Goal: Task Accomplishment & Management: Use online tool/utility

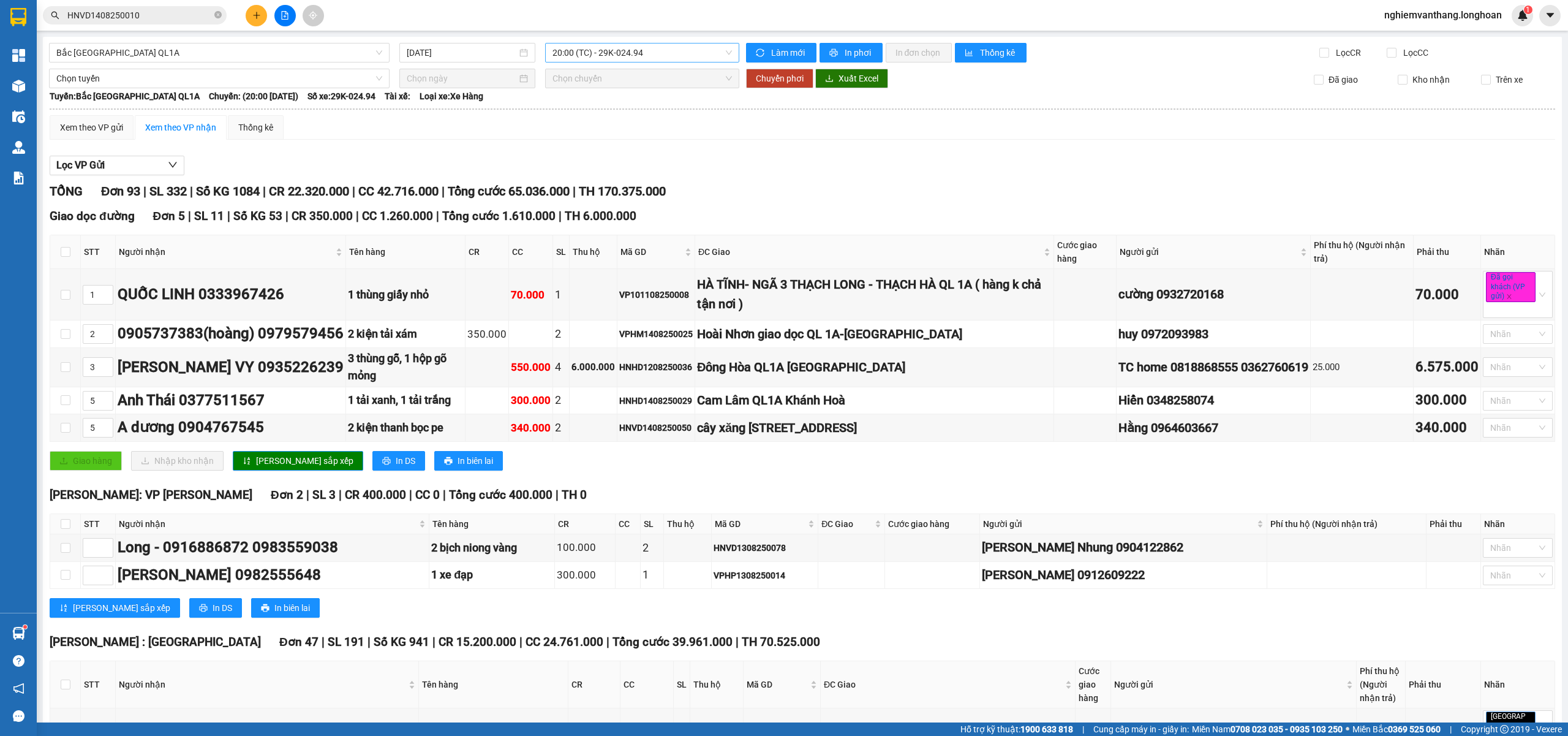
click at [627, 54] on span "20:00 (TC) - 29K-024.94" at bounding box center [642, 53] width 180 height 18
click at [202, 54] on span "Bắc [GEOGRAPHIC_DATA] QL1A" at bounding box center [220, 53] width 326 height 18
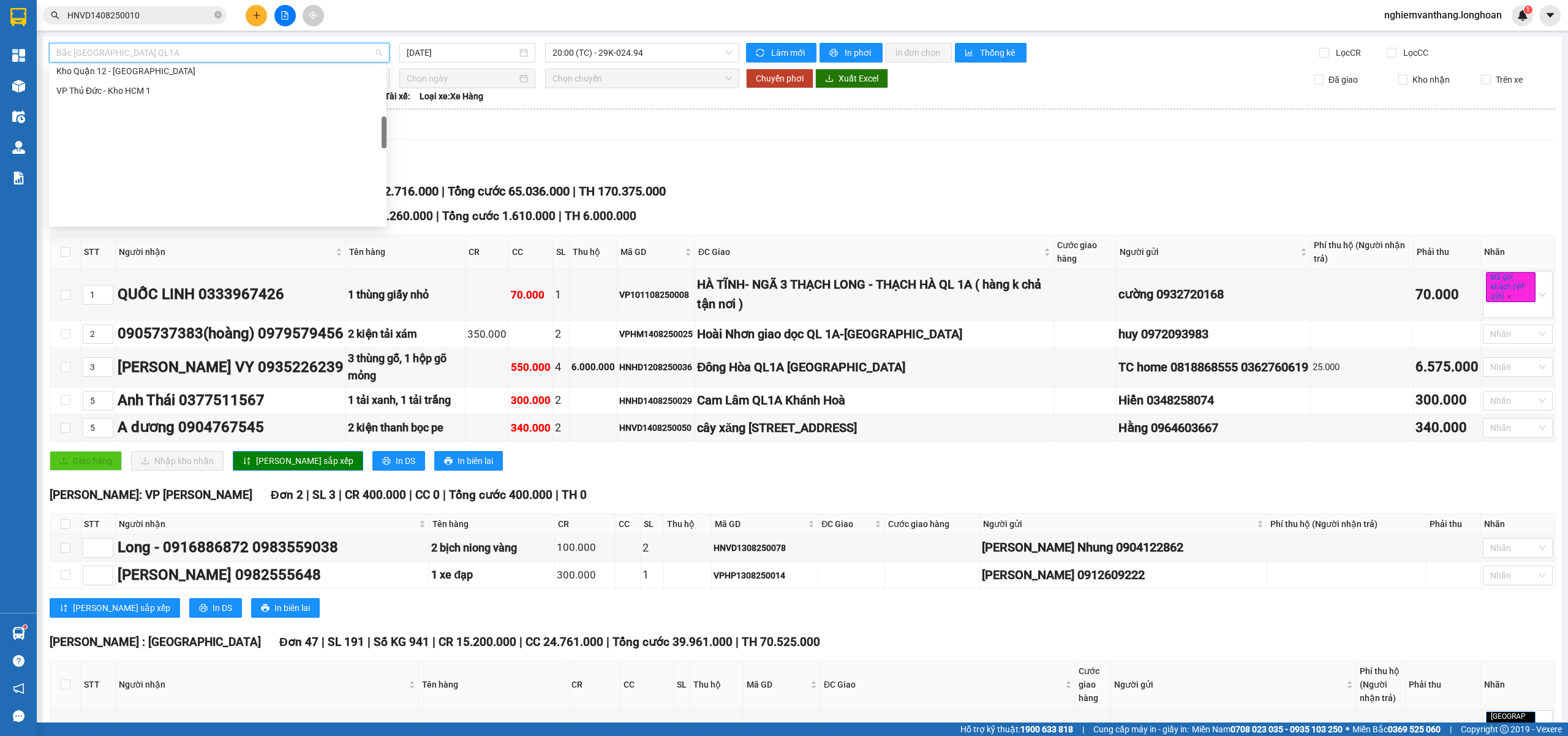
scroll to position [314, 0]
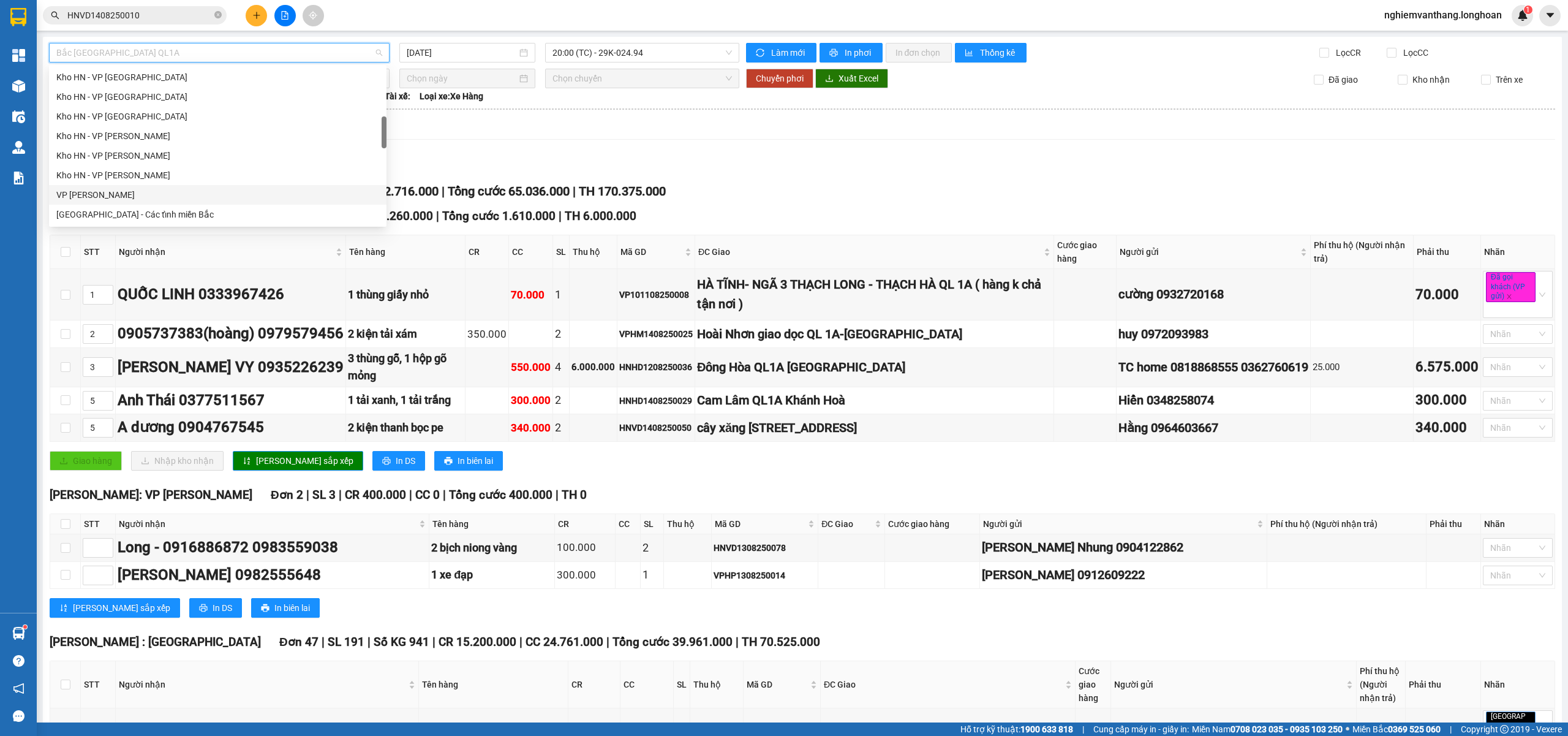
click at [154, 194] on div "VP Thanh Xuân - Kho HN" at bounding box center [218, 195] width 323 height 14
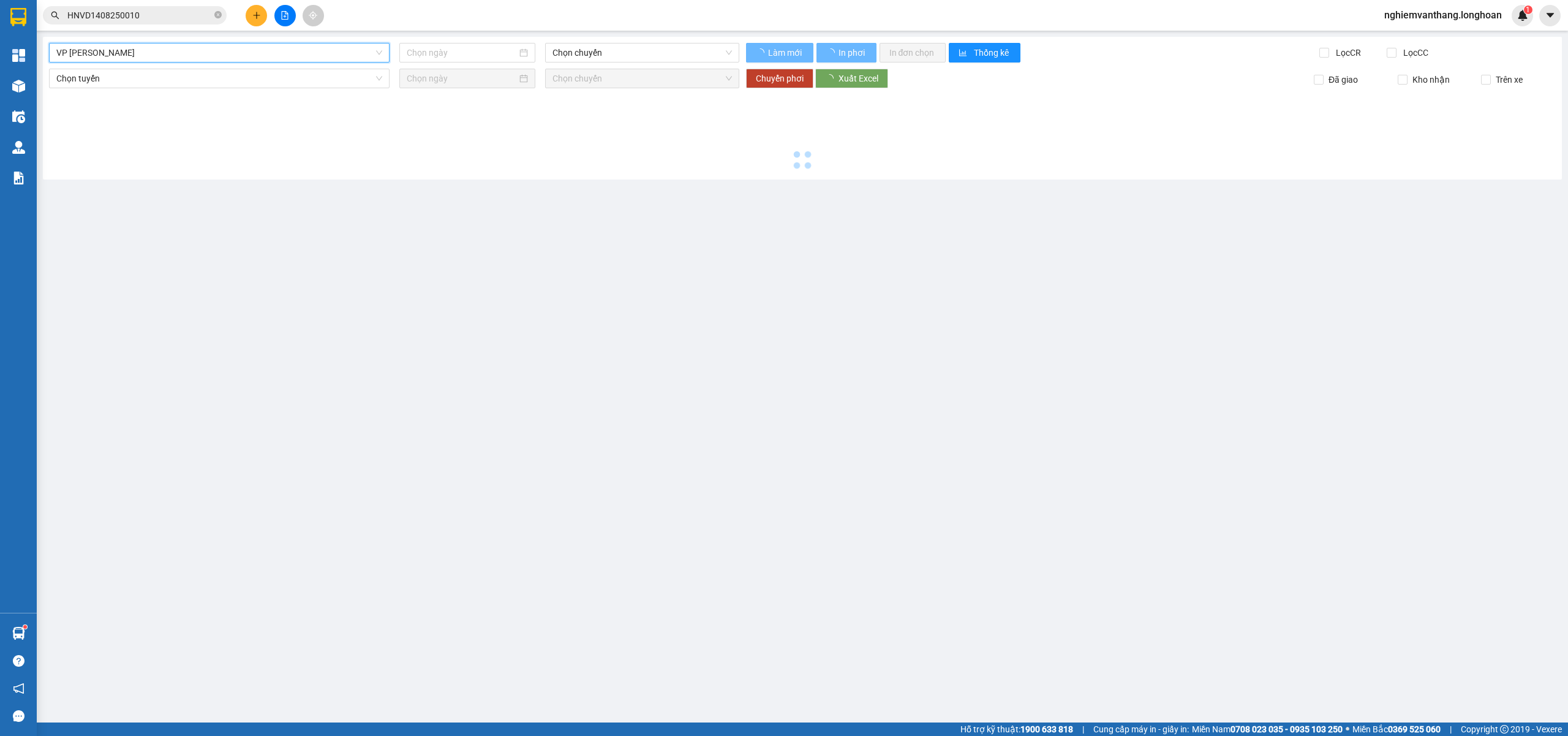
type input "[DATE]"
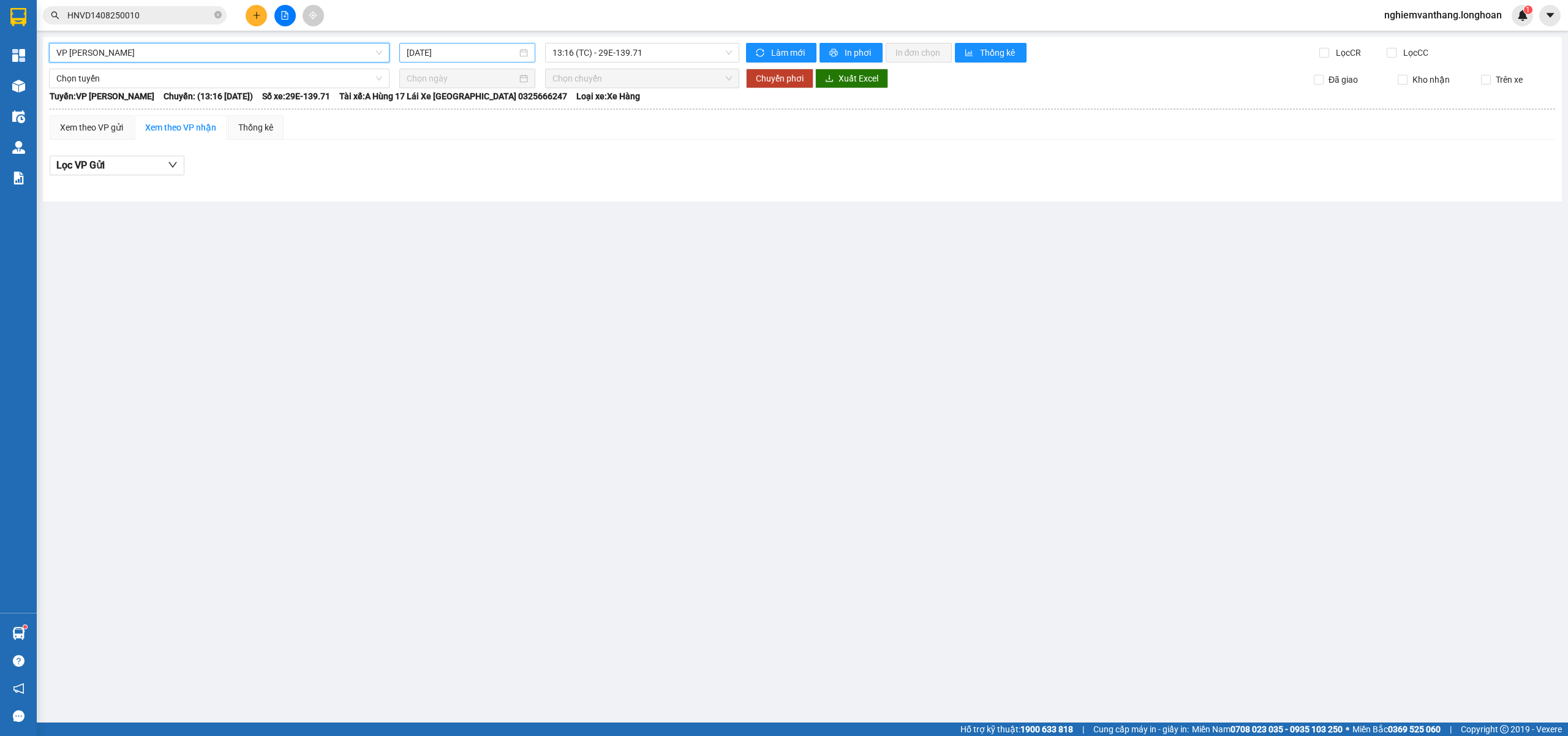
click at [491, 55] on input "[DATE]" at bounding box center [462, 53] width 110 height 14
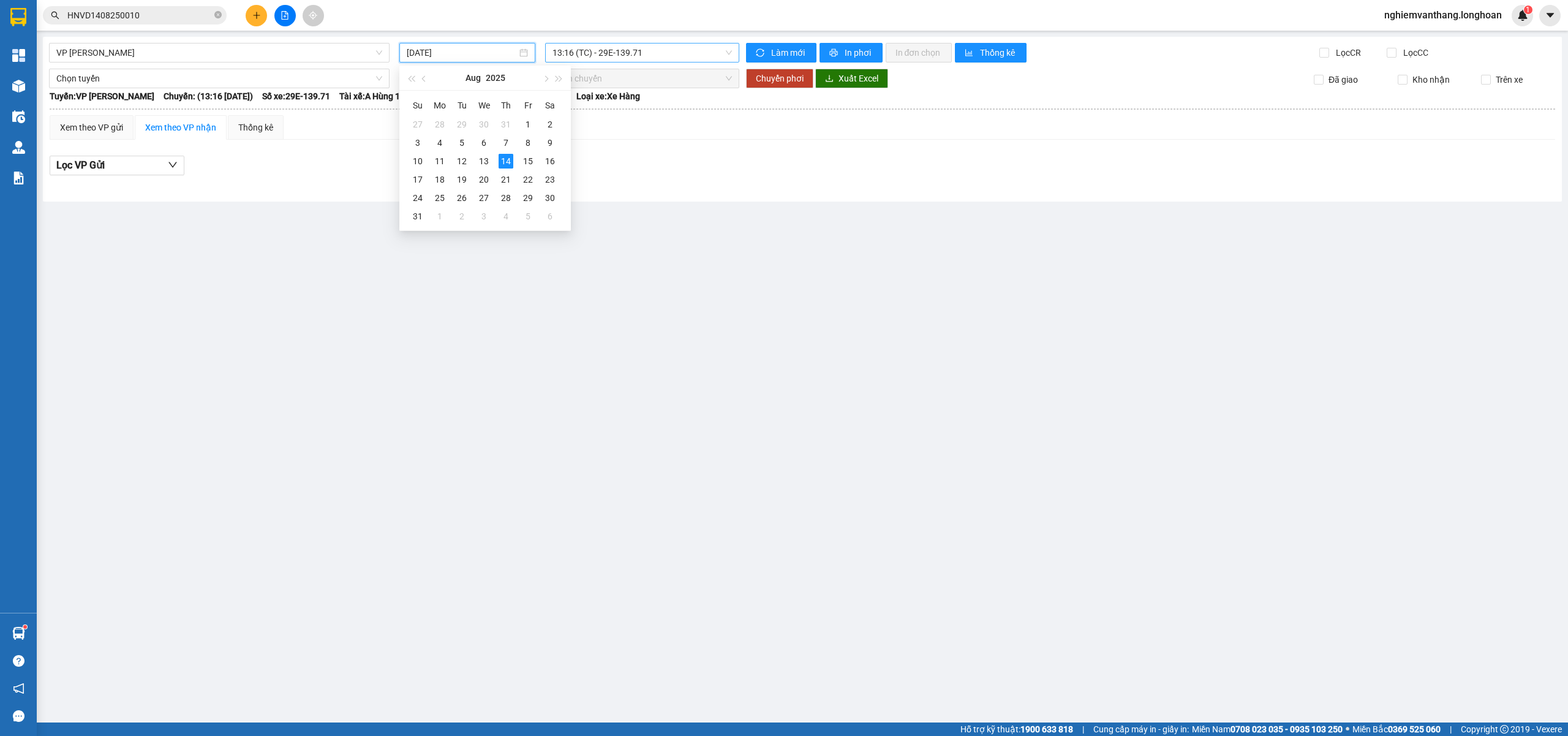
click at [667, 60] on span "13:16 (TC) - 29E-139.71" at bounding box center [642, 53] width 180 height 18
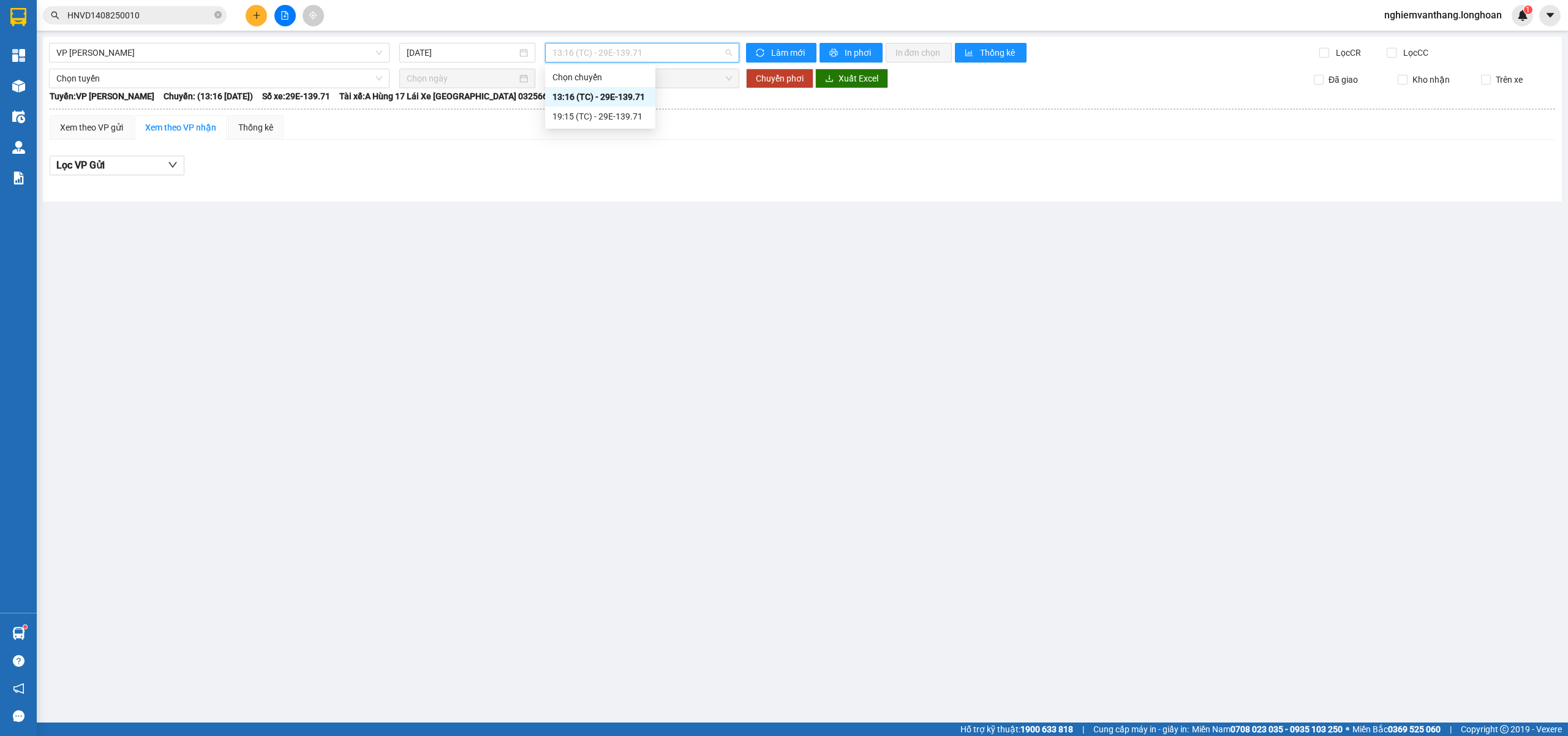
click at [601, 108] on div "19:15 (TC) - 29E-139.71" at bounding box center [600, 116] width 110 height 20
drag, startPoint x: 200, startPoint y: 52, endPoint x: 191, endPoint y: 57, distance: 10.3
click at [199, 52] on span "VP Thanh Xuân - Kho HN" at bounding box center [220, 53] width 326 height 18
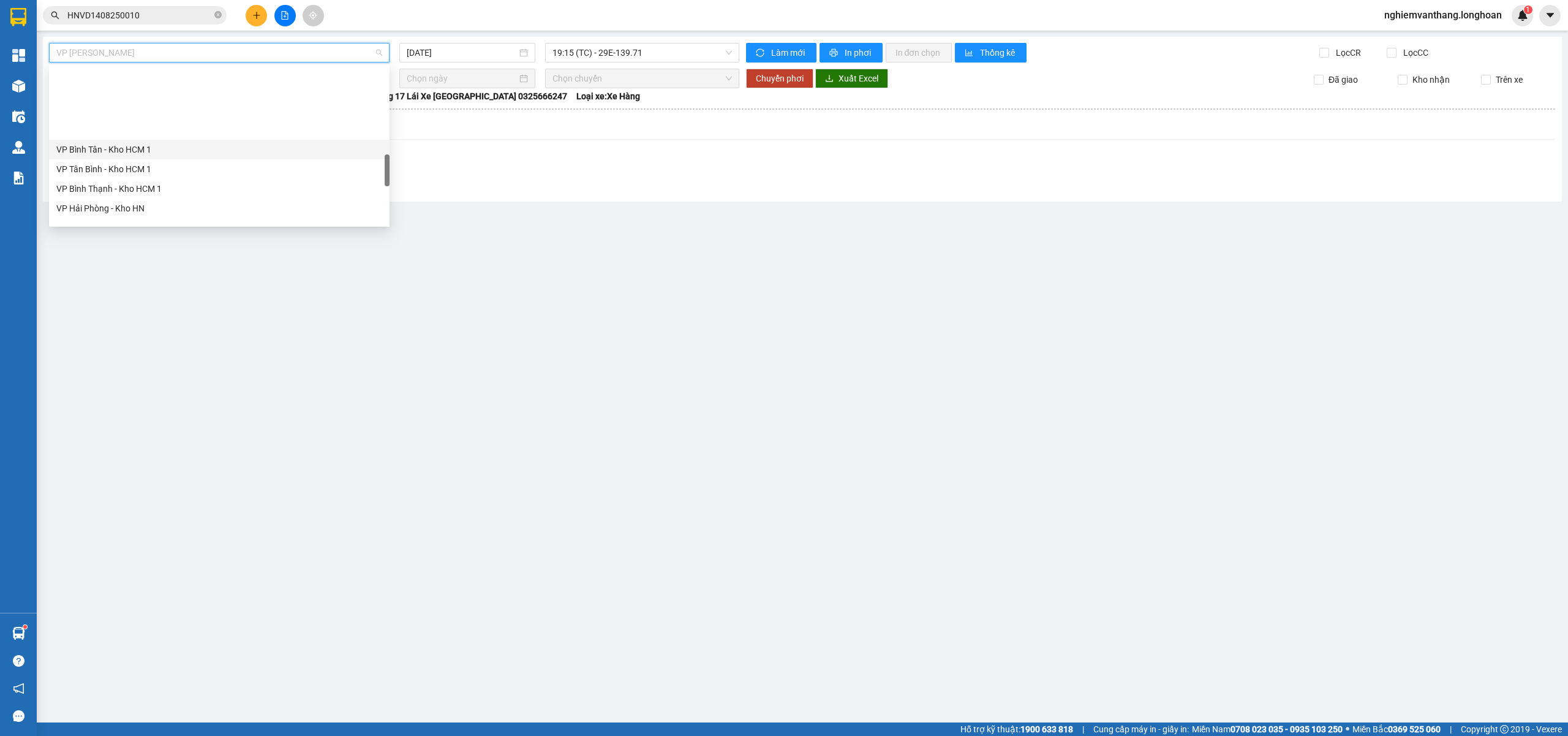
scroll to position [559, 0]
click at [157, 140] on div "VP Long Biên - Kho HN" at bounding box center [220, 146] width 326 height 14
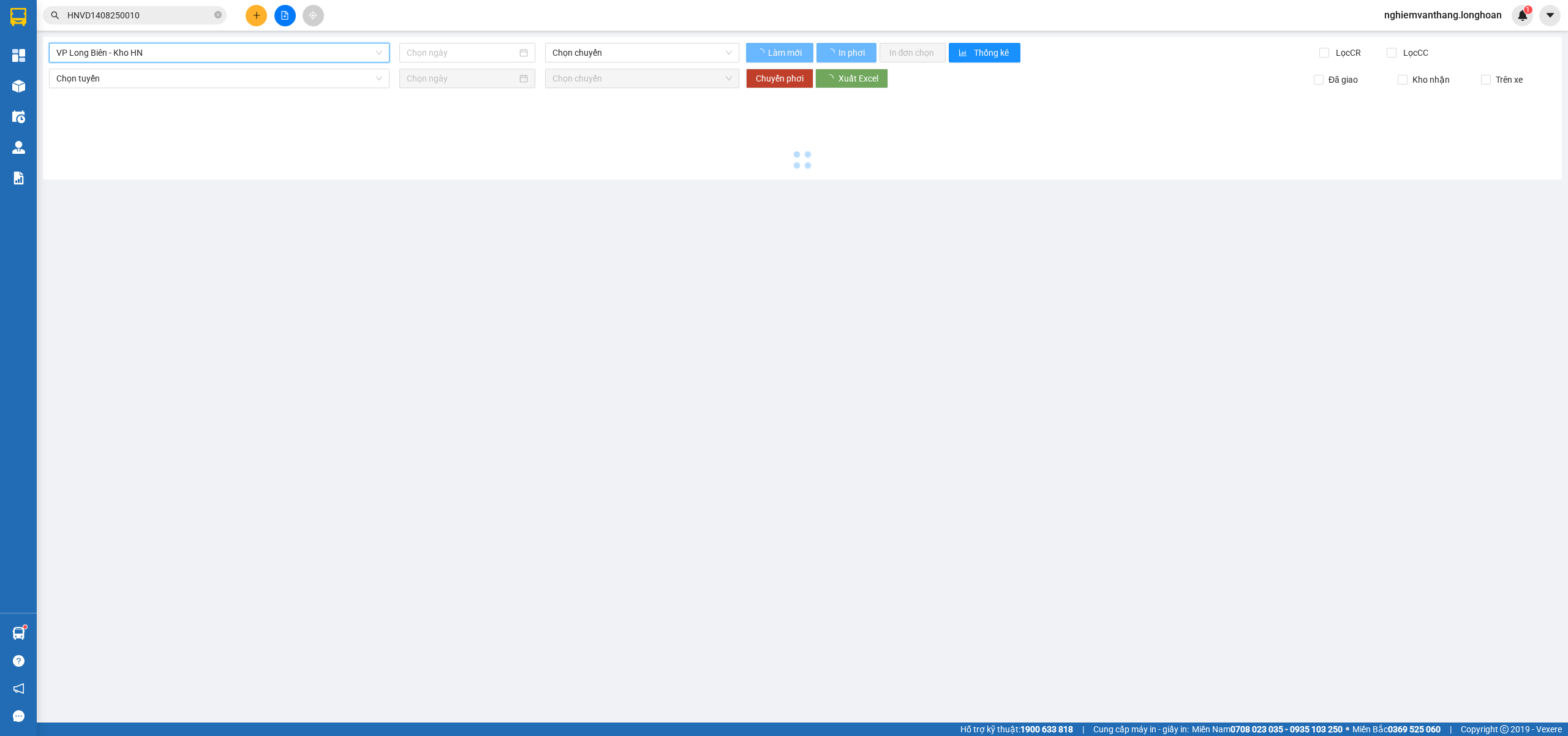
type input "[DATE]"
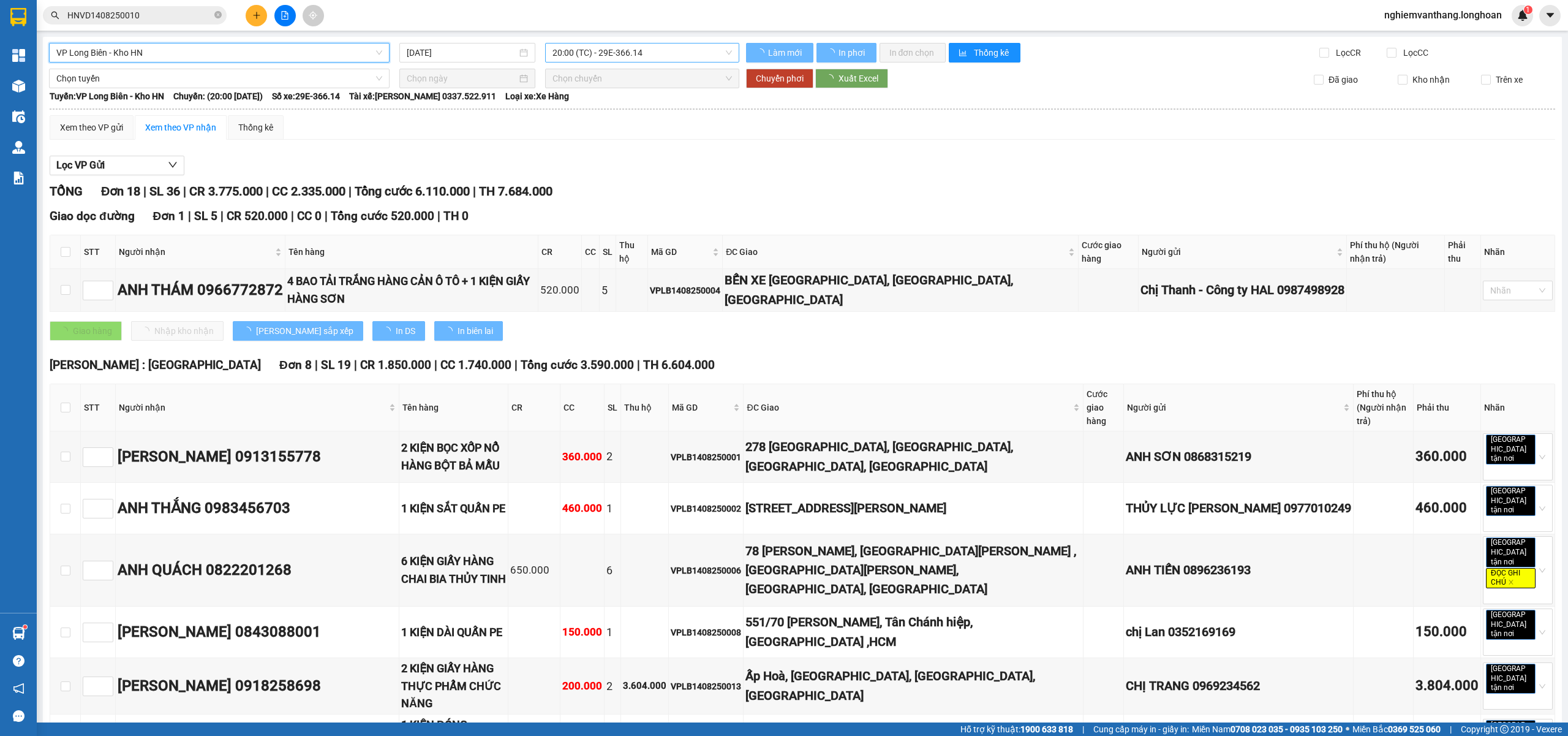
click at [588, 52] on span "20:00 (TC) - 29E-366.14" at bounding box center [642, 53] width 180 height 18
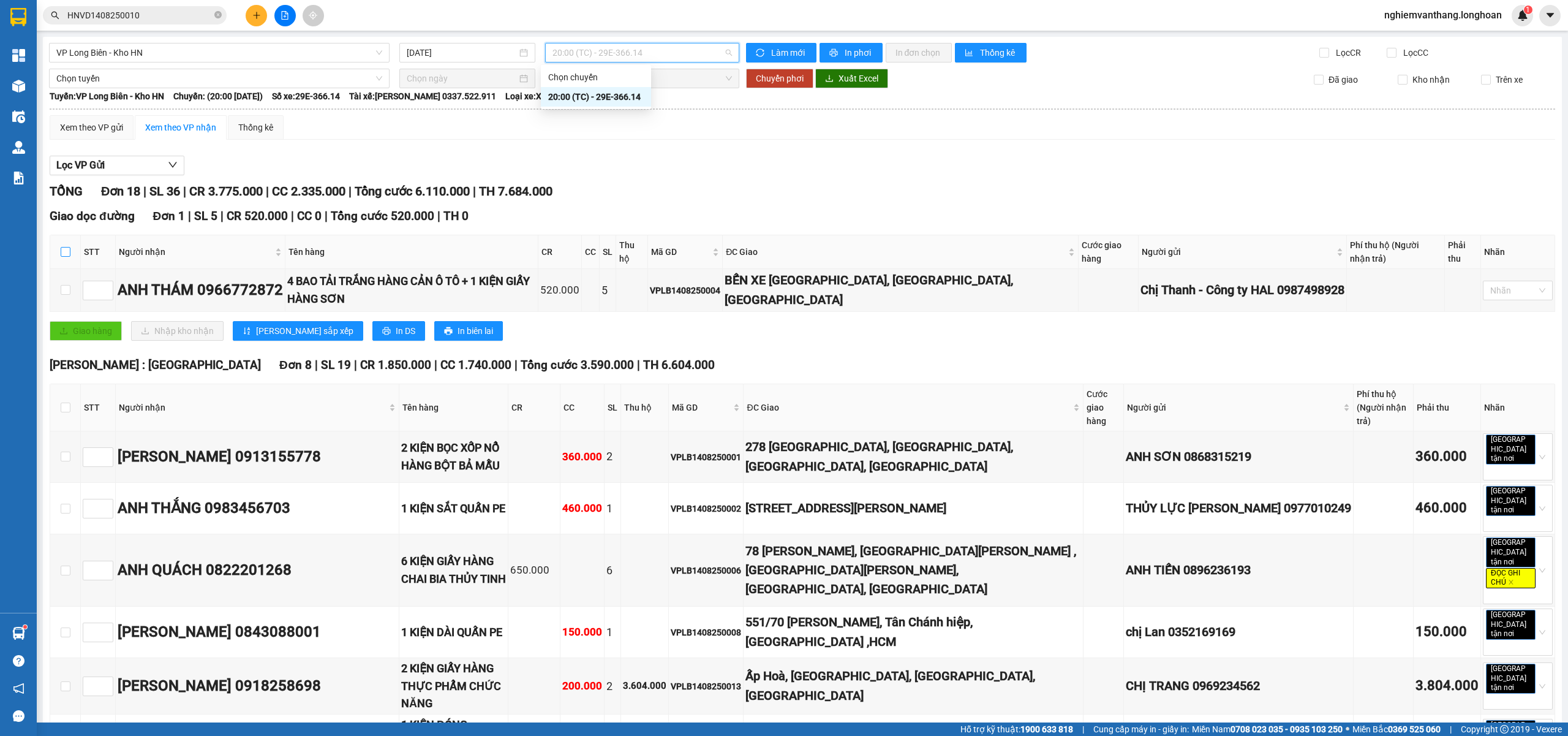
click at [67, 255] on input "checkbox" at bounding box center [66, 252] width 10 height 10
checkbox input "true"
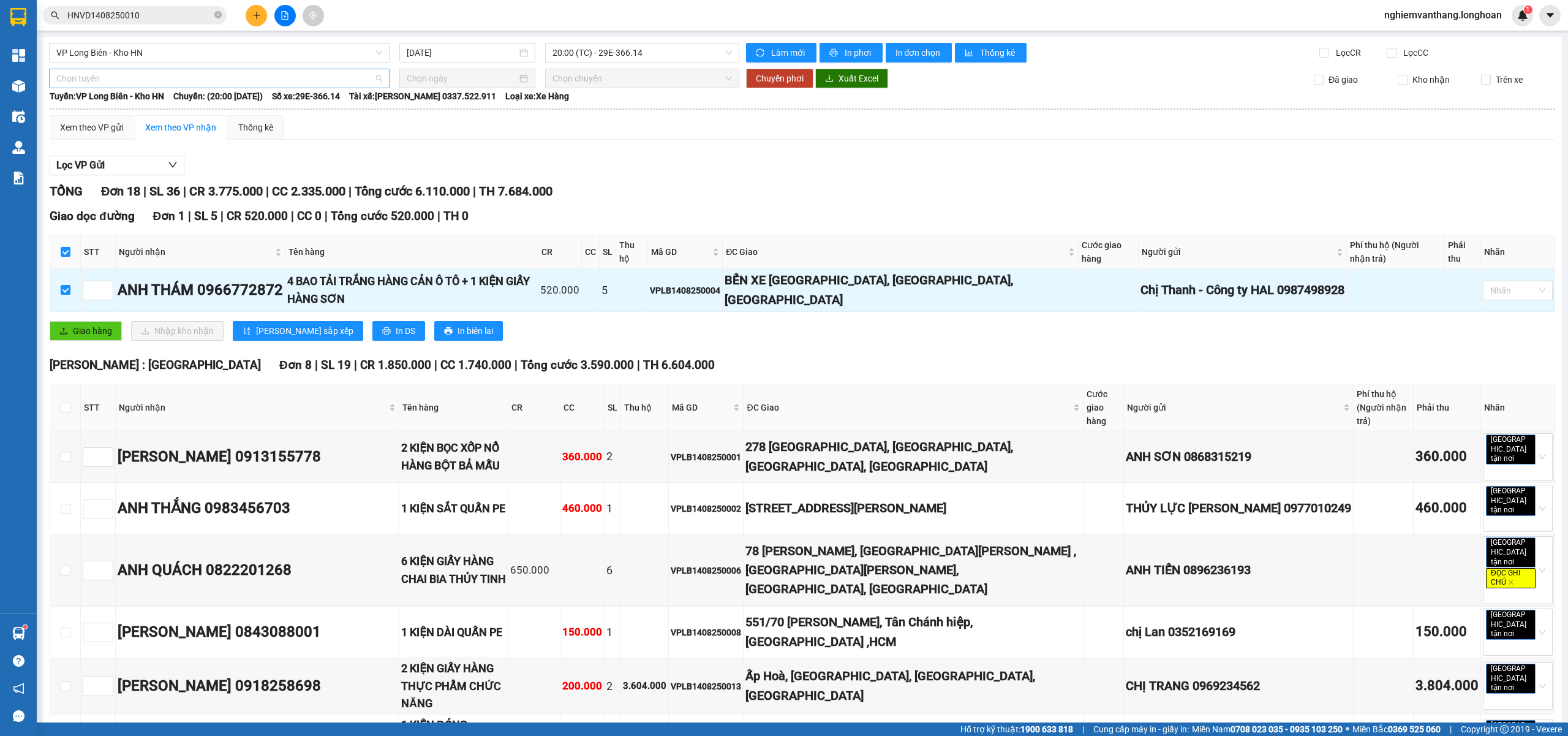
click at [134, 81] on span "Chọn tuyến" at bounding box center [220, 78] width 326 height 18
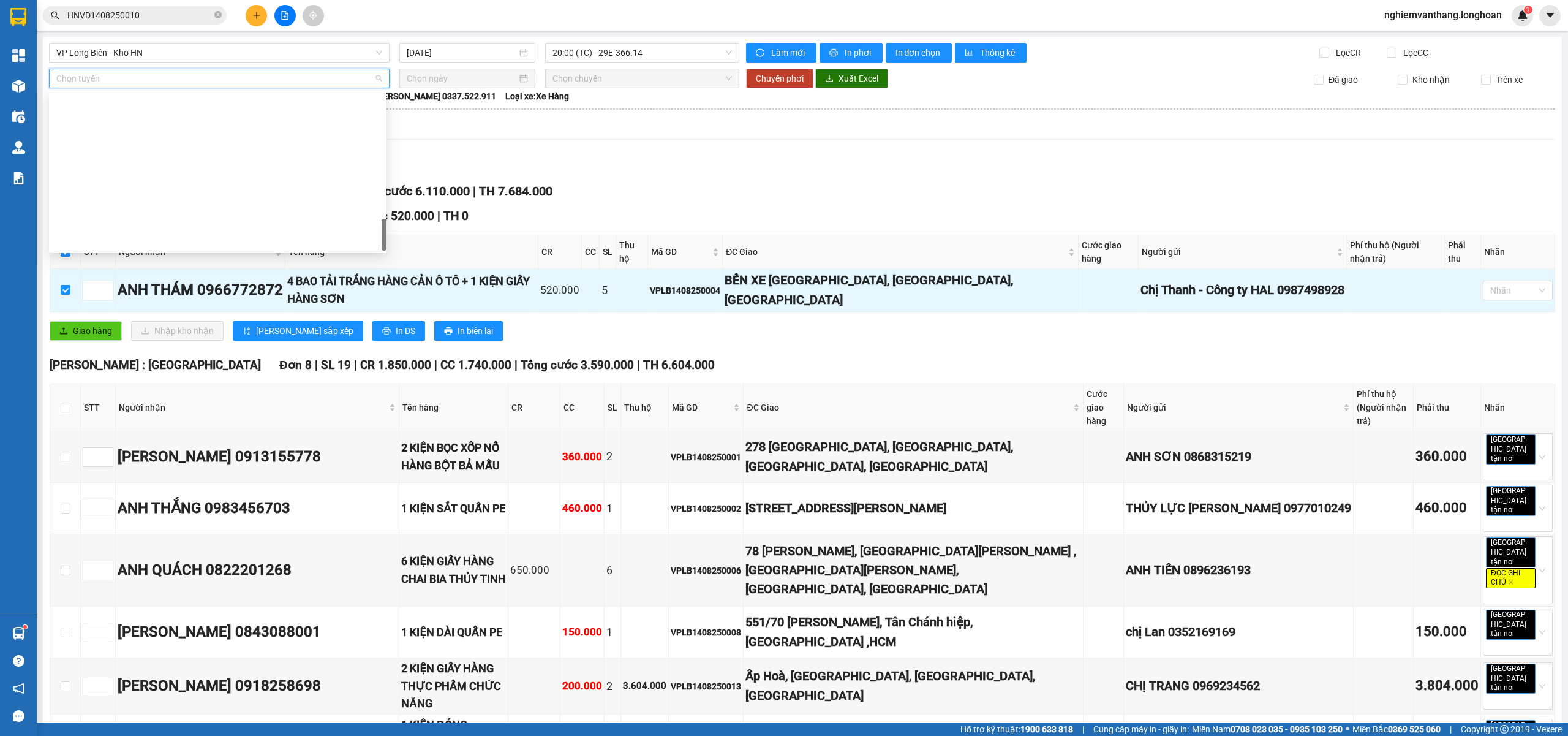
scroll to position [804, 0]
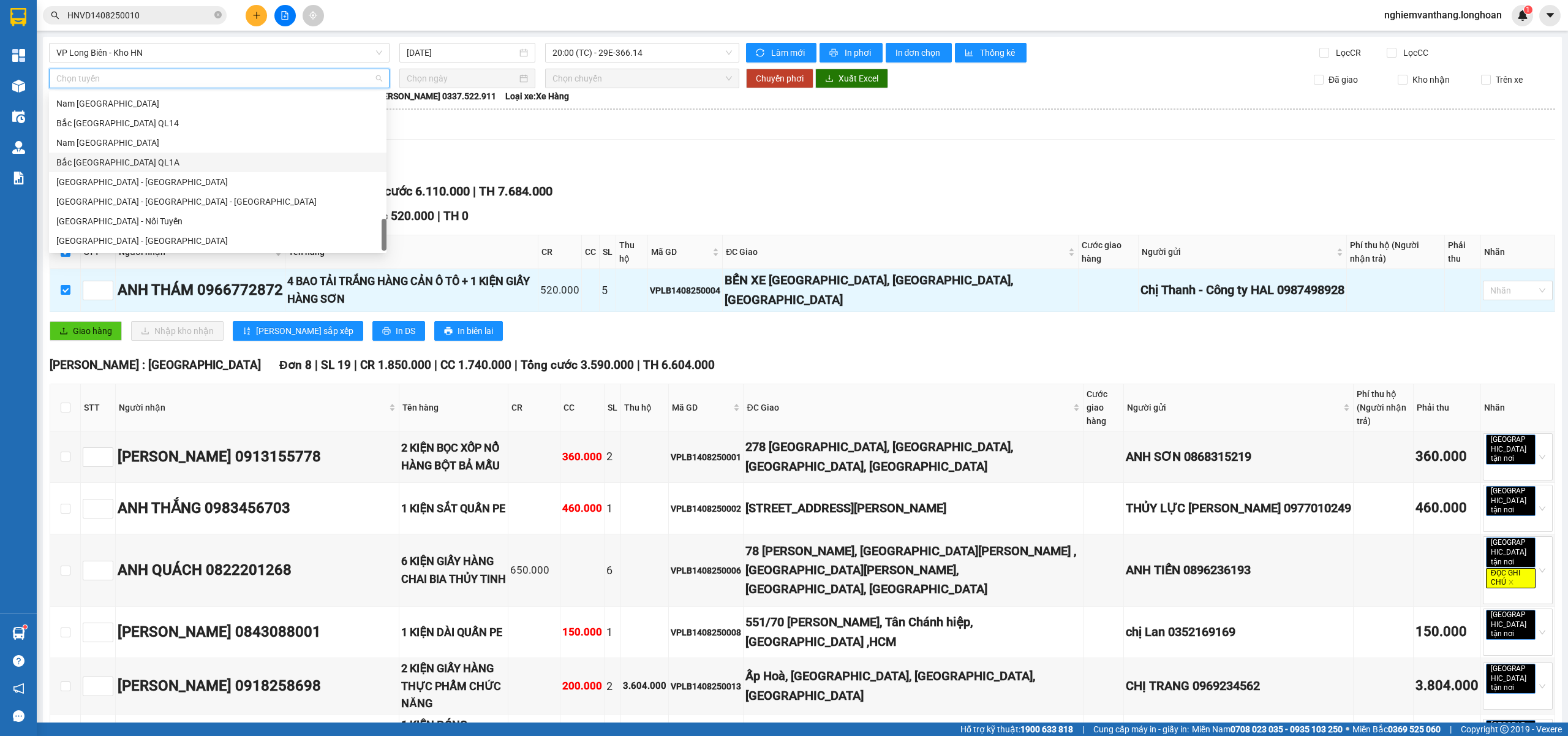
drag, startPoint x: 134, startPoint y: 165, endPoint x: 282, endPoint y: 151, distance: 148.7
click at [134, 164] on div "Bắc [GEOGRAPHIC_DATA] QL1A" at bounding box center [218, 162] width 323 height 14
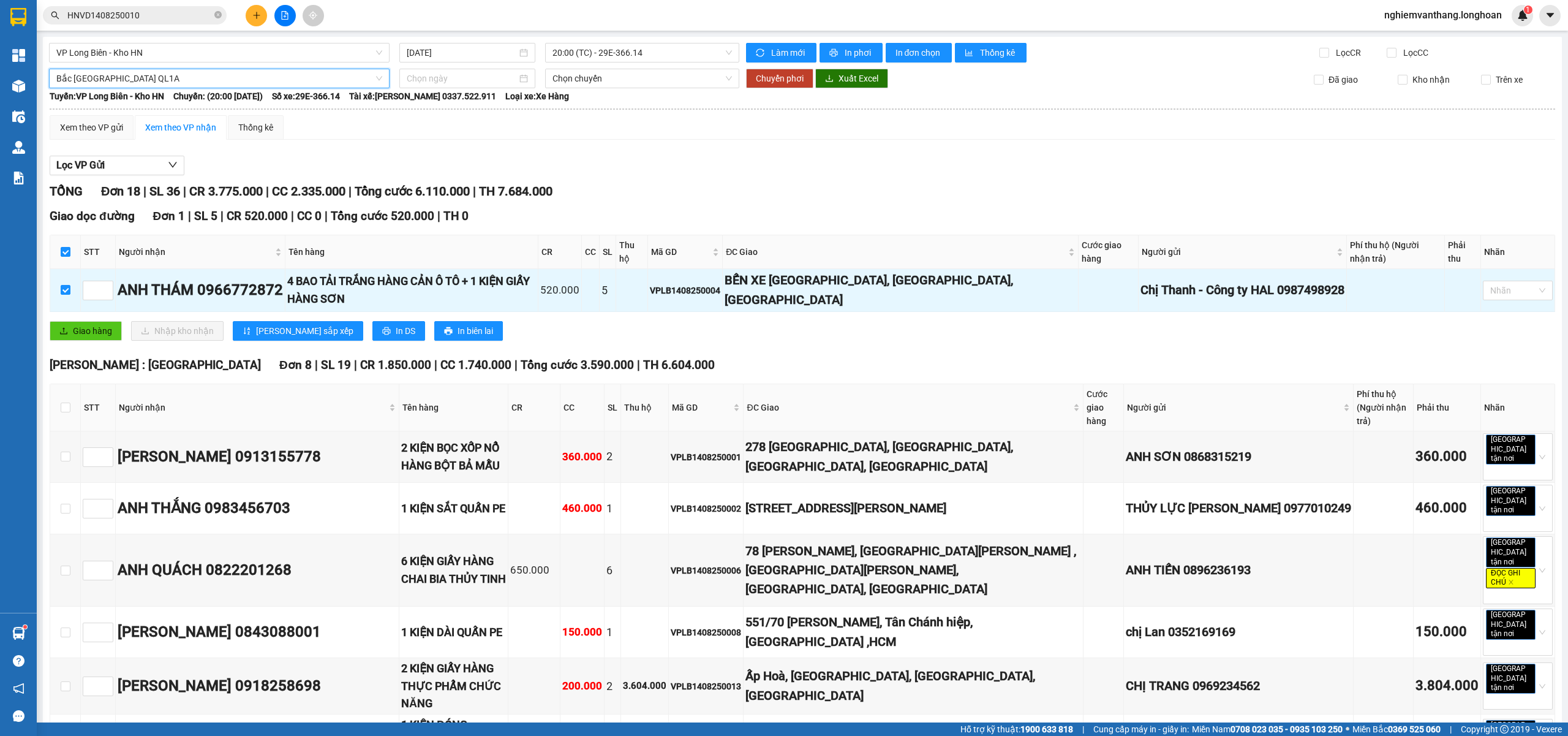
click at [469, 91] on span "Tài xế: Lê Thanh Phương 0337.522.911" at bounding box center [422, 96] width 147 height 14
click at [444, 77] on input at bounding box center [462, 78] width 110 height 14
type input "[DATE]"
click at [502, 190] on div "14" at bounding box center [503, 187] width 15 height 15
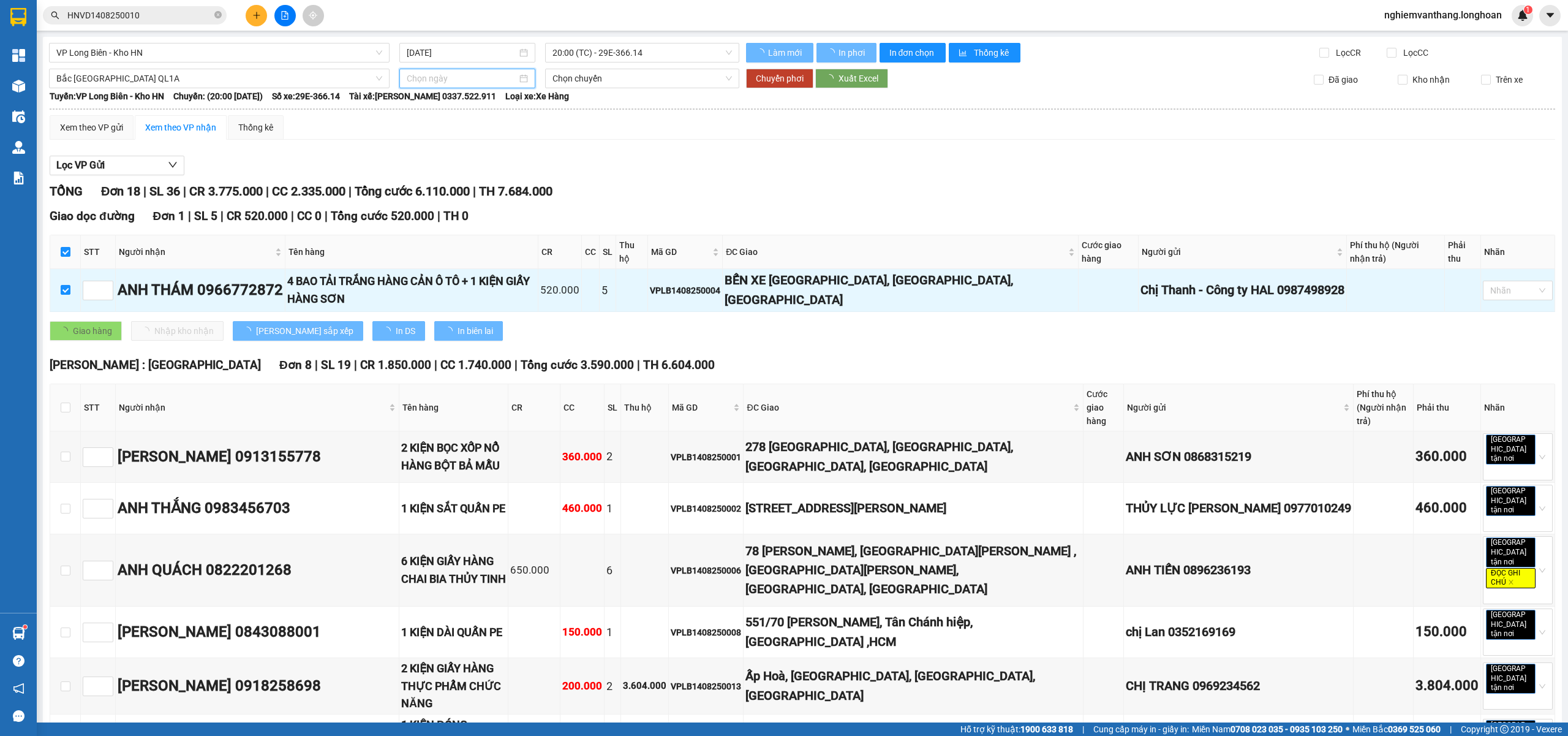
type input "[DATE]"
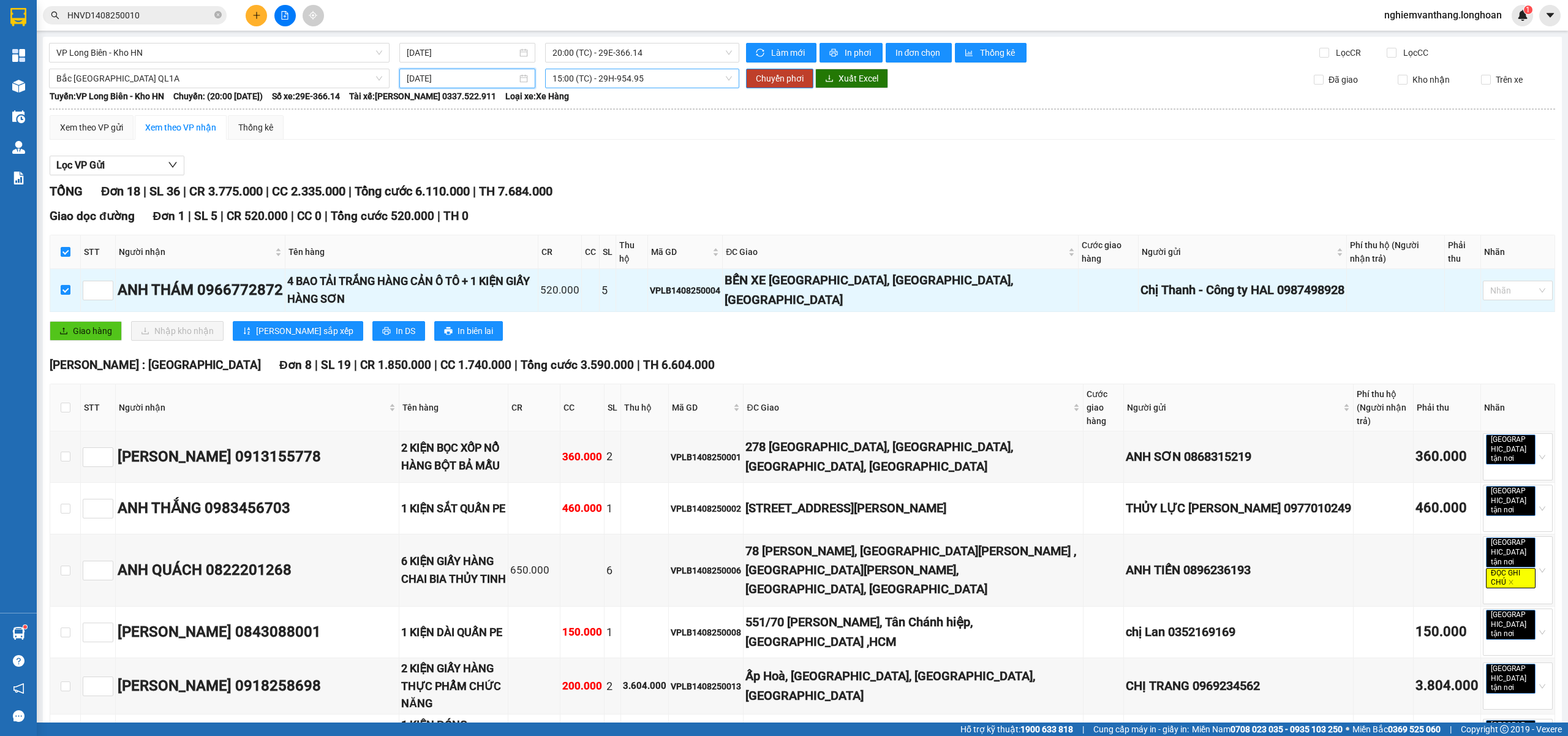
click at [637, 79] on span "15:00 (TC) - 29H-954.95" at bounding box center [642, 78] width 180 height 18
click at [616, 146] on div "20:00 (TC) - 29K-024.94" at bounding box center [596, 143] width 95 height 14
click at [778, 81] on span "Chuyển phơi" at bounding box center [780, 78] width 48 height 14
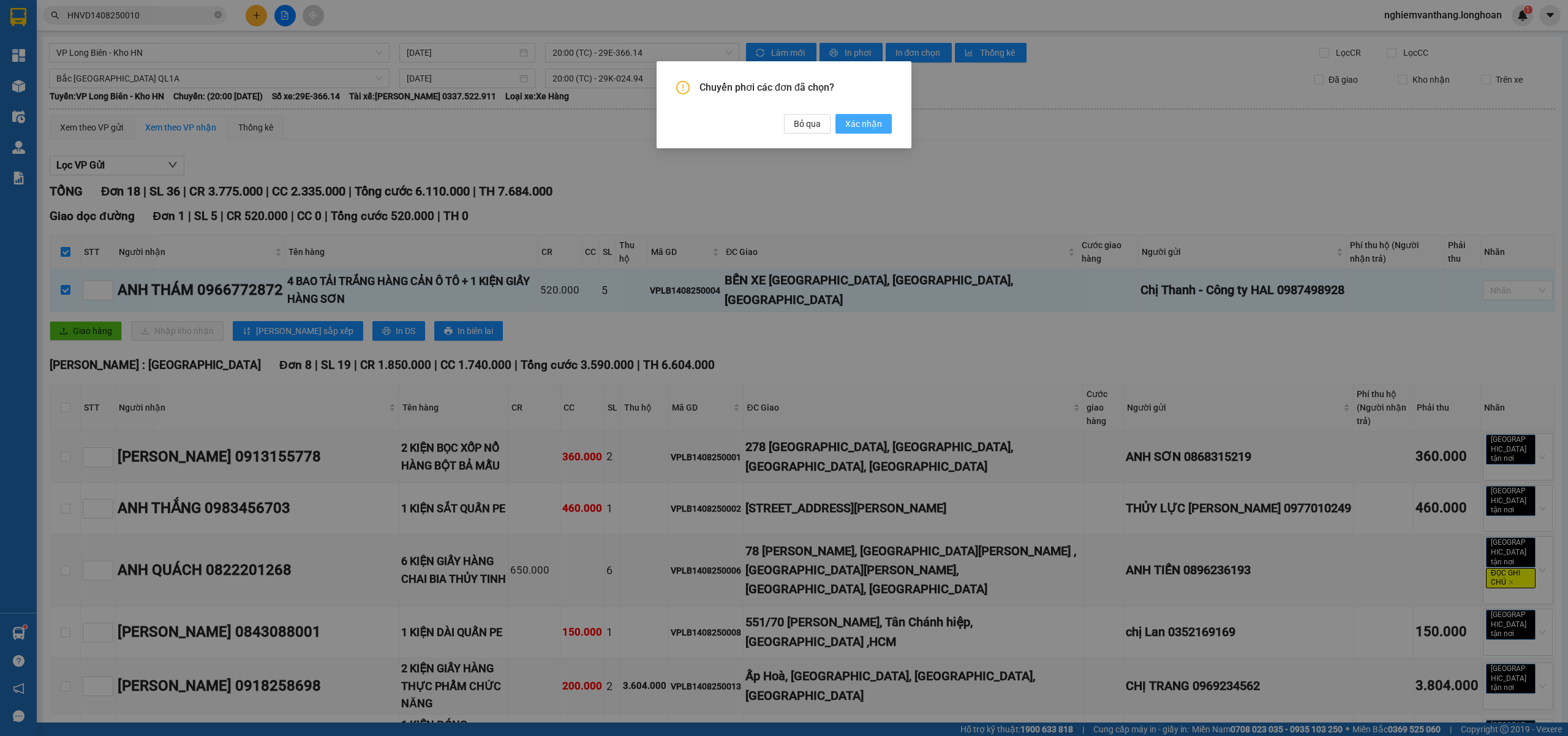
click at [854, 119] on span "Xác nhận" at bounding box center [864, 124] width 37 height 14
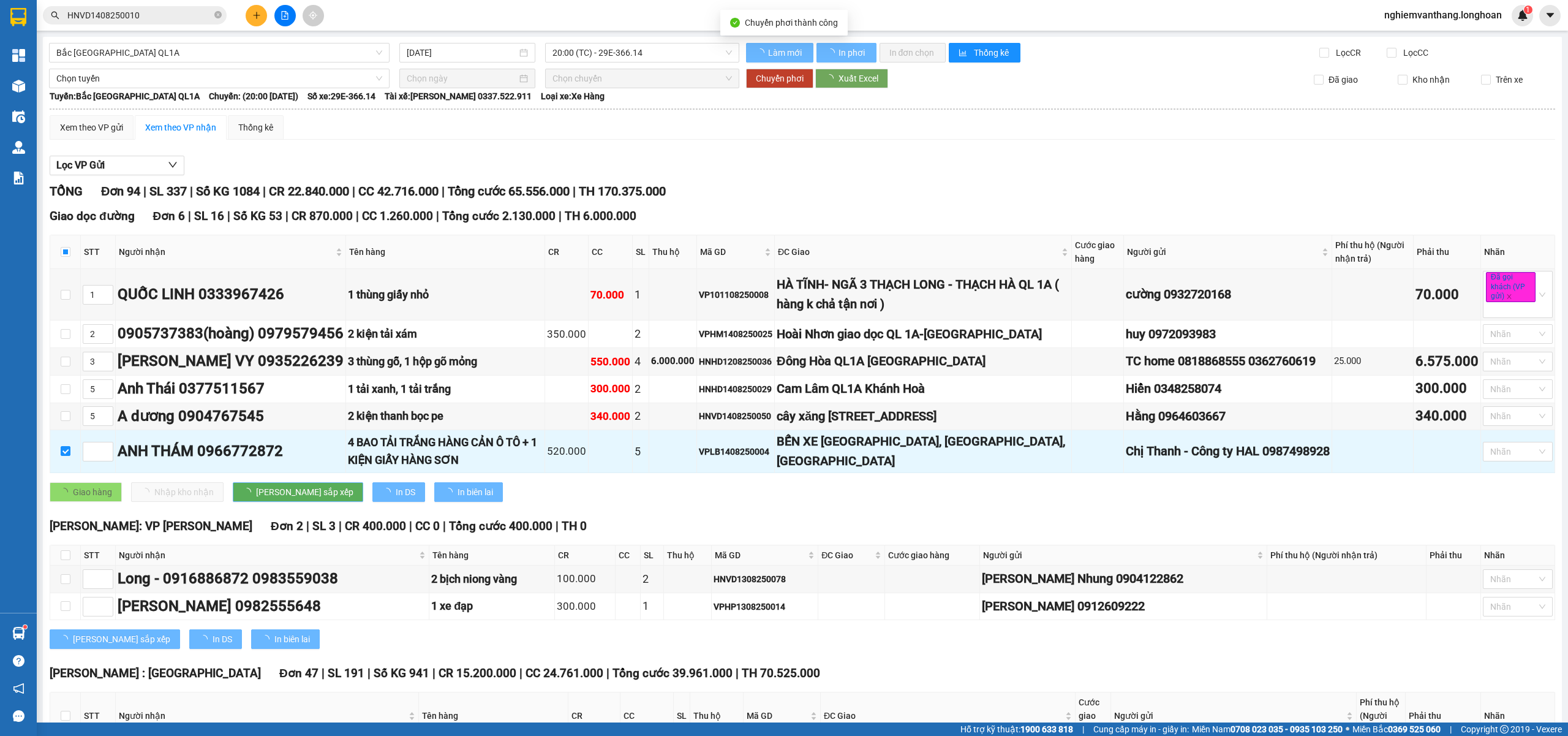
checkbox input "false"
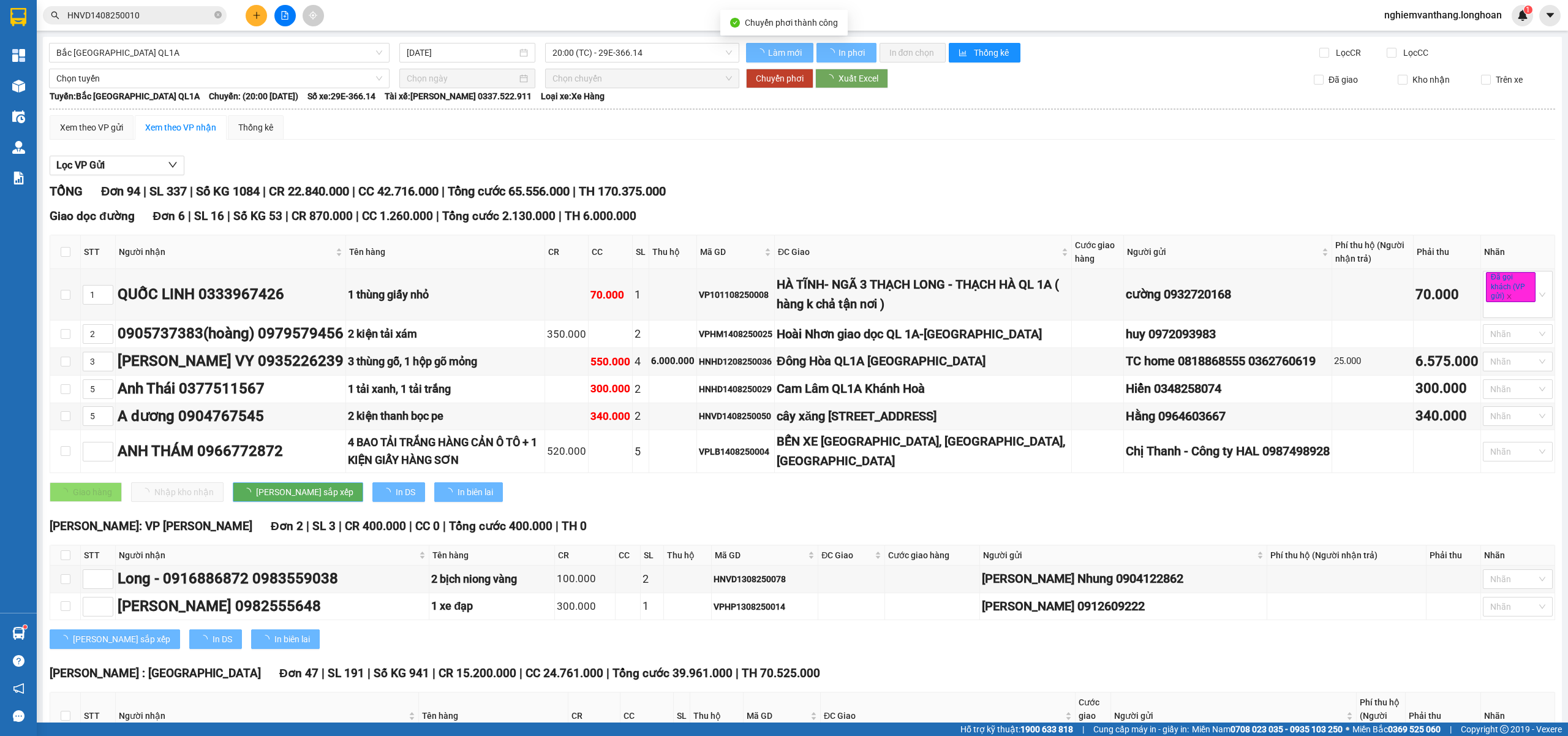
checkbox input "false"
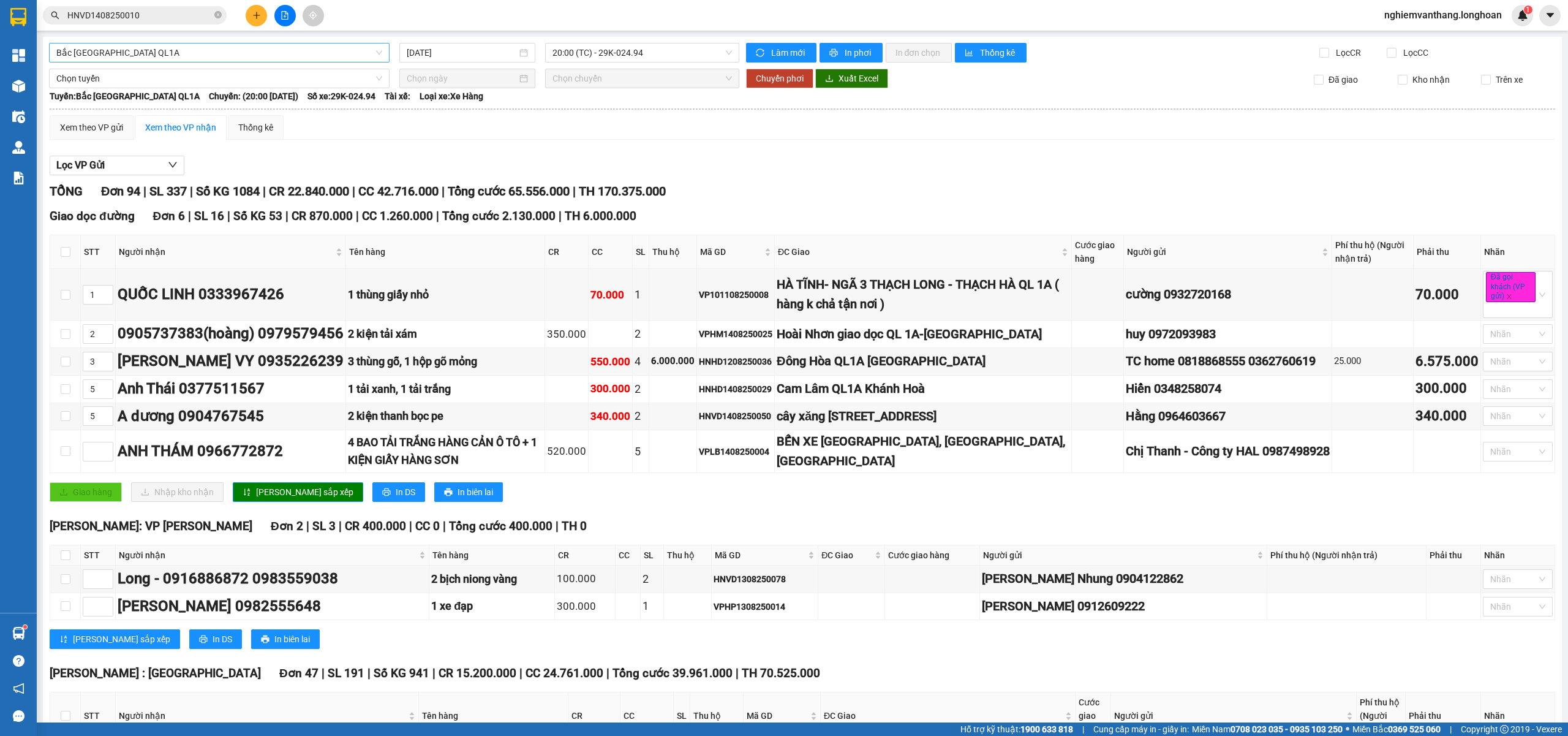
click at [133, 54] on span "Bắc [GEOGRAPHIC_DATA] QL1A" at bounding box center [220, 53] width 326 height 18
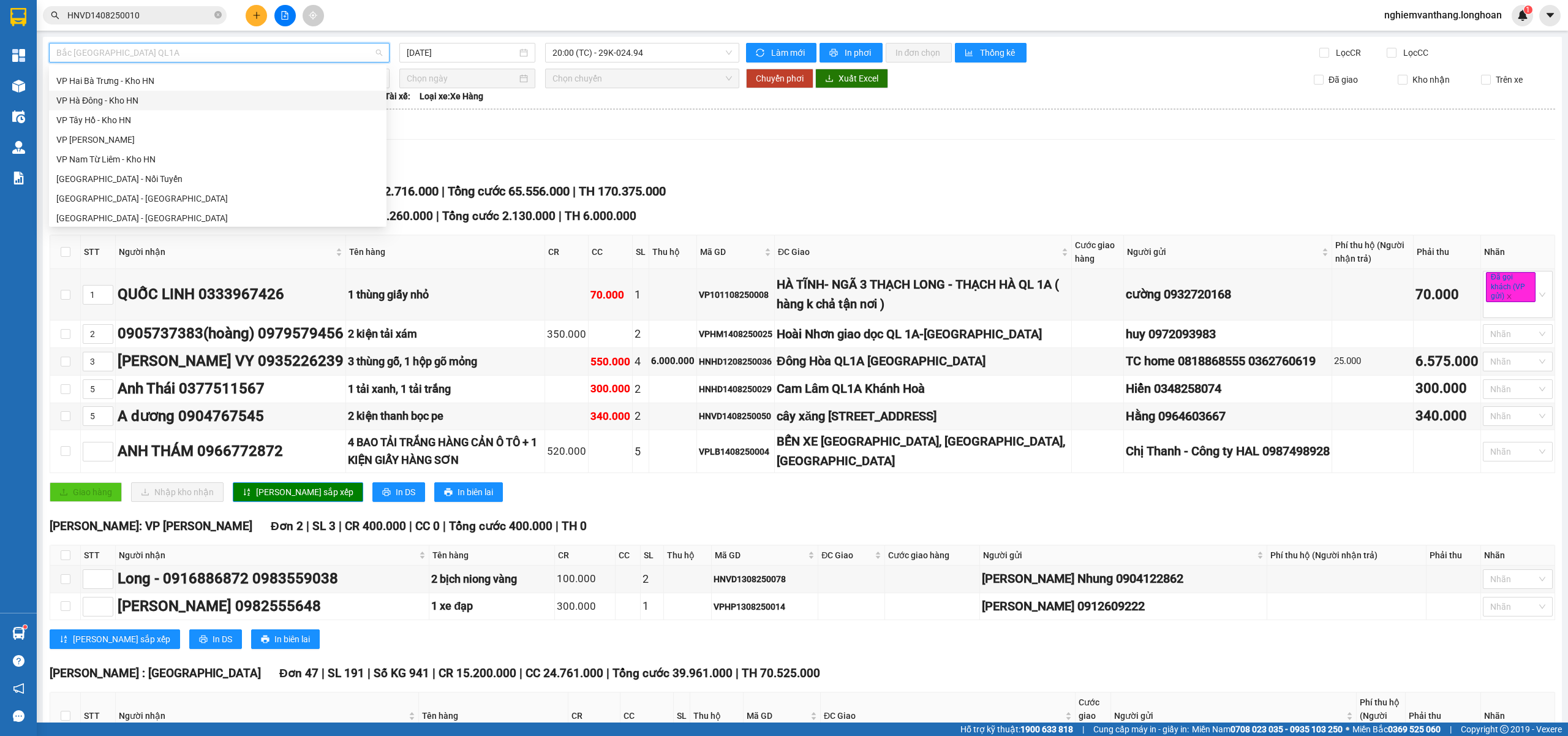
scroll to position [562, 0]
click at [143, 142] on div "VP Long Biên - Kho HN" at bounding box center [218, 143] width 323 height 14
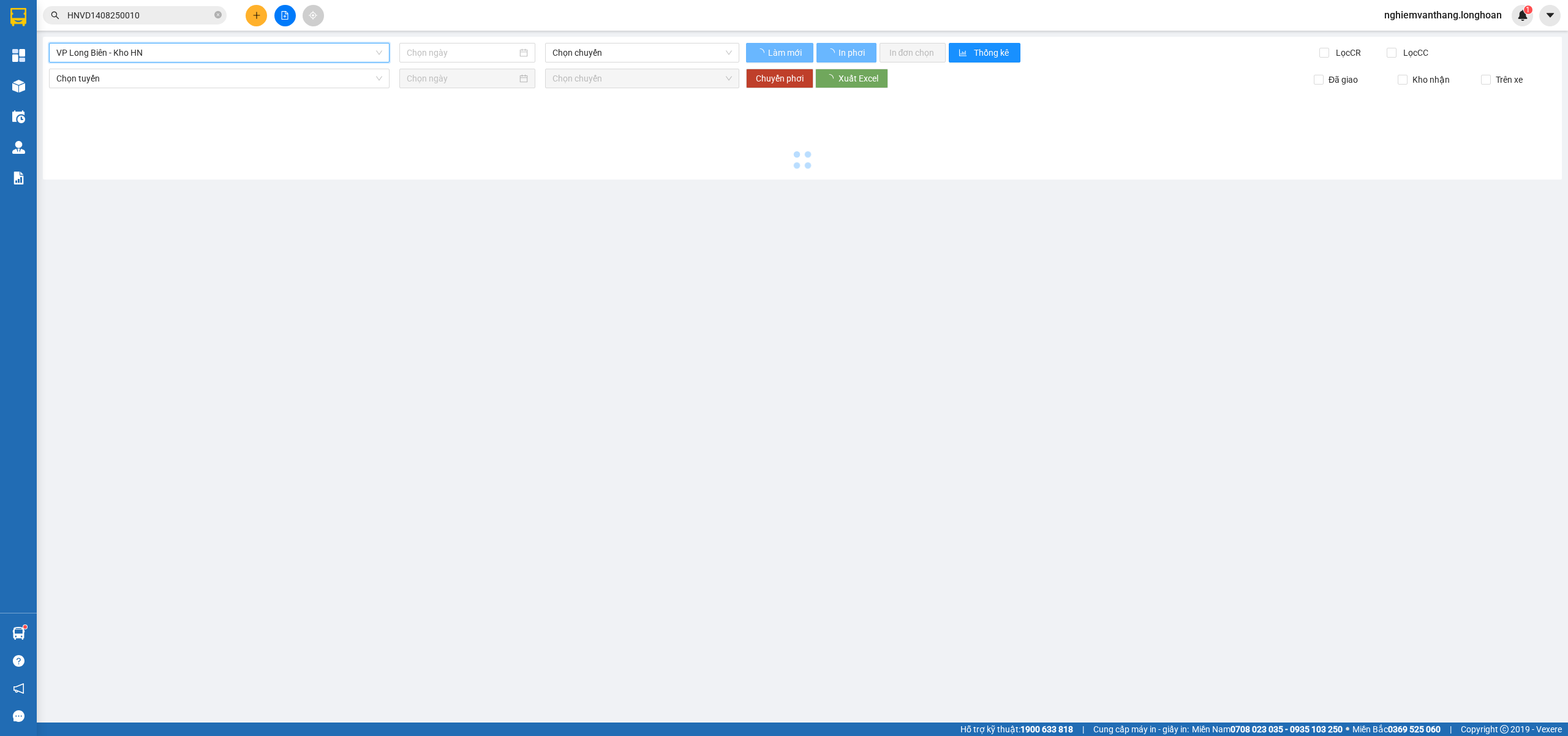
type input "[DATE]"
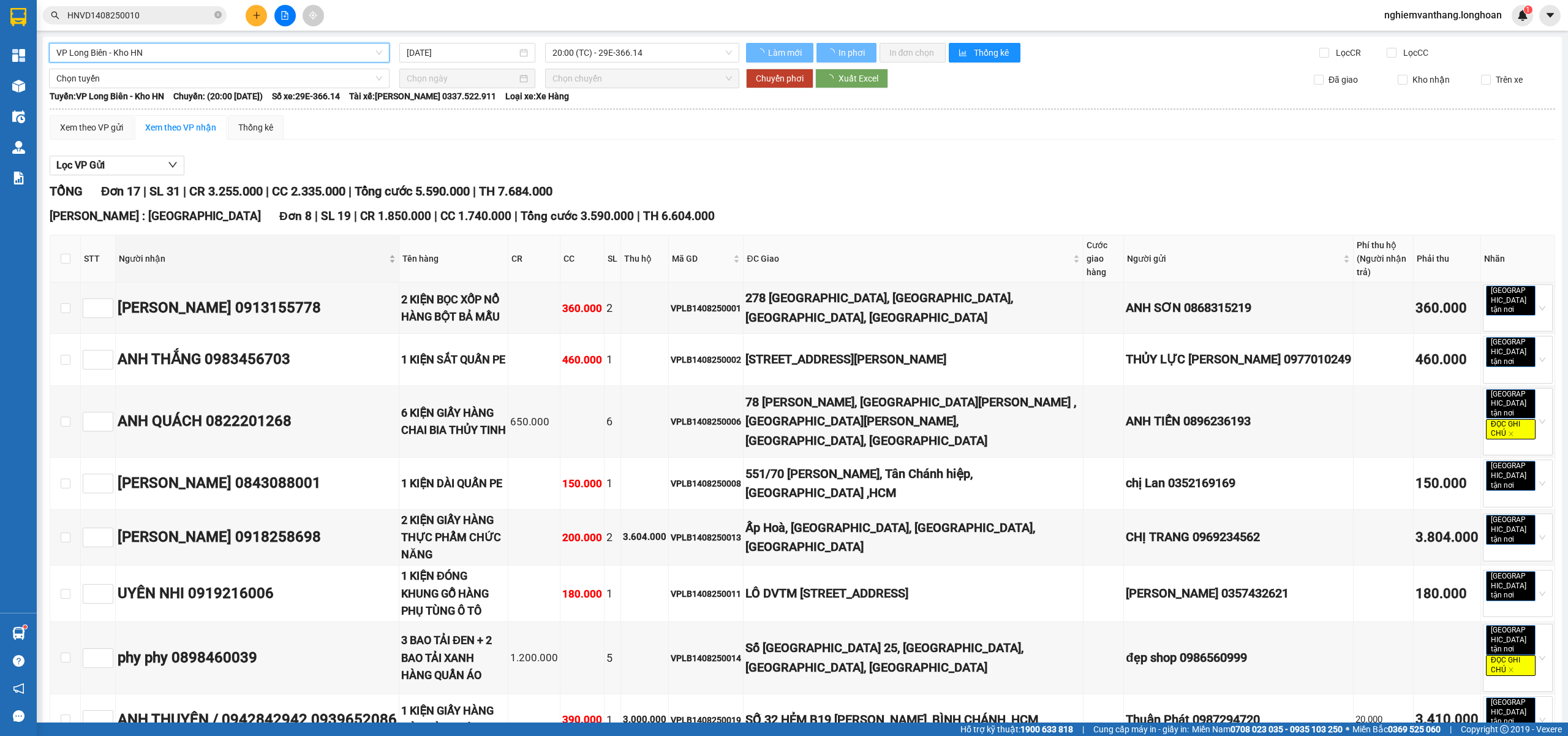
click at [618, 55] on span "20:00 (TC) - 29E-366.14" at bounding box center [642, 53] width 180 height 18
click at [63, 265] on label at bounding box center [66, 258] width 10 height 14
click at [63, 263] on input "checkbox" at bounding box center [66, 258] width 10 height 10
checkbox input "true"
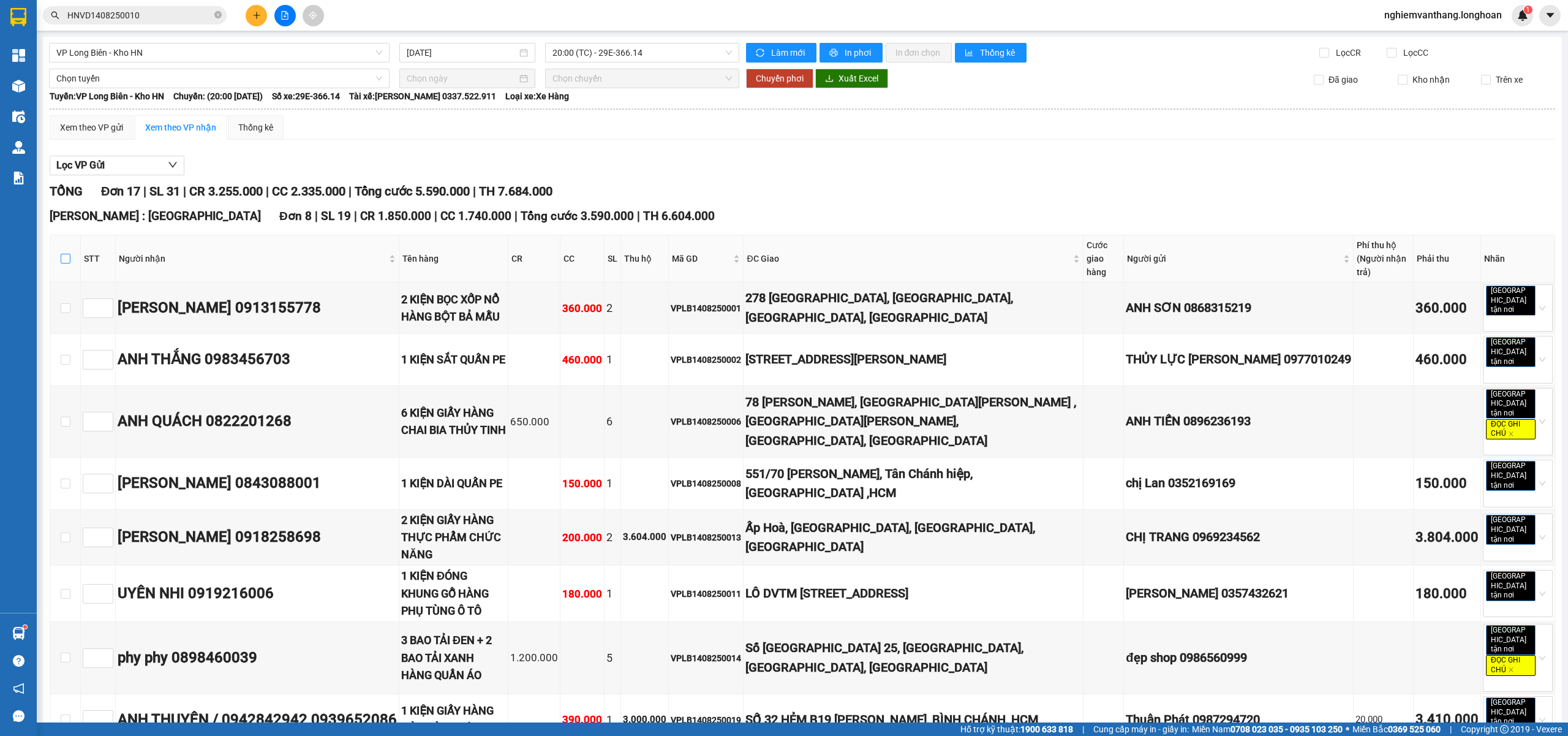
checkbox input "true"
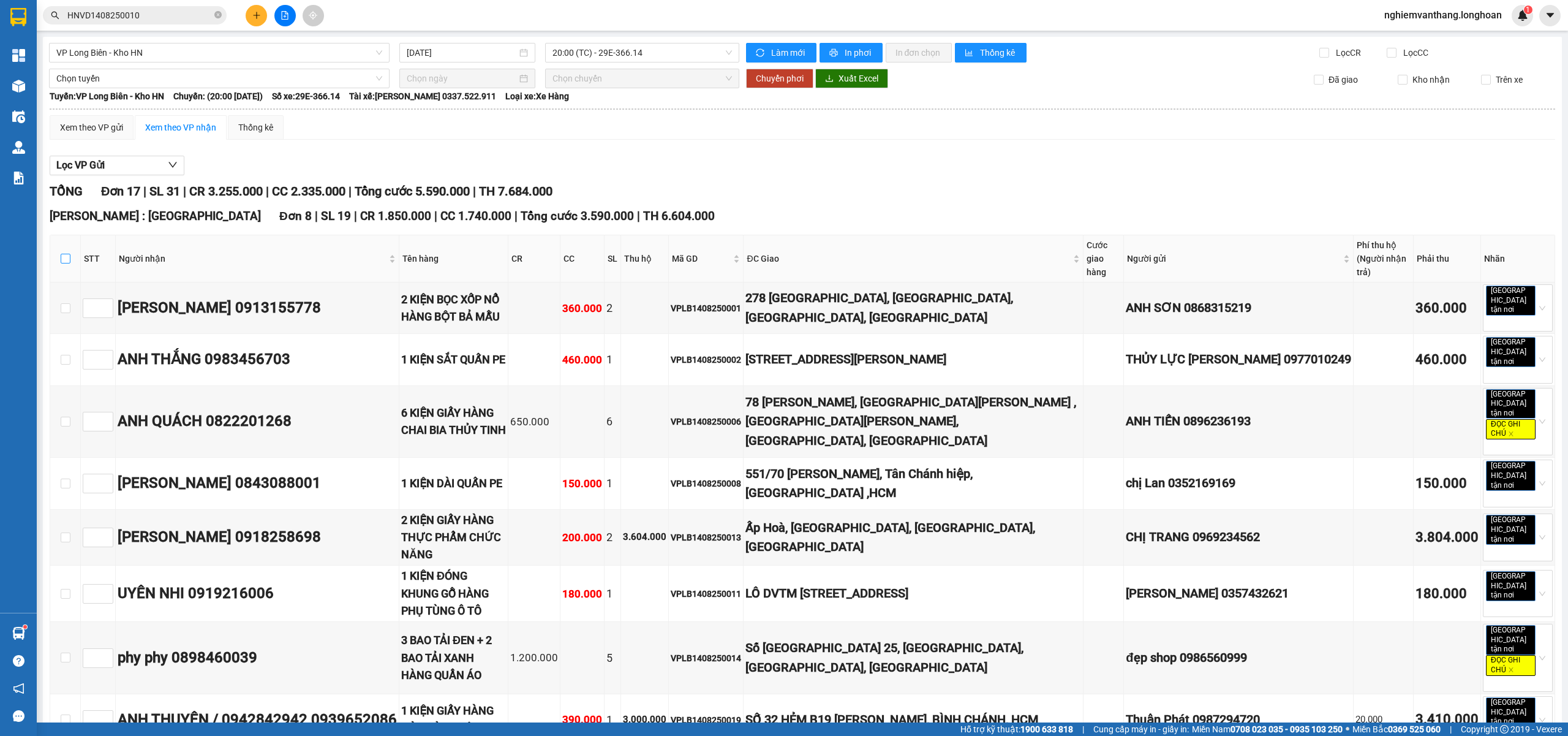
checkbox input "true"
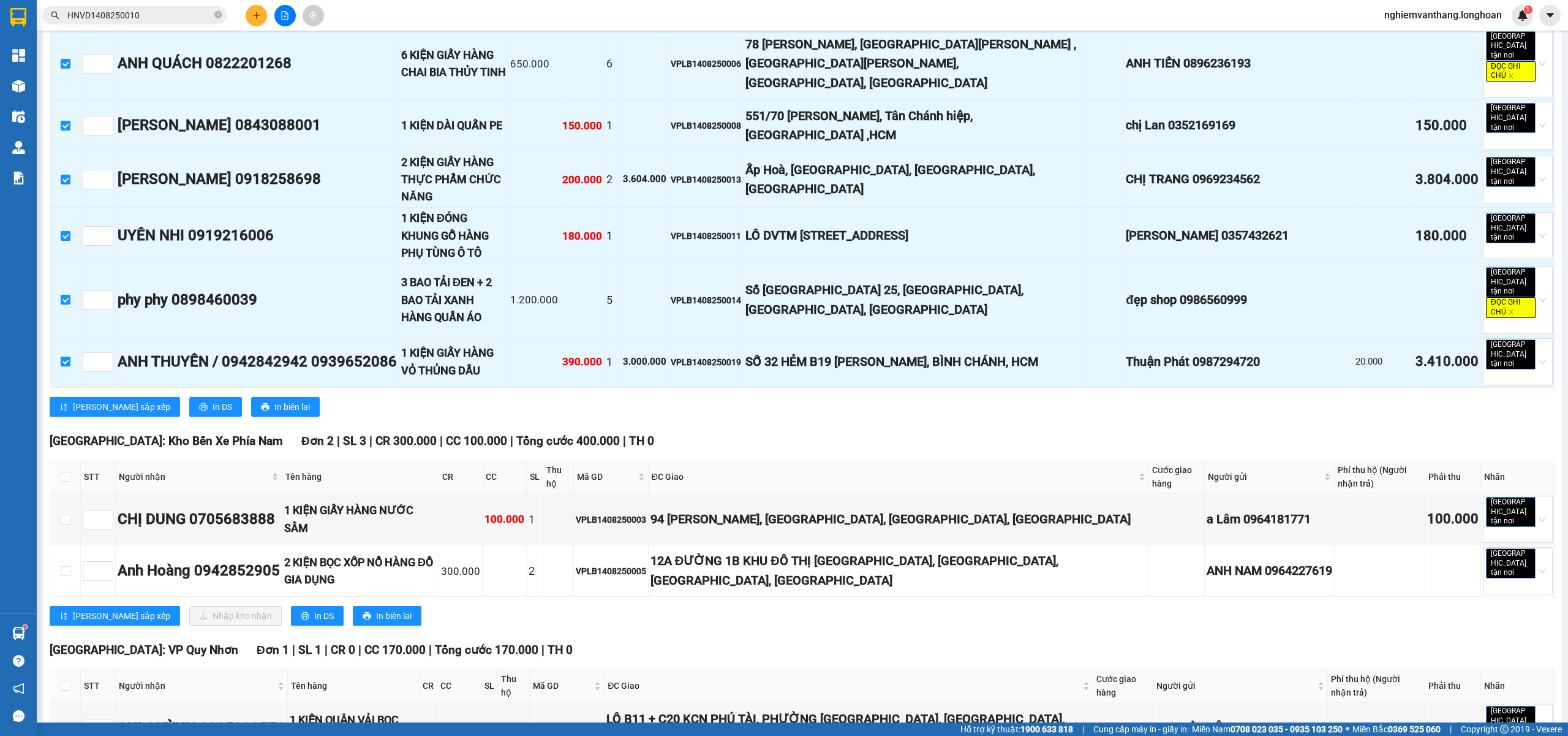
scroll to position [408, 0]
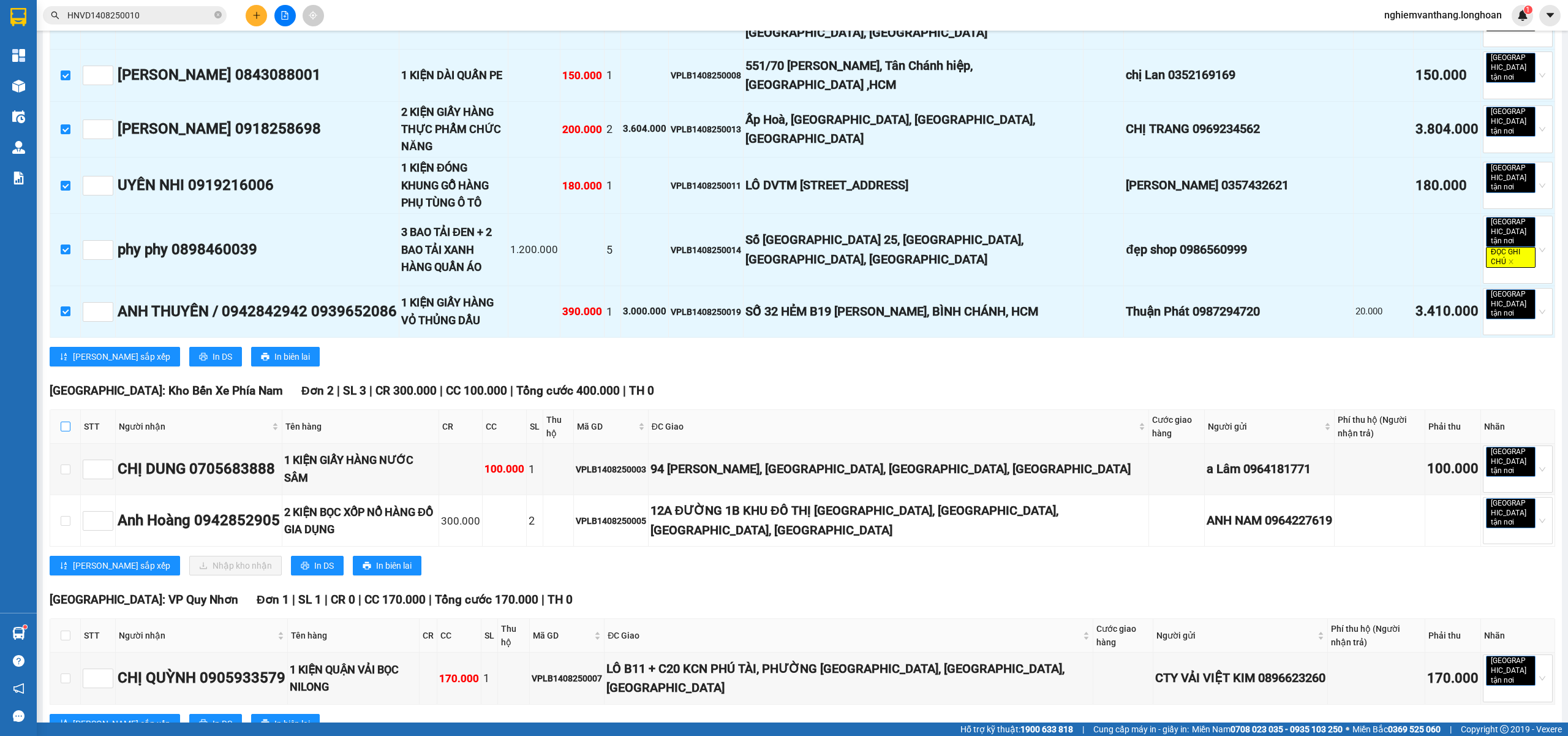
drag, startPoint x: 64, startPoint y: 365, endPoint x: 88, endPoint y: 371, distance: 24.7
click at [64, 422] on input "checkbox" at bounding box center [66, 426] width 10 height 10
checkbox input "true"
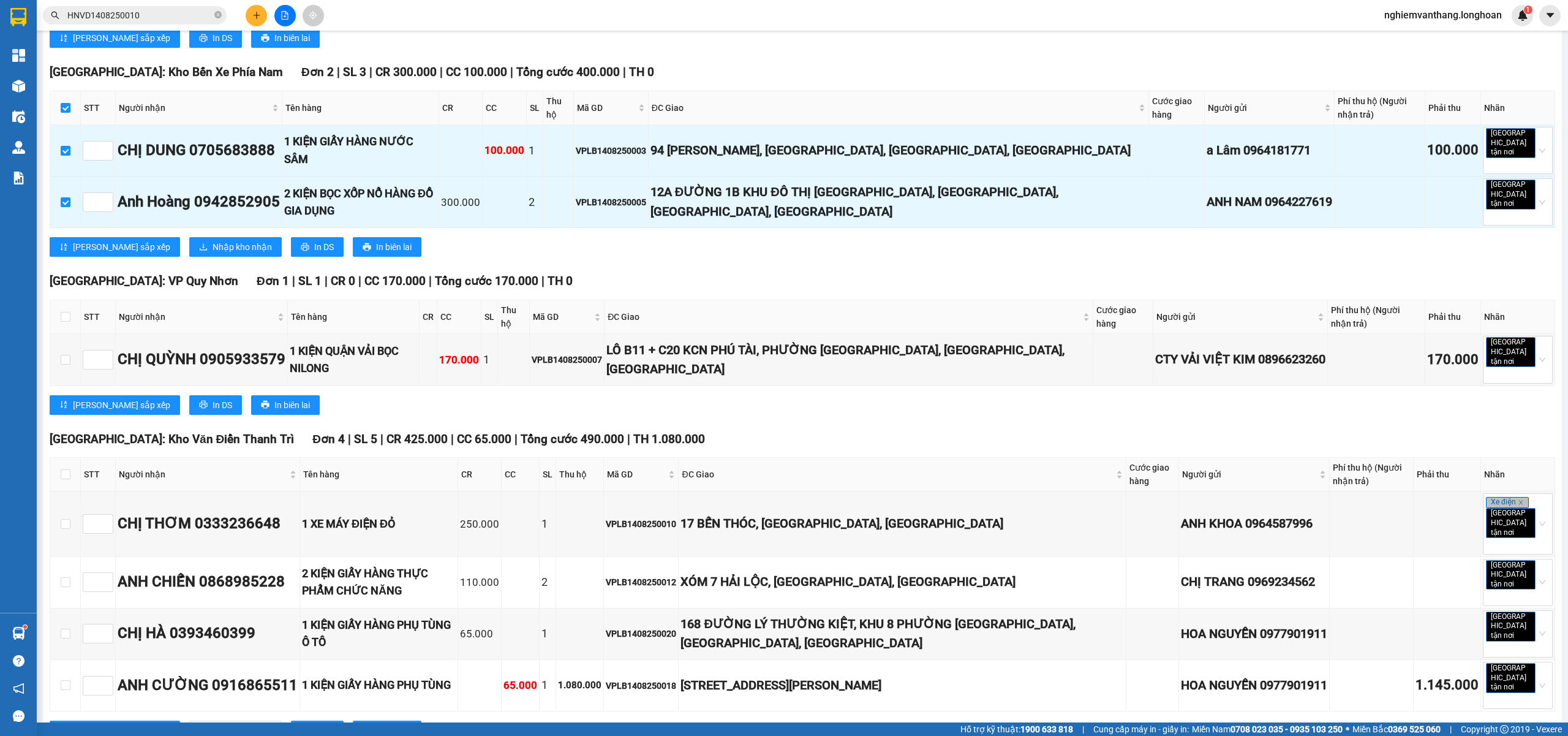
scroll to position [898, 0]
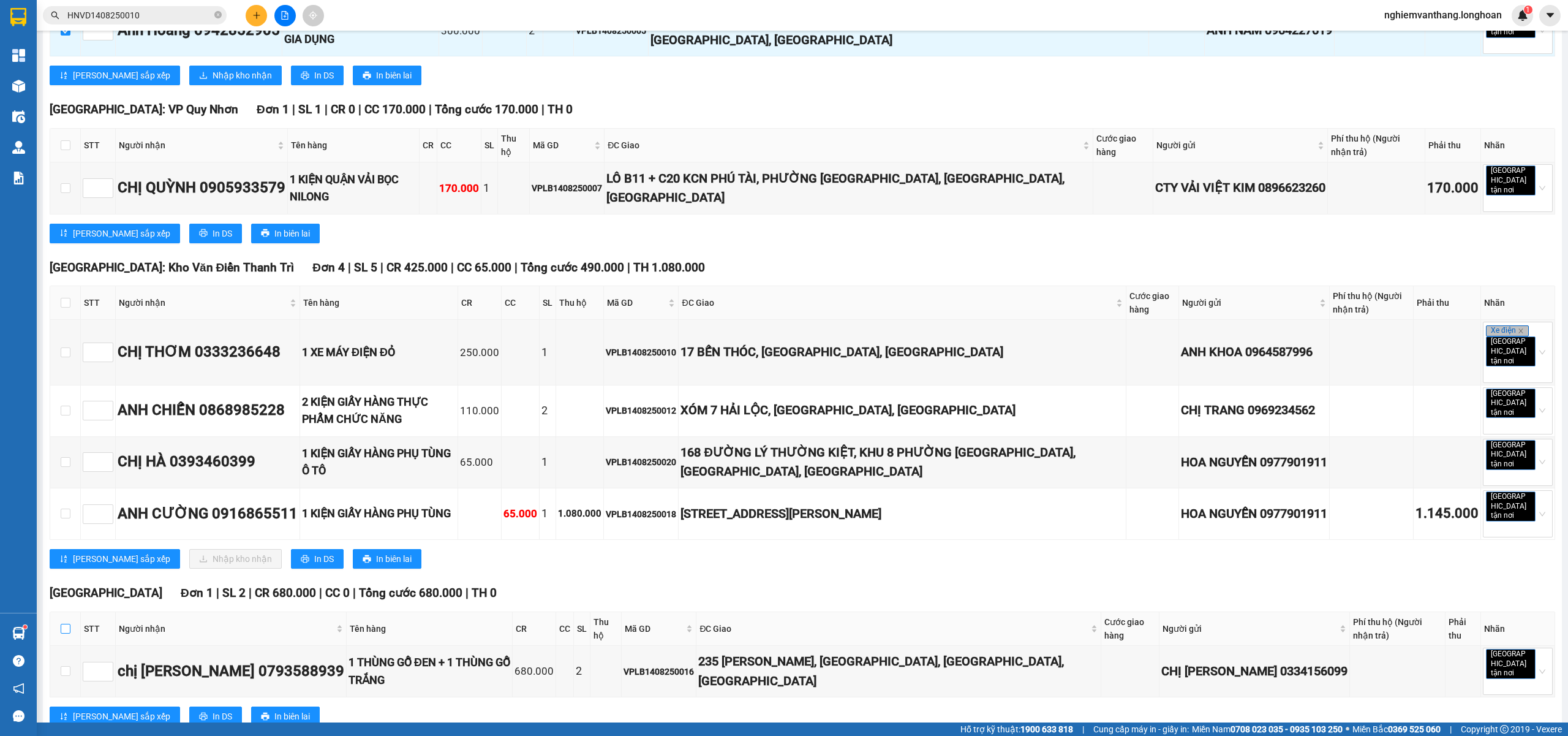
click at [63, 623] on input "checkbox" at bounding box center [66, 628] width 10 height 10
checkbox input "true"
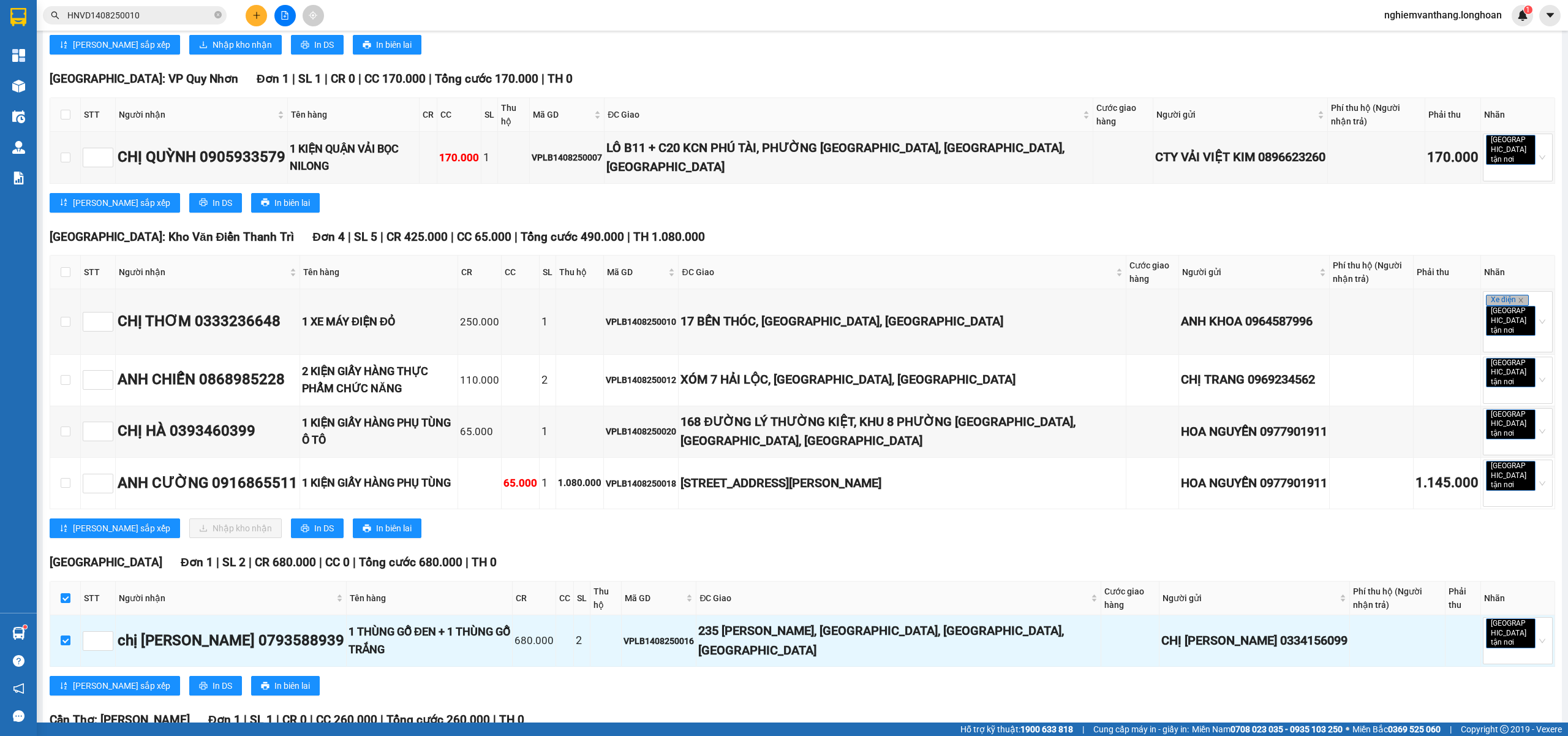
scroll to position [937, 0]
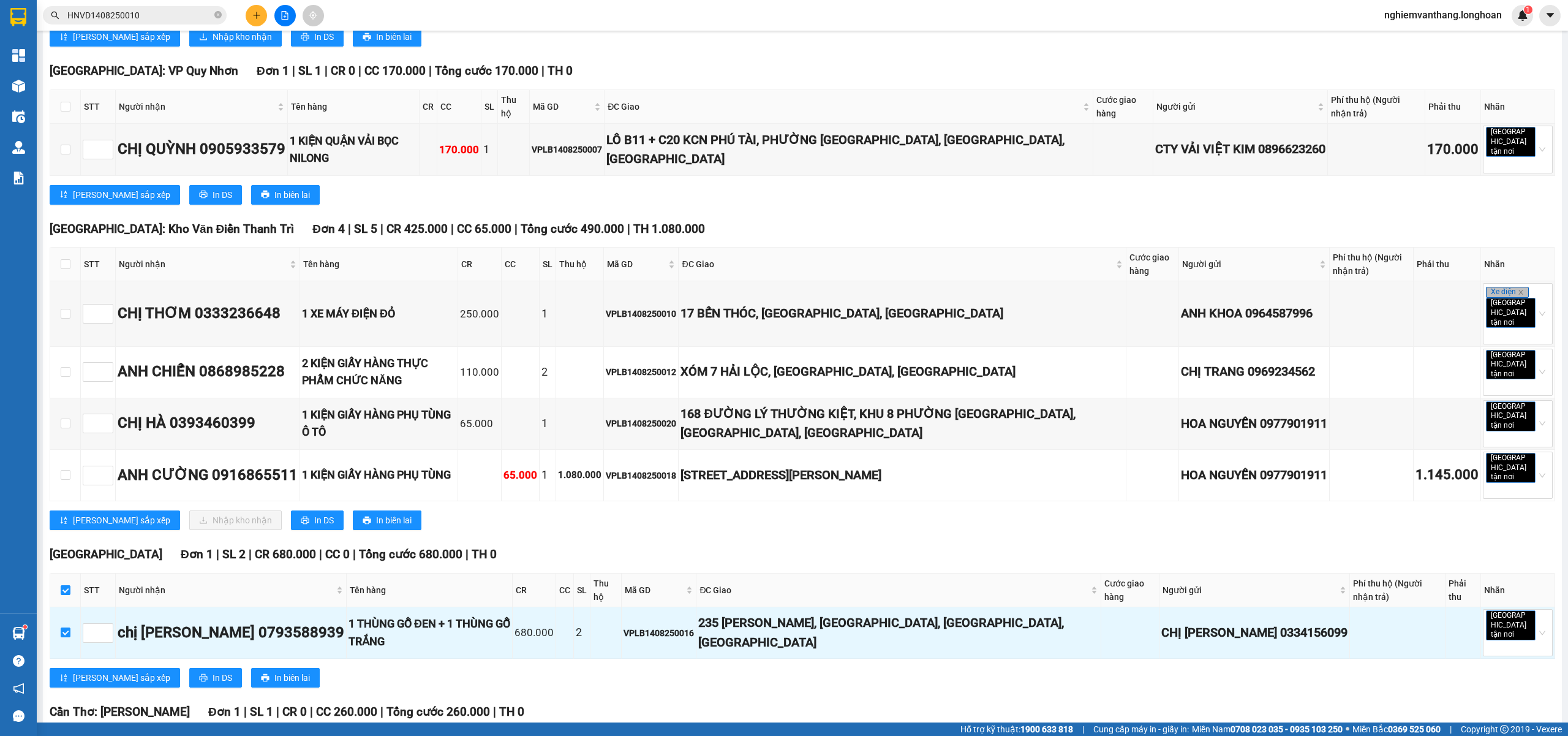
click at [64, 734] on label at bounding box center [66, 741] width 10 height 14
click at [64, 735] on input "checkbox" at bounding box center [66, 741] width 10 height 10
checkbox input "true"
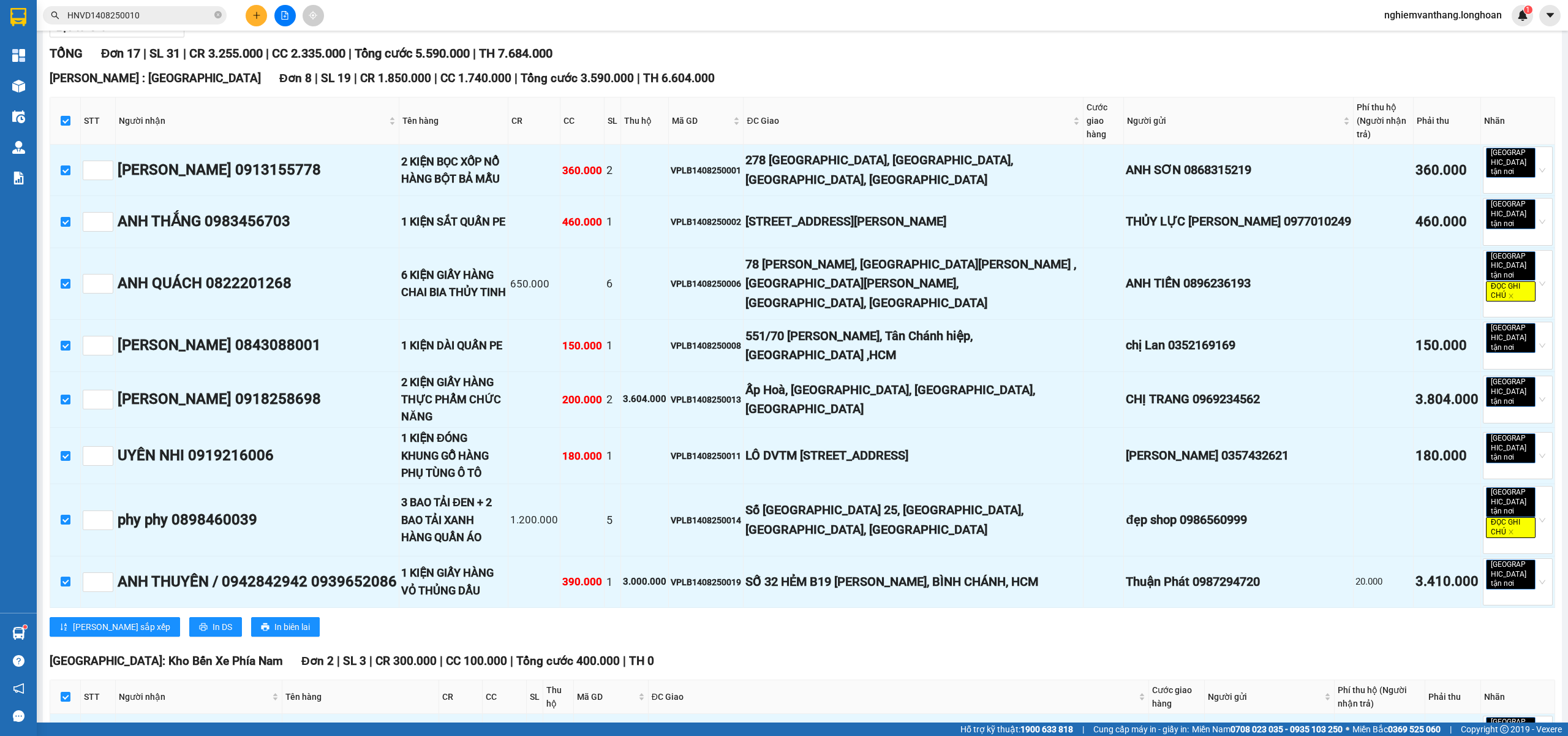
scroll to position [0, 0]
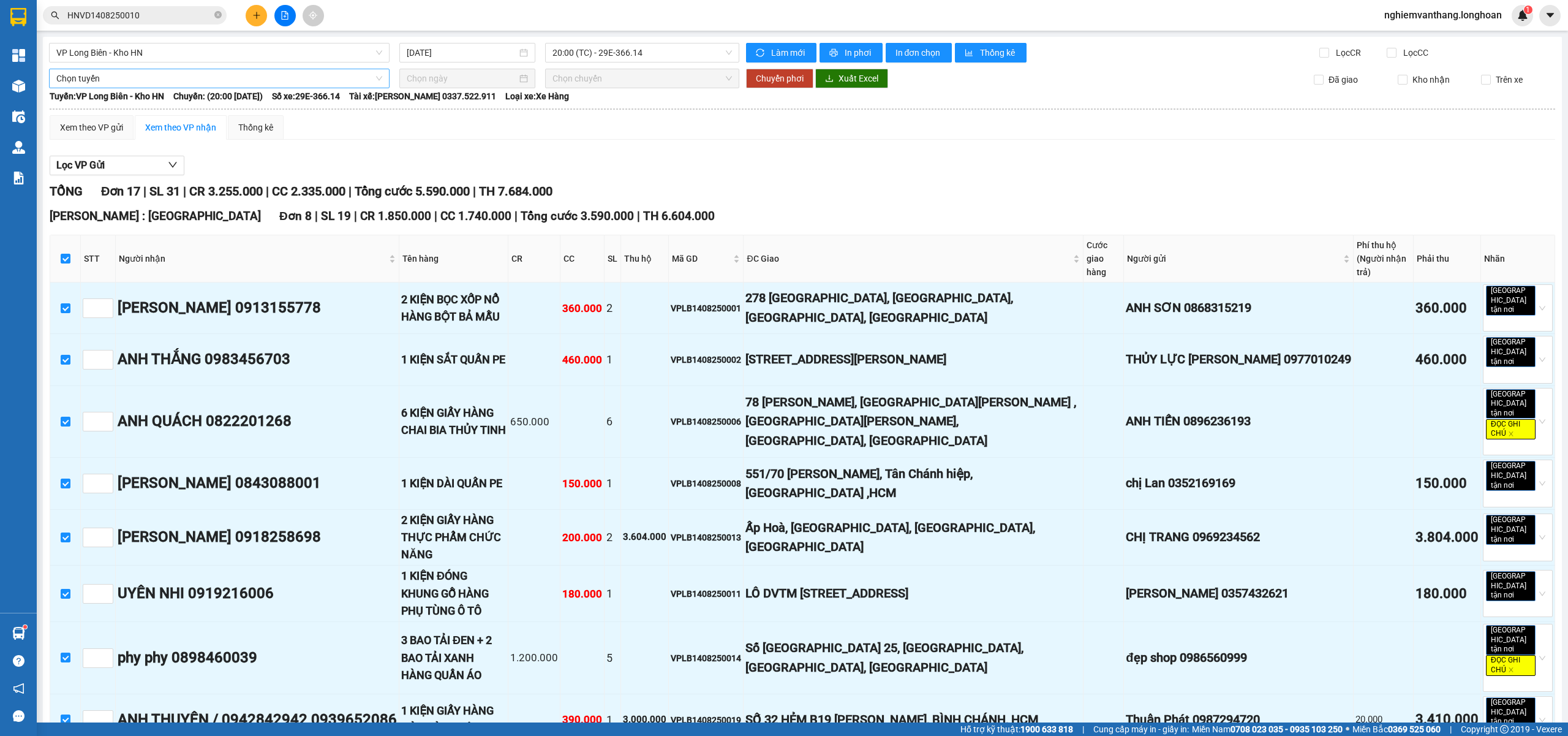
click at [104, 77] on span "Chọn tuyến" at bounding box center [220, 78] width 326 height 18
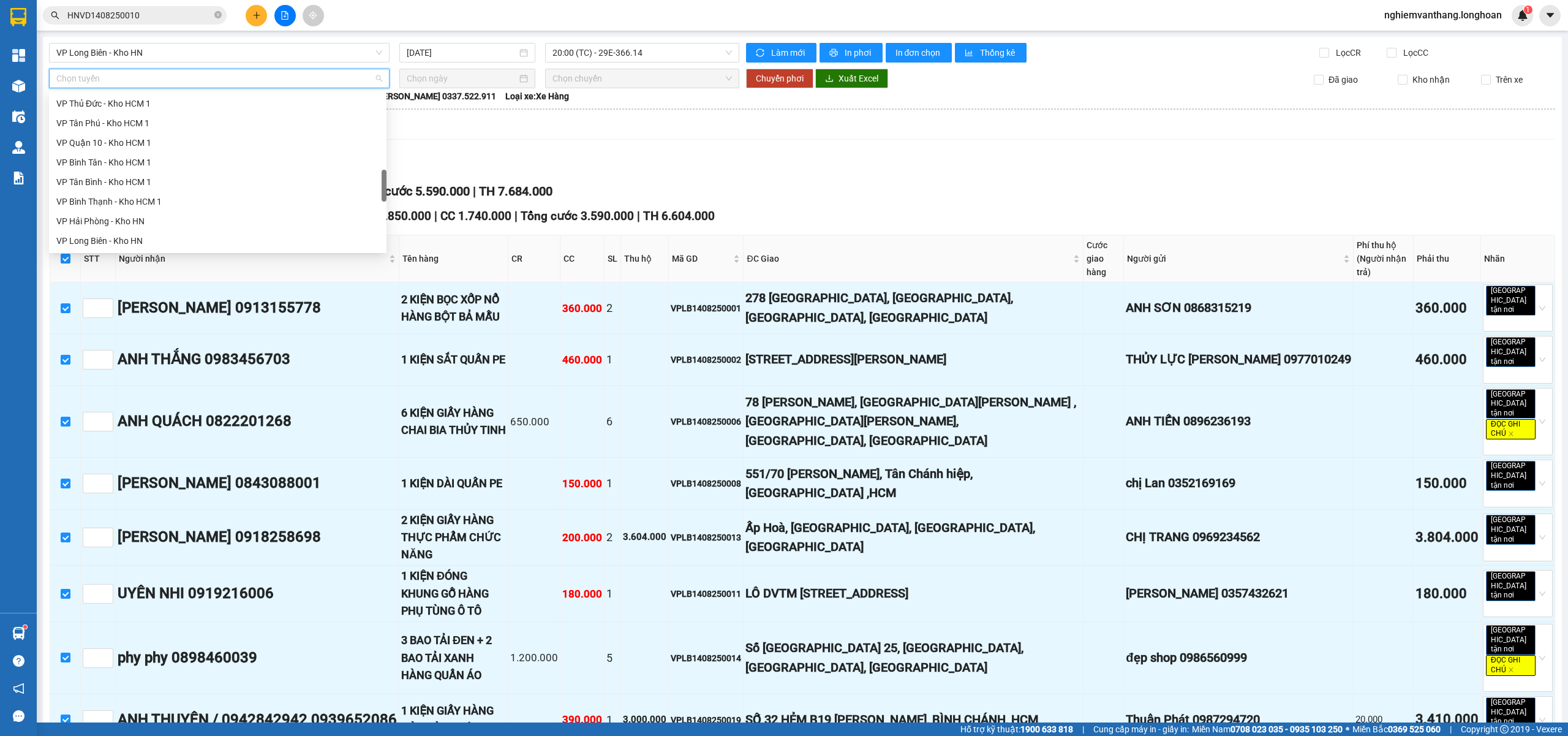
scroll to position [804, 0]
click at [123, 159] on div "Bắc [GEOGRAPHIC_DATA] QL1A" at bounding box center [218, 162] width 323 height 14
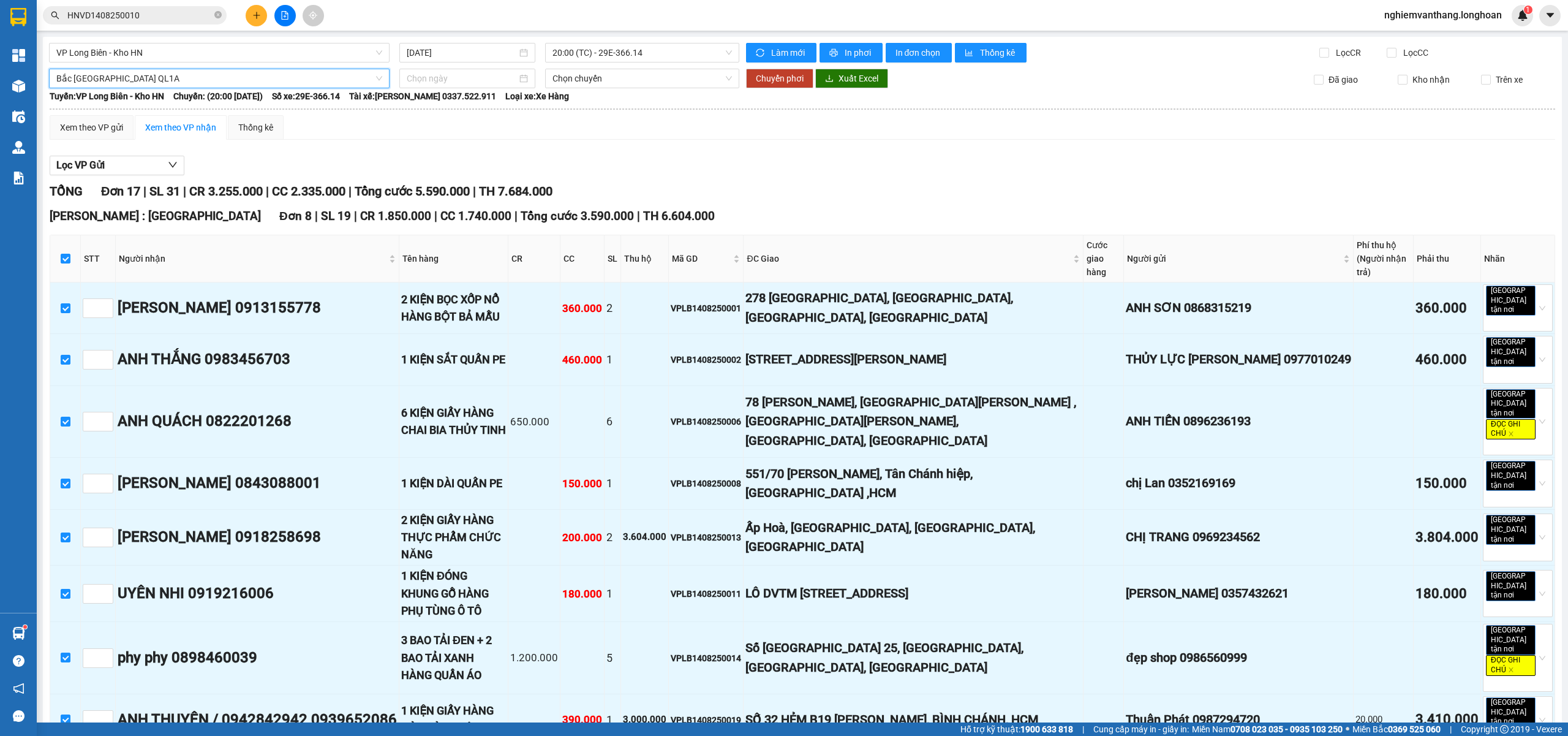
drag, startPoint x: 439, startPoint y: 79, endPoint x: 483, endPoint y: 108, distance: 52.7
click at [439, 79] on input at bounding box center [462, 78] width 110 height 14
type input "[DATE]"
click at [500, 187] on div "14" at bounding box center [503, 187] width 15 height 15
type input "[DATE]"
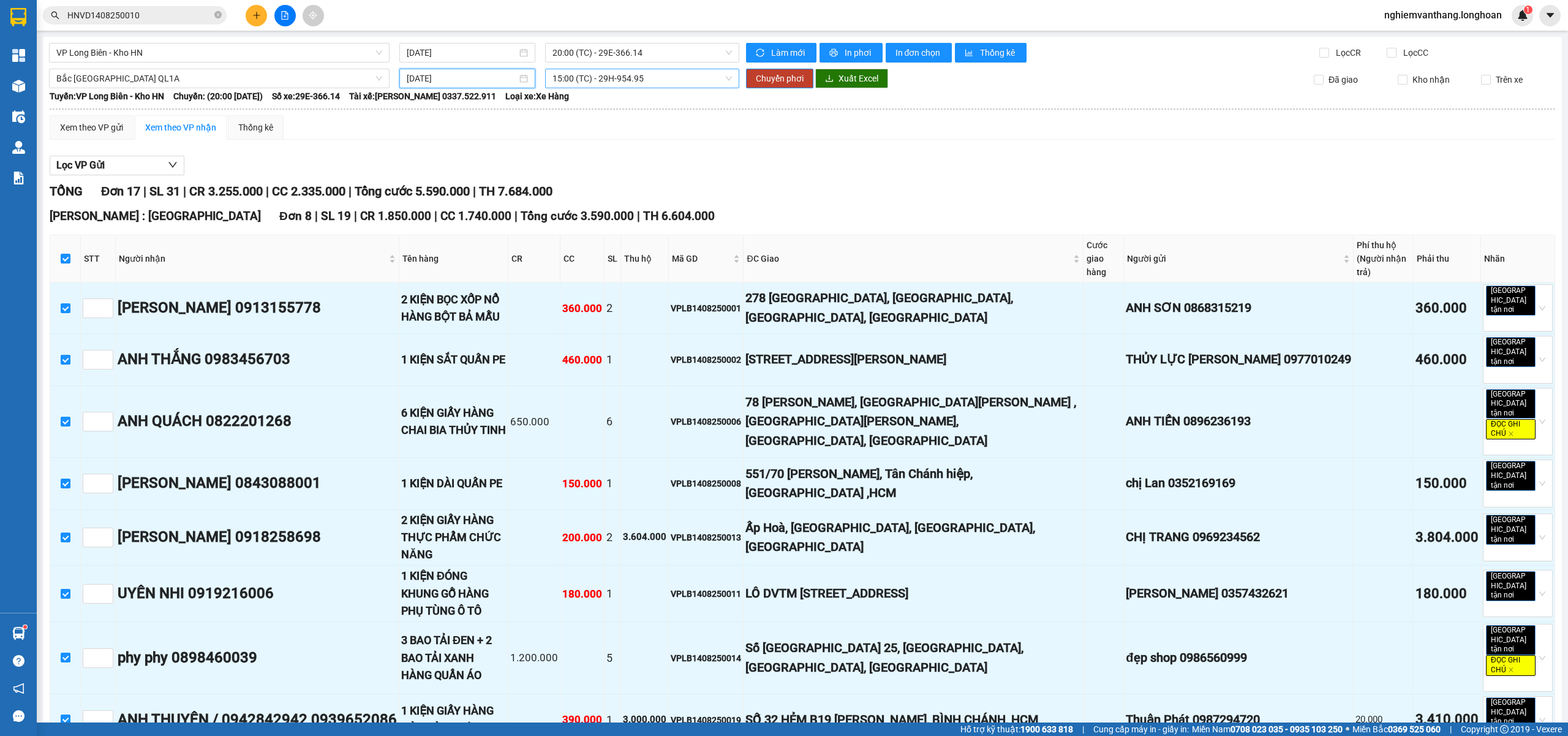
click at [612, 87] on div "15:00 (TC) - 29H-954.95" at bounding box center [642, 78] width 195 height 20
click at [623, 150] on div "20:00 (TC) - 29K-024.94" at bounding box center [596, 143] width 110 height 20
click at [610, 86] on span "20:00 (TC) - 29K-024.94" at bounding box center [642, 78] width 180 height 18
click at [586, 166] on div "23:00 (TC)" at bounding box center [596, 162] width 95 height 14
click at [759, 81] on span "Chuyển phơi" at bounding box center [780, 78] width 48 height 14
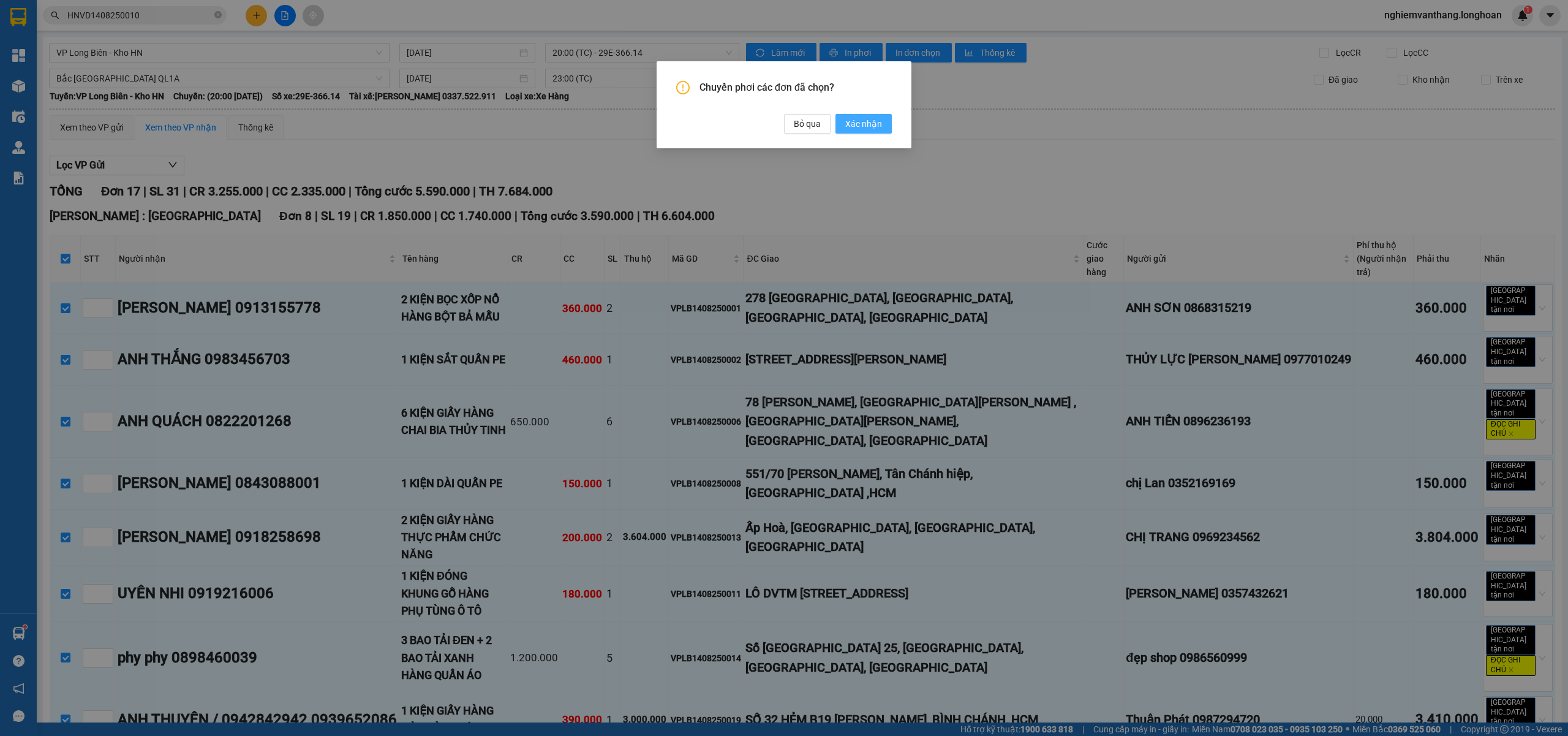
click at [871, 121] on span "Xác nhận" at bounding box center [864, 124] width 37 height 14
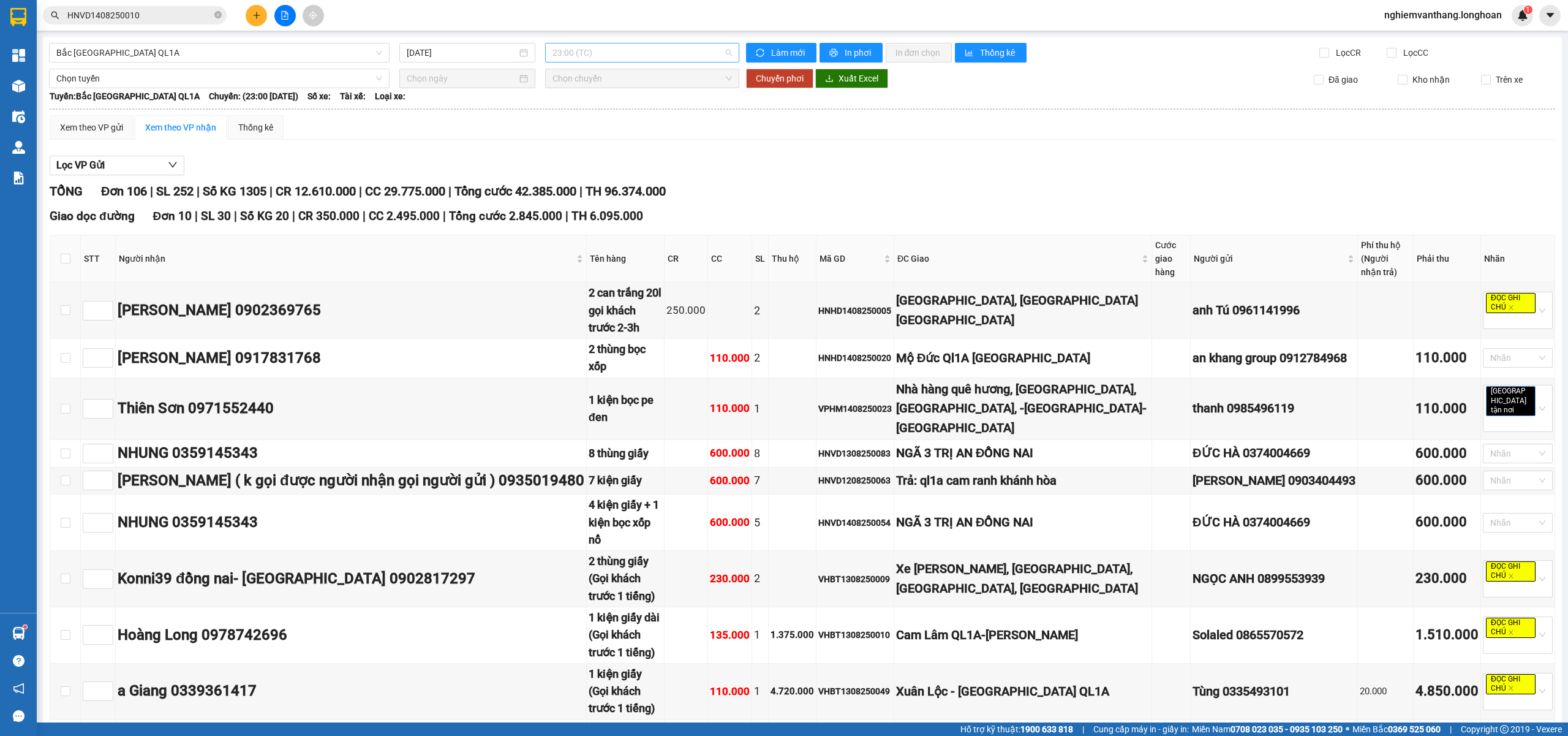
click at [588, 57] on span "23:00 (TC)" at bounding box center [642, 53] width 180 height 18
click at [165, 59] on span "Bắc [GEOGRAPHIC_DATA] QL1A" at bounding box center [220, 53] width 326 height 18
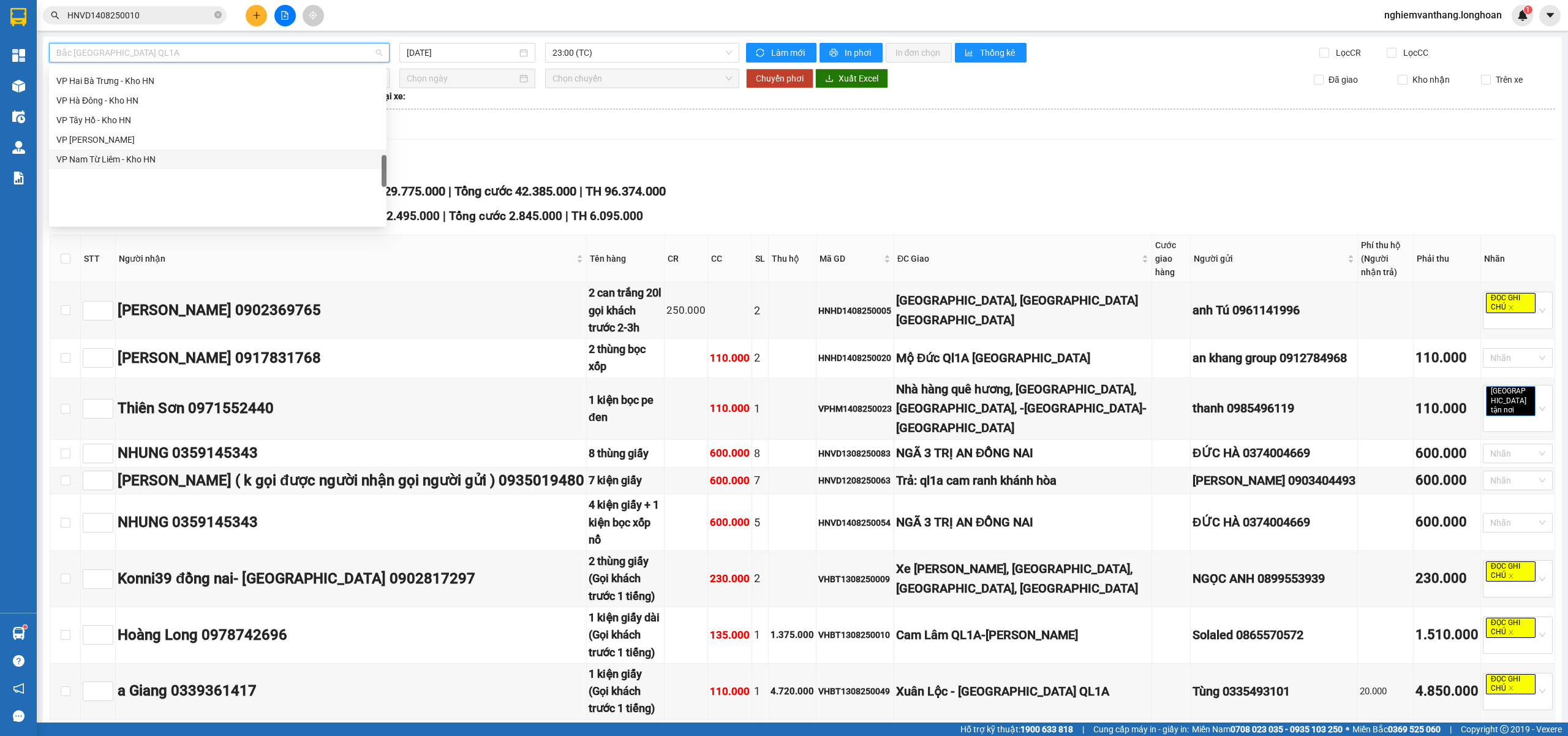
scroll to position [562, 0]
click at [154, 142] on div "VP Long Biên - Kho HN" at bounding box center [218, 143] width 323 height 14
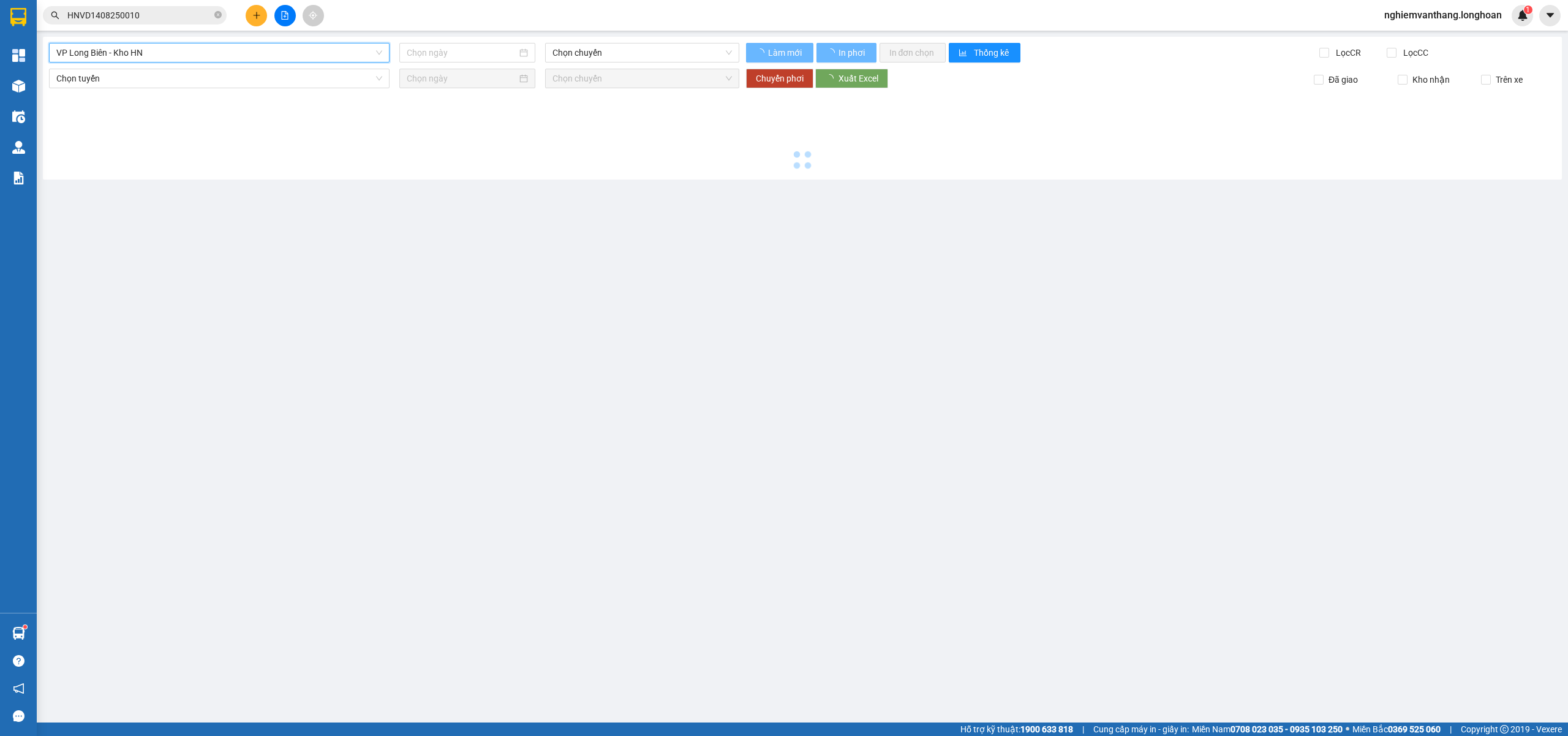
type input "[DATE]"
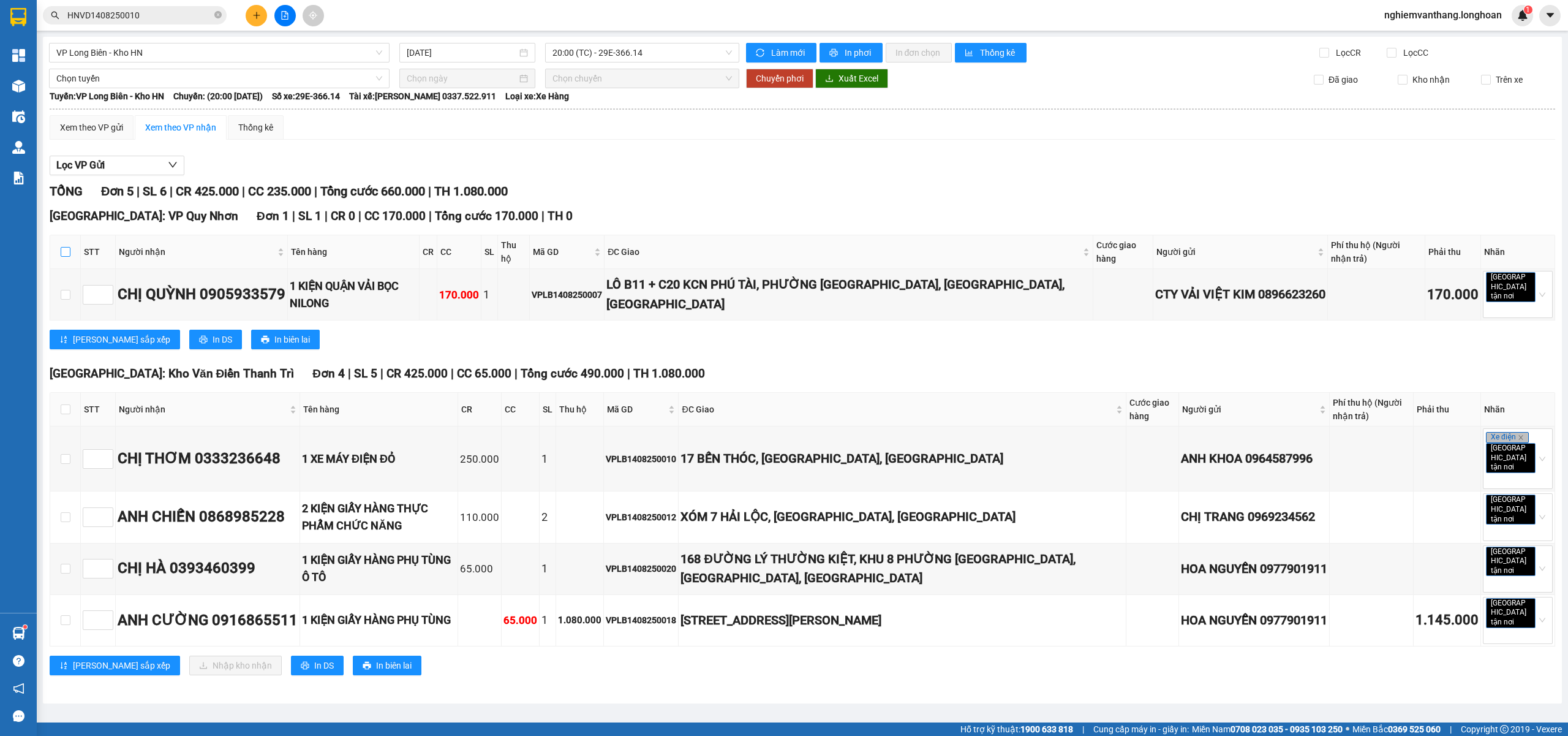
drag, startPoint x: 68, startPoint y: 255, endPoint x: 153, endPoint y: 250, distance: 85.1
click at [68, 255] on input "checkbox" at bounding box center [66, 252] width 10 height 10
checkbox input "true"
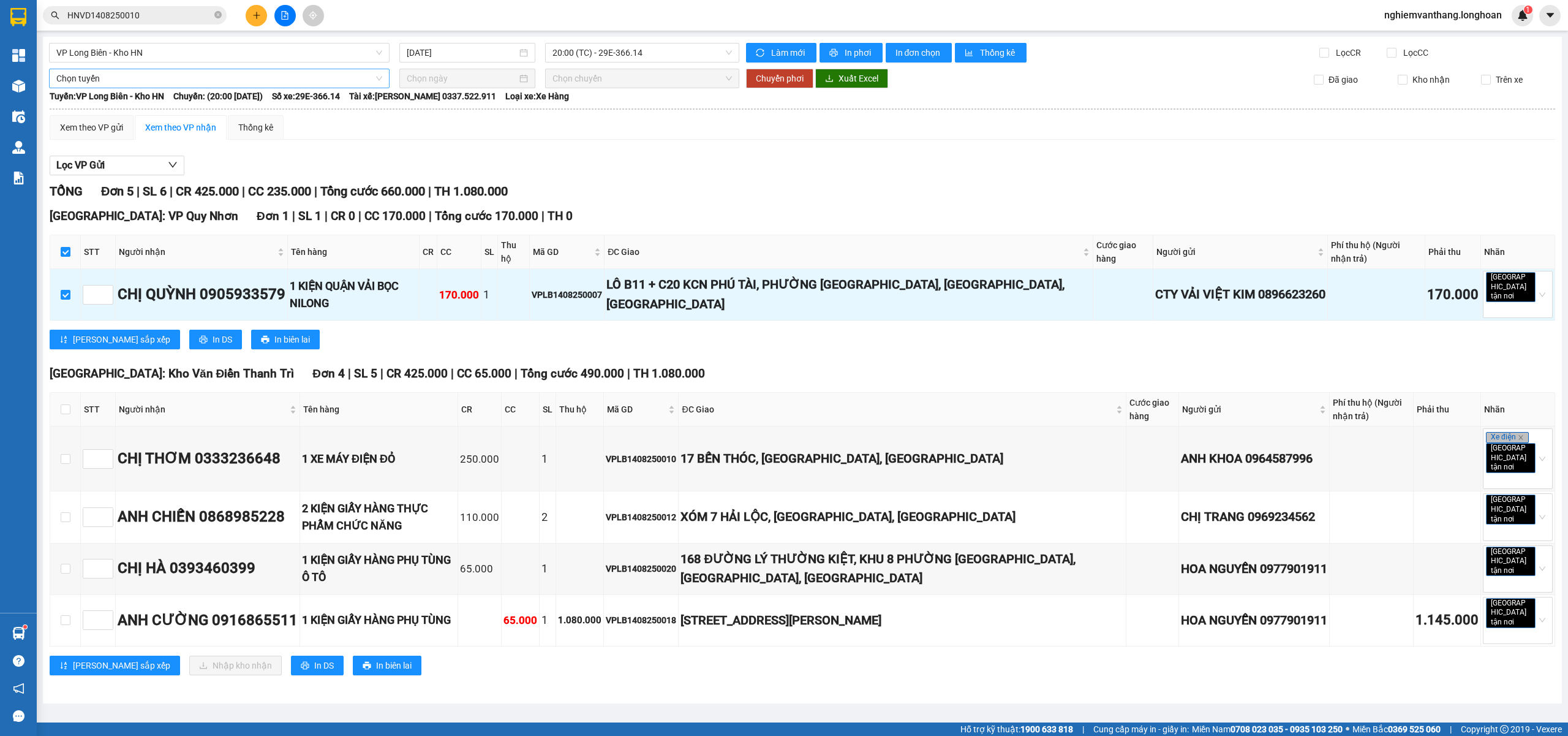
drag, startPoint x: 114, startPoint y: 76, endPoint x: 111, endPoint y: 82, distance: 6.7
click at [113, 77] on span "Chọn tuyến" at bounding box center [220, 78] width 326 height 18
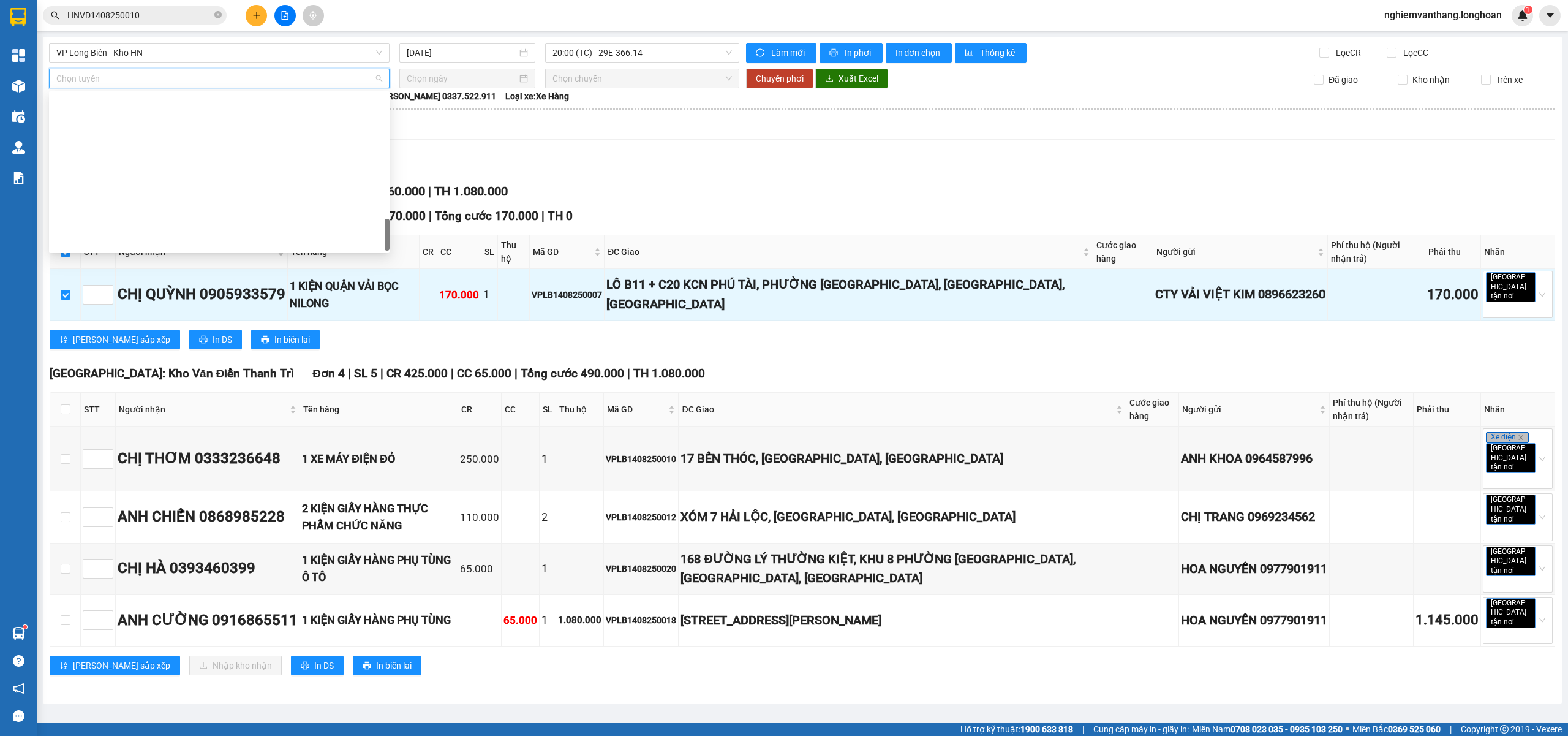
scroll to position [804, 0]
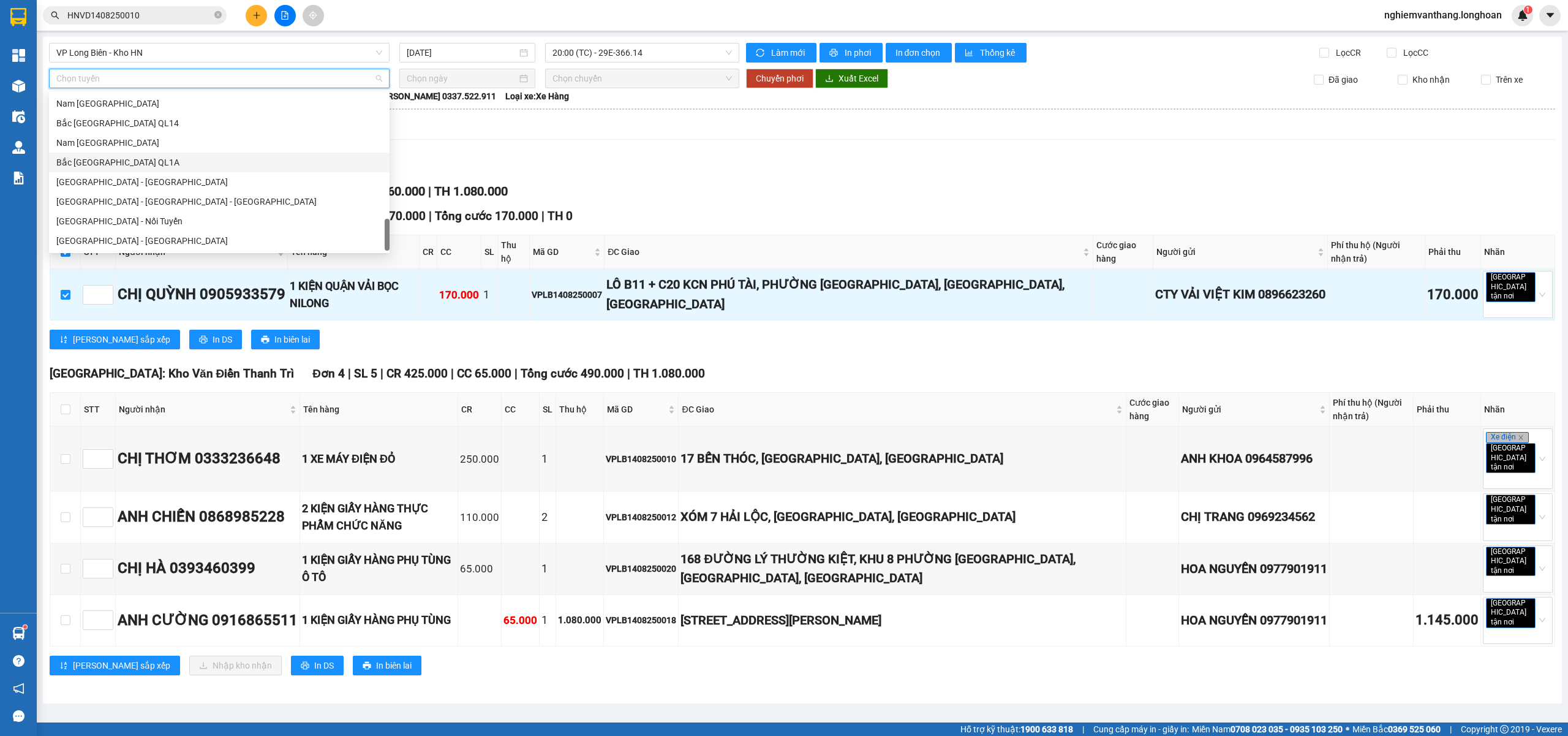
click at [153, 162] on div "Bắc [GEOGRAPHIC_DATA] QL1A" at bounding box center [220, 162] width 326 height 14
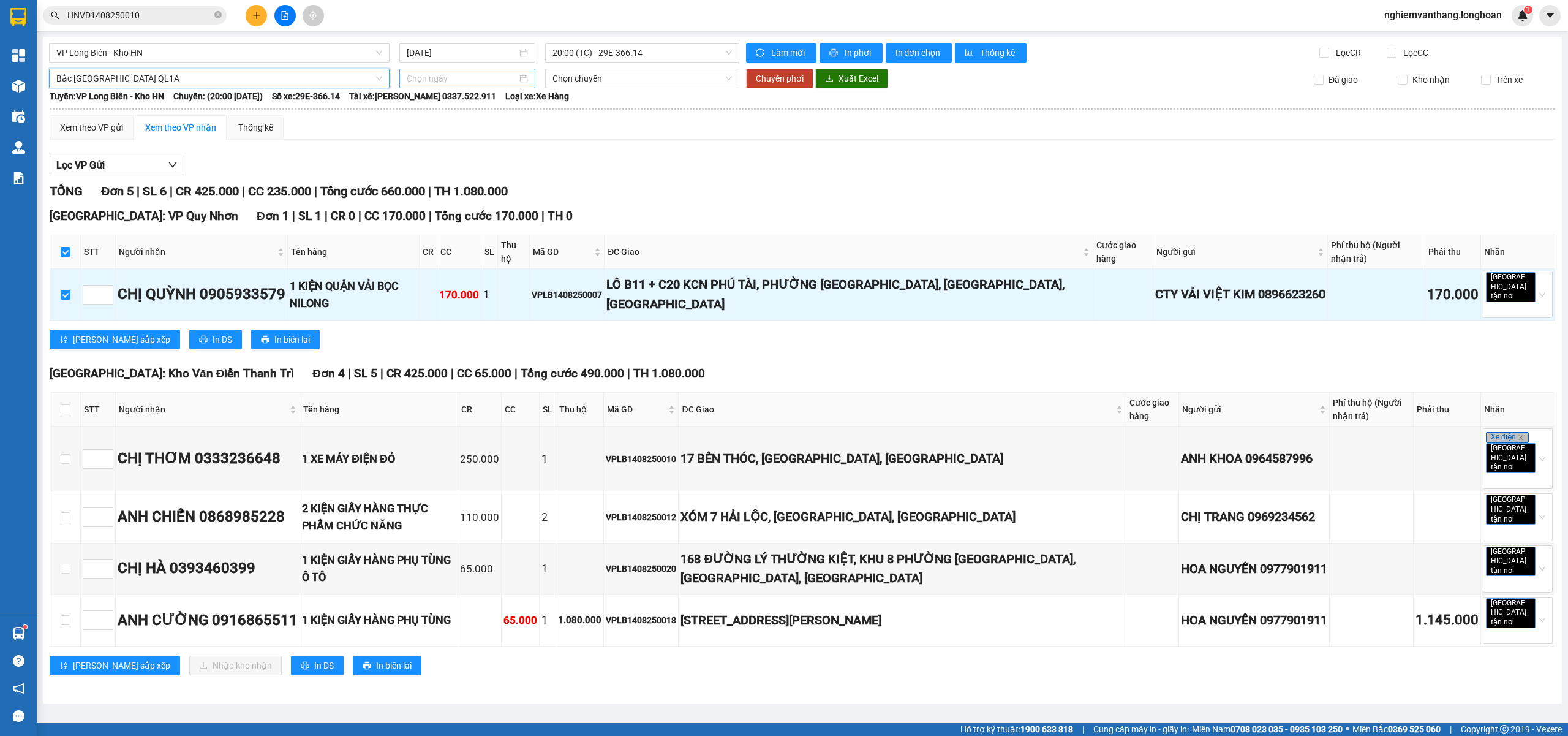
click at [466, 81] on input at bounding box center [462, 78] width 110 height 14
type input "[DATE]"
click at [513, 192] on td "14" at bounding box center [506, 187] width 22 height 18
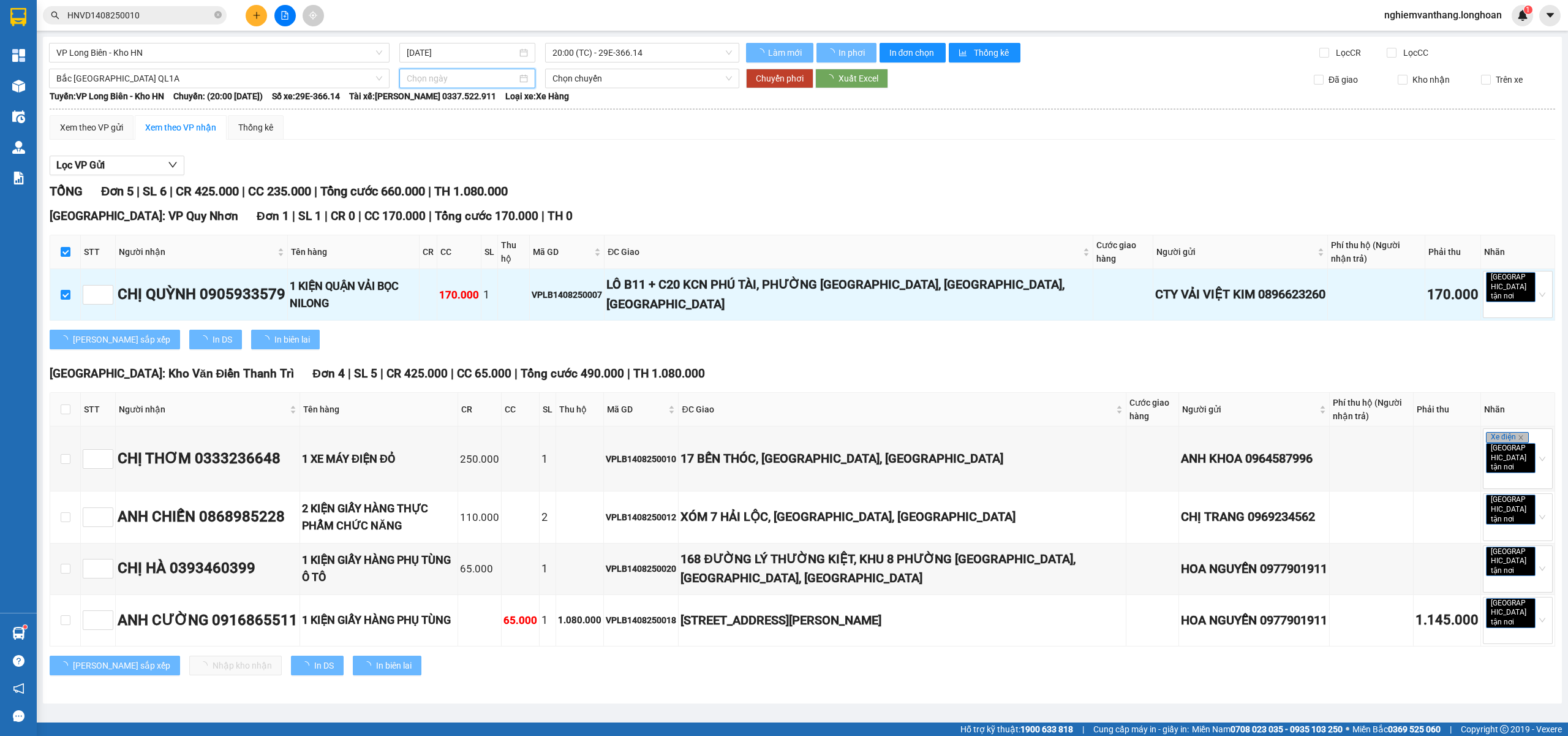
type input "[DATE]"
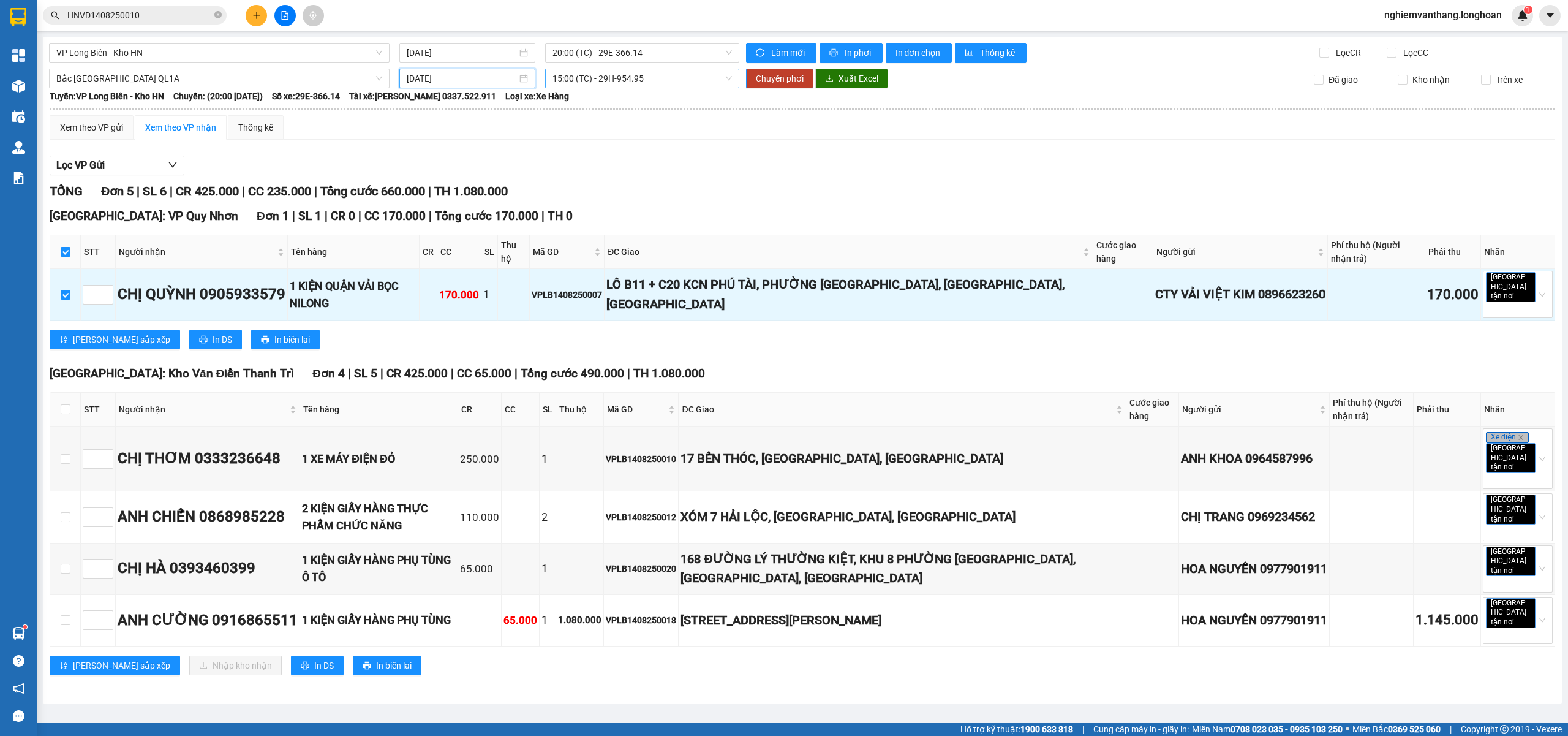
click at [612, 77] on span "15:00 (TC) - 29H-954.95" at bounding box center [642, 78] width 180 height 18
click at [620, 143] on div "20:00 (TC) - 29K-024.94" at bounding box center [600, 143] width 95 height 14
click at [790, 82] on span "Chuyển phơi" at bounding box center [780, 78] width 48 height 14
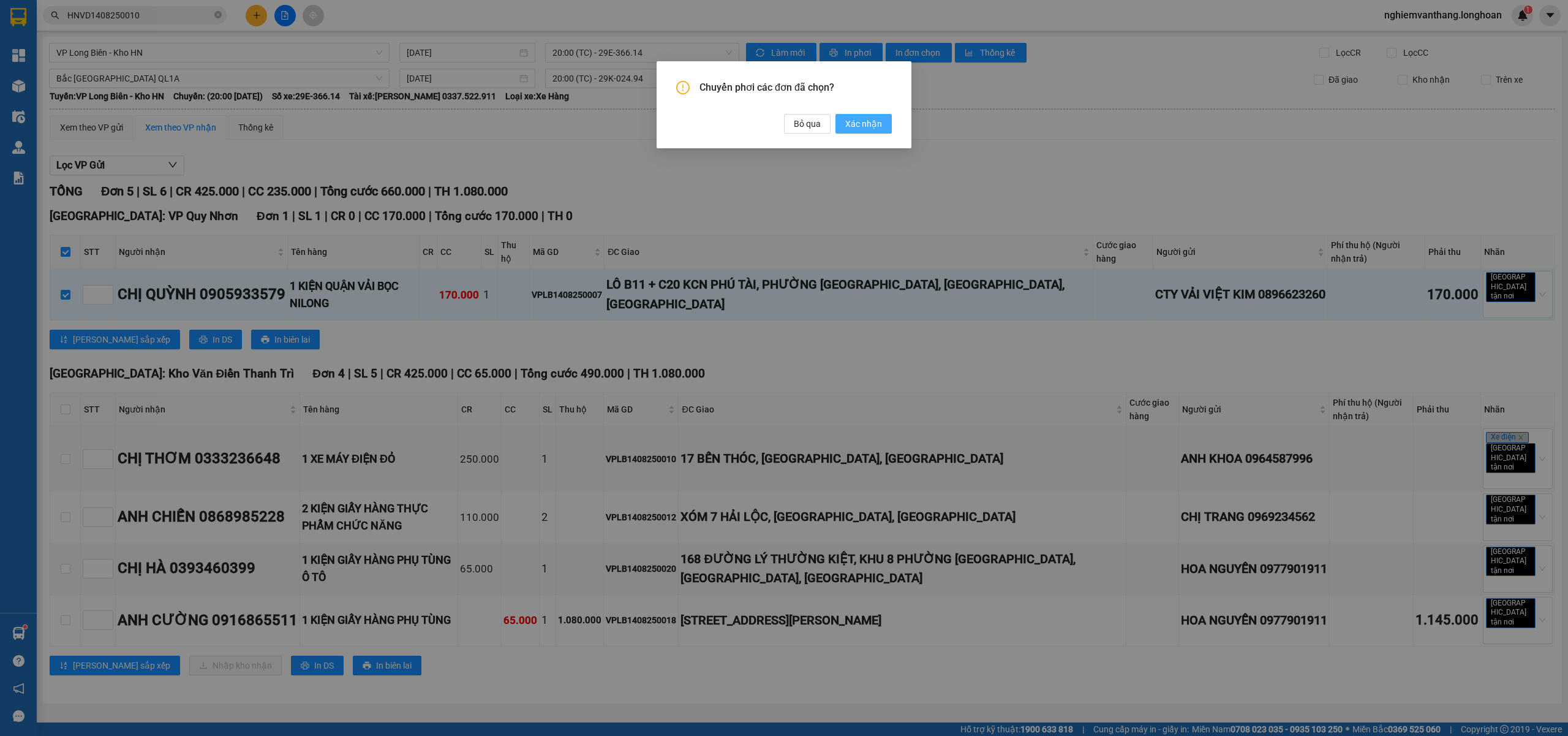
click at [861, 123] on span "Xác nhận" at bounding box center [864, 124] width 37 height 14
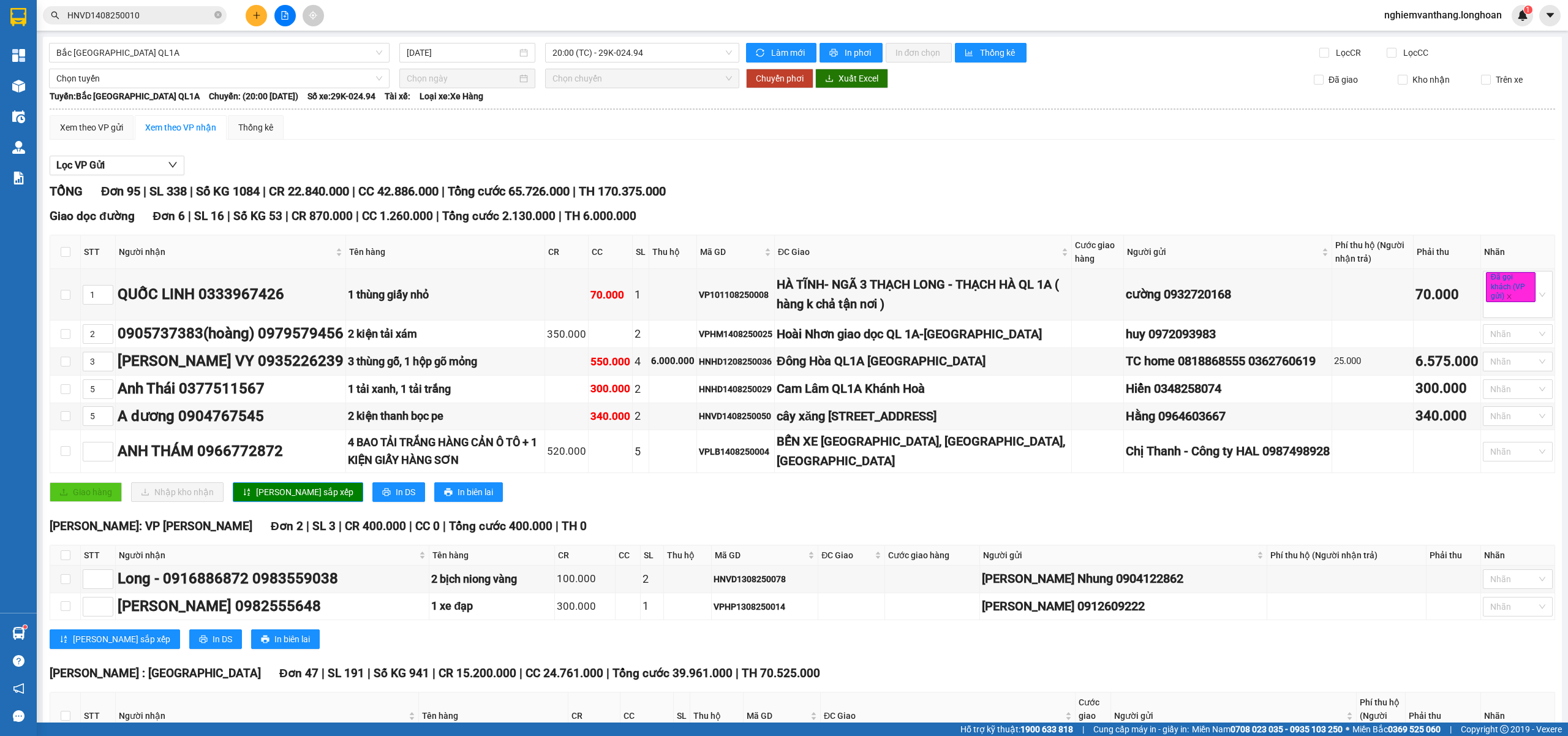
click at [153, 54] on span "Bắc [GEOGRAPHIC_DATA] QL1A" at bounding box center [220, 53] width 326 height 18
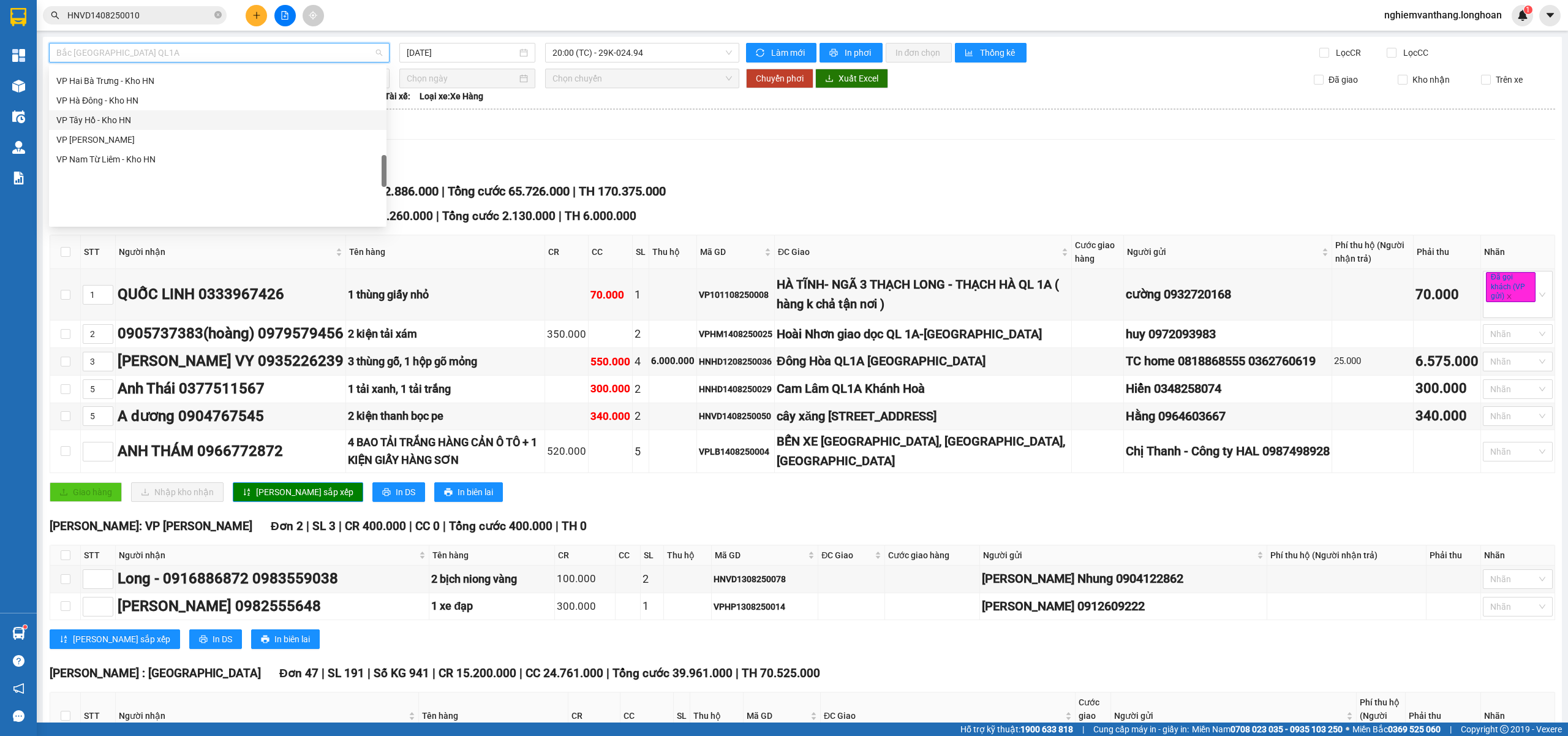
scroll to position [562, 0]
click at [138, 141] on div "VP Long Biên - Kho HN" at bounding box center [218, 143] width 323 height 14
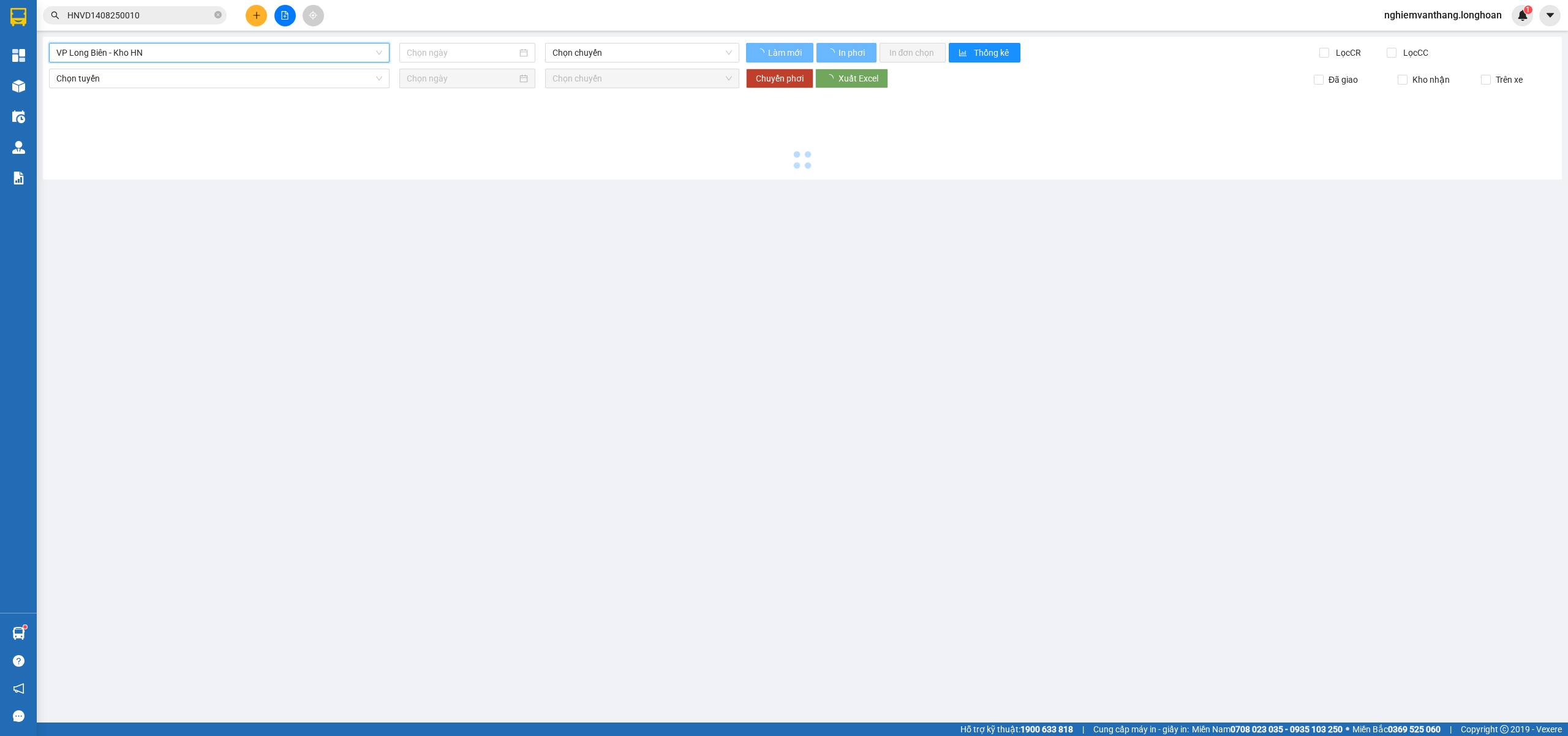
type input "[DATE]"
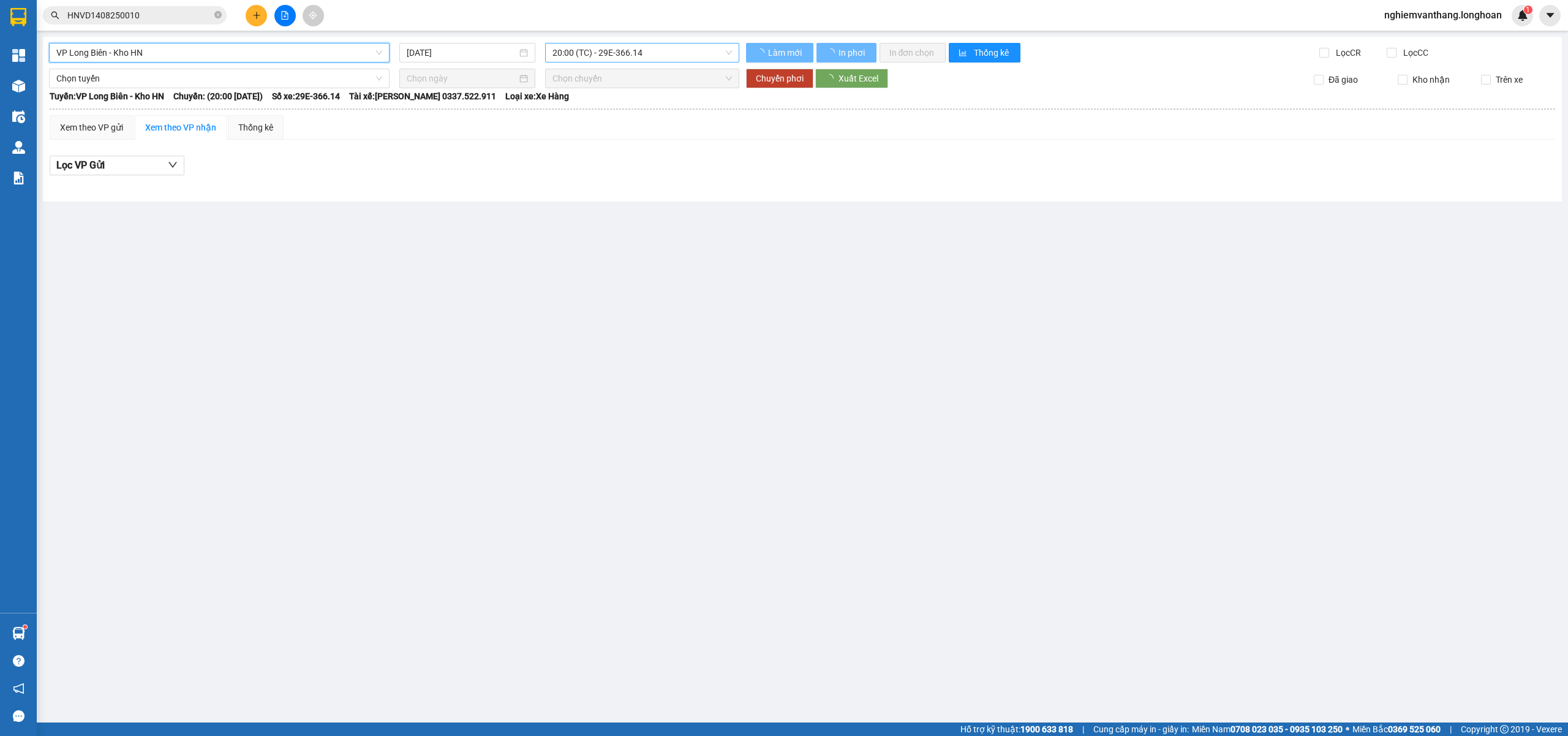
click at [596, 47] on span "20:00 (TC) - 29E-366.14" at bounding box center [642, 53] width 180 height 18
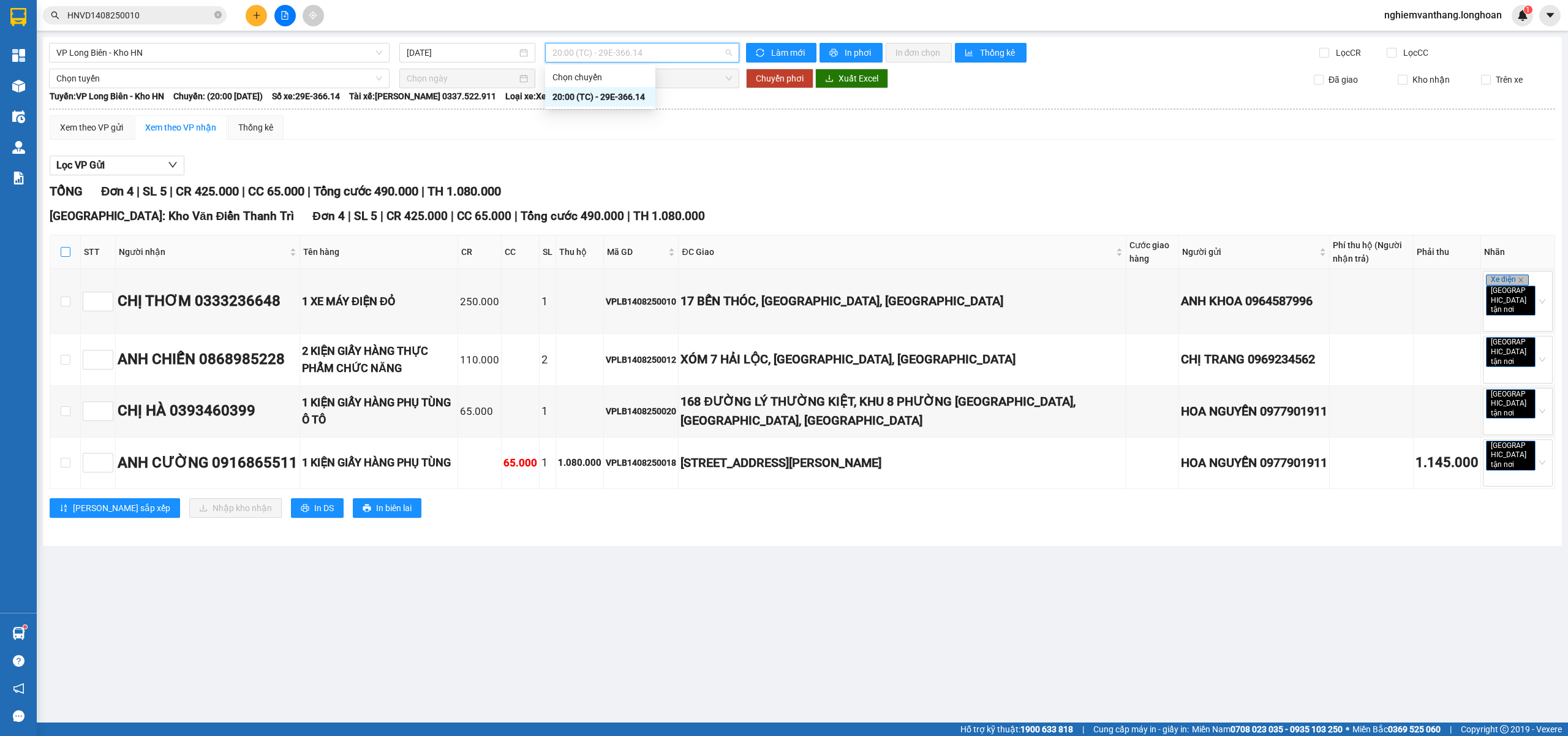
click at [67, 258] on label at bounding box center [66, 252] width 10 height 14
click at [67, 257] on input "checkbox" at bounding box center [66, 252] width 10 height 10
checkbox input "true"
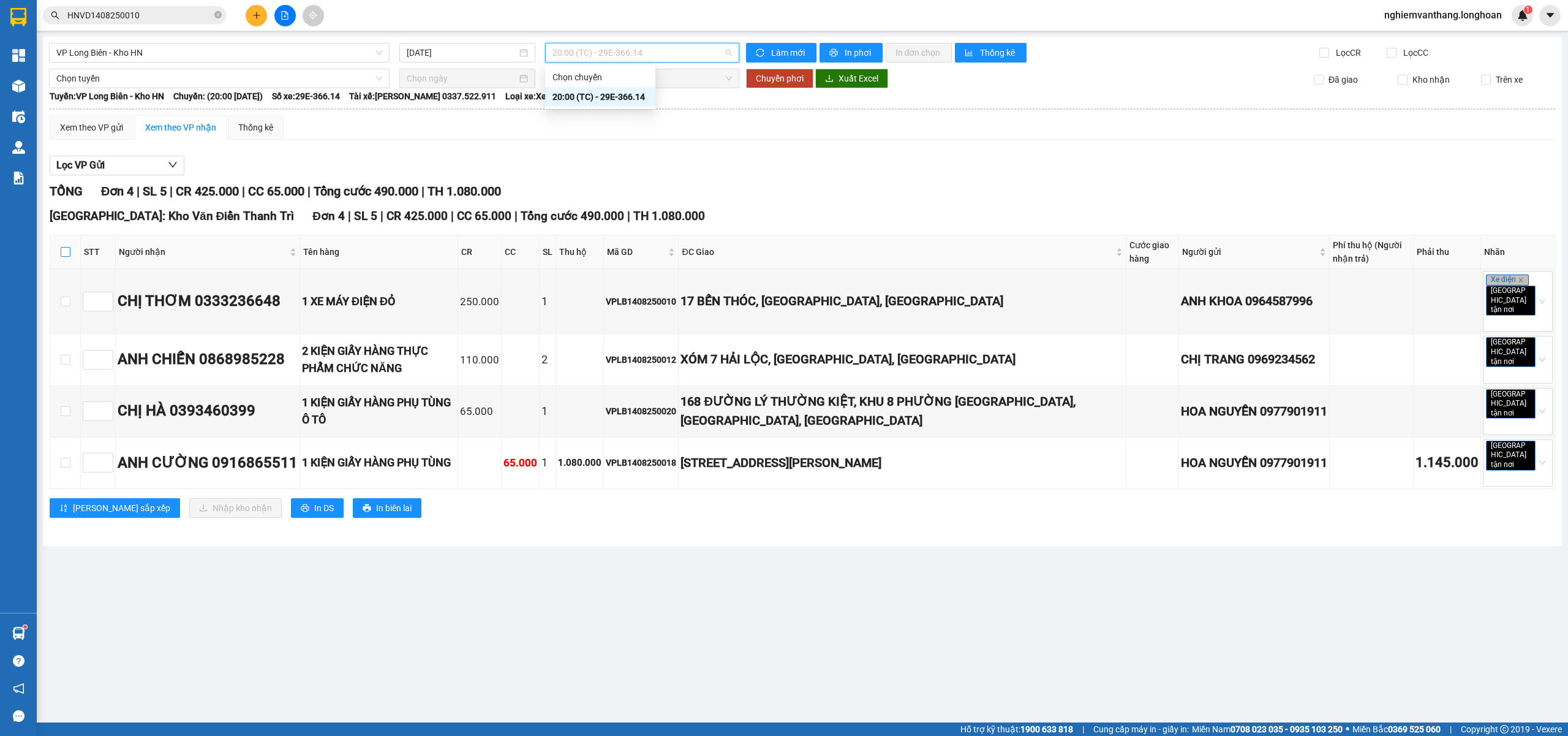
checkbox input "true"
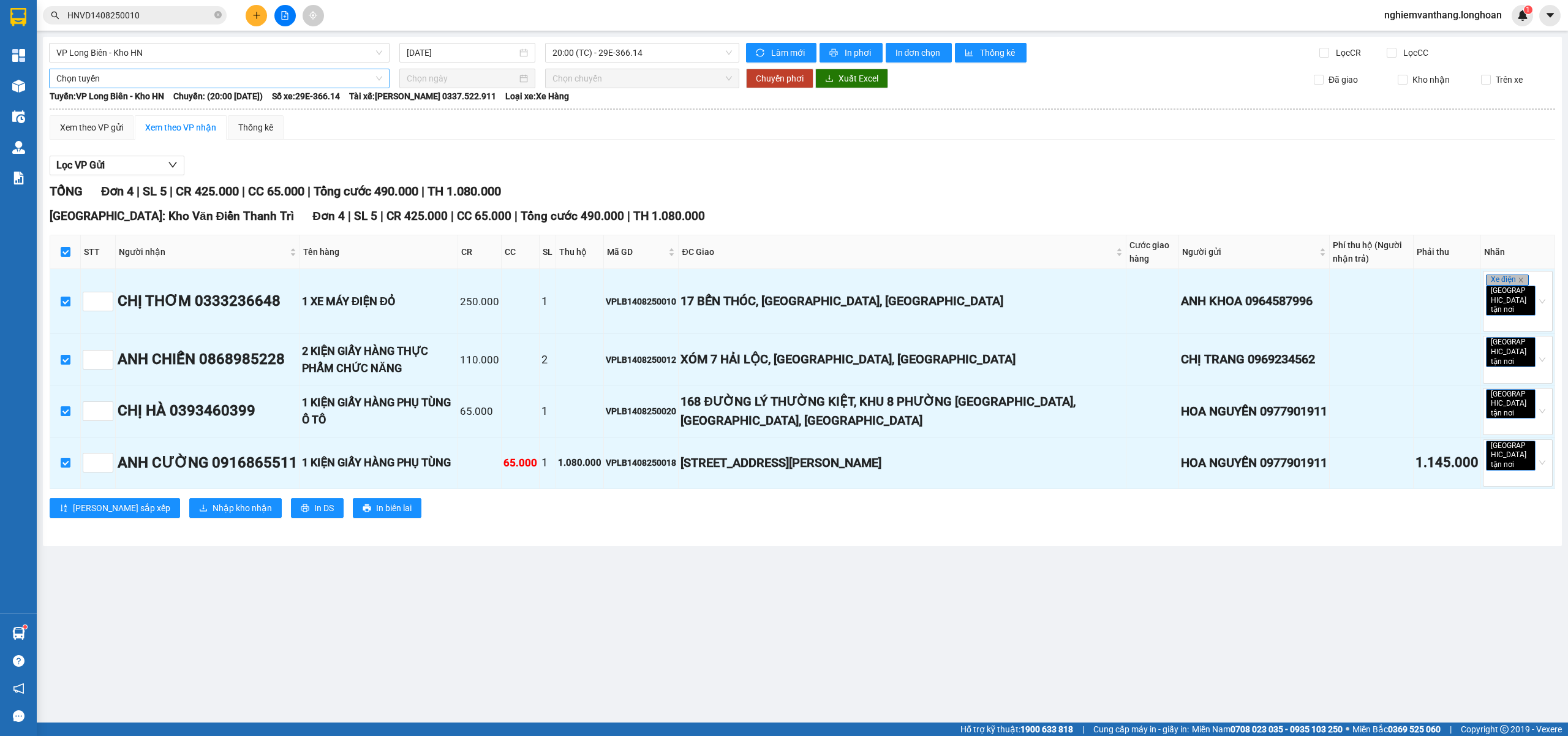
click at [94, 83] on span "Chọn tuyến" at bounding box center [220, 78] width 326 height 18
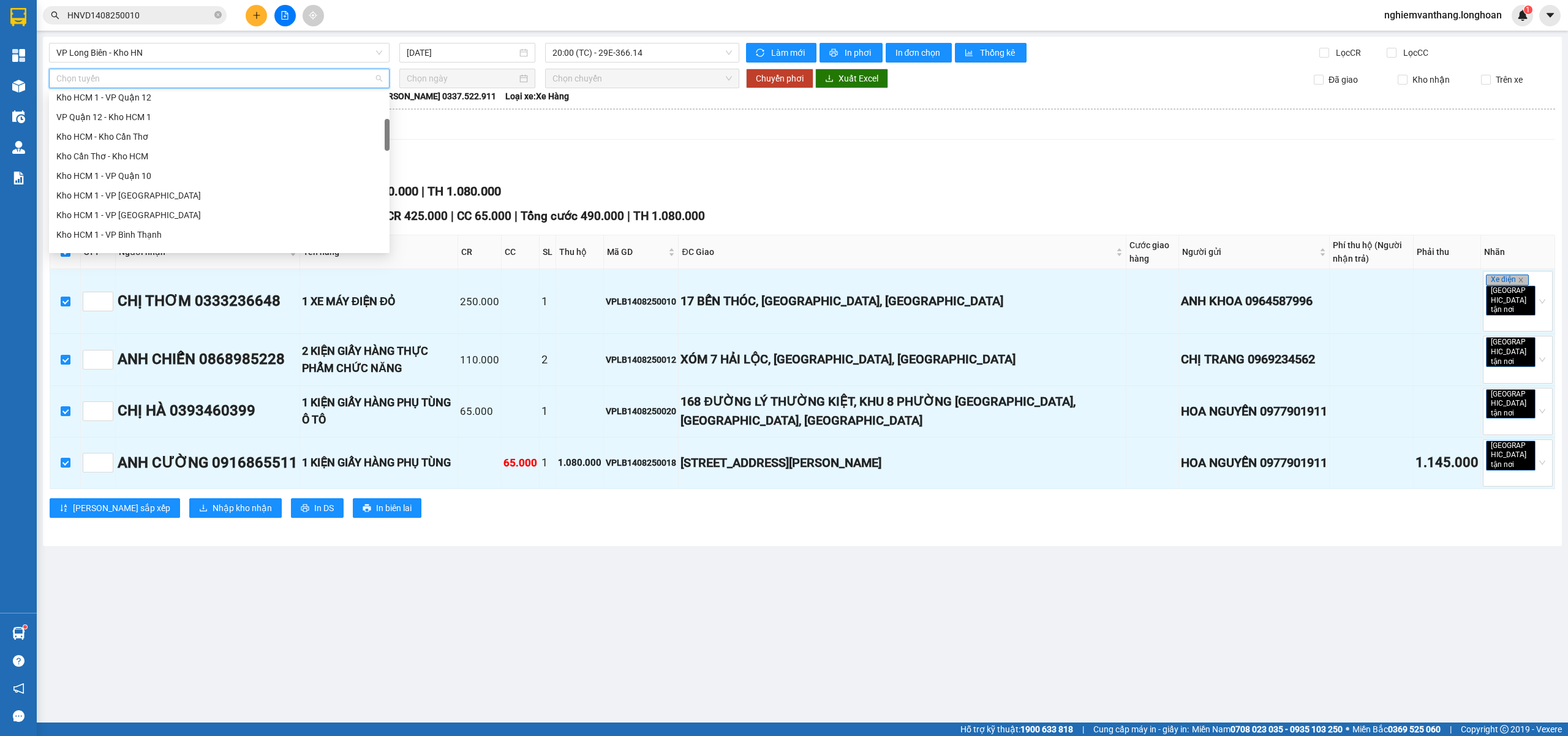
scroll to position [327, 0]
click at [177, 225] on div "Hà Nội - Các tỉnh miền Bắc" at bounding box center [220, 228] width 326 height 14
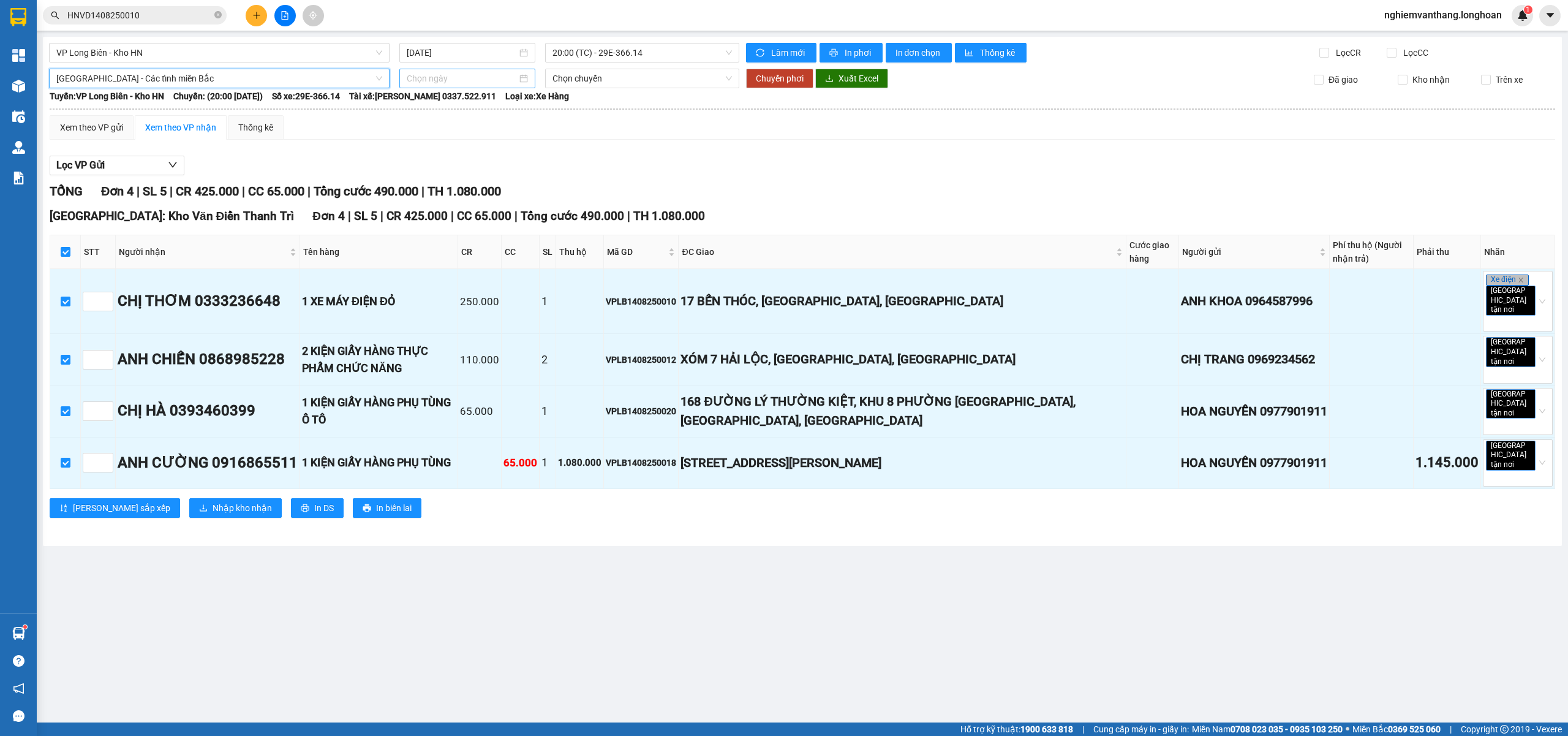
click at [456, 76] on input at bounding box center [462, 78] width 110 height 14
type input "15/08/2025"
drag, startPoint x: 525, startPoint y: 188, endPoint x: 514, endPoint y: 186, distance: 11.2
click at [527, 185] on div "15" at bounding box center [528, 187] width 15 height 15
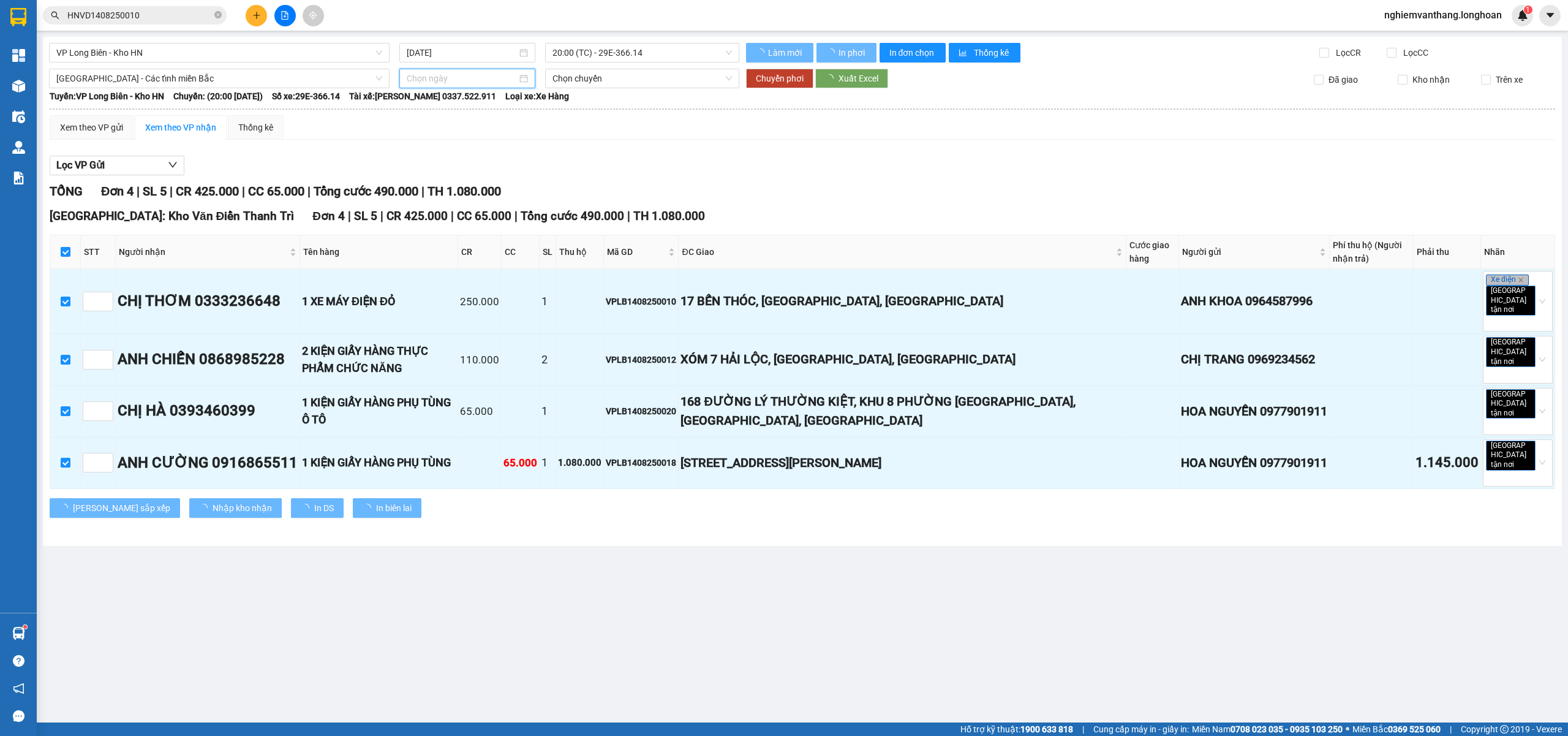
type input "15/08/2025"
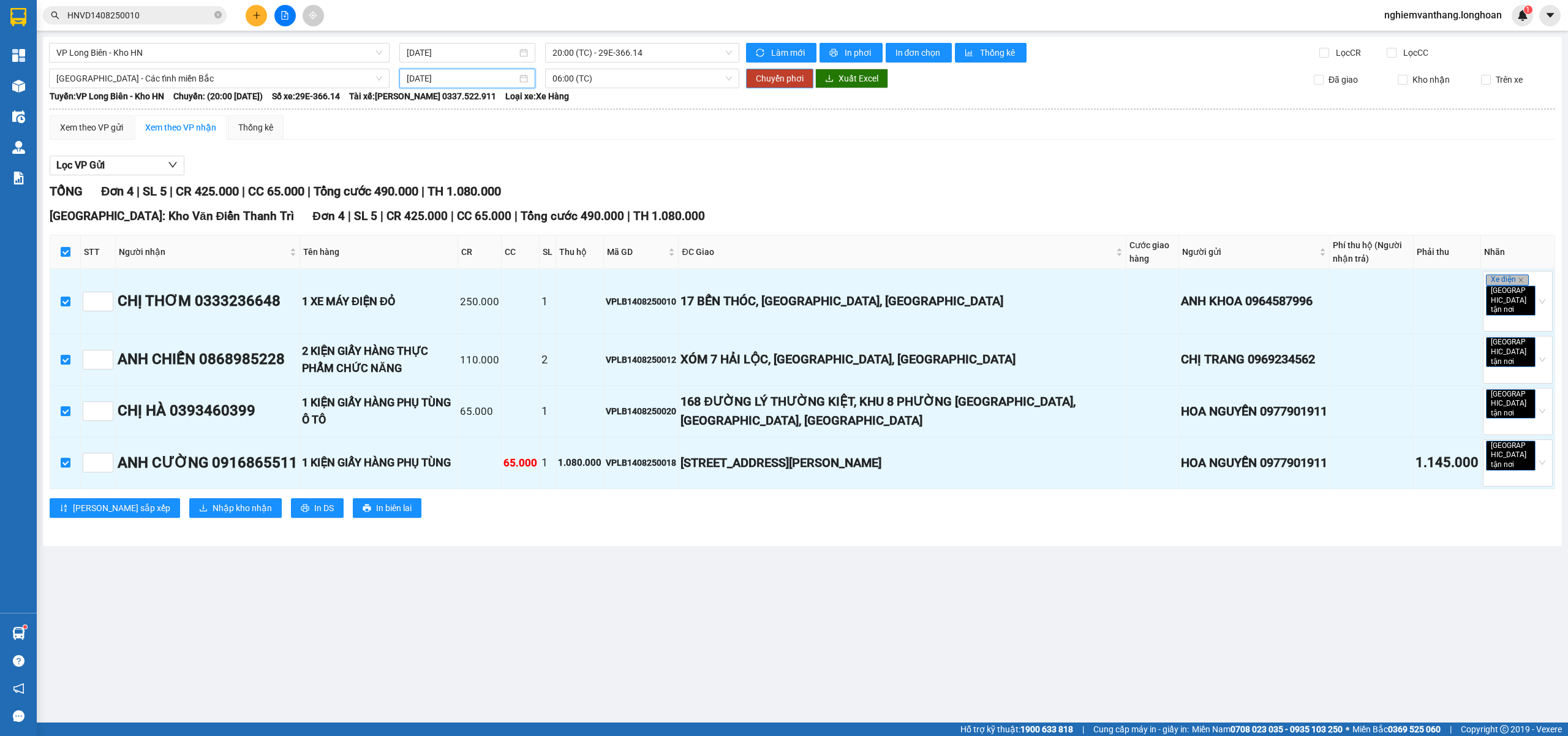
click at [762, 79] on span "Chuyển phơi" at bounding box center [780, 78] width 48 height 14
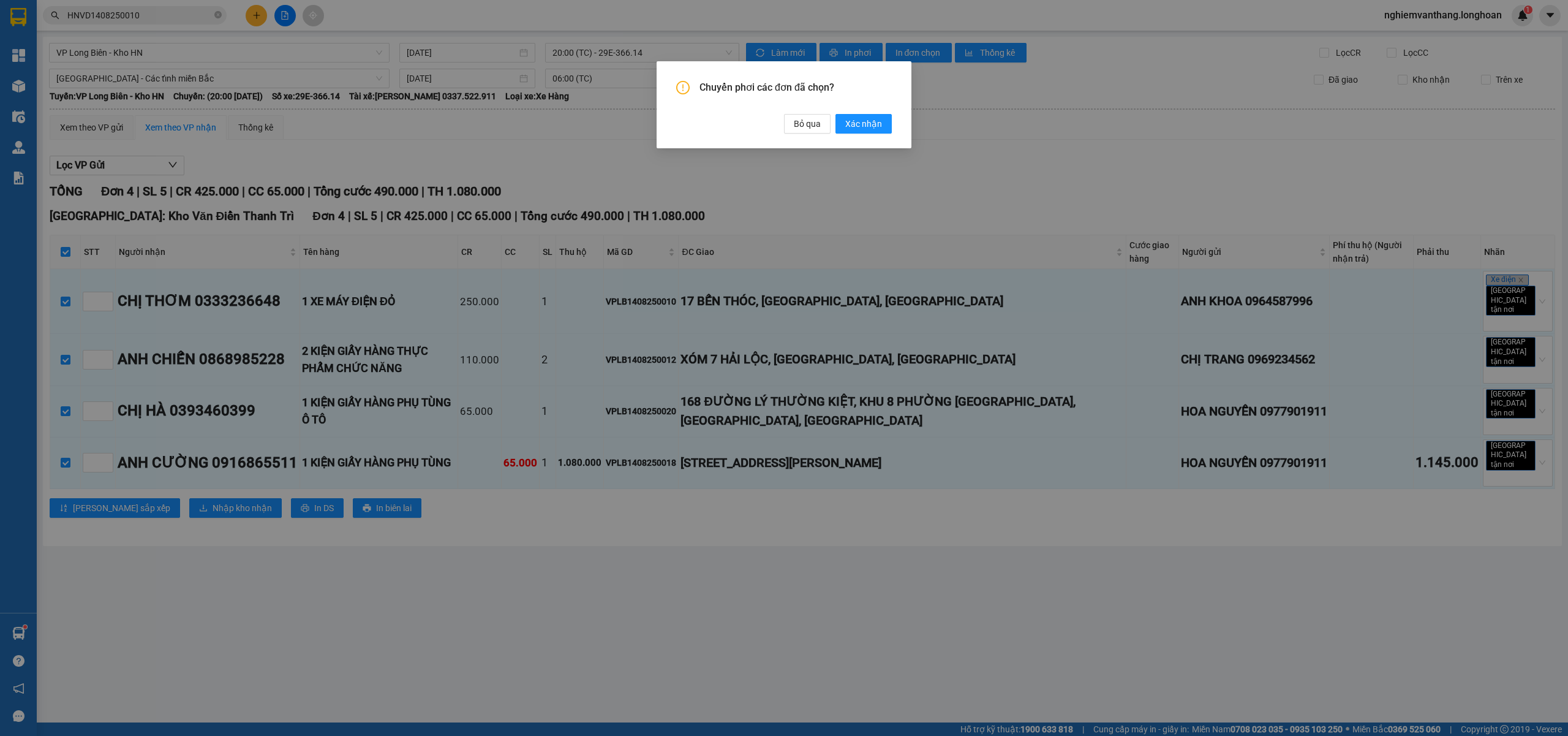
click at [862, 113] on div "Chuyển phơi các đơn đã chọn? Bỏ qua Xác nhận" at bounding box center [784, 107] width 215 height 53
click at [863, 117] on span "Xác nhận" at bounding box center [864, 124] width 37 height 14
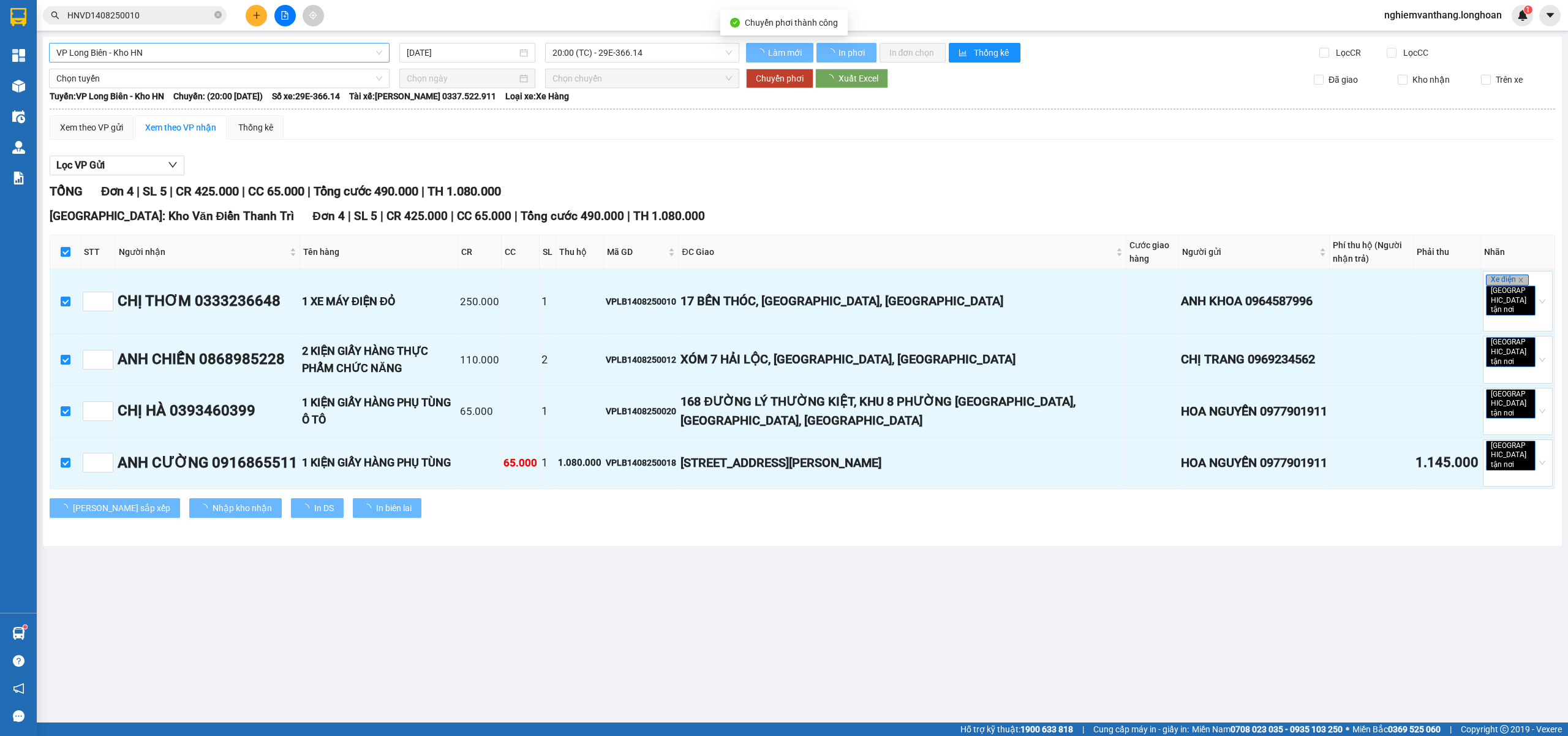
checkbox input "false"
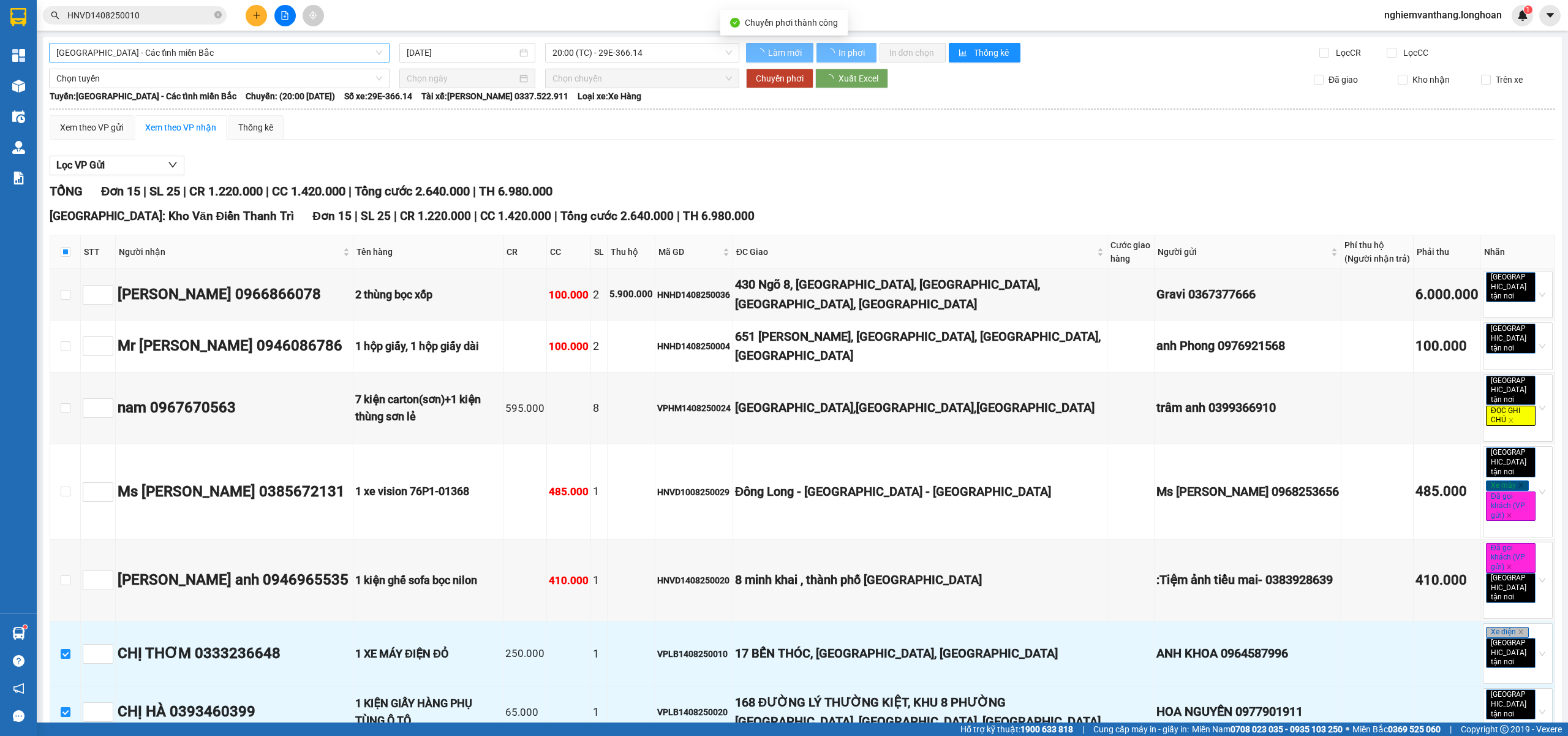
checkbox input "false"
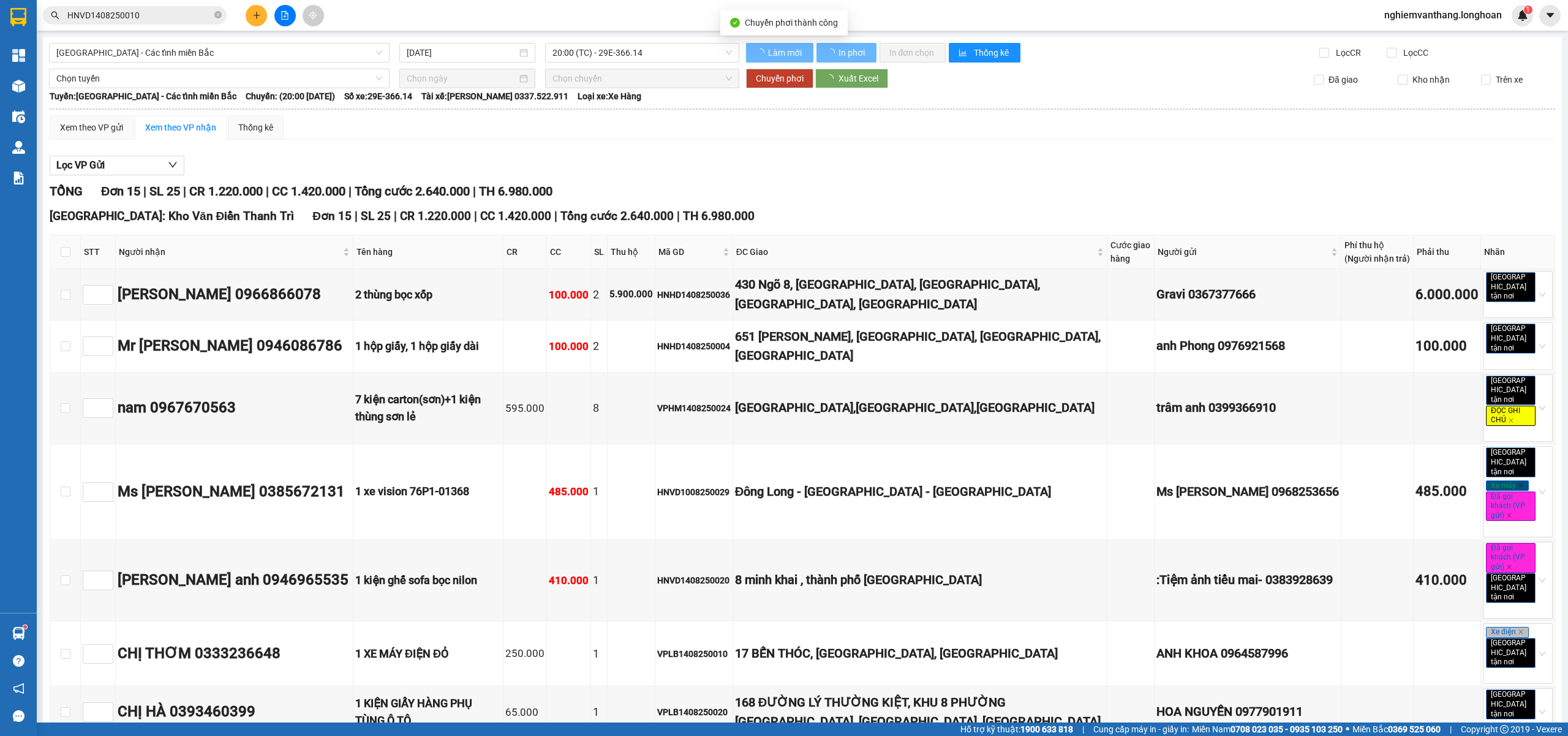
type input "15/08/2025"
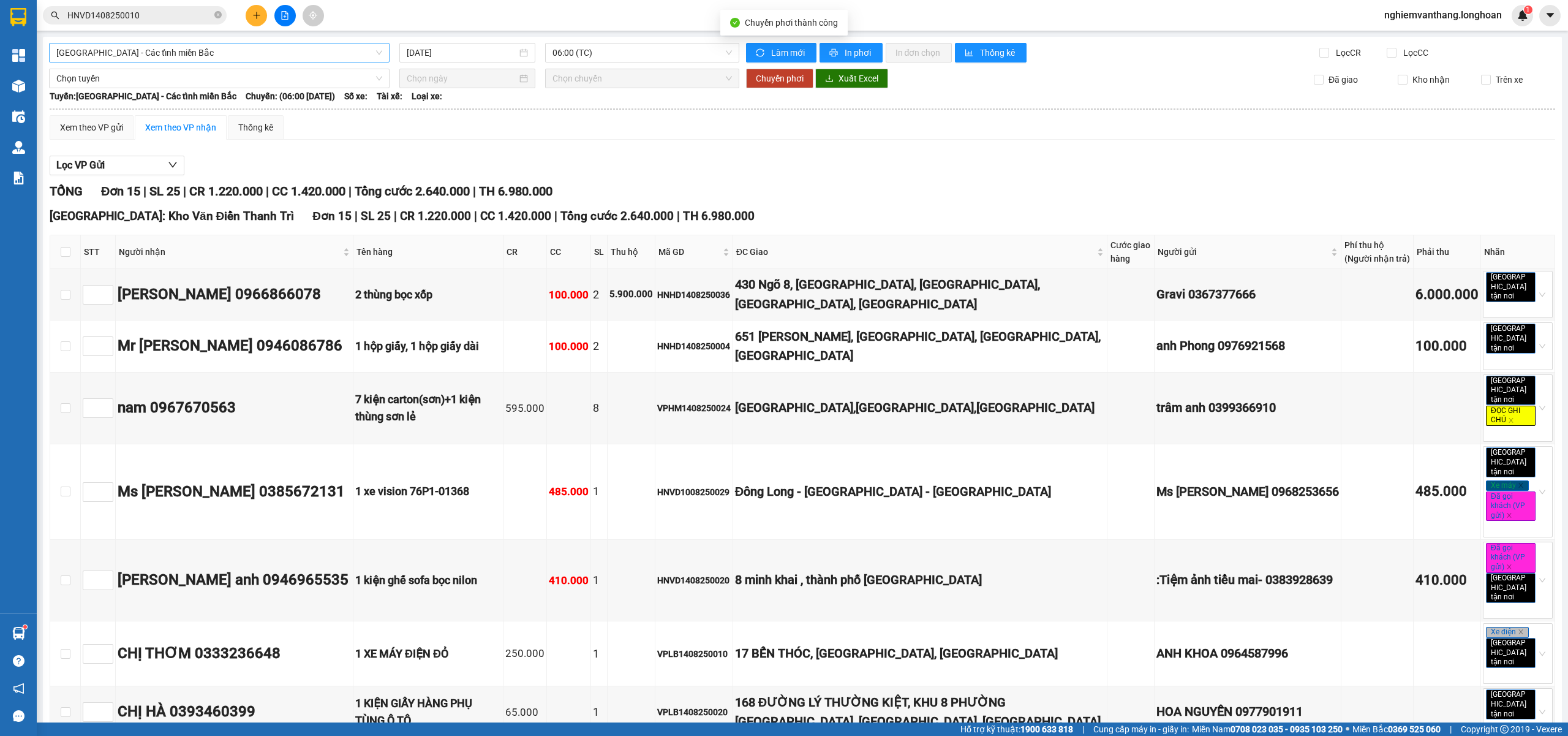
click at [166, 62] on span "Hà Nội - Các tỉnh miền Bắc" at bounding box center [220, 53] width 326 height 18
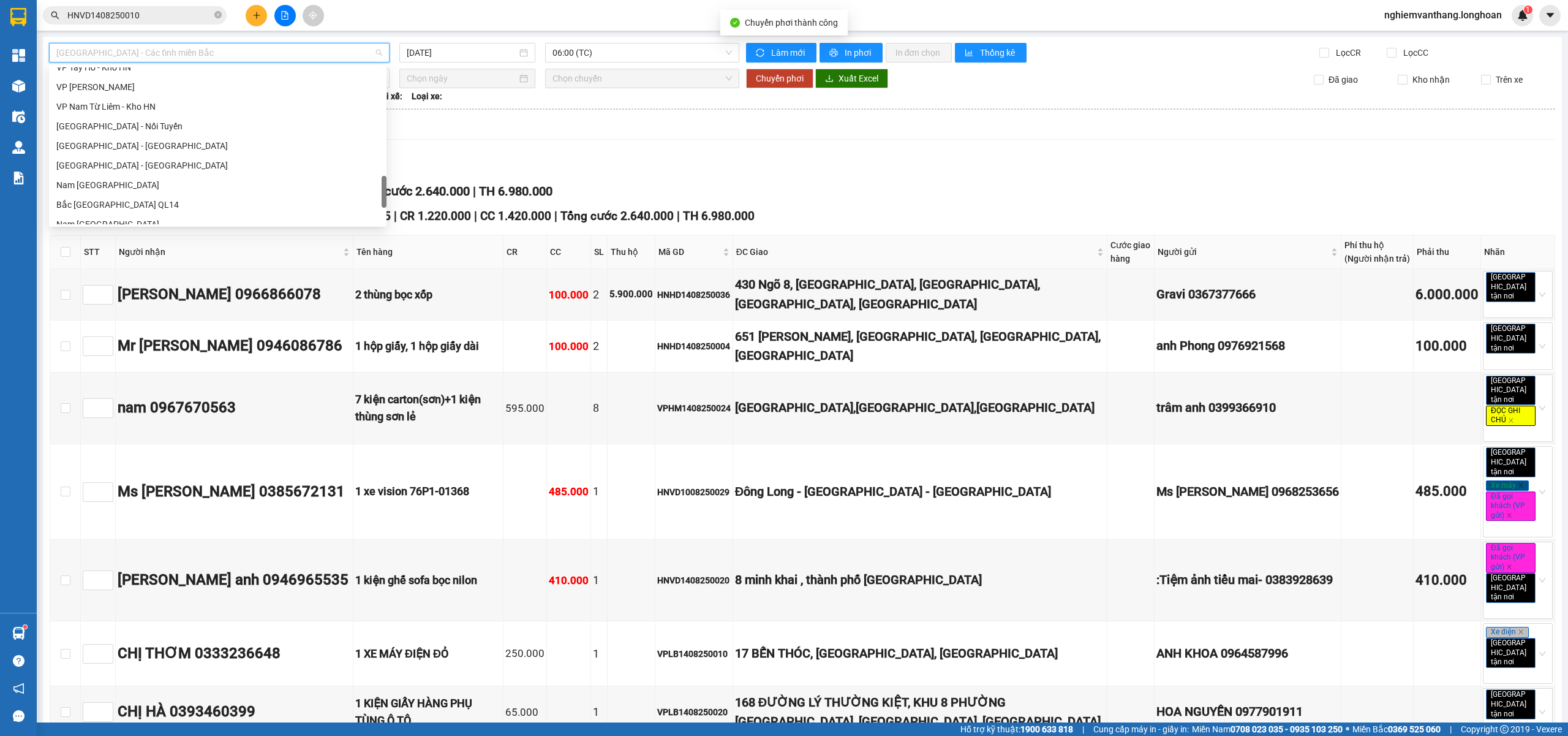
scroll to position [614, 0]
click at [148, 111] on div "VP Hai Bà Trưng - Kho HN" at bounding box center [218, 110] width 323 height 14
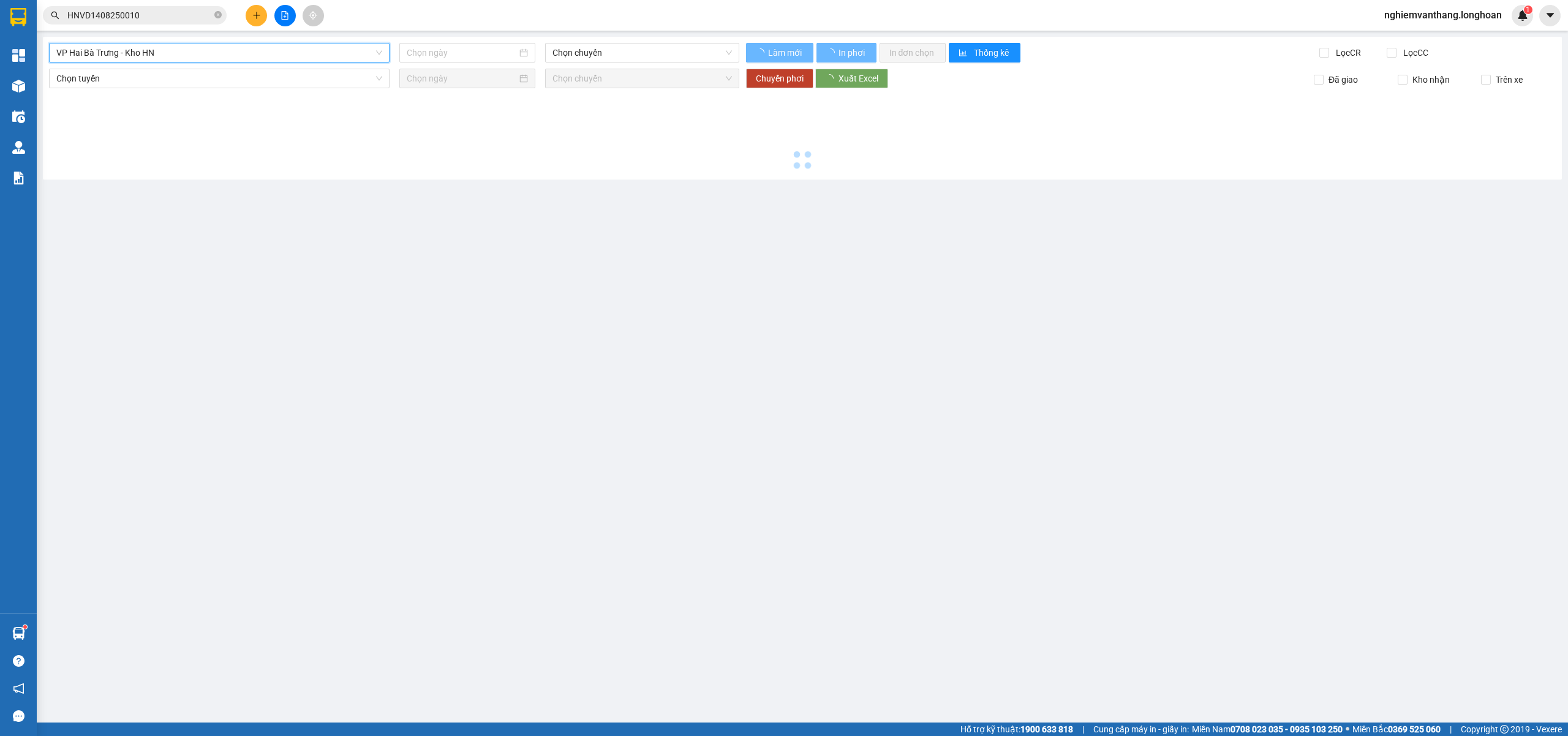
type input "[DATE]"
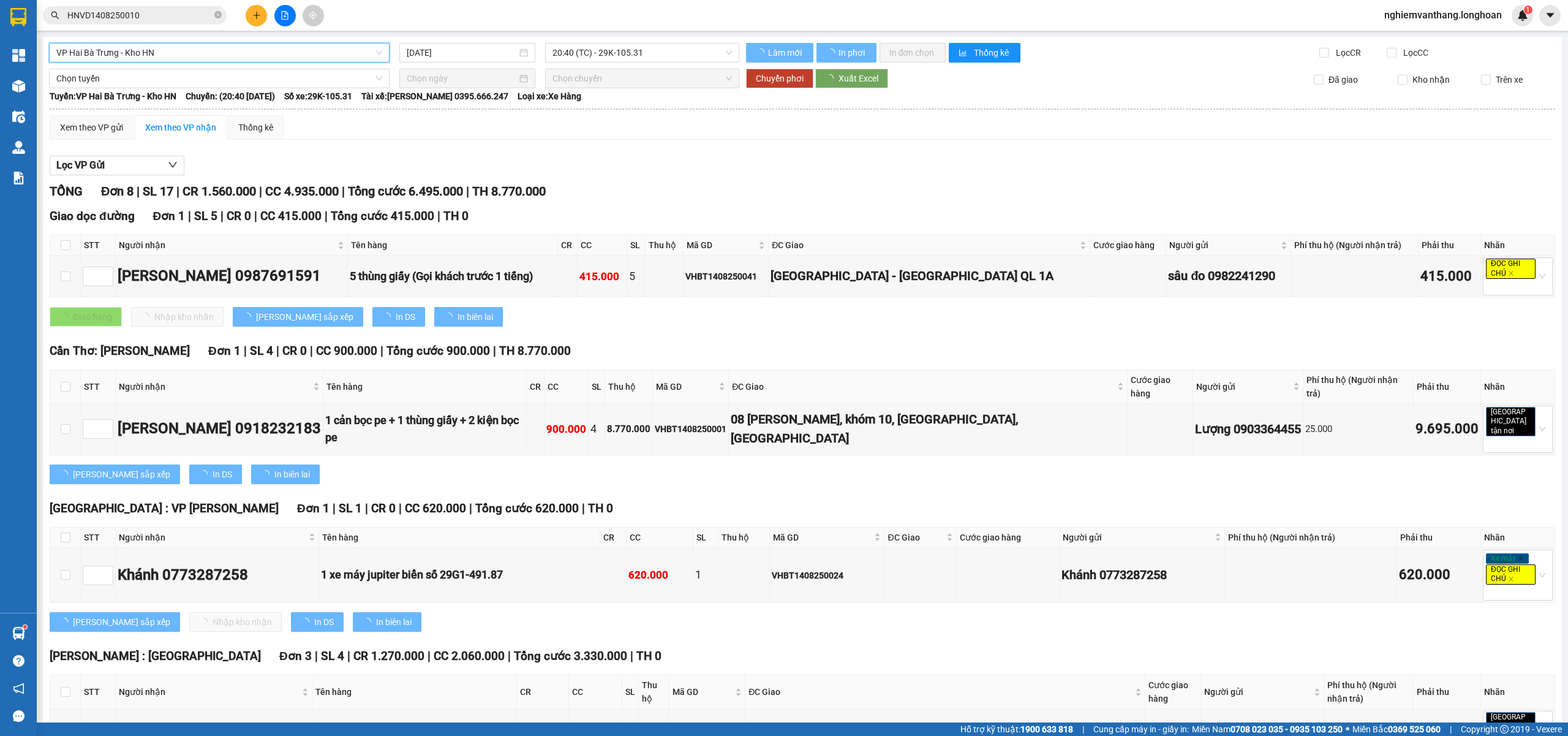
click at [638, 50] on span "20:40 (TC) - 29K-105.31" at bounding box center [642, 53] width 180 height 18
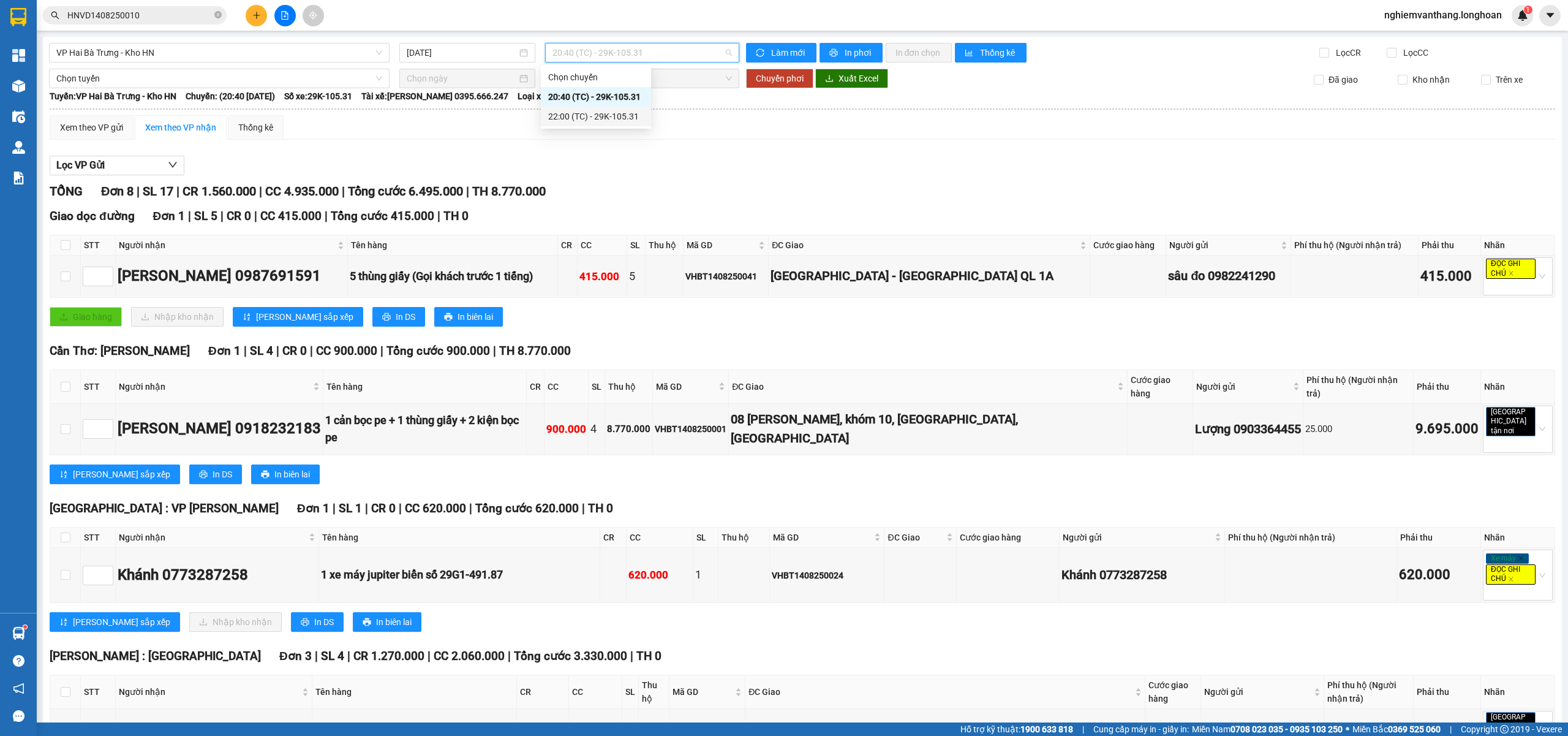
click at [630, 146] on div "Xem theo VP gửi Xem theo VP nhận Thống kê Lọc VP Gửi TỔNG Đơn 8 | SL 17 | CR 1…" at bounding box center [802, 694] width 1506 height 1158
click at [65, 241] on label at bounding box center [66, 245] width 10 height 14
click at [65, 241] on input "checkbox" at bounding box center [66, 245] width 10 height 10
checkbox input "true"
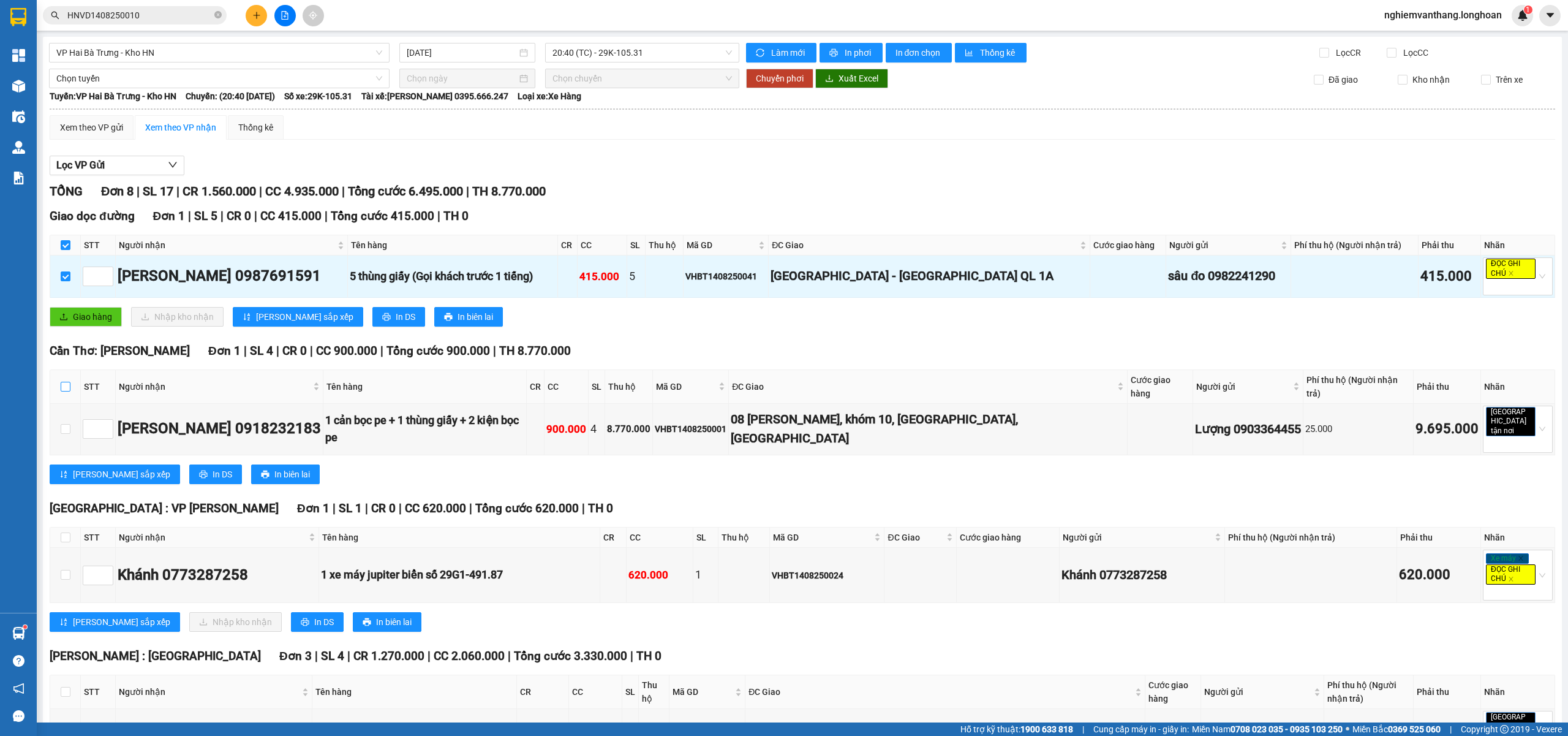
click at [68, 382] on input "checkbox" at bounding box center [66, 386] width 10 height 10
checkbox input "true"
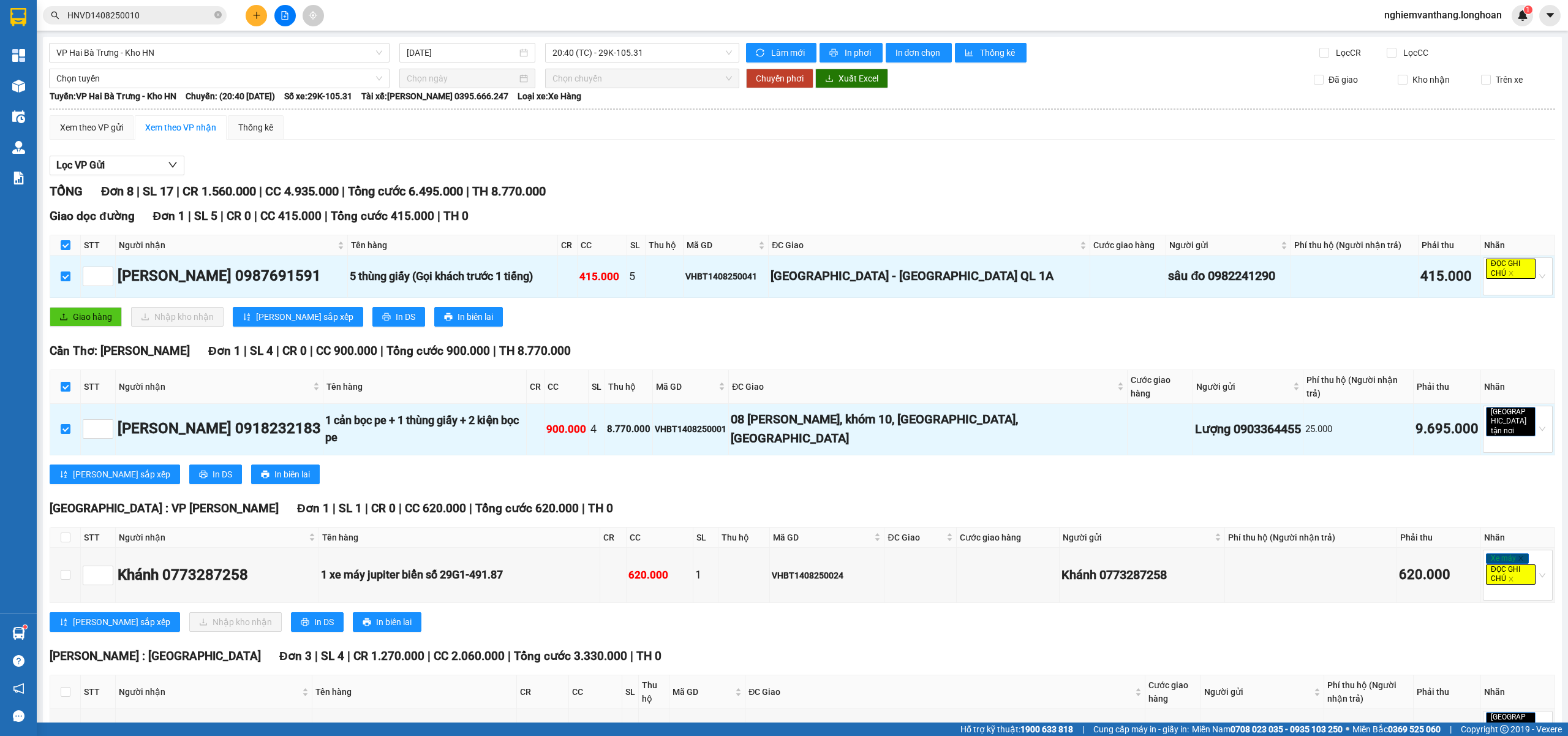
click at [71, 380] on th at bounding box center [66, 386] width 31 height 34
click at [69, 382] on input "checkbox" at bounding box center [66, 386] width 10 height 10
checkbox input "false"
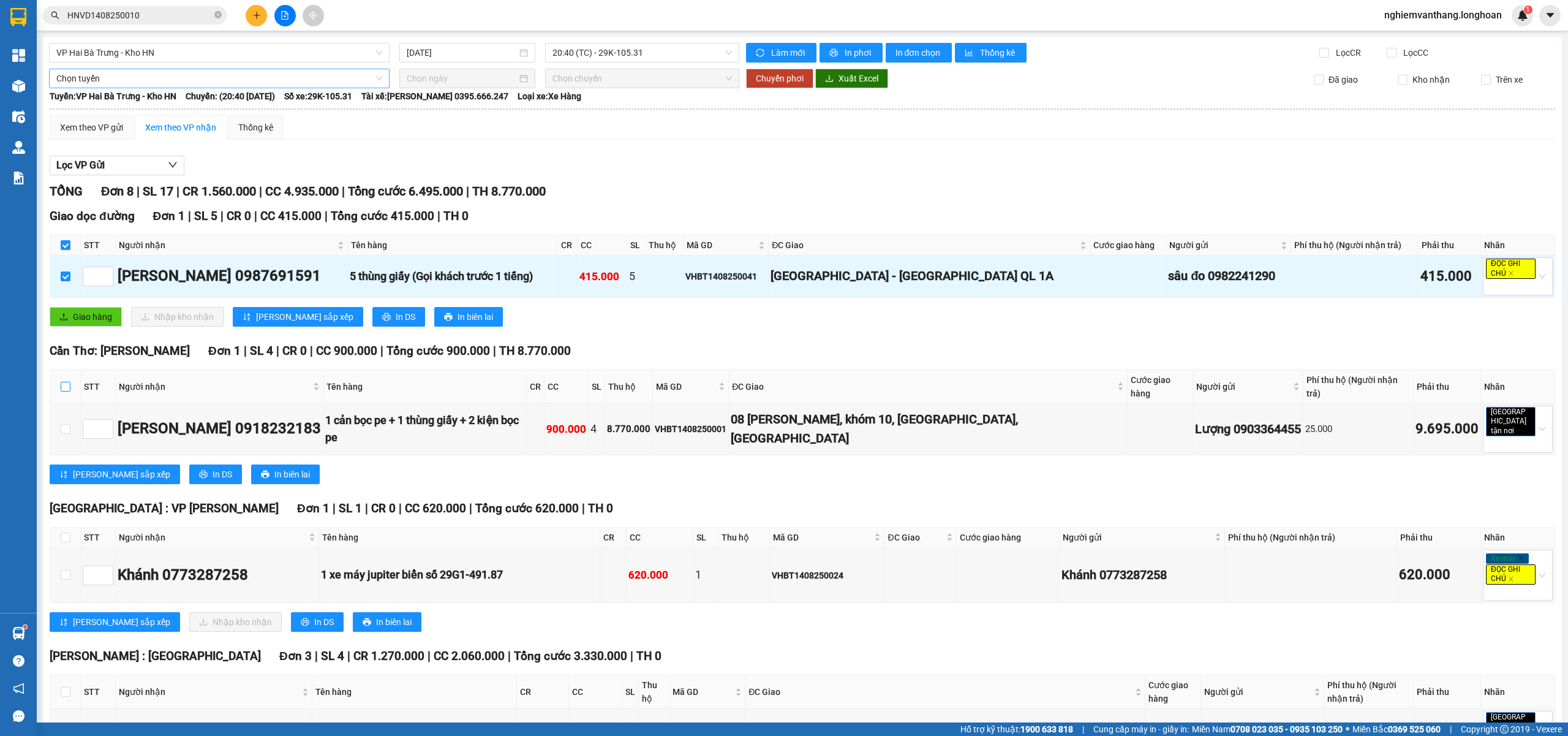
click at [135, 74] on span "Chọn tuyến" at bounding box center [220, 78] width 326 height 18
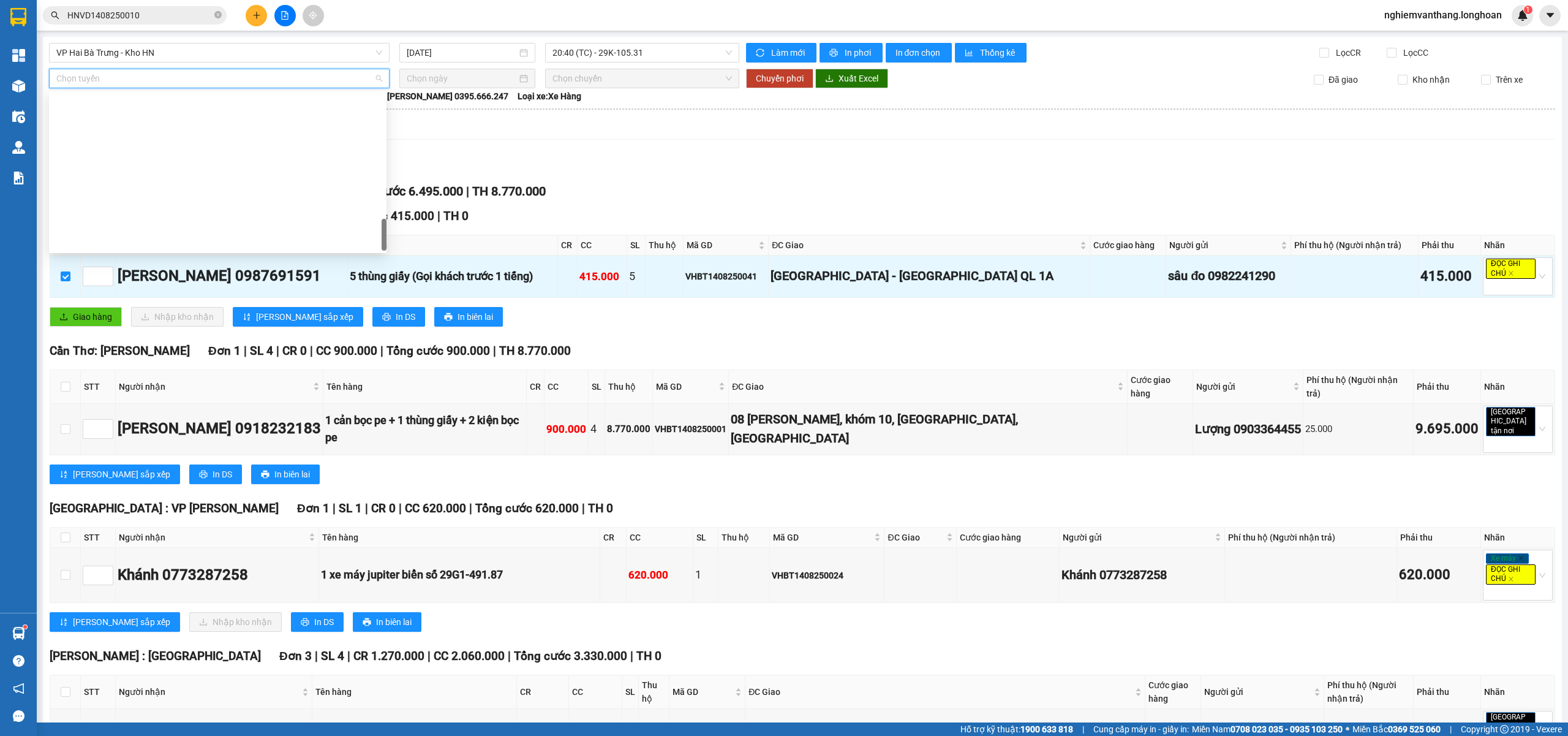
scroll to position [804, 0]
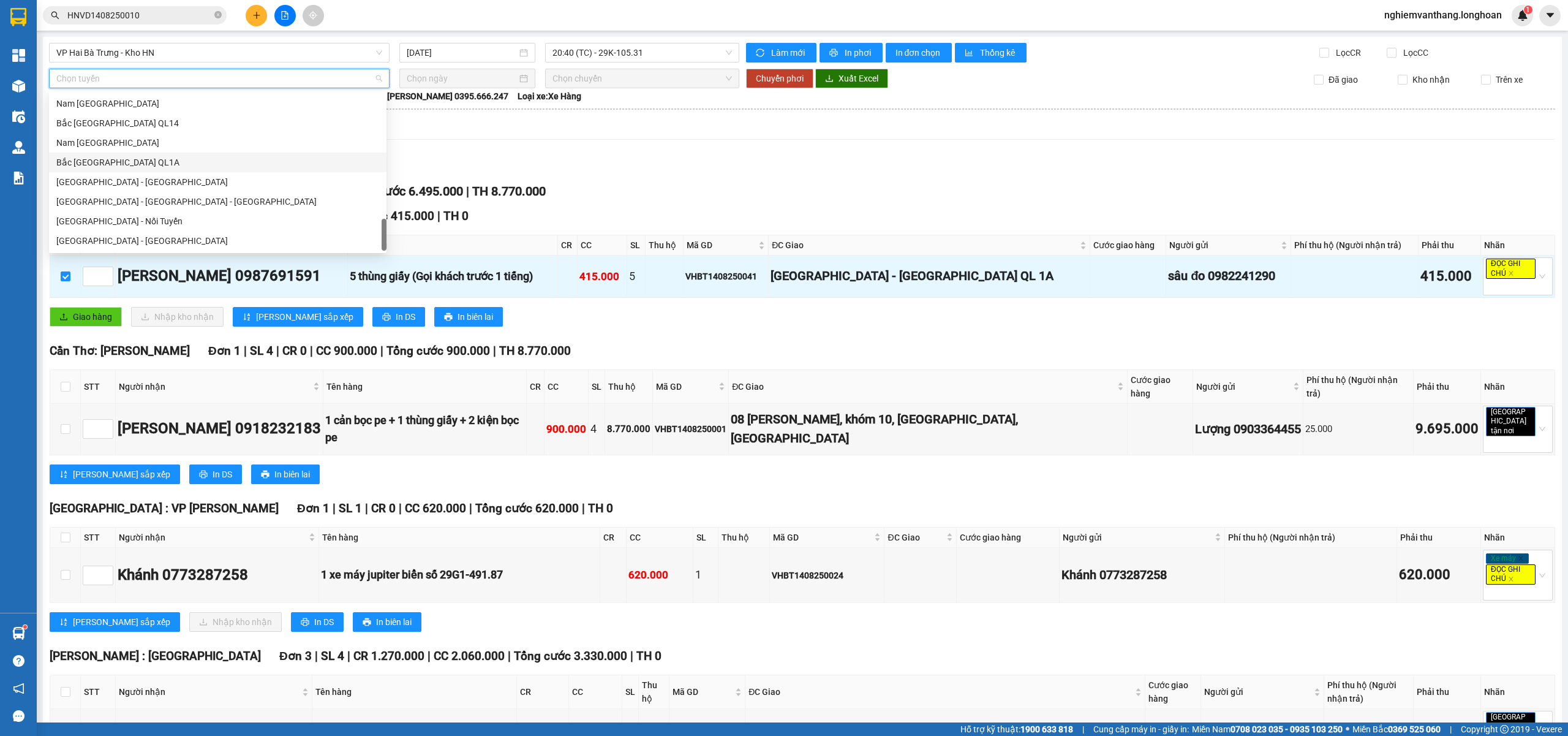
click at [130, 169] on div "Bắc [GEOGRAPHIC_DATA] QL1A" at bounding box center [218, 162] width 338 height 20
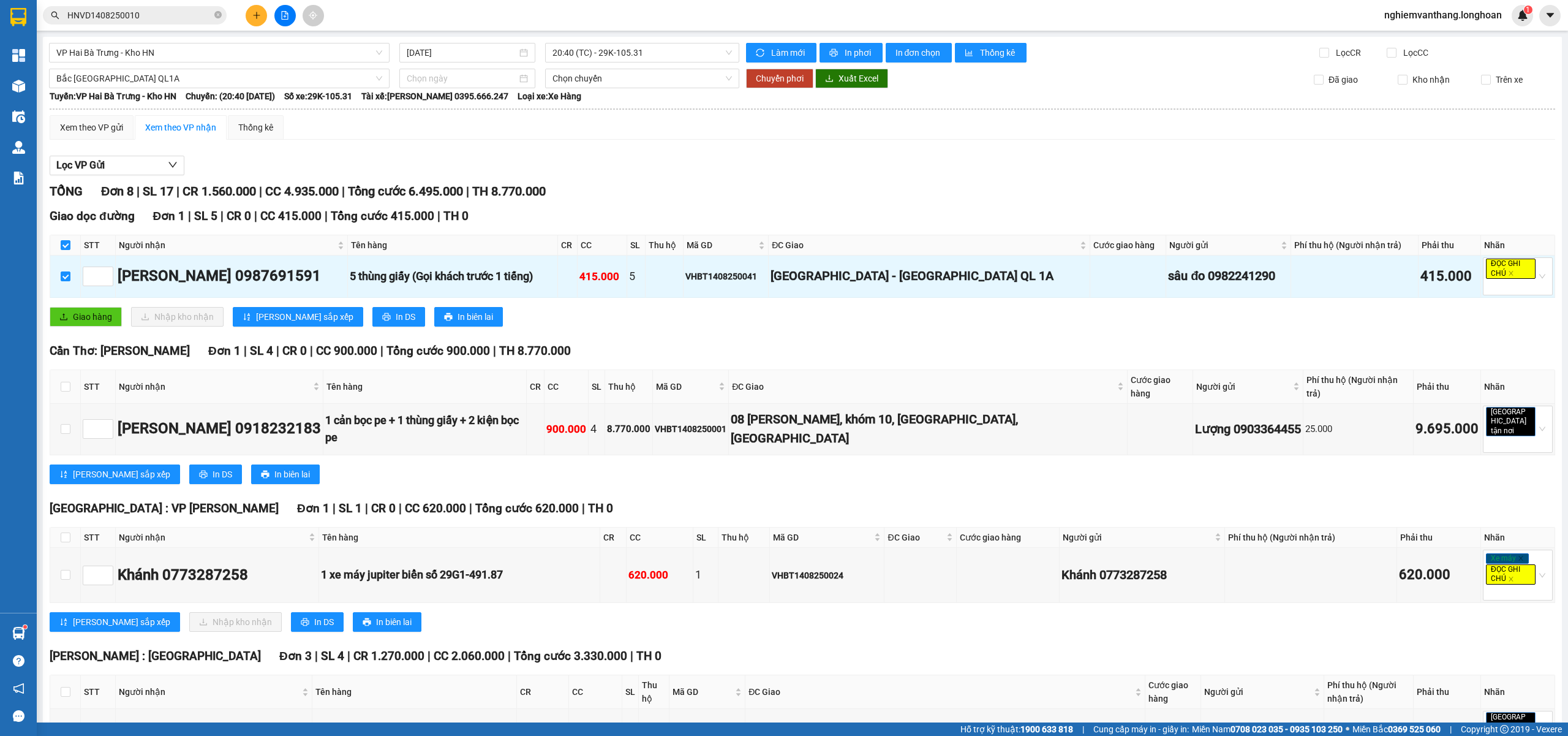
drag, startPoint x: 428, startPoint y: 86, endPoint x: 452, endPoint y: 106, distance: 31.2
click at [428, 86] on div at bounding box center [467, 78] width 136 height 20
type input "[DATE]"
click at [507, 188] on div "14" at bounding box center [503, 187] width 15 height 15
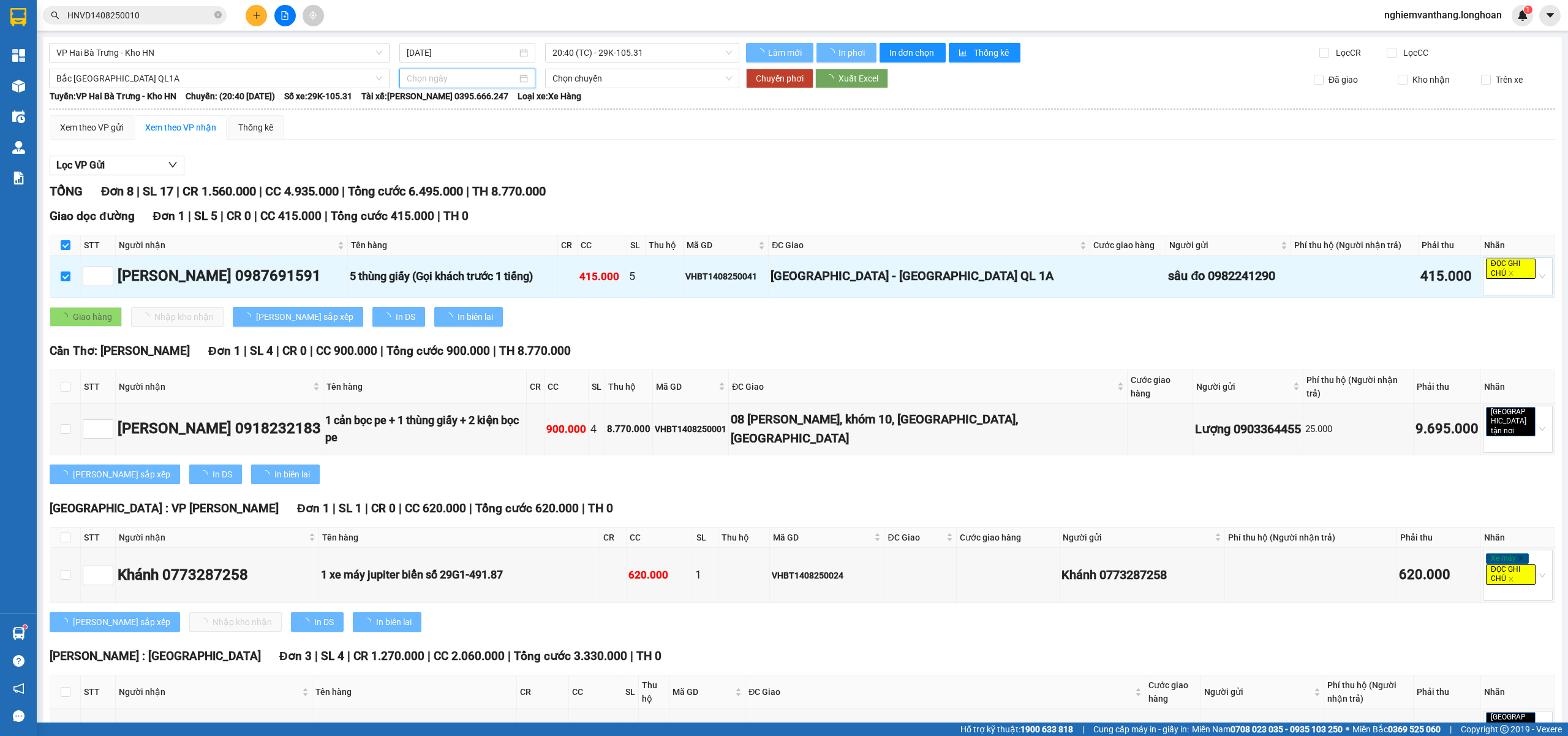
type input "[DATE]"
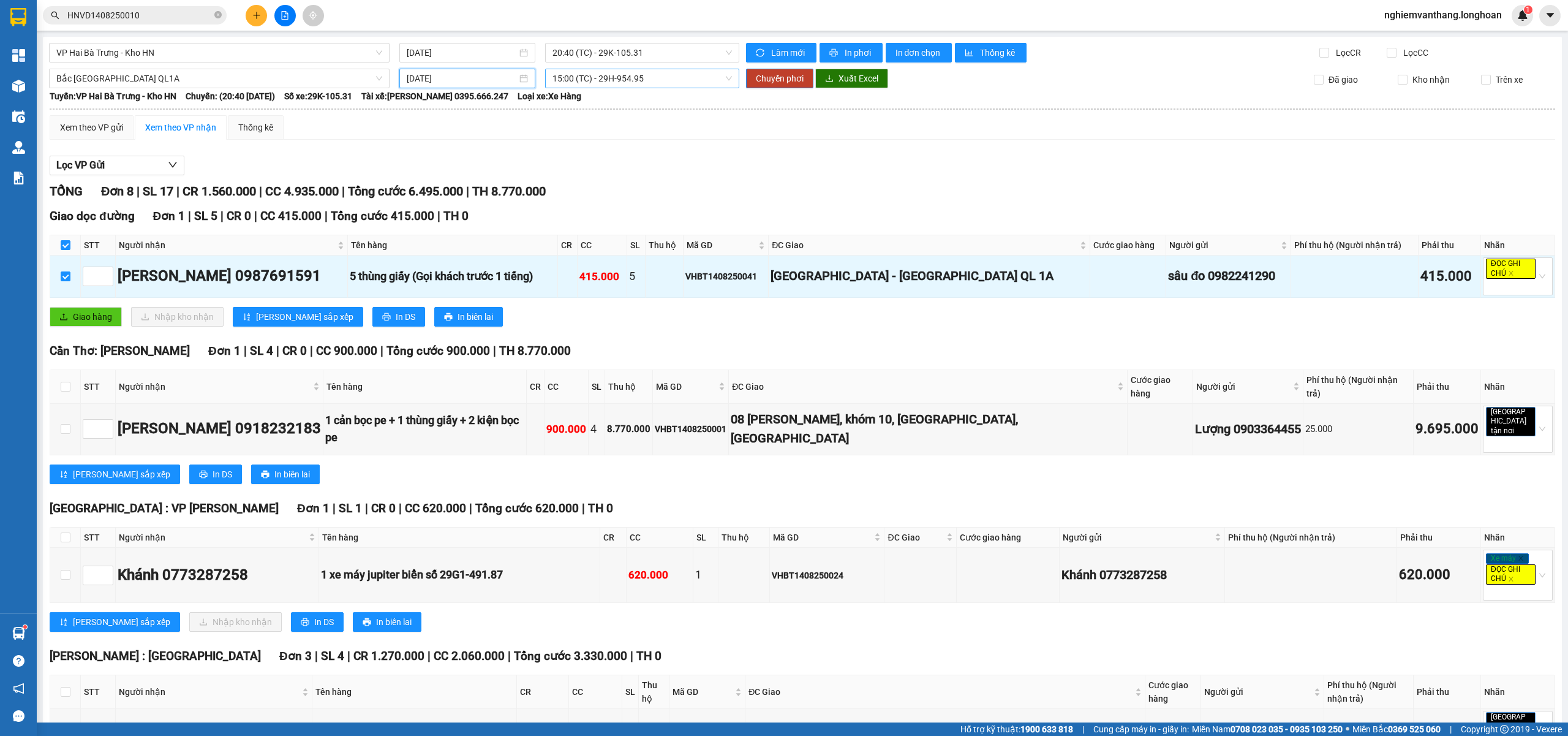
click at [674, 84] on span "15:00 (TC) - 29H-954.95" at bounding box center [642, 78] width 180 height 18
click at [601, 147] on div "20:00 (TC) - 29K-024.94" at bounding box center [596, 143] width 95 height 14
click at [785, 84] on span "Chuyển phơi" at bounding box center [780, 78] width 48 height 14
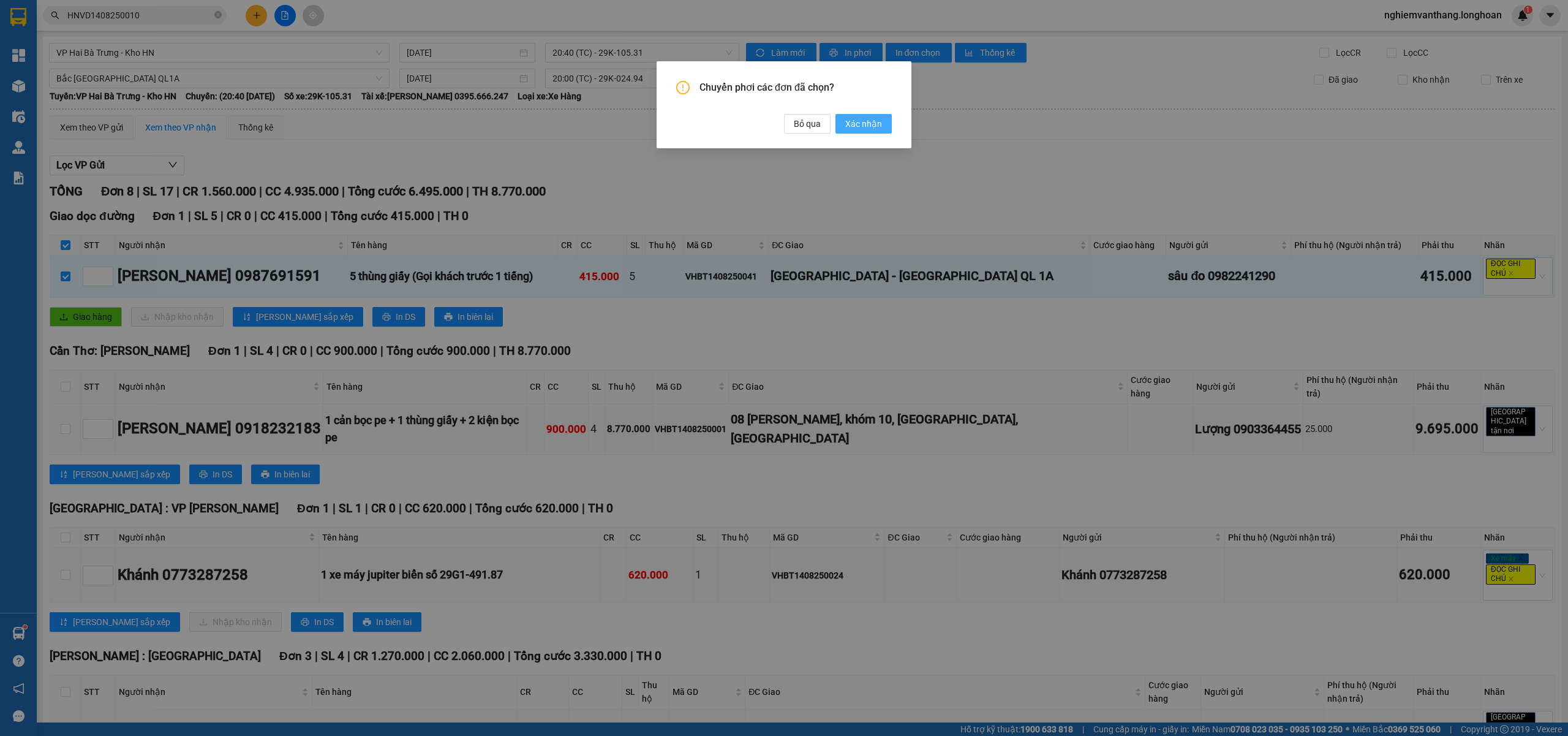
drag, startPoint x: 879, startPoint y: 123, endPoint x: 839, endPoint y: 130, distance: 40.6
click at [879, 123] on span "Xác nhận" at bounding box center [864, 124] width 37 height 14
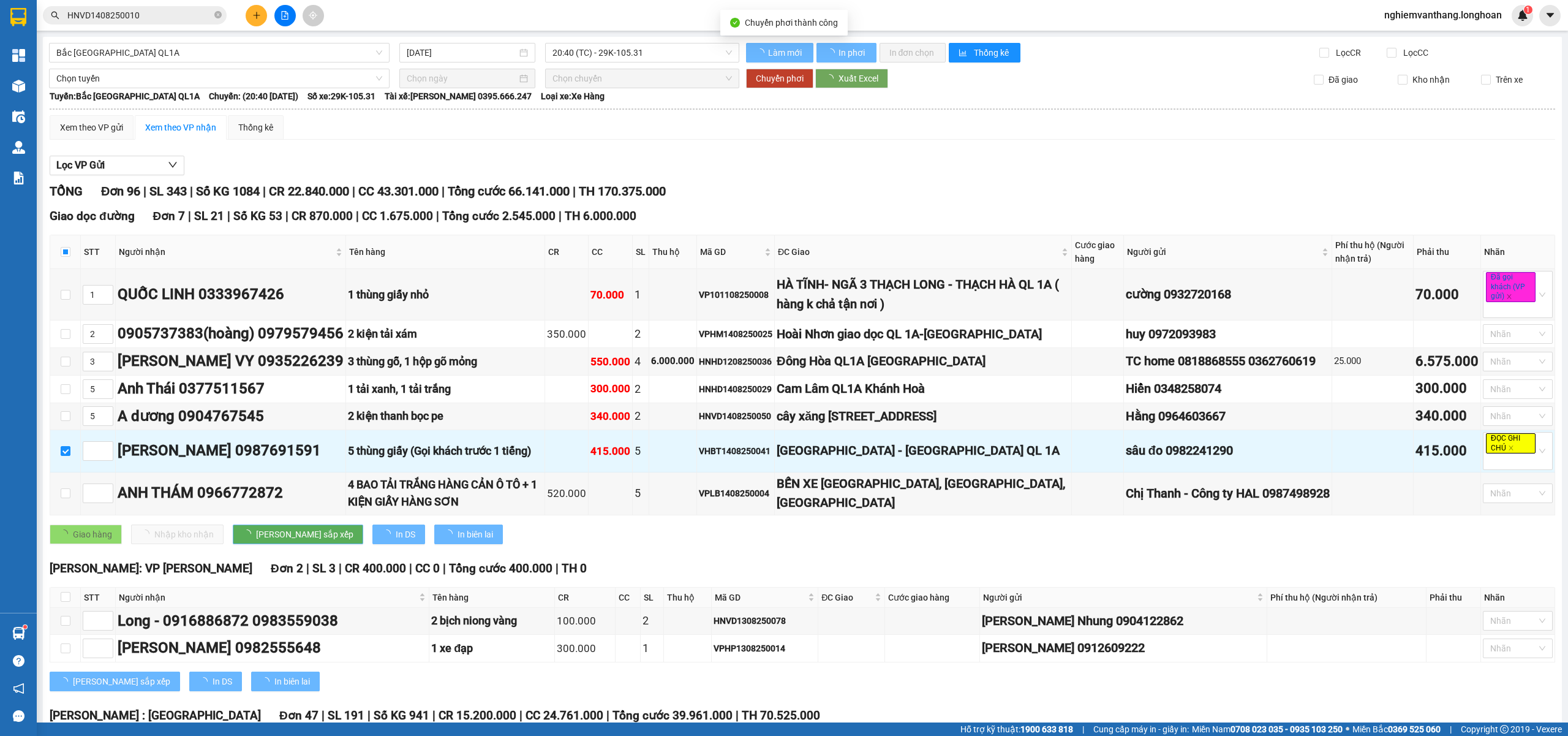
checkbox input "false"
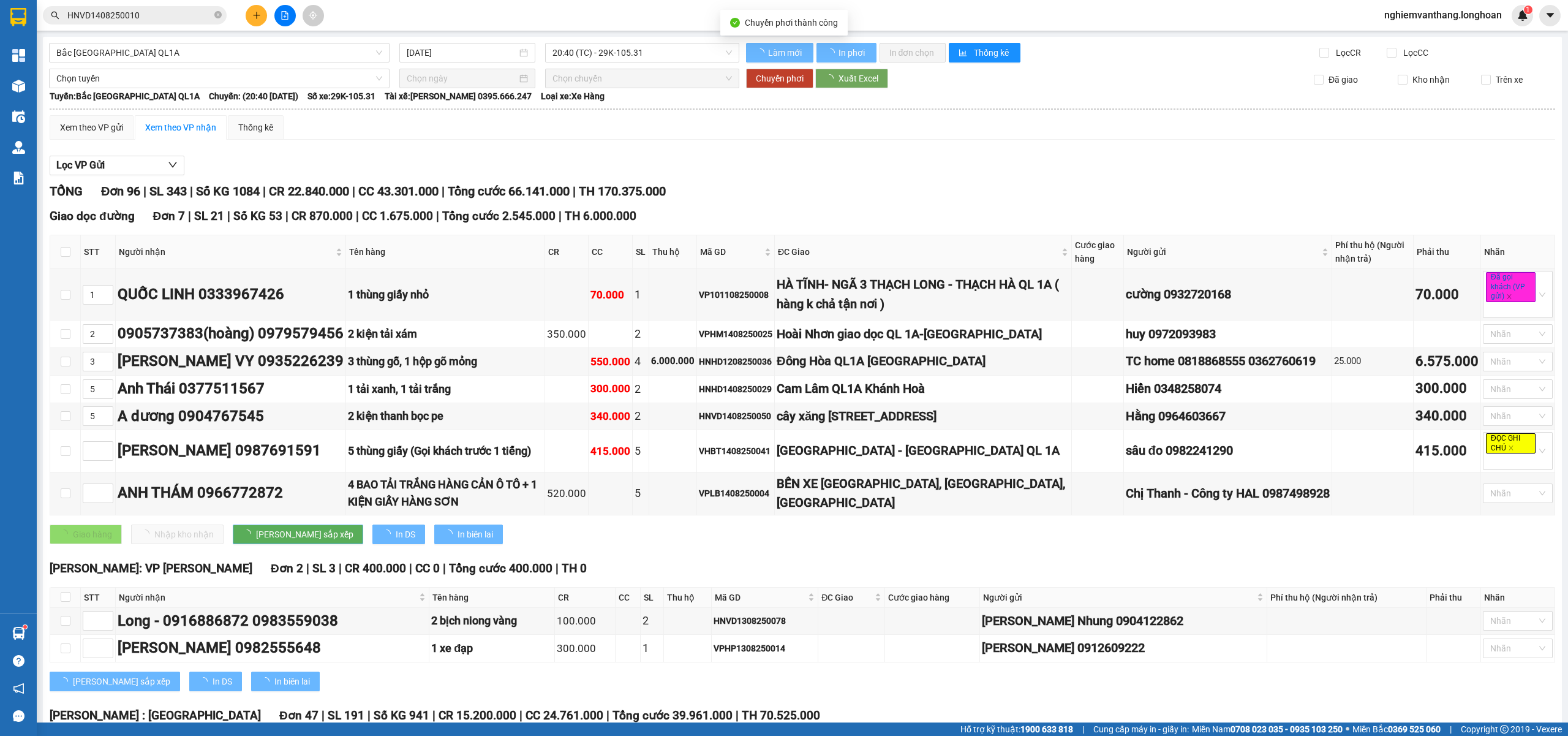
checkbox input "false"
click at [164, 52] on span "Bắc [GEOGRAPHIC_DATA] QL1A" at bounding box center [220, 53] width 326 height 18
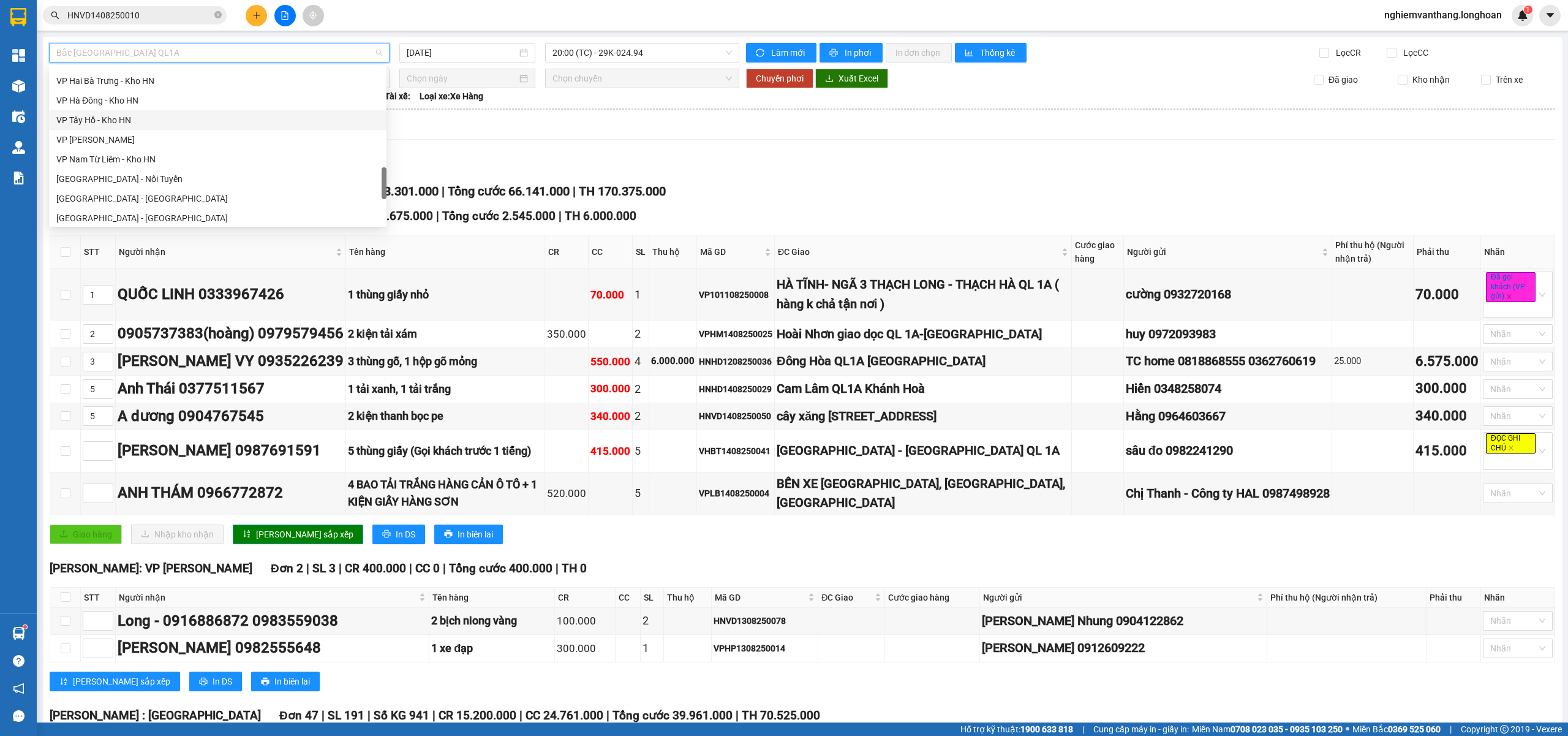
scroll to position [562, 0]
click at [133, 143] on div "VP Long Biên - Kho HN" at bounding box center [218, 143] width 323 height 14
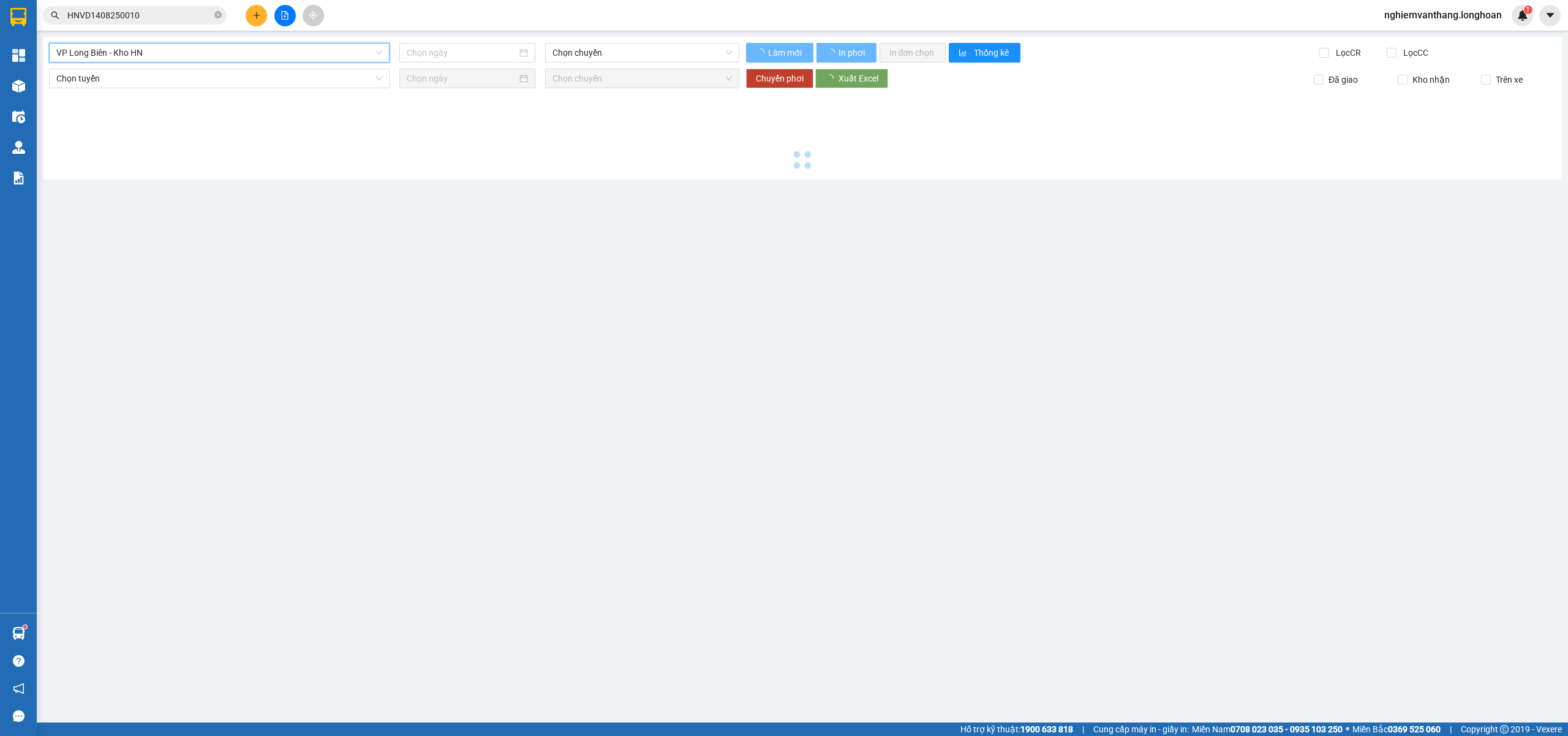
type input "[DATE]"
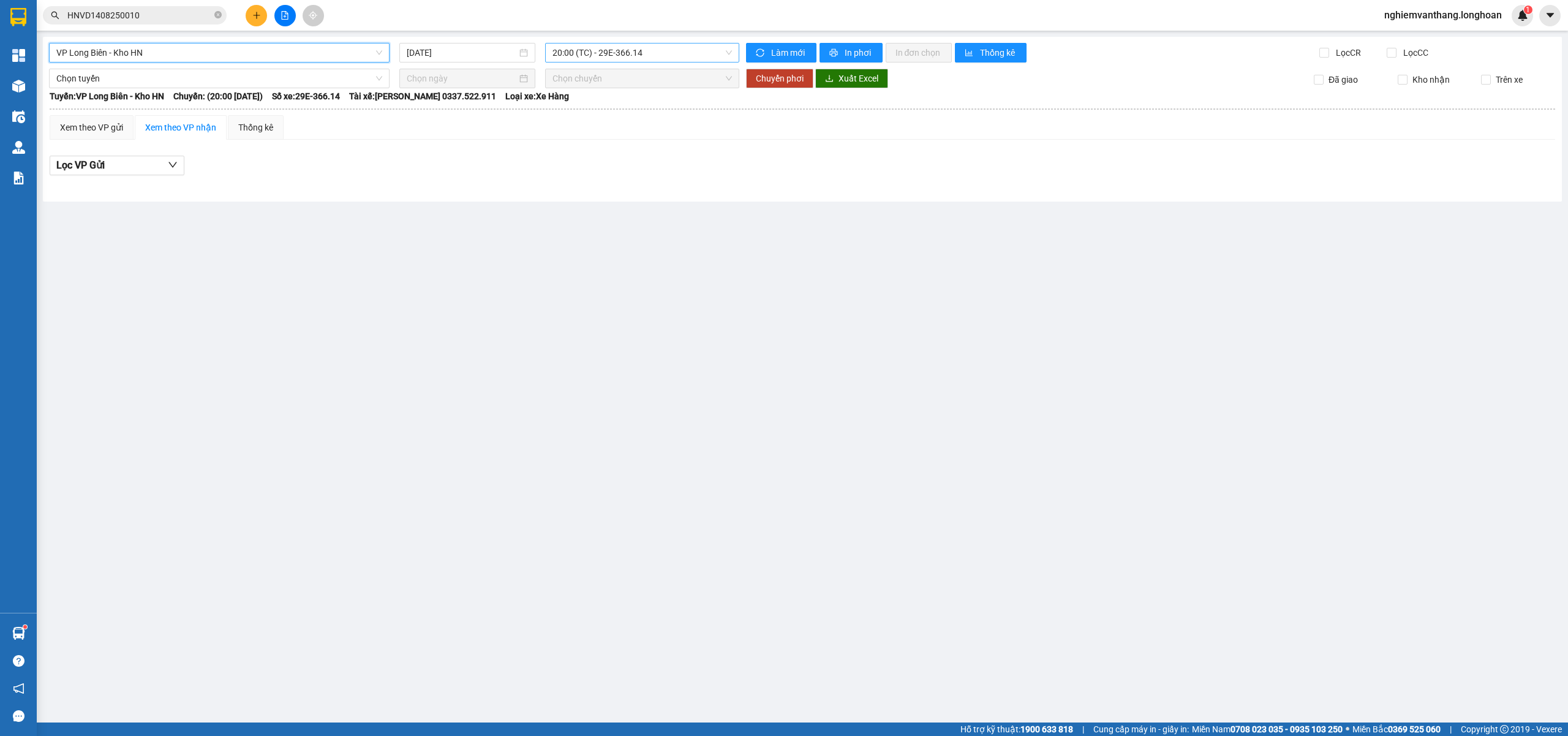
click at [592, 62] on span "20:00 (TC) - 29E-366.14" at bounding box center [642, 53] width 180 height 18
click at [241, 52] on span "VP Long Biên - Kho HN" at bounding box center [220, 53] width 326 height 18
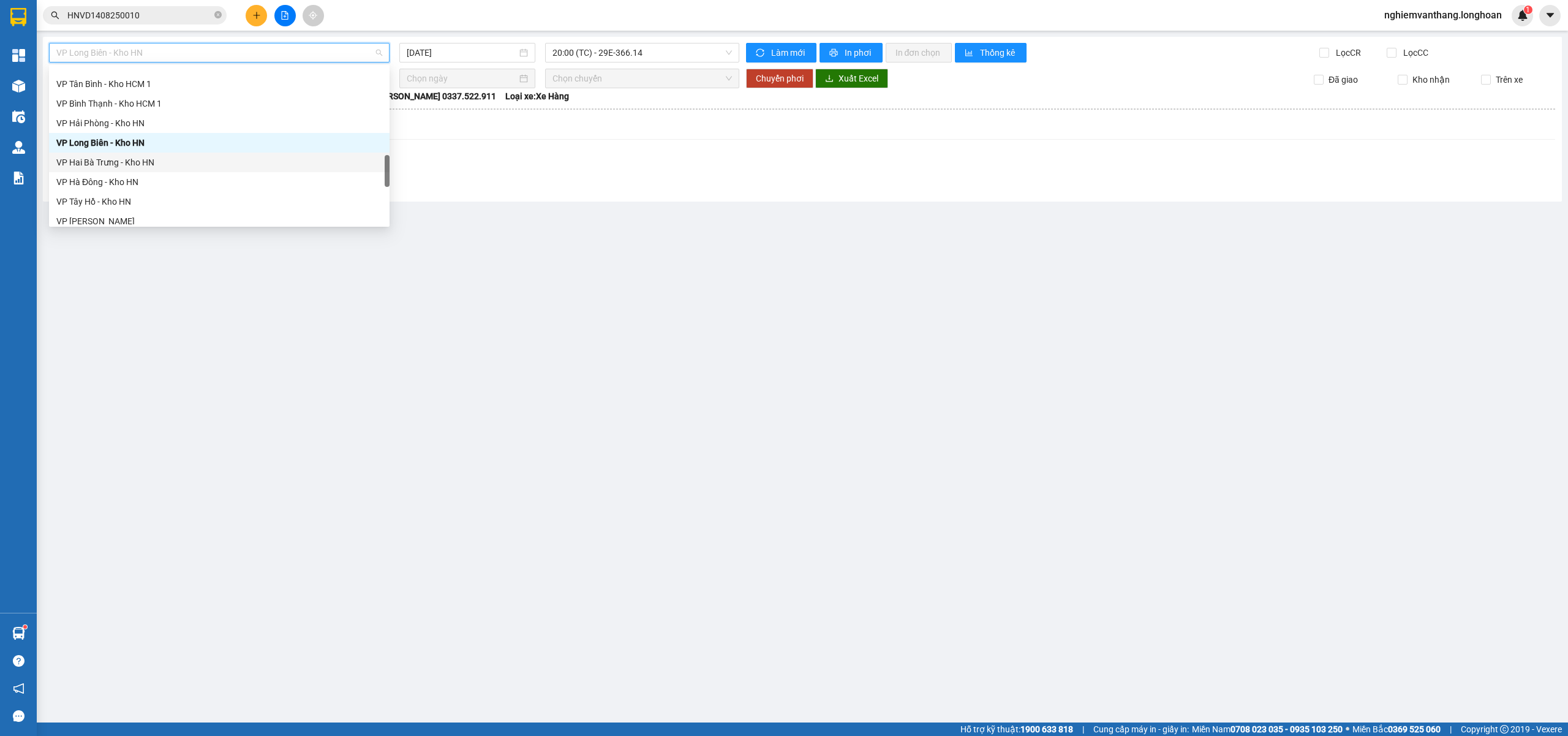
click at [140, 166] on div "VP Hai Bà Trưng - Kho HN" at bounding box center [220, 162] width 326 height 14
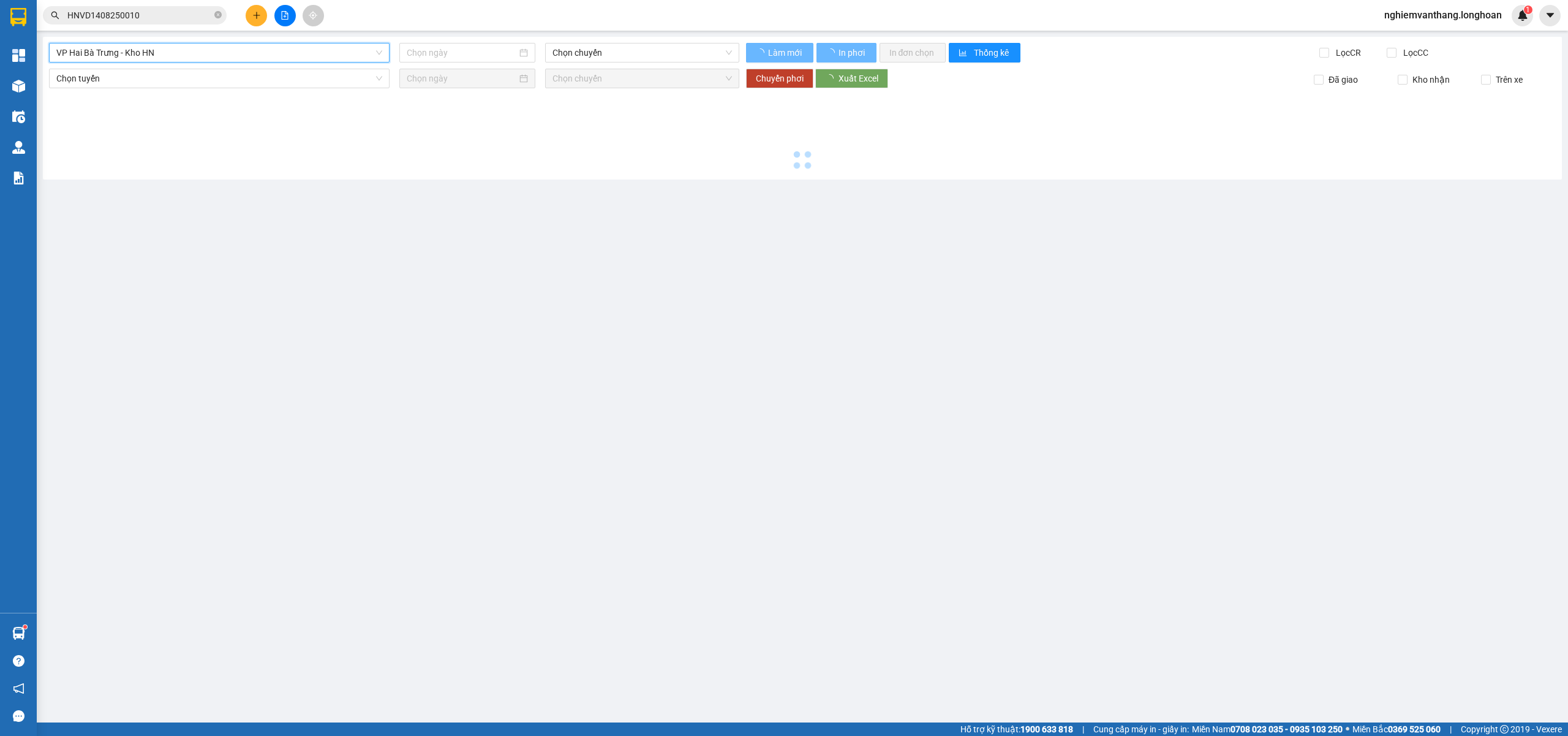
type input "[DATE]"
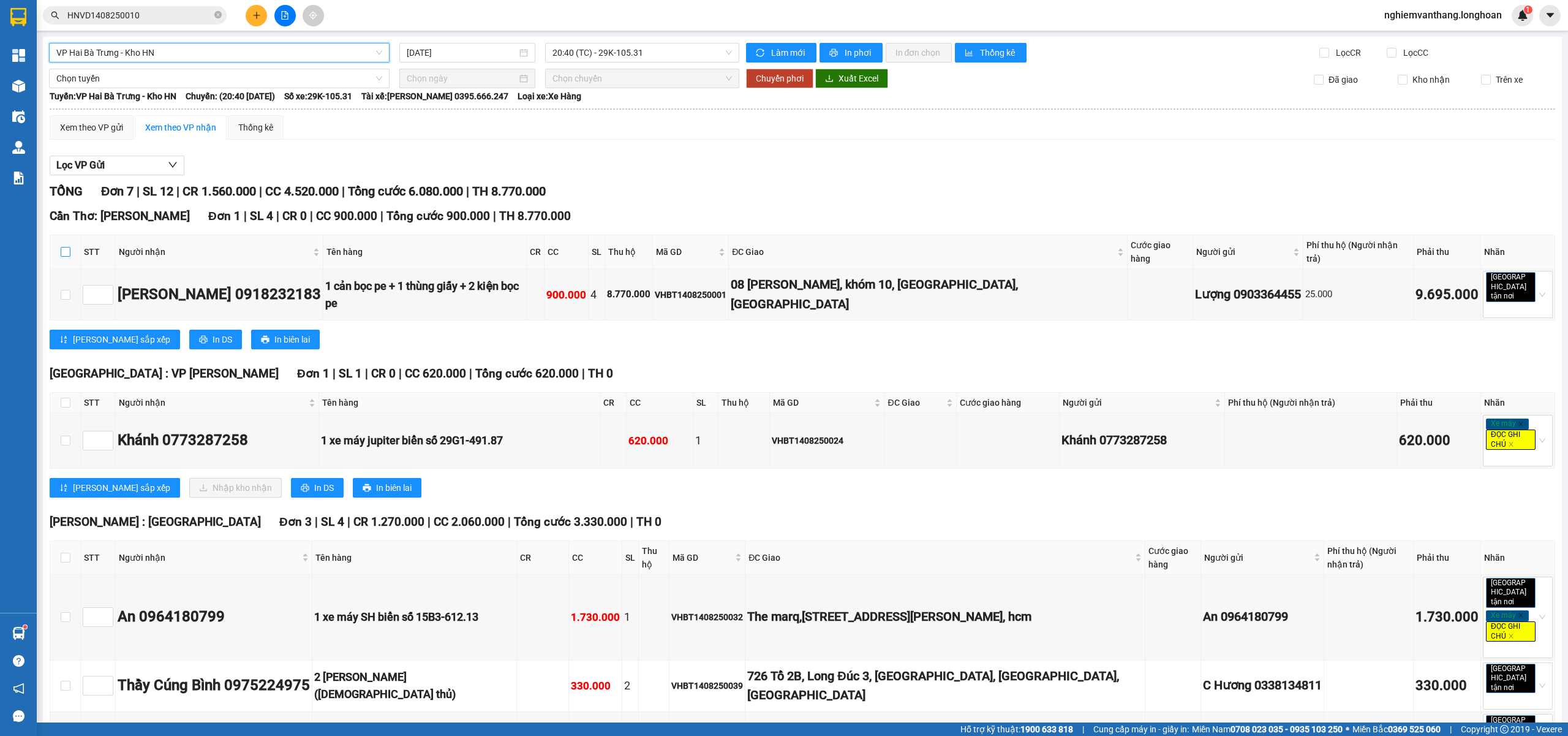
click at [64, 240] on th at bounding box center [66, 252] width 31 height 34
click at [70, 245] on th at bounding box center [66, 252] width 31 height 34
drag, startPoint x: 62, startPoint y: 380, endPoint x: 74, endPoint y: 295, distance: 85.8
click at [63, 398] on input "checkbox" at bounding box center [66, 402] width 10 height 10
checkbox input "true"
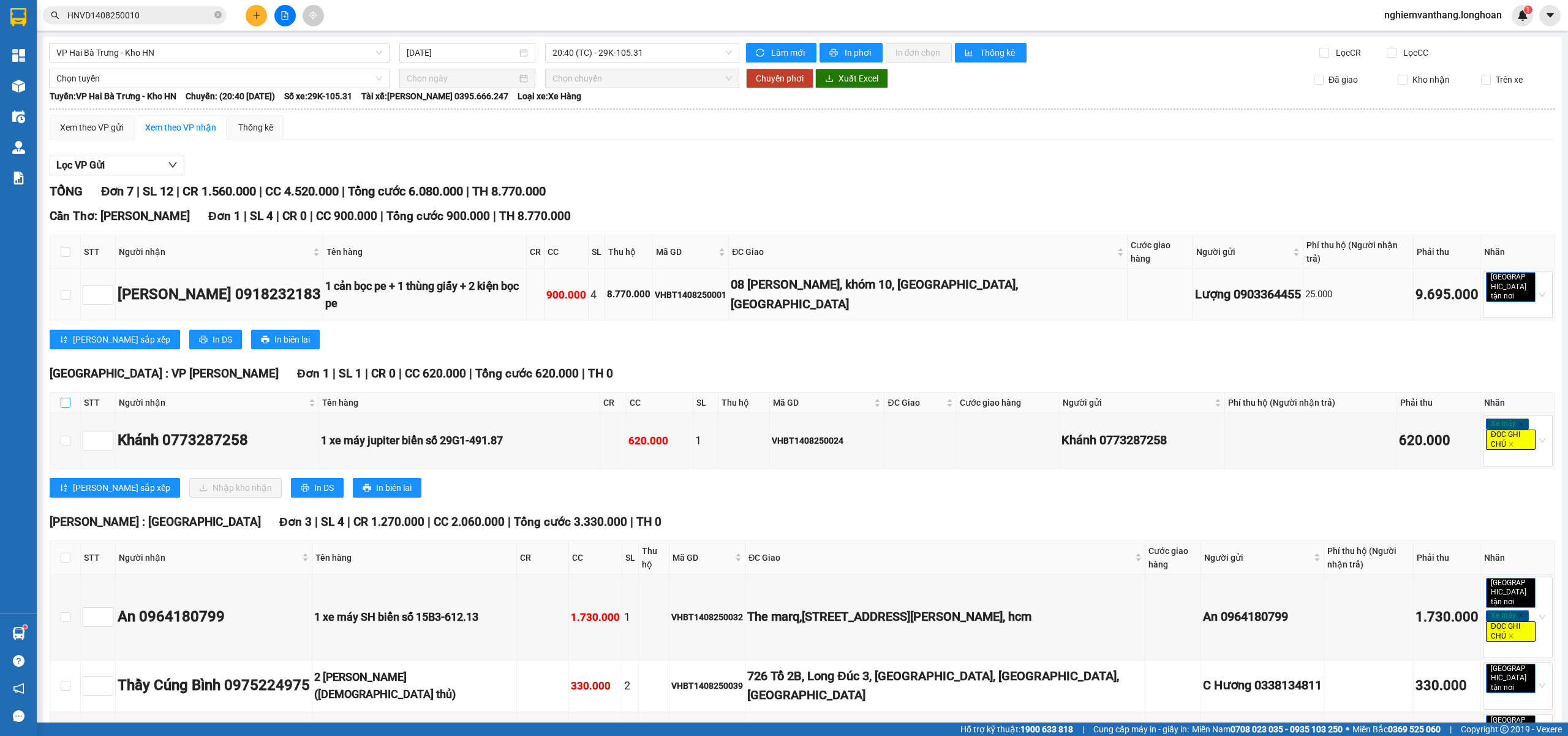
checkbox input "true"
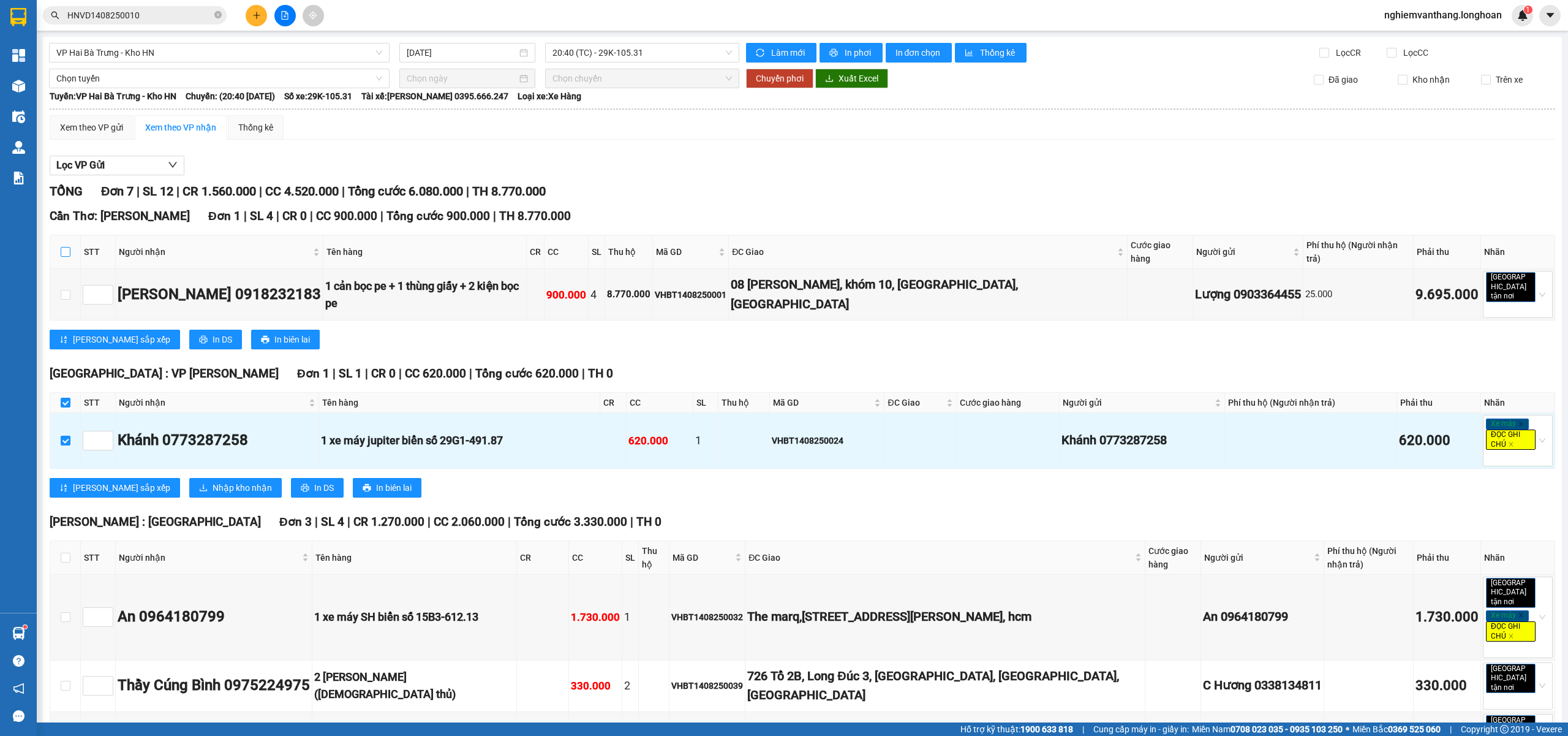
click at [64, 247] on input "checkbox" at bounding box center [66, 252] width 10 height 10
checkbox input "true"
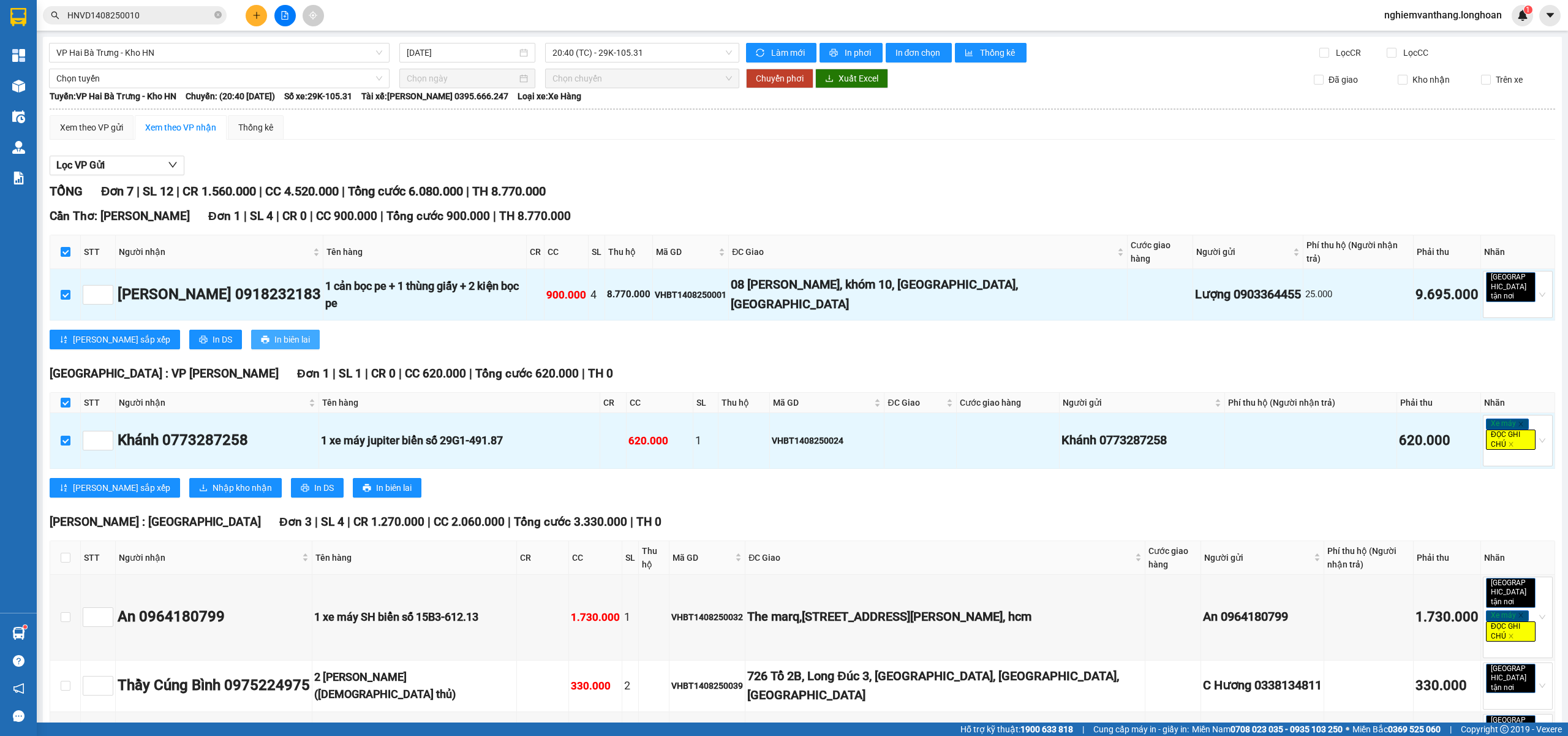
scroll to position [375, 0]
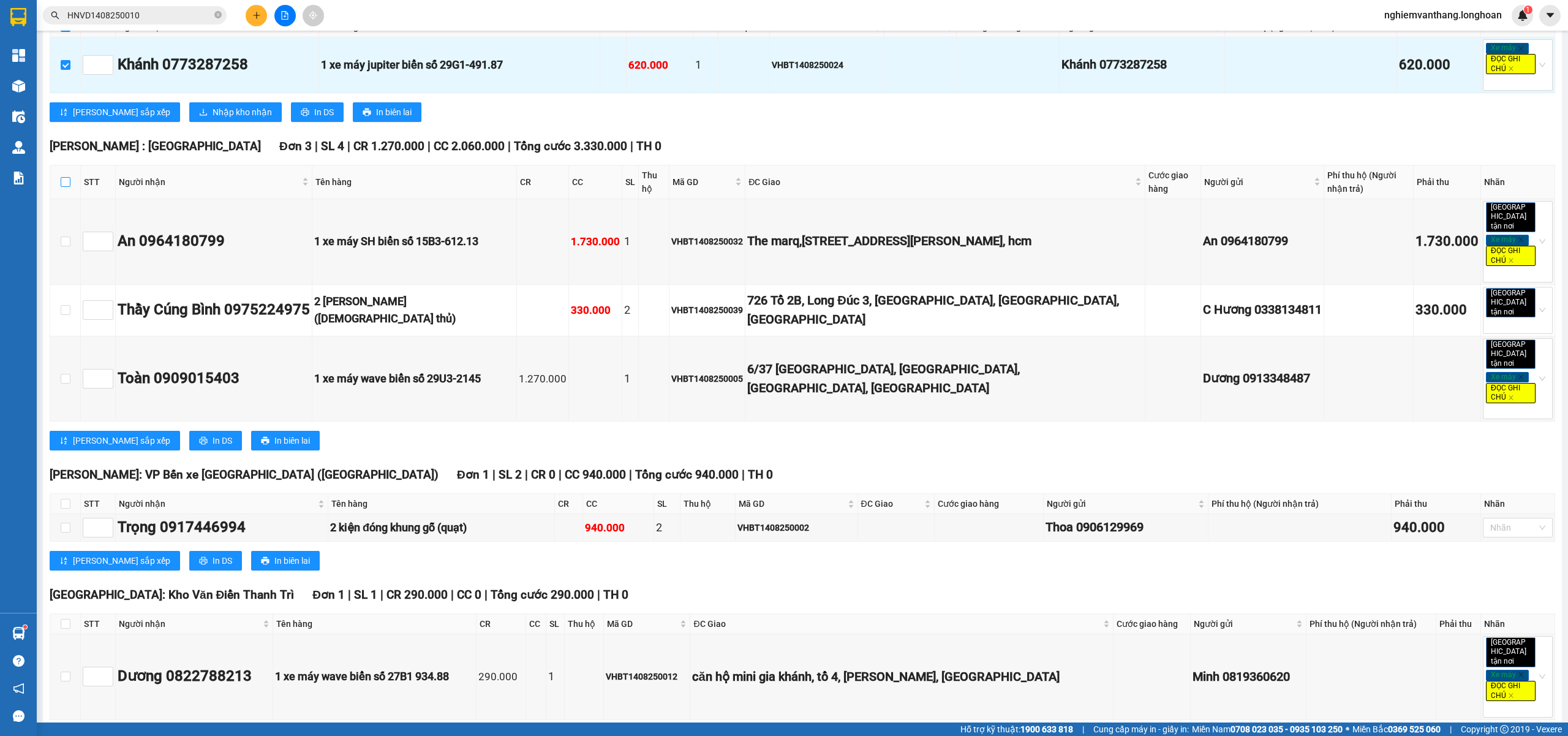
click at [68, 177] on input "checkbox" at bounding box center [66, 182] width 10 height 10
checkbox input "true"
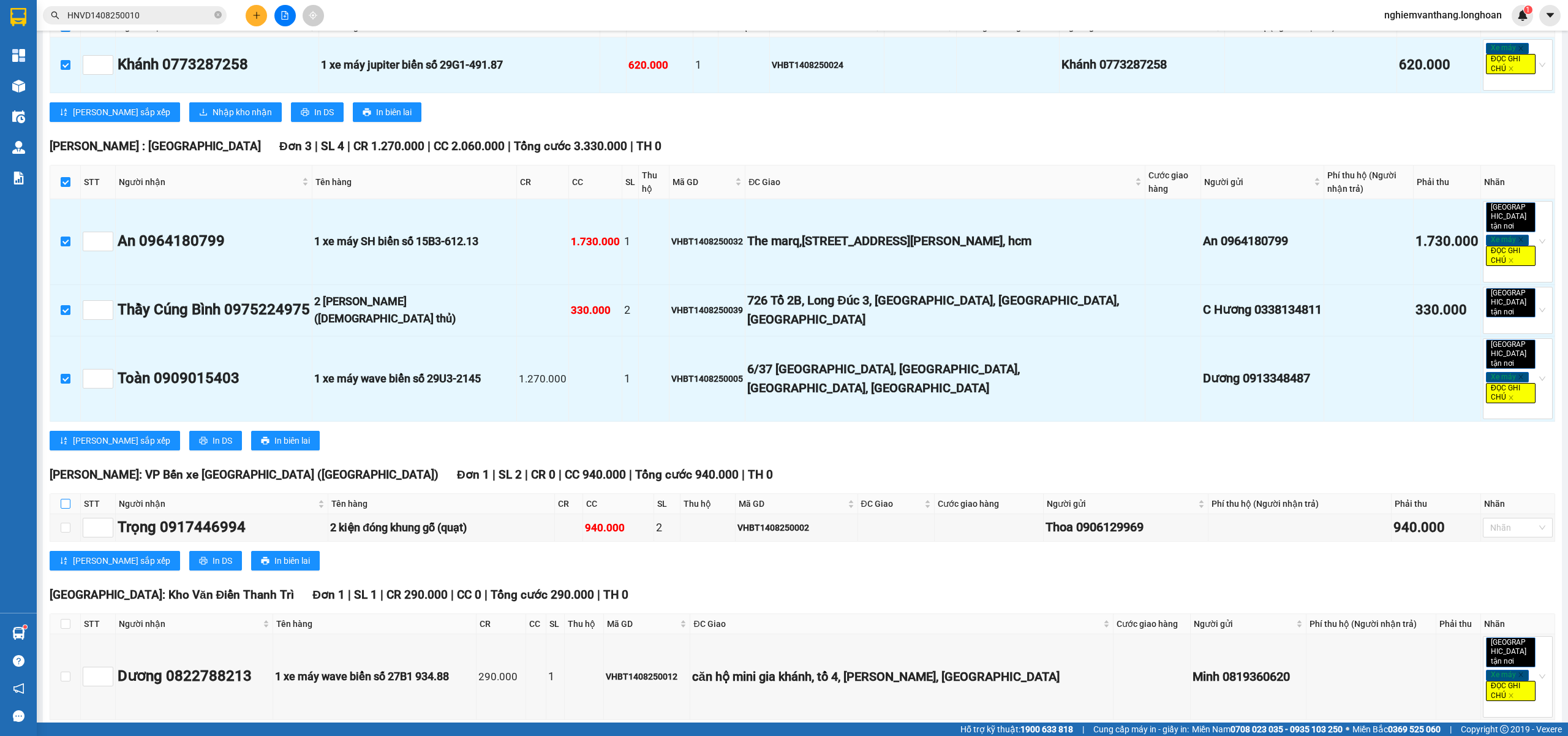
drag, startPoint x: 67, startPoint y: 452, endPoint x: 67, endPoint y: 460, distance: 8.0
click at [67, 498] on input "checkbox" at bounding box center [66, 503] width 10 height 10
checkbox input "true"
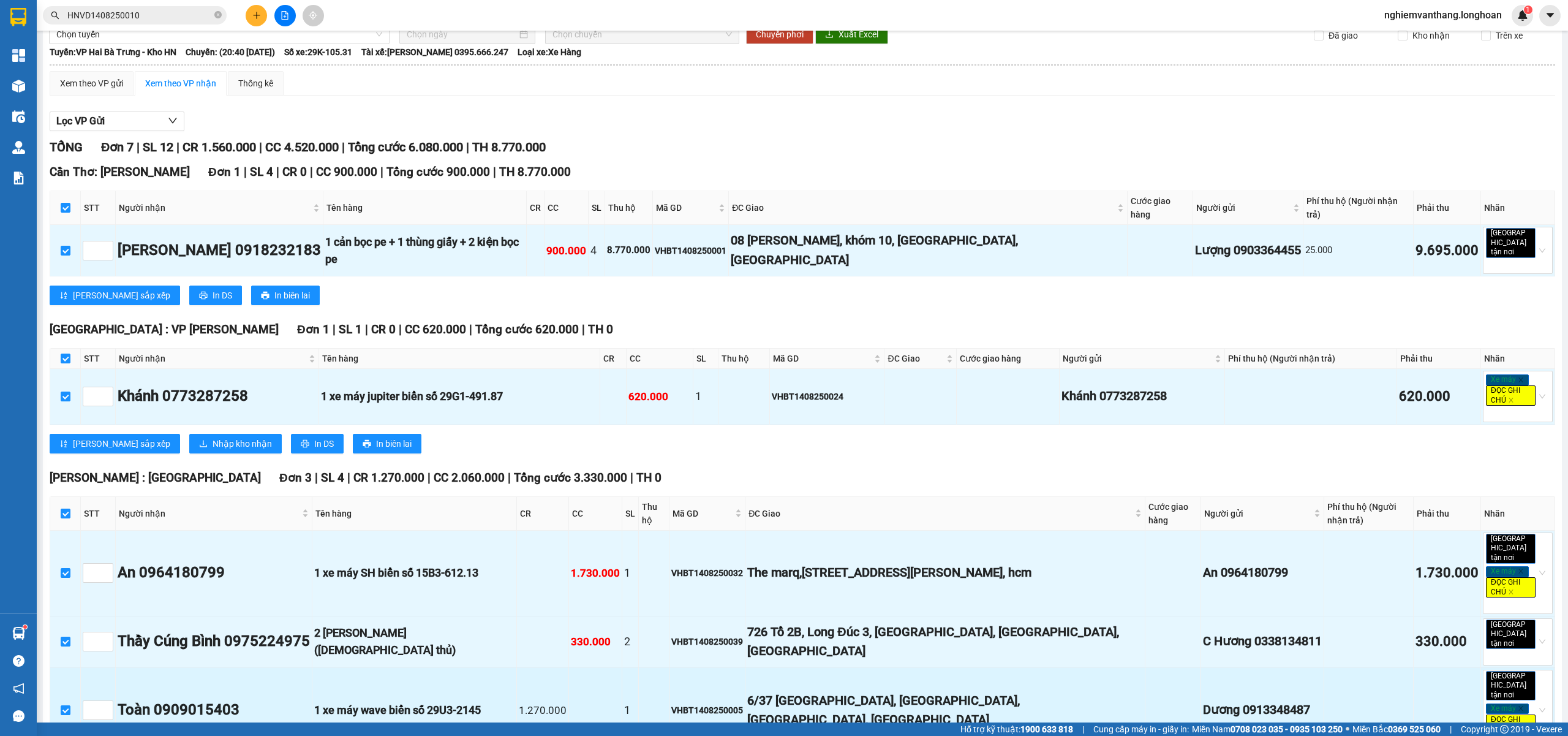
scroll to position [0, 0]
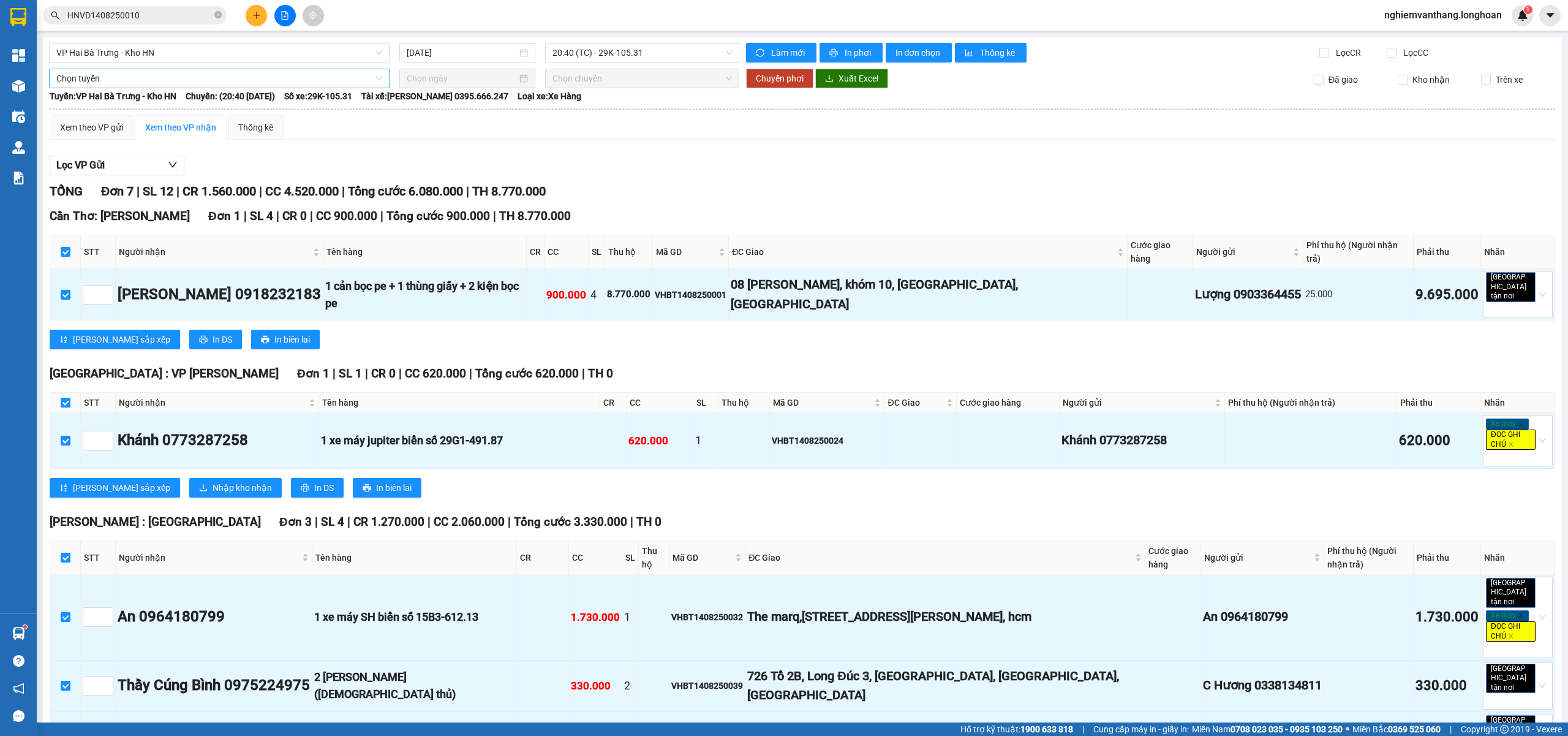
drag, startPoint x: 111, startPoint y: 86, endPoint x: 119, endPoint y: 83, distance: 8.5
click at [111, 84] on span "Chọn tuyến" at bounding box center [220, 78] width 326 height 18
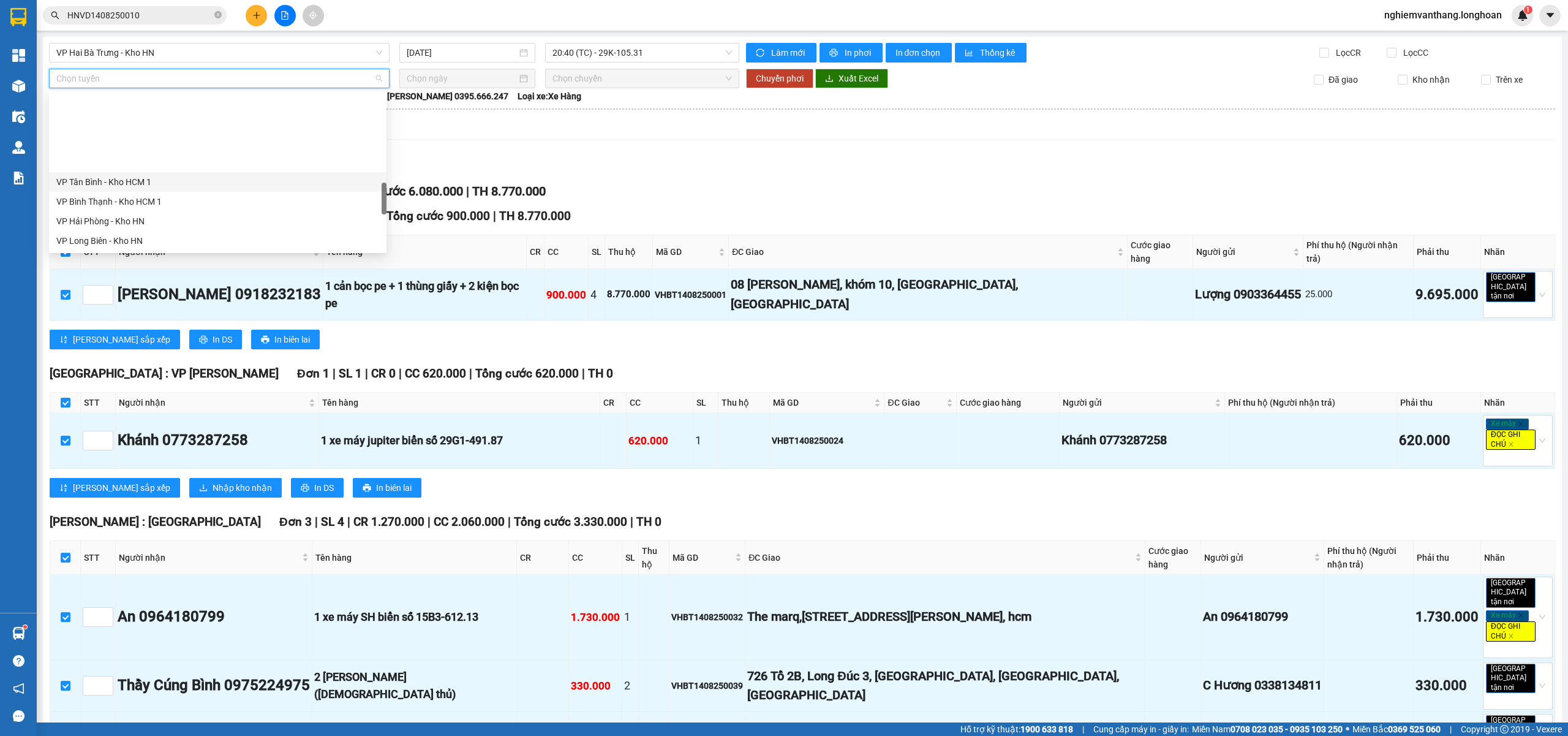
scroll to position [804, 0]
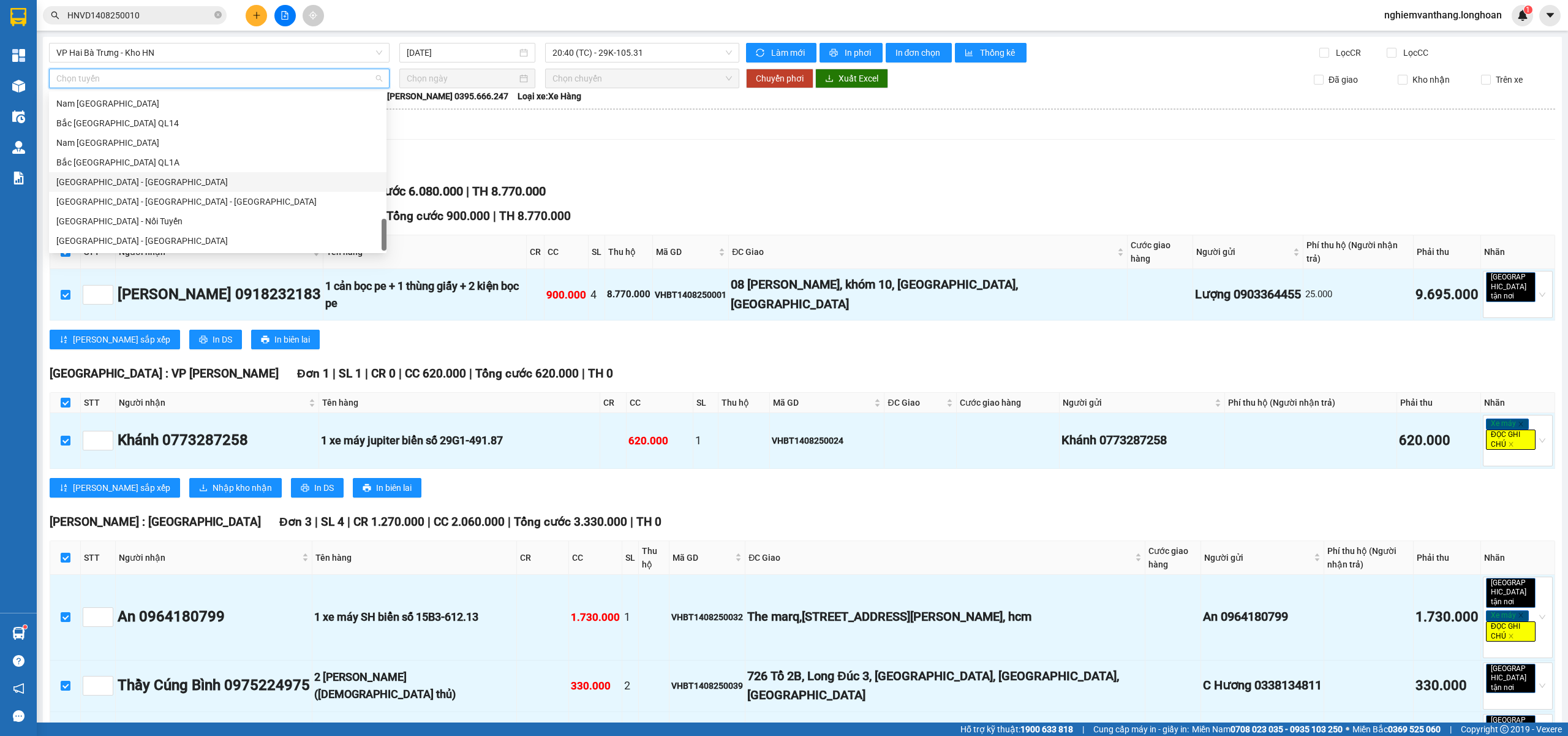
click at [141, 170] on div "Bắc [GEOGRAPHIC_DATA] QL1A" at bounding box center [218, 162] width 338 height 20
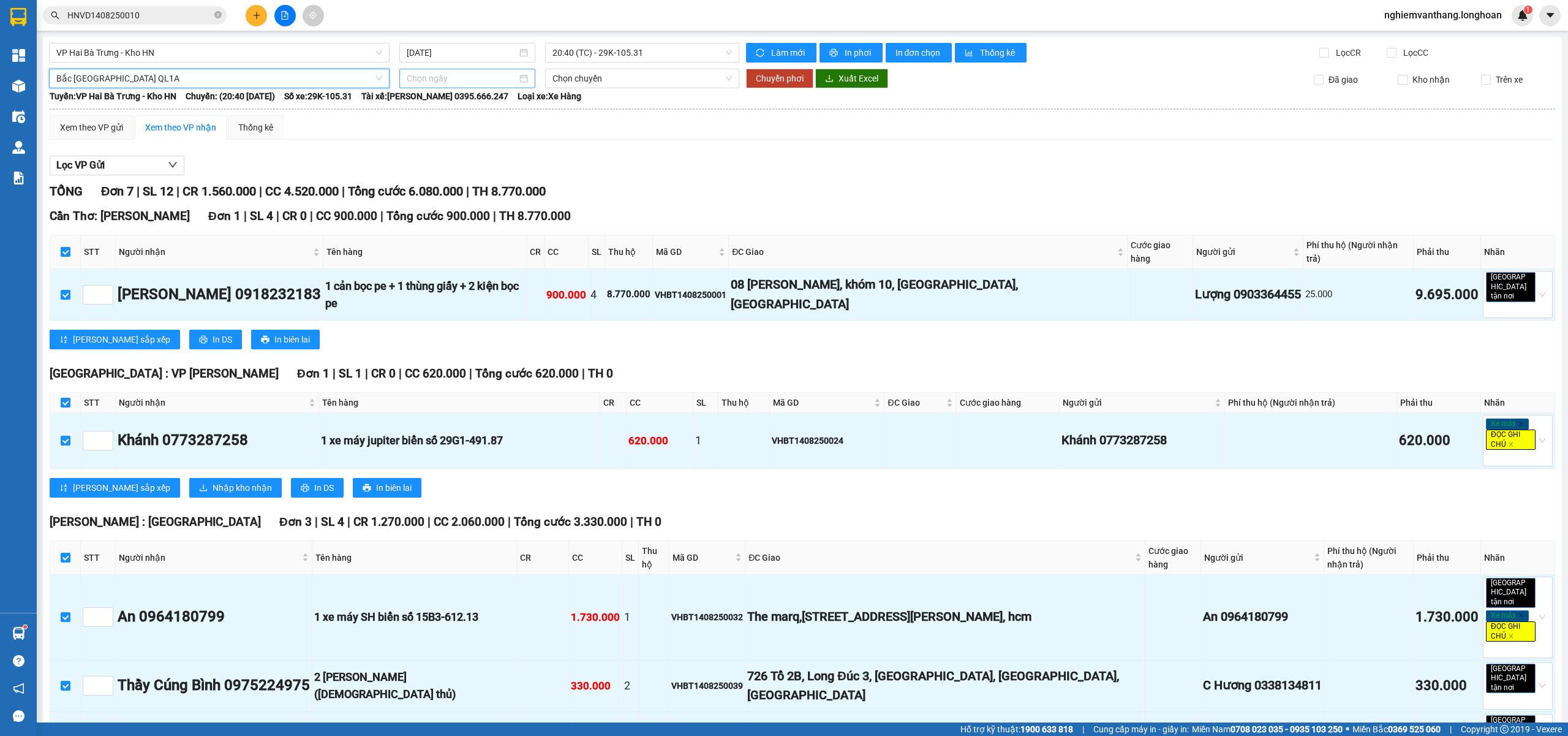
click at [449, 79] on input at bounding box center [462, 78] width 110 height 14
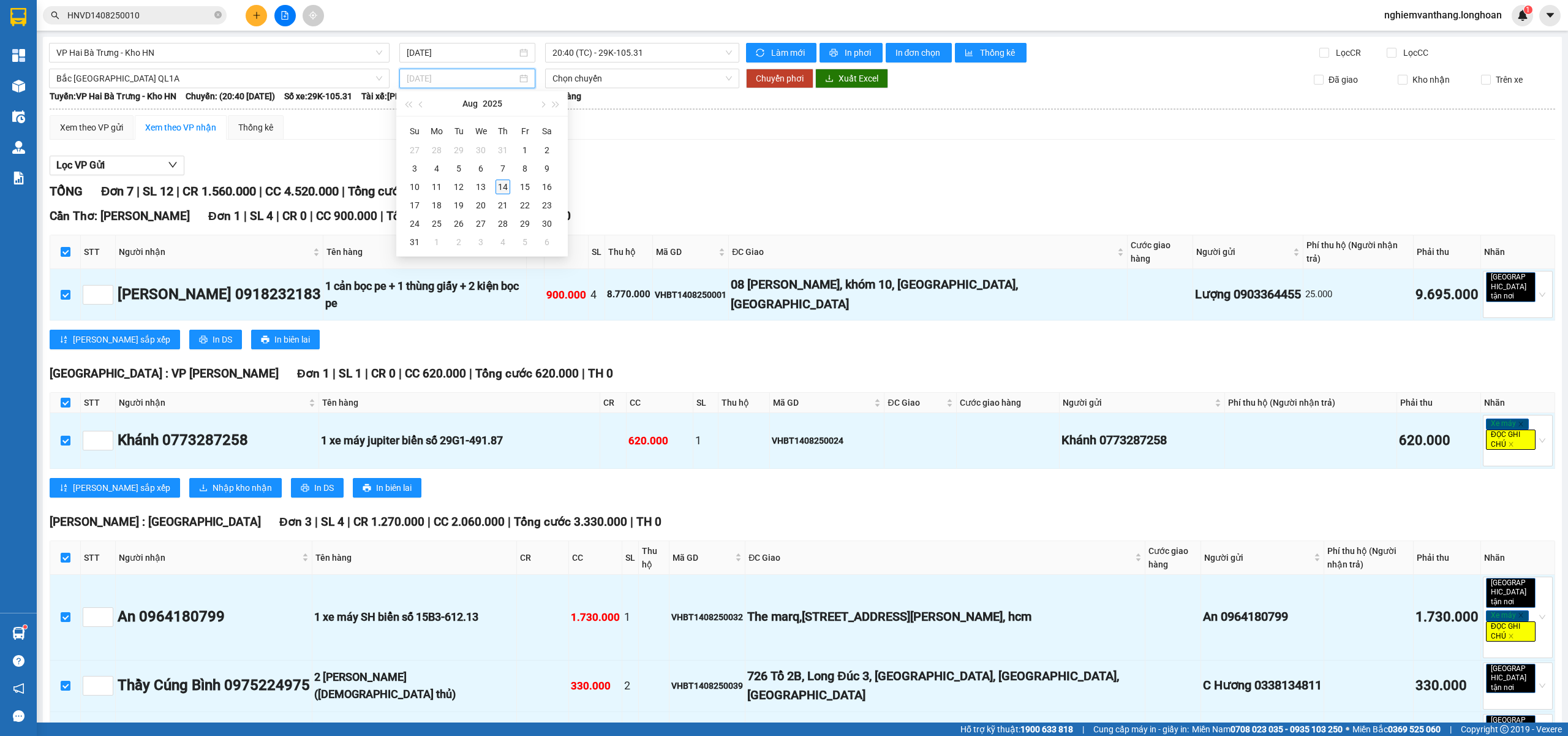
type input "[DATE]"
click at [507, 190] on div "14" at bounding box center [503, 187] width 15 height 15
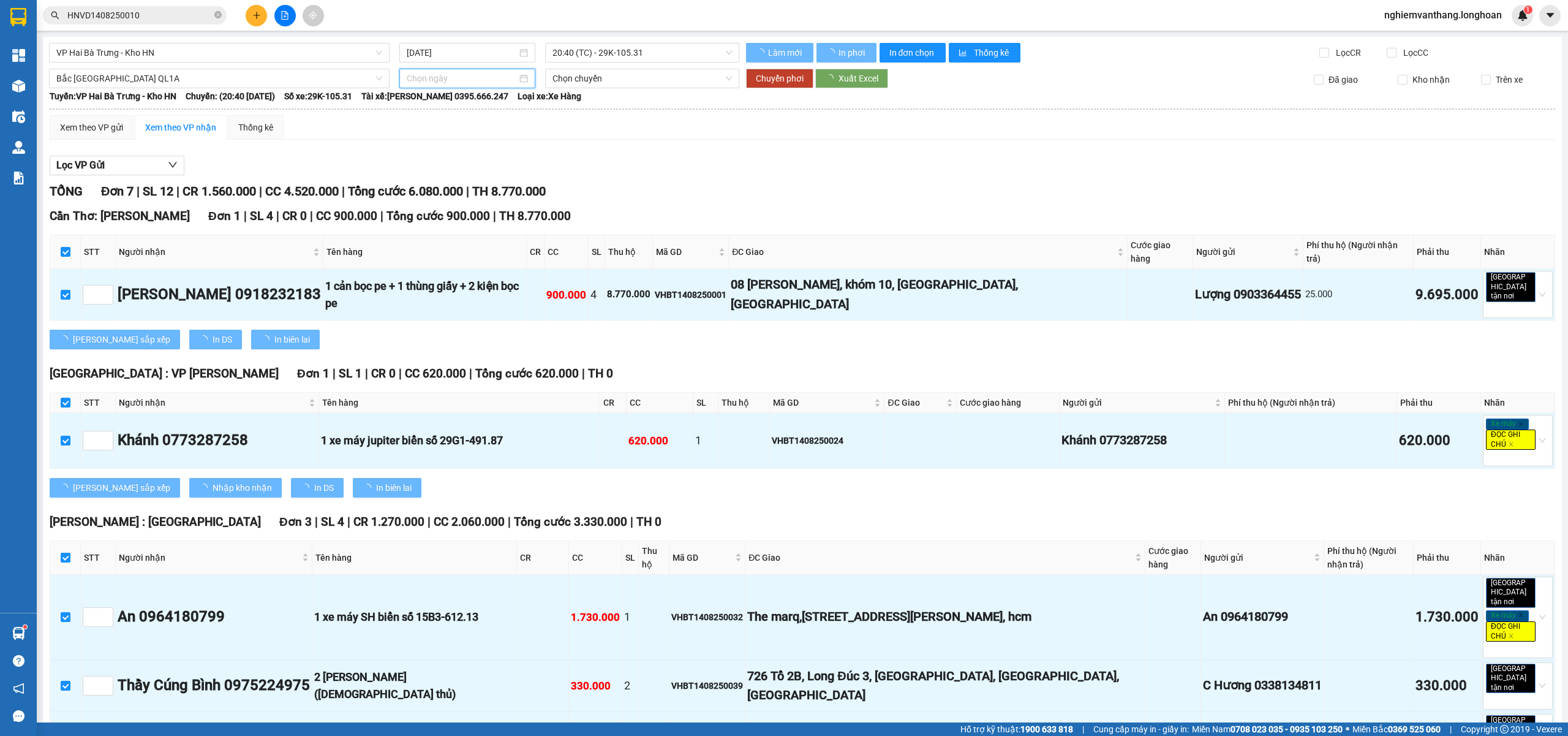
type input "[DATE]"
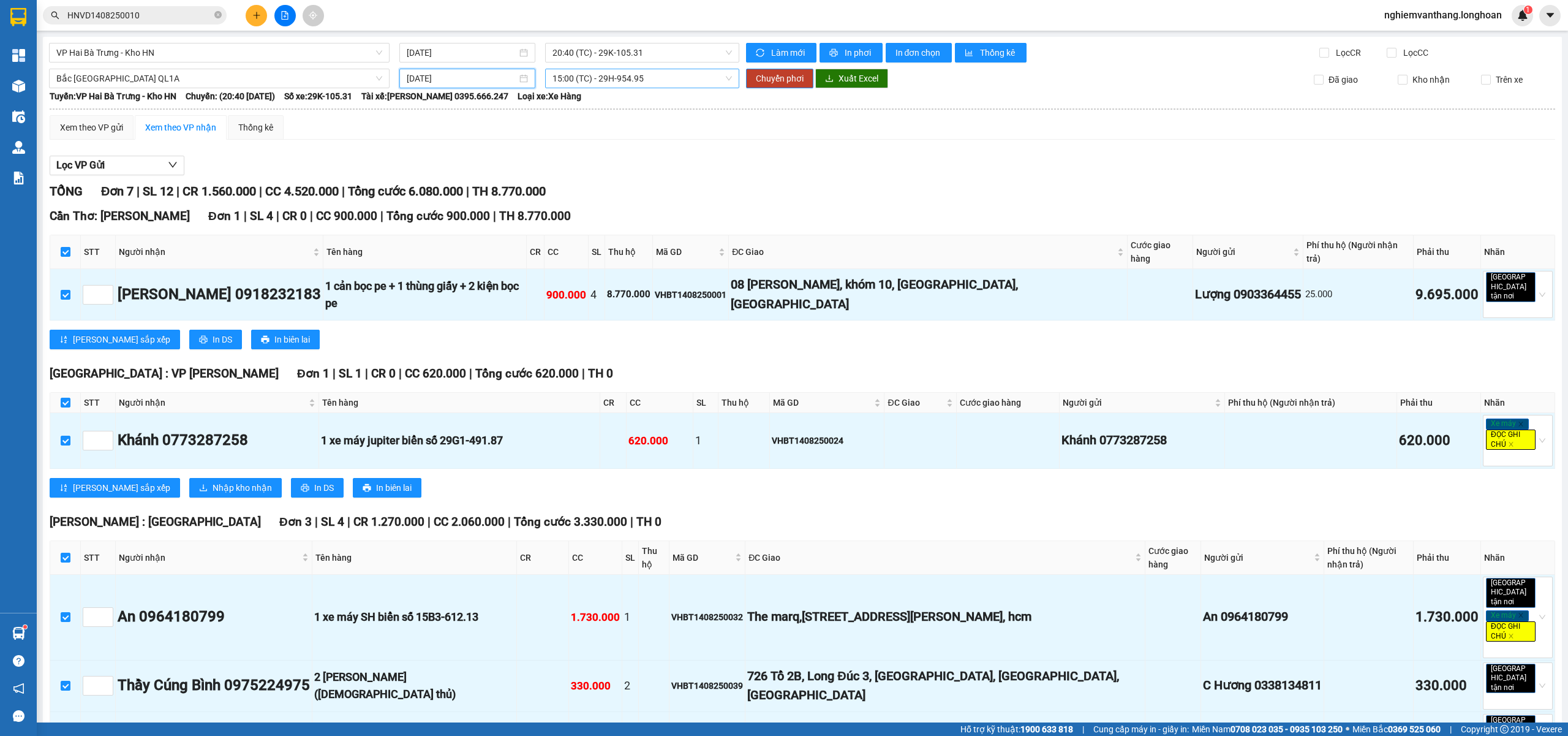
click at [599, 76] on span "15:00 (TC) - 29H-954.95" at bounding box center [642, 78] width 180 height 18
click at [591, 162] on div "23:00 (TC)" at bounding box center [596, 162] width 95 height 14
click at [780, 76] on span "Chuyển phơi" at bounding box center [780, 78] width 48 height 14
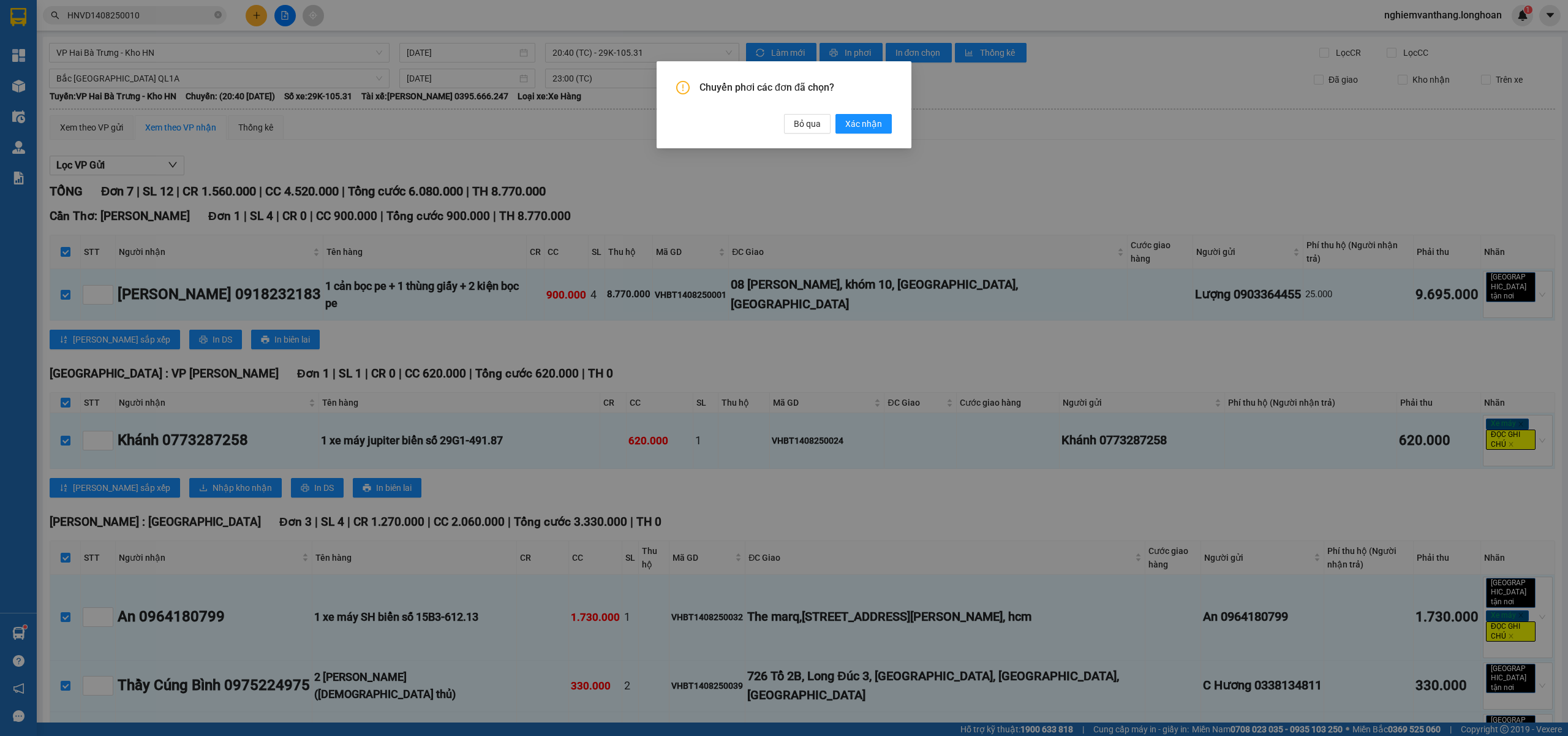
click at [860, 124] on span "Xác nhận" at bounding box center [864, 124] width 37 height 14
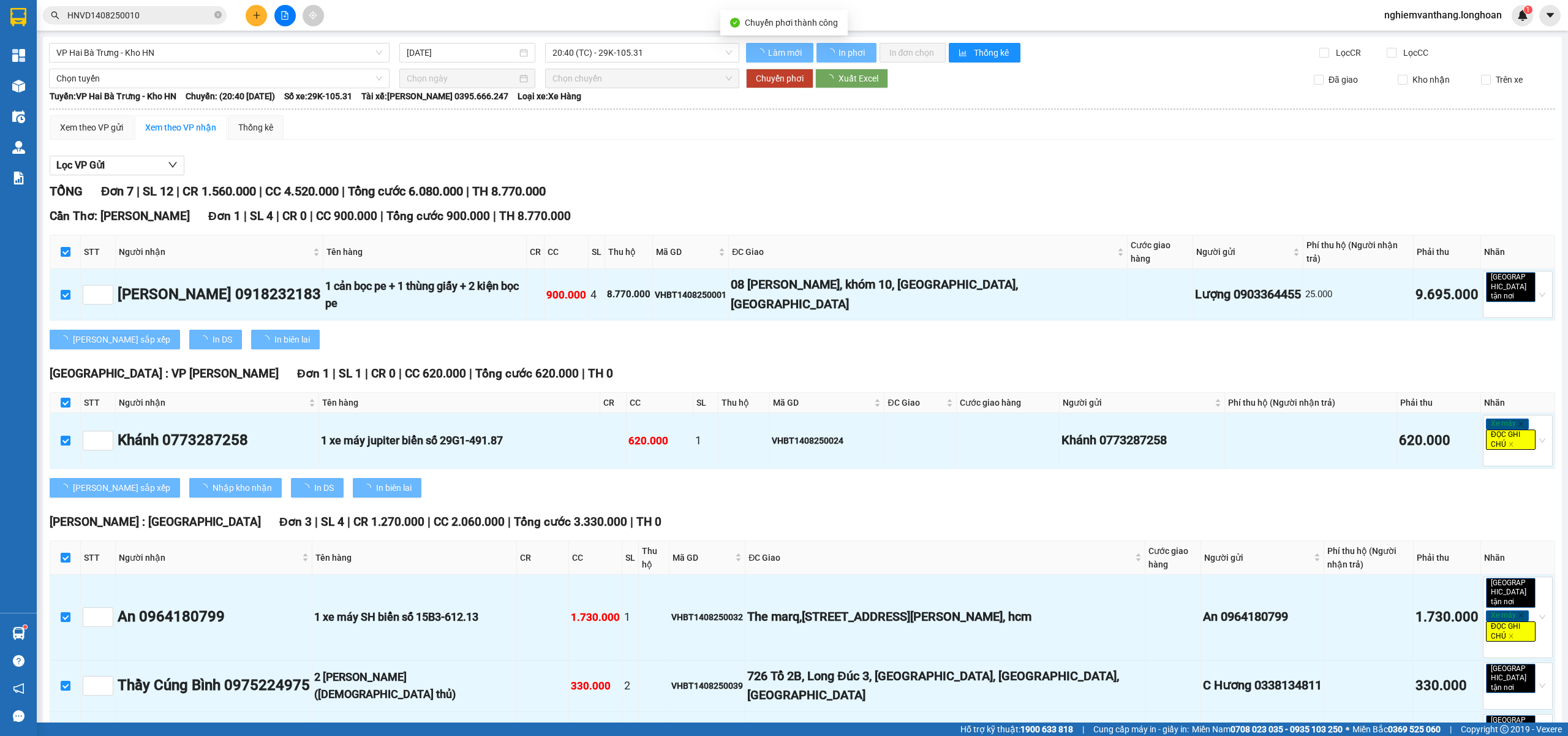
checkbox input "false"
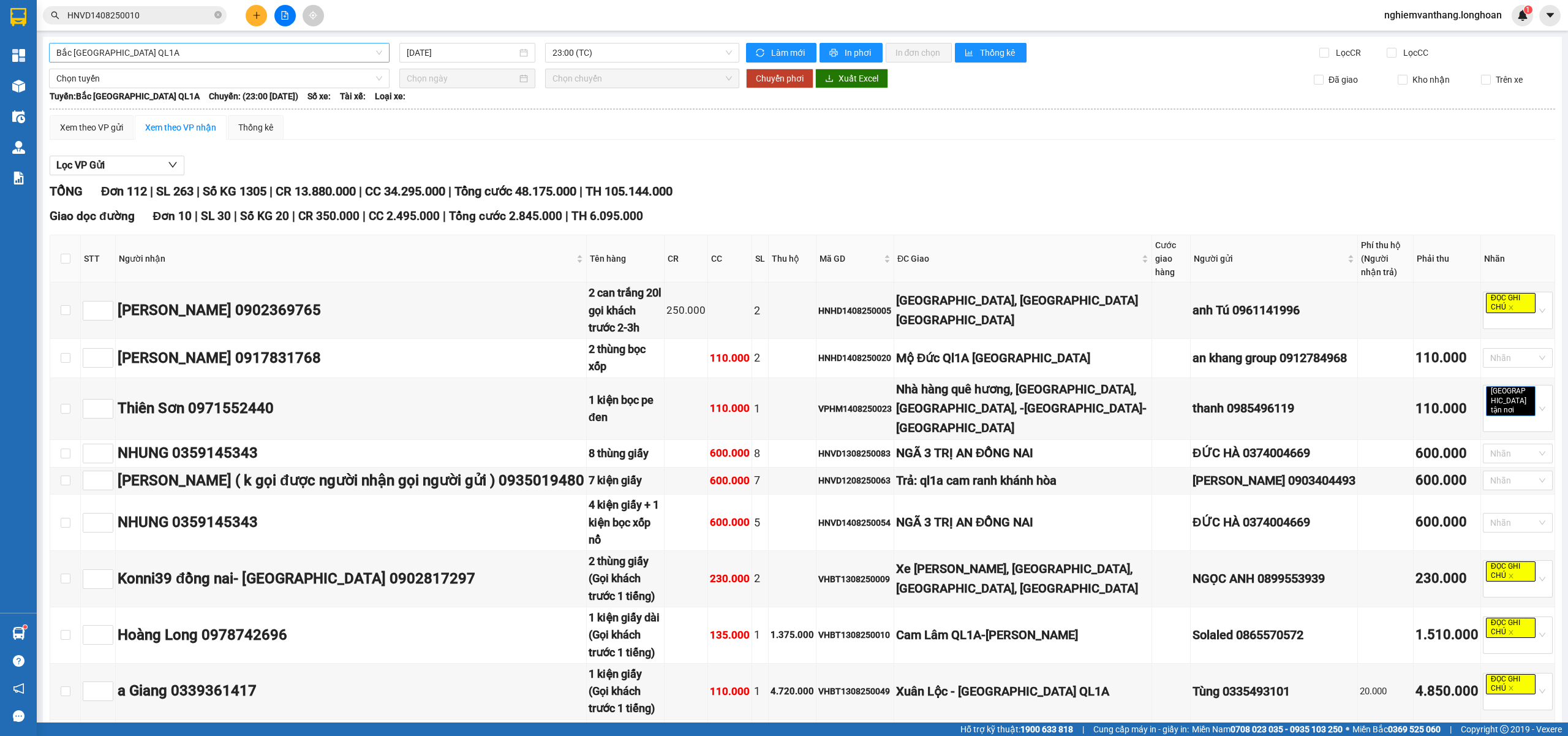
click at [148, 52] on span "Bắc [GEOGRAPHIC_DATA] QL1A" at bounding box center [220, 53] width 326 height 18
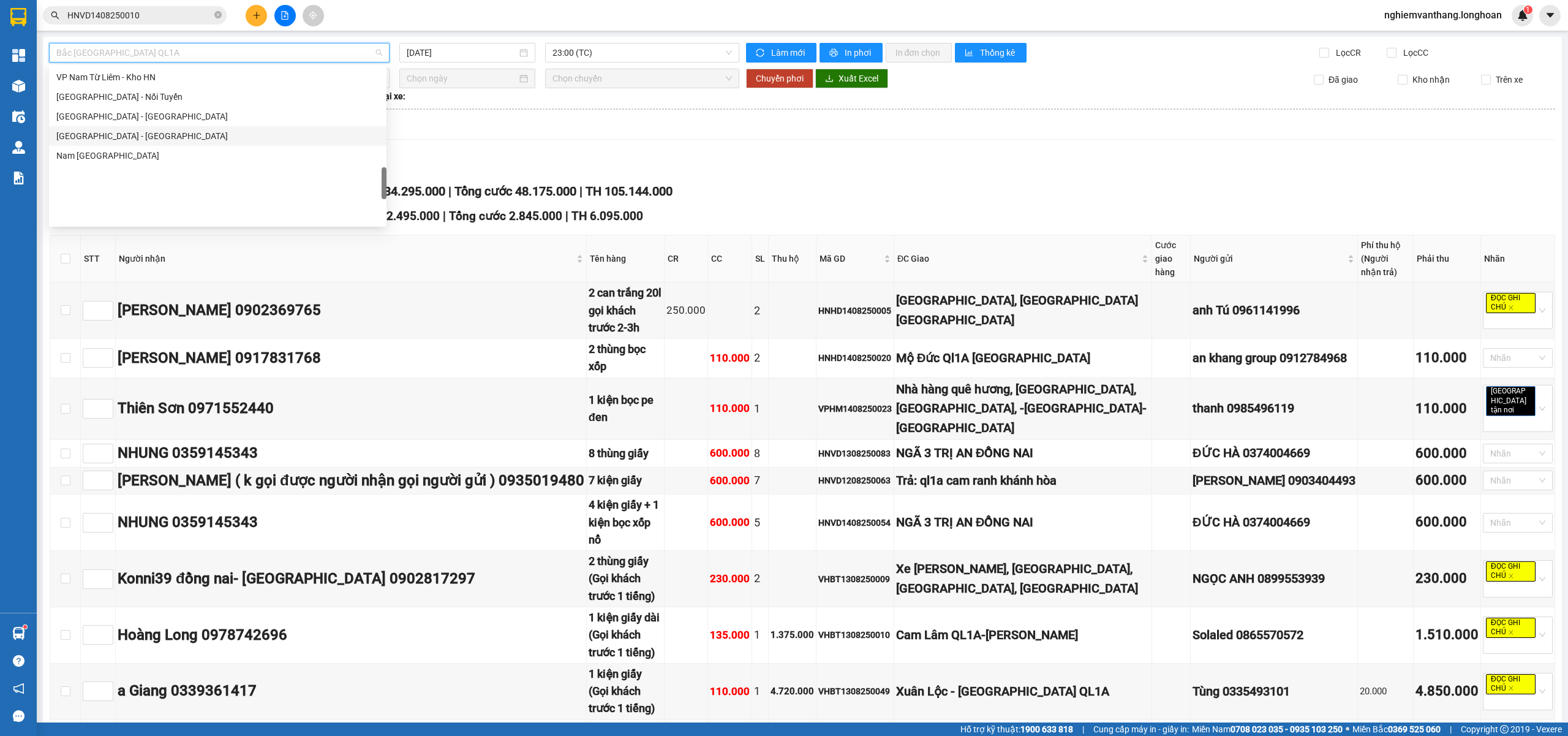
scroll to position [562, 0]
click at [166, 161] on div "VP Hai Bà Trưng - Kho HN" at bounding box center [218, 162] width 323 height 14
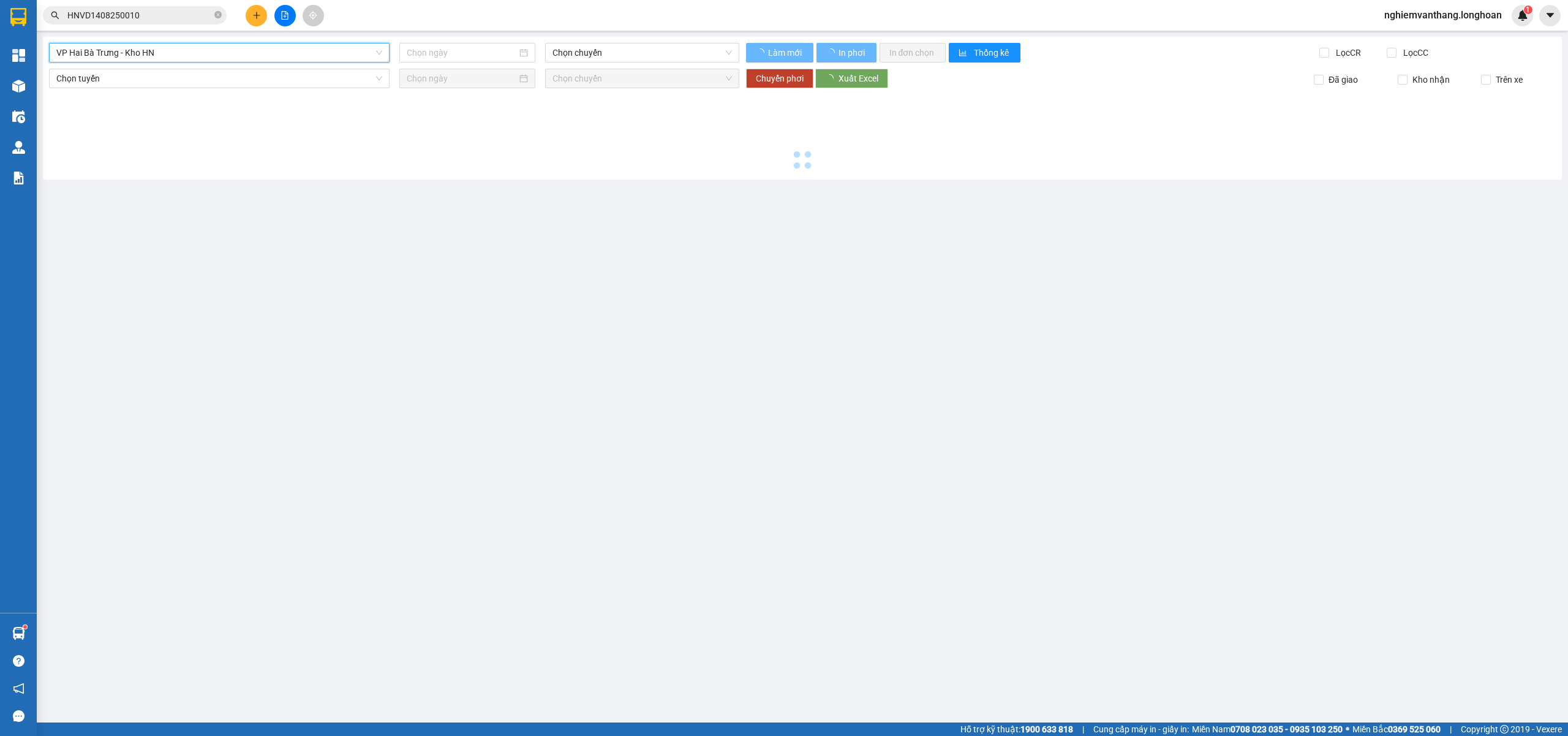
type input "[DATE]"
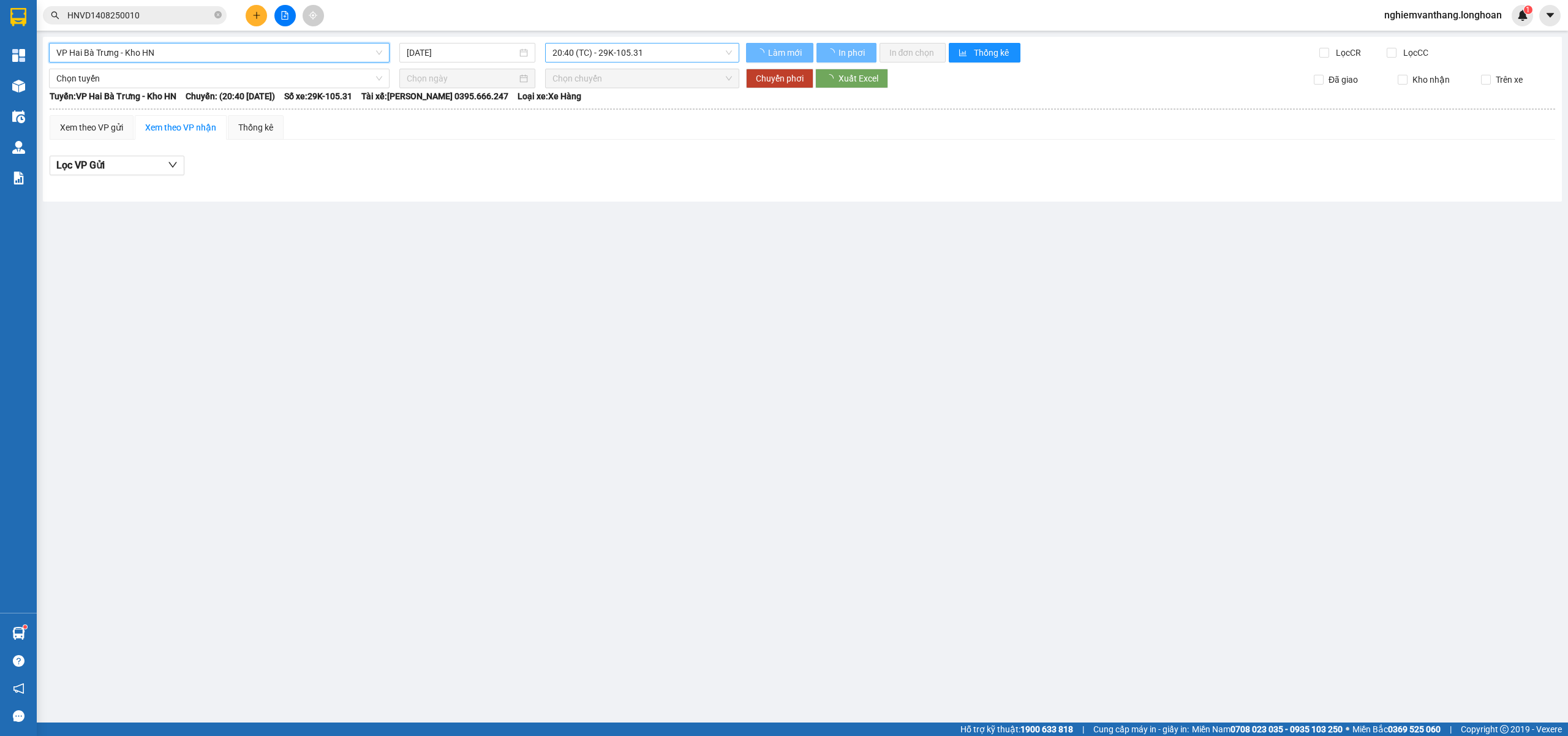
click at [572, 50] on span "20:40 (TC) - 29K-105.31" at bounding box center [642, 53] width 180 height 18
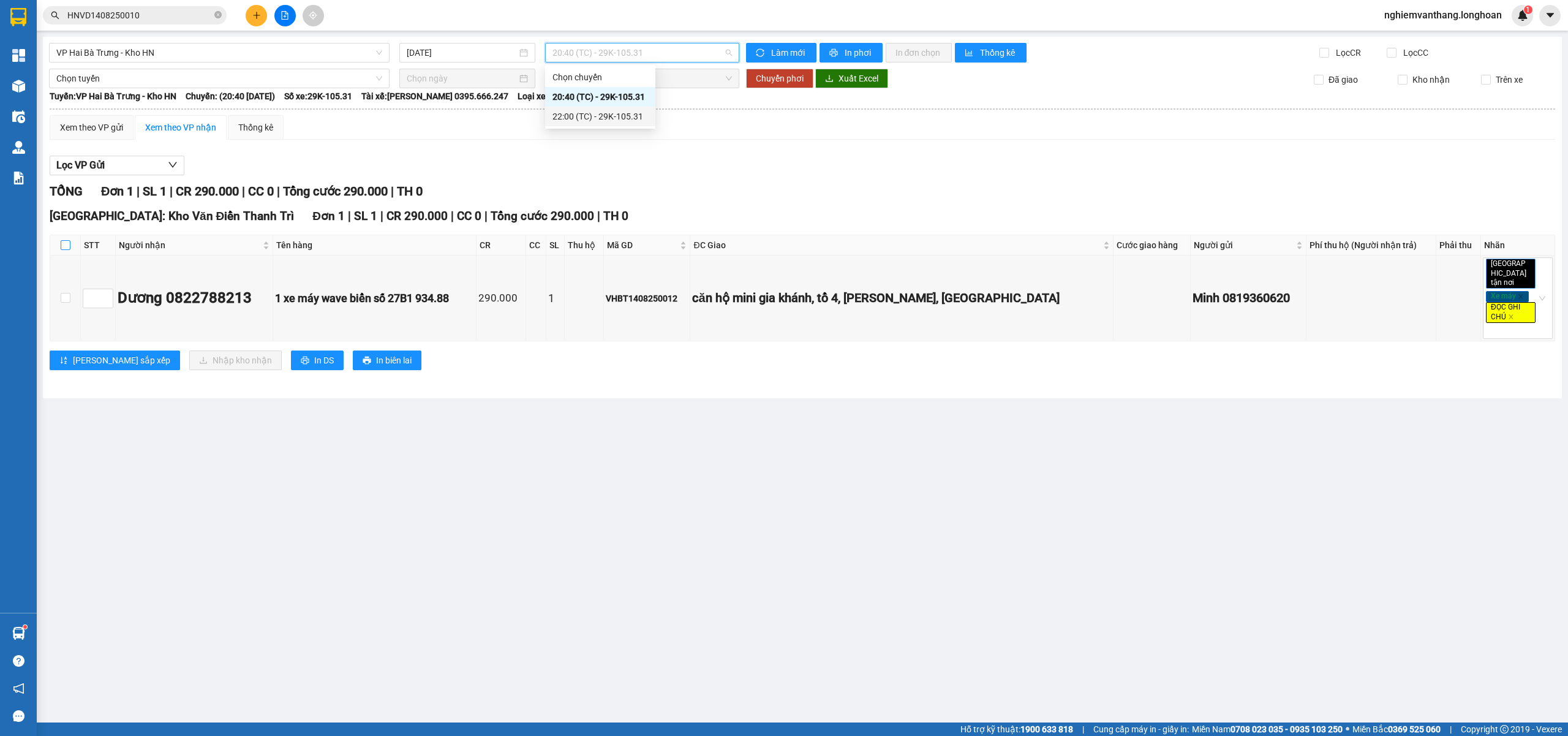
click at [63, 246] on input "checkbox" at bounding box center [66, 245] width 10 height 10
checkbox input "true"
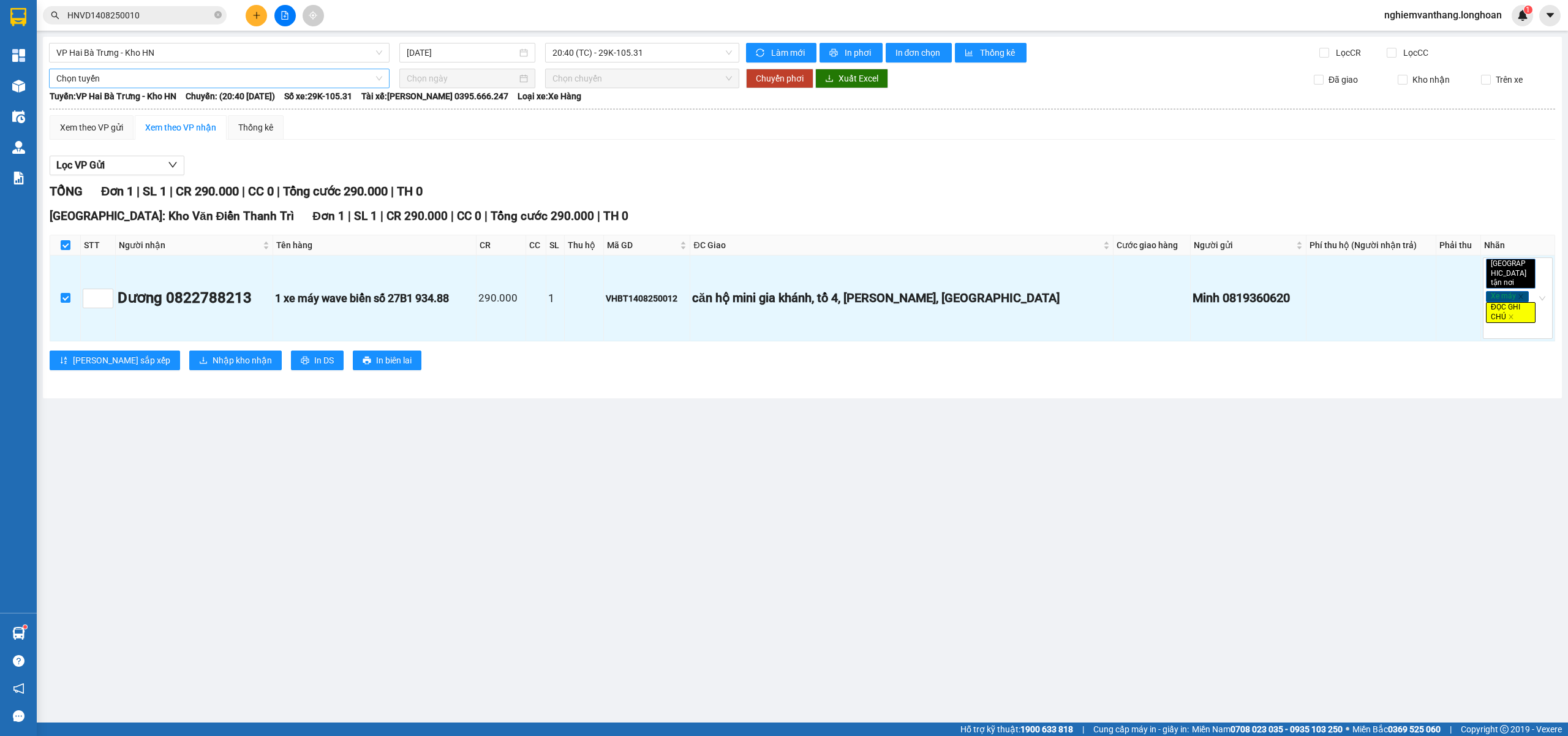
drag, startPoint x: 115, startPoint y: 86, endPoint x: 124, endPoint y: 88, distance: 9.2
click at [115, 83] on span "Chọn tuyến" at bounding box center [220, 78] width 326 height 18
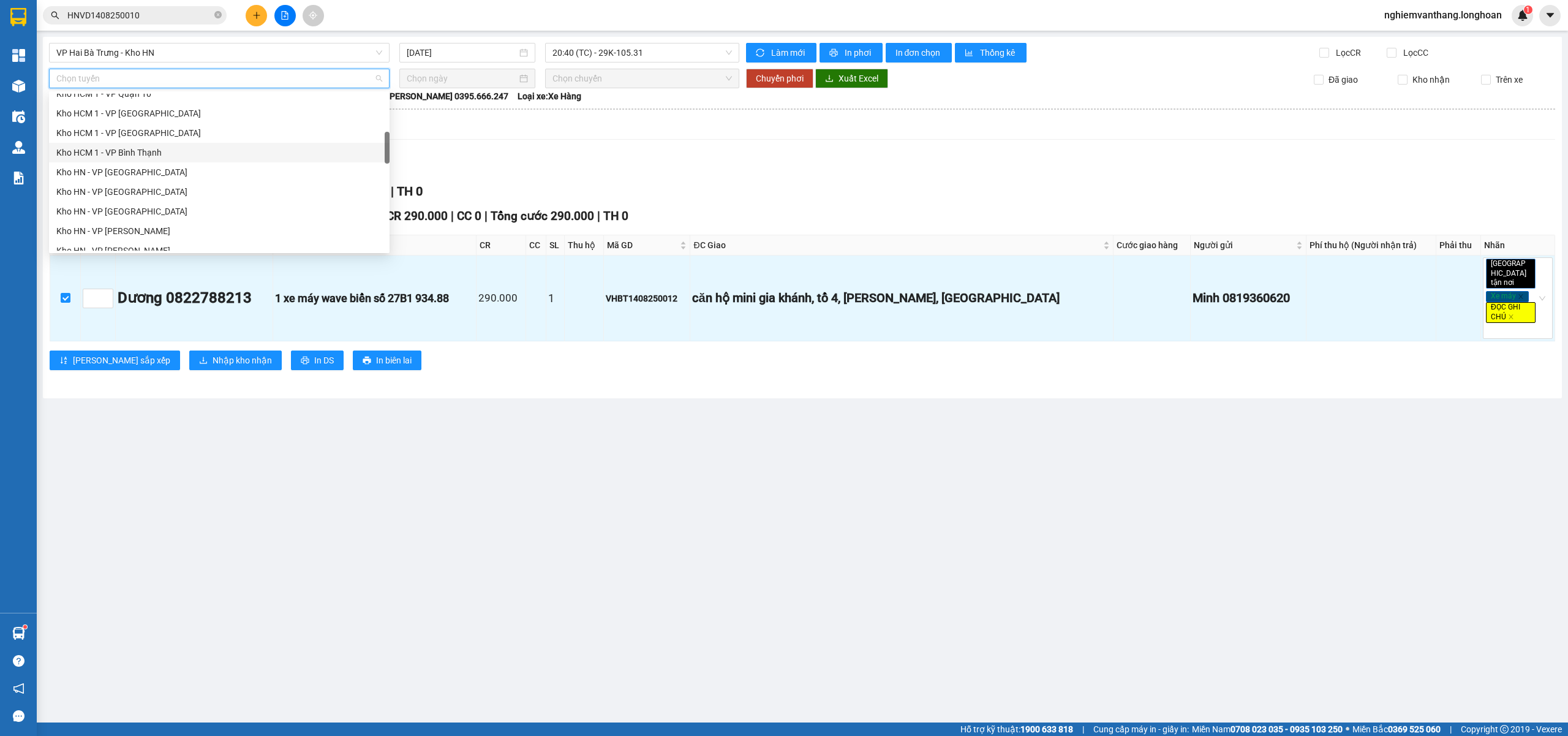
scroll to position [327, 0]
click at [163, 221] on div "Hà Nội - Các tỉnh miền Bắc" at bounding box center [220, 228] width 326 height 14
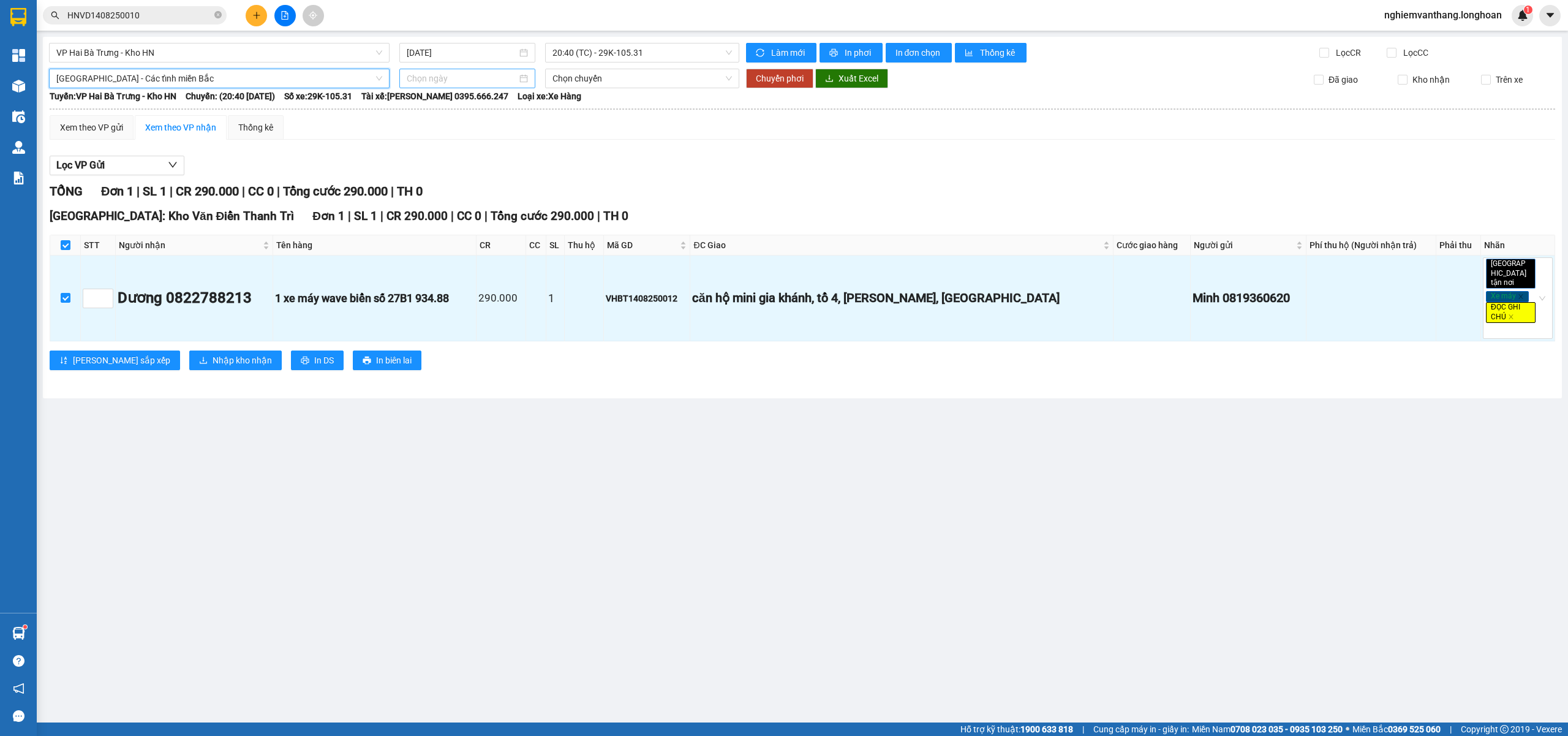
click at [457, 76] on input at bounding box center [462, 78] width 110 height 14
type input "15/08/2025"
click at [522, 189] on div "15" at bounding box center [528, 187] width 15 height 15
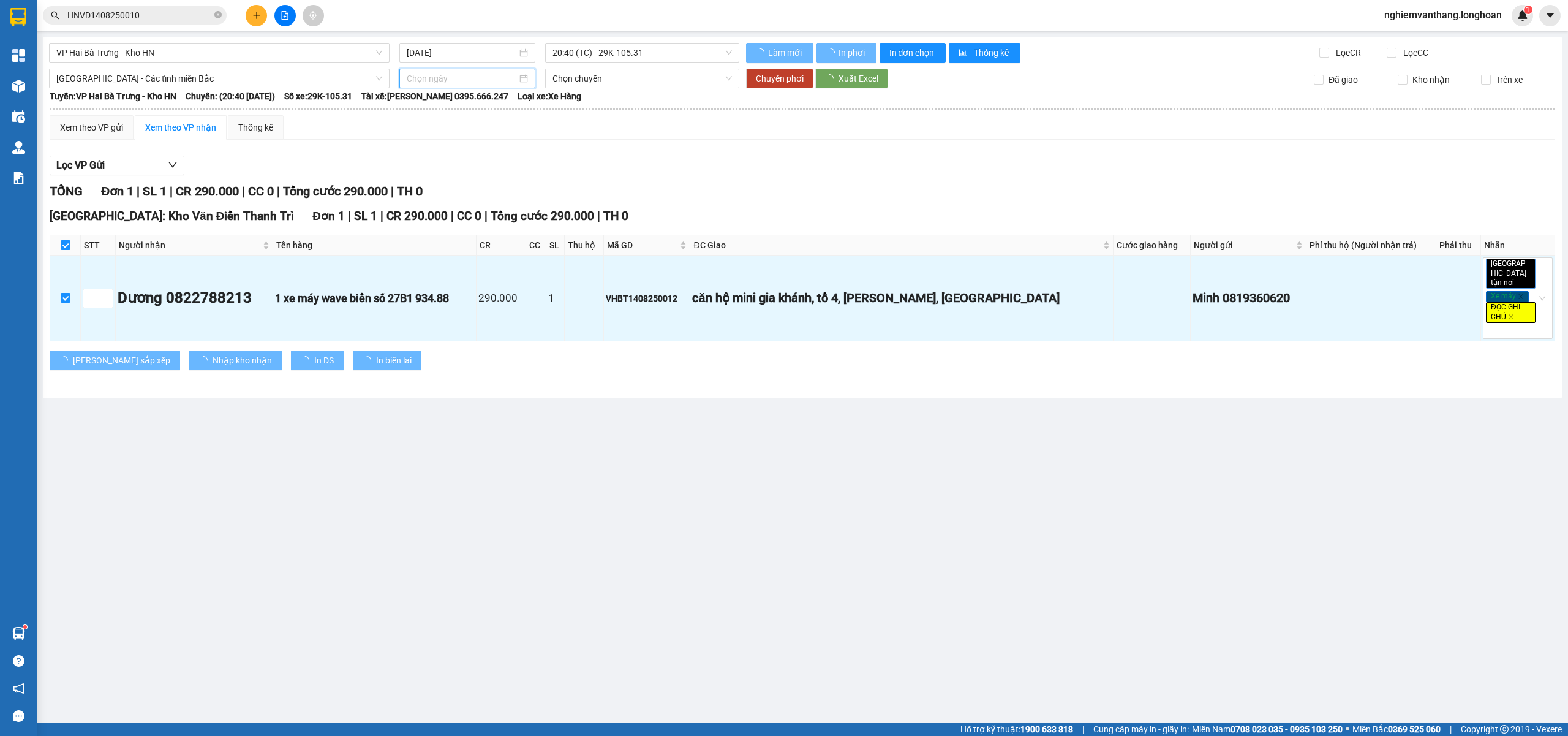
type input "15/08/2025"
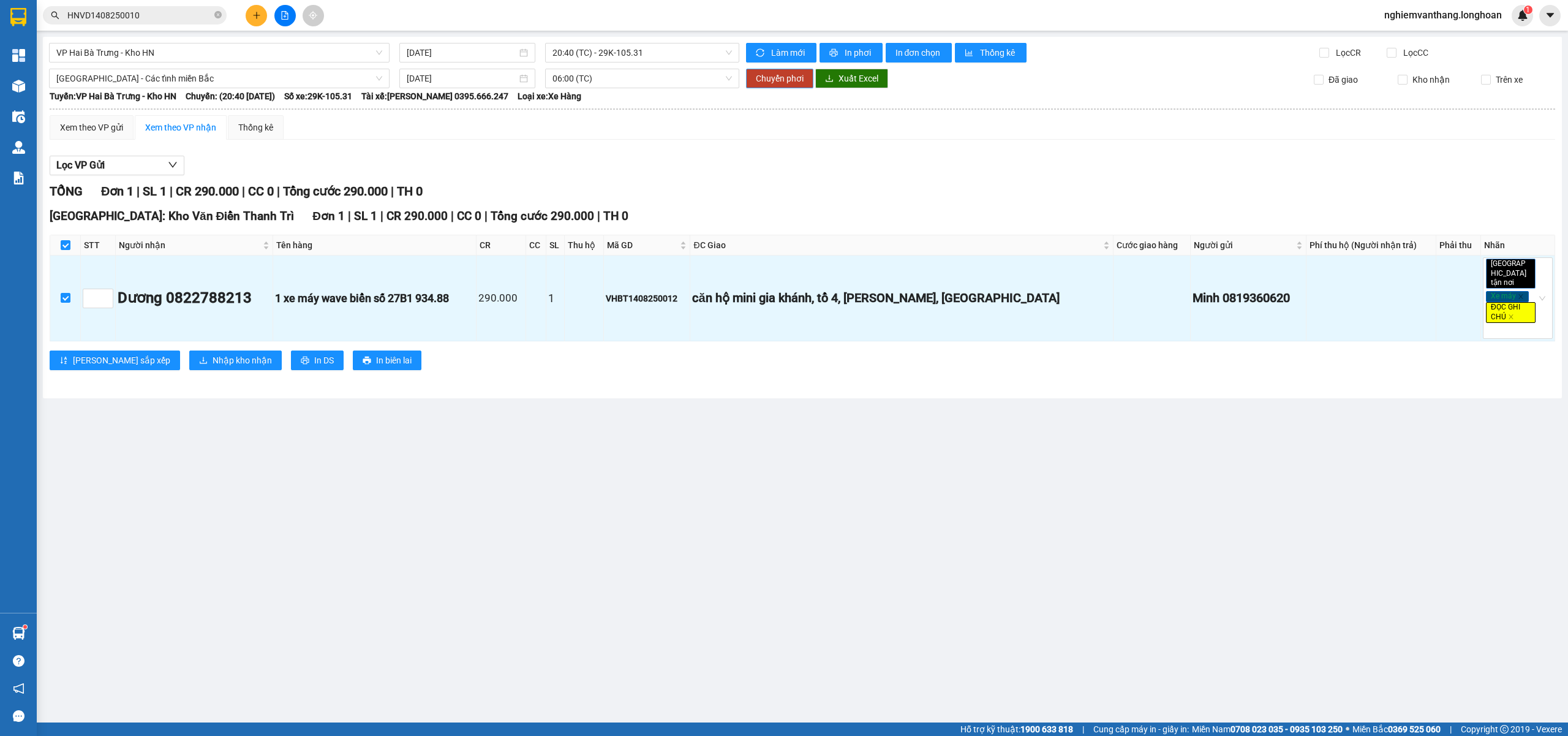
click at [762, 81] on span "Chuyển phơi" at bounding box center [780, 78] width 48 height 14
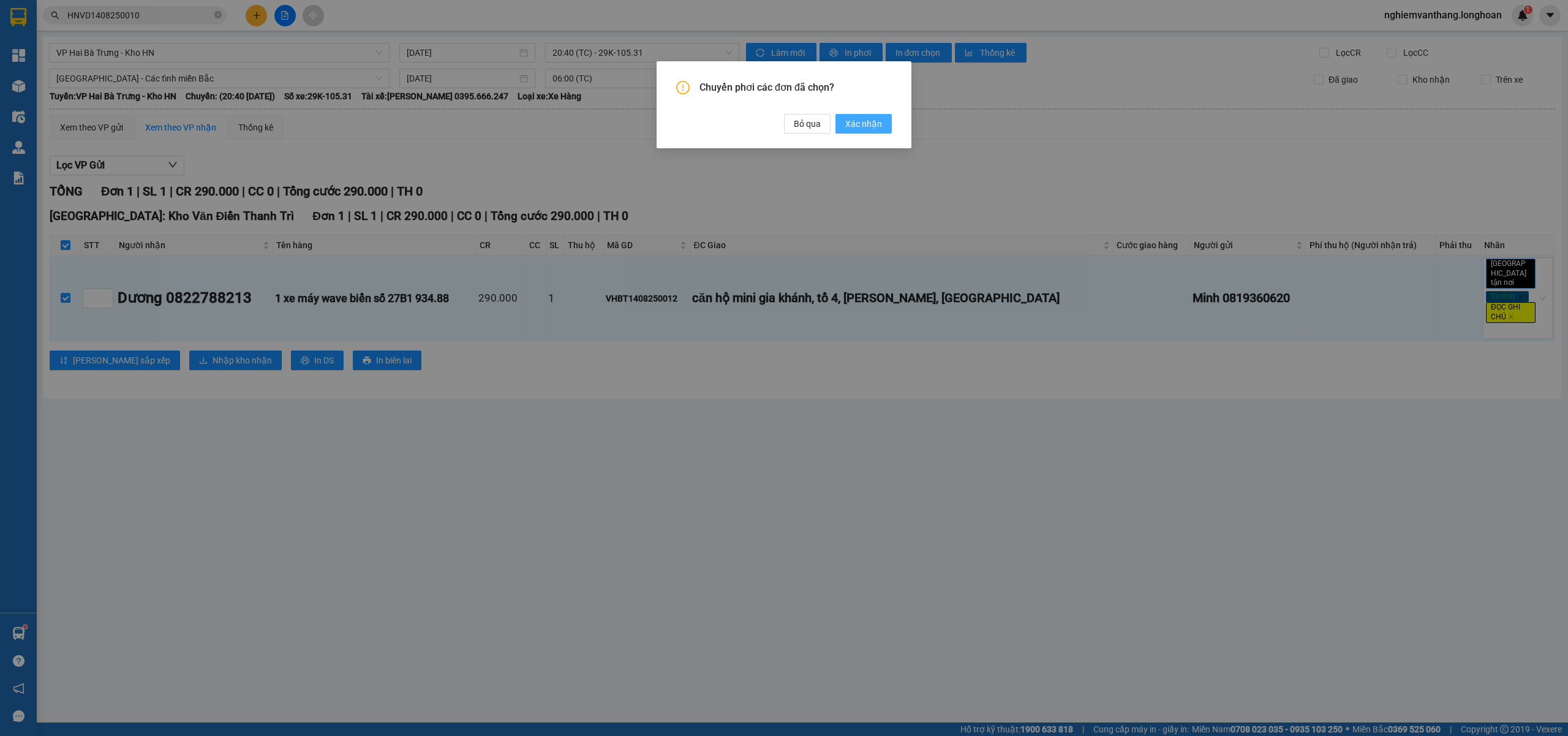
click at [858, 123] on span "Xác nhận" at bounding box center [864, 124] width 37 height 14
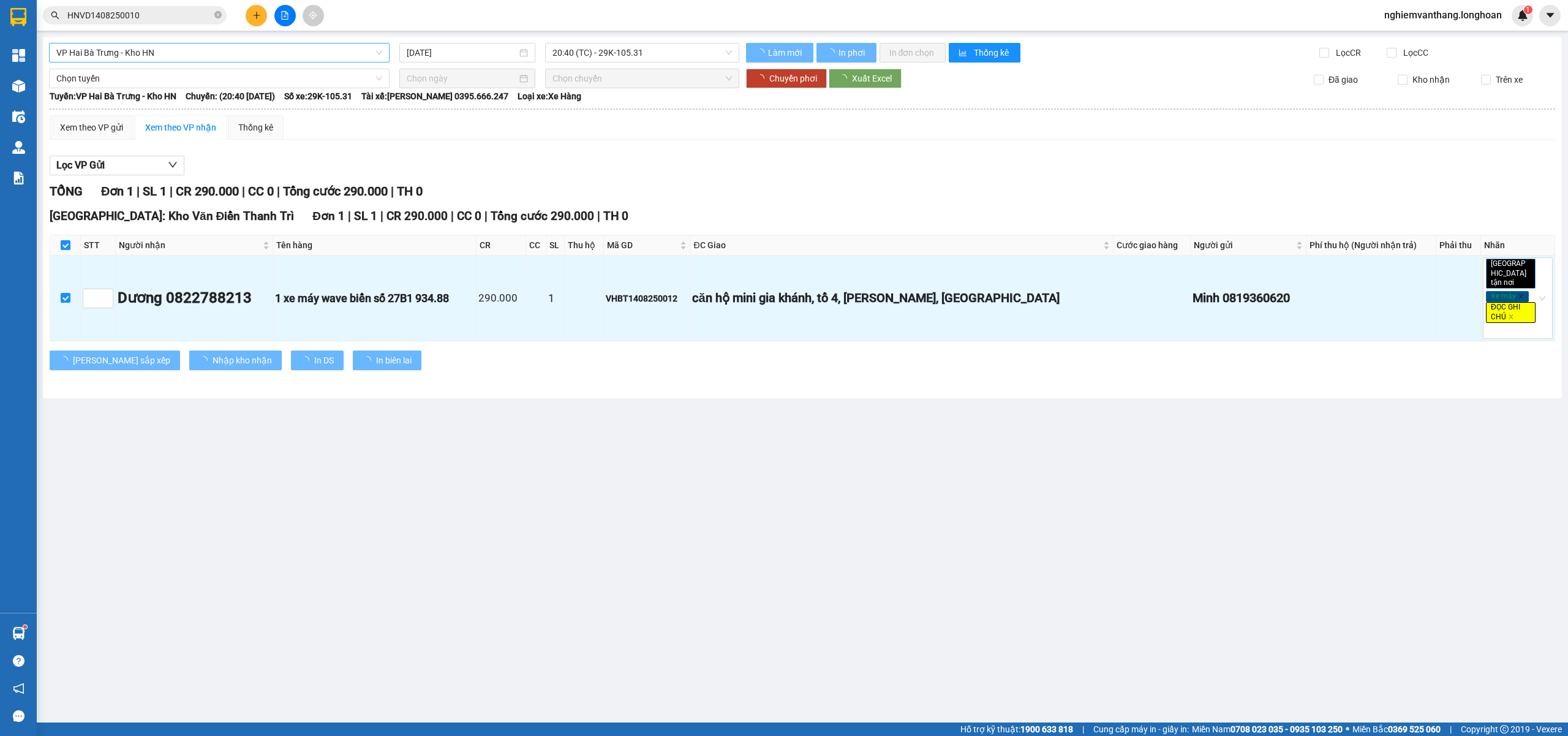
checkbox input "false"
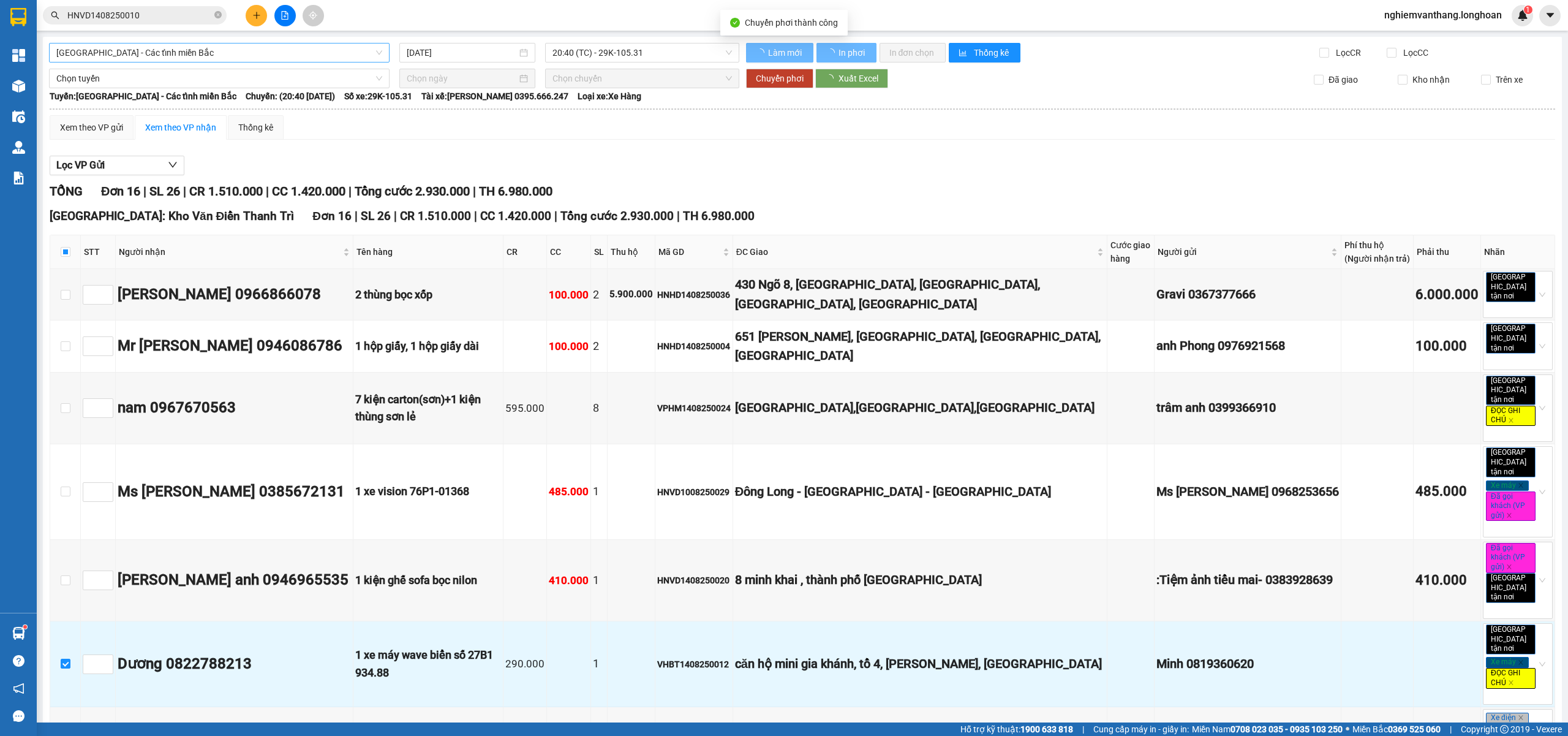
checkbox input "false"
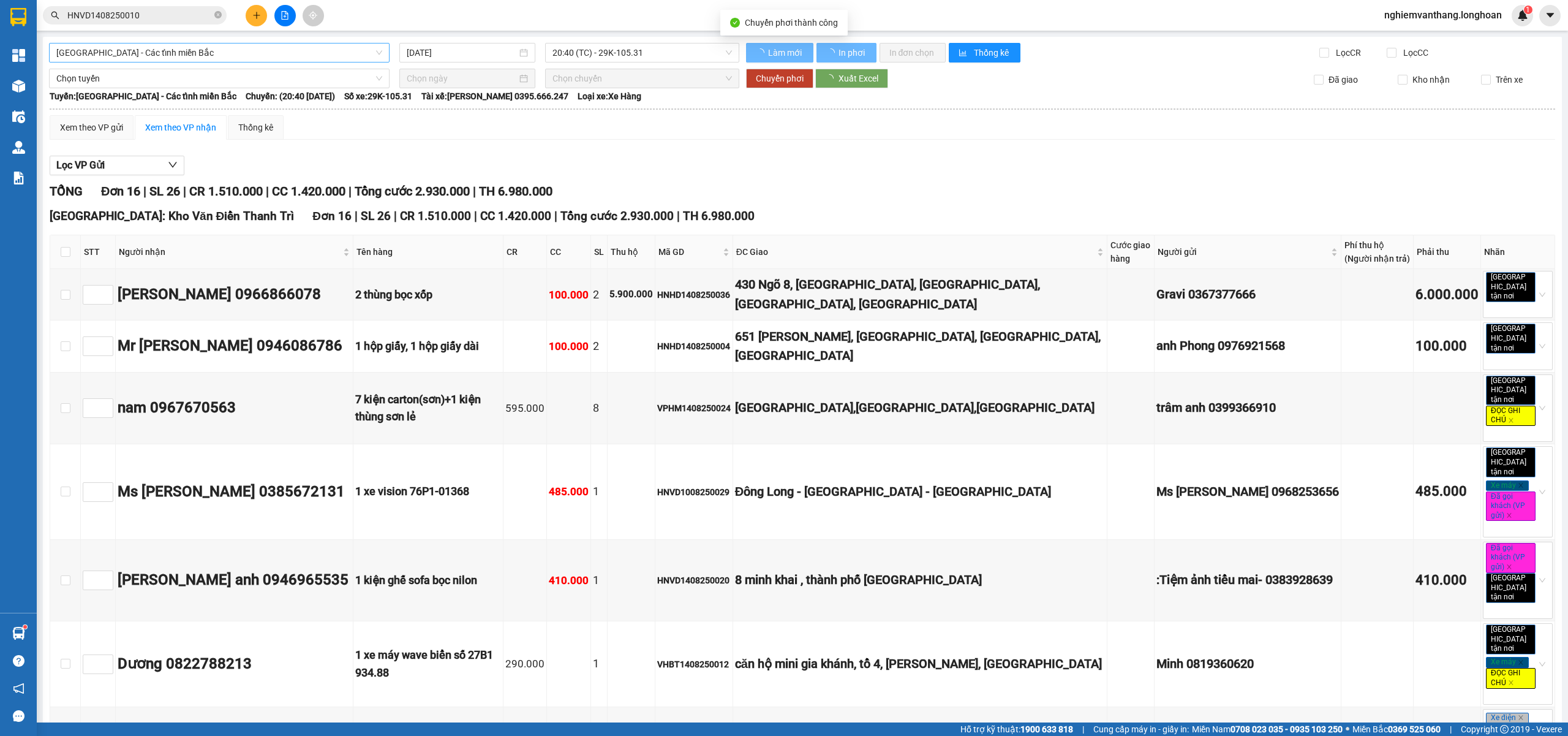
type input "15/08/2025"
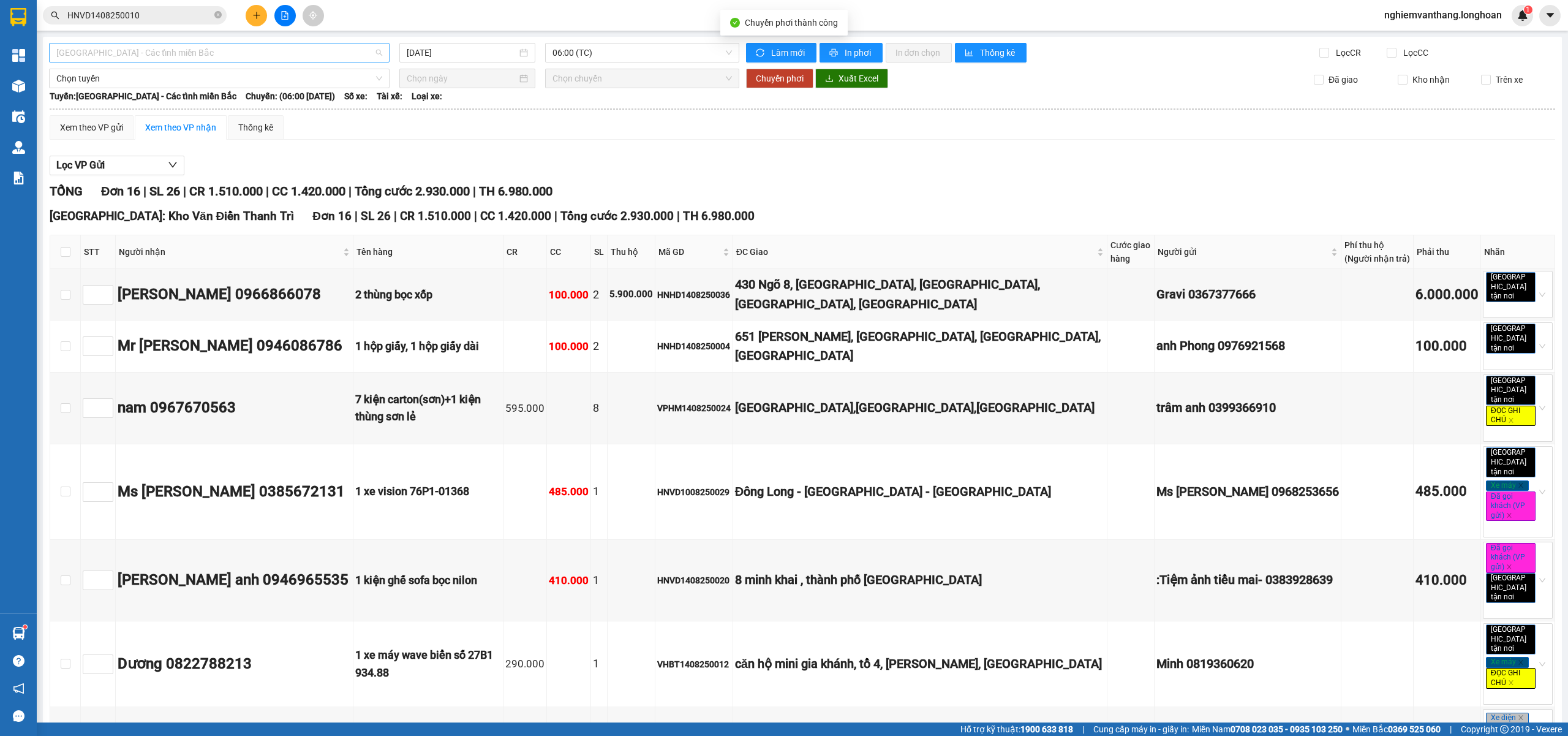
click at [120, 52] on span "Hà Nội - Các tỉnh miền Bắc" at bounding box center [220, 53] width 326 height 18
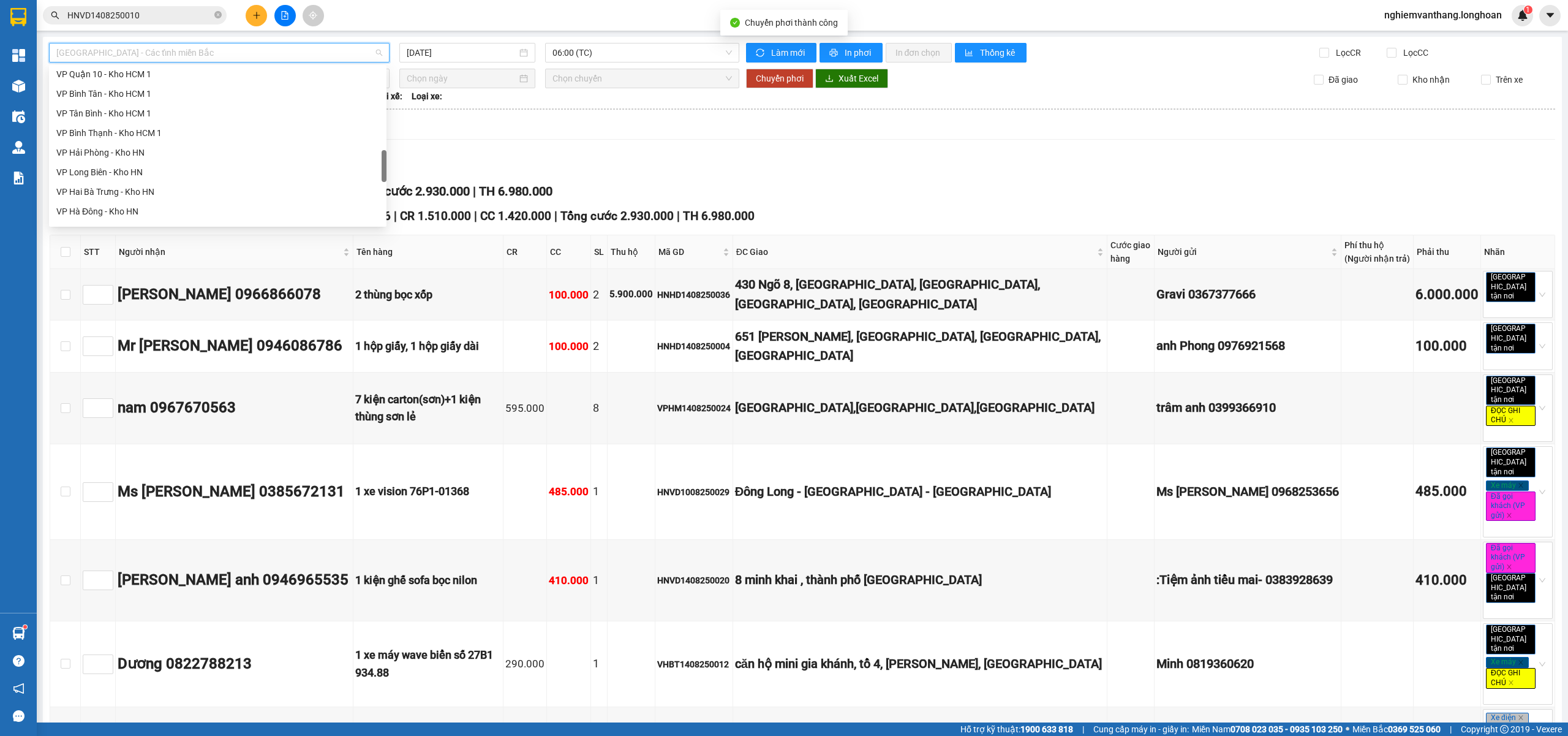
scroll to position [614, 0]
click at [116, 101] on div "VP Hai Bà Trưng - Kho HN" at bounding box center [218, 110] width 338 height 20
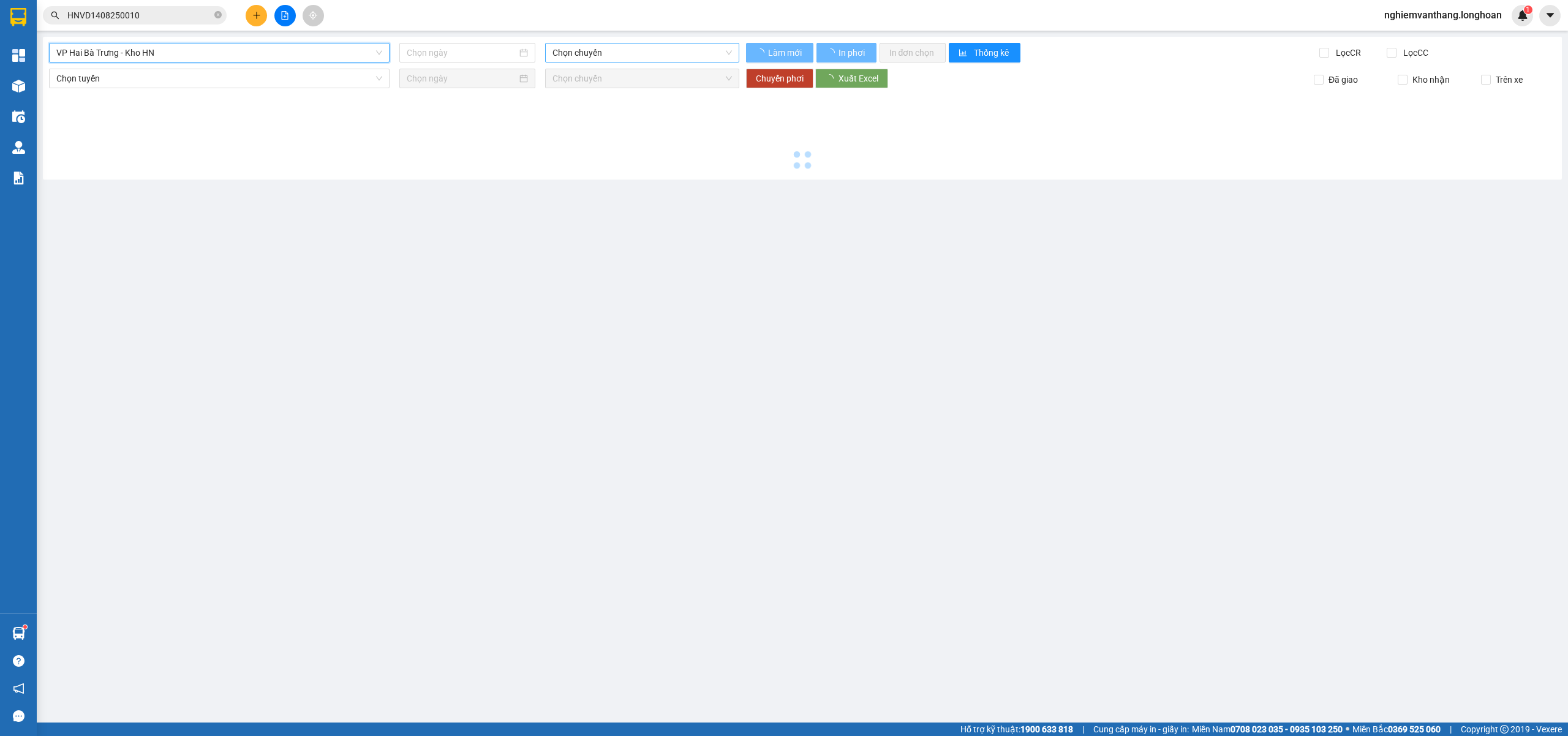
type input "[DATE]"
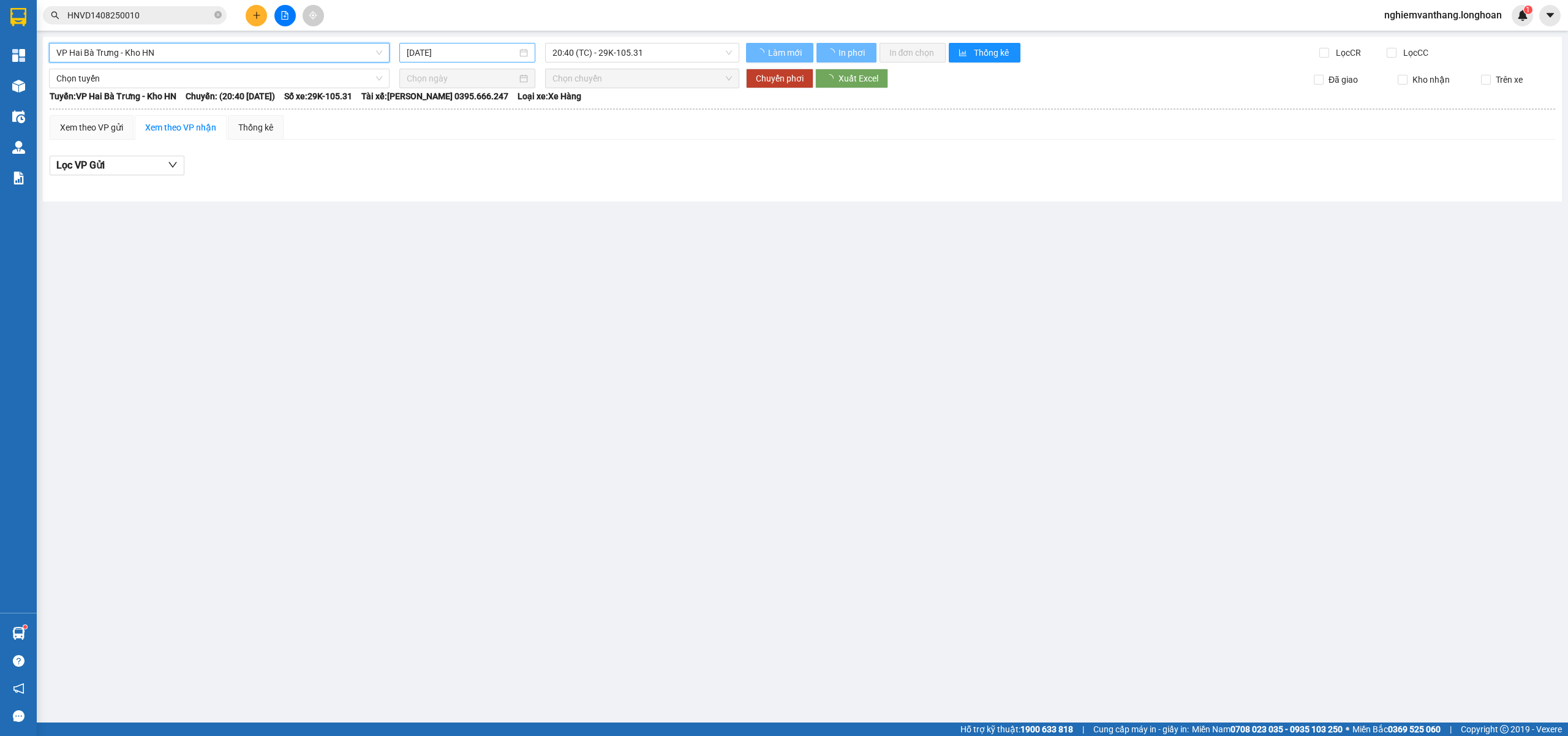
click at [488, 52] on input "[DATE]" at bounding box center [462, 53] width 110 height 14
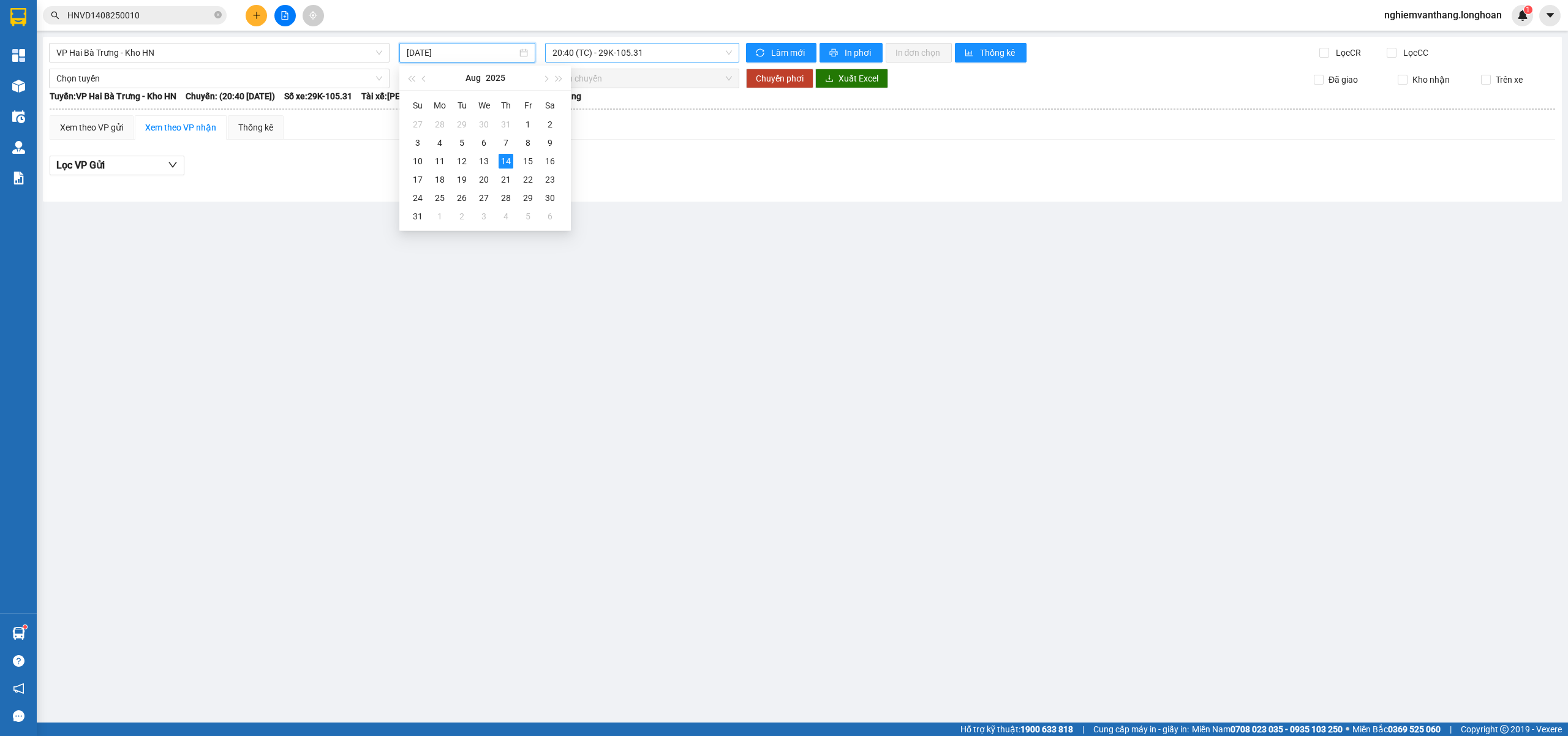
click at [607, 58] on span "20:40 (TC) - 29K-105.31" at bounding box center [642, 53] width 180 height 18
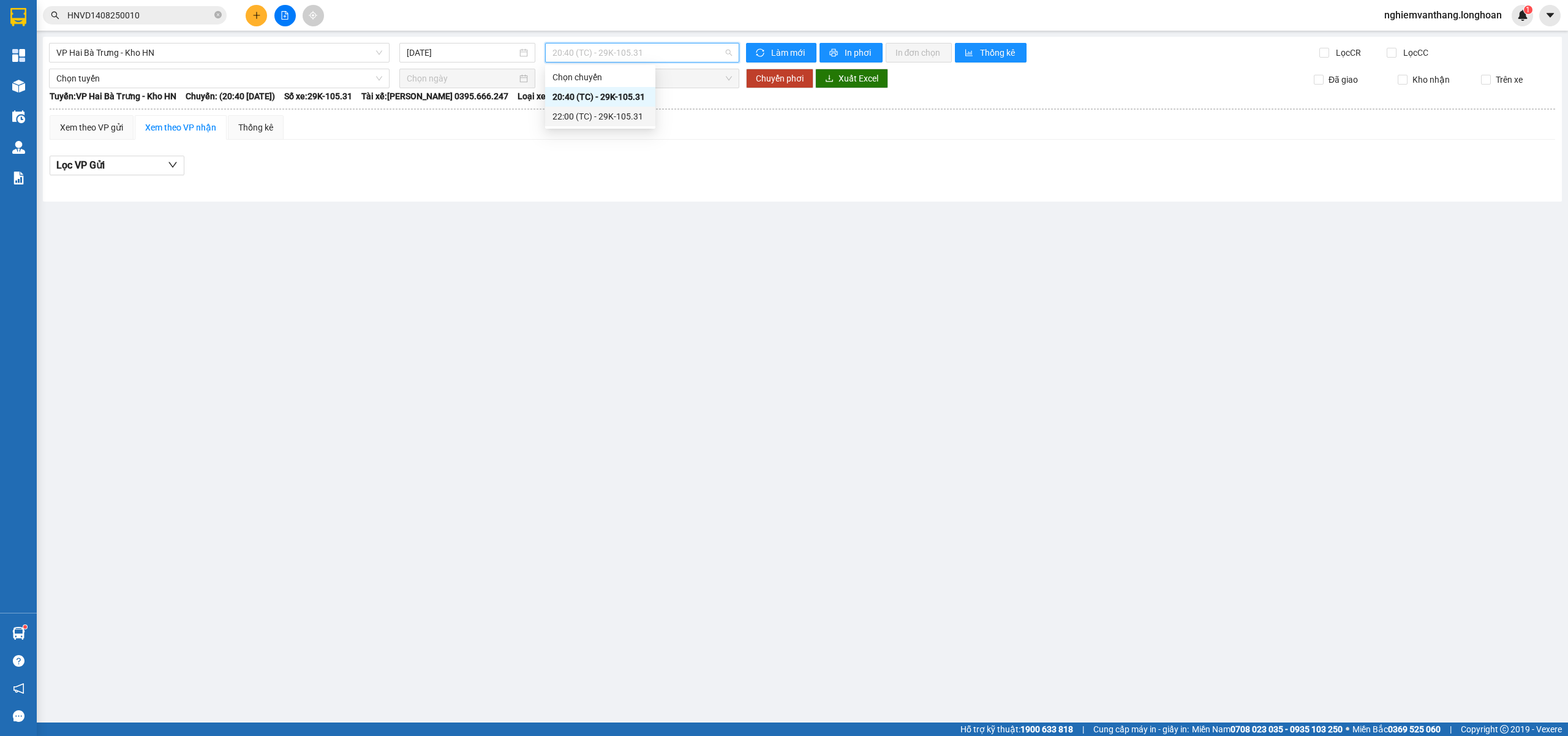
click at [604, 113] on div "22:00 (TC) - 29K-105.31" at bounding box center [600, 116] width 95 height 14
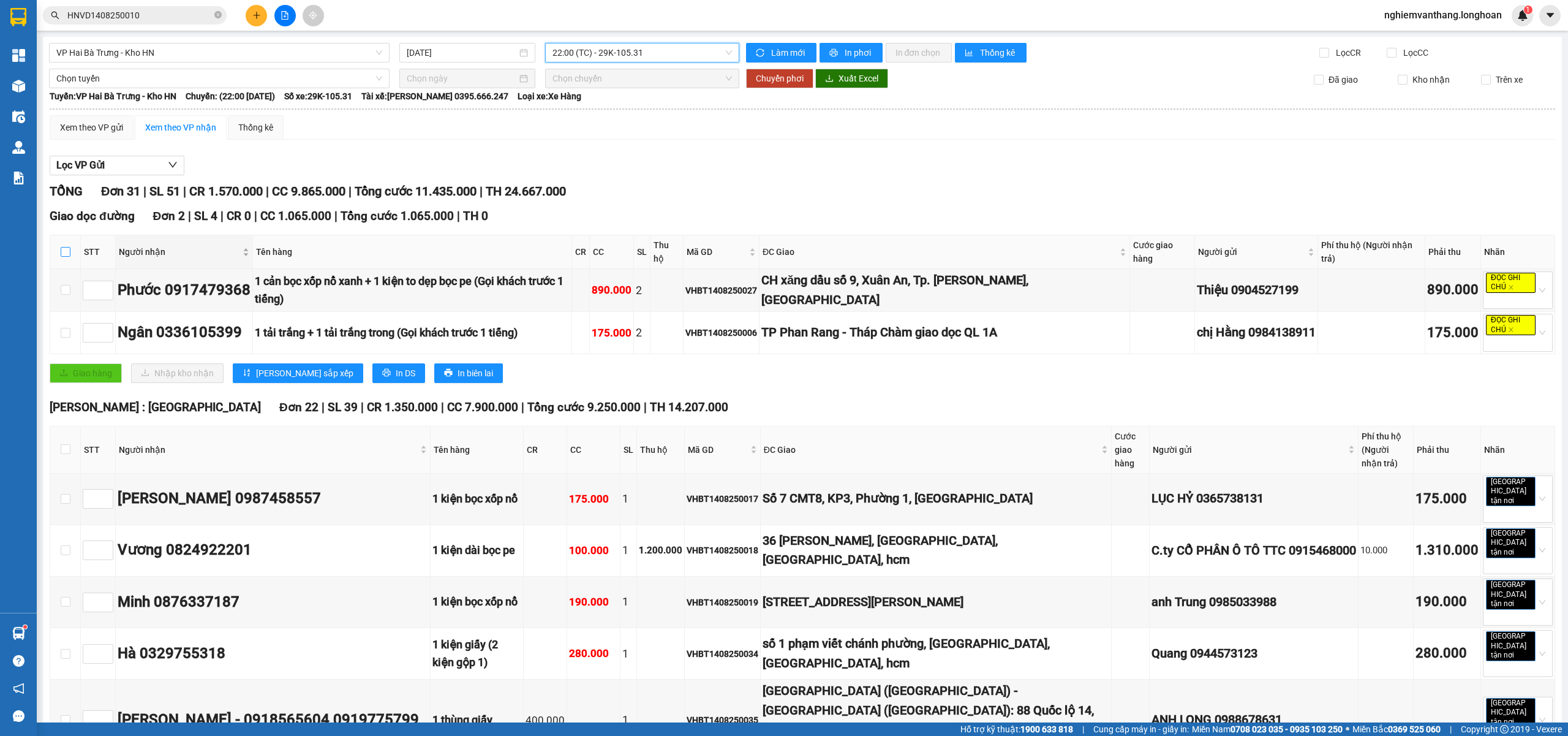
click at [65, 255] on input "checkbox" at bounding box center [66, 252] width 10 height 10
checkbox input "true"
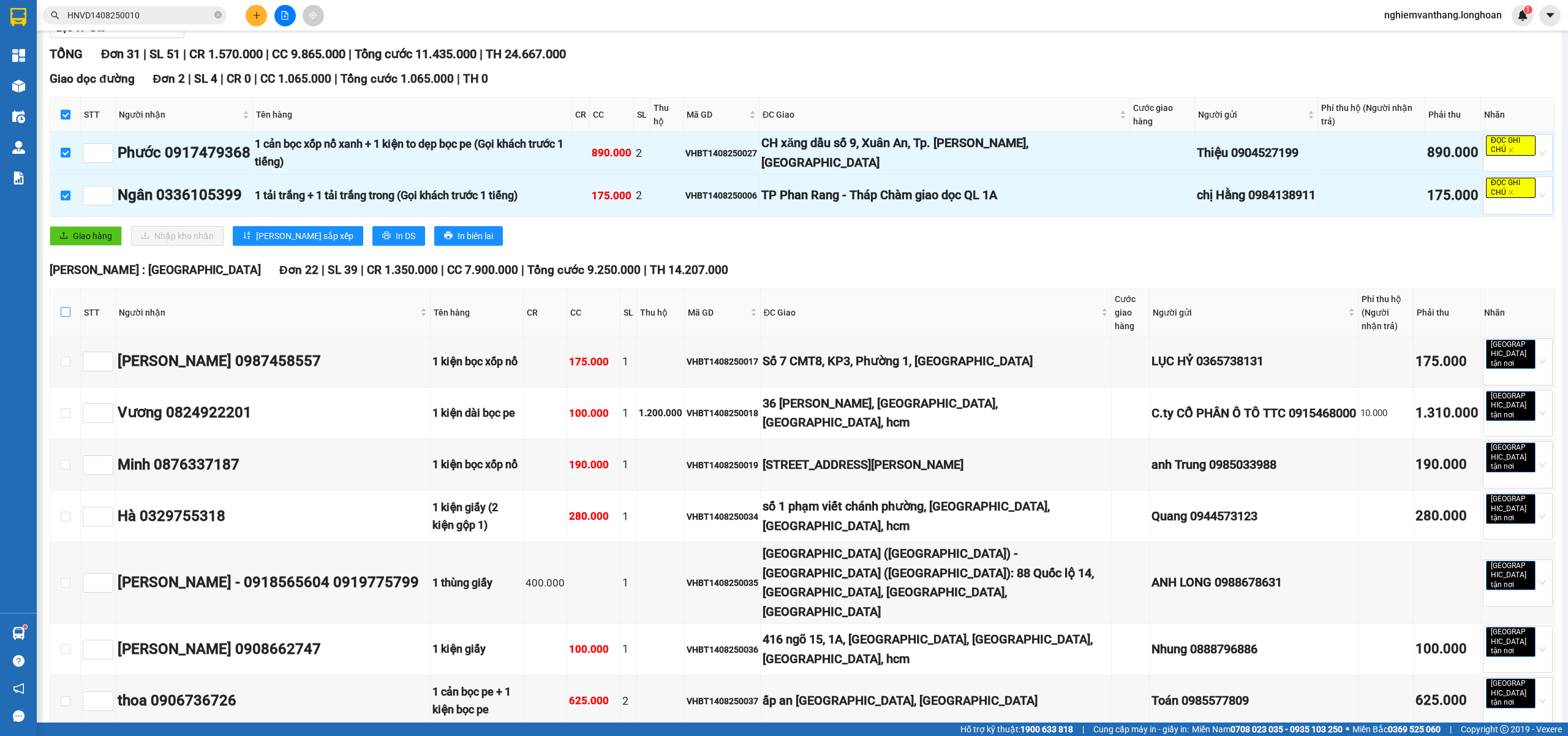
scroll to position [163, 0]
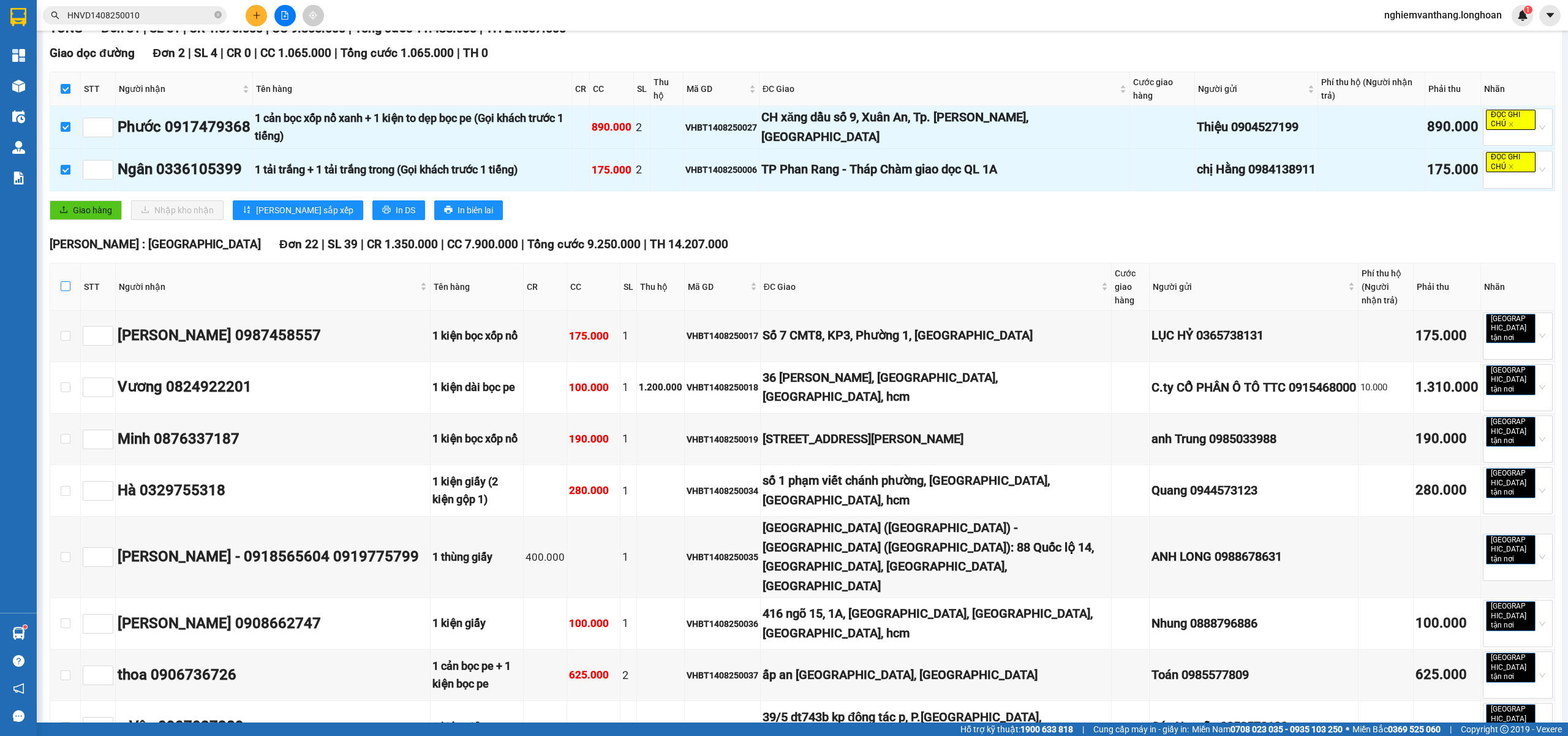
click at [68, 287] on input "checkbox" at bounding box center [66, 286] width 10 height 10
checkbox input "true"
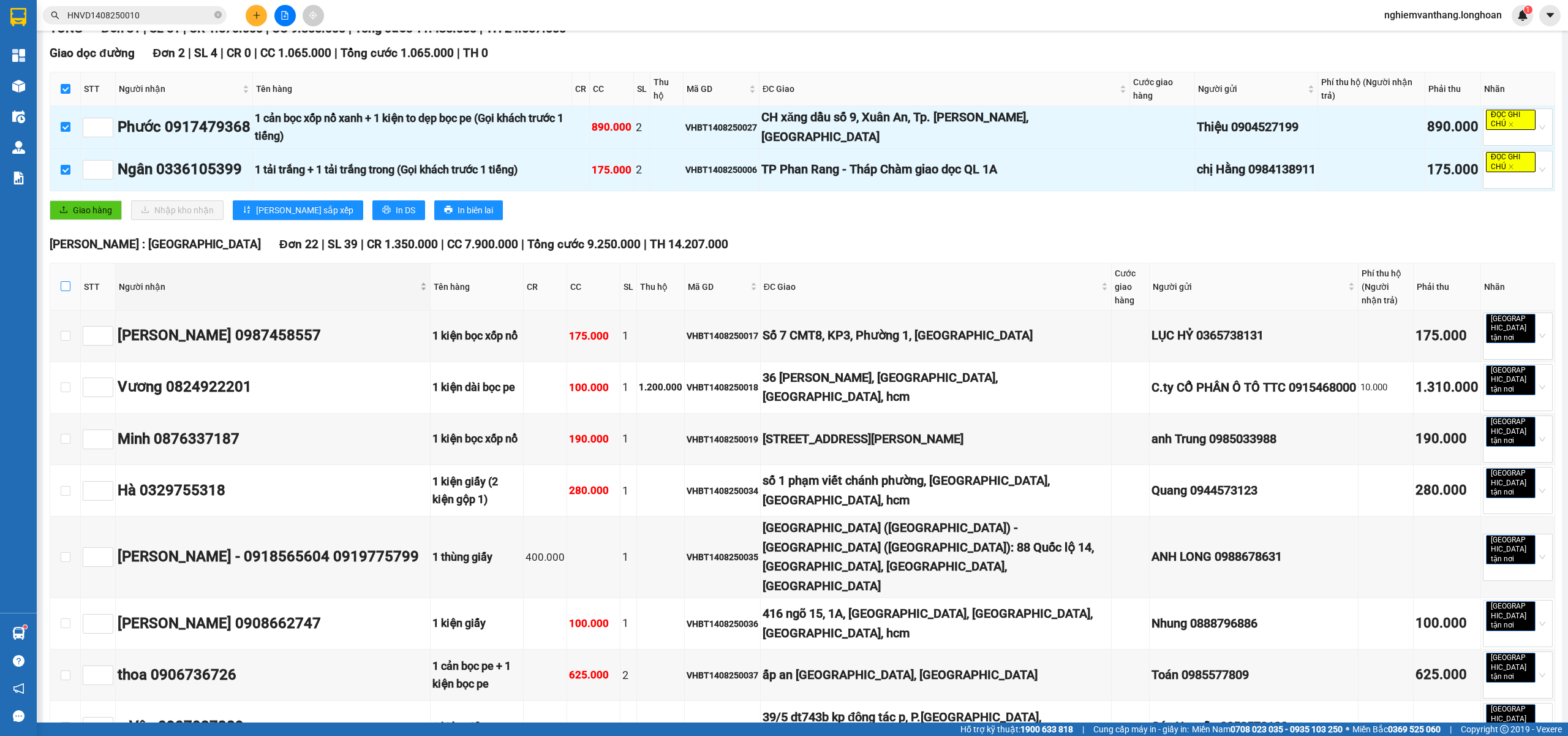
checkbox input "true"
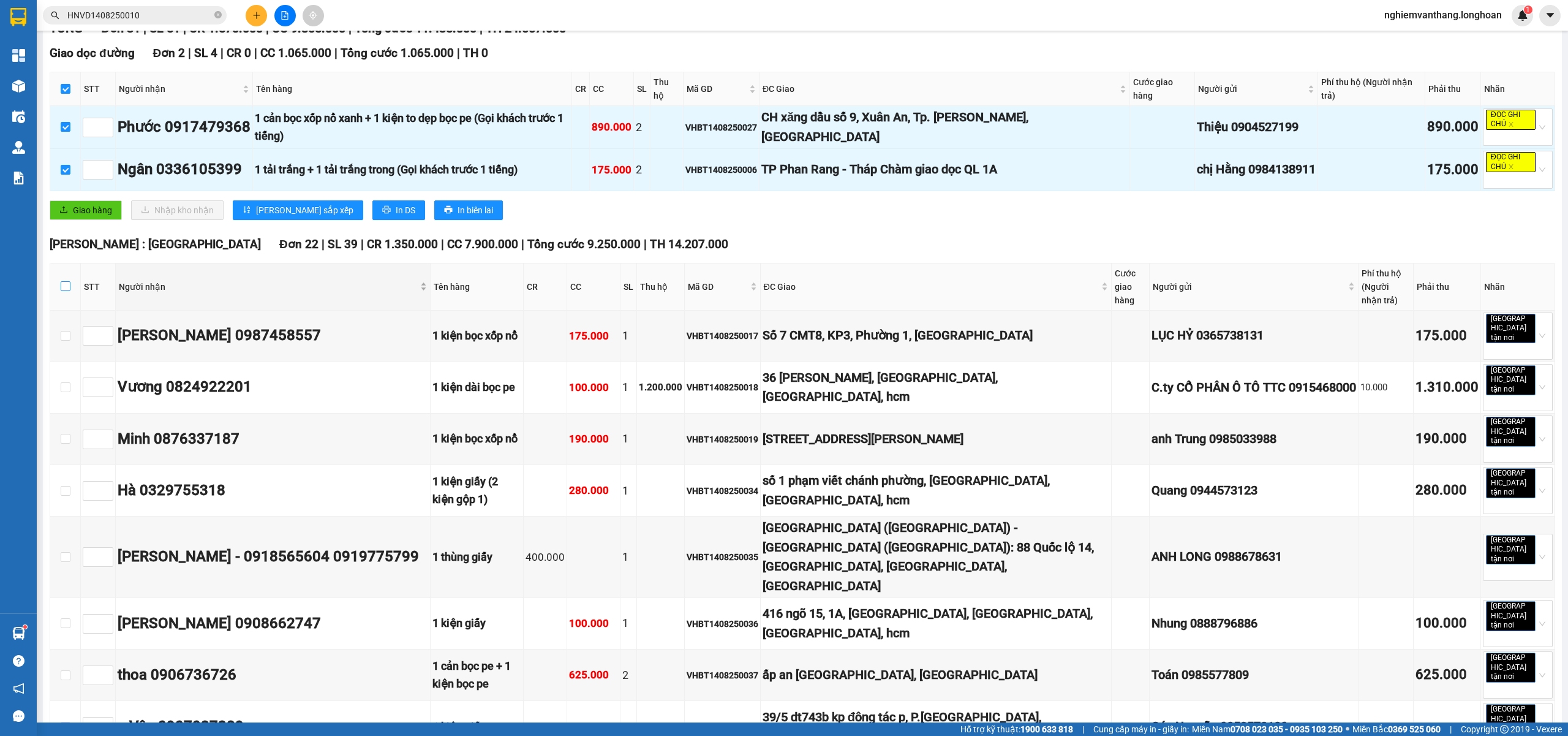
checkbox input "true"
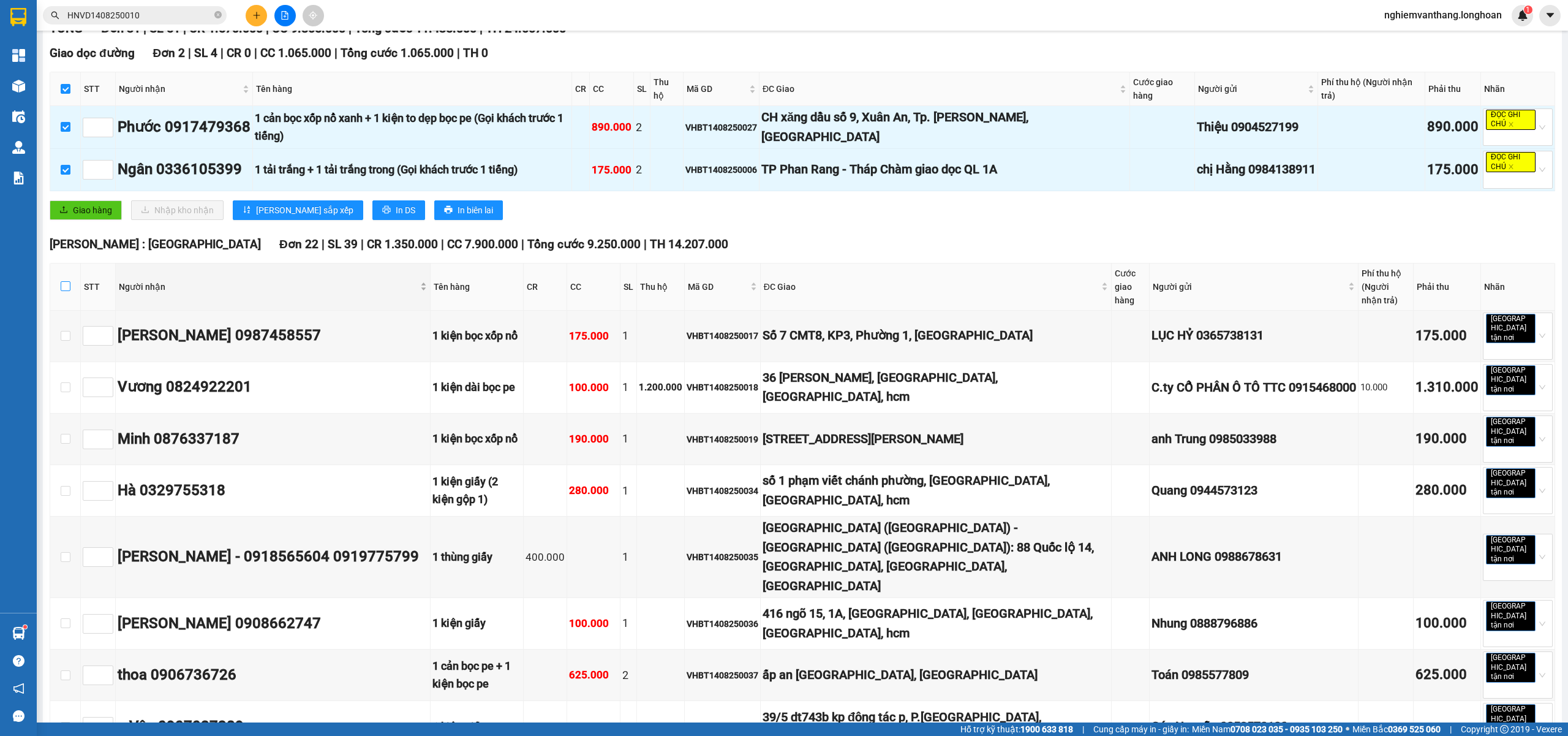
checkbox input "true"
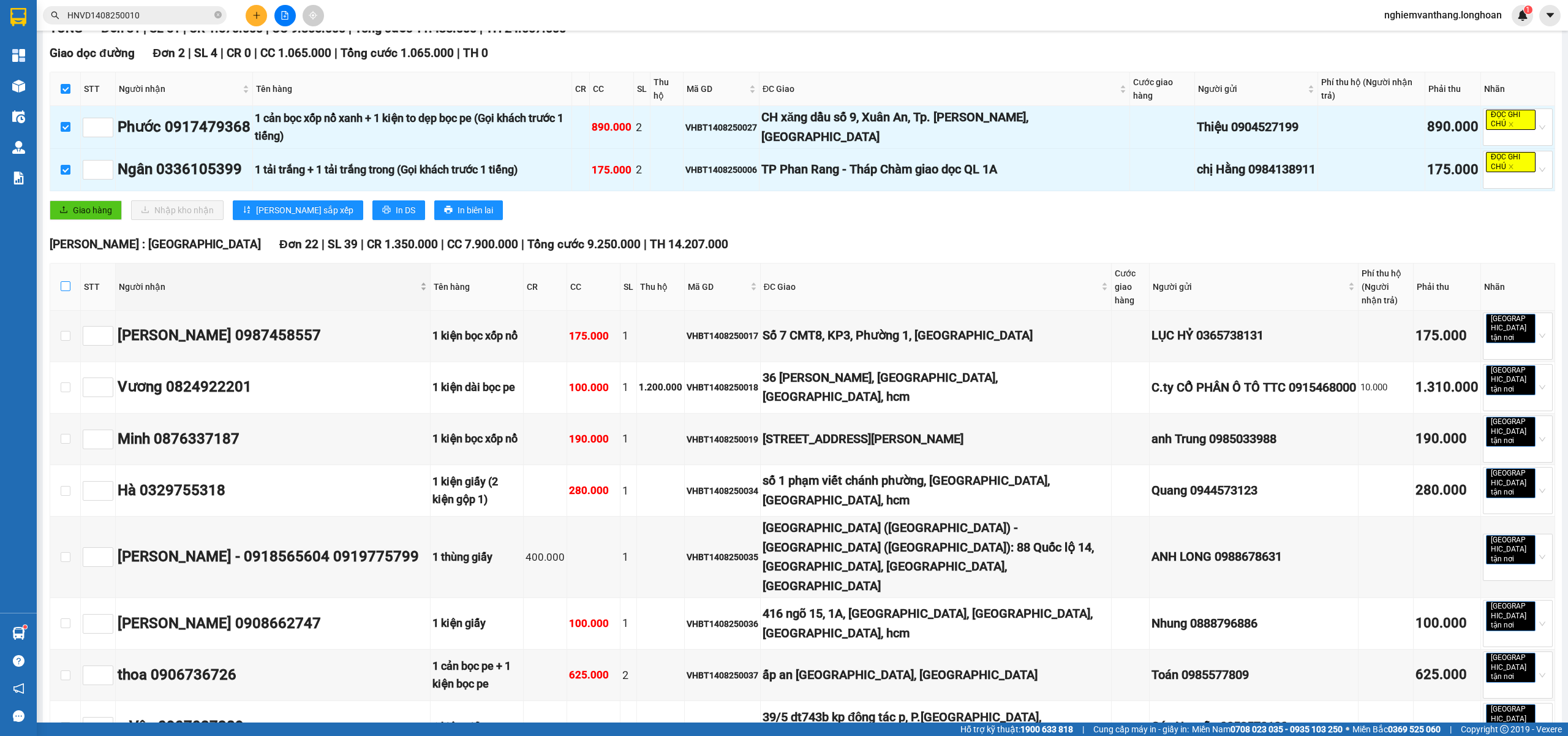
checkbox input "true"
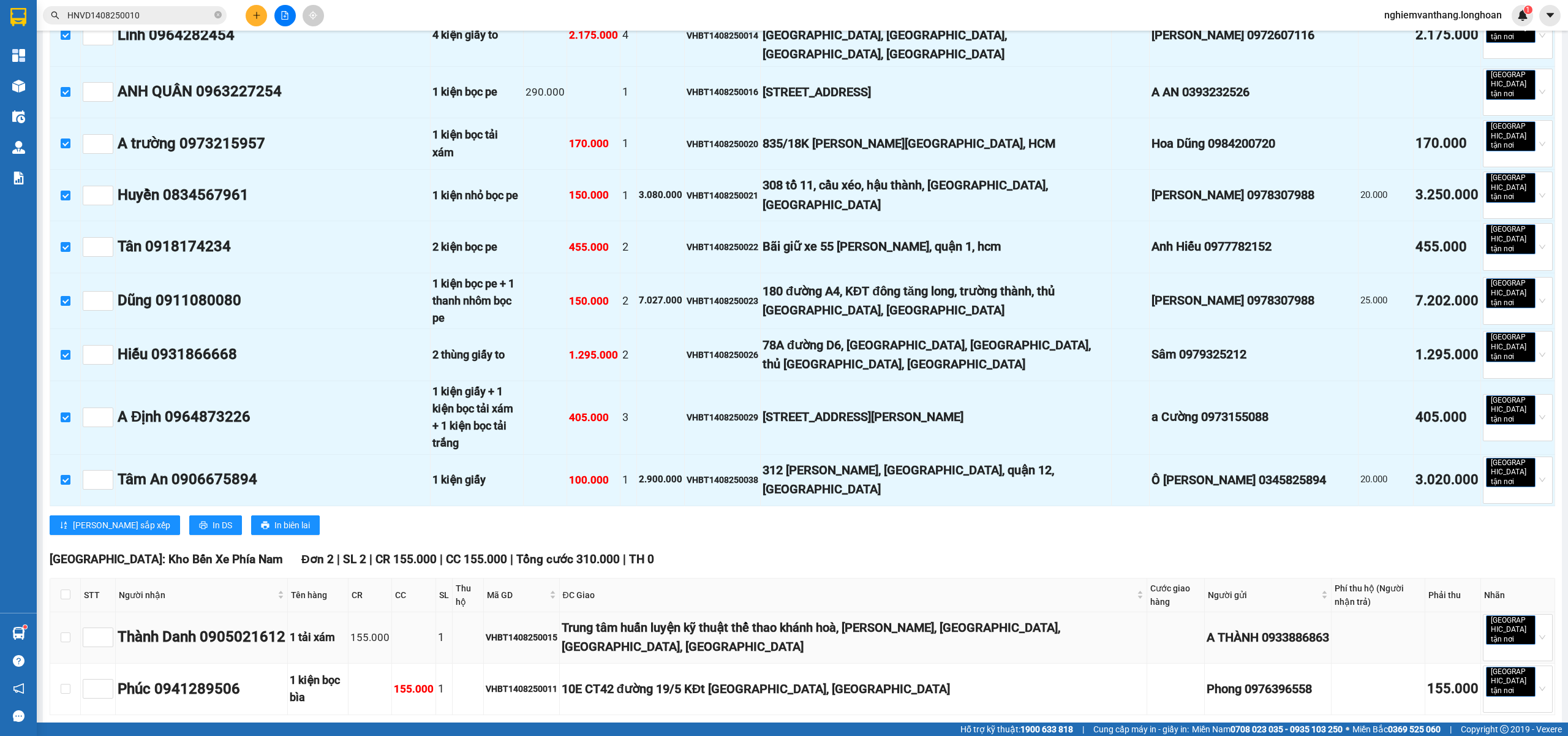
scroll to position [1225, 0]
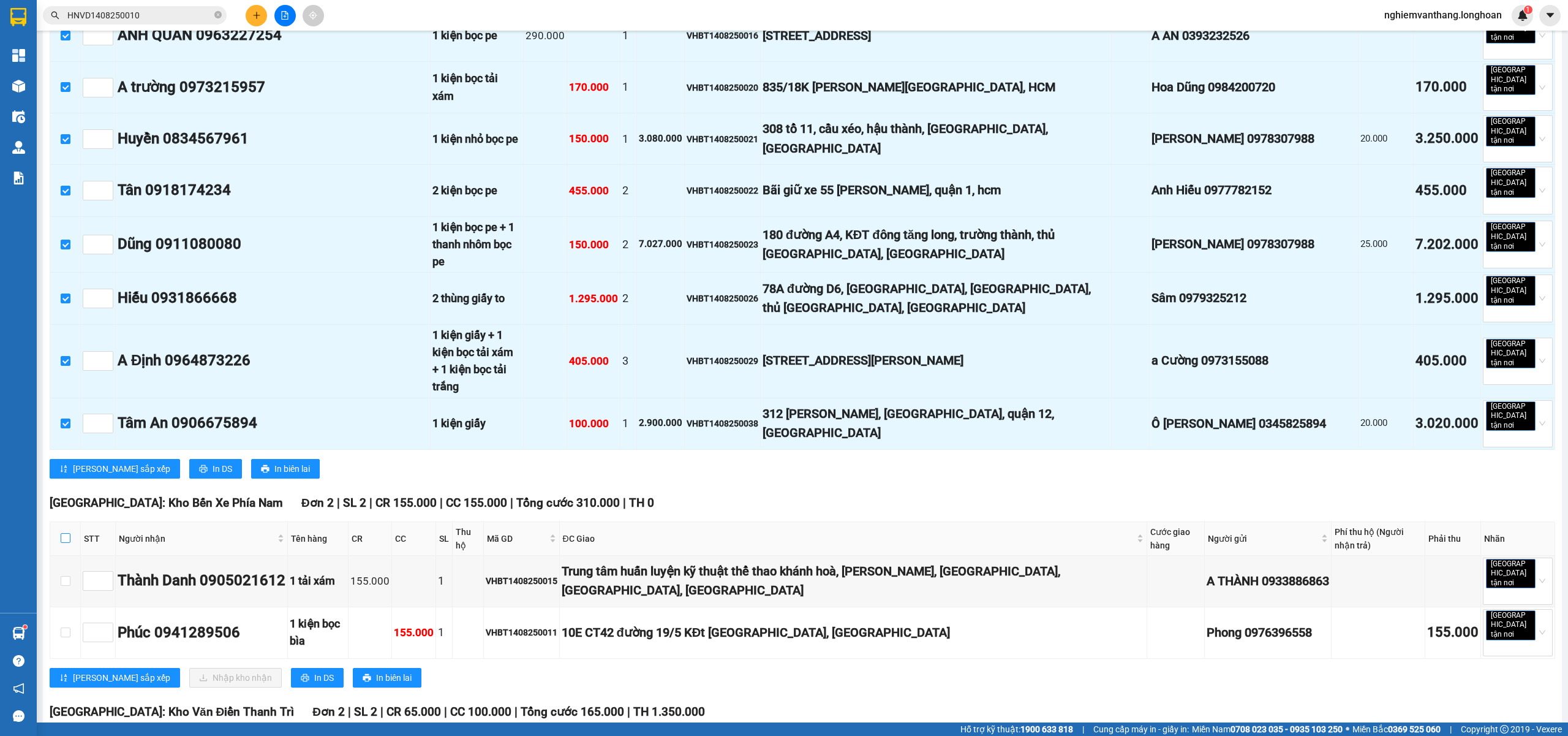
click at [67, 533] on input "checkbox" at bounding box center [66, 538] width 10 height 10
checkbox input "true"
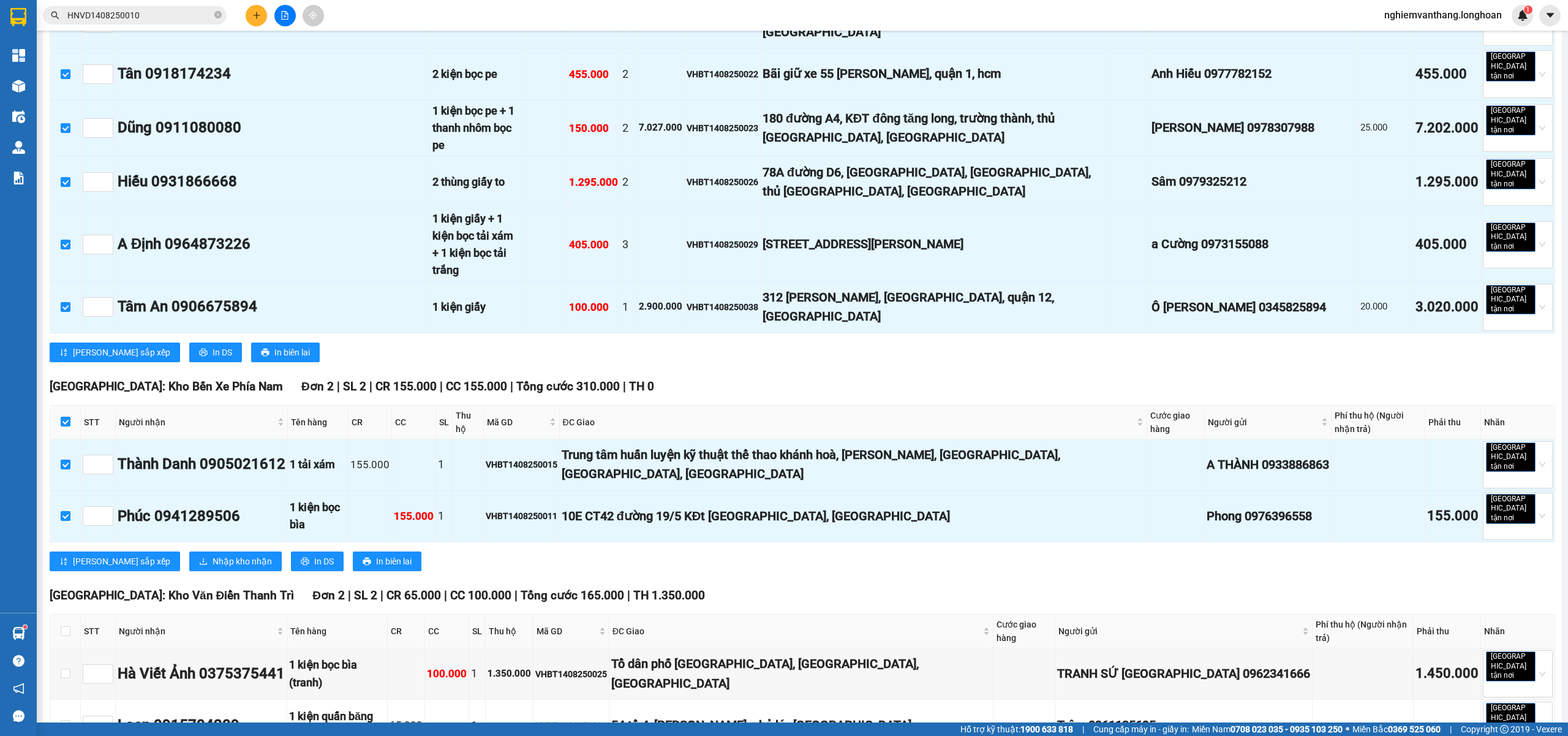
scroll to position [1402, 0]
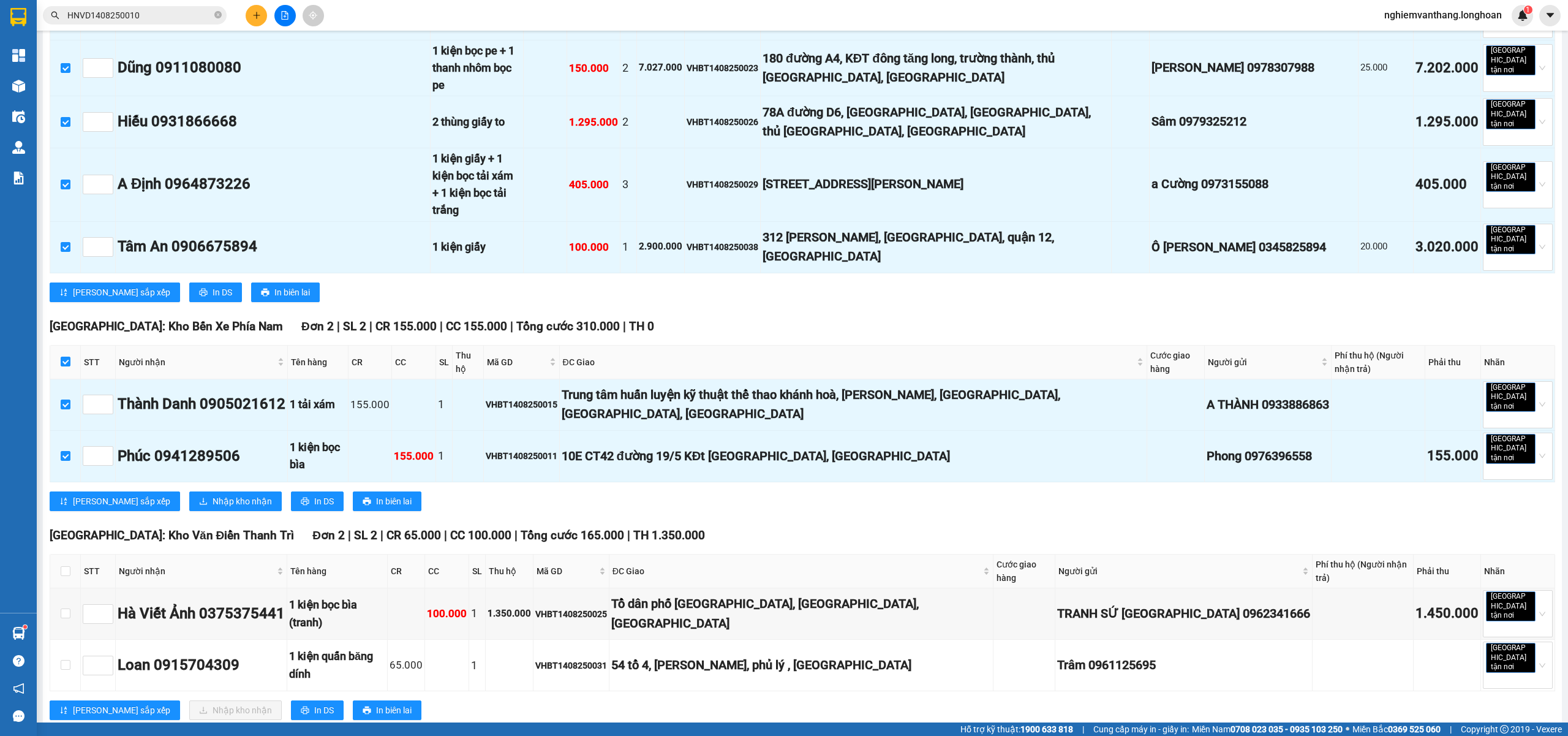
checkbox input "true"
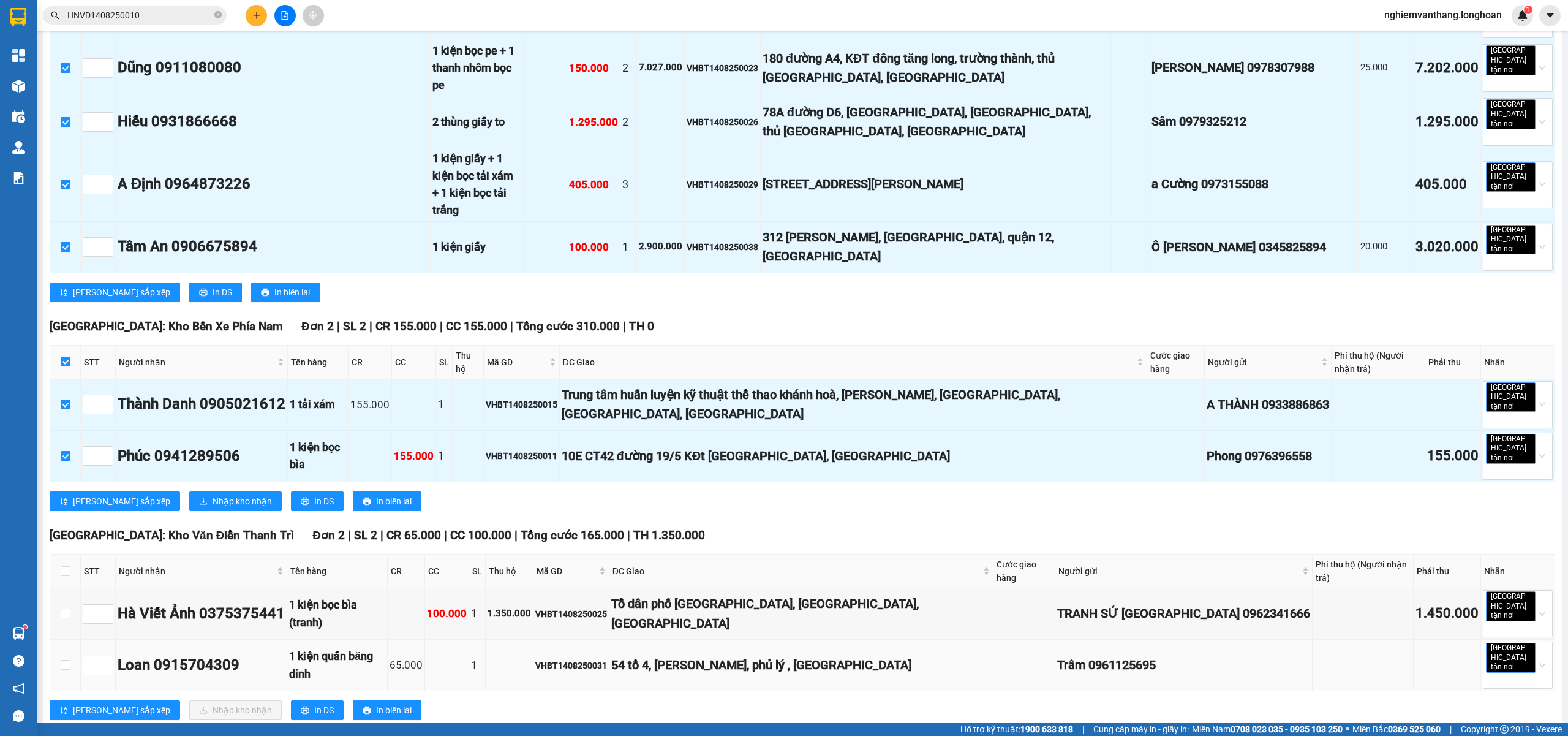
checkbox input "true"
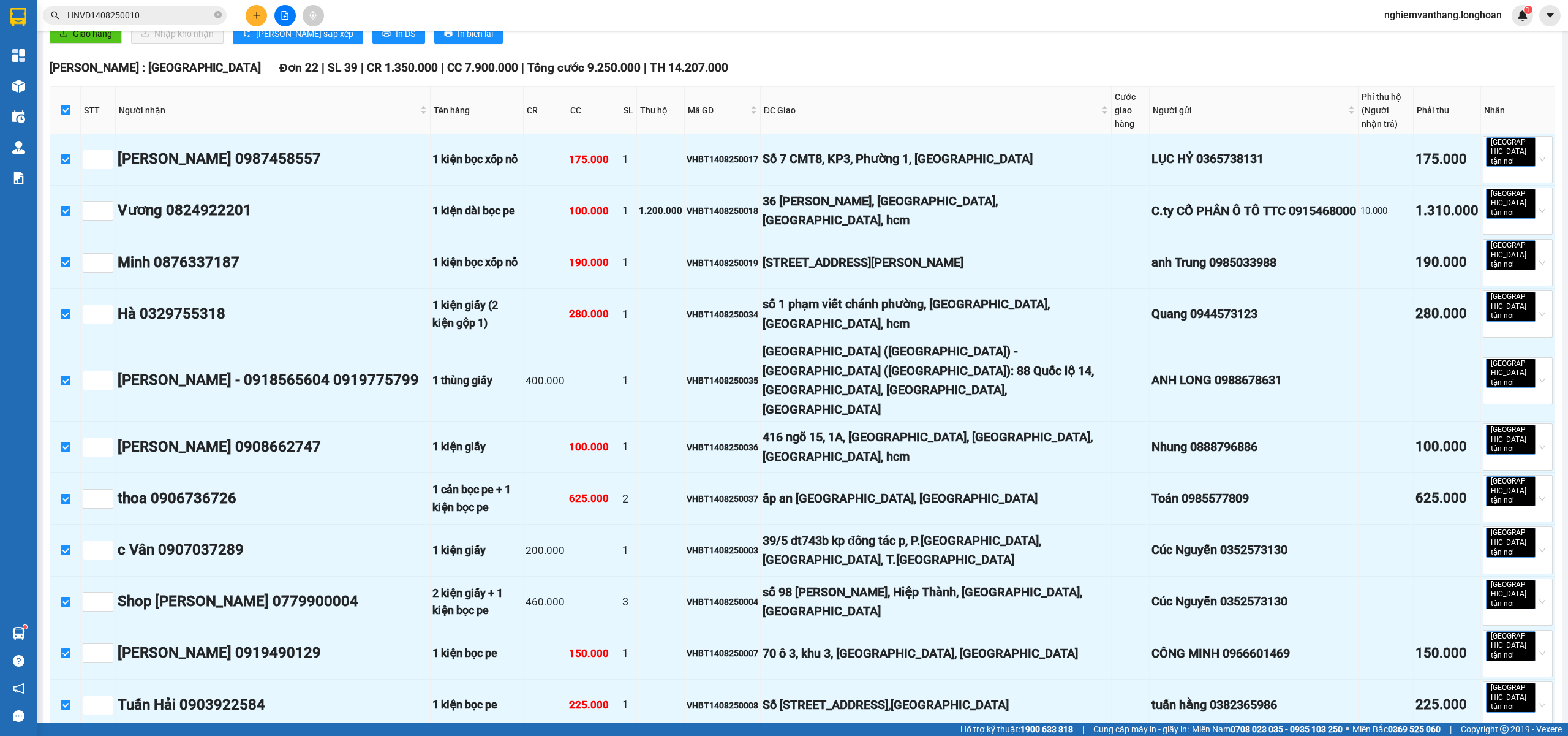
scroll to position [0, 0]
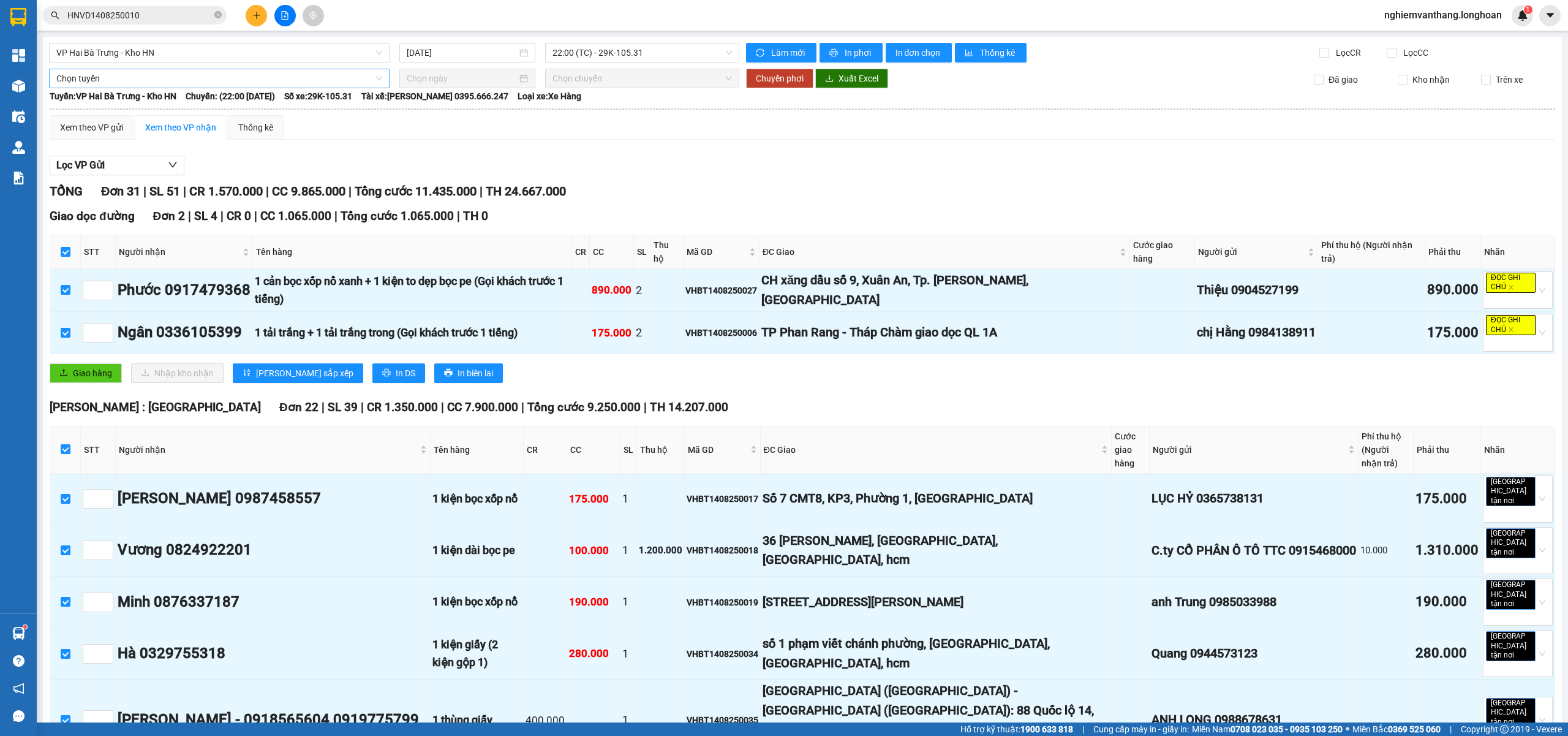
click at [98, 79] on span "Chọn tuyến" at bounding box center [220, 78] width 326 height 18
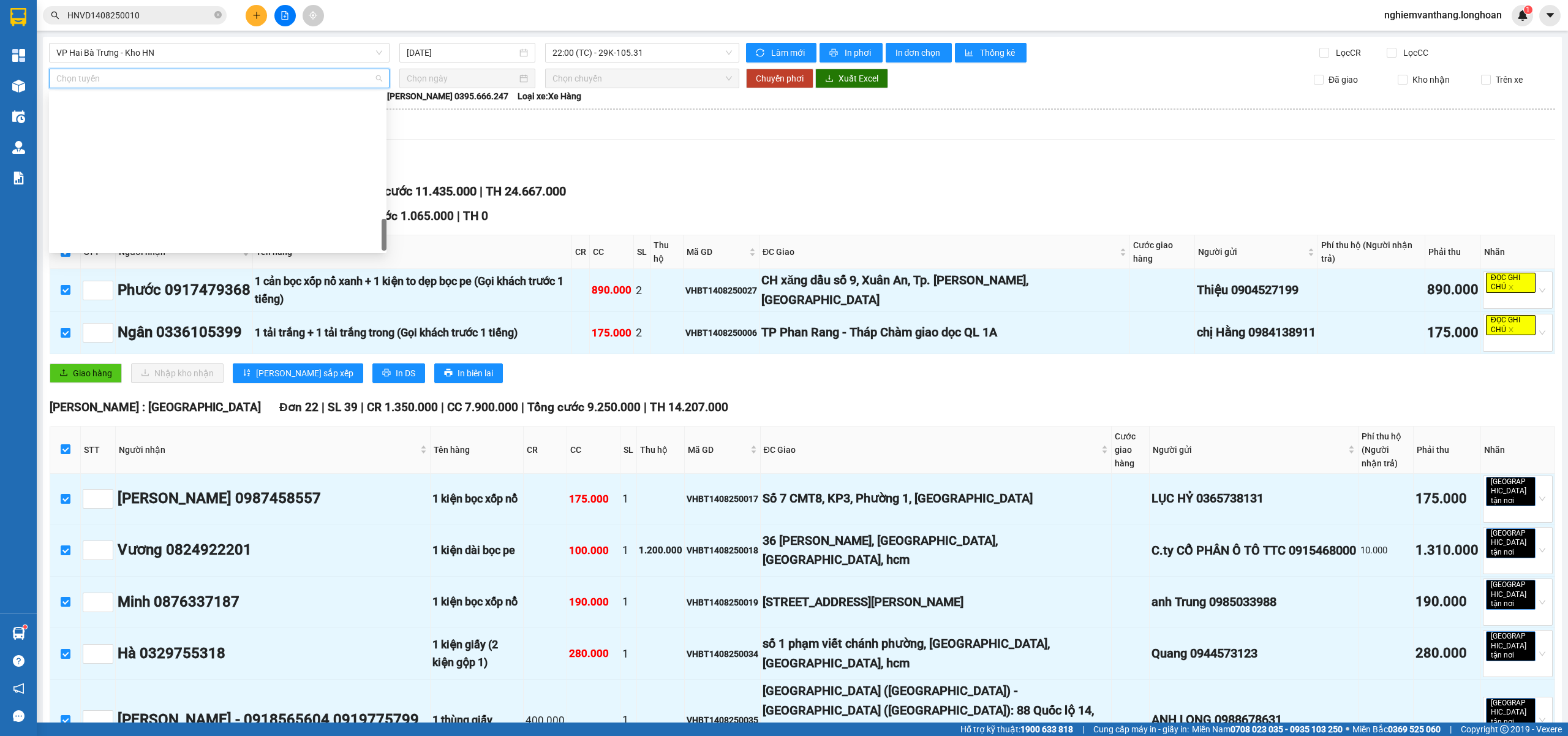
scroll to position [804, 0]
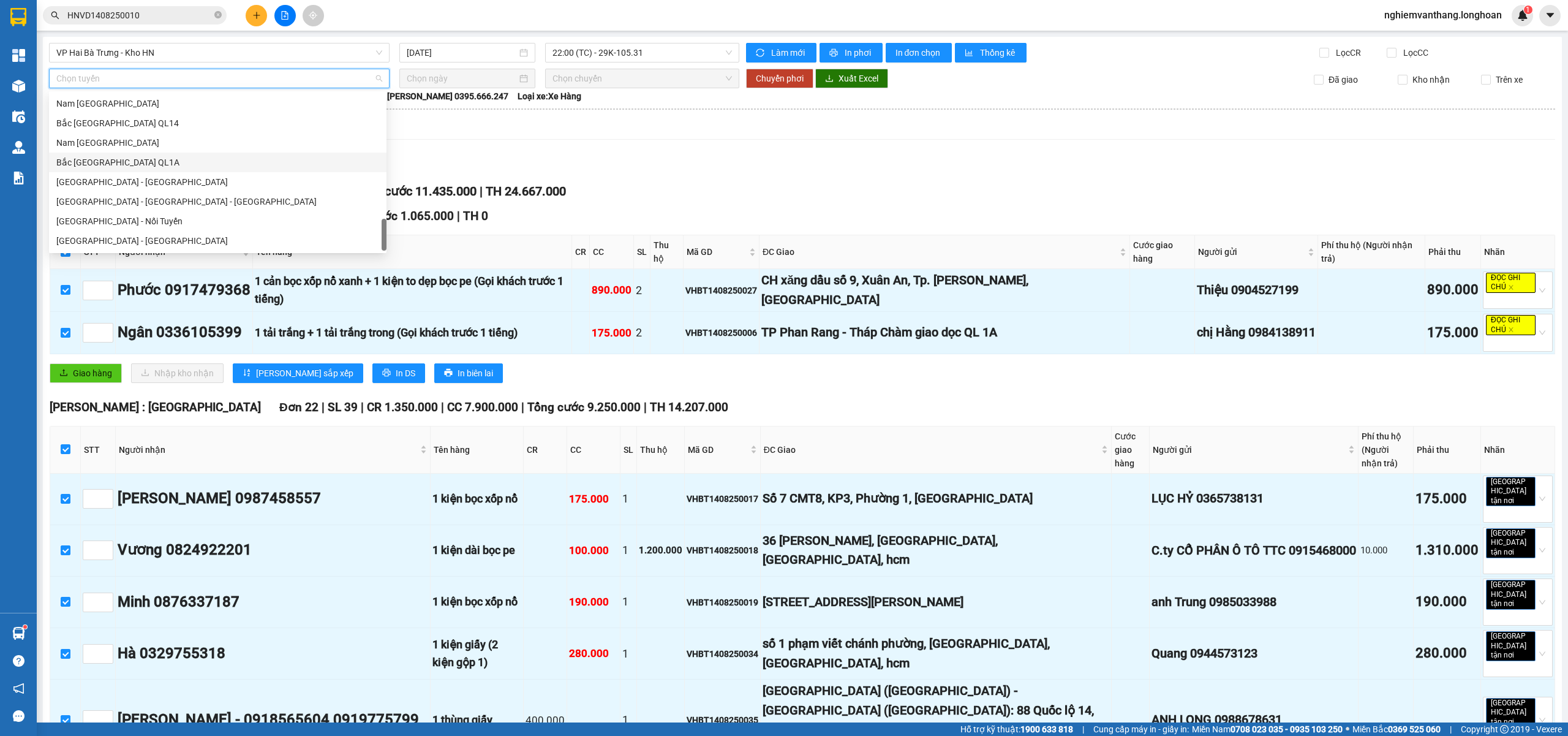
drag, startPoint x: 132, startPoint y: 163, endPoint x: 234, endPoint y: 155, distance: 102.3
click at [132, 162] on div "Bắc [GEOGRAPHIC_DATA] QL1A" at bounding box center [218, 162] width 323 height 14
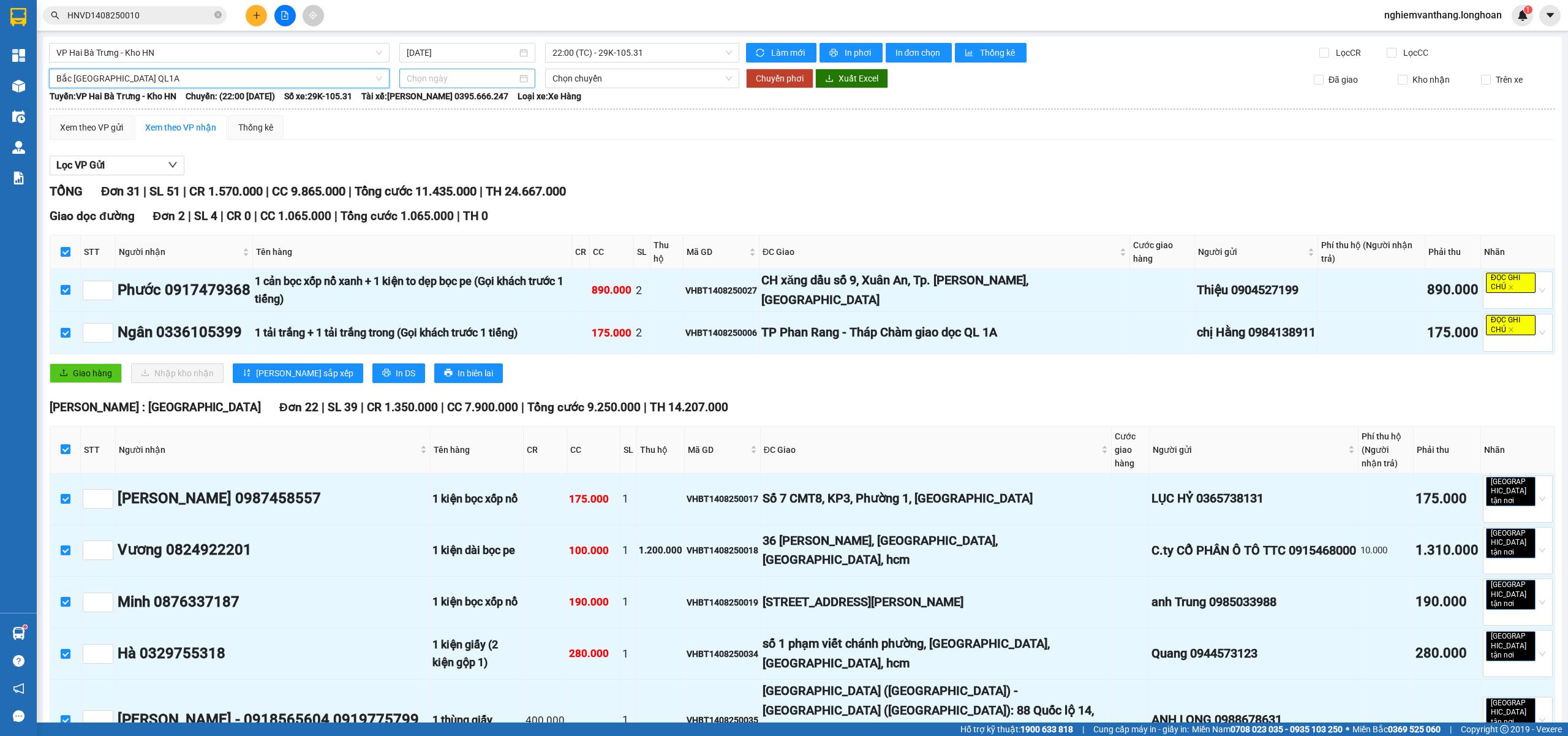
click at [473, 72] on input at bounding box center [462, 78] width 110 height 14
type input "[DATE]"
click at [507, 185] on div "14" at bounding box center [503, 187] width 15 height 15
type input "[DATE]"
click at [604, 86] on span "15:00 (TC) - 29H-954.95" at bounding box center [642, 78] width 180 height 18
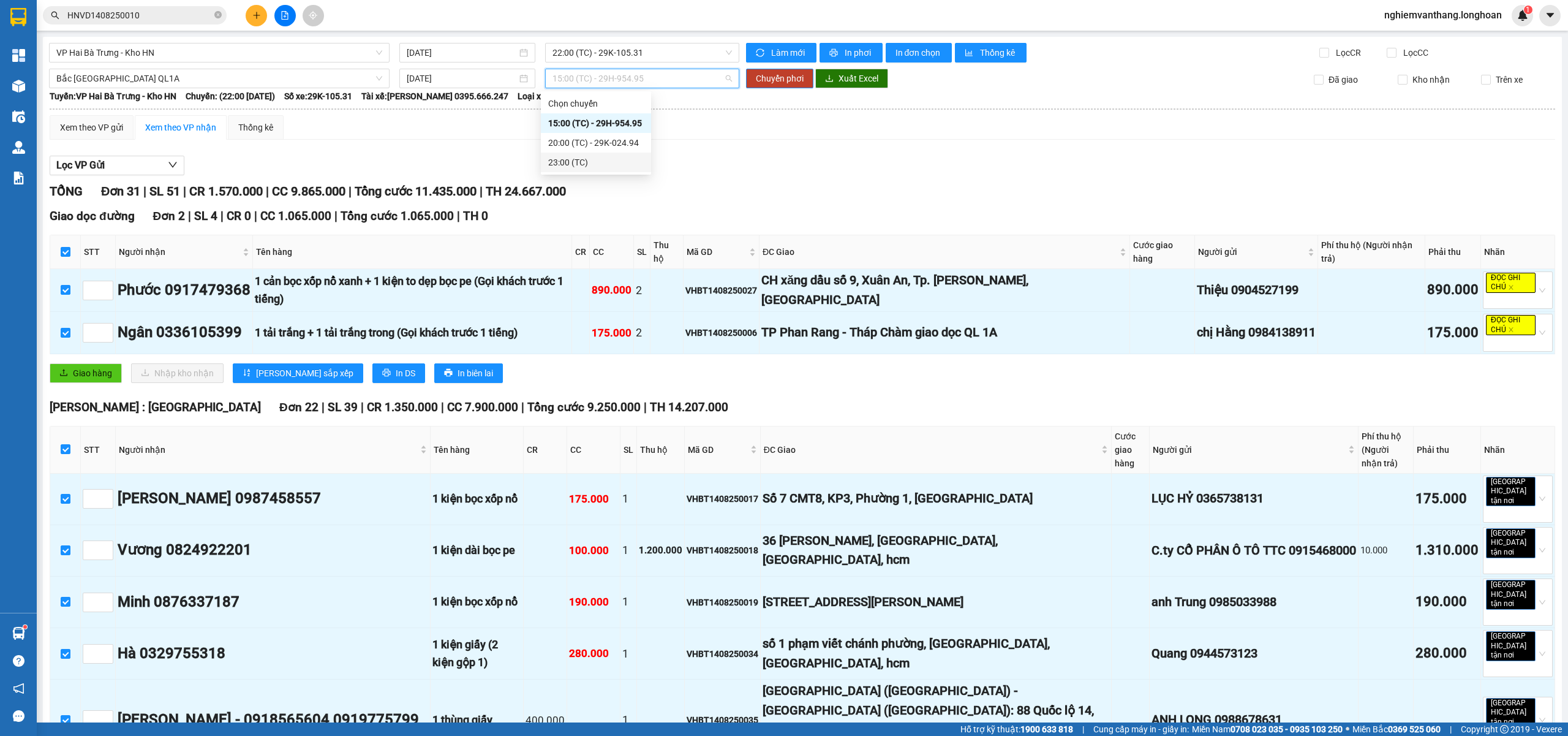
click at [583, 168] on div "23:00 (TC)" at bounding box center [596, 162] width 95 height 14
click at [789, 88] on button "Chuyển phơi" at bounding box center [780, 78] width 68 height 20
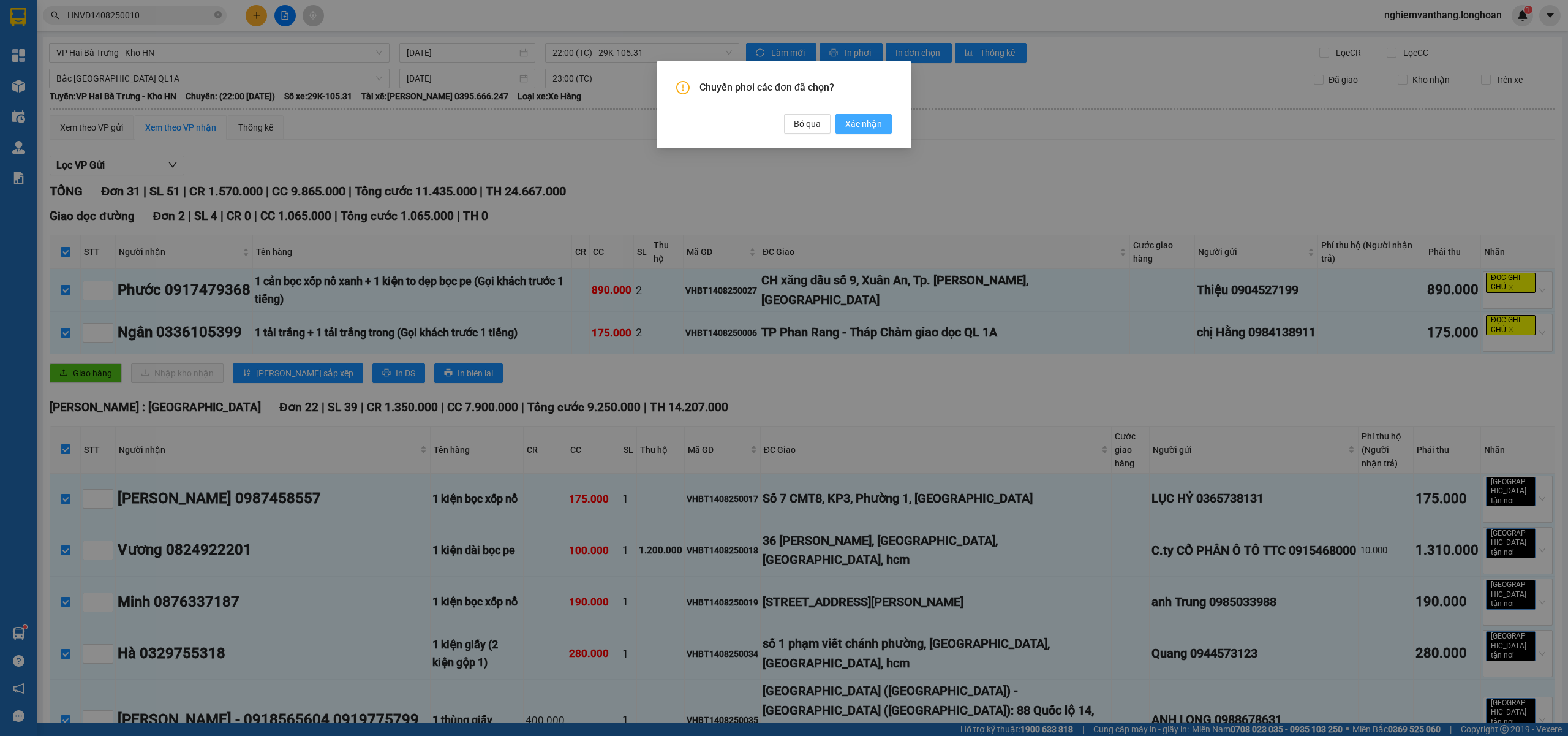
click at [874, 130] on span "Xác nhận" at bounding box center [864, 124] width 37 height 14
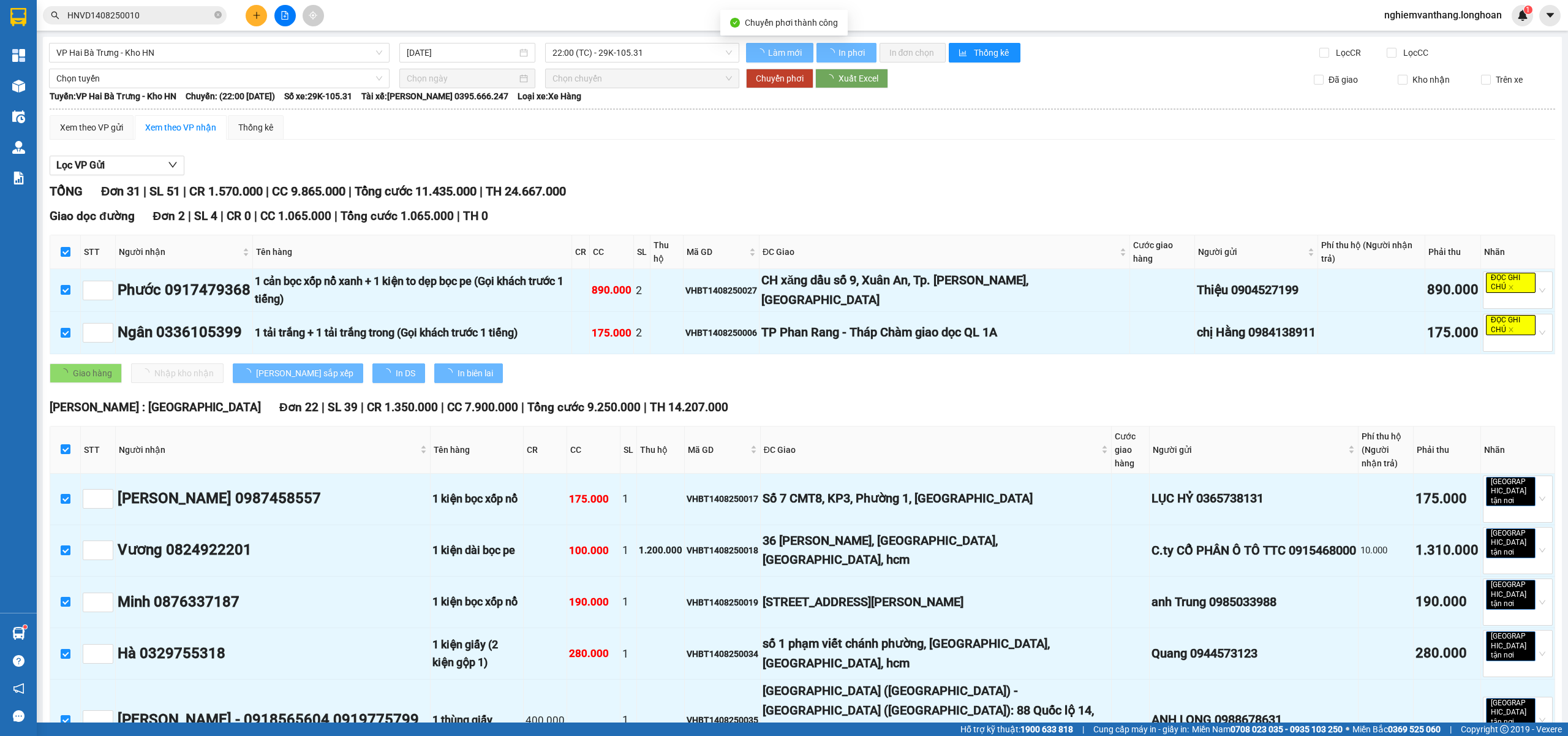
checkbox input "false"
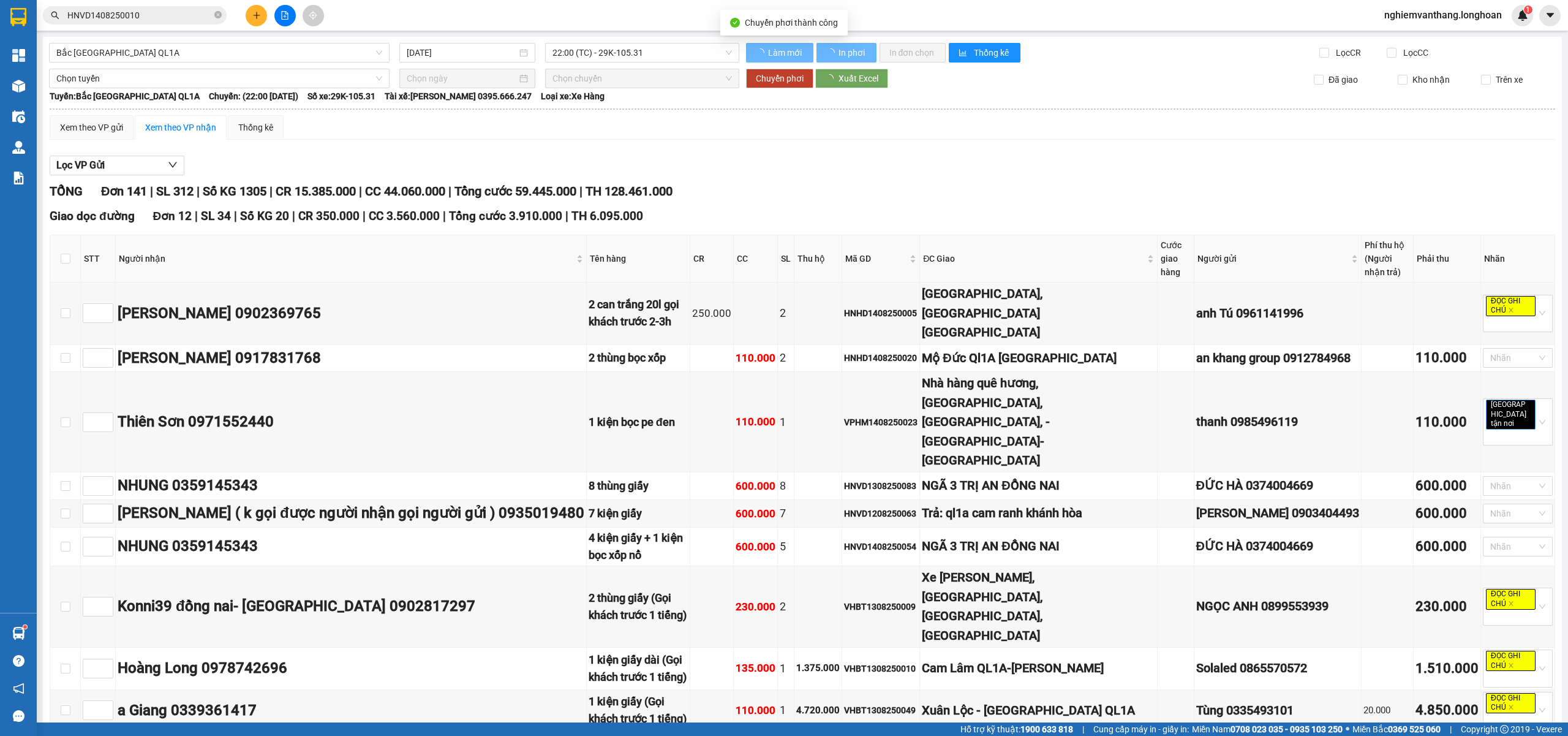
checkbox input "false"
click at [138, 55] on span "Bắc [GEOGRAPHIC_DATA] QL1A" at bounding box center [220, 53] width 326 height 18
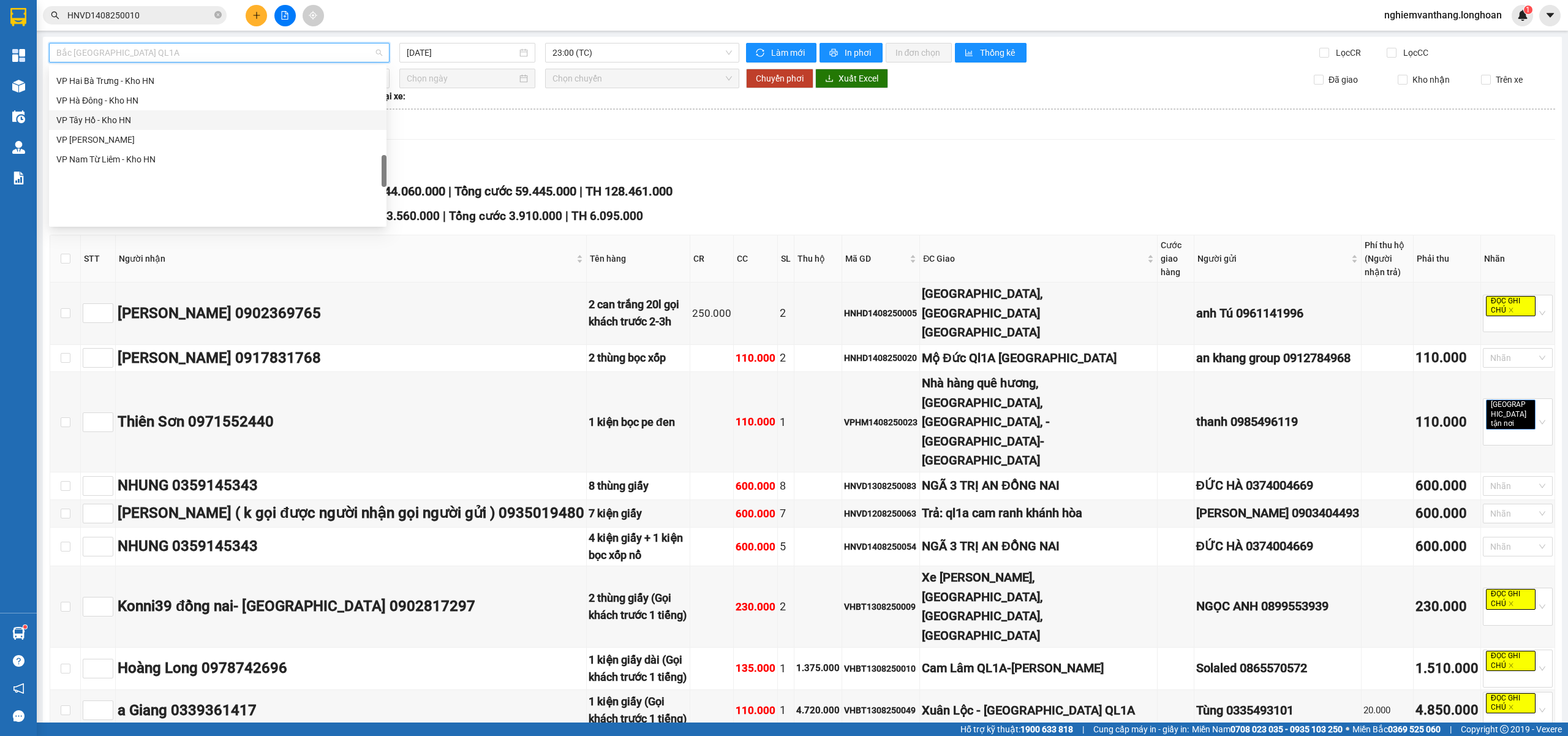
scroll to position [562, 0]
click at [129, 185] on div "VP Hà Đông - Kho HN" at bounding box center [218, 182] width 323 height 14
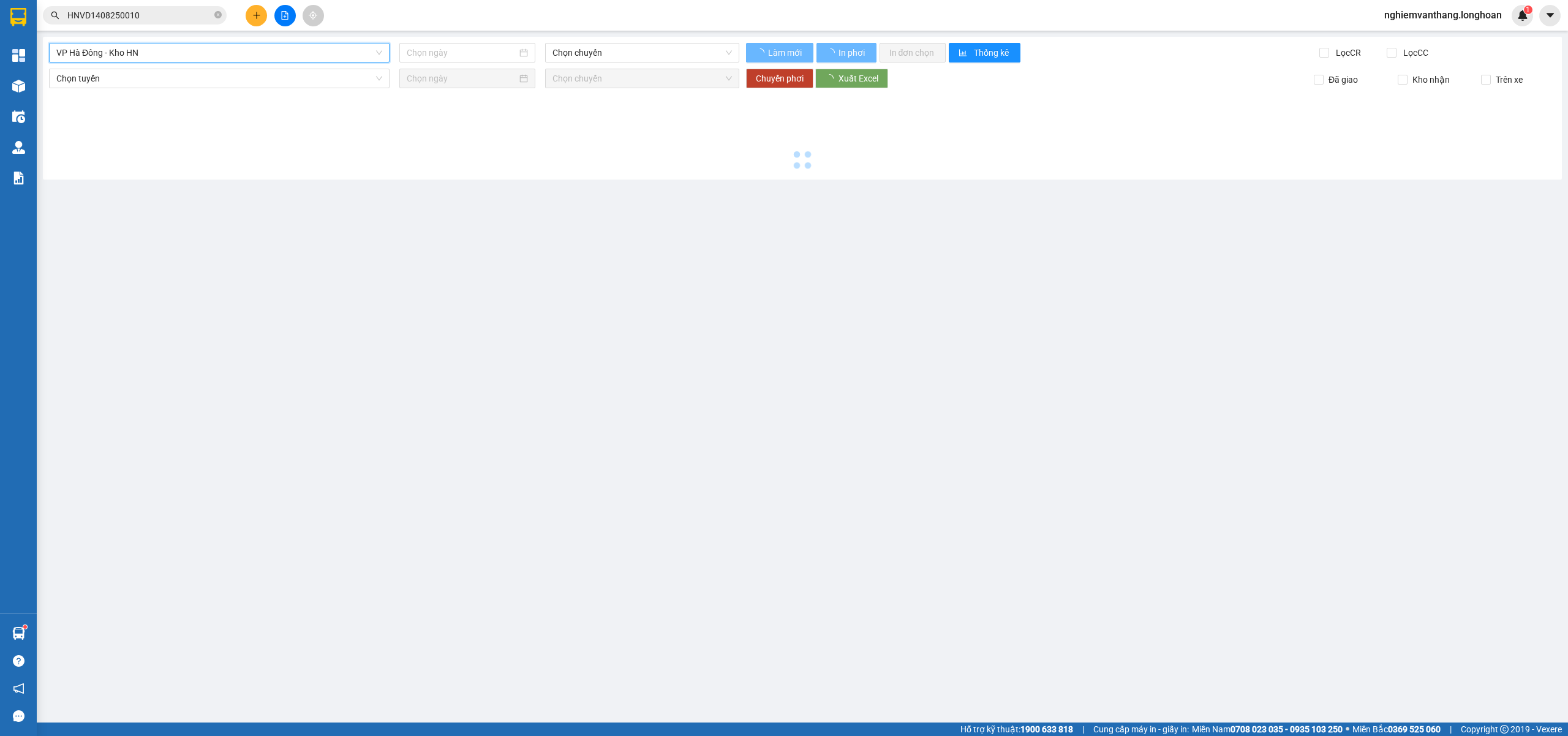
type input "[DATE]"
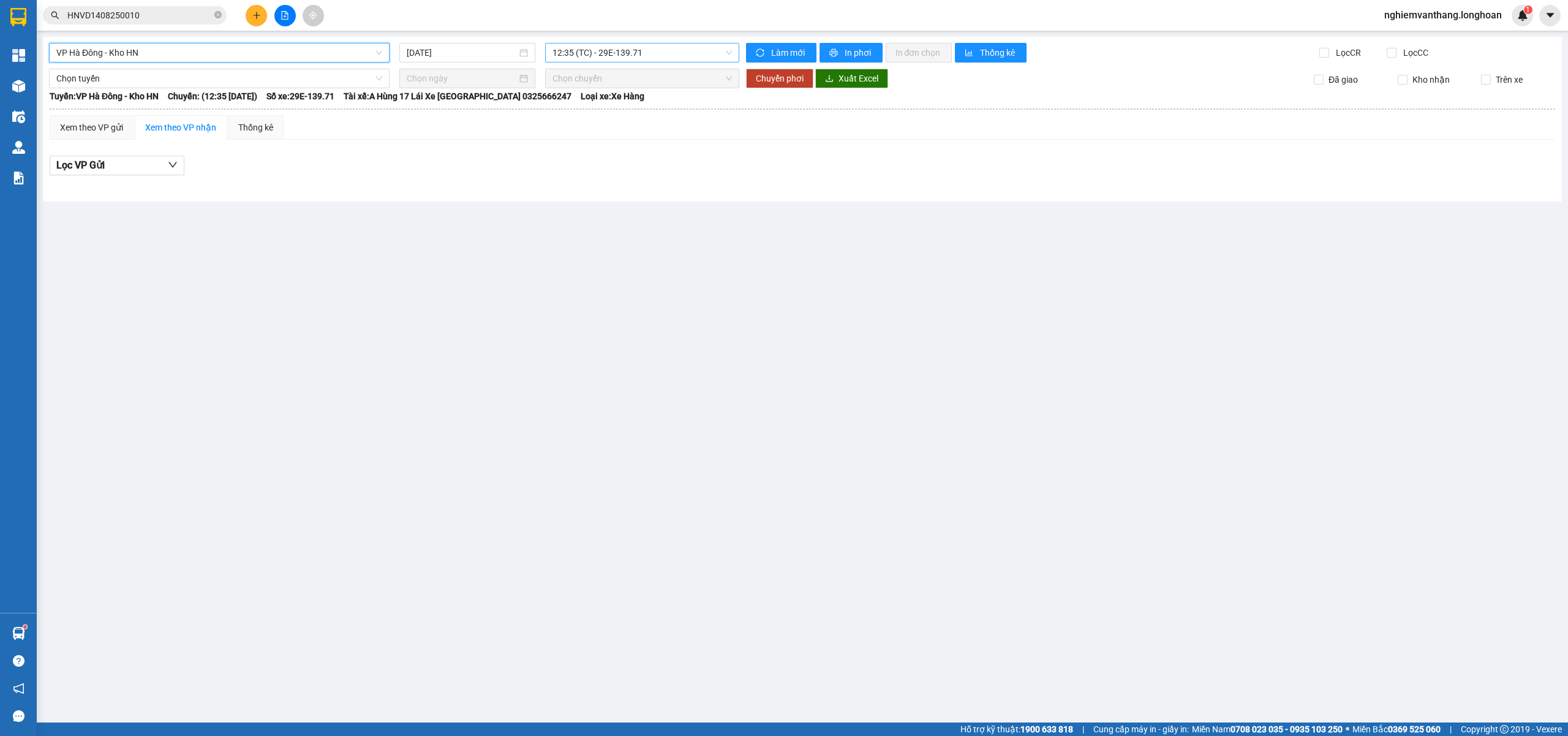
click at [610, 60] on span "12:35 (TC) - 29E-139.71" at bounding box center [642, 53] width 180 height 18
click at [609, 116] on div "19:10 (TC) - 29E-139.71" at bounding box center [600, 116] width 95 height 14
click at [143, 52] on span "VP Hà Đông - Kho HN" at bounding box center [220, 53] width 326 height 18
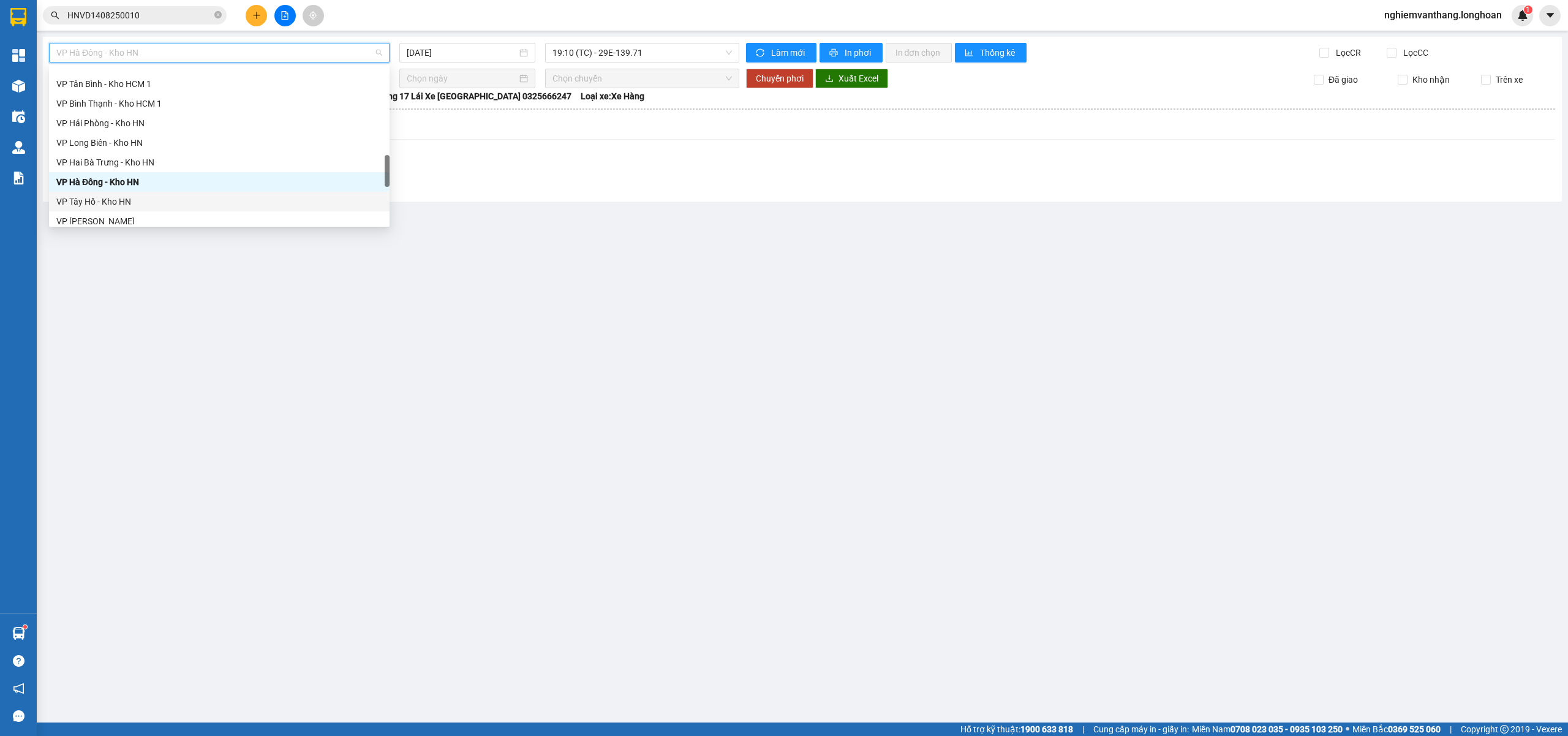
click at [129, 195] on div "VP Tây Hồ - Kho HN" at bounding box center [220, 202] width 326 height 14
type input "[DATE]"
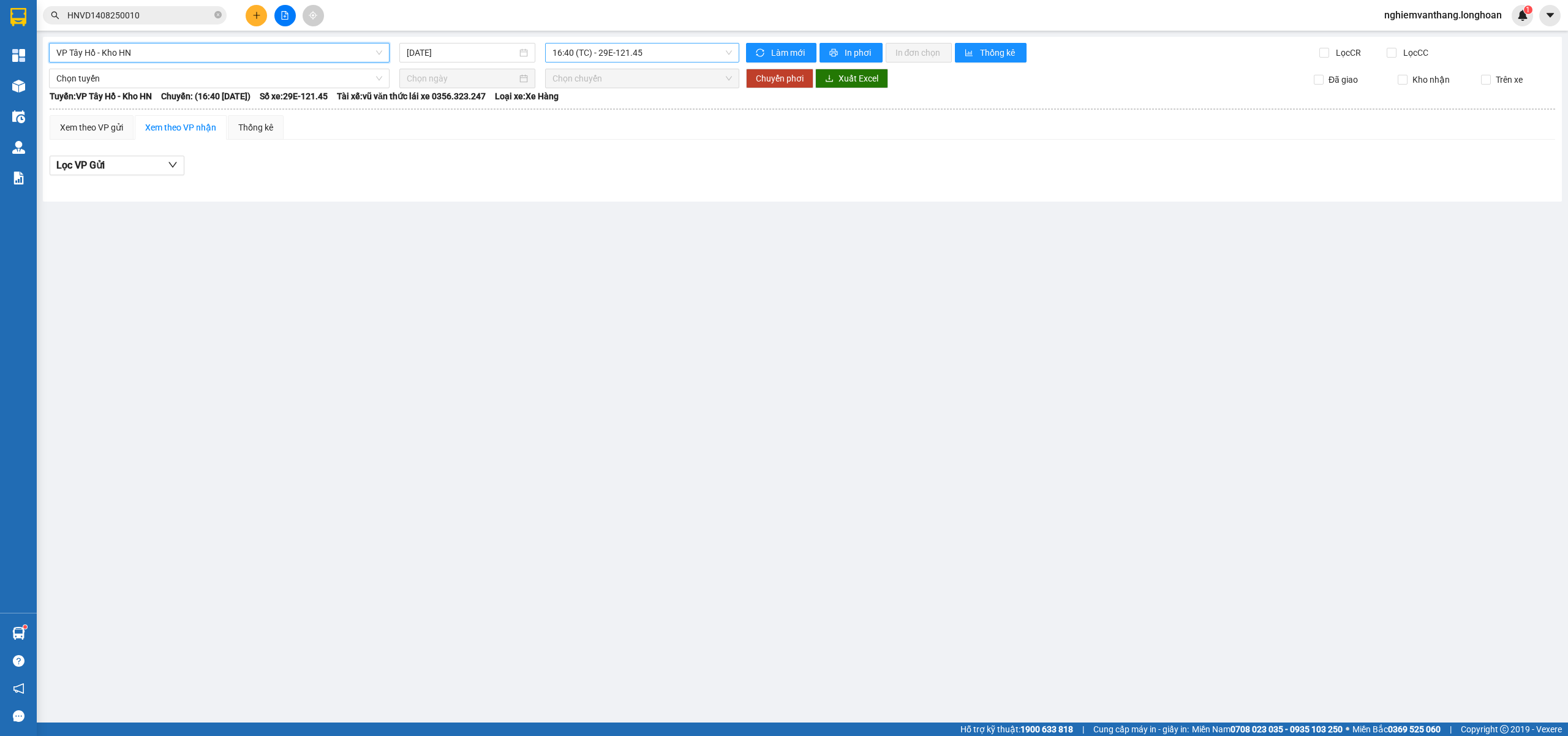
click at [626, 52] on span "16:40 (TC) - 29E-121.45" at bounding box center [642, 53] width 180 height 18
click at [618, 122] on div "20:00 (TC) - 29E-121.45" at bounding box center [600, 116] width 110 height 20
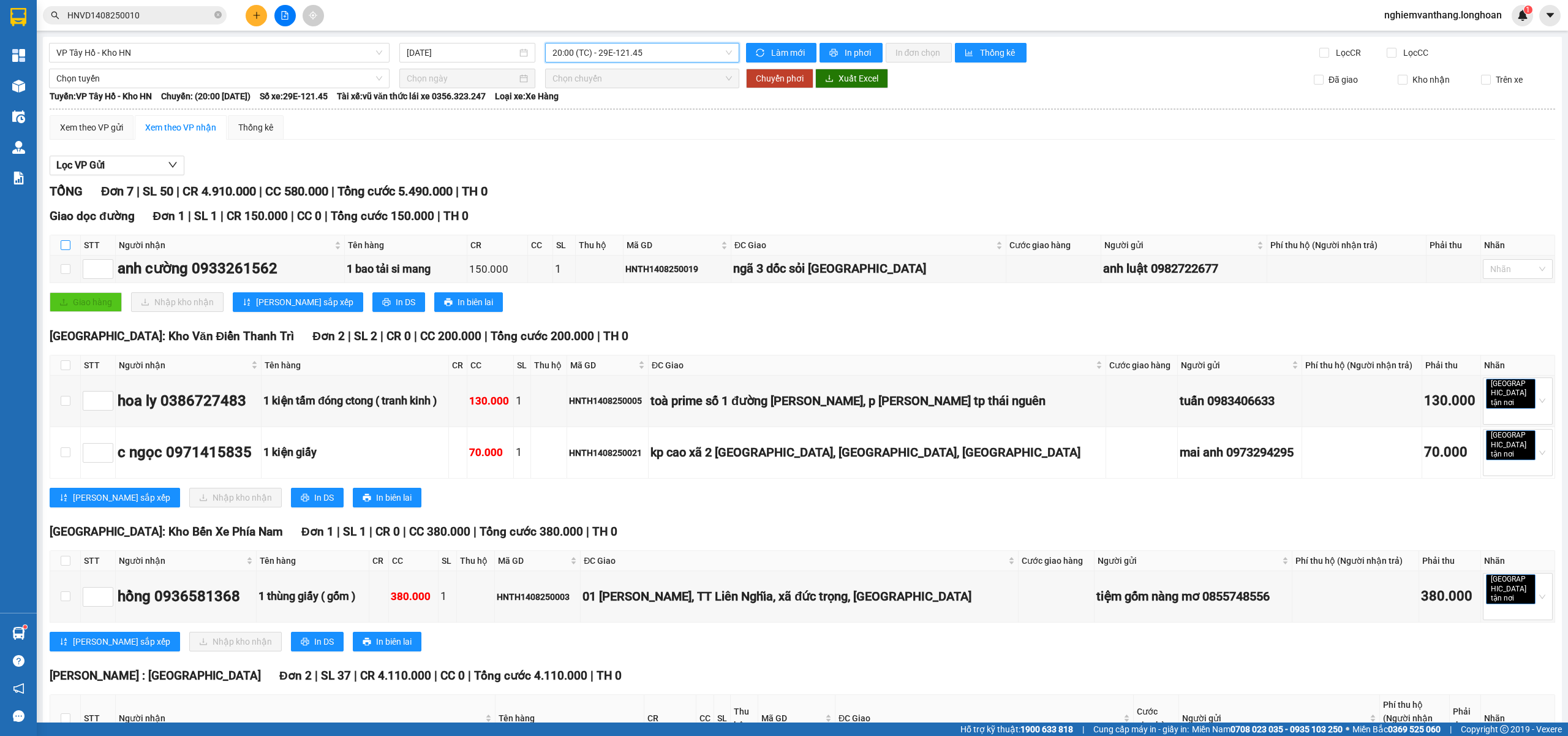
click at [65, 249] on input "checkbox" at bounding box center [66, 245] width 10 height 10
checkbox input "true"
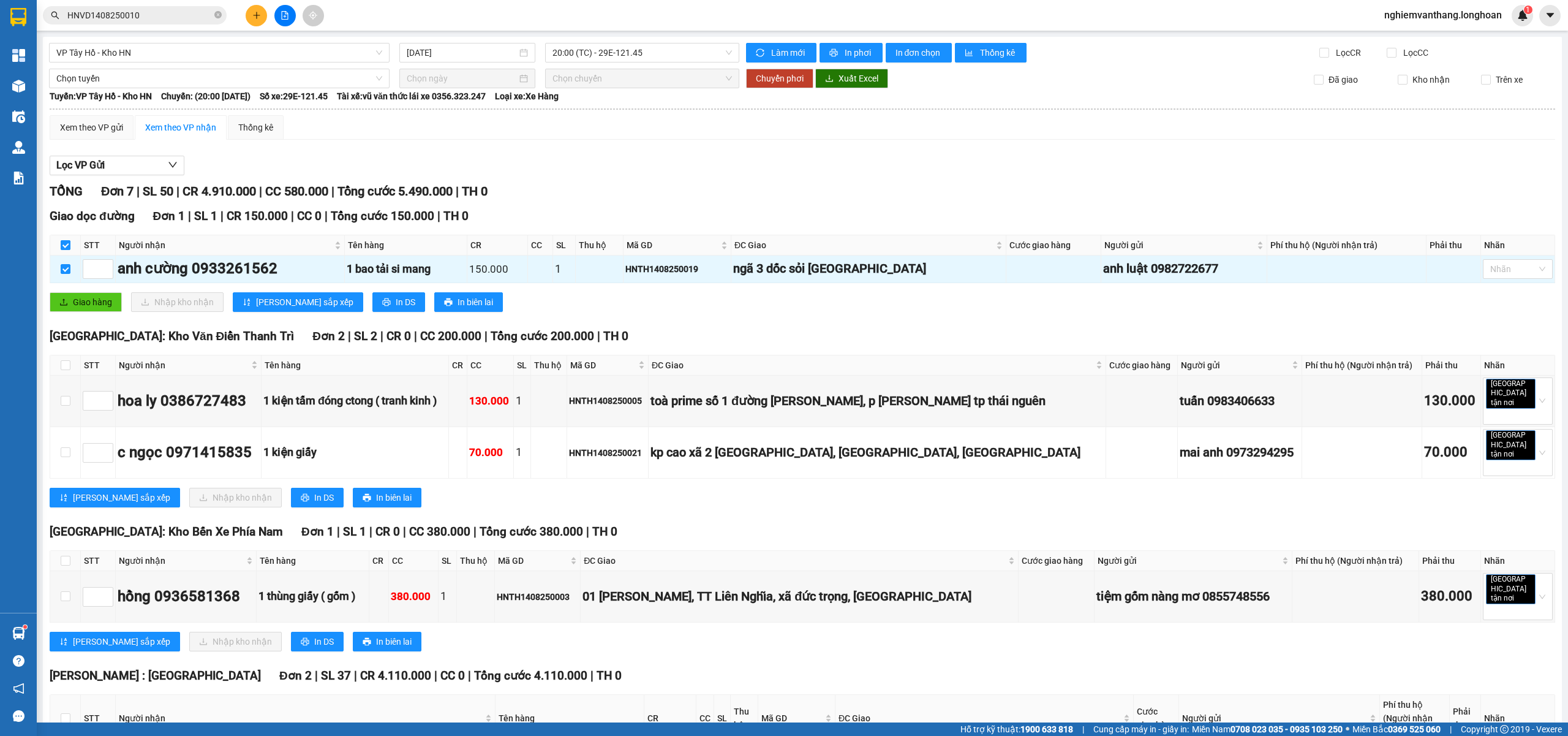
checkbox input "true"
click at [66, 556] on input "checkbox" at bounding box center [66, 561] width 10 height 10
checkbox input "true"
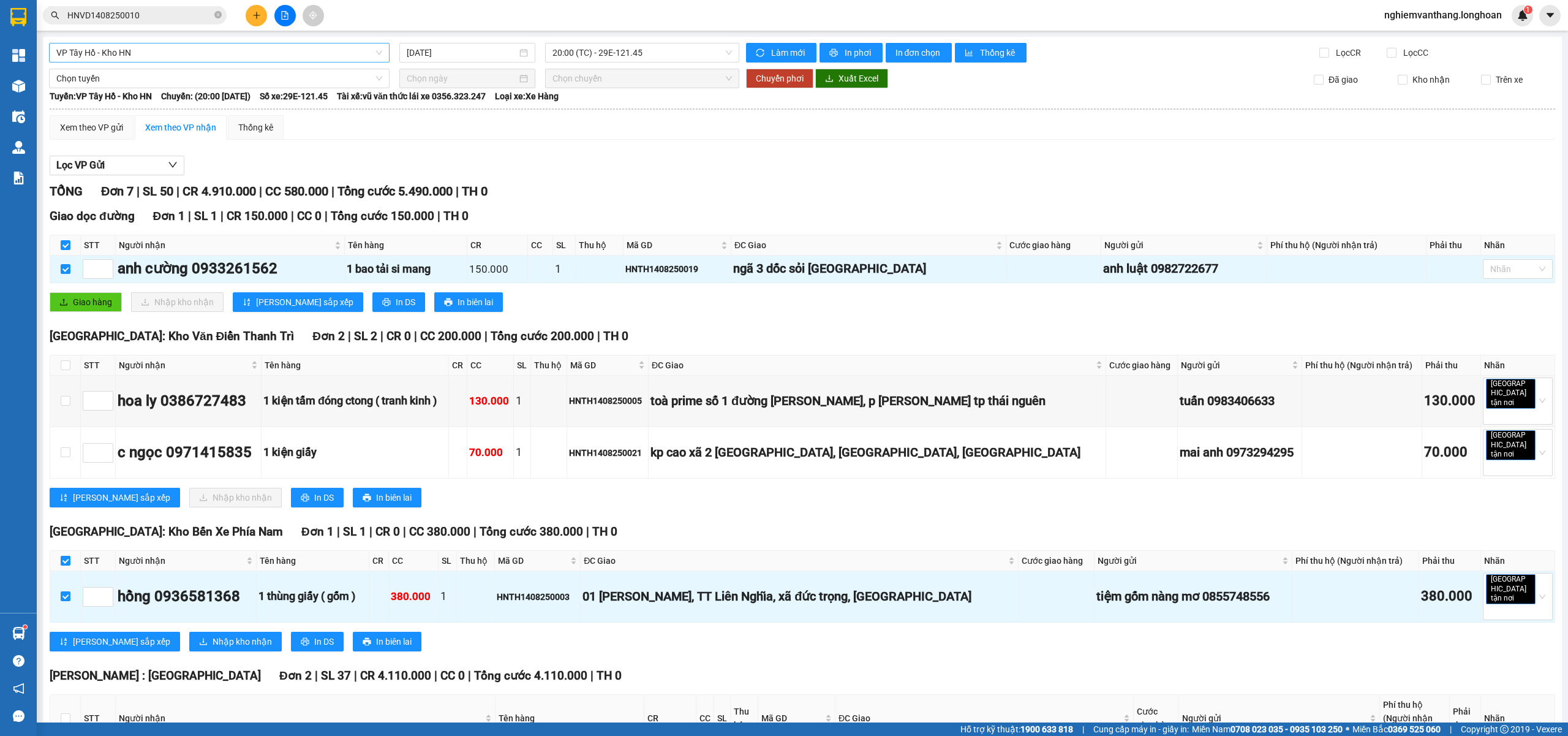
click at [123, 50] on span "VP Tây Hồ - Kho HN" at bounding box center [220, 53] width 326 height 18
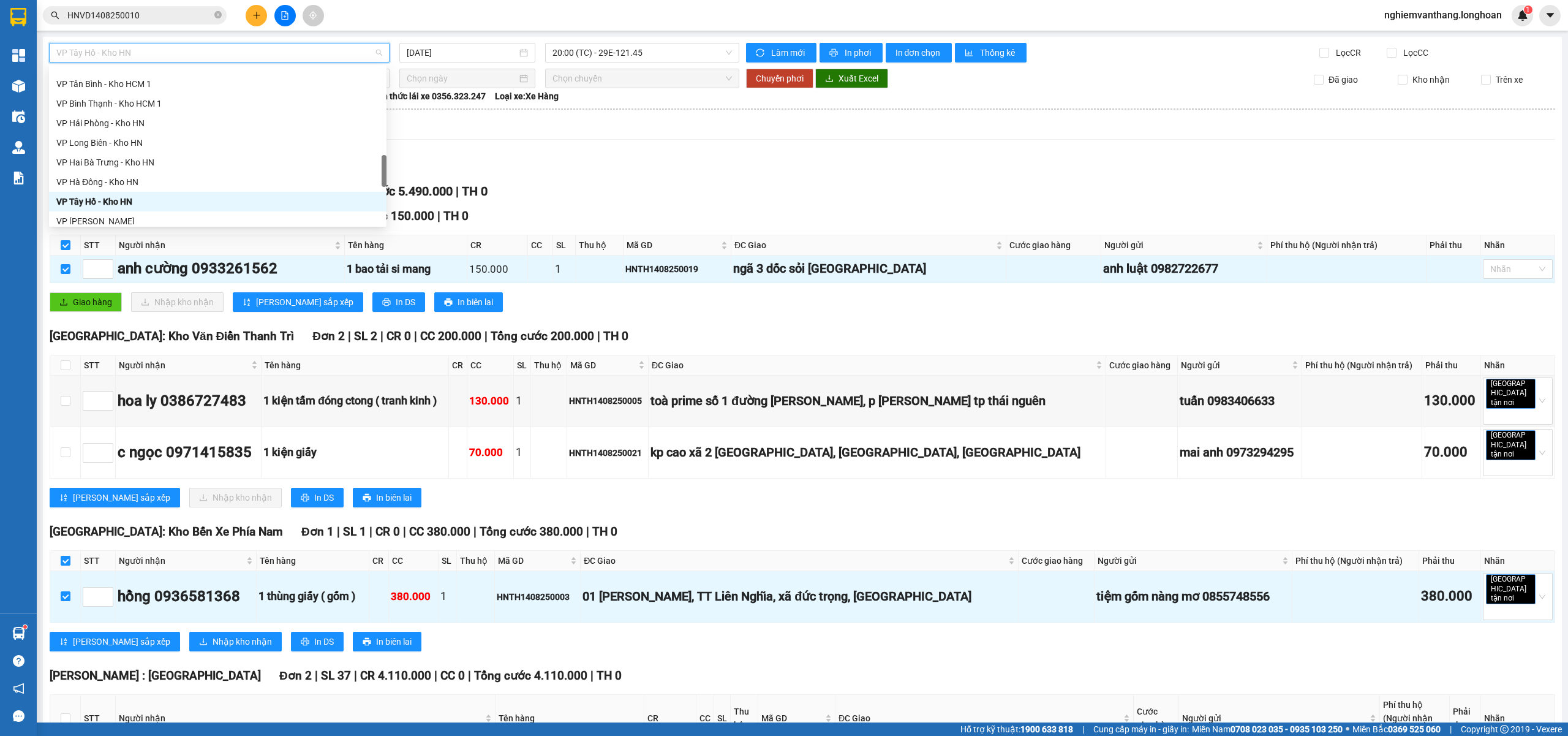
scroll to position [643, 0]
click at [111, 140] on div "VP Hoàng Mai - Kho HN" at bounding box center [218, 140] width 323 height 14
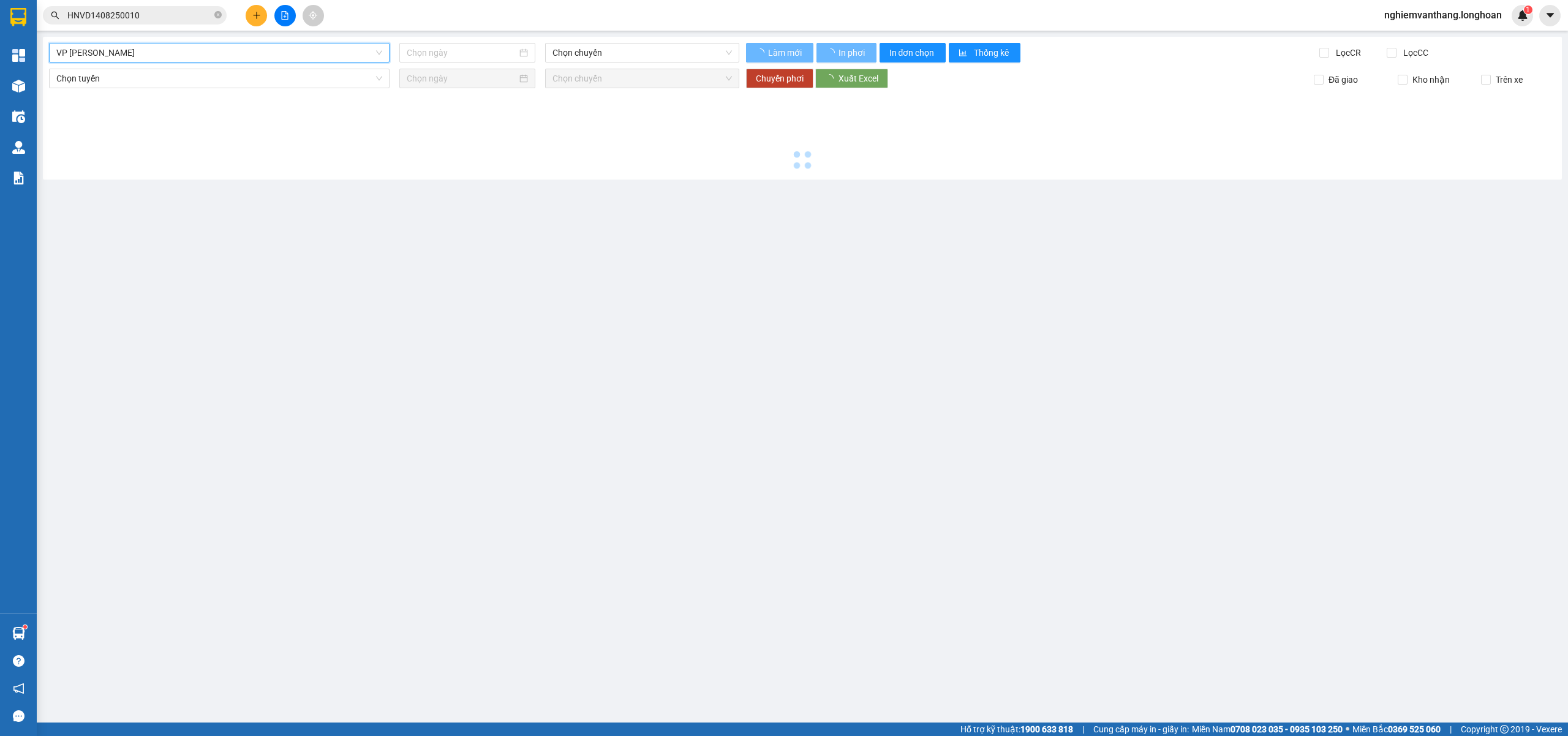
type input "[DATE]"
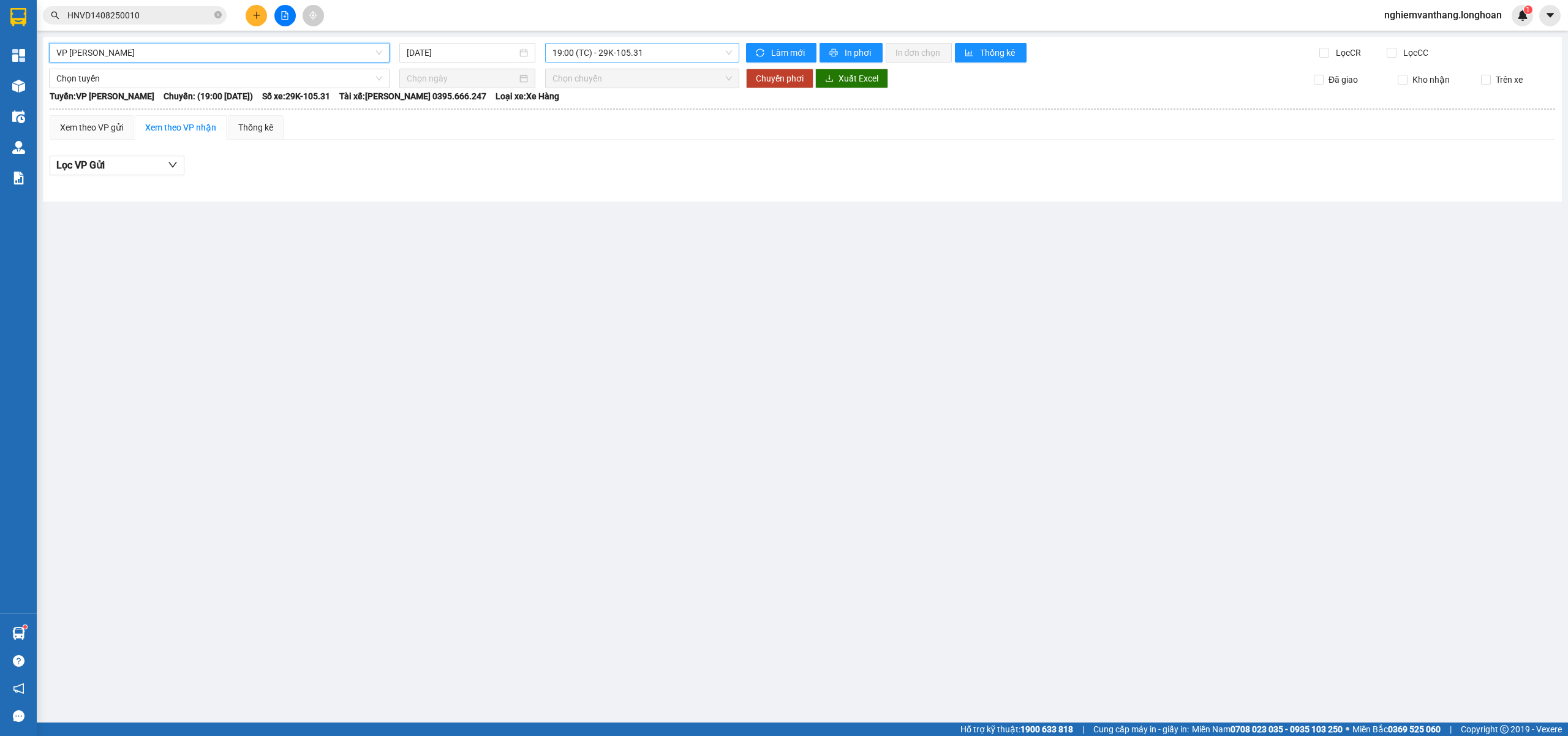
click at [623, 47] on span "19:00 (TC) - 29K-105.31" at bounding box center [642, 53] width 180 height 18
click at [606, 113] on div "22:00 (TC) - 29K-105.31" at bounding box center [600, 116] width 95 height 14
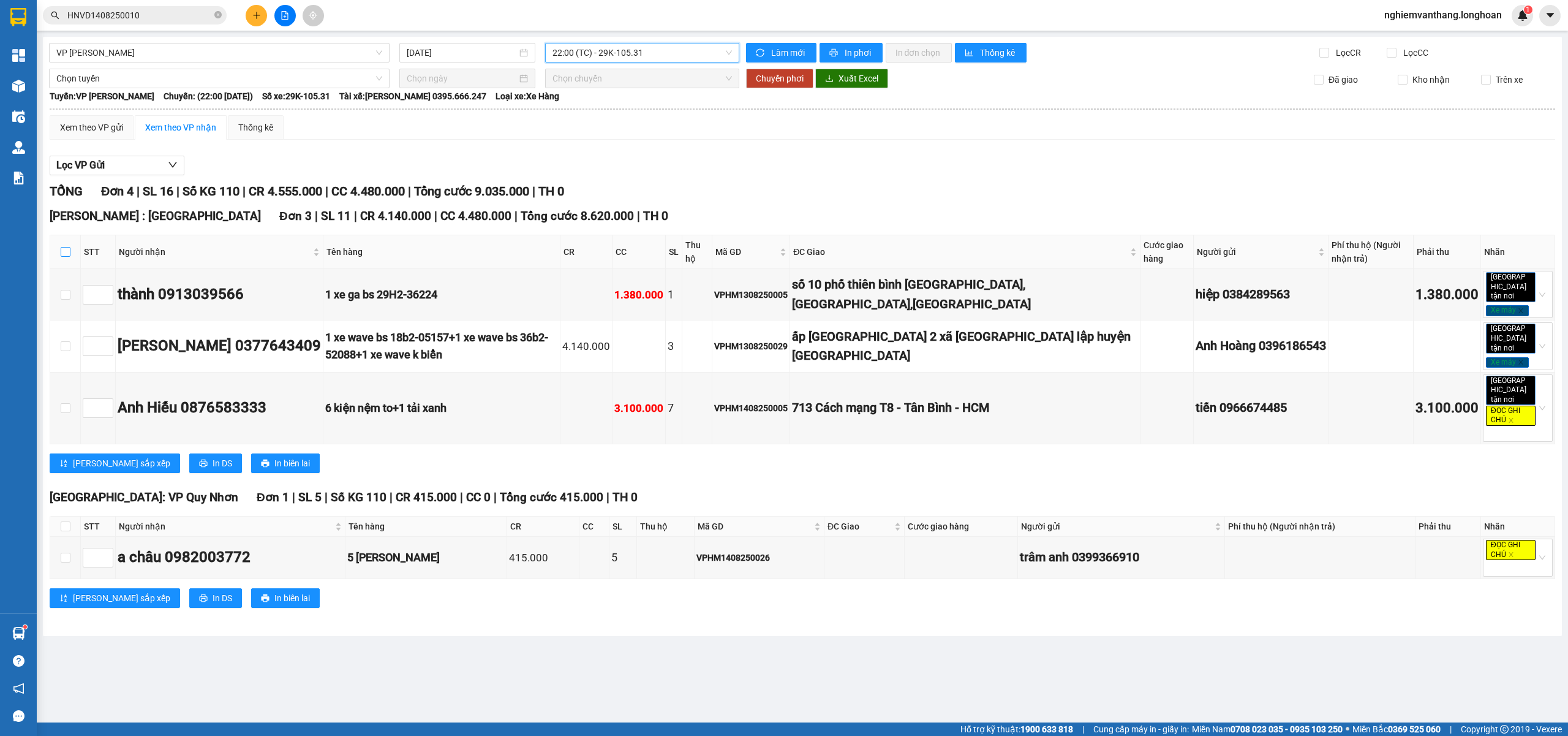
click at [63, 250] on input "checkbox" at bounding box center [66, 252] width 10 height 10
checkbox input "true"
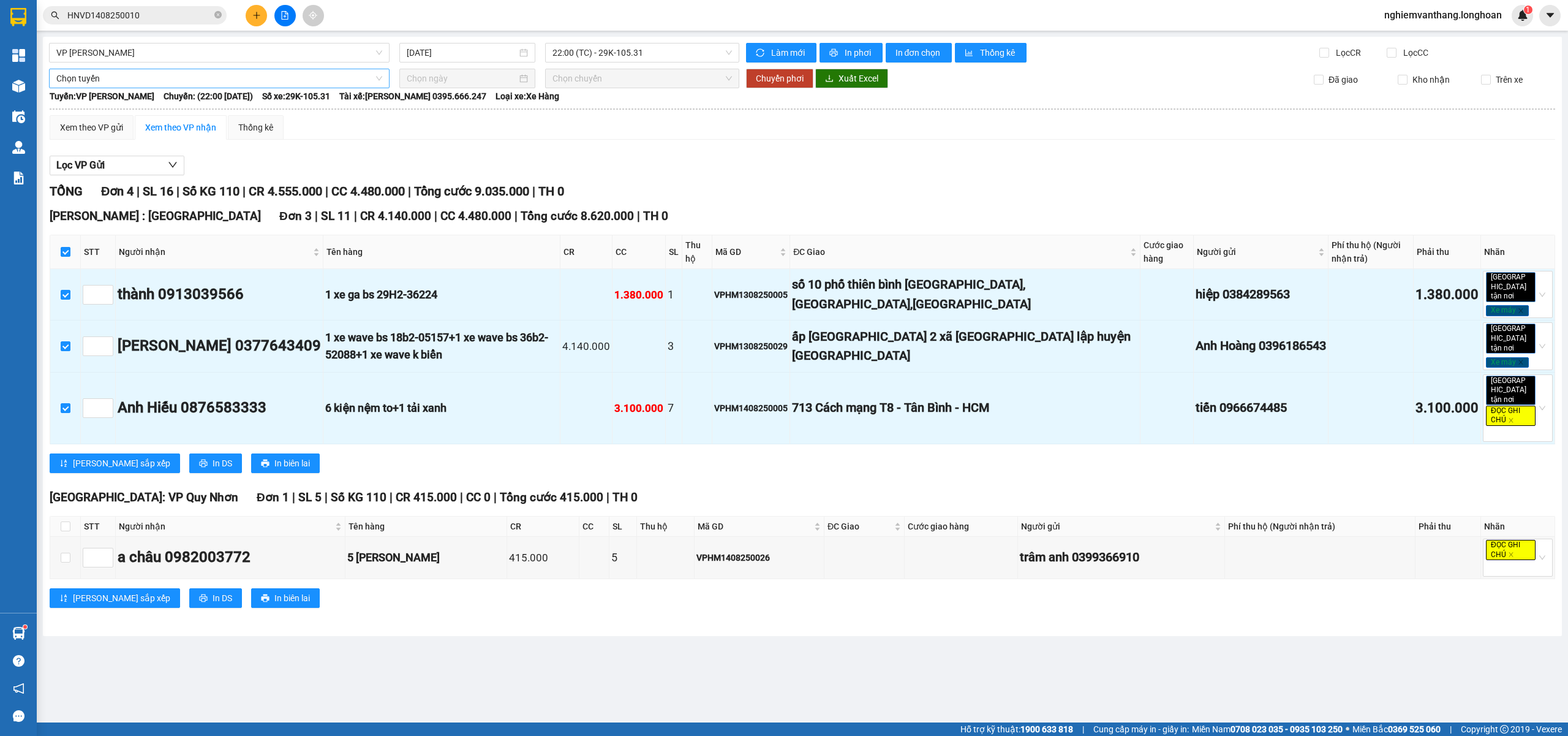
click at [116, 81] on span "Chọn tuyến" at bounding box center [220, 78] width 326 height 18
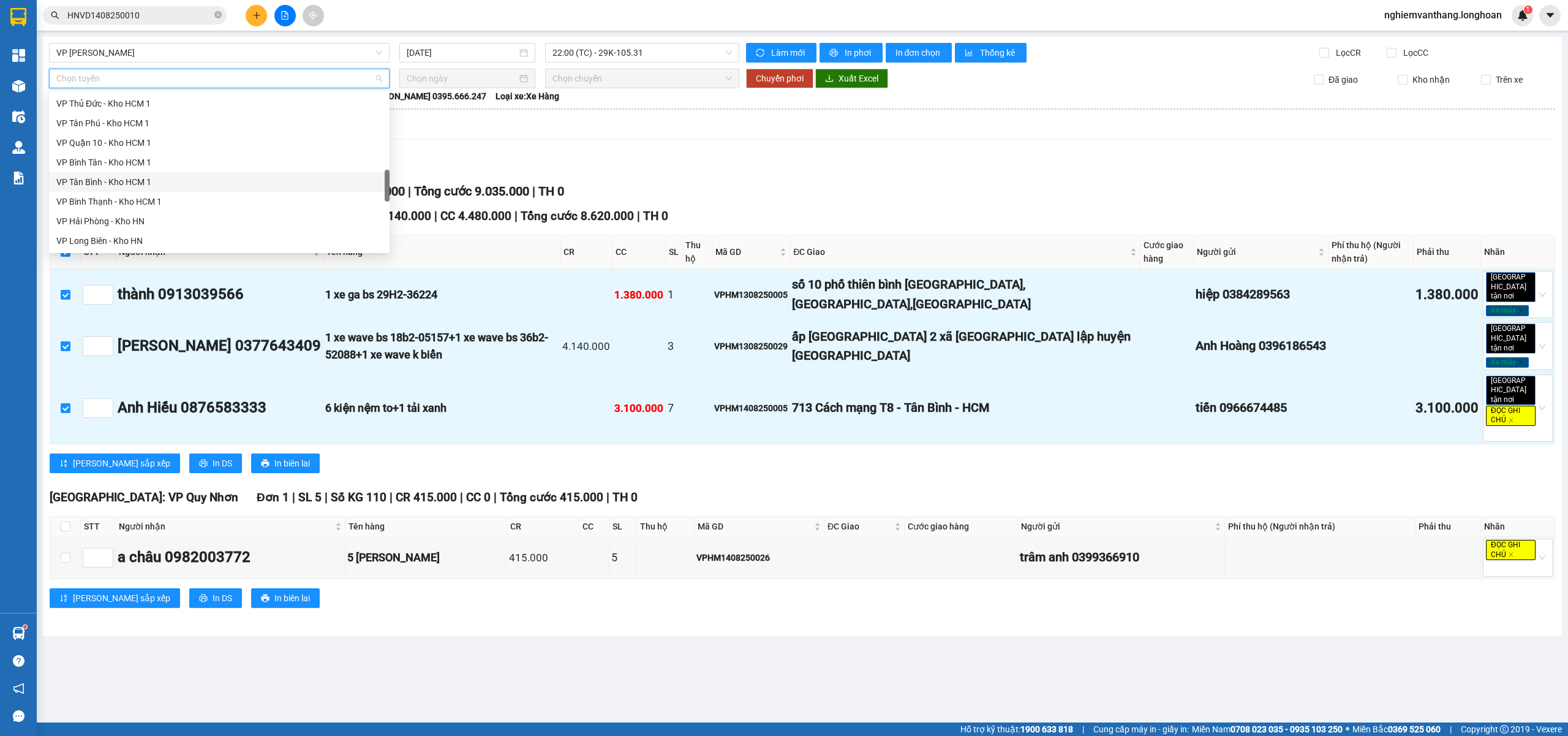
scroll to position [804, 0]
click at [128, 170] on div "Bắc [GEOGRAPHIC_DATA] QL1A" at bounding box center [219, 162] width 340 height 20
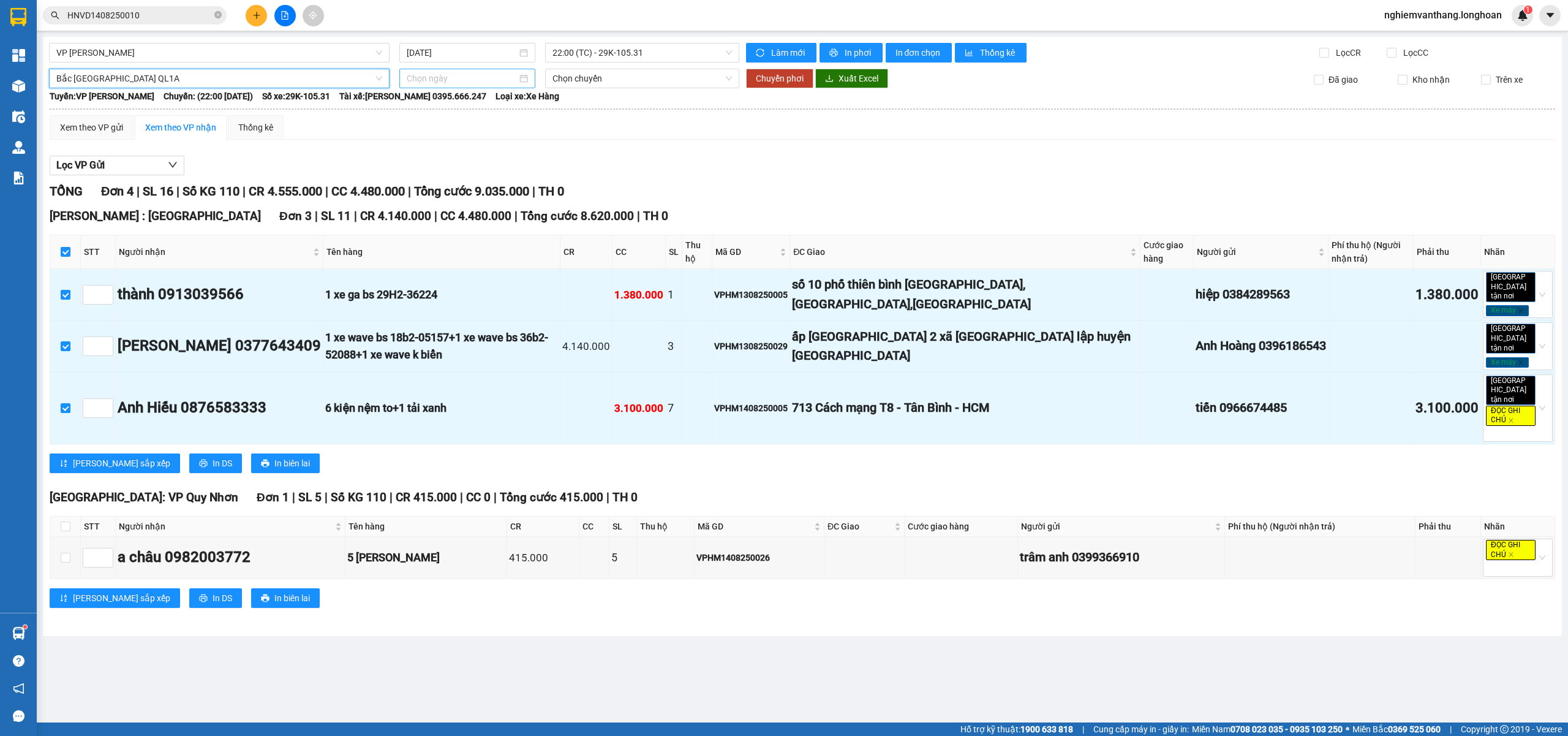
click at [422, 72] on input at bounding box center [462, 78] width 110 height 14
type input "[DATE]"
click at [508, 182] on div "14" at bounding box center [506, 187] width 15 height 15
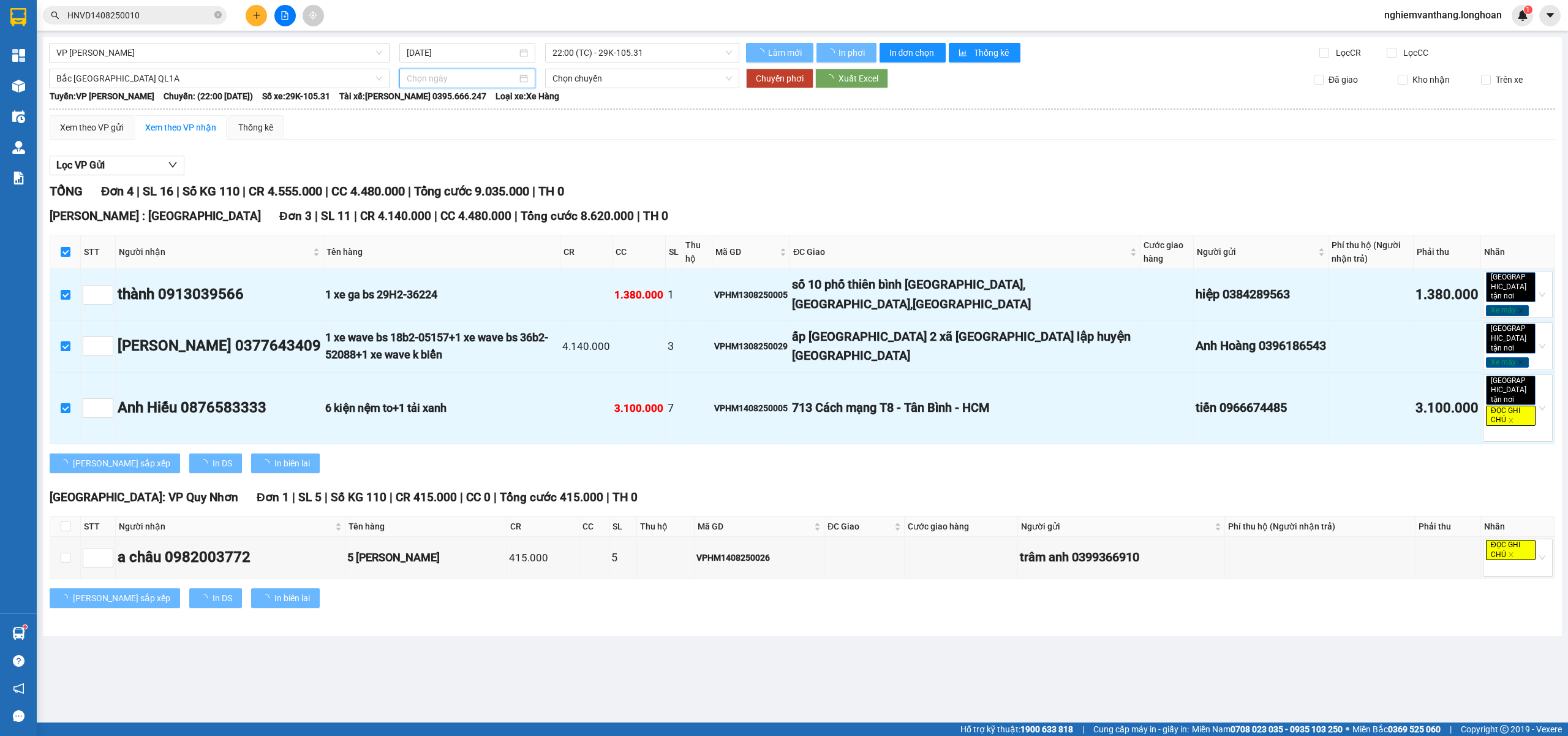
type input "[DATE]"
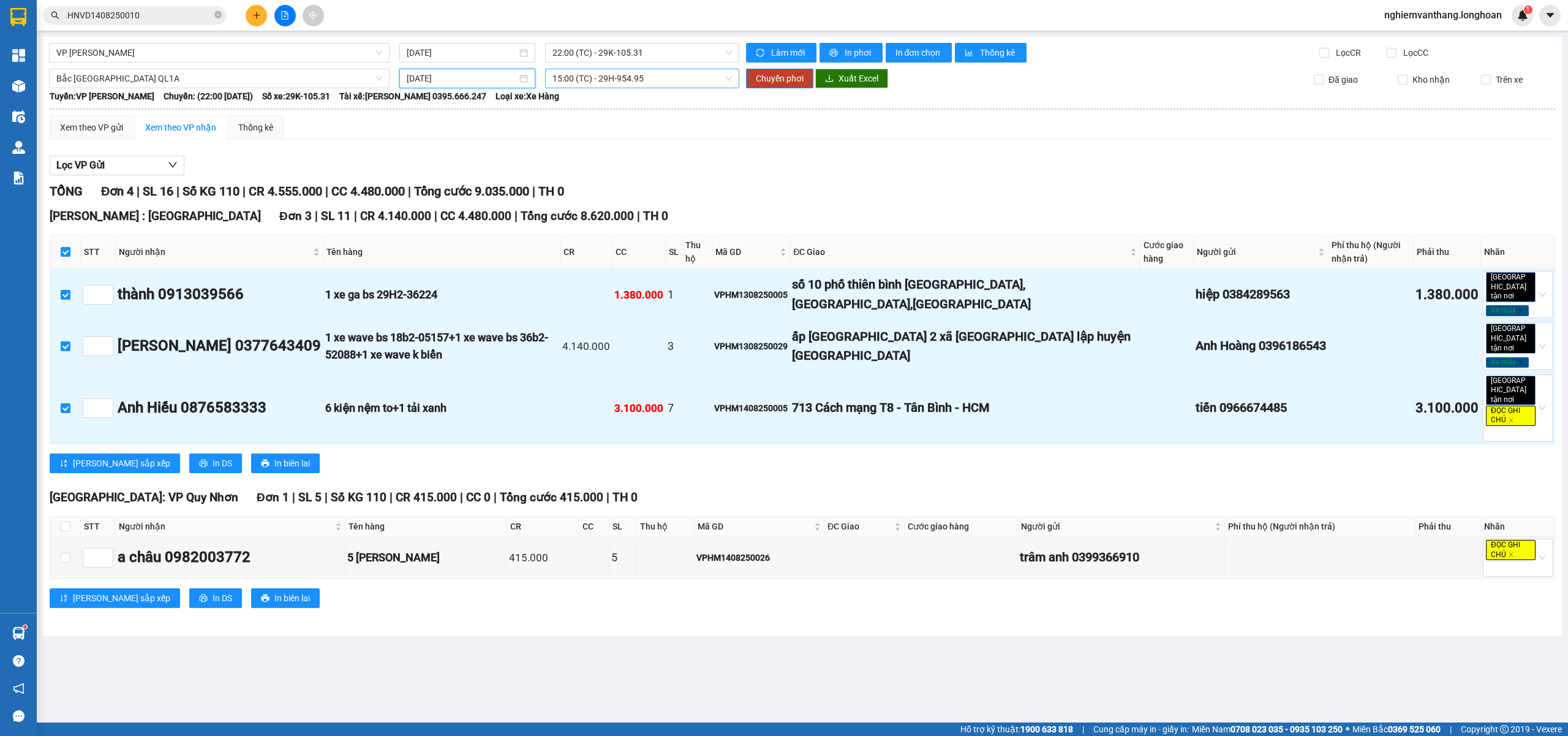
click at [579, 86] on span "15:00 (TC) - 29H-954.95" at bounding box center [642, 78] width 180 height 18
click at [577, 161] on div "23:00 (TC)" at bounding box center [600, 162] width 95 height 14
click at [784, 72] on span "Chuyển phơi" at bounding box center [780, 78] width 48 height 14
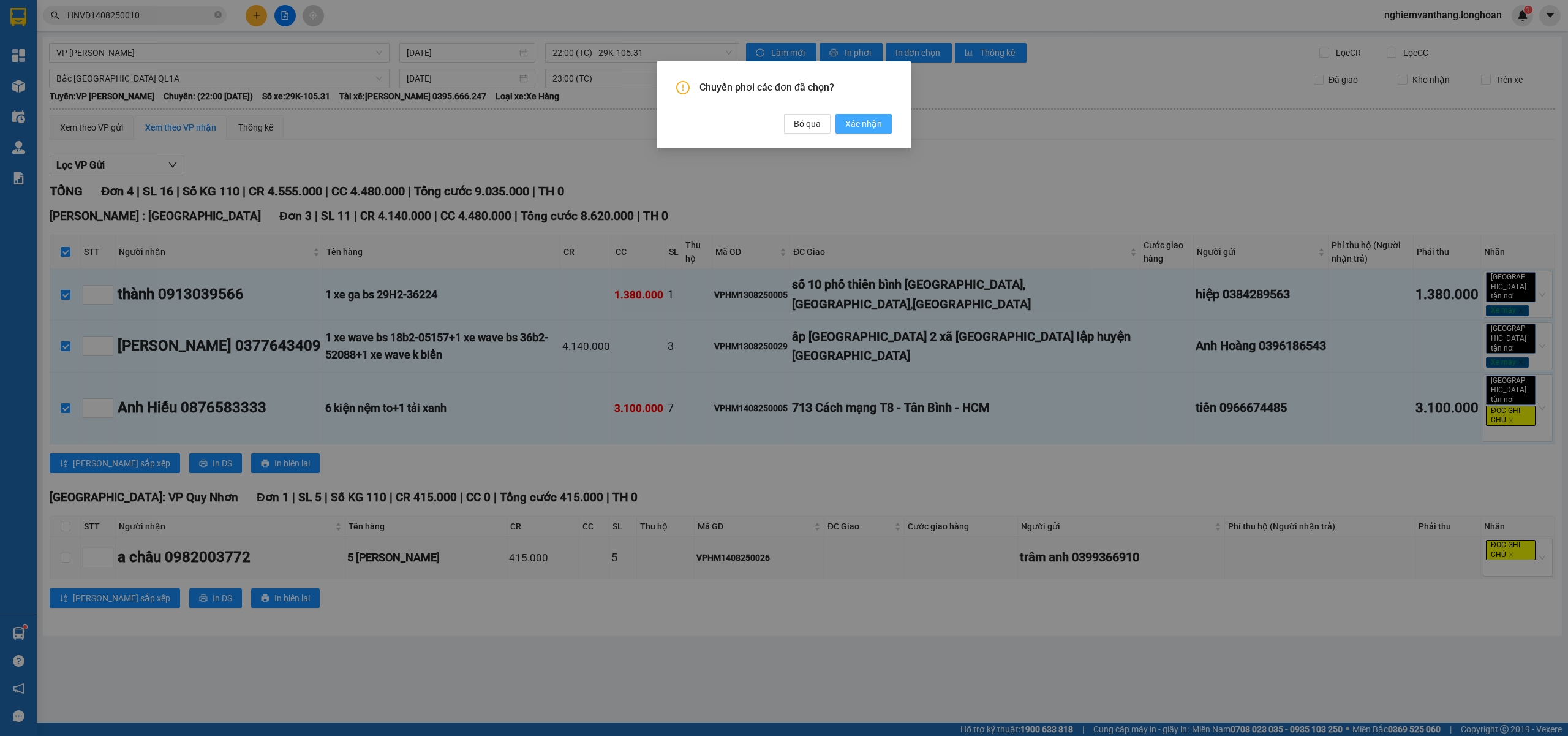
click at [883, 122] on button "Xác nhận" at bounding box center [864, 124] width 57 height 20
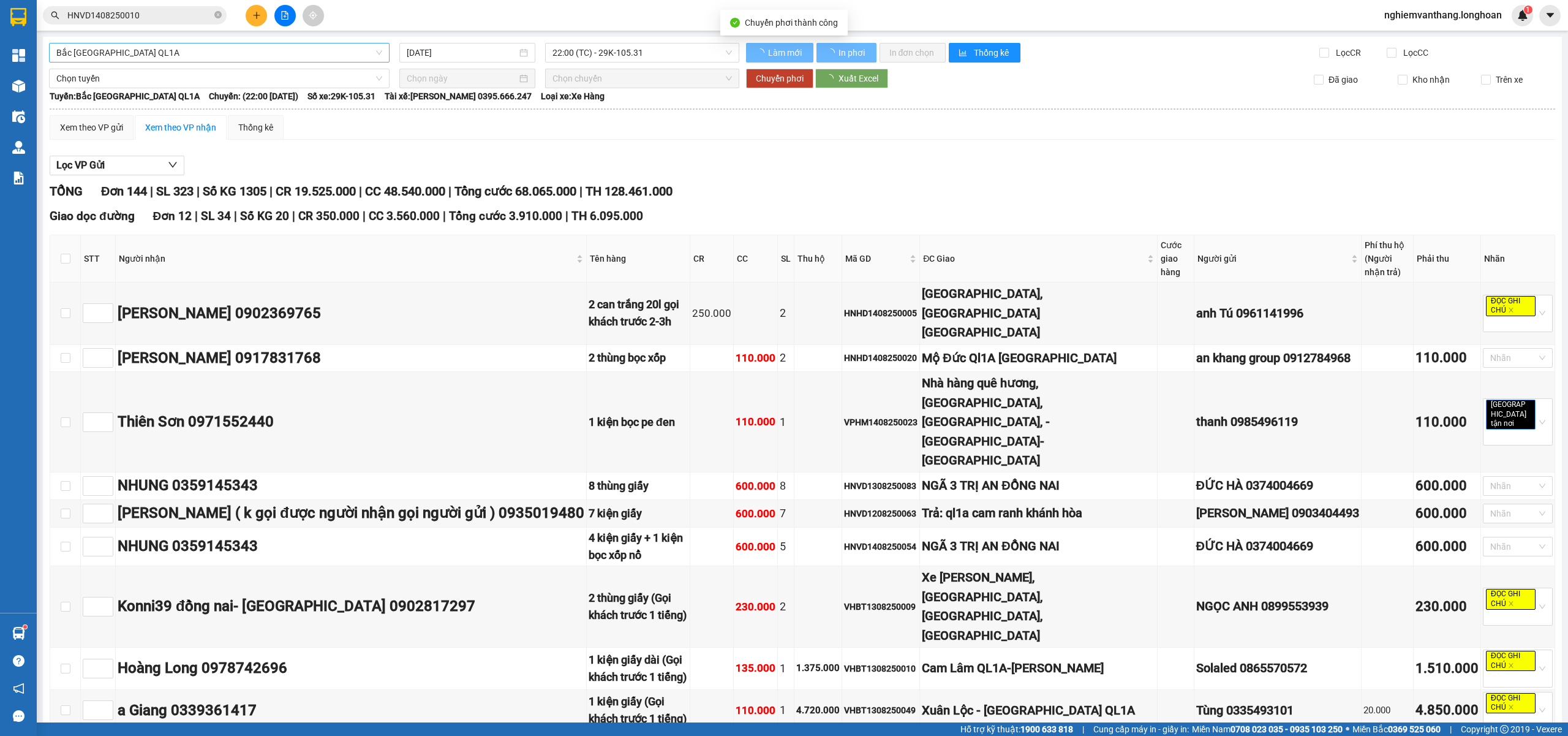
click at [150, 55] on span "Bắc [GEOGRAPHIC_DATA] QL1A" at bounding box center [220, 53] width 326 height 18
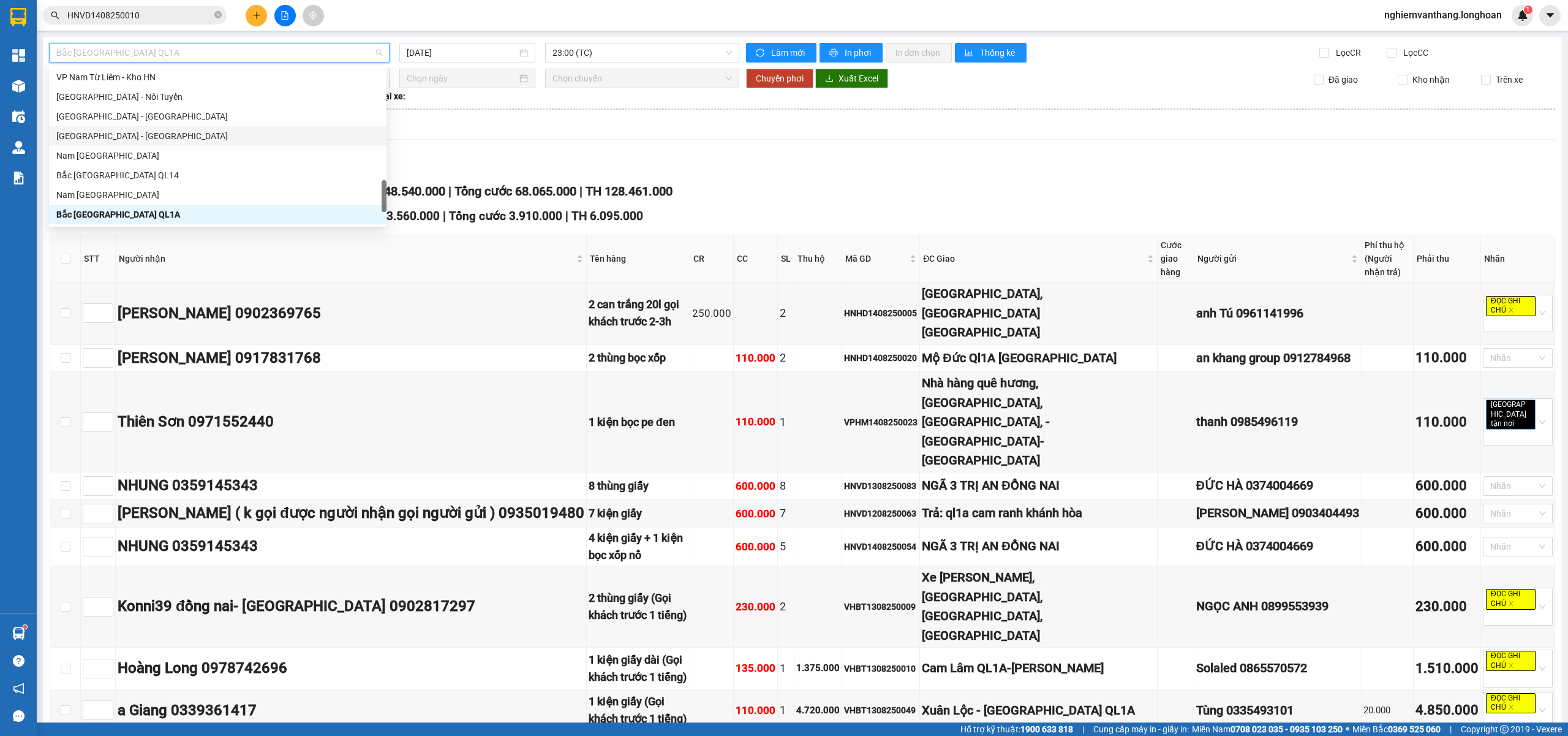
scroll to position [643, 0]
click at [143, 90] on div "VP Hà Đông - Kho HN" at bounding box center [218, 100] width 338 height 20
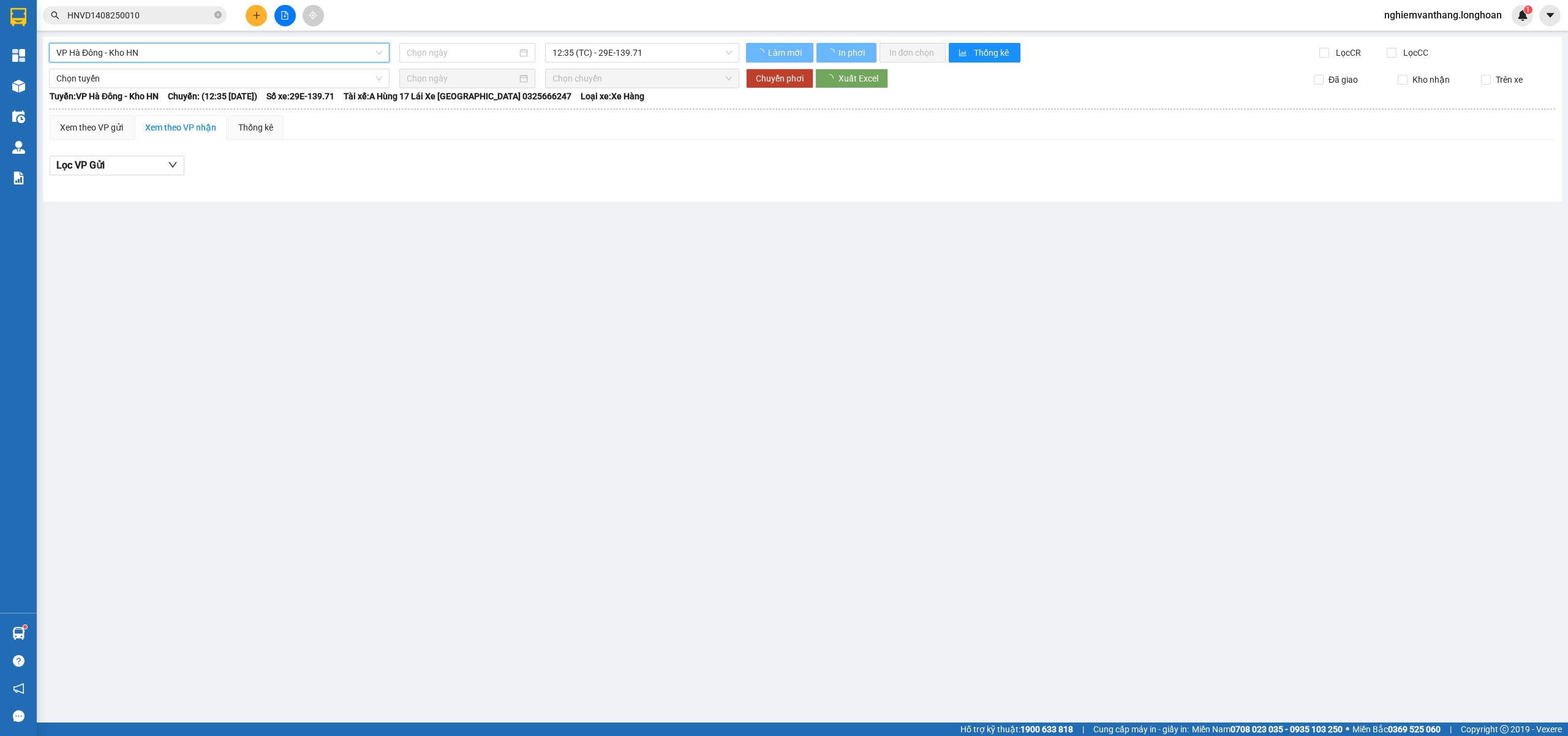
type input "[DATE]"
click at [145, 48] on span "VP Hà Đông - Kho HN" at bounding box center [220, 53] width 326 height 18
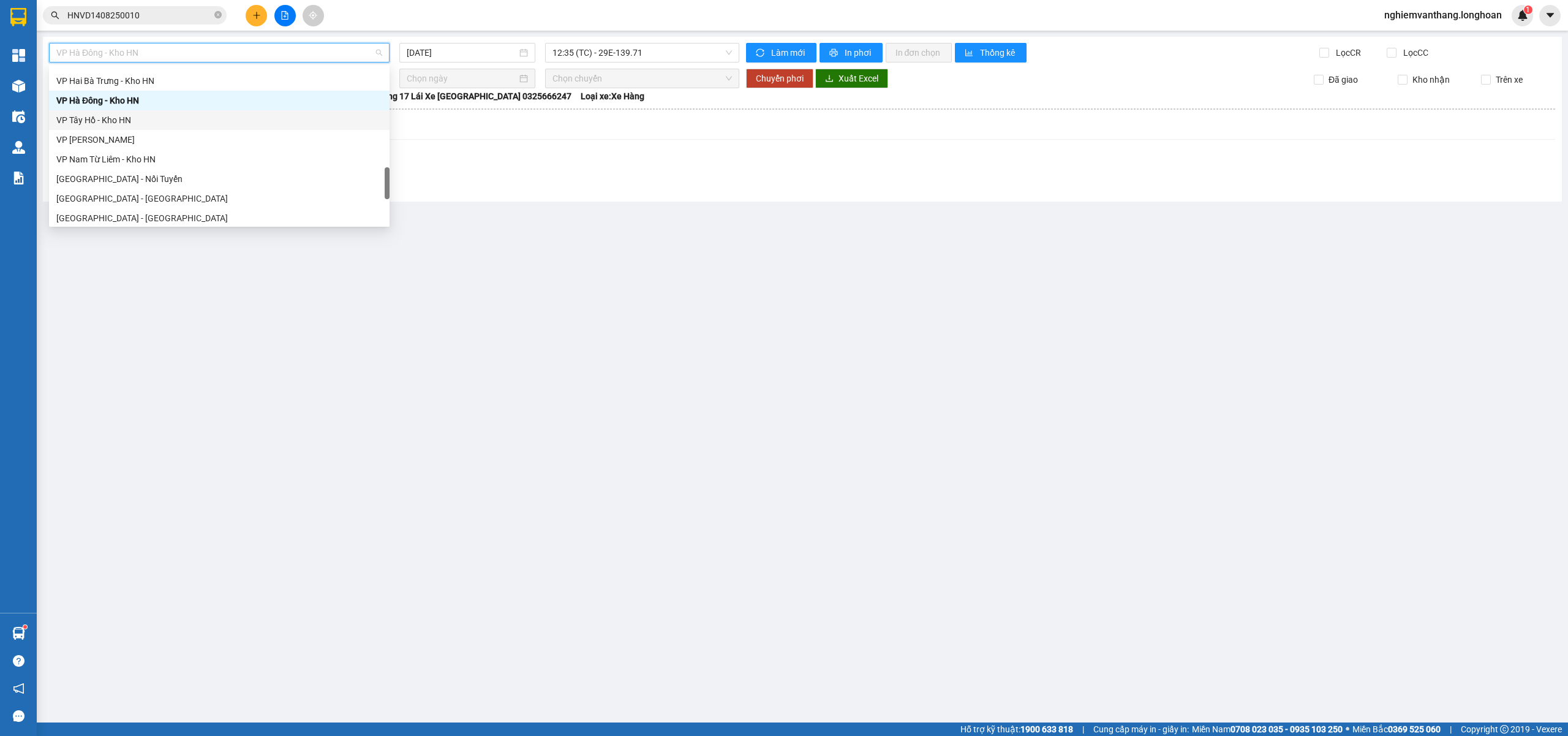
click at [116, 128] on div "VP Tây Hồ - Kho HN" at bounding box center [219, 120] width 340 height 20
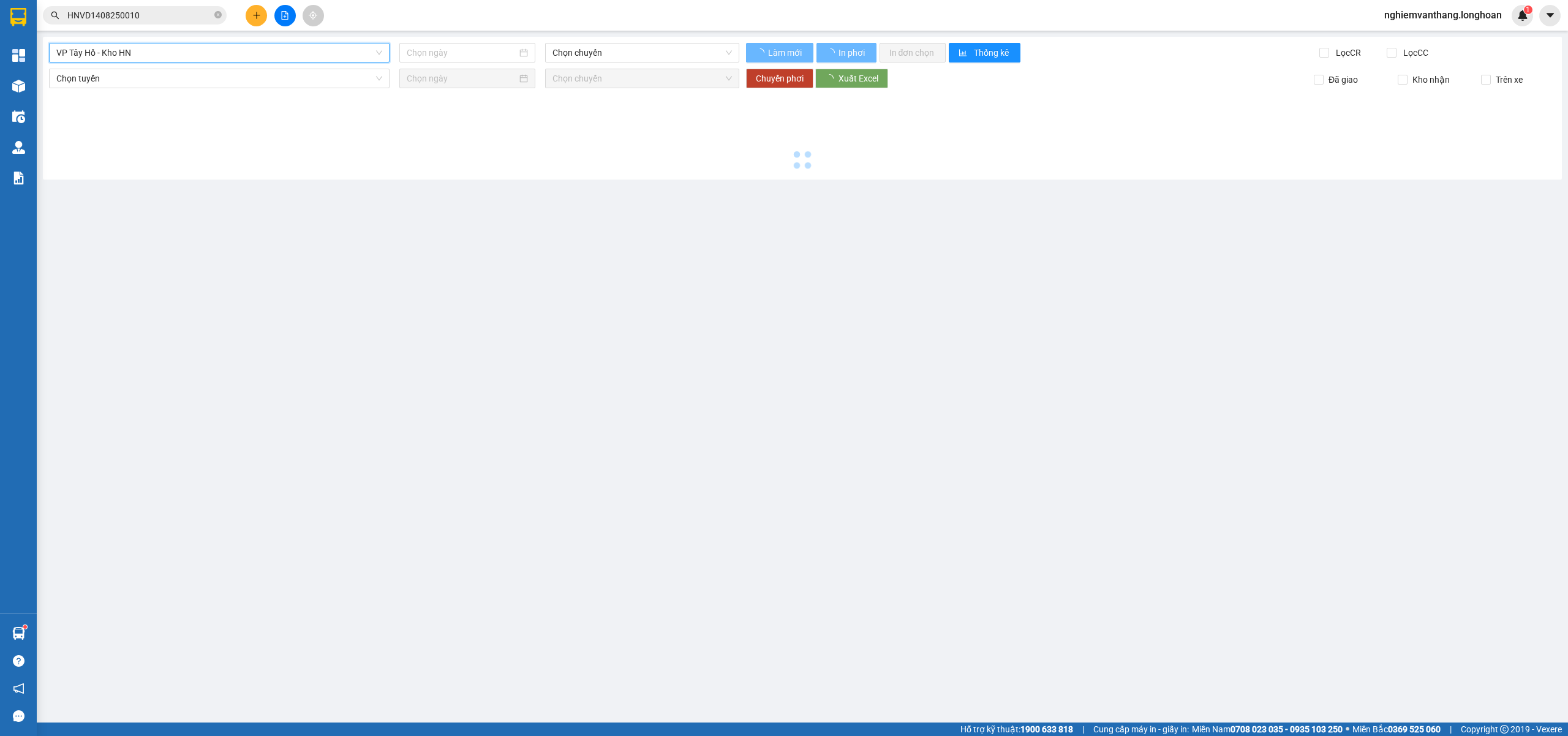
type input "[DATE]"
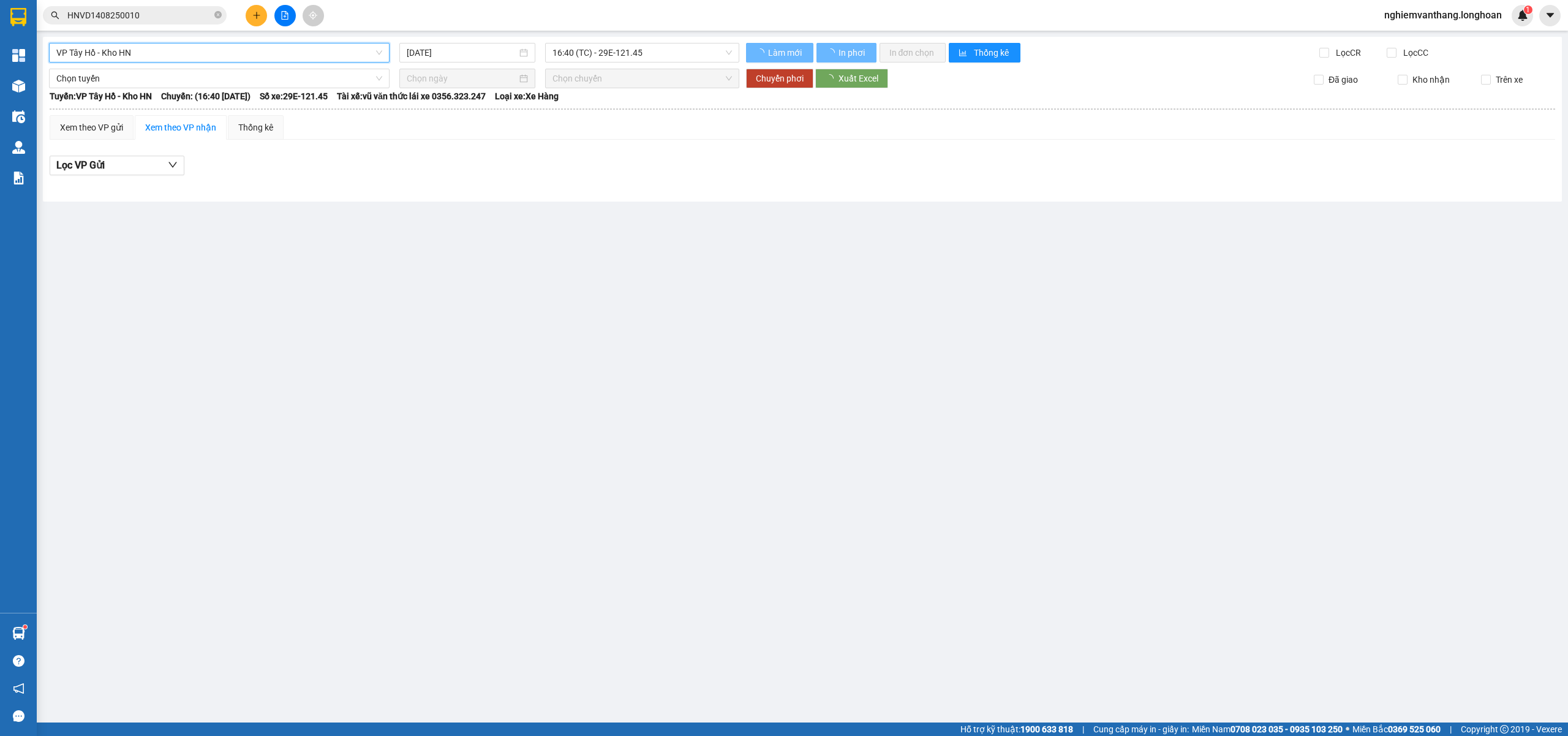
click at [116, 59] on span "VP Tây Hồ - Kho HN" at bounding box center [220, 53] width 326 height 18
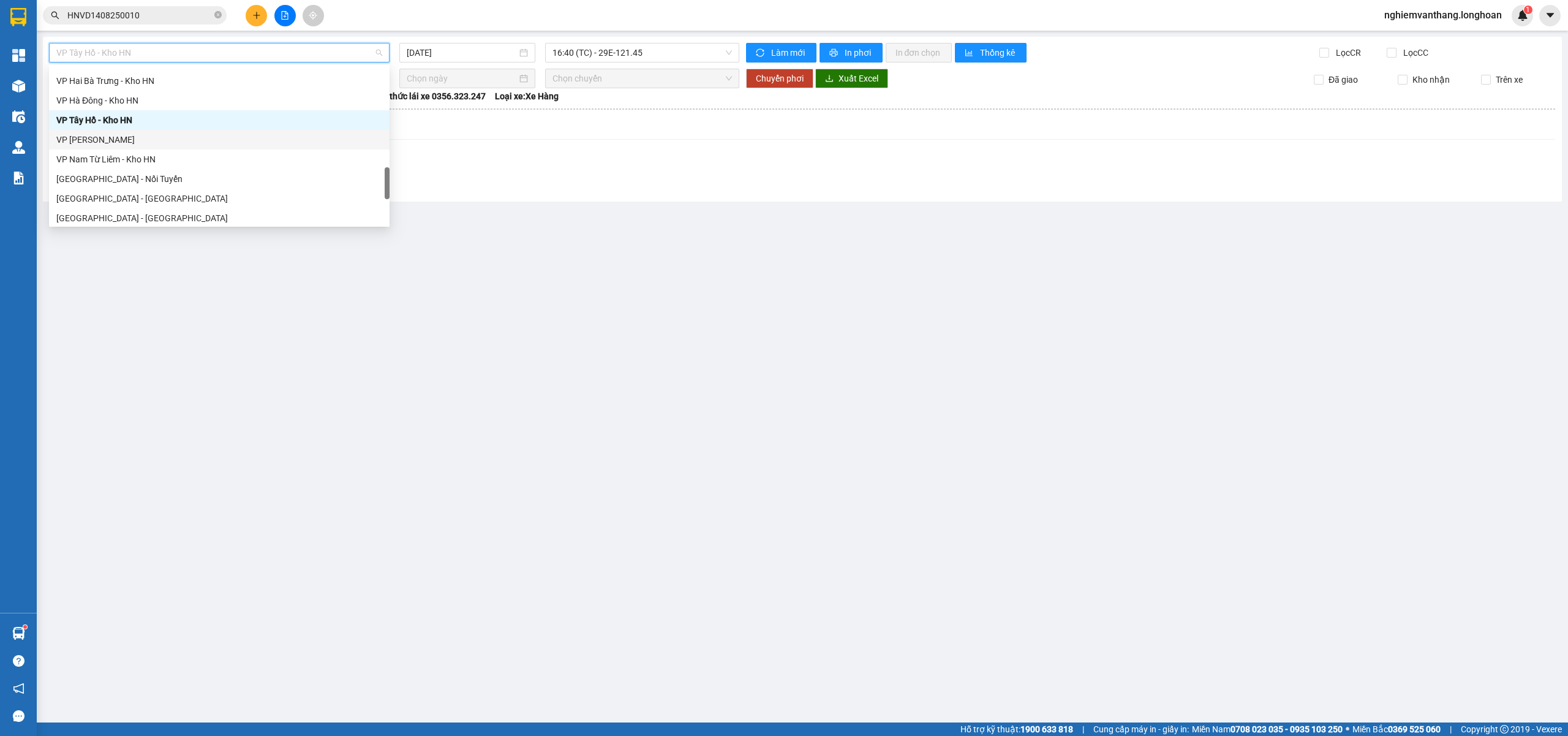
click at [116, 143] on div "VP Hoàng Mai - Kho HN" at bounding box center [220, 140] width 326 height 14
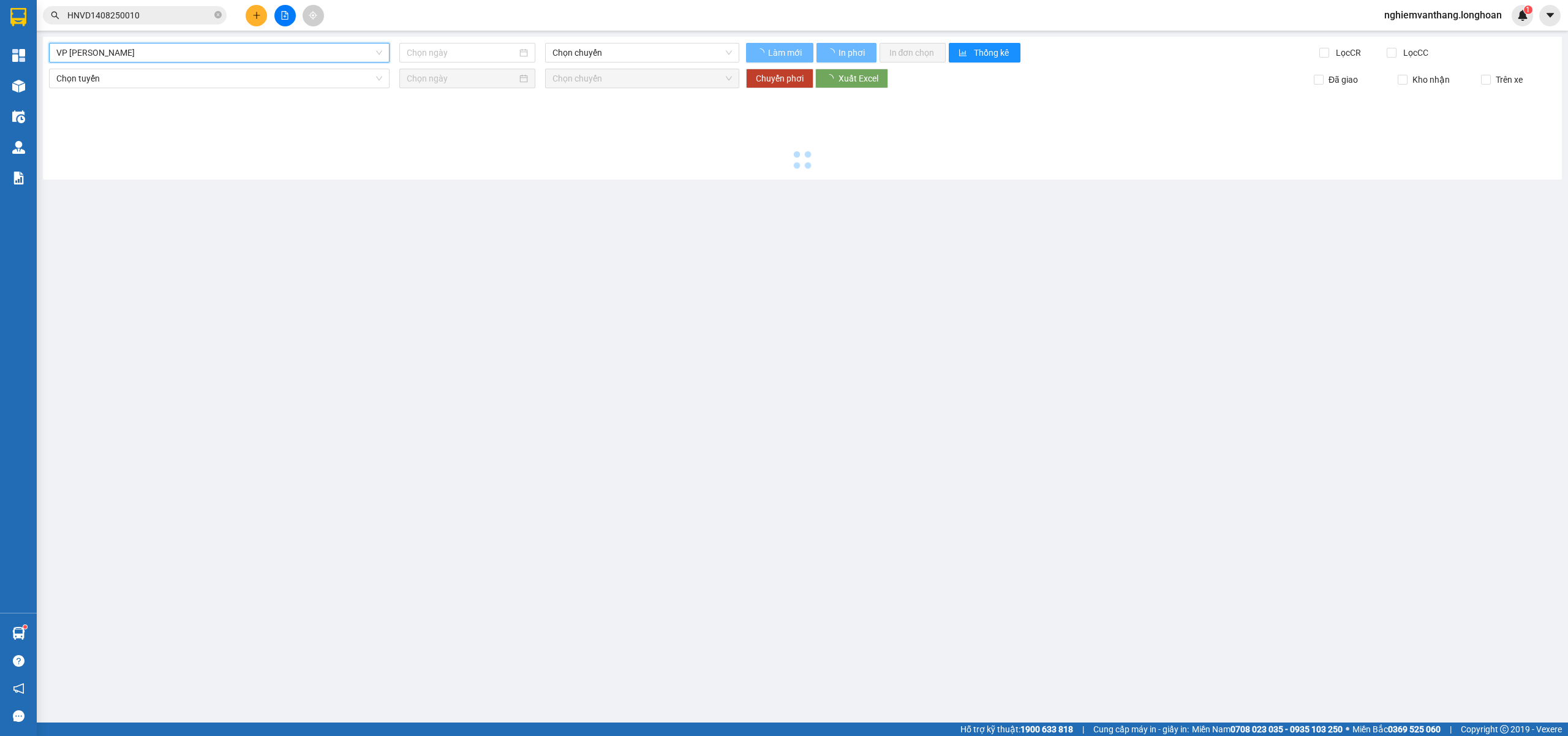
type input "[DATE]"
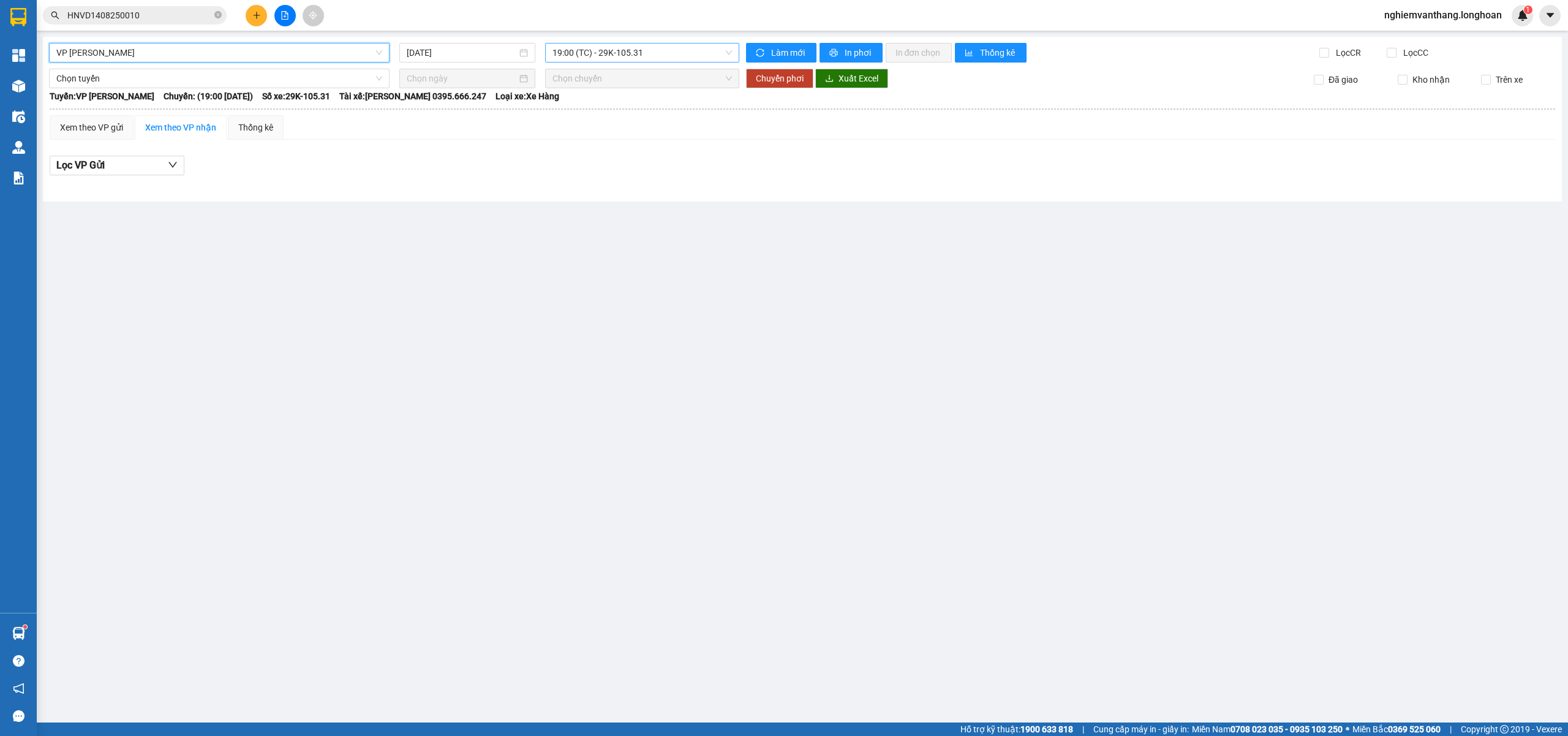
click at [591, 54] on span "19:00 (TC) - 29K-105.31" at bounding box center [642, 53] width 180 height 18
click at [585, 121] on div "22:00 (TC) - 29K-105.31" at bounding box center [600, 116] width 95 height 14
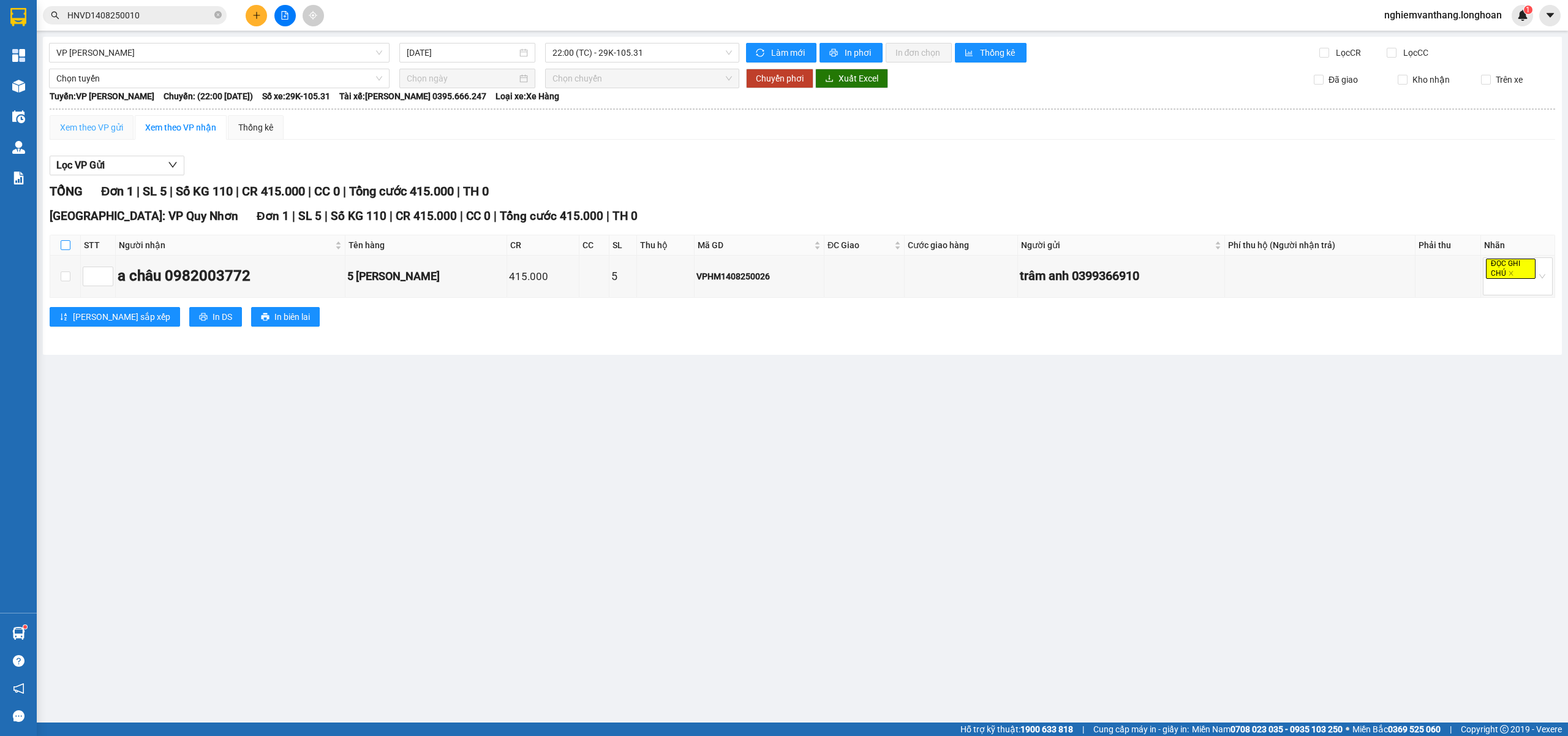
drag, startPoint x: 62, startPoint y: 246, endPoint x: 101, endPoint y: 135, distance: 117.7
click at [63, 245] on input "checkbox" at bounding box center [66, 245] width 10 height 10
checkbox input "true"
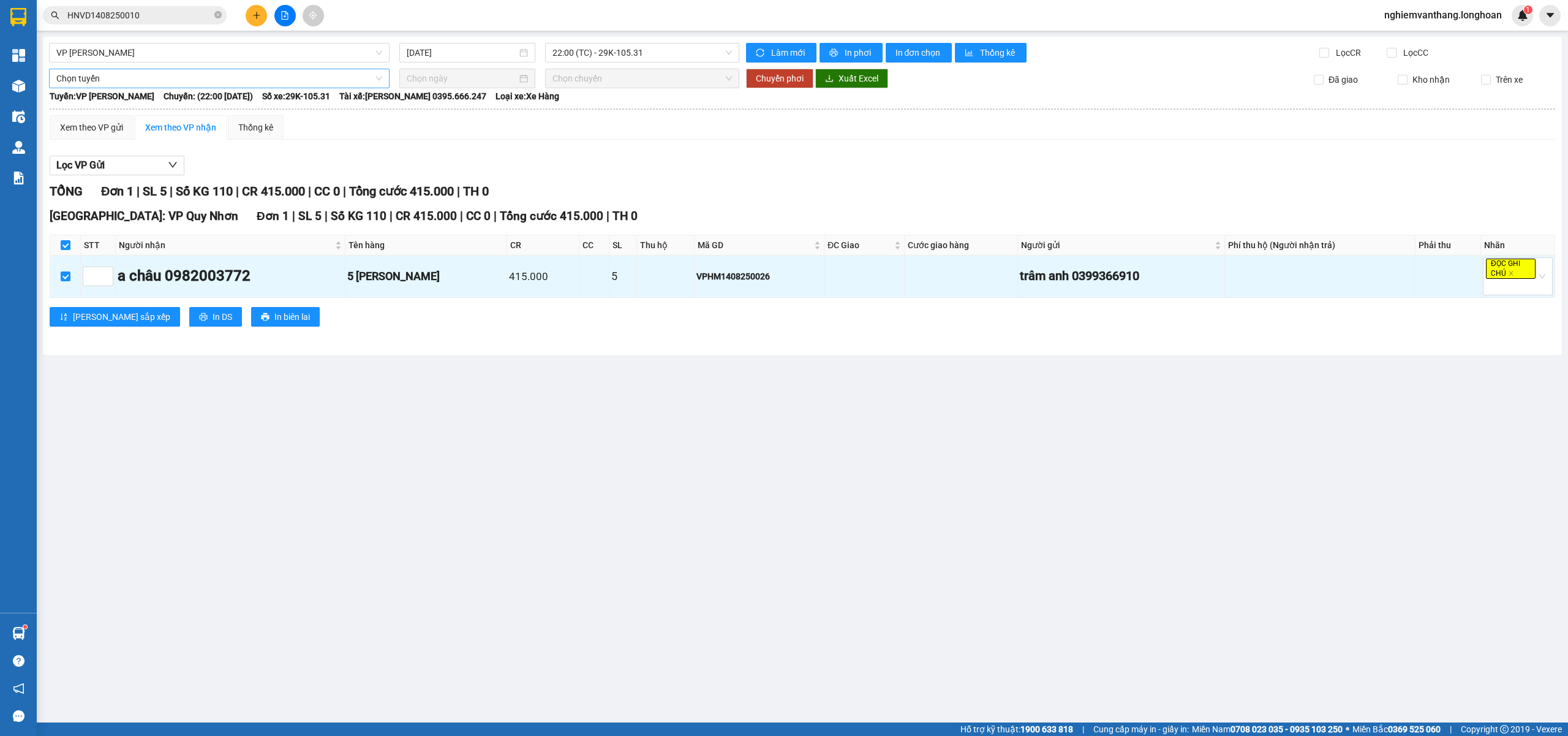
click at [102, 81] on span "Chọn tuyến" at bounding box center [220, 78] width 326 height 18
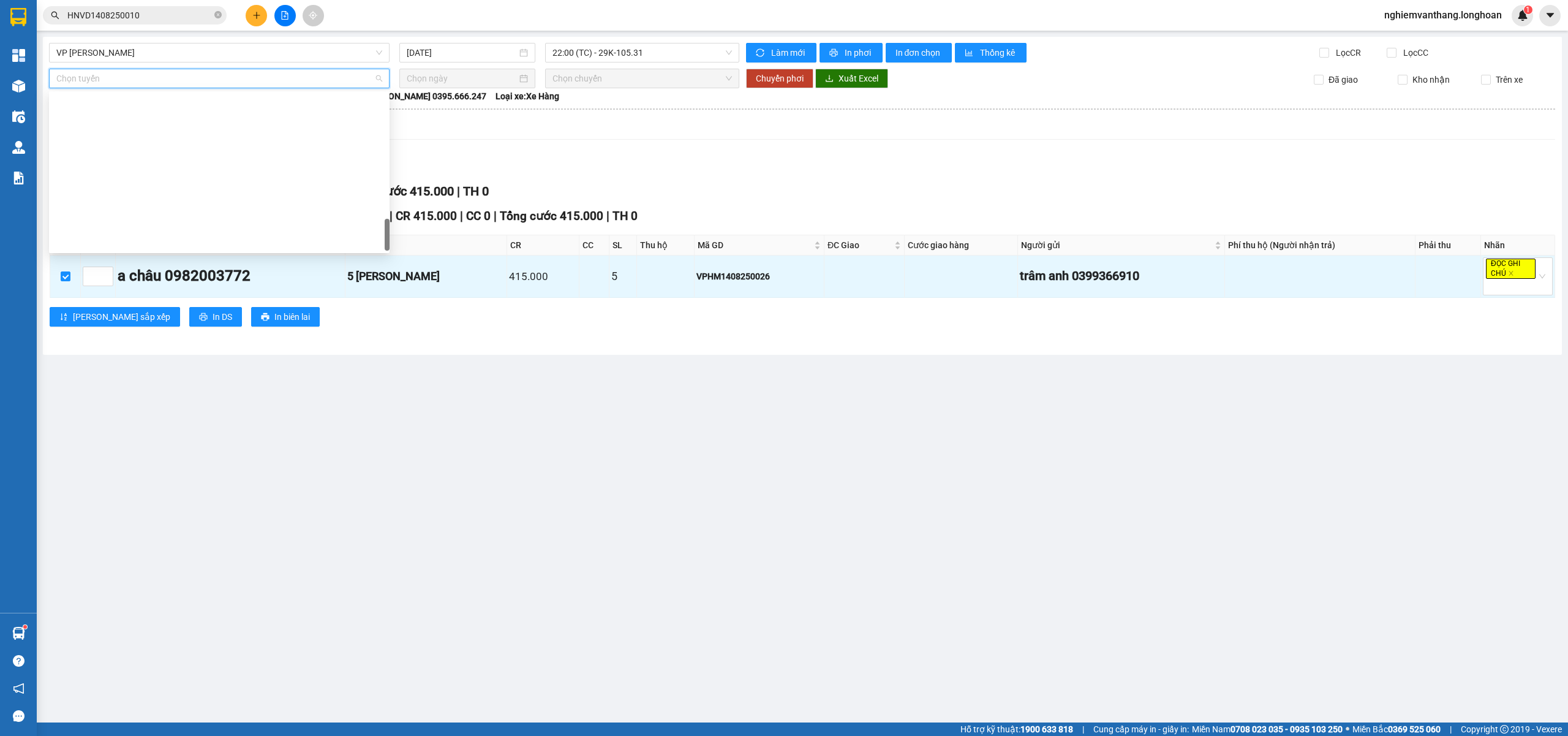
scroll to position [804, 0]
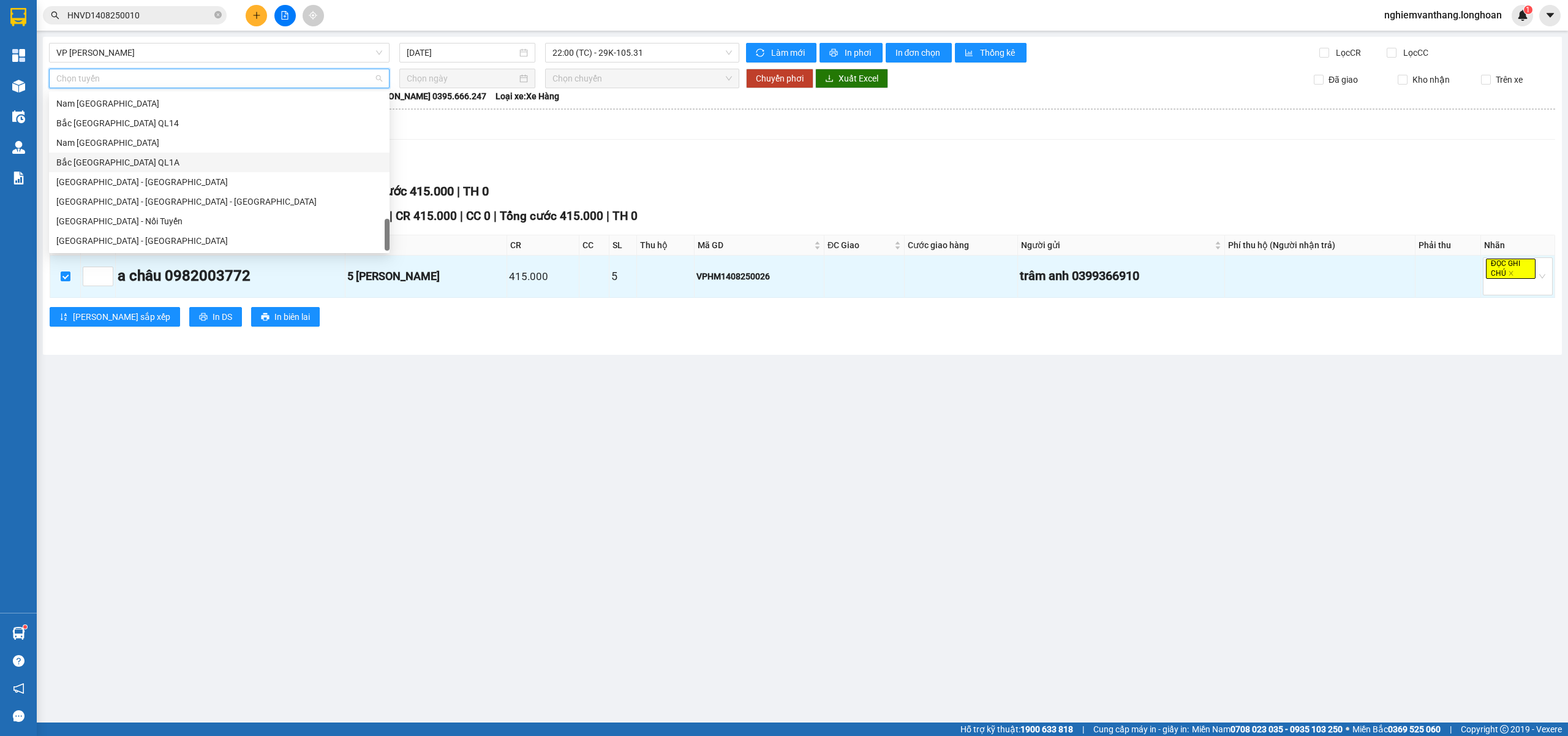
click at [118, 168] on div "Bắc [GEOGRAPHIC_DATA] QL1A" at bounding box center [220, 162] width 326 height 14
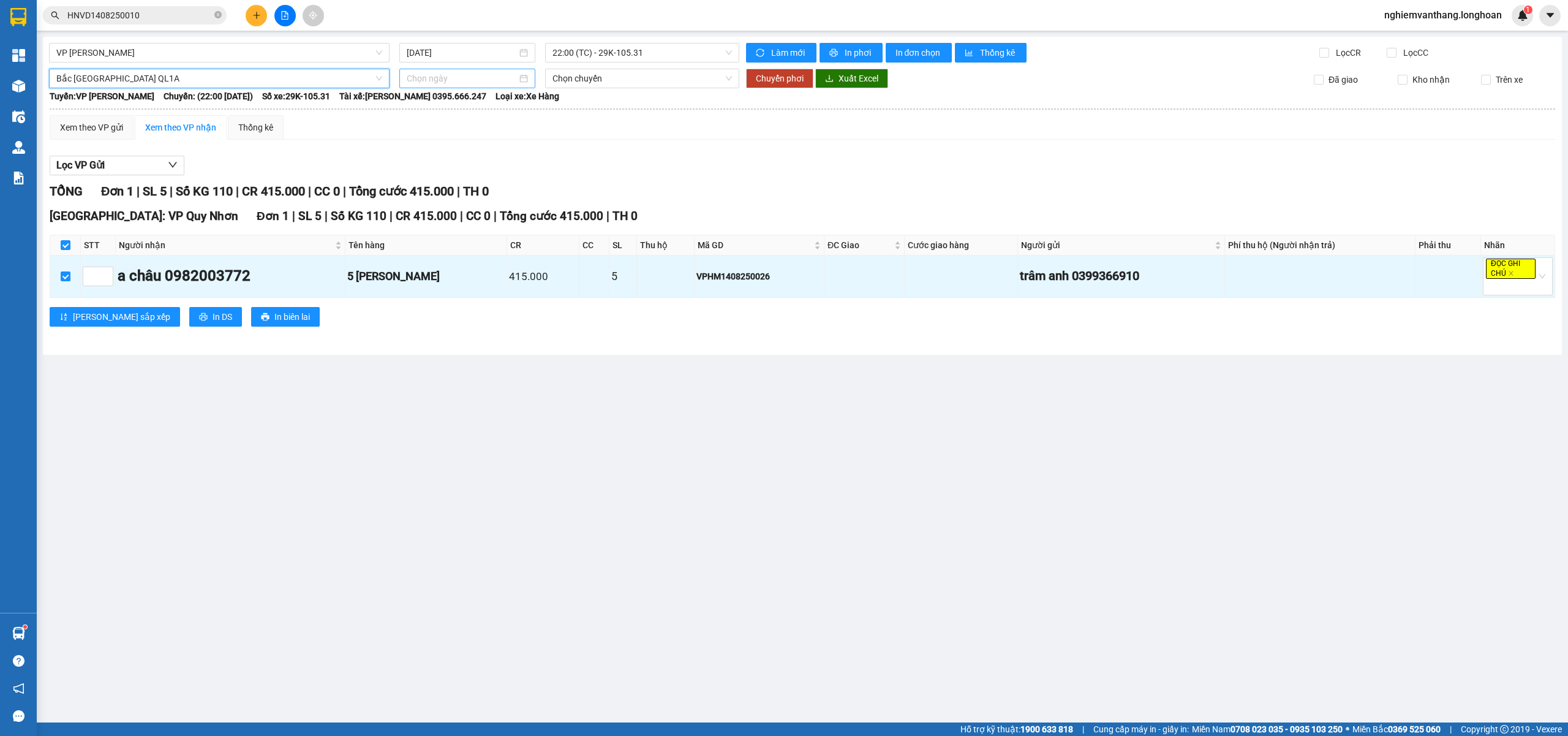
click at [490, 74] on input at bounding box center [462, 78] width 110 height 14
type input "[DATE]"
click at [503, 190] on div "14" at bounding box center [506, 187] width 15 height 15
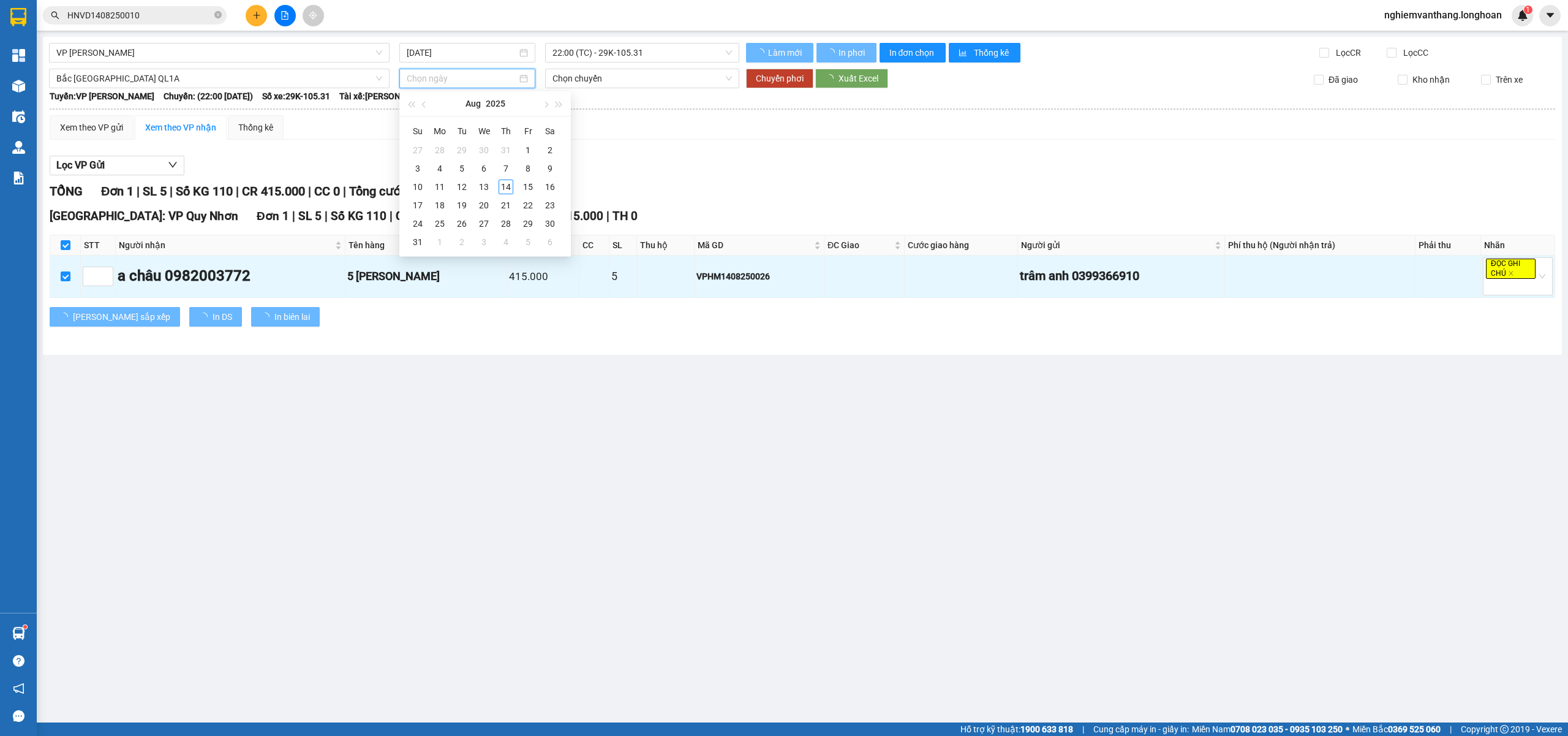
type input "[DATE]"
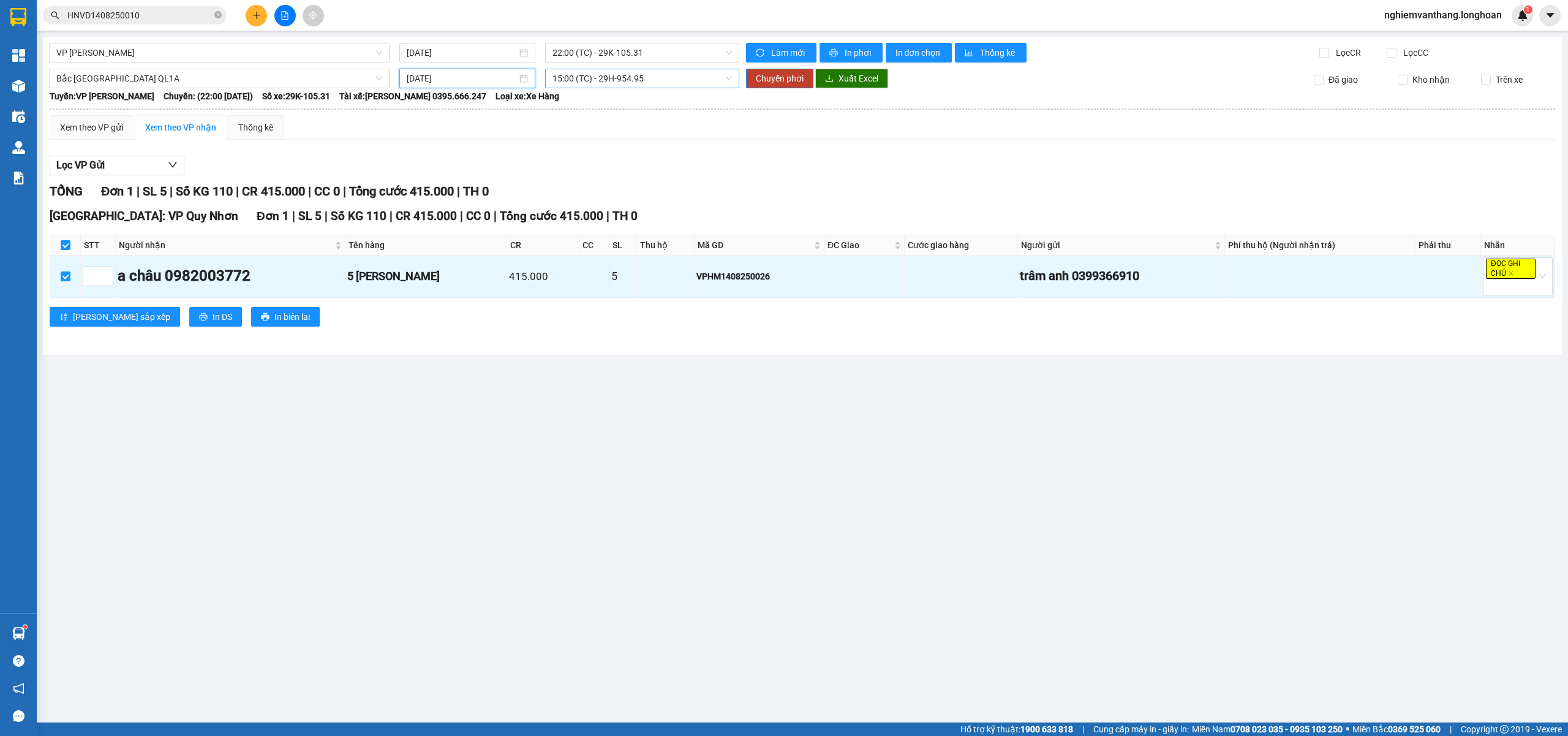
click at [650, 81] on span "15:00 (TC) - 29H-954.95" at bounding box center [642, 78] width 180 height 18
click at [616, 140] on div "20:00 (TC) - 29K-024.94" at bounding box center [600, 143] width 95 height 14
click at [777, 81] on span "Chuyển phơi" at bounding box center [780, 78] width 48 height 14
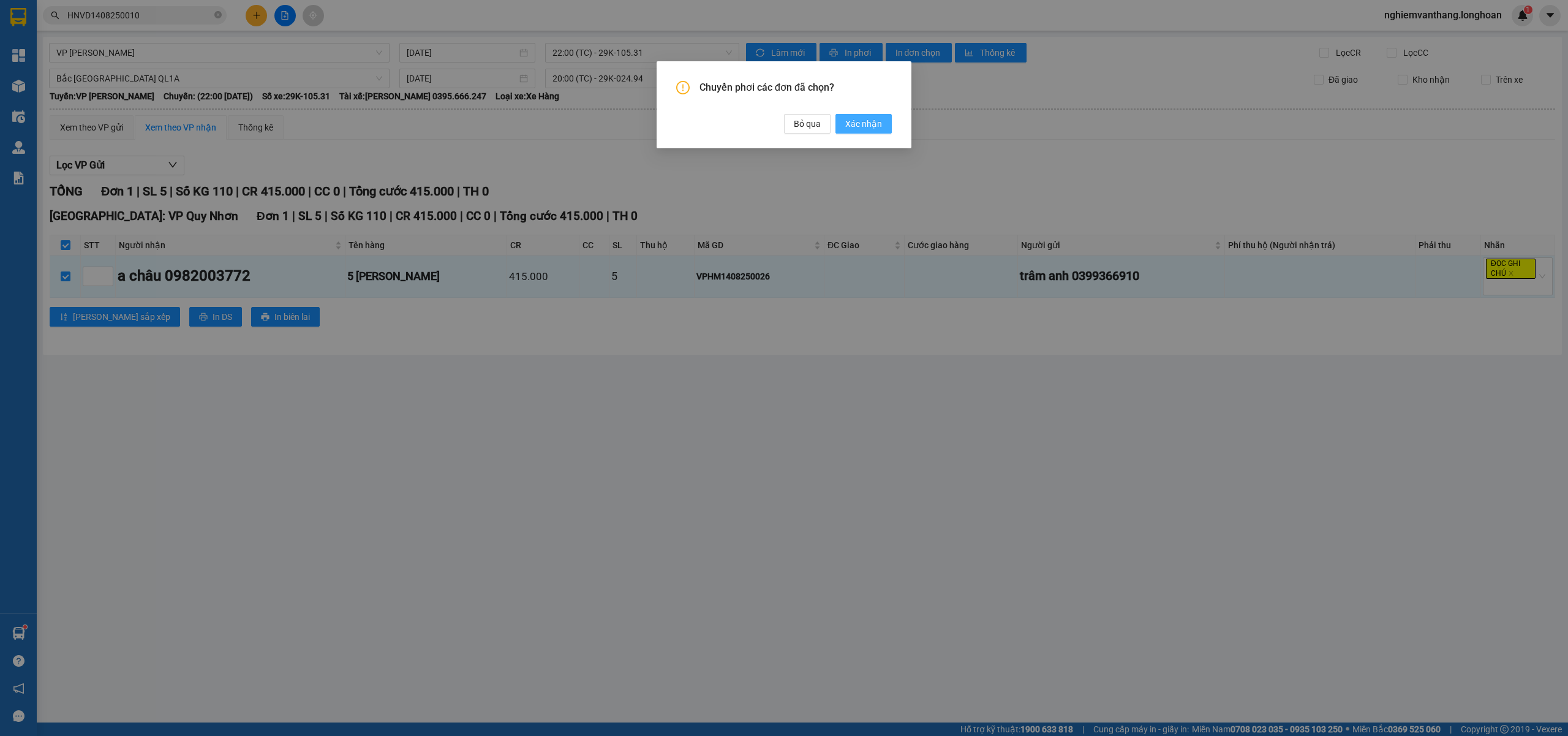
click at [849, 117] on span "Xác nhận" at bounding box center [864, 124] width 37 height 14
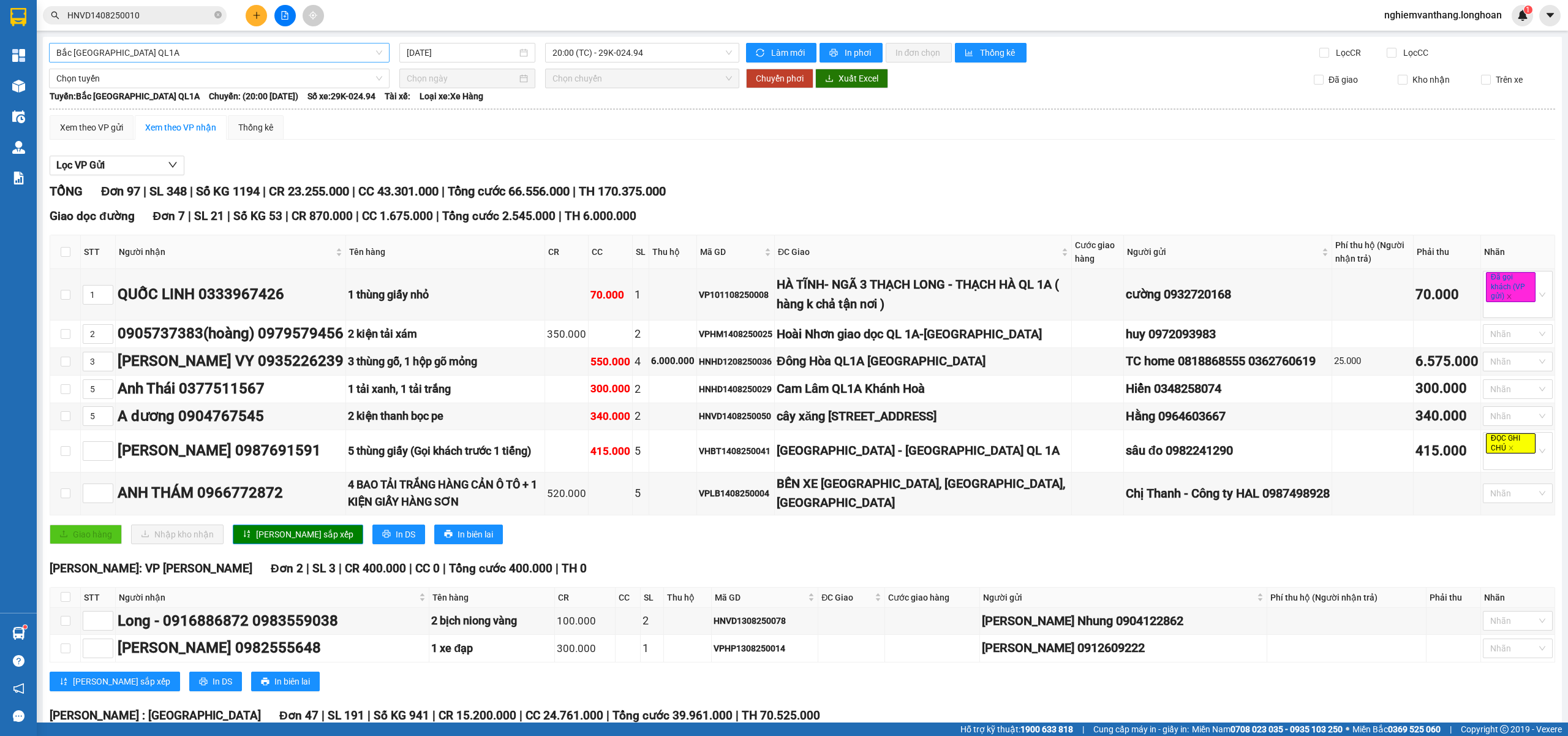
click at [122, 54] on span "Bắc [GEOGRAPHIC_DATA] QL1A" at bounding box center [220, 53] width 326 height 18
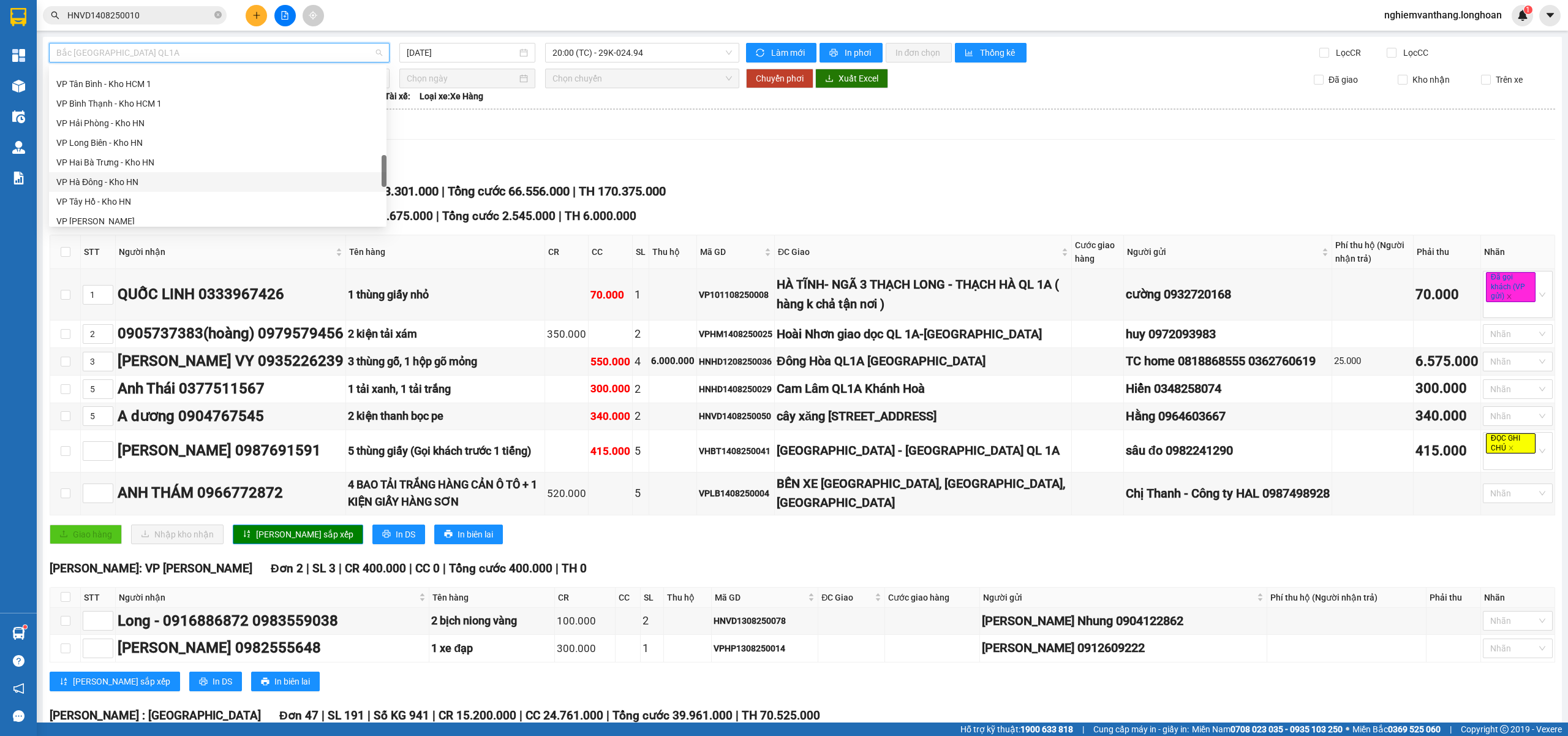
scroll to position [643, 0]
click at [121, 145] on div "VP Hoàng Mai - Kho HN" at bounding box center [218, 140] width 323 height 14
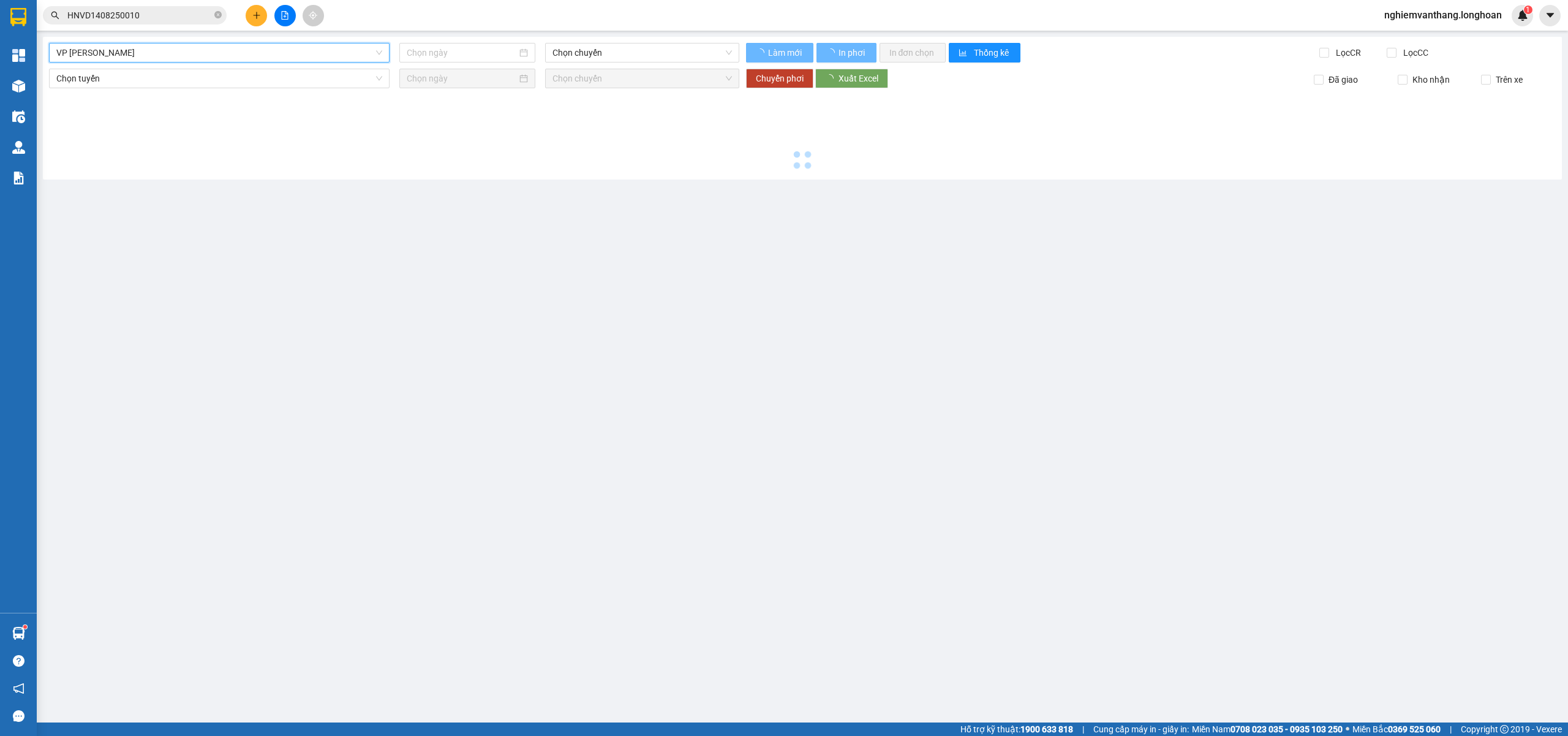
type input "[DATE]"
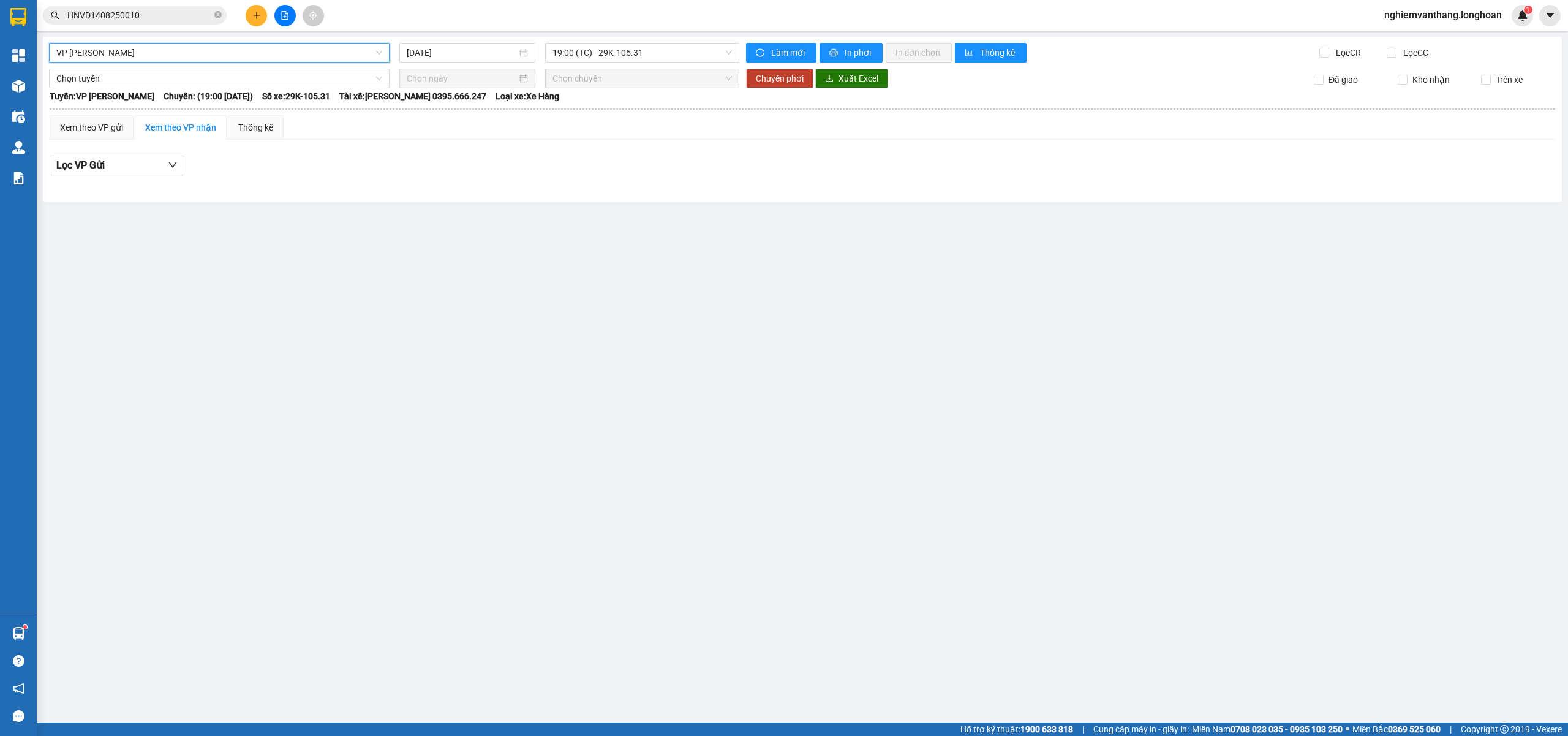
drag, startPoint x: 599, startPoint y: 53, endPoint x: 603, endPoint y: 67, distance: 14.6
click at [599, 52] on span "19:00 (TC) - 29K-105.31" at bounding box center [642, 53] width 180 height 18
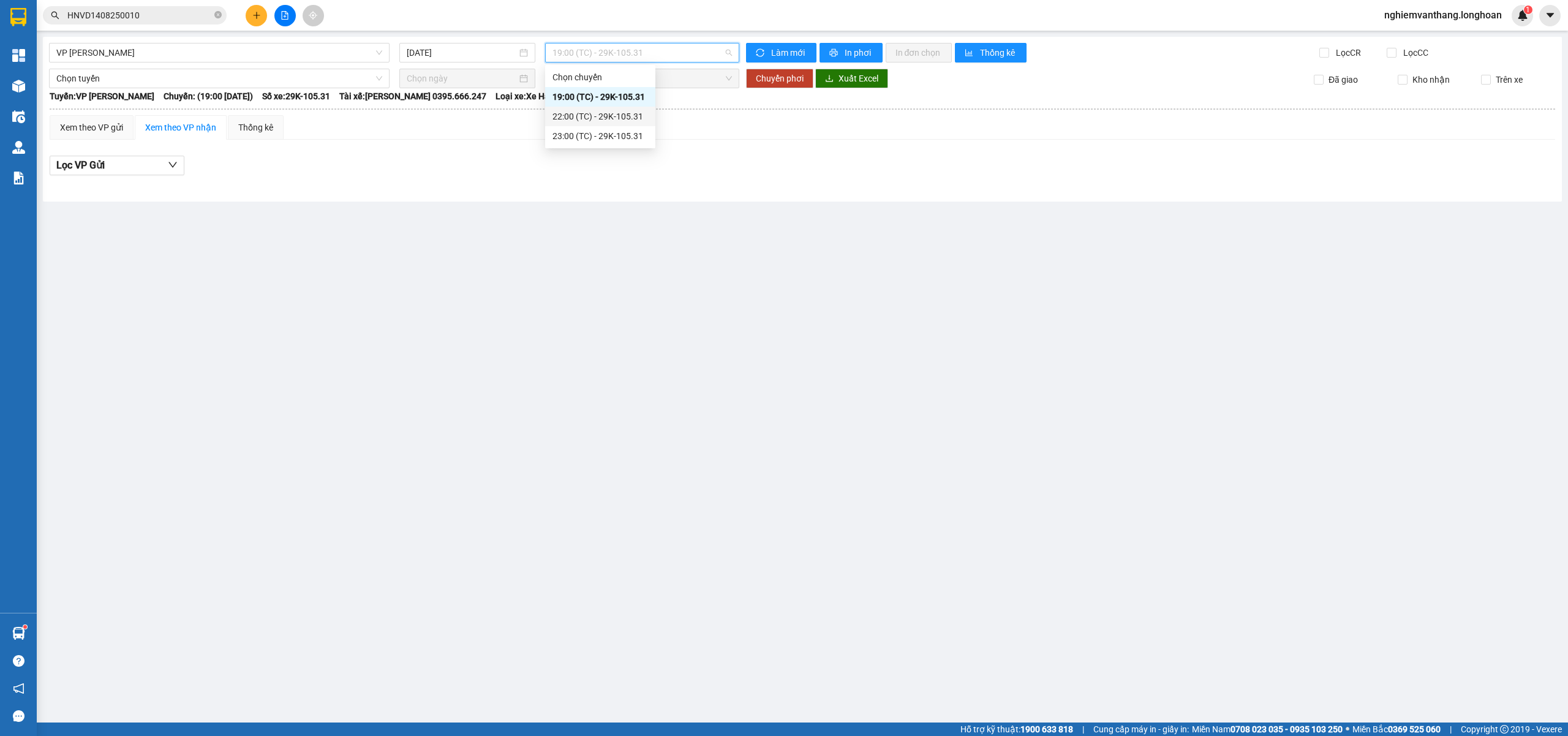
click at [596, 113] on div "22:00 (TC) - 29K-105.31" at bounding box center [600, 116] width 95 height 14
click at [607, 52] on span "22:00 (TC) - 29K-105.31" at bounding box center [642, 53] width 180 height 18
click at [589, 135] on div "23:00 (TC) - 29K-105.31" at bounding box center [600, 136] width 95 height 14
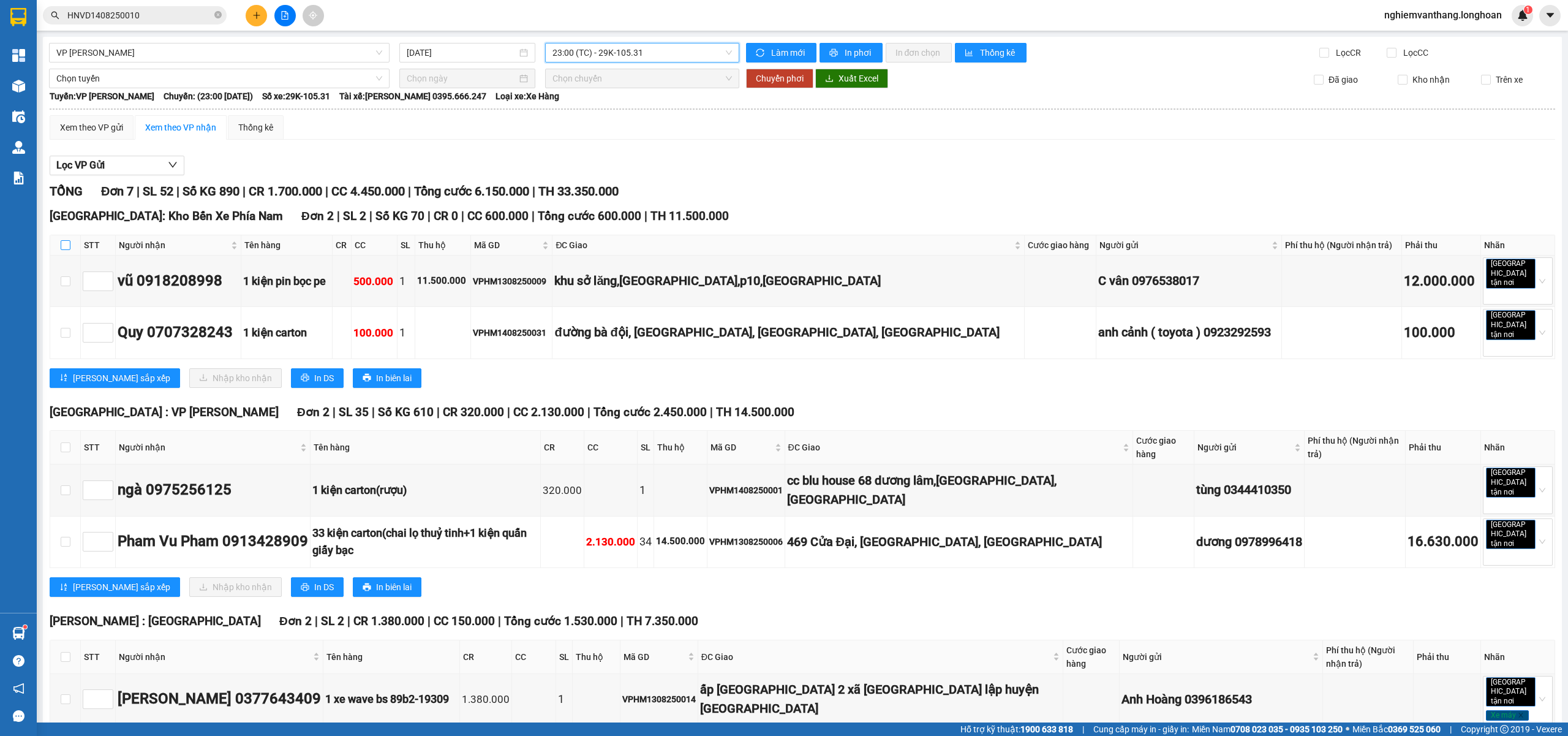
click at [63, 246] on input "checkbox" at bounding box center [66, 245] width 10 height 10
checkbox input "true"
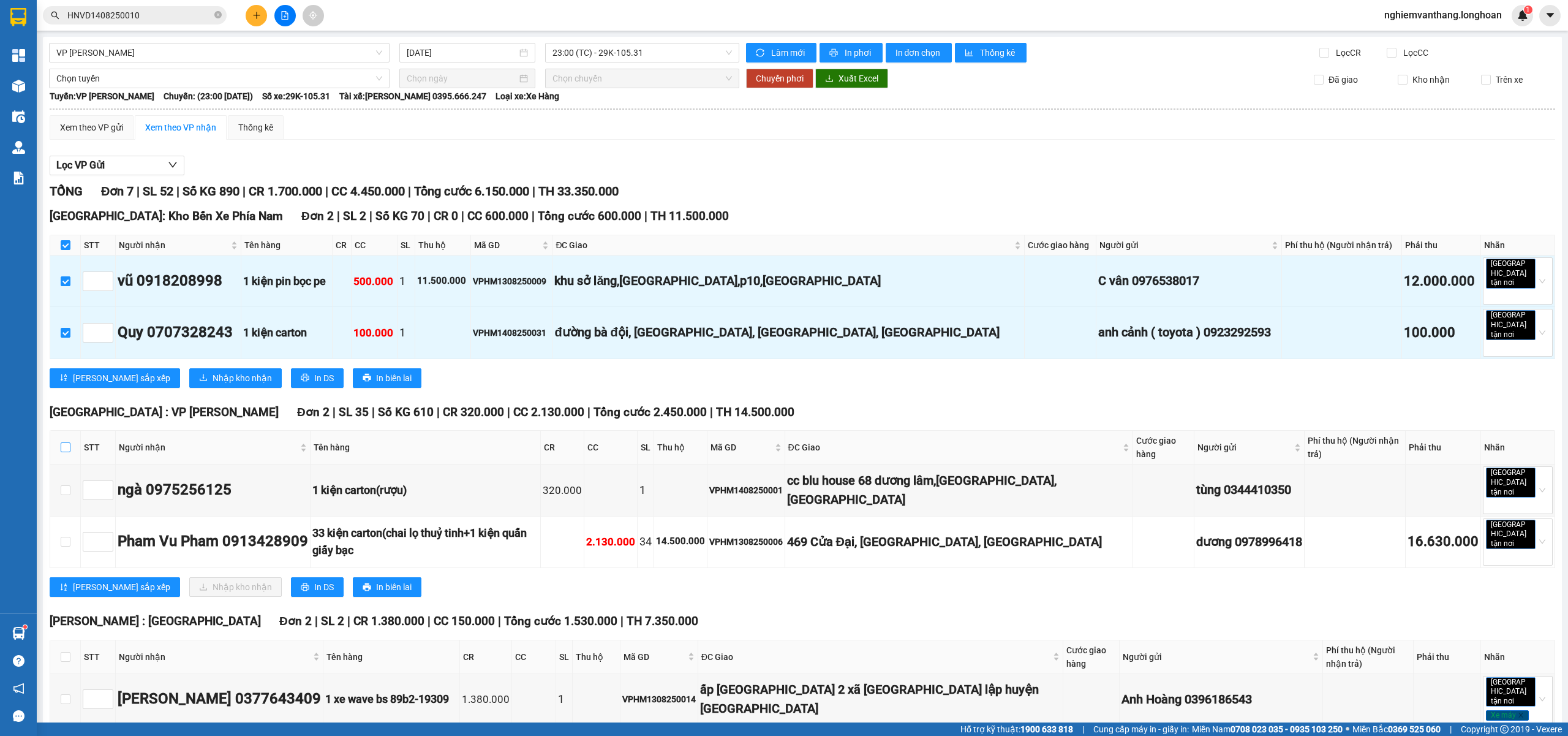
click at [62, 442] on input "checkbox" at bounding box center [66, 447] width 10 height 10
checkbox input "true"
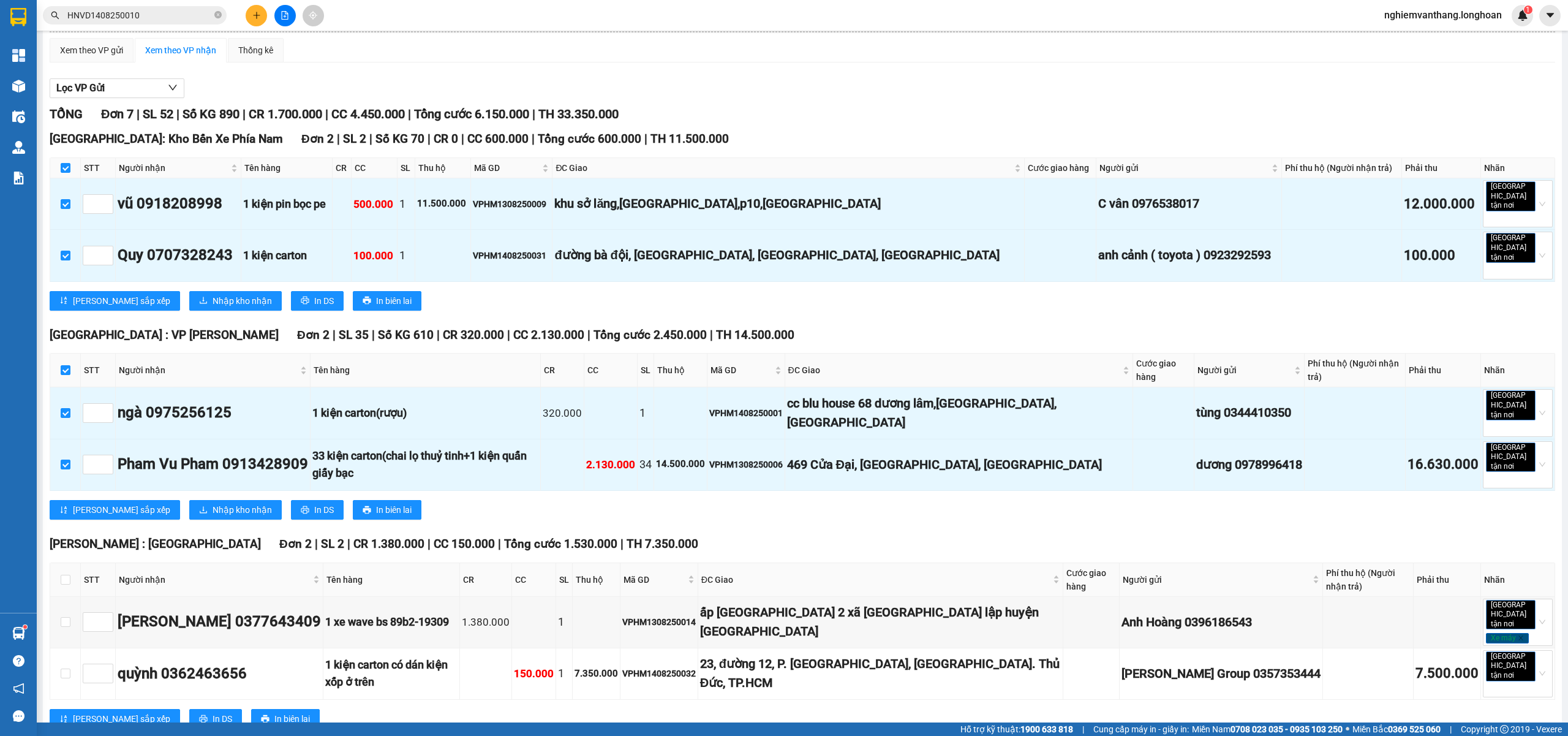
scroll to position [180, 0]
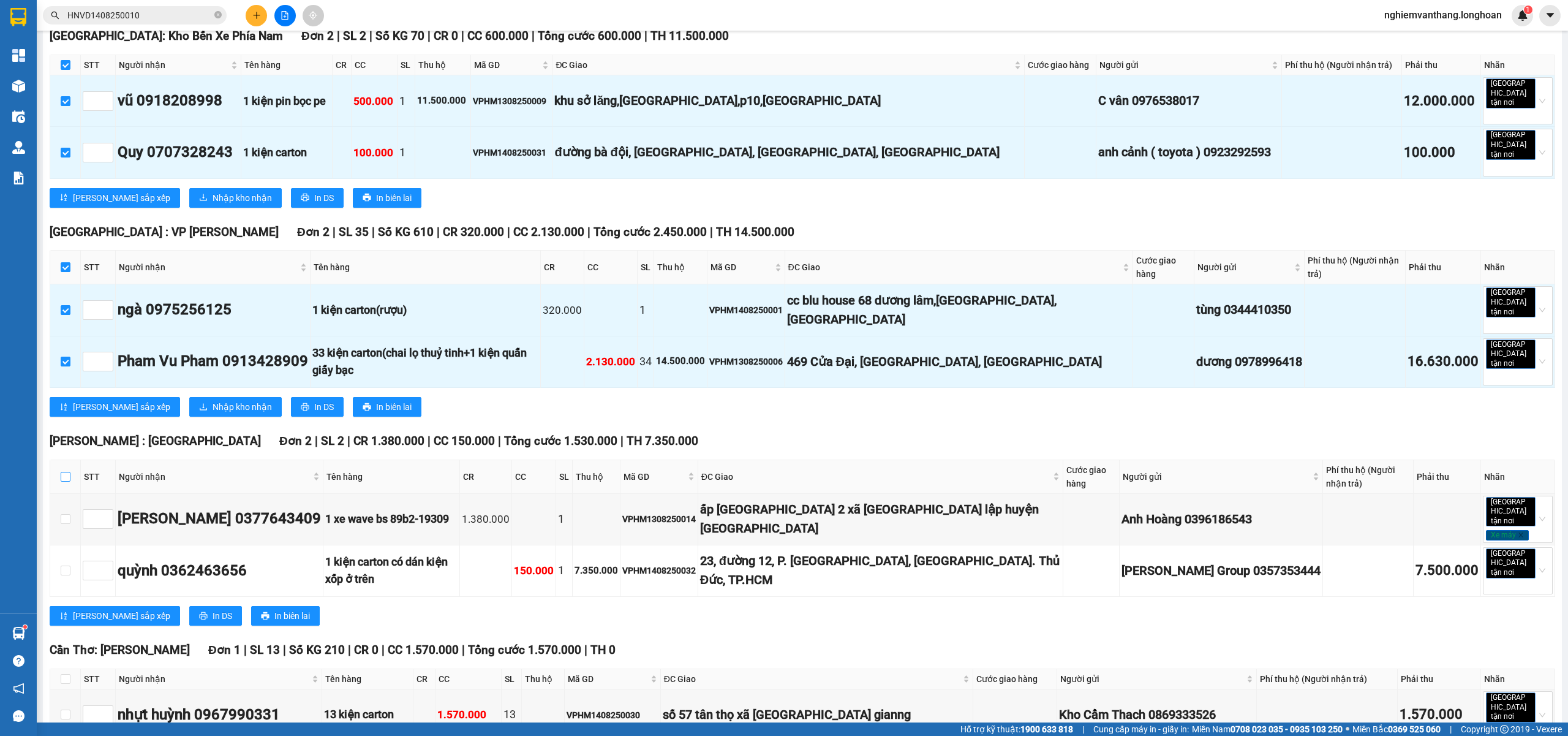
click at [68, 472] on input "checkbox" at bounding box center [66, 477] width 10 height 10
checkbox input "true"
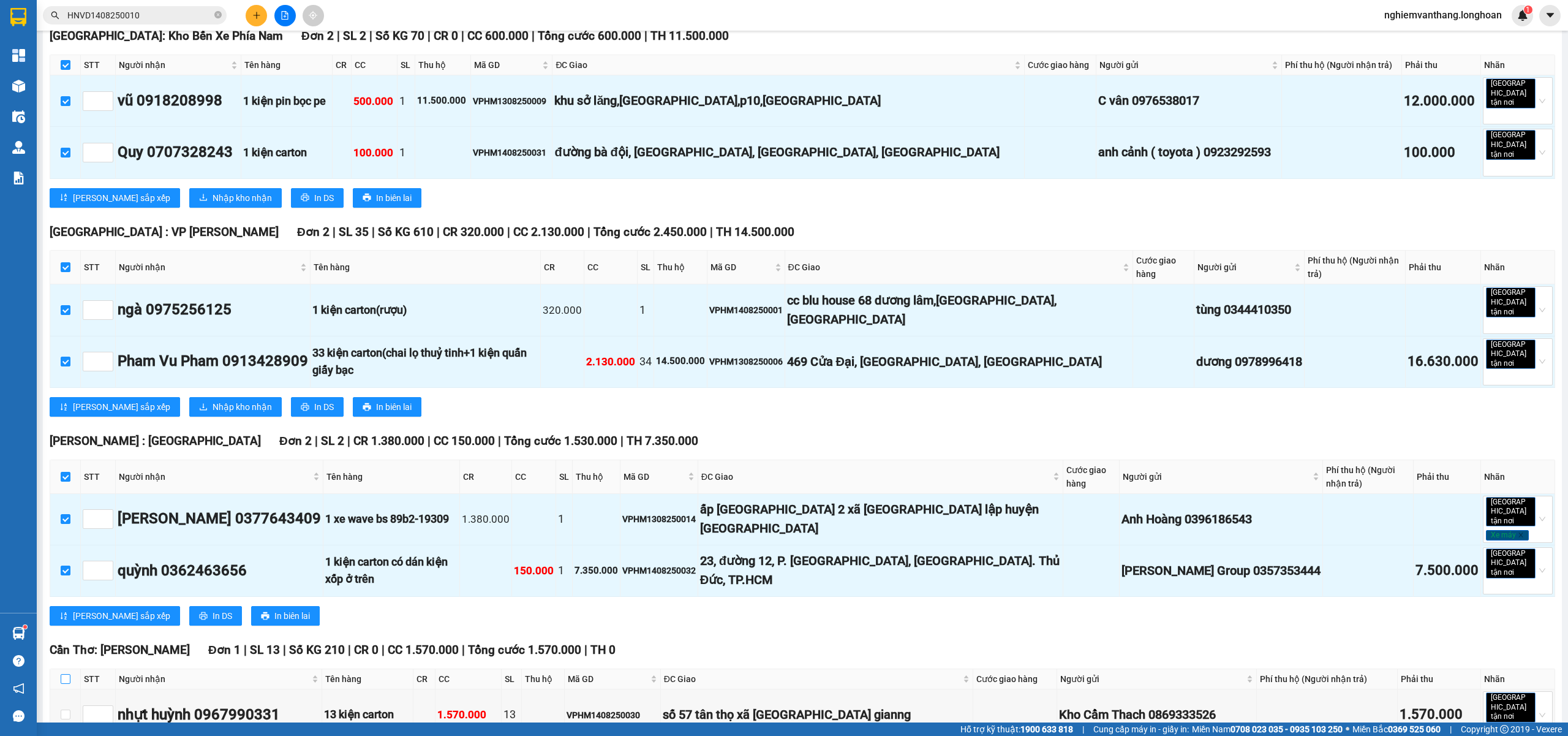
click at [68, 674] on input "checkbox" at bounding box center [66, 679] width 10 height 10
checkbox input "true"
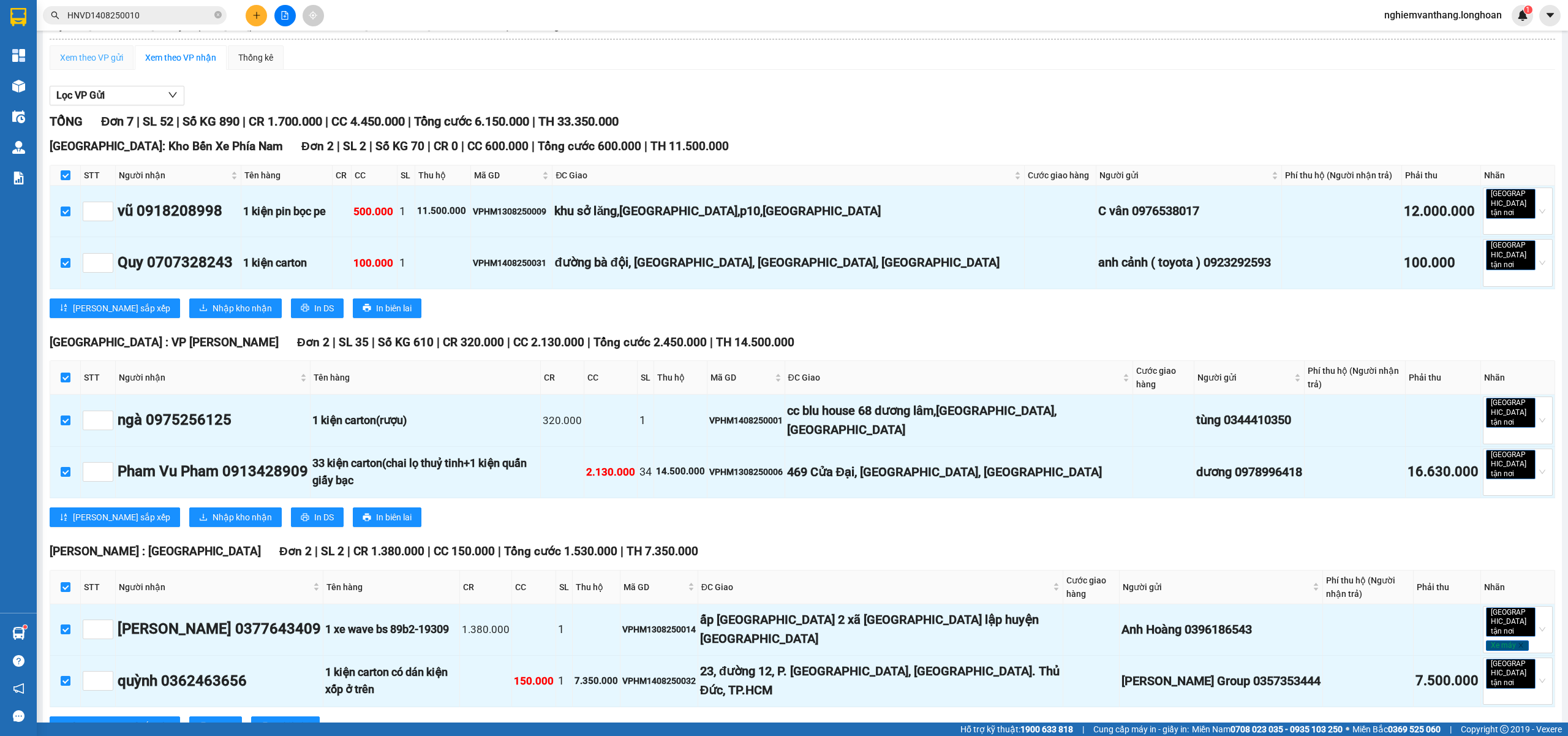
scroll to position [0, 0]
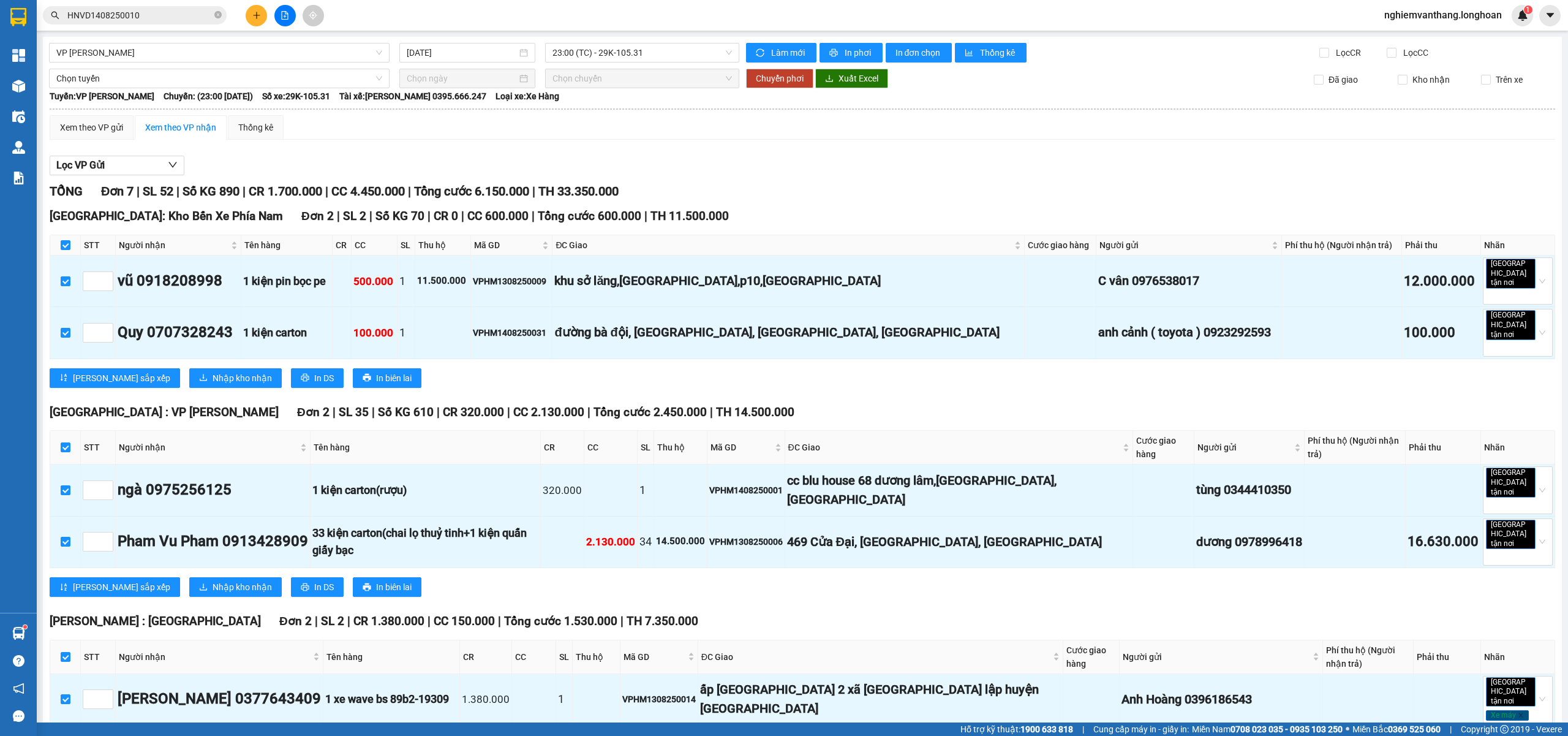
click at [86, 91] on b "Tuyến: VP Hoàng Mai - Kho HN" at bounding box center [102, 96] width 105 height 10
click at [128, 78] on span "Chọn tuyến" at bounding box center [220, 78] width 326 height 18
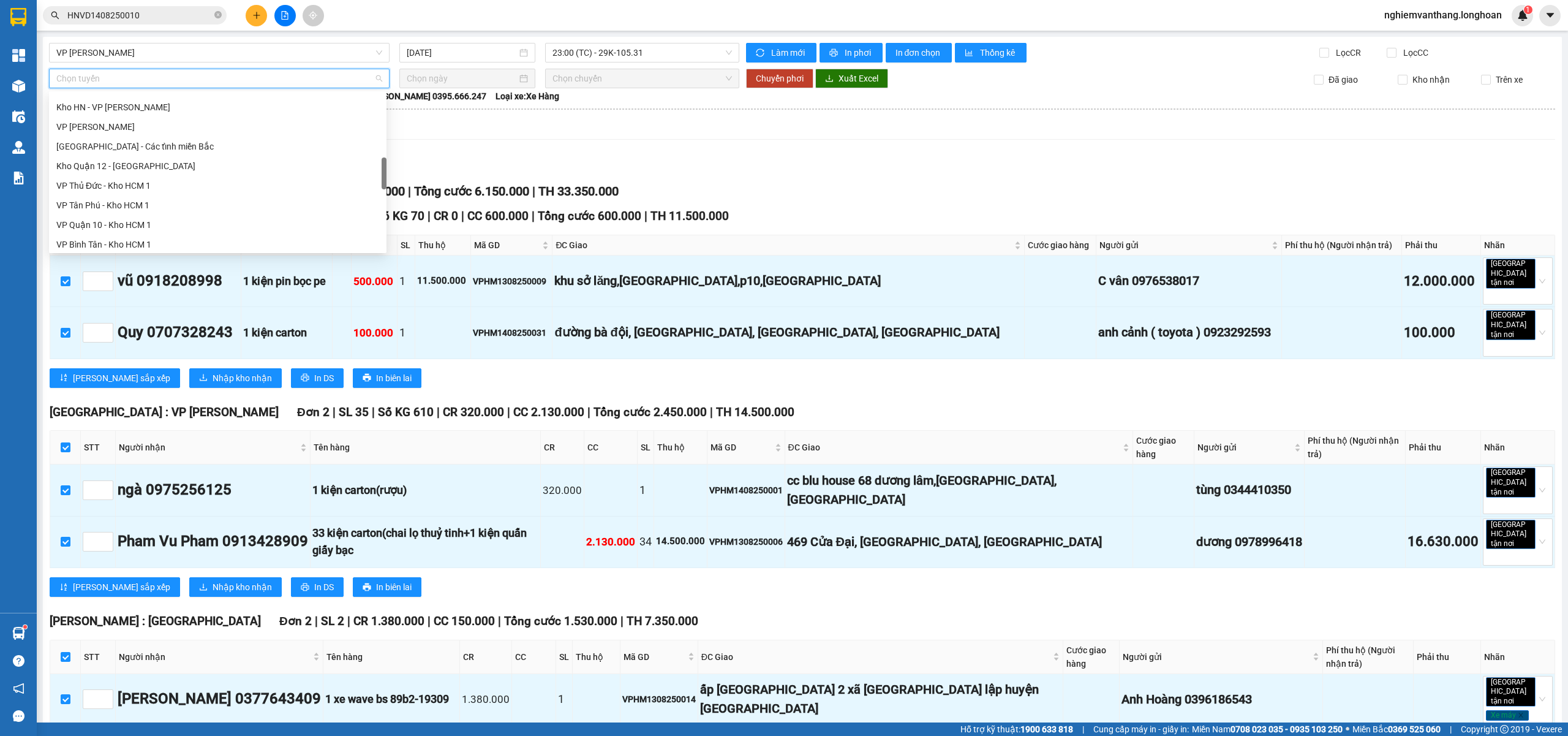
scroll to position [804, 0]
click at [116, 153] on div "Bắc [GEOGRAPHIC_DATA] QL1A" at bounding box center [218, 162] width 338 height 20
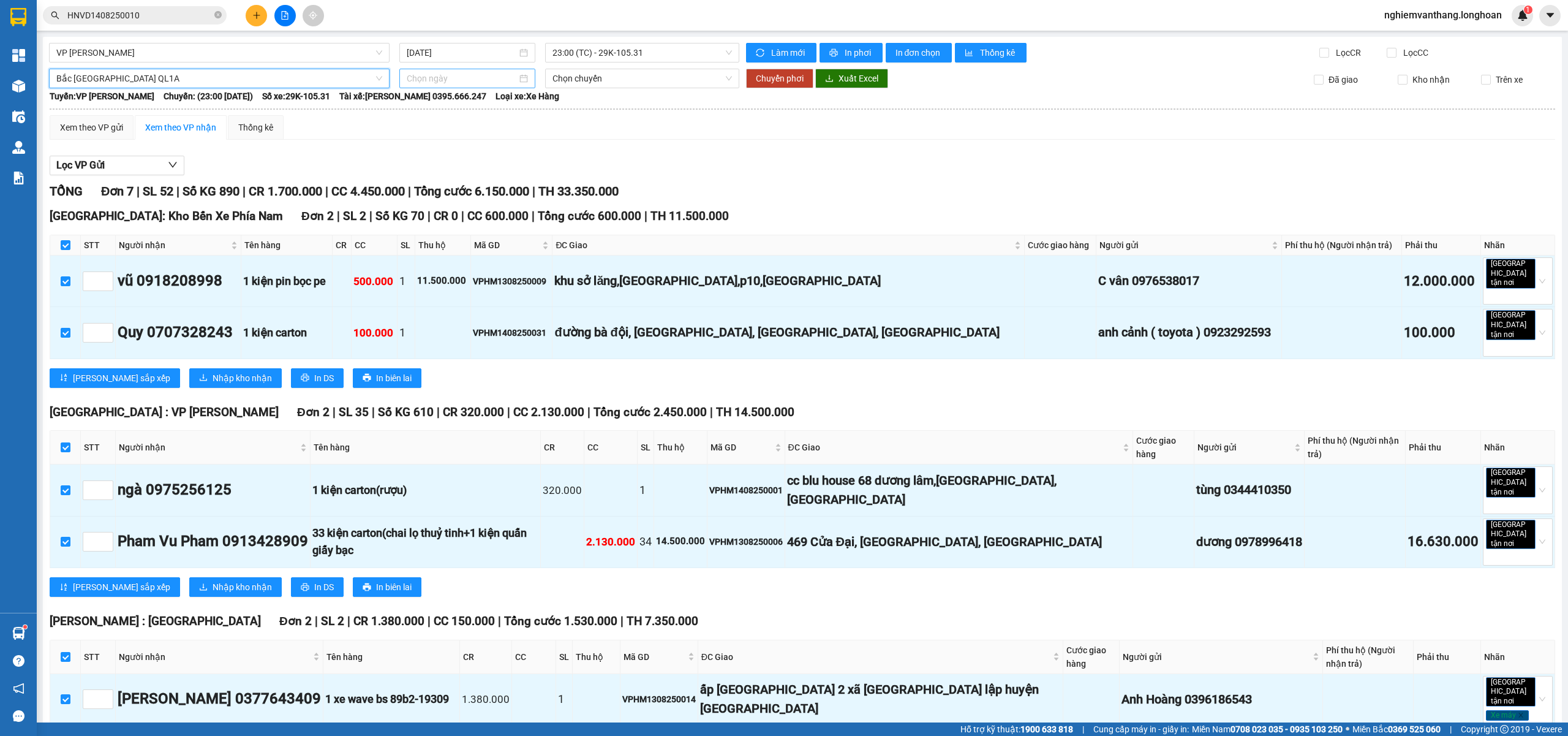
click at [452, 83] on div at bounding box center [467, 78] width 136 height 20
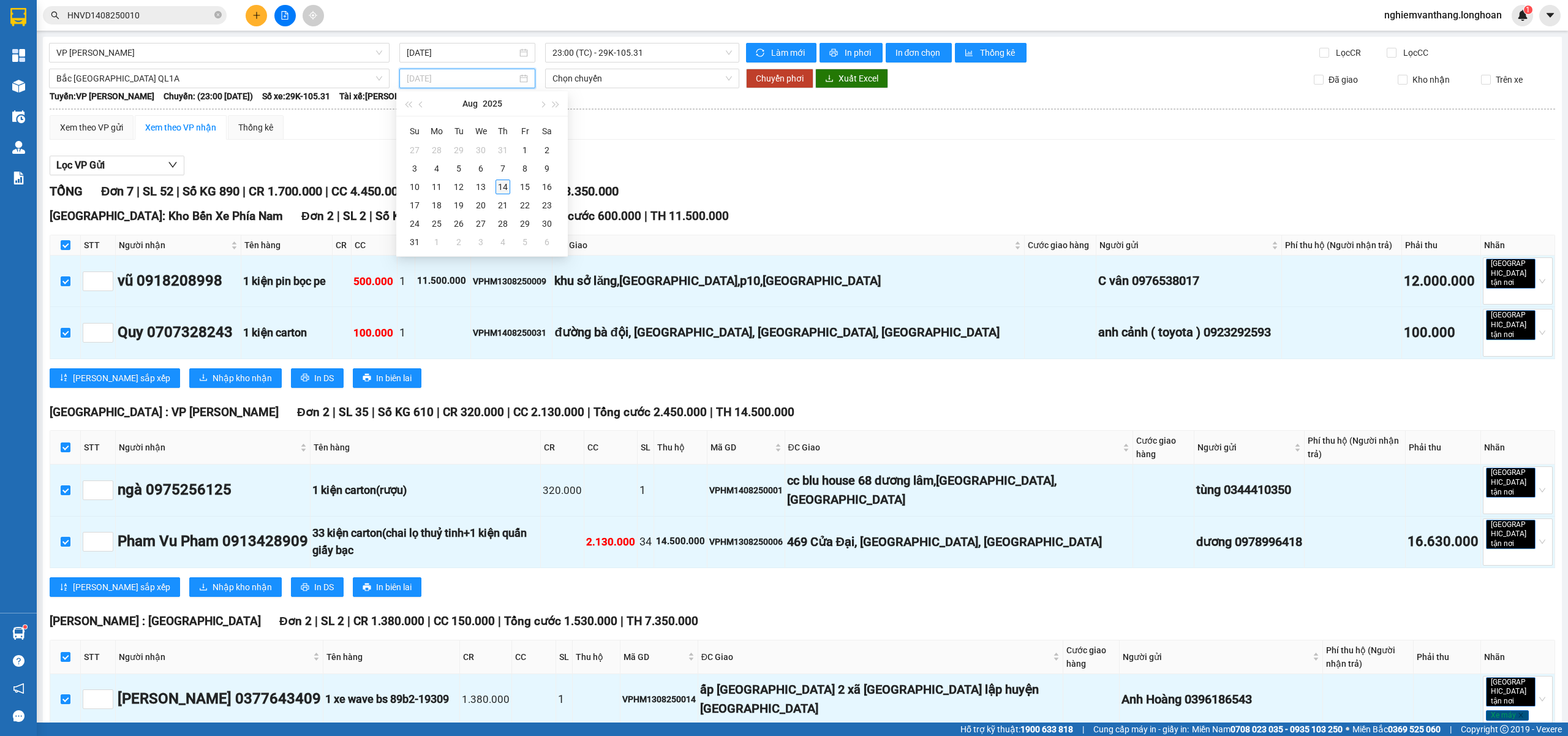
type input "[DATE]"
click at [508, 183] on div "14" at bounding box center [503, 187] width 15 height 15
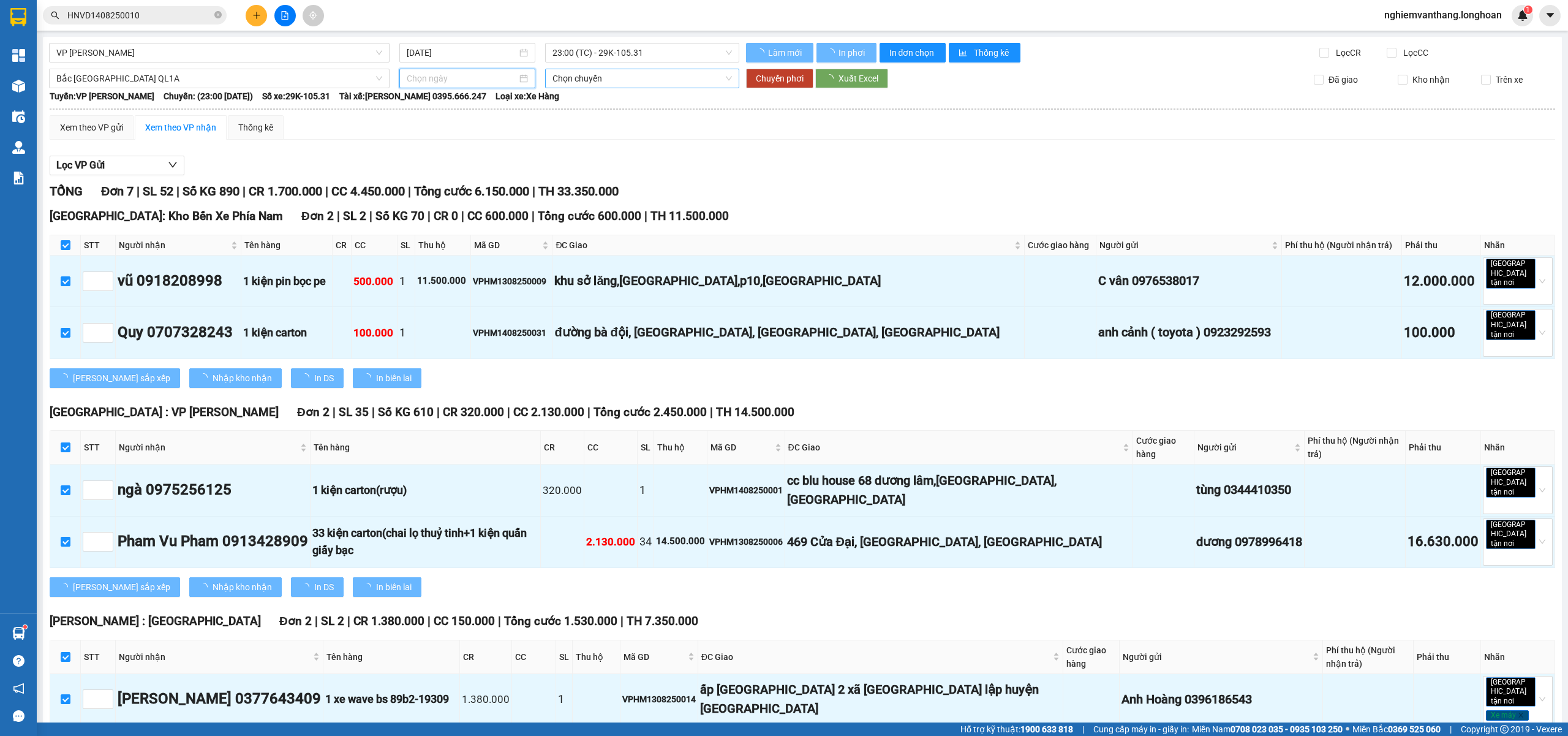
type input "[DATE]"
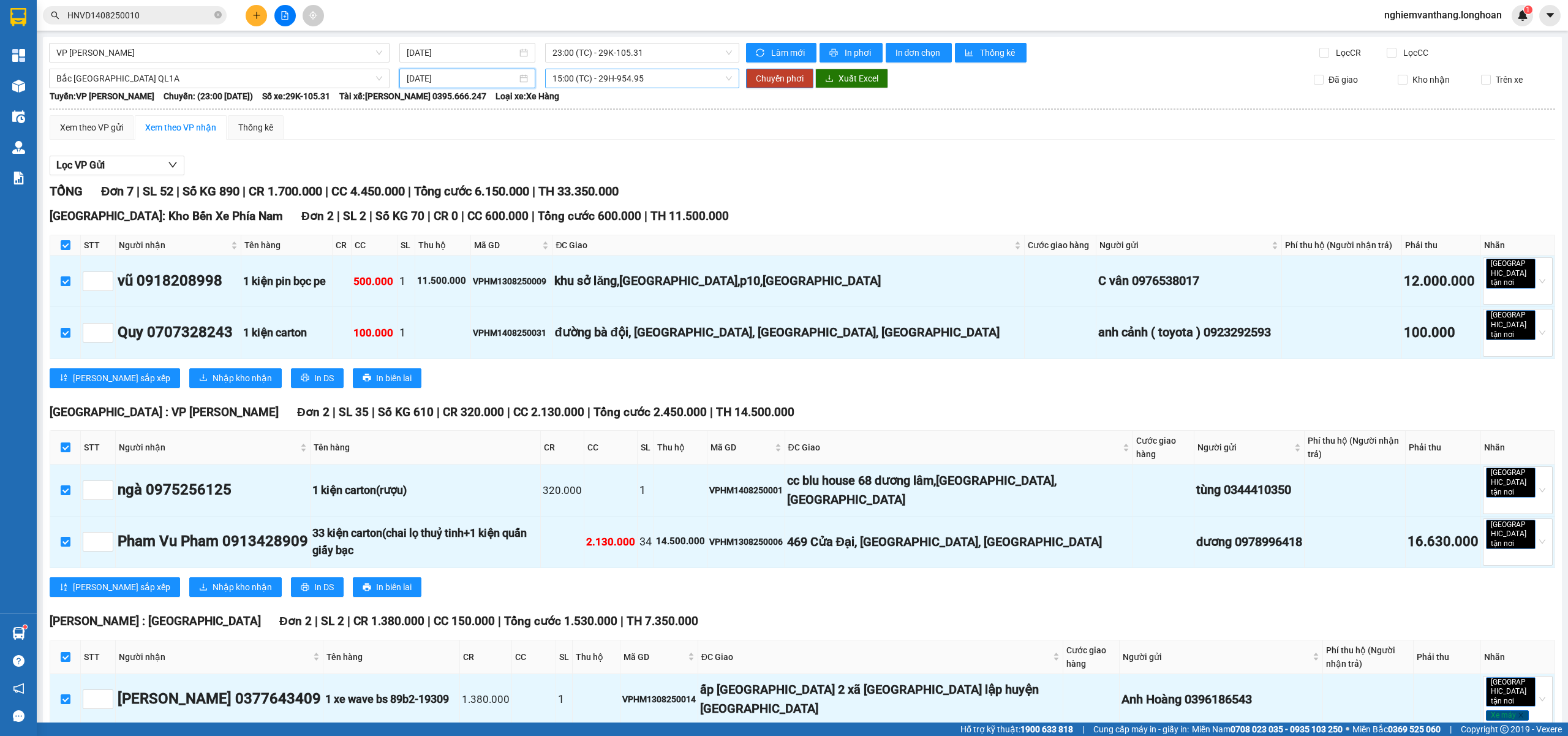
click at [601, 76] on span "15:00 (TC) - 29H-954.95" at bounding box center [642, 78] width 180 height 18
click at [584, 162] on div "23:00 (TC)" at bounding box center [596, 162] width 95 height 14
click at [770, 83] on span "Chuyển phơi" at bounding box center [780, 78] width 48 height 14
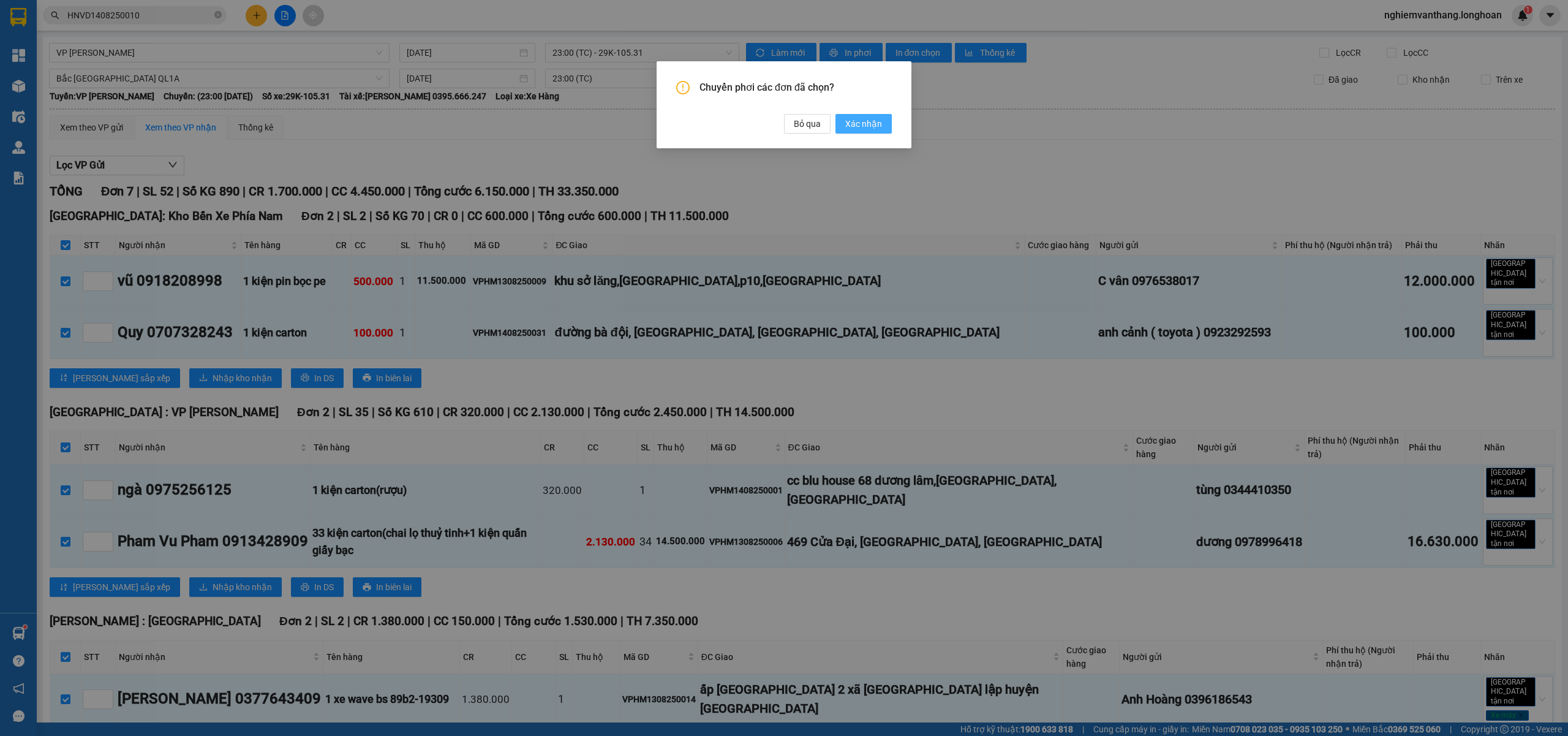
drag, startPoint x: 876, startPoint y: 131, endPoint x: 846, endPoint y: 113, distance: 35.0
click at [875, 130] on button "Xác nhận" at bounding box center [864, 124] width 57 height 20
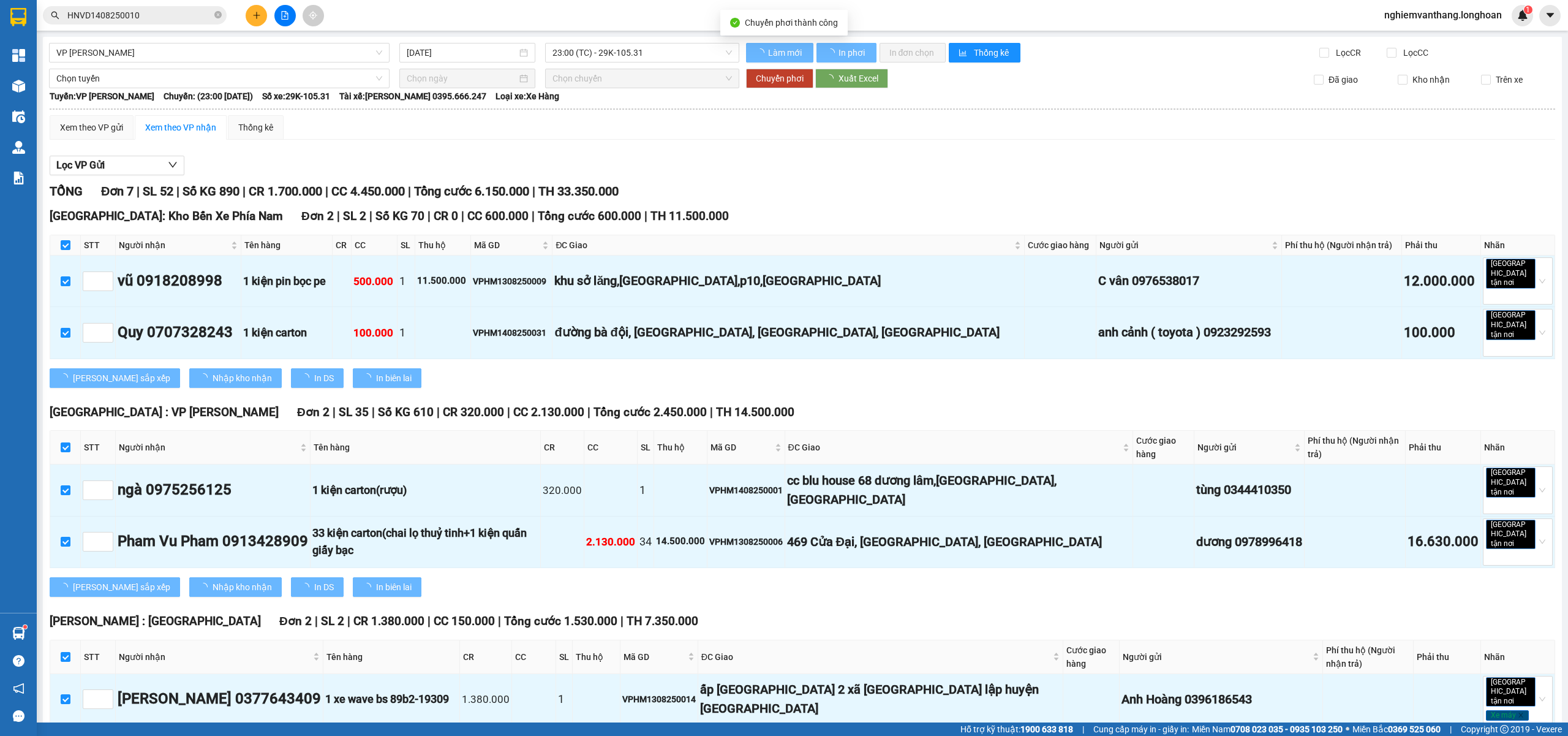
checkbox input "false"
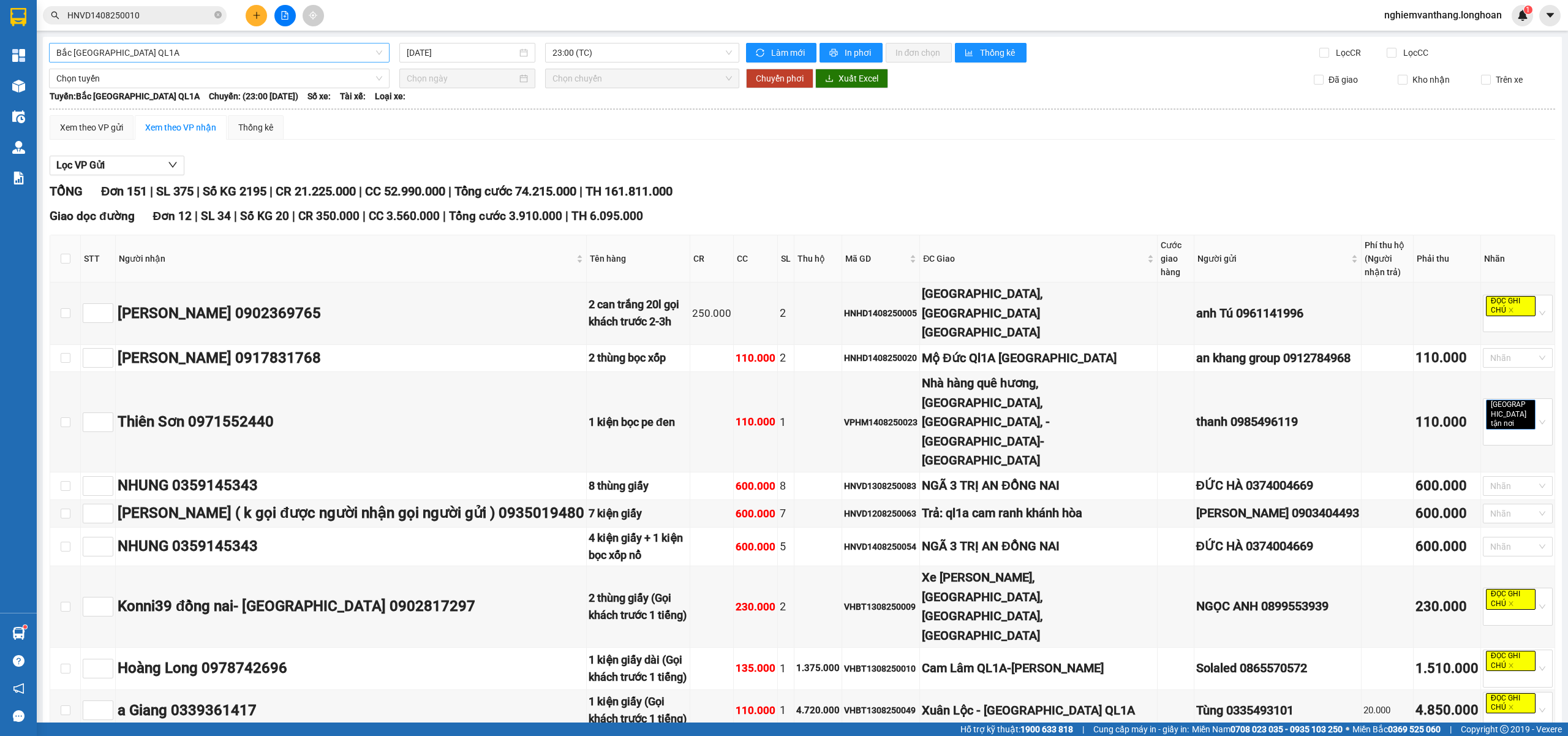
click at [165, 59] on span "Bắc [GEOGRAPHIC_DATA] QL1A" at bounding box center [220, 53] width 326 height 18
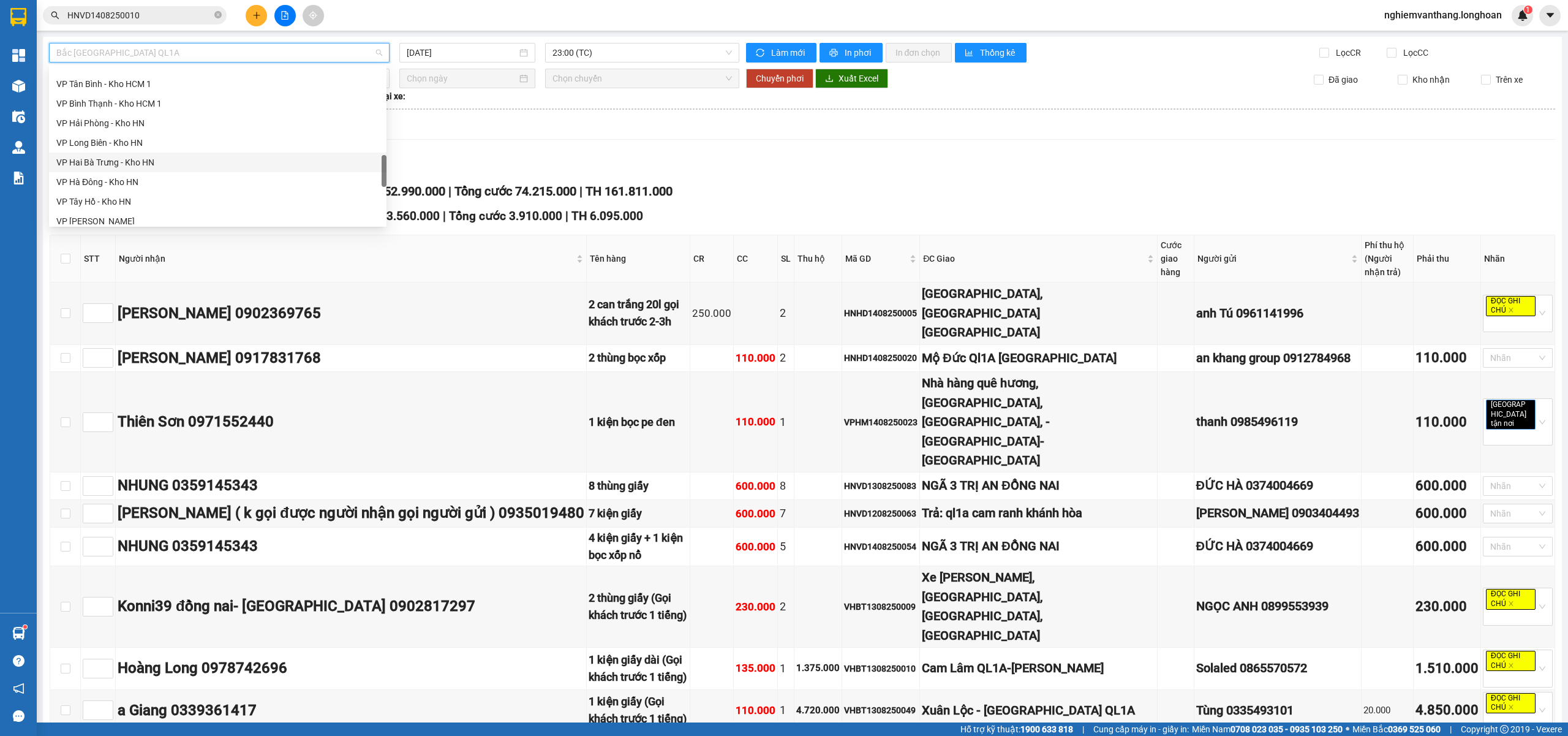
scroll to position [643, 0]
click at [128, 148] on div "VP Hoàng Mai - Kho HN" at bounding box center [218, 140] width 338 height 20
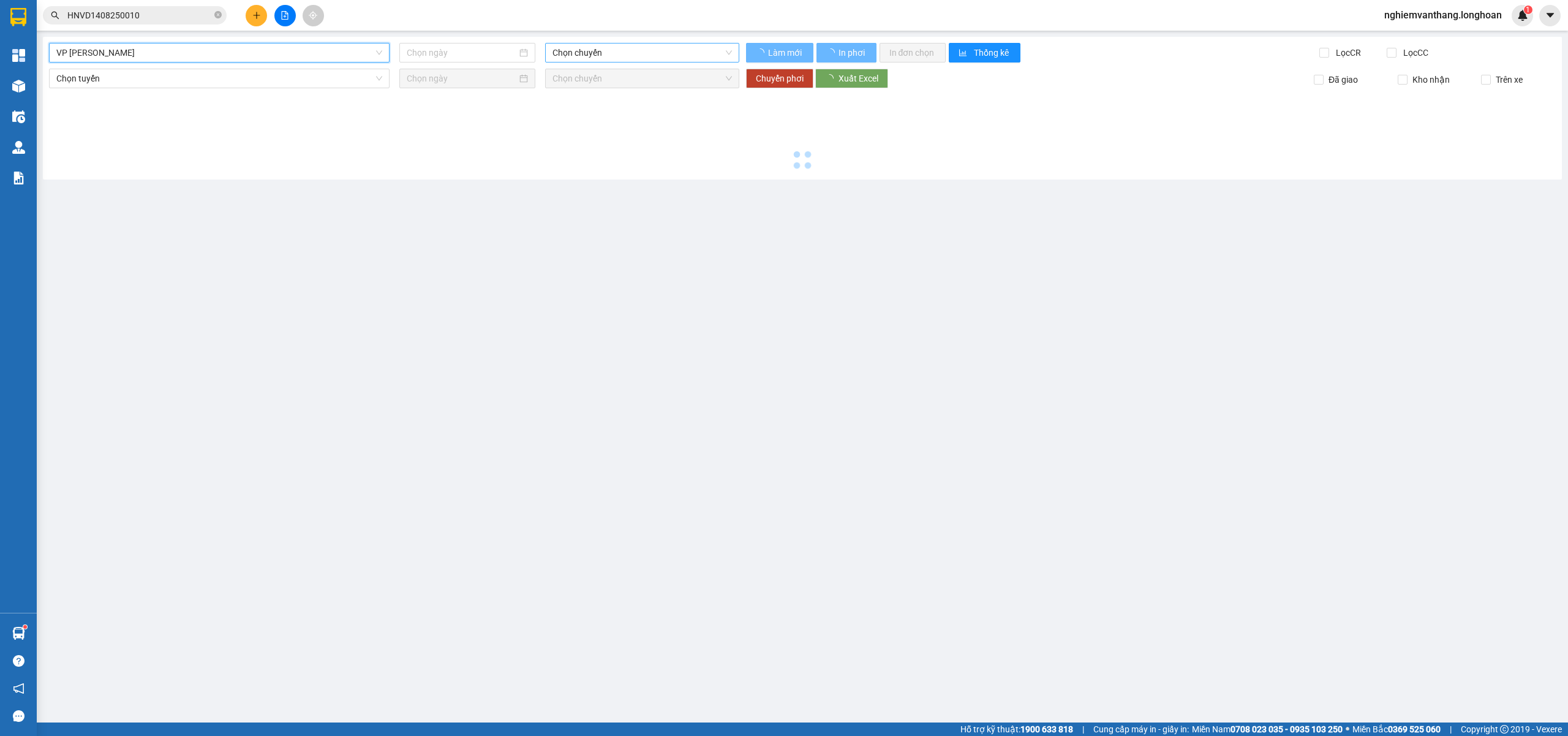
type input "[DATE]"
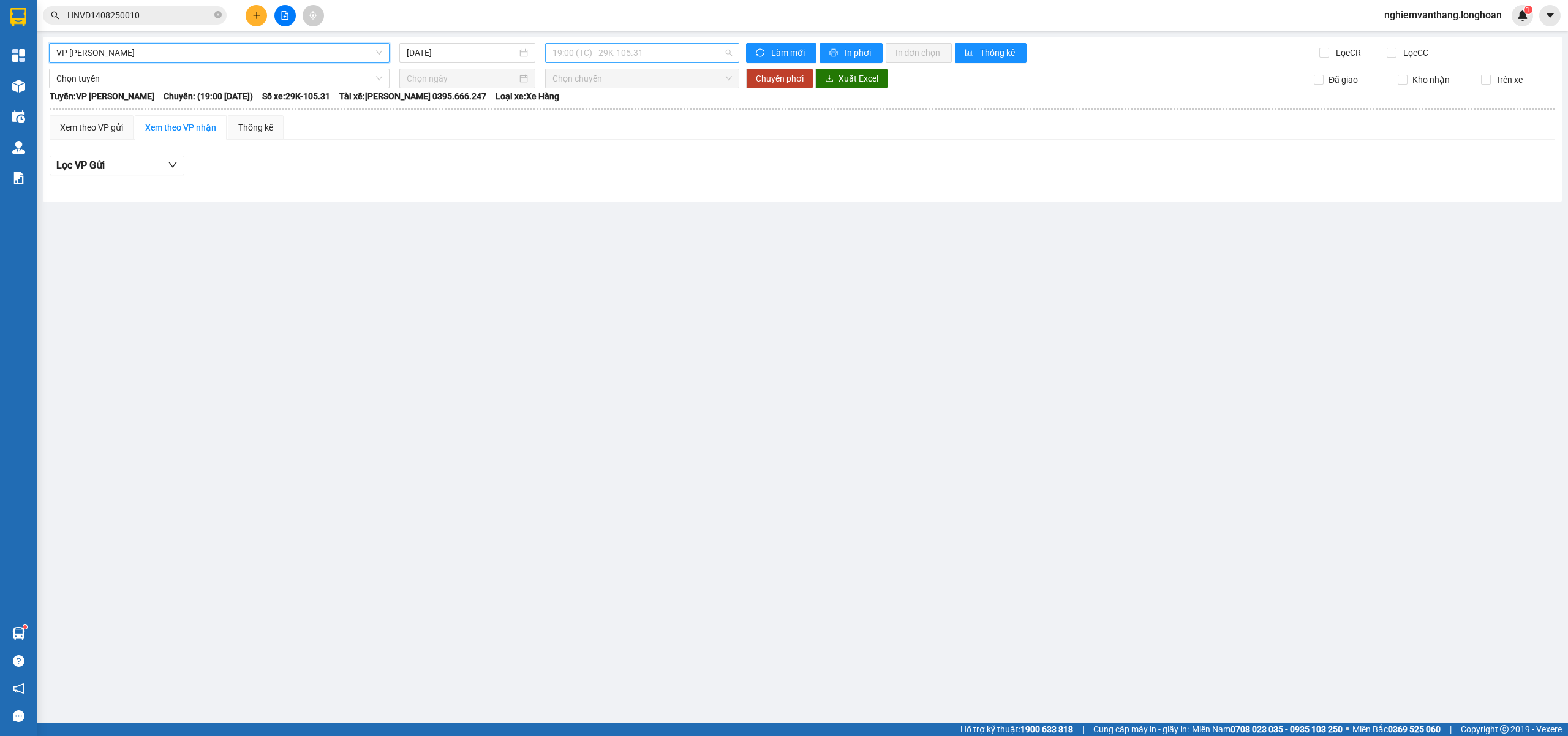
click at [594, 55] on span "19:00 (TC) - 29K-105.31" at bounding box center [642, 53] width 180 height 18
click at [576, 138] on div "23:00 (TC) - 29K-105.31" at bounding box center [600, 136] width 95 height 14
click at [169, 50] on span "VP Hoàng Mai - Kho HN" at bounding box center [220, 53] width 326 height 18
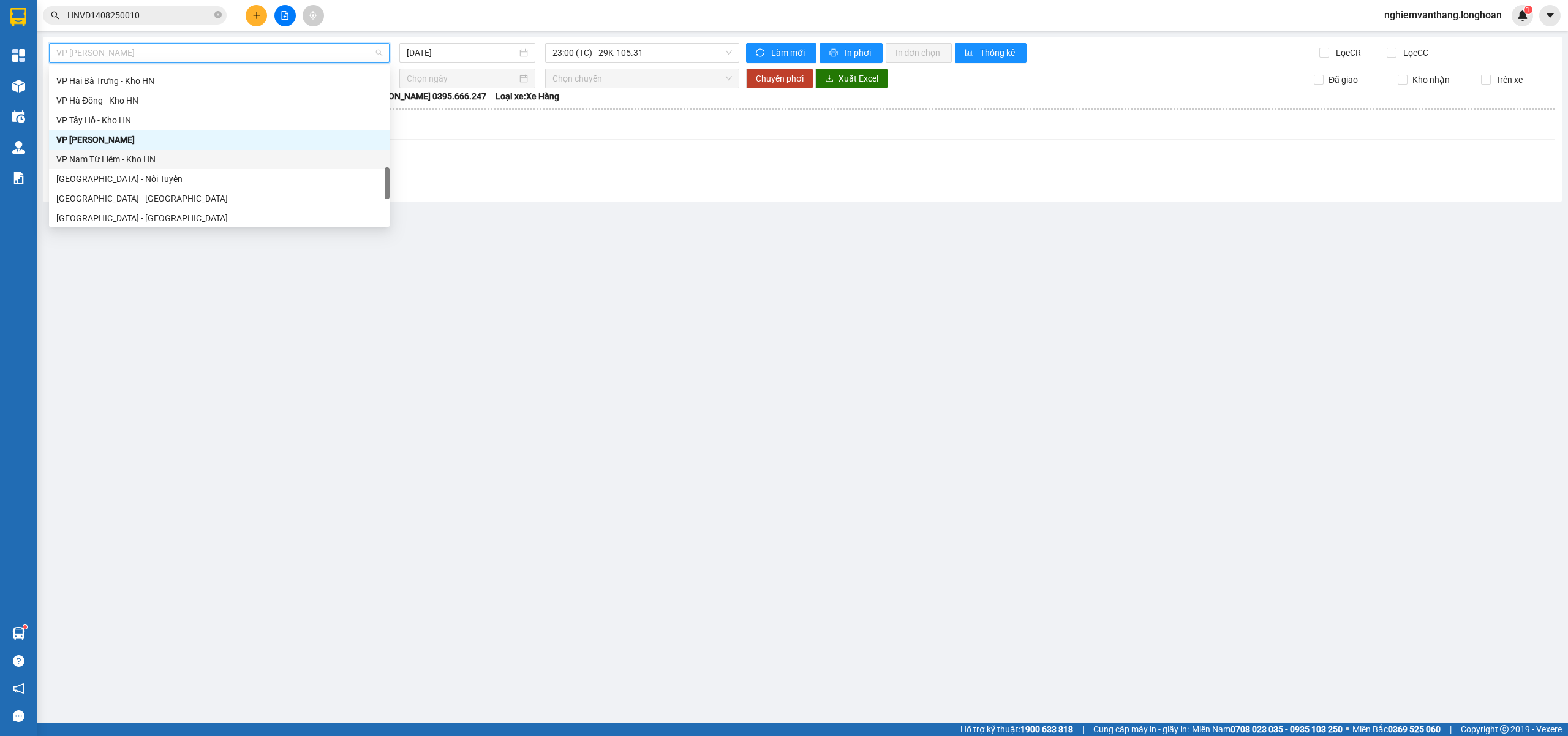
click at [119, 153] on div "VP Nam Từ Liêm - Kho HN" at bounding box center [220, 159] width 326 height 14
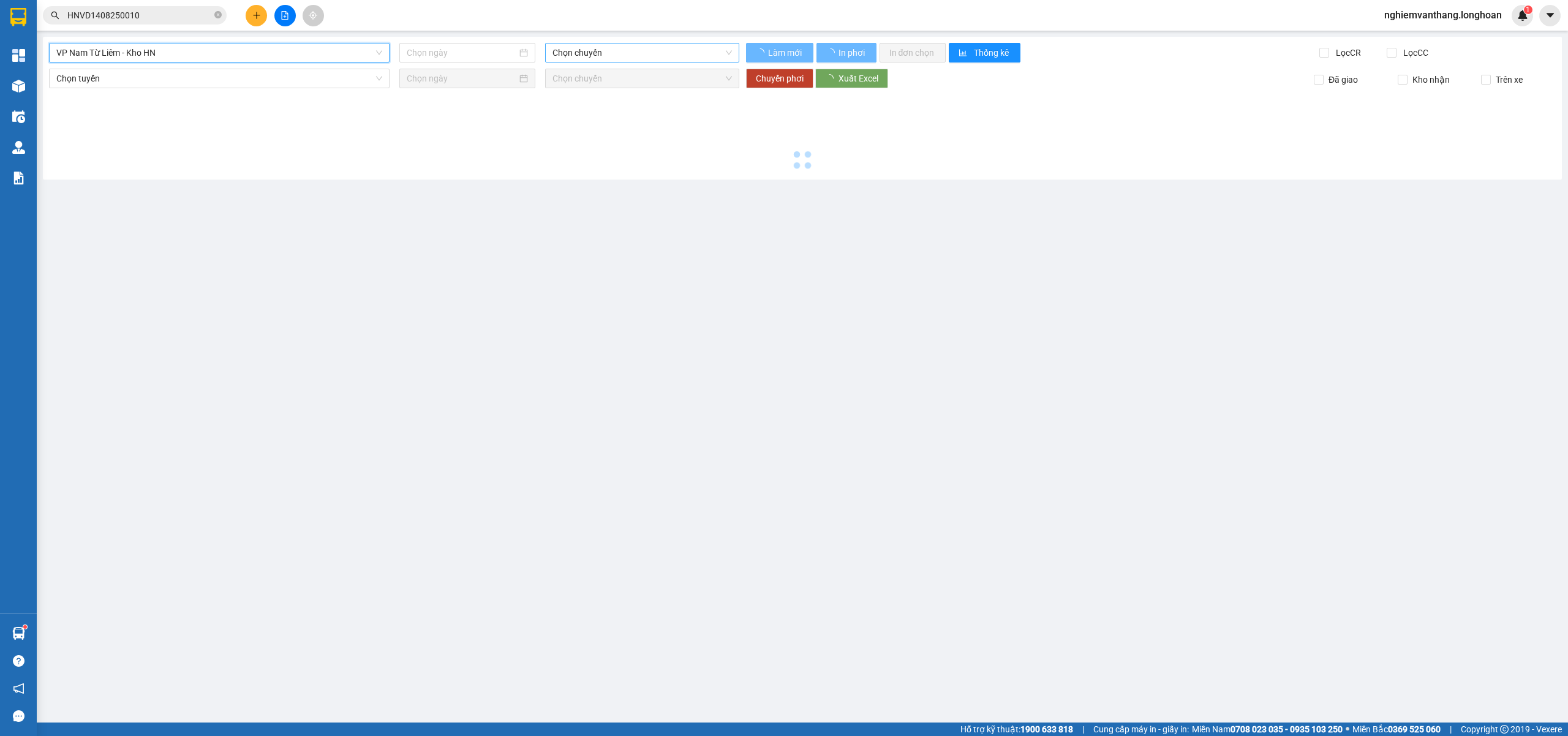
type input "[DATE]"
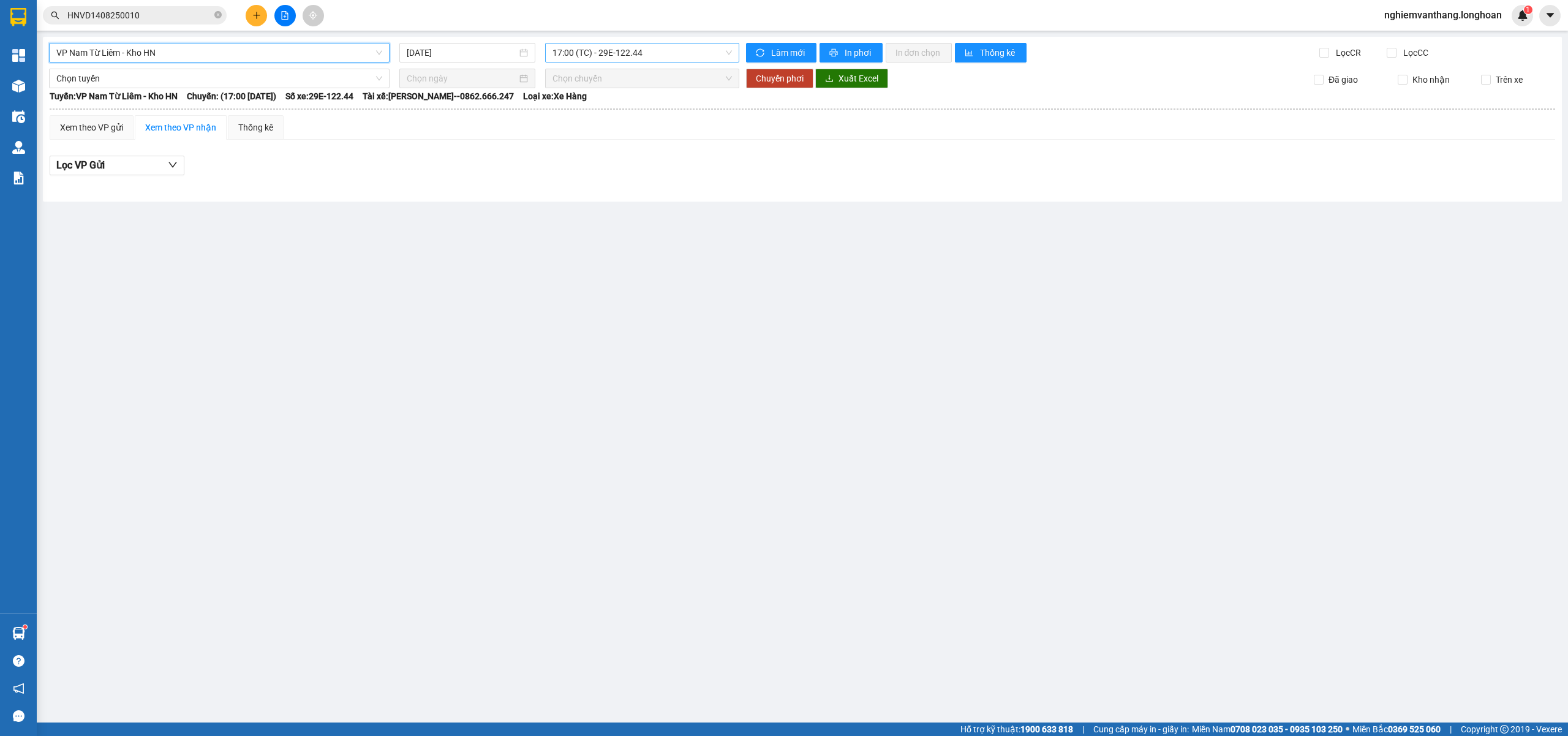
click at [643, 50] on span "17:00 (TC) - 29E-122.44" at bounding box center [642, 53] width 180 height 18
click at [609, 122] on div "21:00 (TC) - 29E-122.44" at bounding box center [600, 116] width 95 height 14
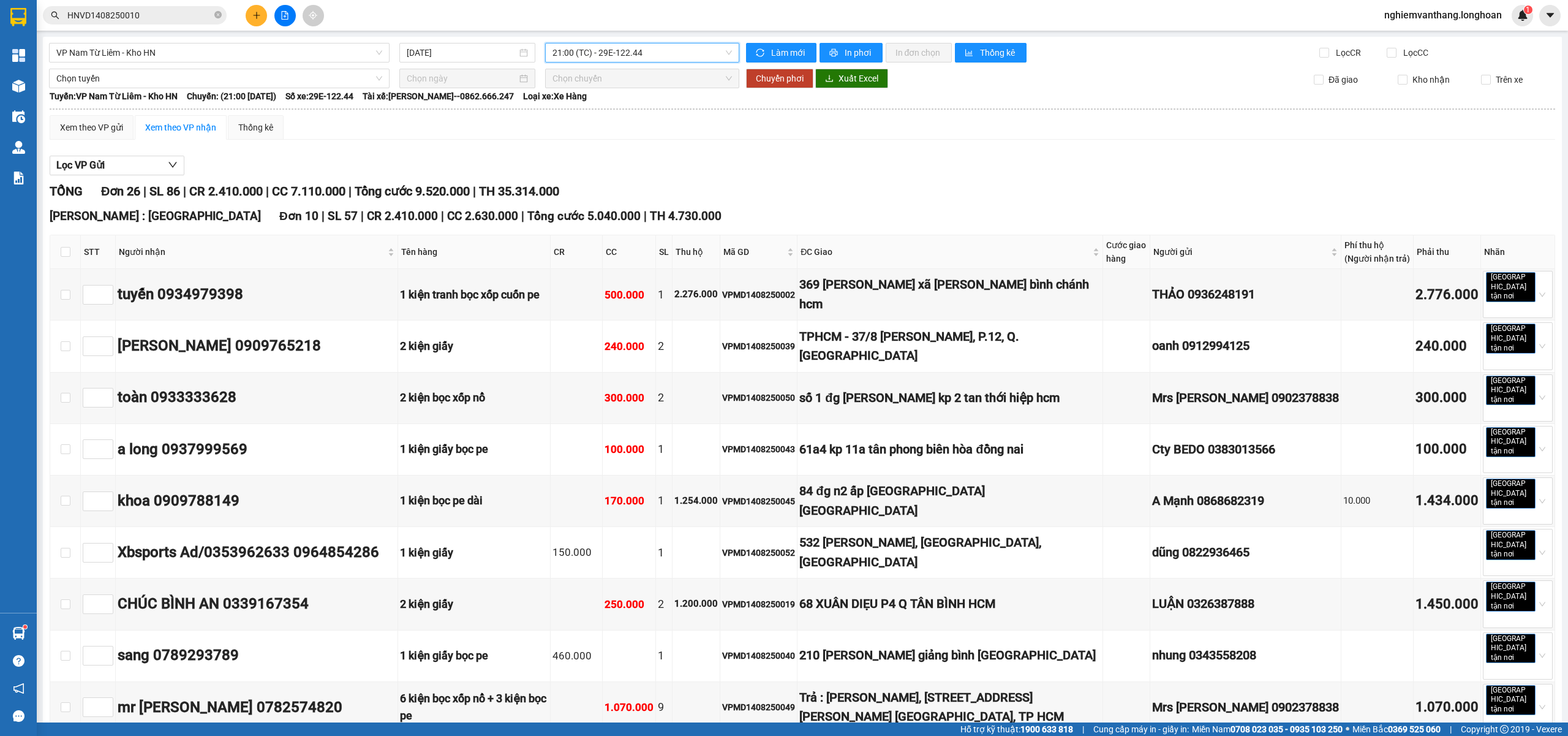
click at [671, 50] on span "21:00 (TC) - 29E-122.44" at bounding box center [642, 53] width 180 height 18
click at [618, 129] on div "23:00 (TC) - 29E-121.45" at bounding box center [596, 136] width 95 height 14
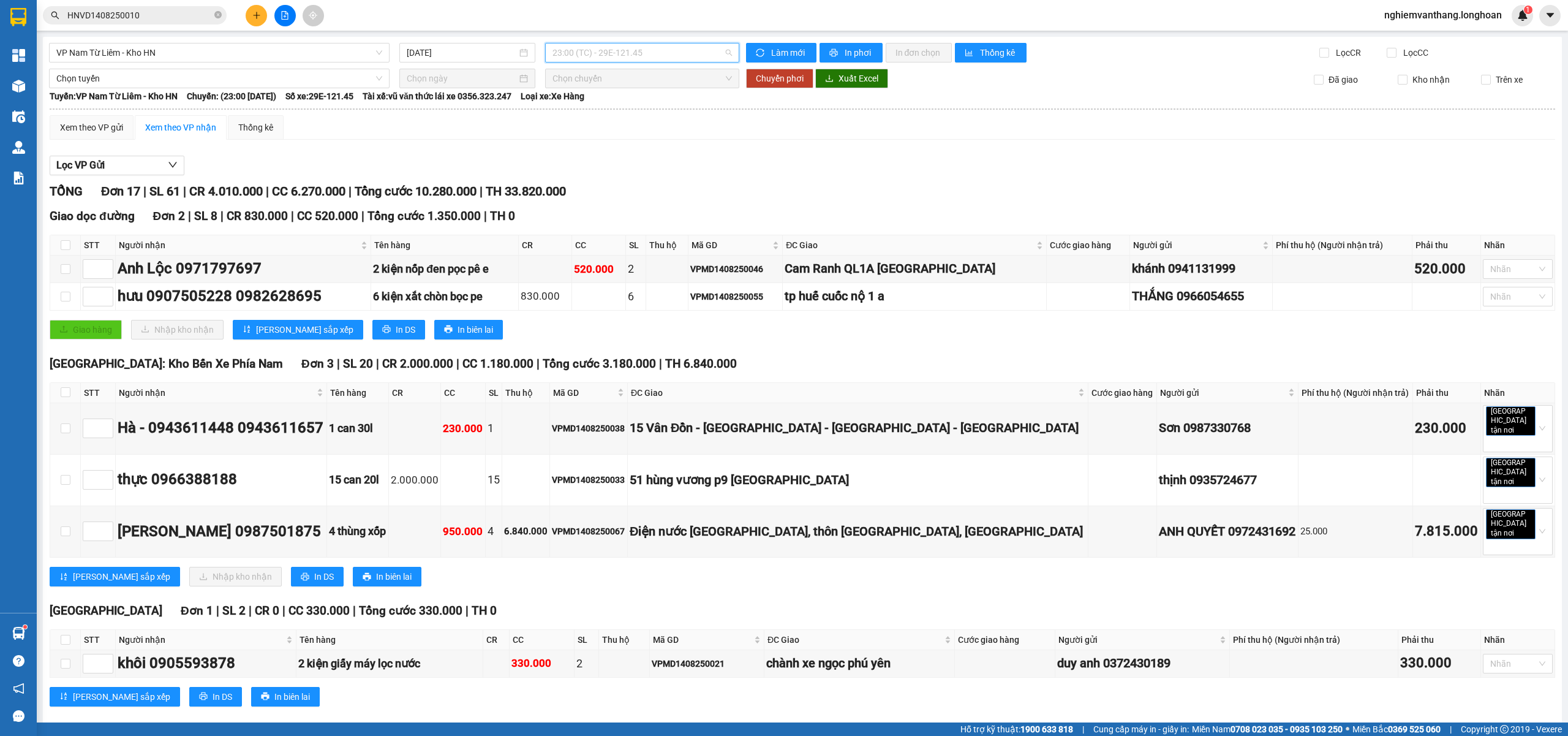
click at [634, 54] on span "23:00 (TC) - 29E-121.45" at bounding box center [642, 53] width 180 height 18
click at [610, 111] on div "21:00 (TC) - 29E-122.44" at bounding box center [596, 116] width 95 height 14
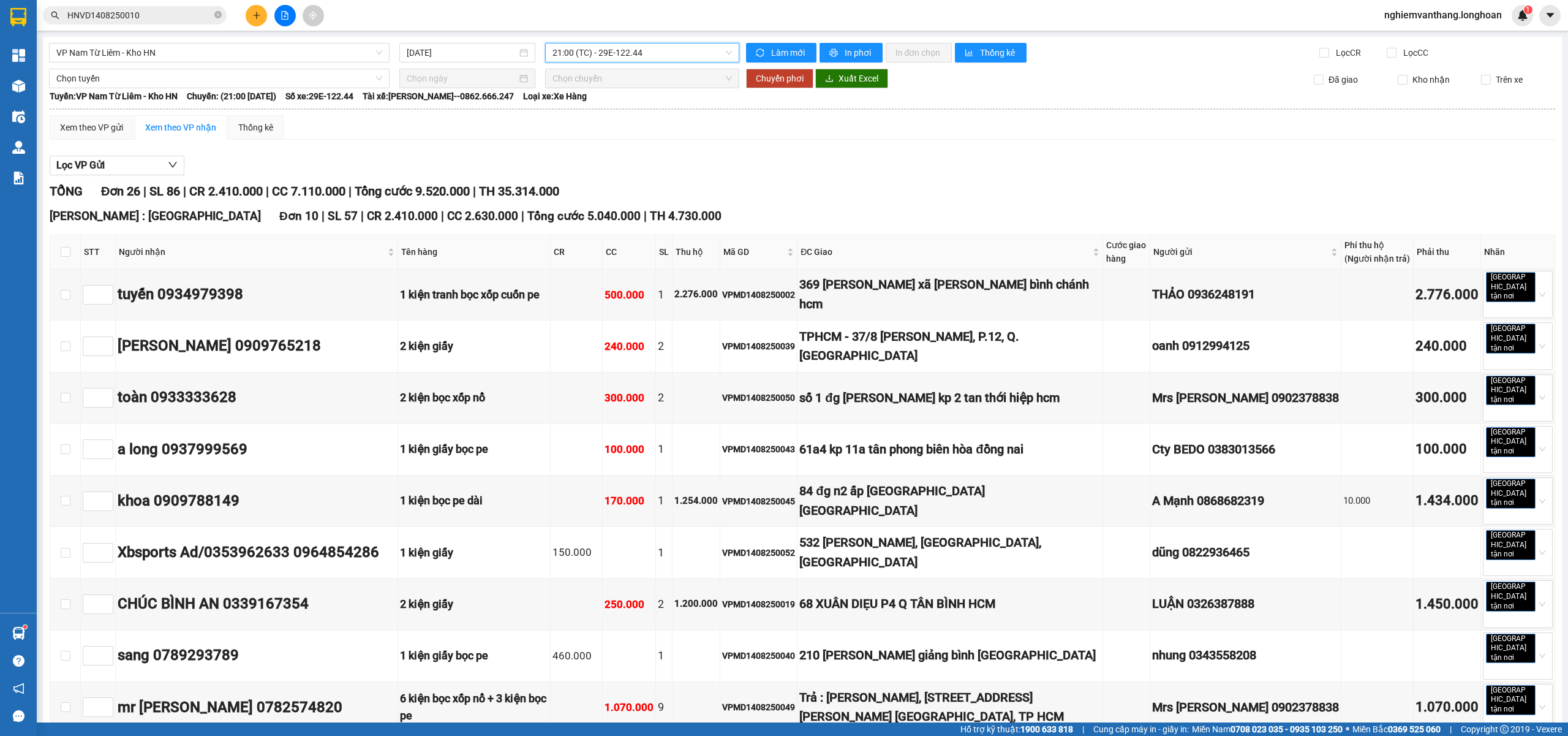
click at [625, 52] on span "21:00 (TC) - 29E-122.44" at bounding box center [642, 53] width 180 height 18
click at [724, 161] on div "Lọc VP Gửi" at bounding box center [802, 166] width 1506 height 20
drag, startPoint x: 68, startPoint y: 254, endPoint x: 124, endPoint y: 67, distance: 195.2
click at [68, 255] on input "checkbox" at bounding box center [66, 252] width 10 height 10
checkbox input "true"
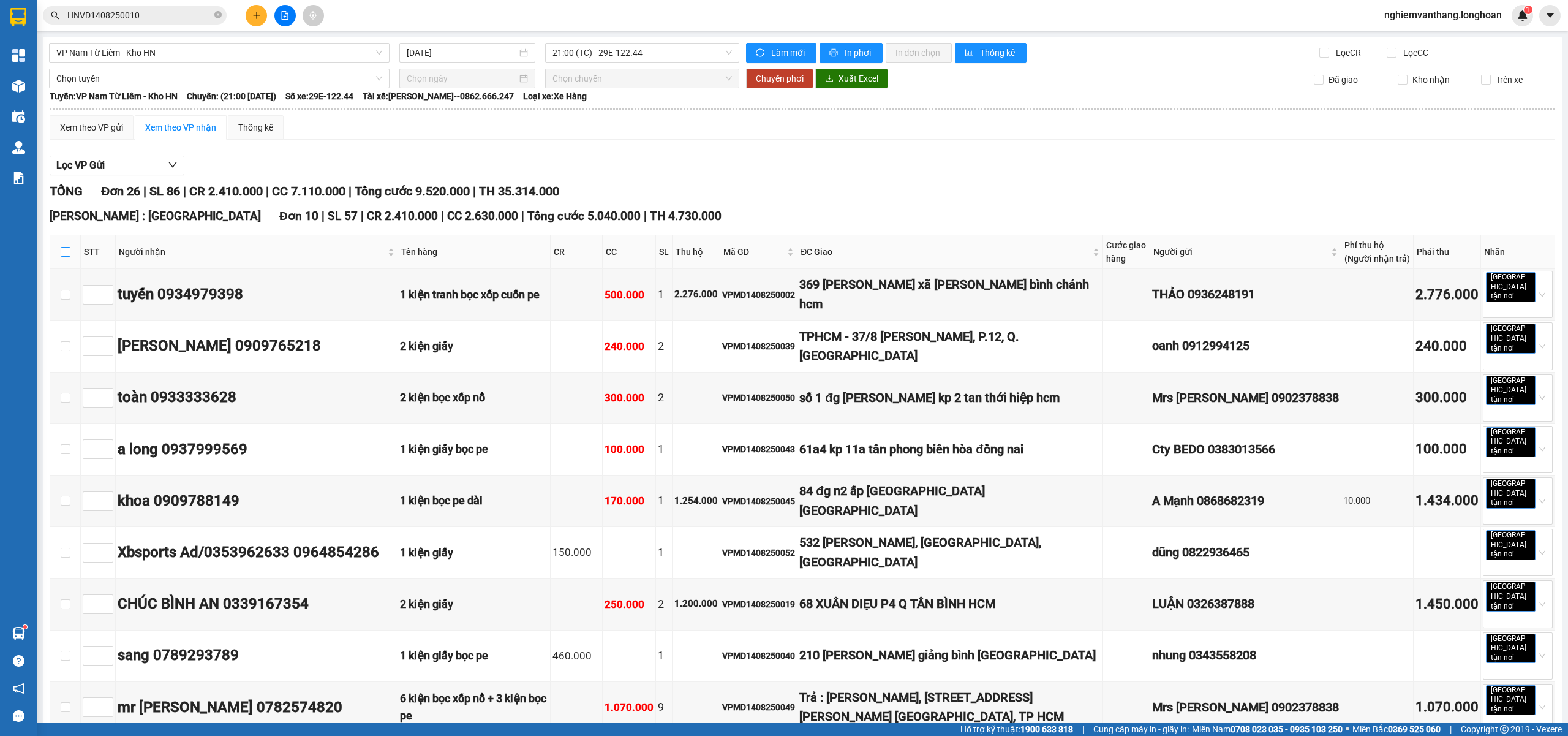
checkbox input "true"
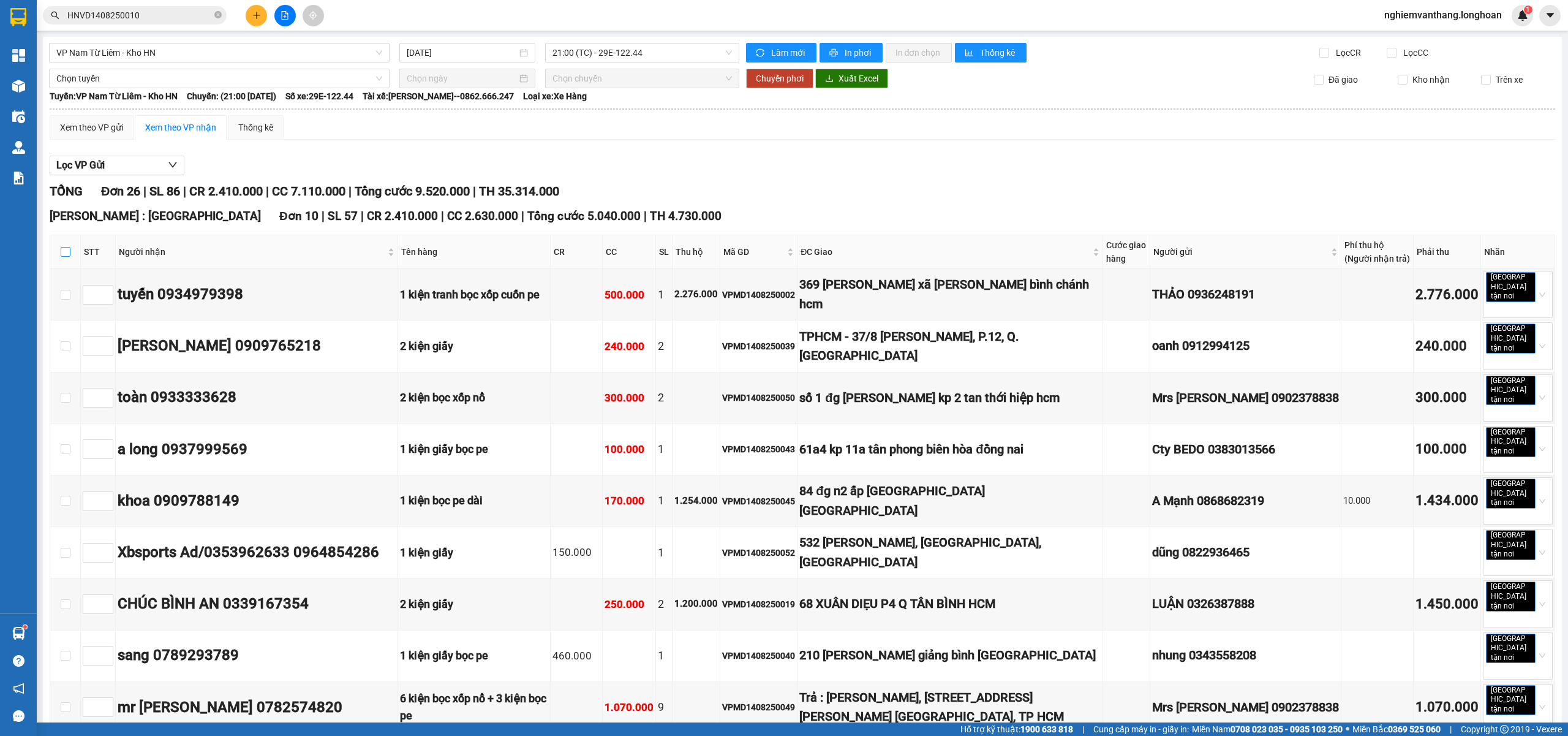
checkbox input "true"
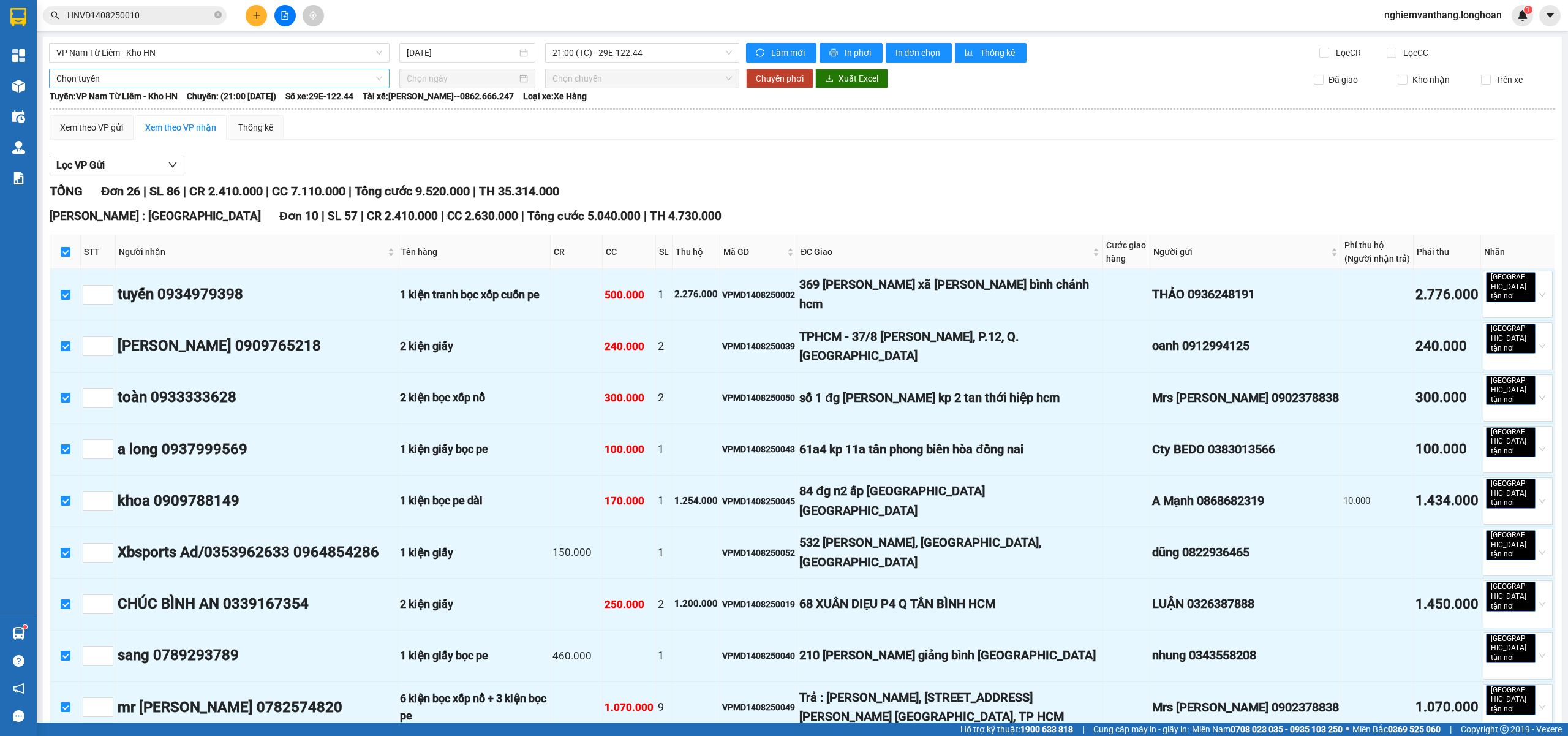
click at [113, 74] on span "Chọn tuyến" at bounding box center [220, 78] width 326 height 18
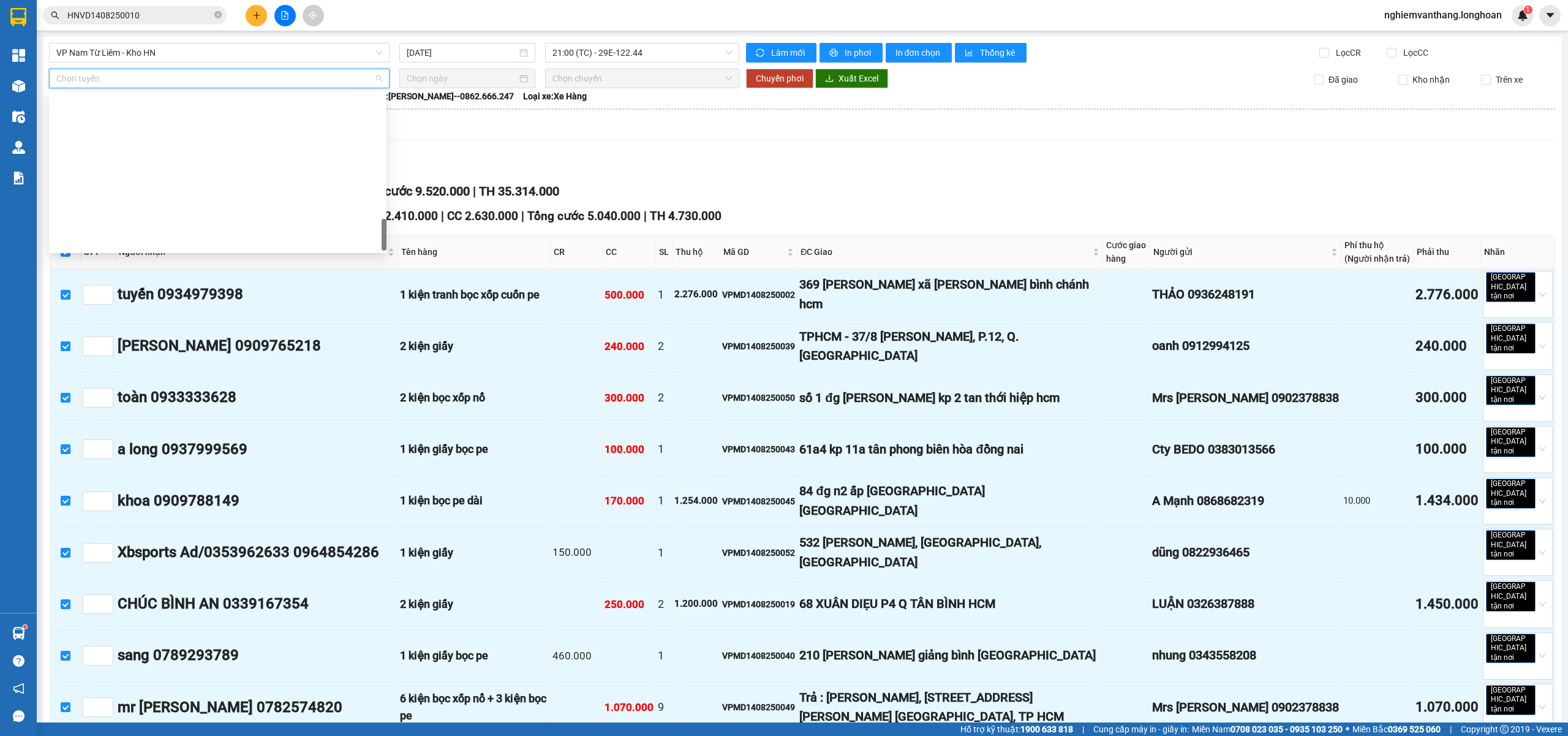
scroll to position [804, 0]
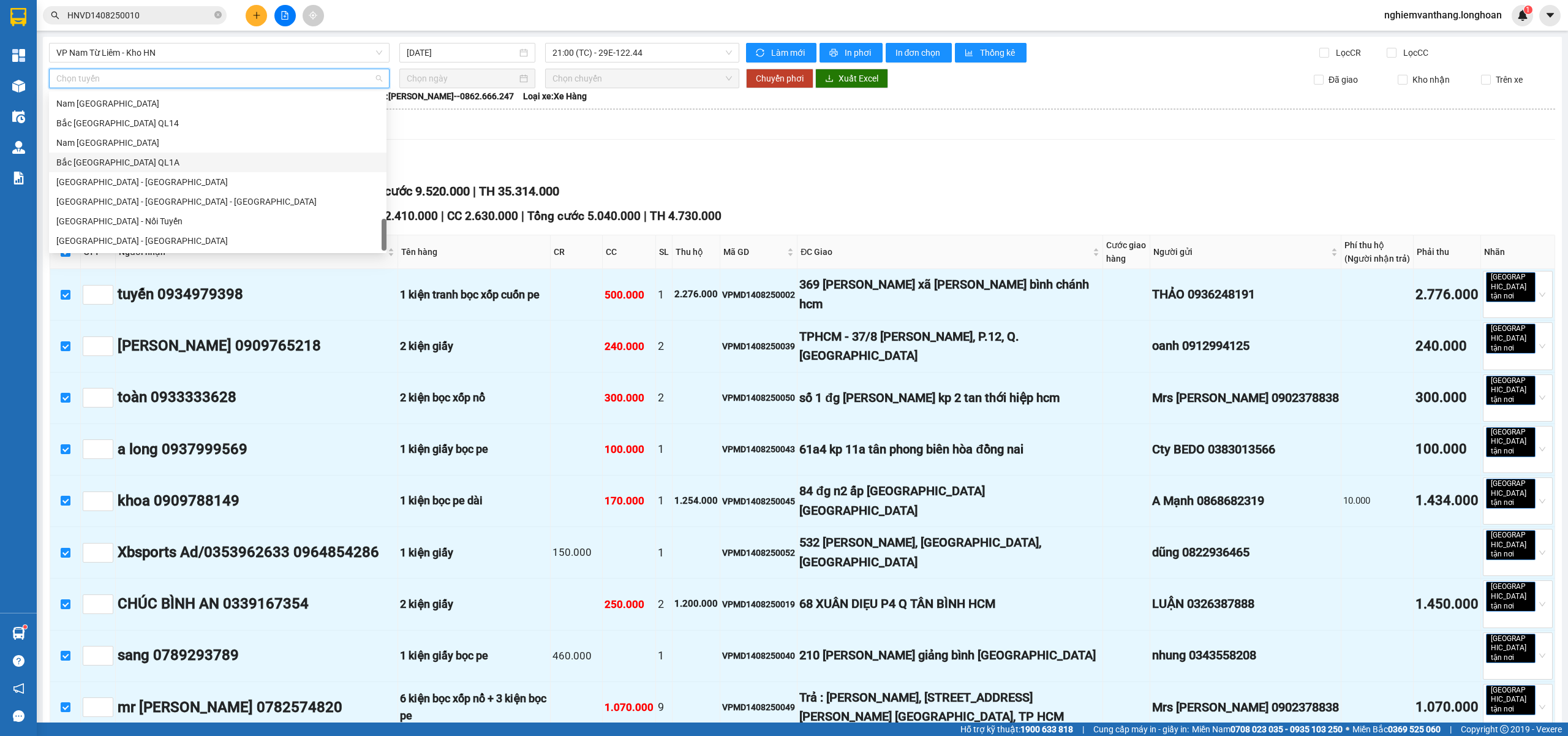
click at [142, 164] on div "Bắc [GEOGRAPHIC_DATA] QL1A" at bounding box center [218, 162] width 323 height 14
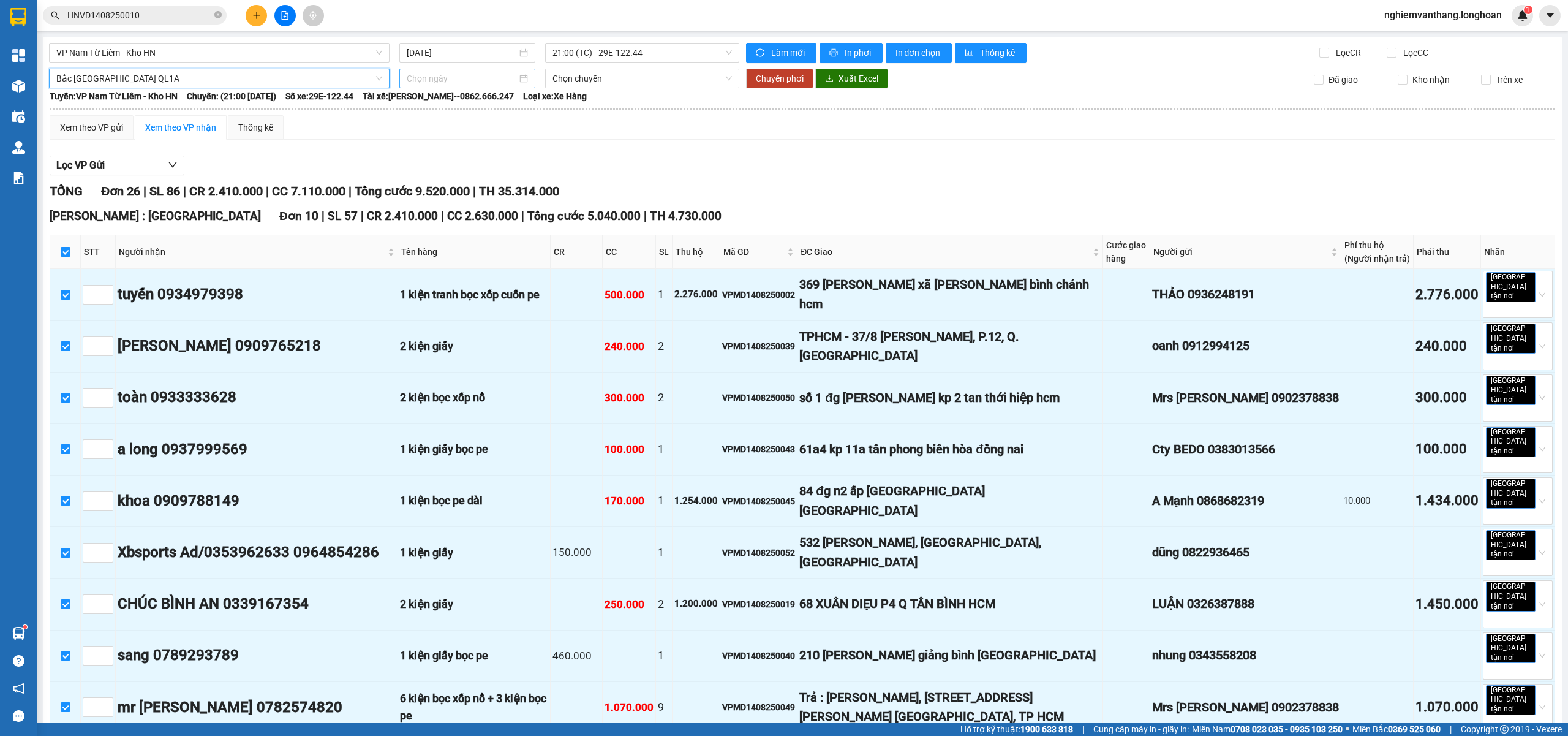
click at [454, 84] on input at bounding box center [462, 78] width 110 height 14
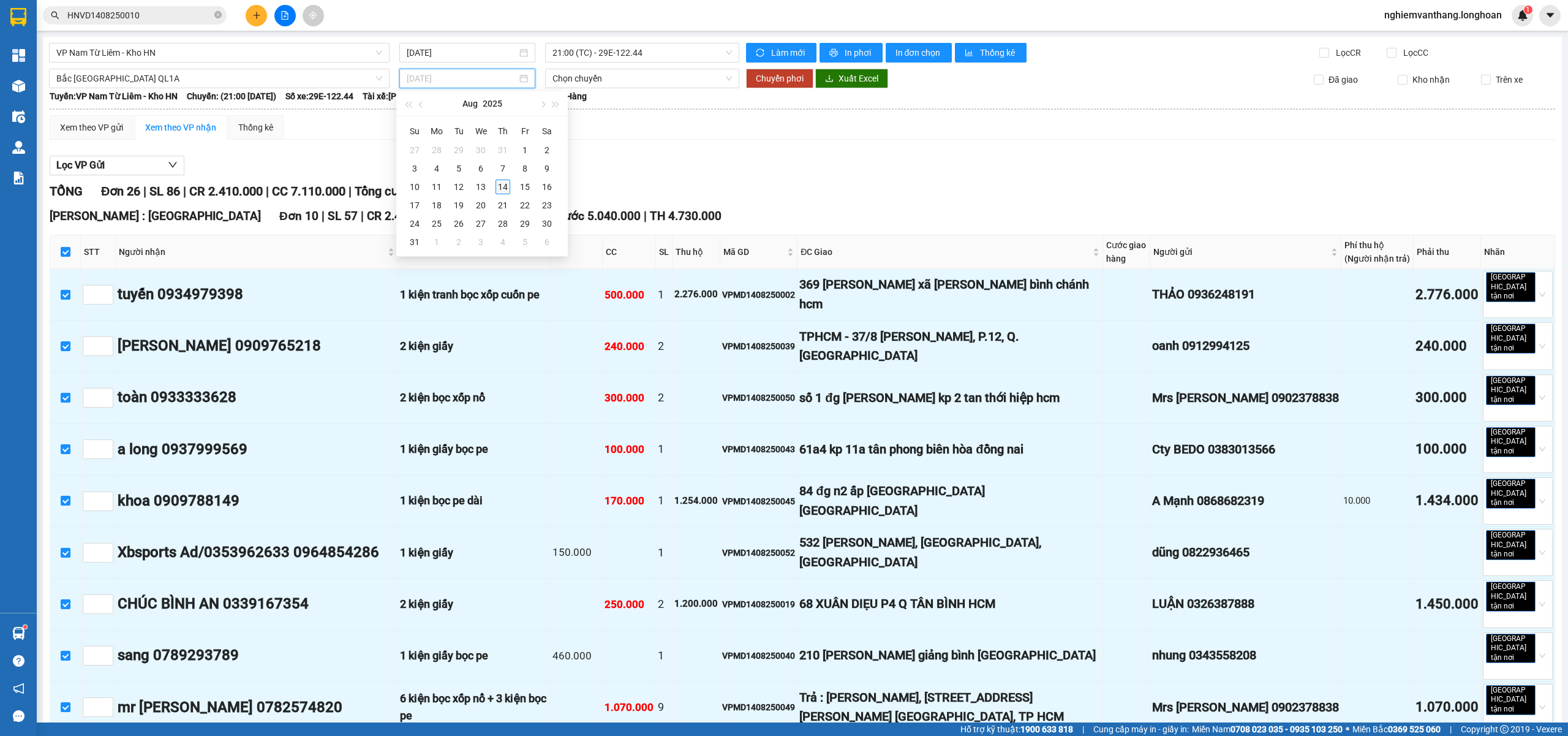
type input "[DATE]"
drag, startPoint x: 498, startPoint y: 192, endPoint x: 503, endPoint y: 167, distance: 25.5
click at [498, 191] on div "14" at bounding box center [503, 187] width 15 height 15
type input "[DATE]"
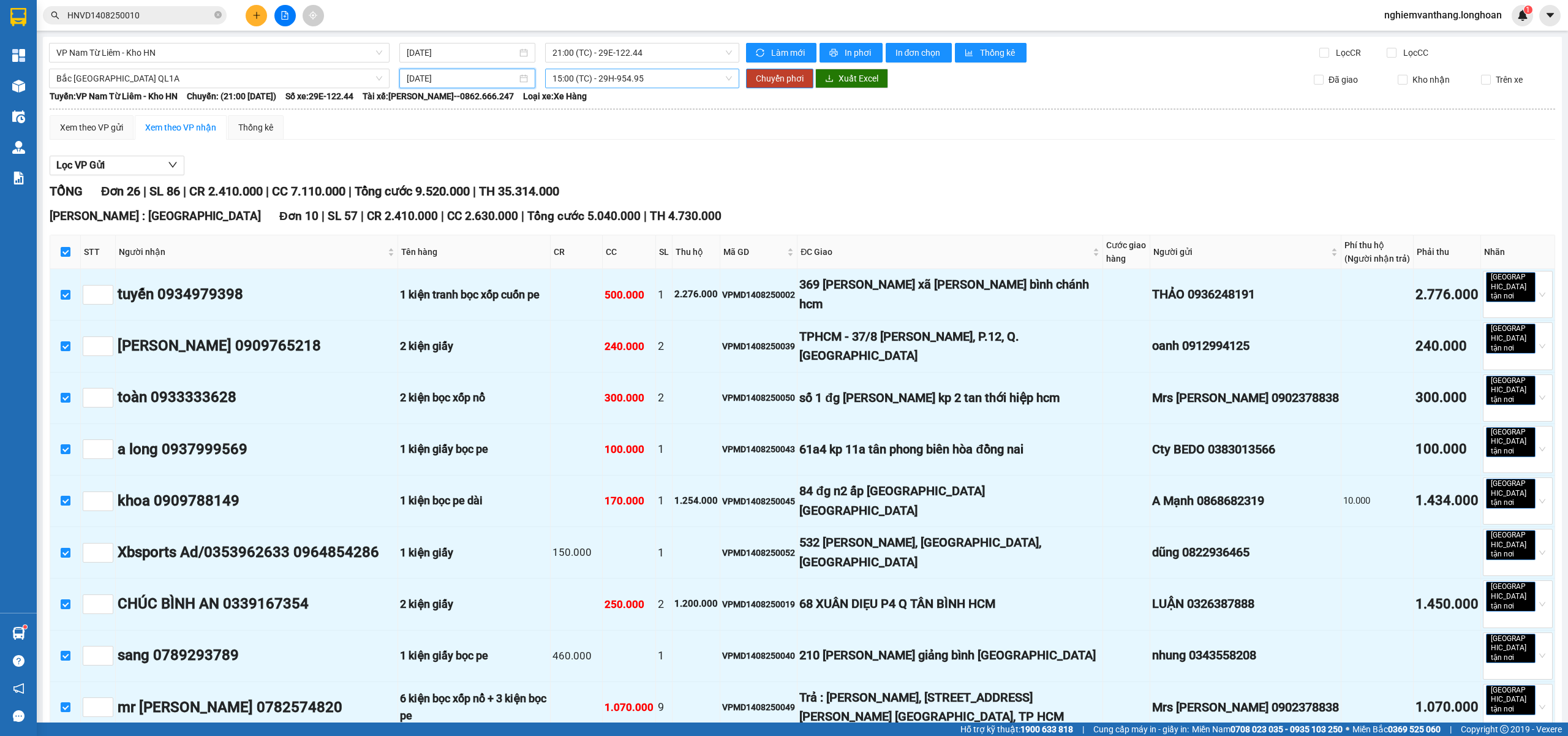
click at [620, 79] on span "15:00 (TC) - 29H-954.95" at bounding box center [642, 78] width 180 height 18
click at [606, 166] on div "23:00 (TC)" at bounding box center [596, 162] width 95 height 14
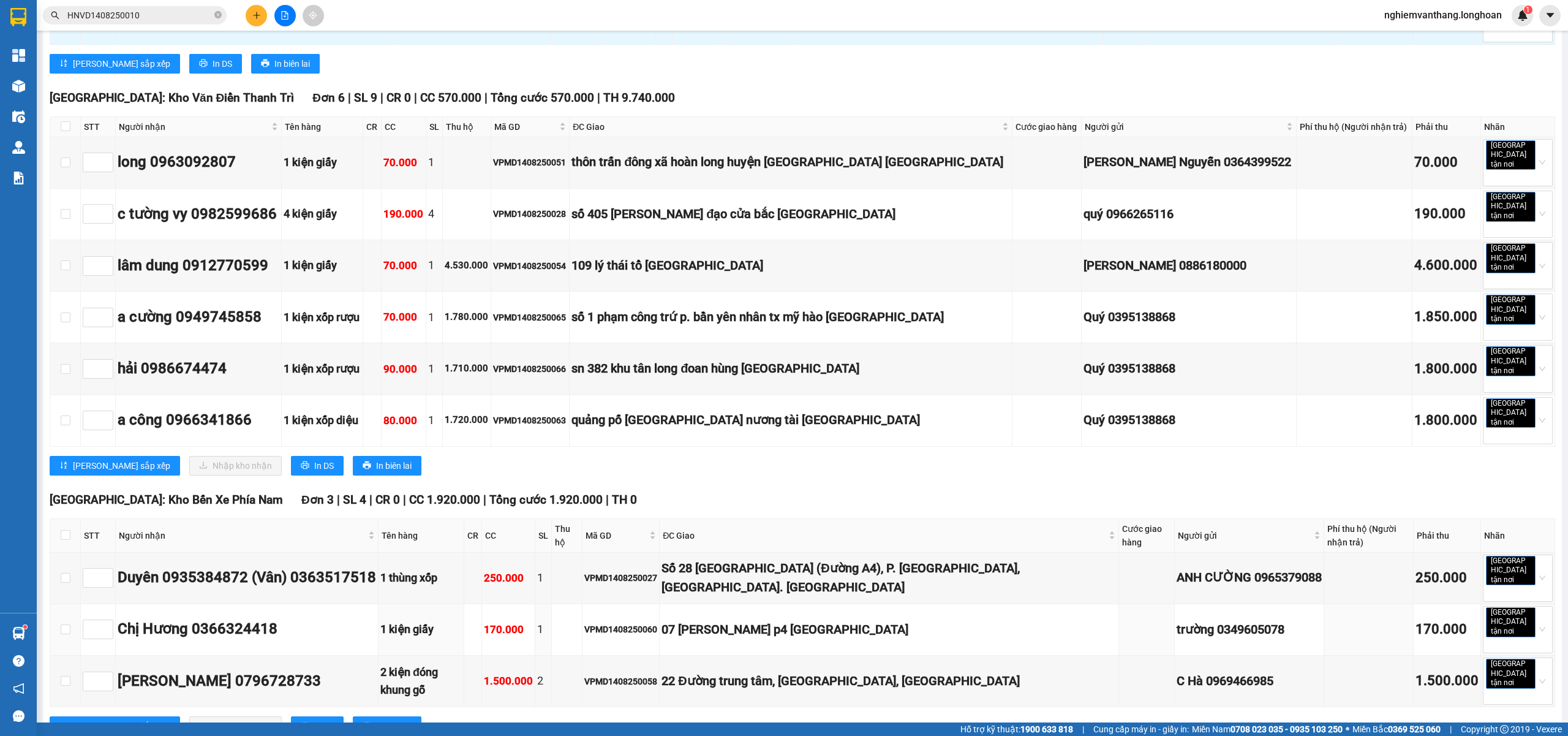
scroll to position [898, 0]
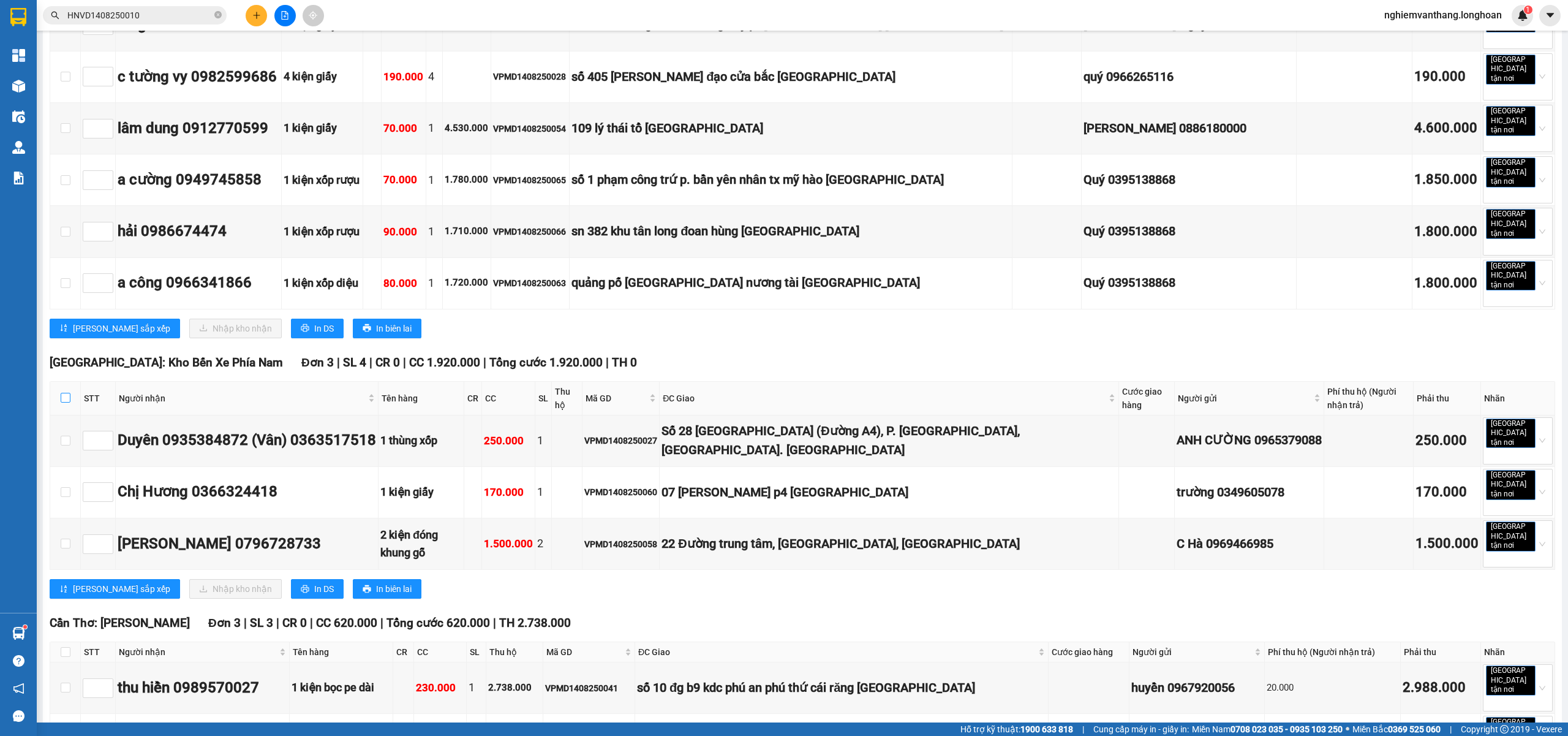
click at [67, 393] on input "checkbox" at bounding box center [66, 398] width 10 height 10
checkbox input "true"
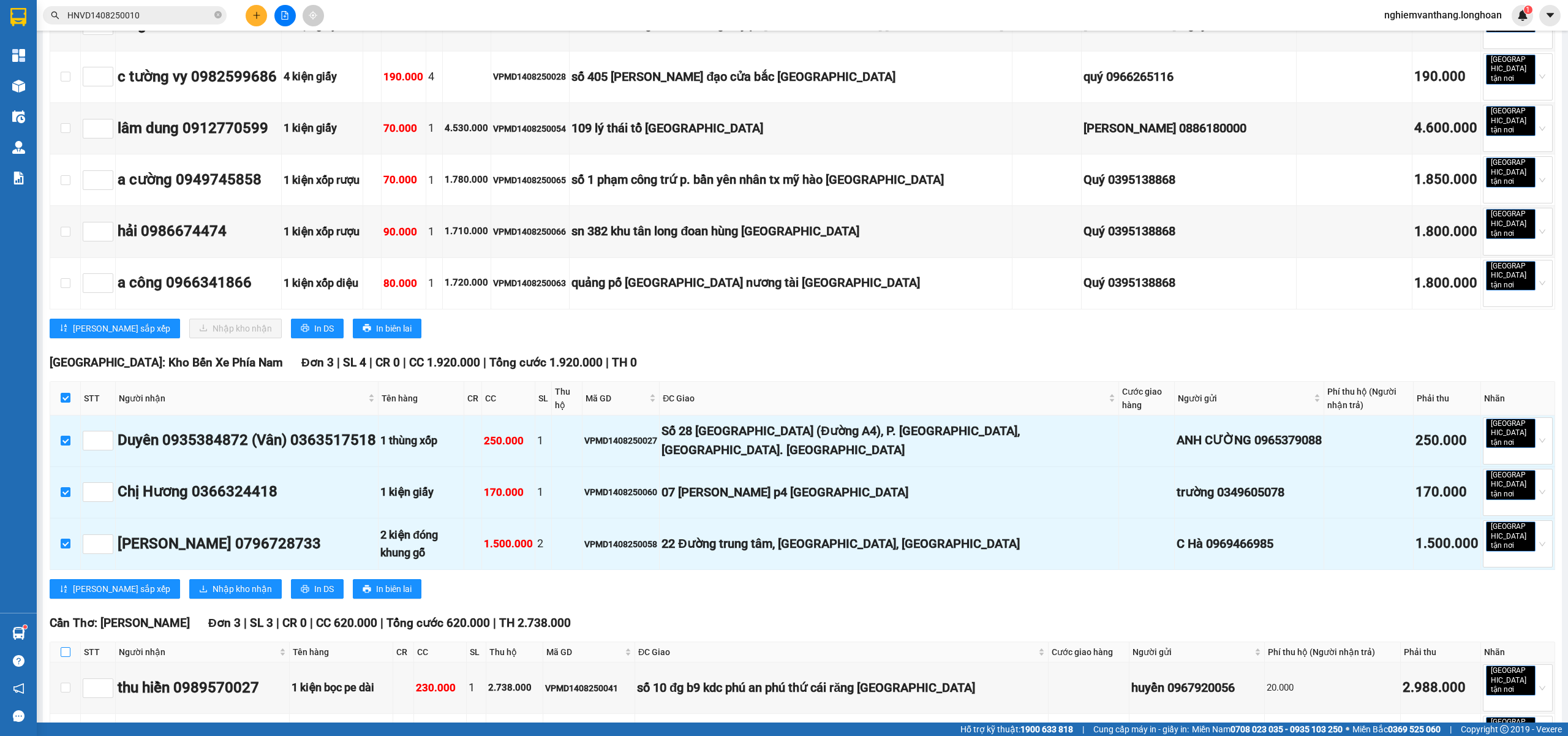
drag, startPoint x: 64, startPoint y: 501, endPoint x: 167, endPoint y: 433, distance: 123.4
click at [64, 647] on input "checkbox" at bounding box center [66, 652] width 10 height 10
checkbox input "true"
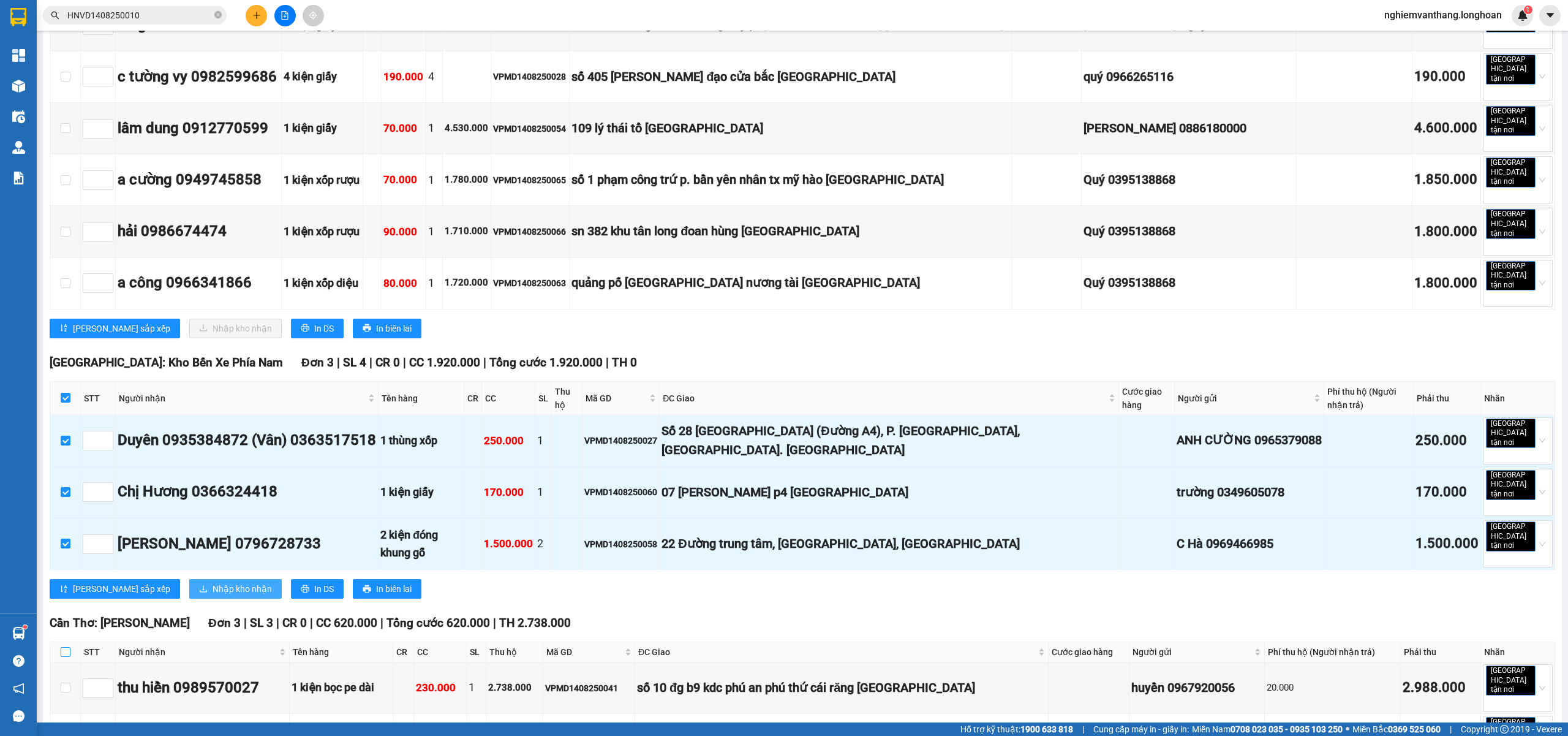
checkbox input "true"
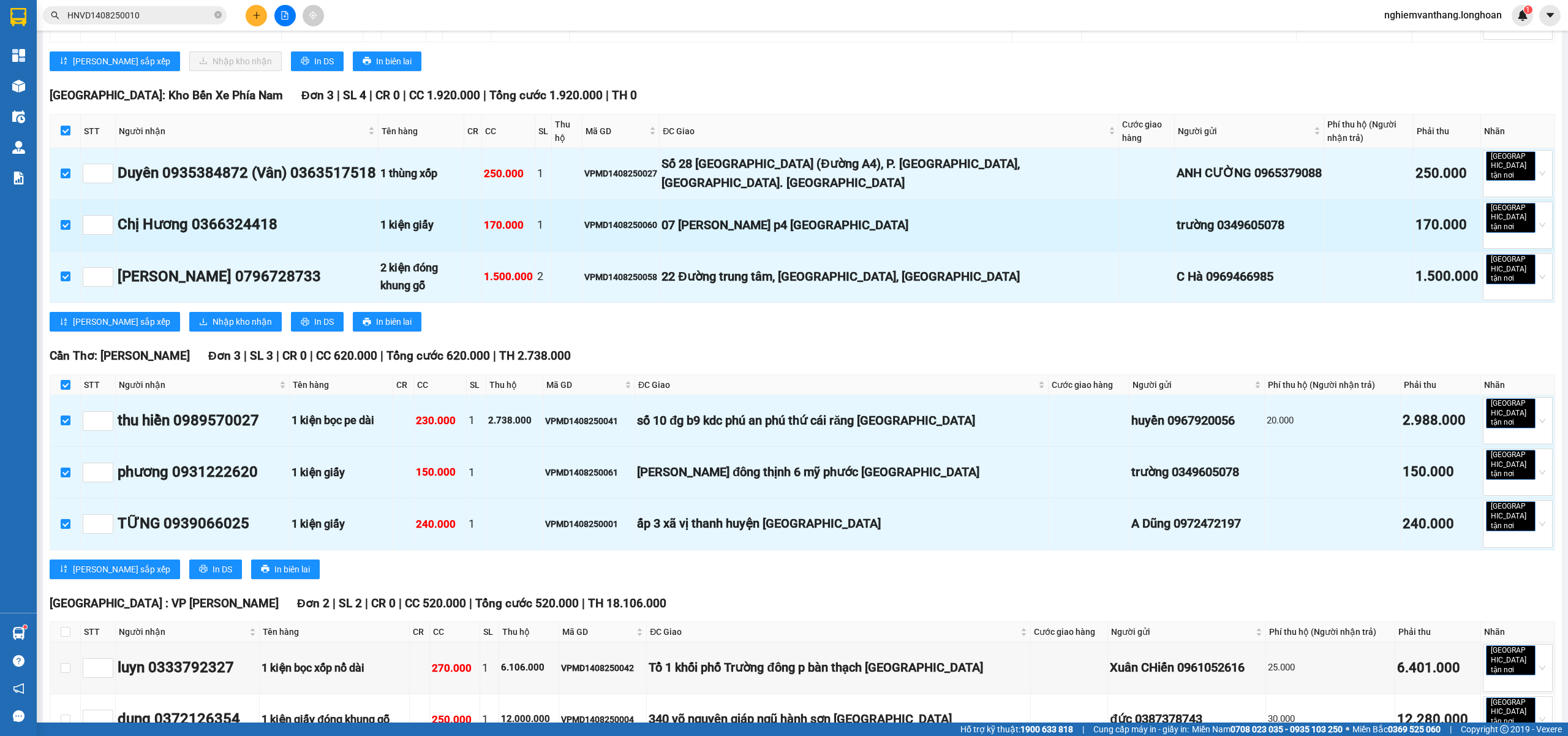
scroll to position [1301, 0]
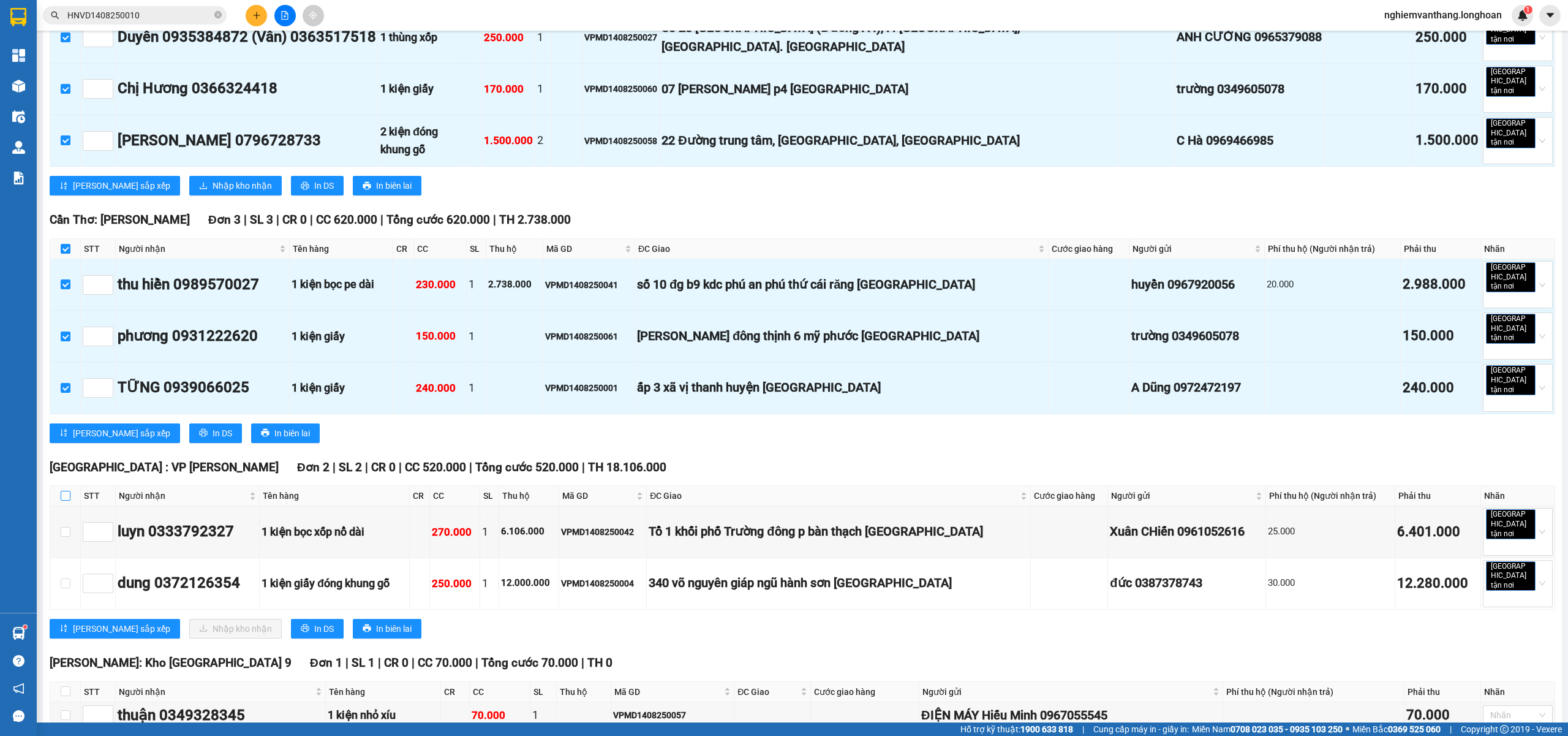
drag, startPoint x: 64, startPoint y: 320, endPoint x: 86, endPoint y: 434, distance: 116.1
click at [64, 490] on input "checkbox" at bounding box center [66, 495] width 10 height 10
checkbox input "true"
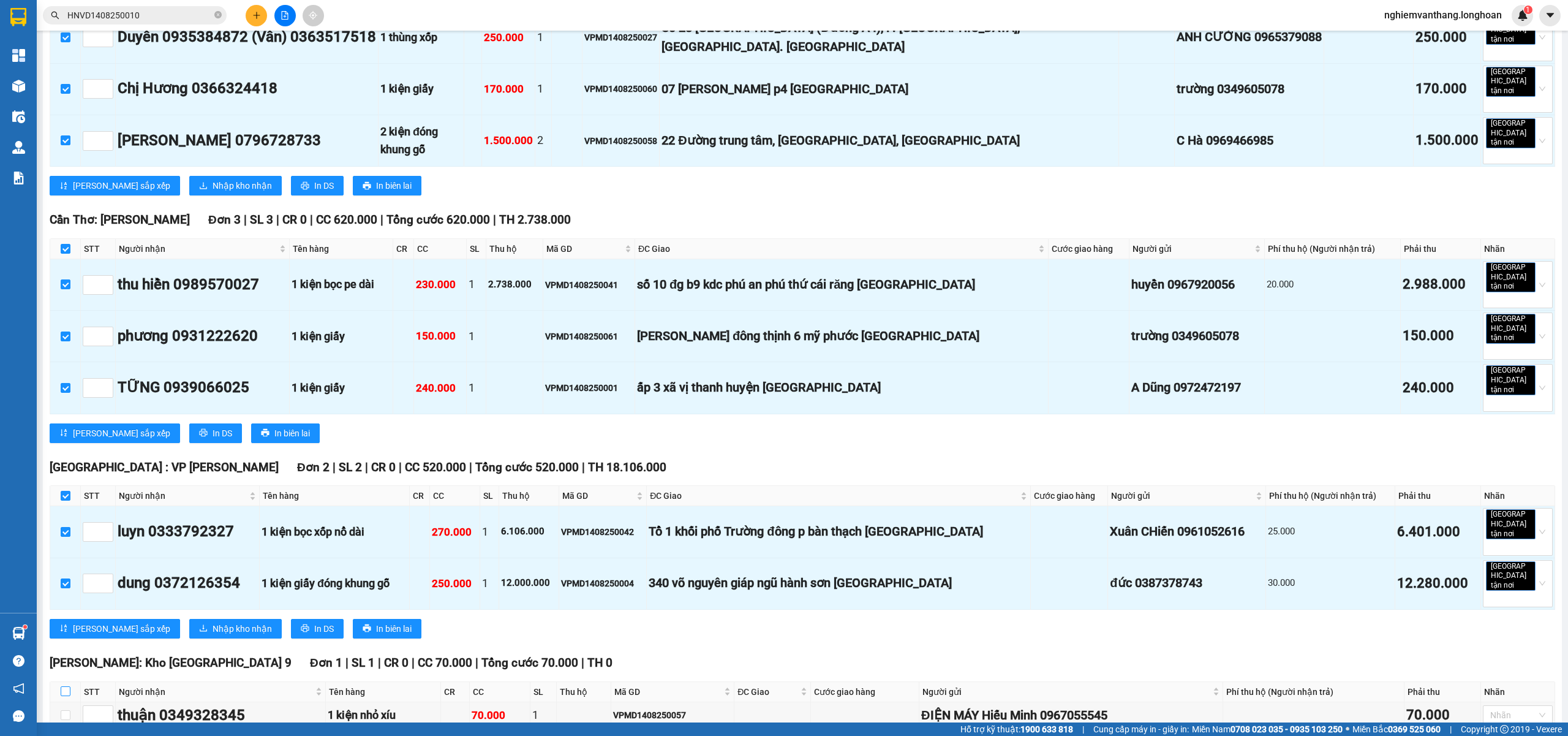
click at [66, 686] on input "checkbox" at bounding box center [66, 691] width 10 height 10
checkbox input "true"
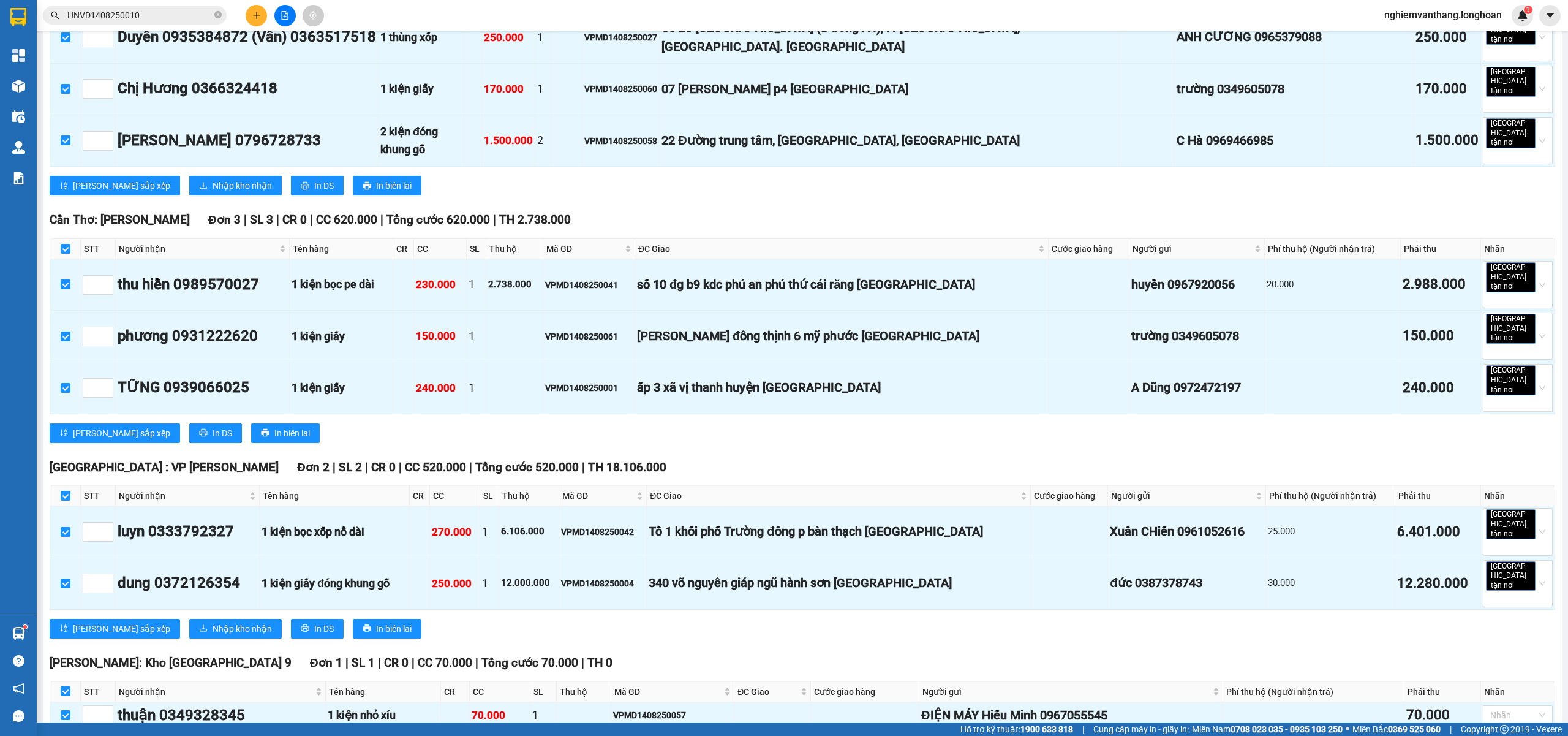
drag, startPoint x: 67, startPoint y: 628, endPoint x: 310, endPoint y: 485, distance: 282.0
checkbox input "true"
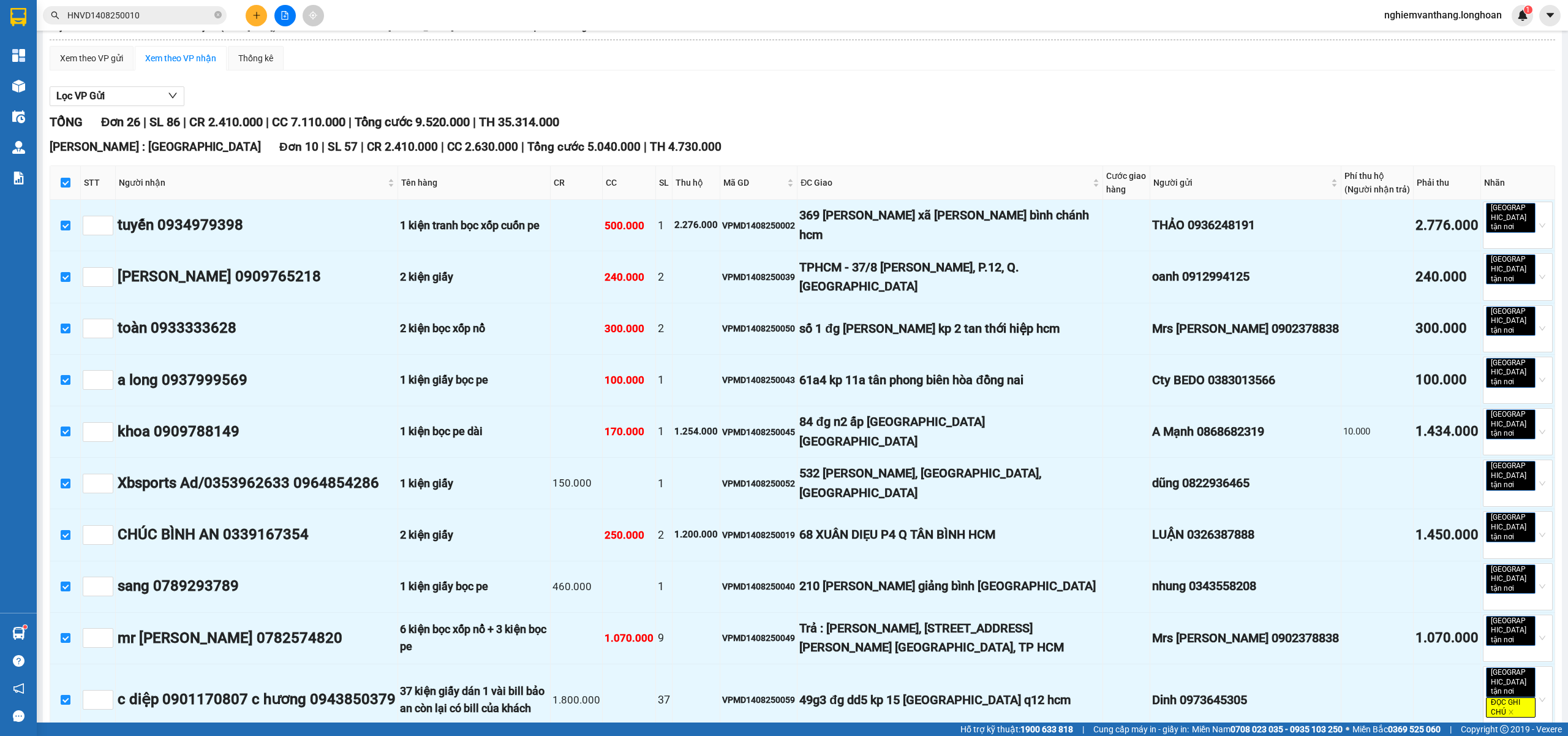
scroll to position [0, 0]
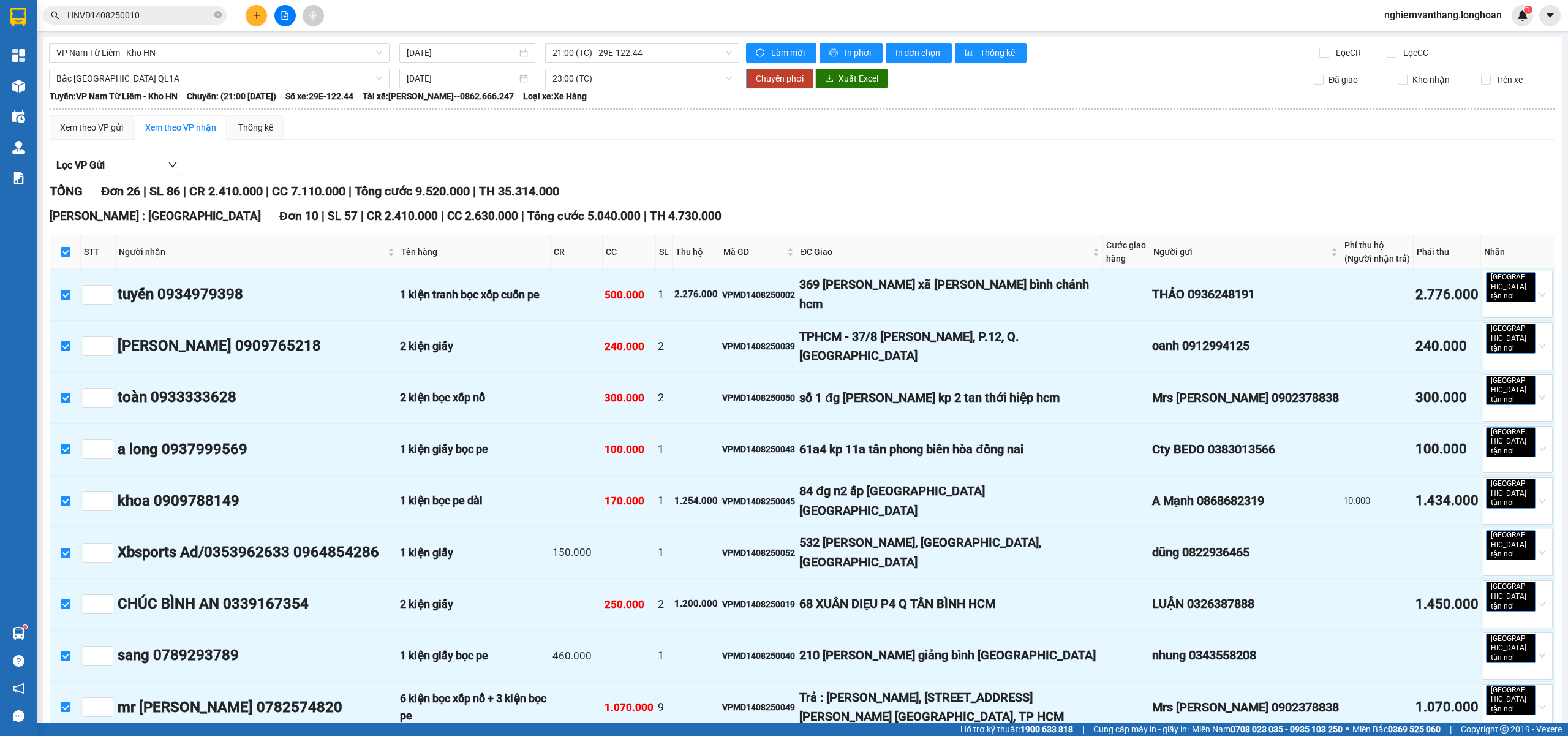
click at [783, 76] on span "Chuyển phơi" at bounding box center [780, 78] width 48 height 14
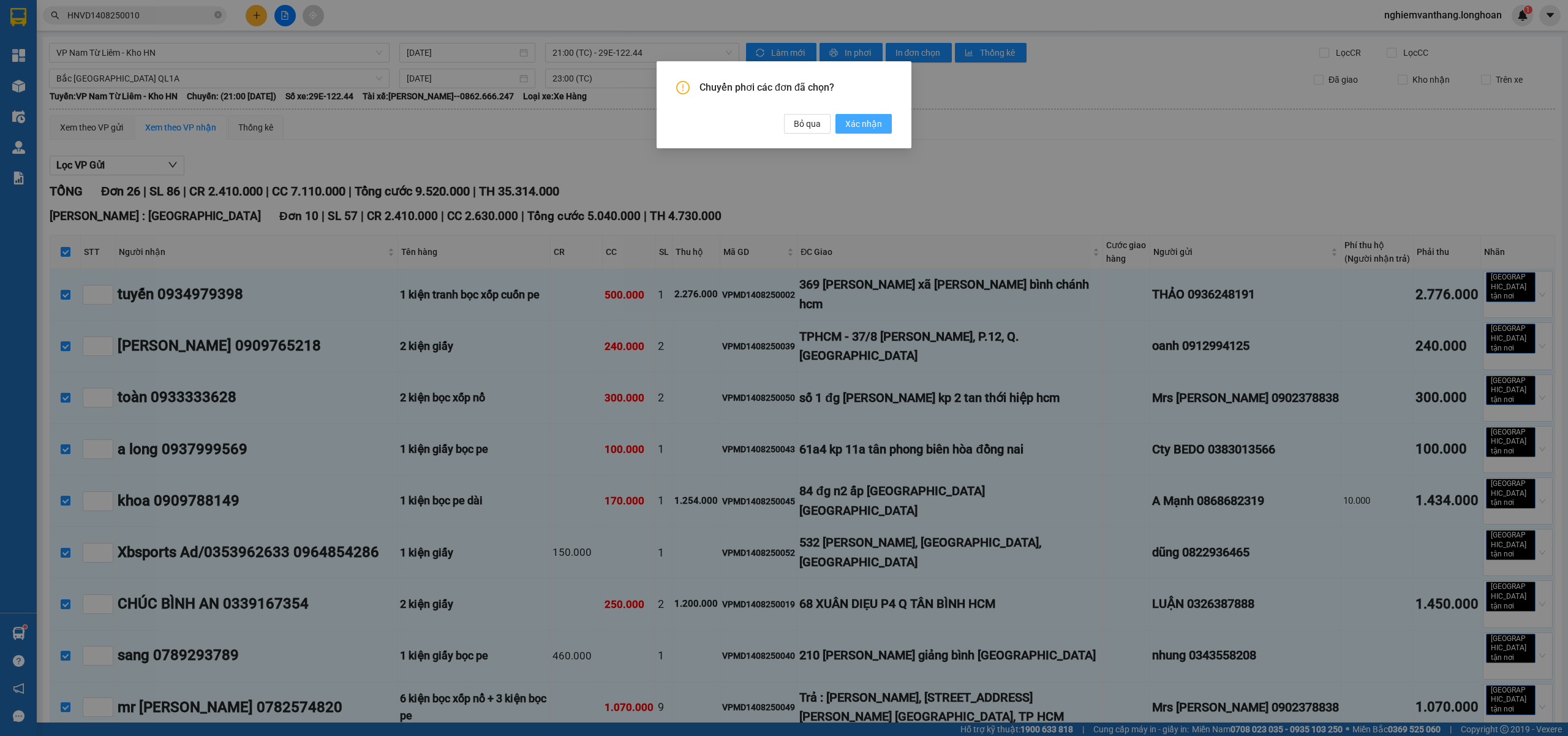
click at [871, 123] on span "Xác nhận" at bounding box center [864, 124] width 37 height 14
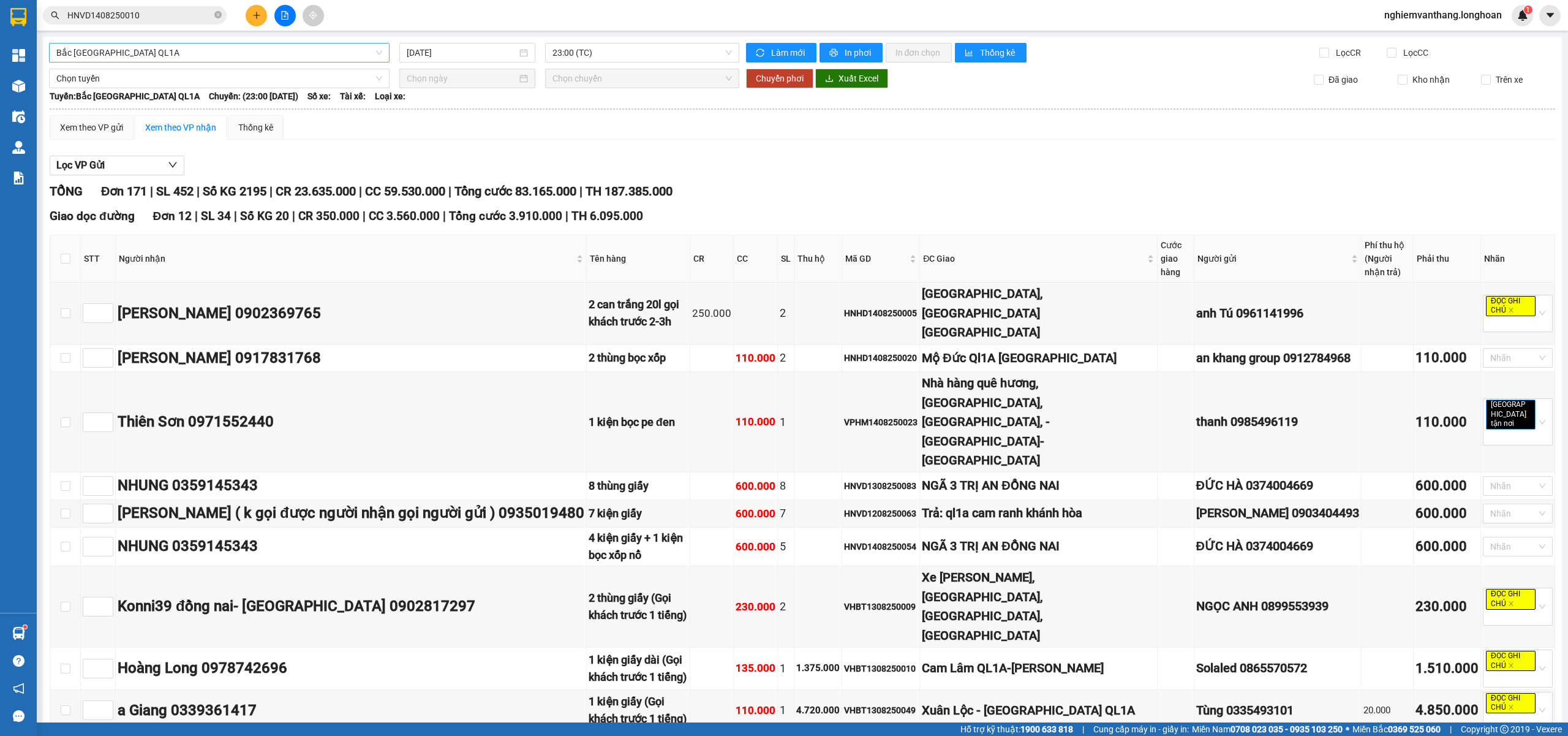
click at [153, 60] on span "Bắc [GEOGRAPHIC_DATA] QL1A" at bounding box center [220, 53] width 326 height 18
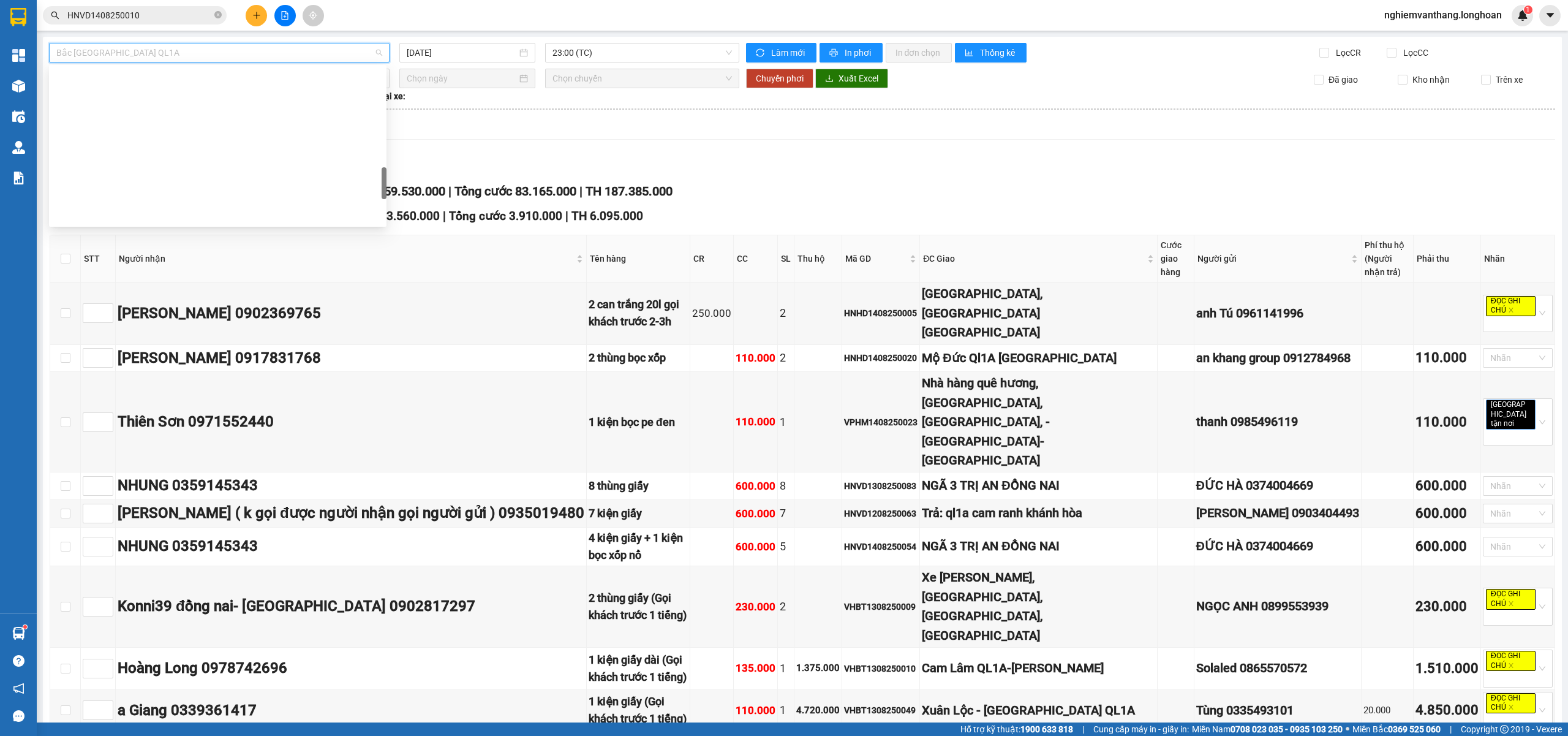
scroll to position [640, 0]
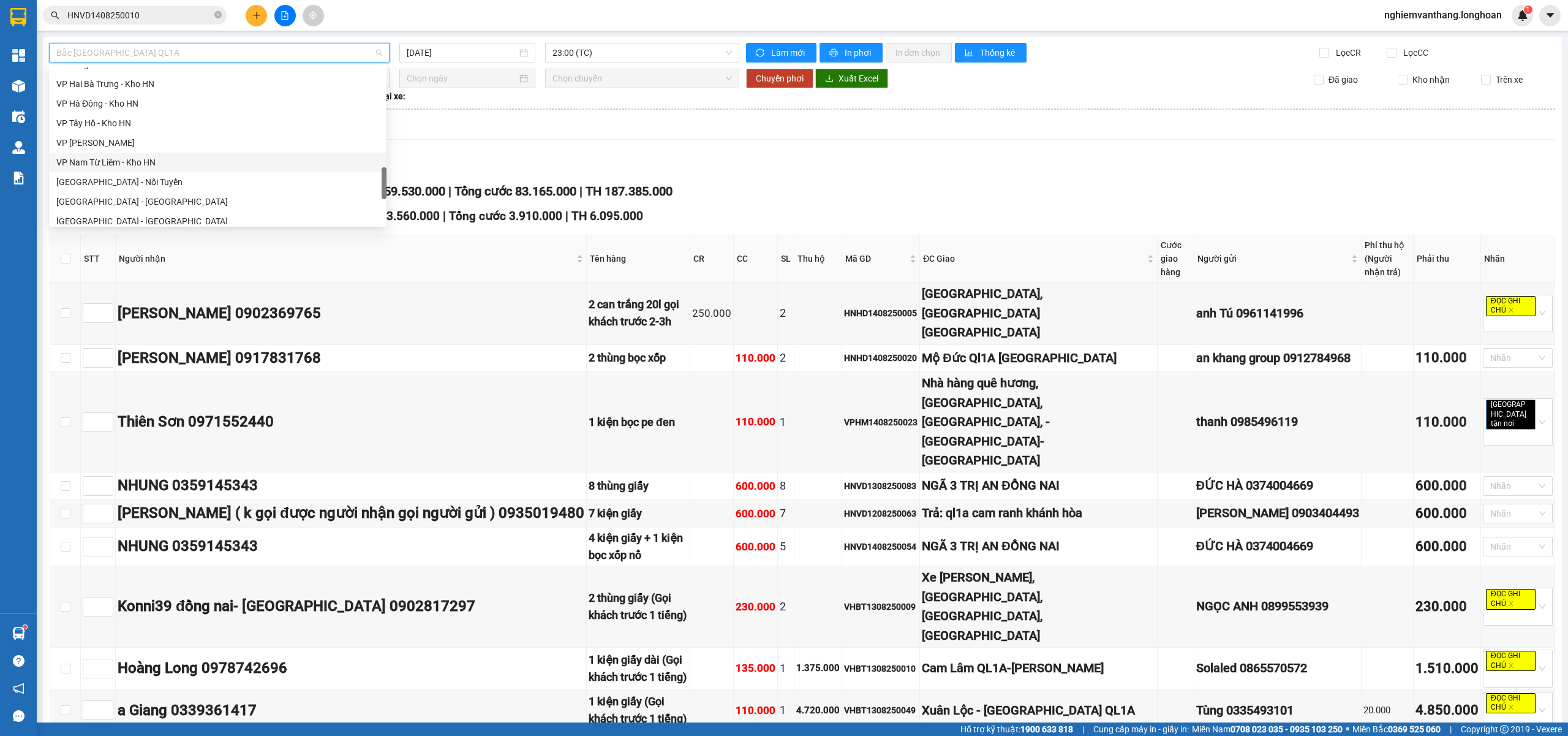
click at [145, 163] on div "VP Nam Từ Liêm - Kho HN" at bounding box center [218, 162] width 323 height 14
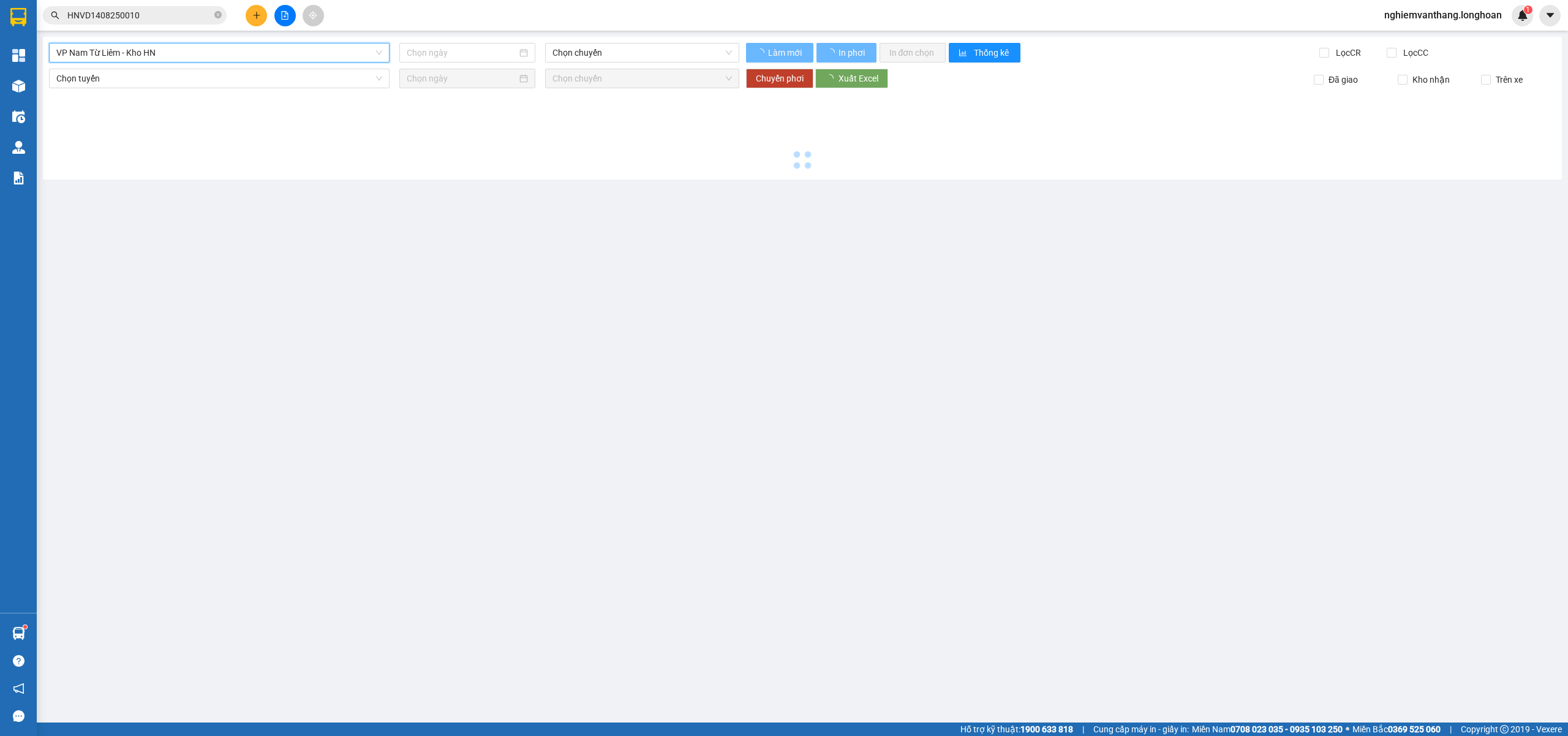
type input "[DATE]"
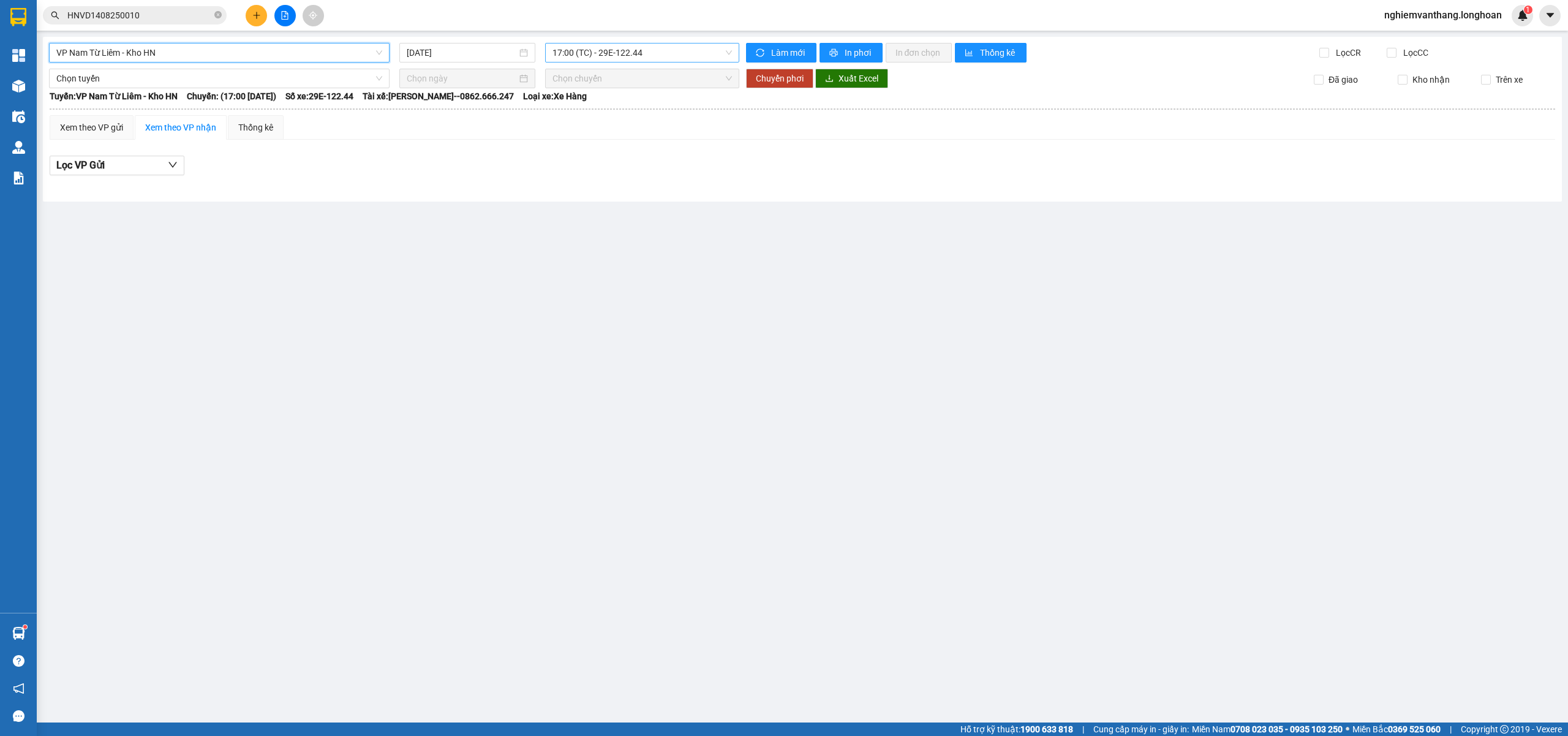
click at [618, 52] on span "17:00 (TC) - 29E-122.44" at bounding box center [642, 53] width 180 height 18
click at [596, 113] on div "21:00 (TC) - 29E-122.44" at bounding box center [600, 116] width 95 height 14
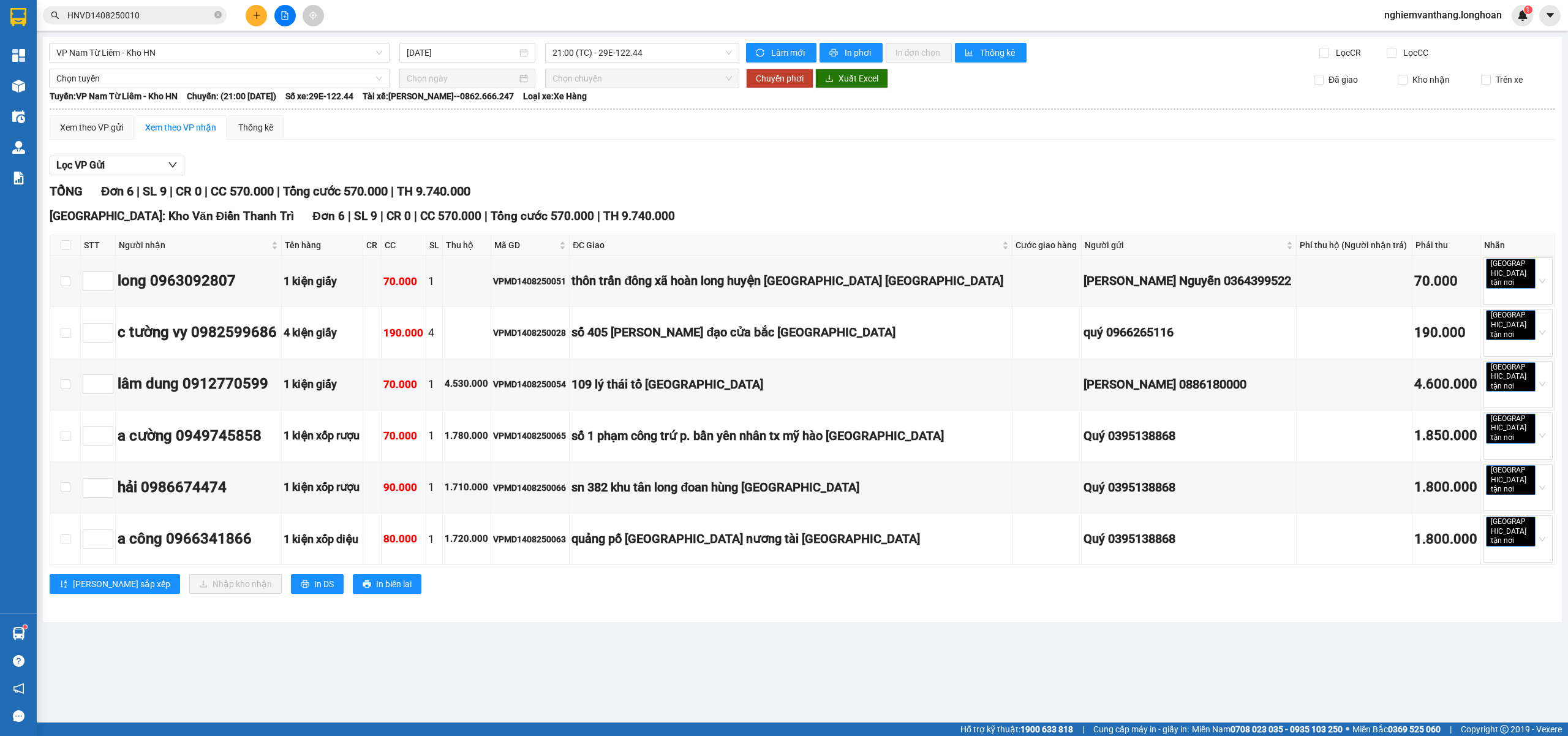
click at [613, 67] on div "VP Nam Từ Liêm - Kho HN 14/08/2025 21:00 (TC) - 29E-122.44 Làm mới In phơi In đ…" at bounding box center [802, 329] width 1519 height 585
click at [610, 55] on span "21:00 (TC) - 29E-122.44" at bounding box center [642, 53] width 180 height 18
click at [602, 127] on div "23:00 (TC) - 29E-121.45" at bounding box center [600, 136] width 110 height 20
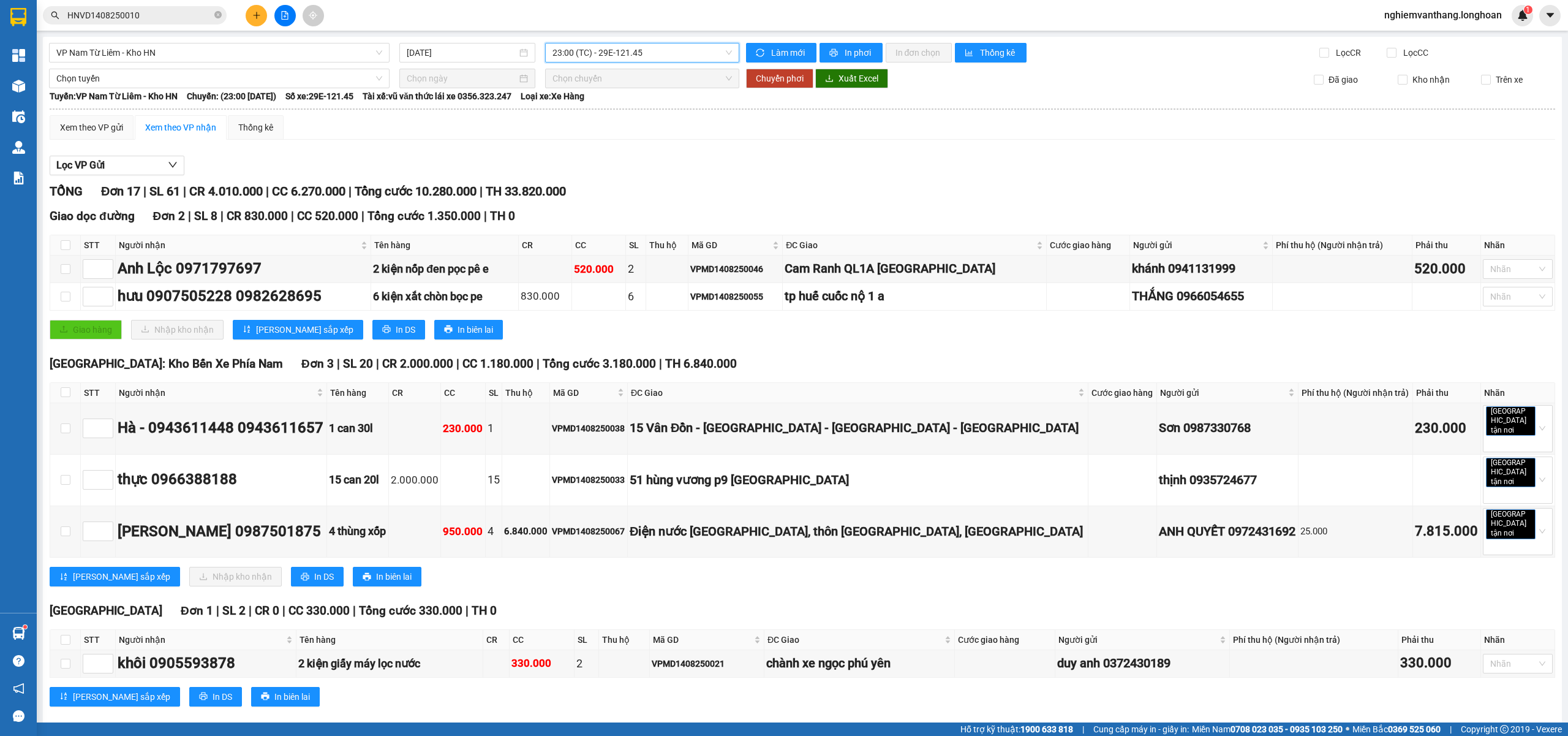
click at [57, 247] on th at bounding box center [66, 245] width 31 height 20
click at [60, 246] on th at bounding box center [66, 245] width 31 height 20
click at [65, 246] on input "checkbox" at bounding box center [66, 245] width 10 height 10
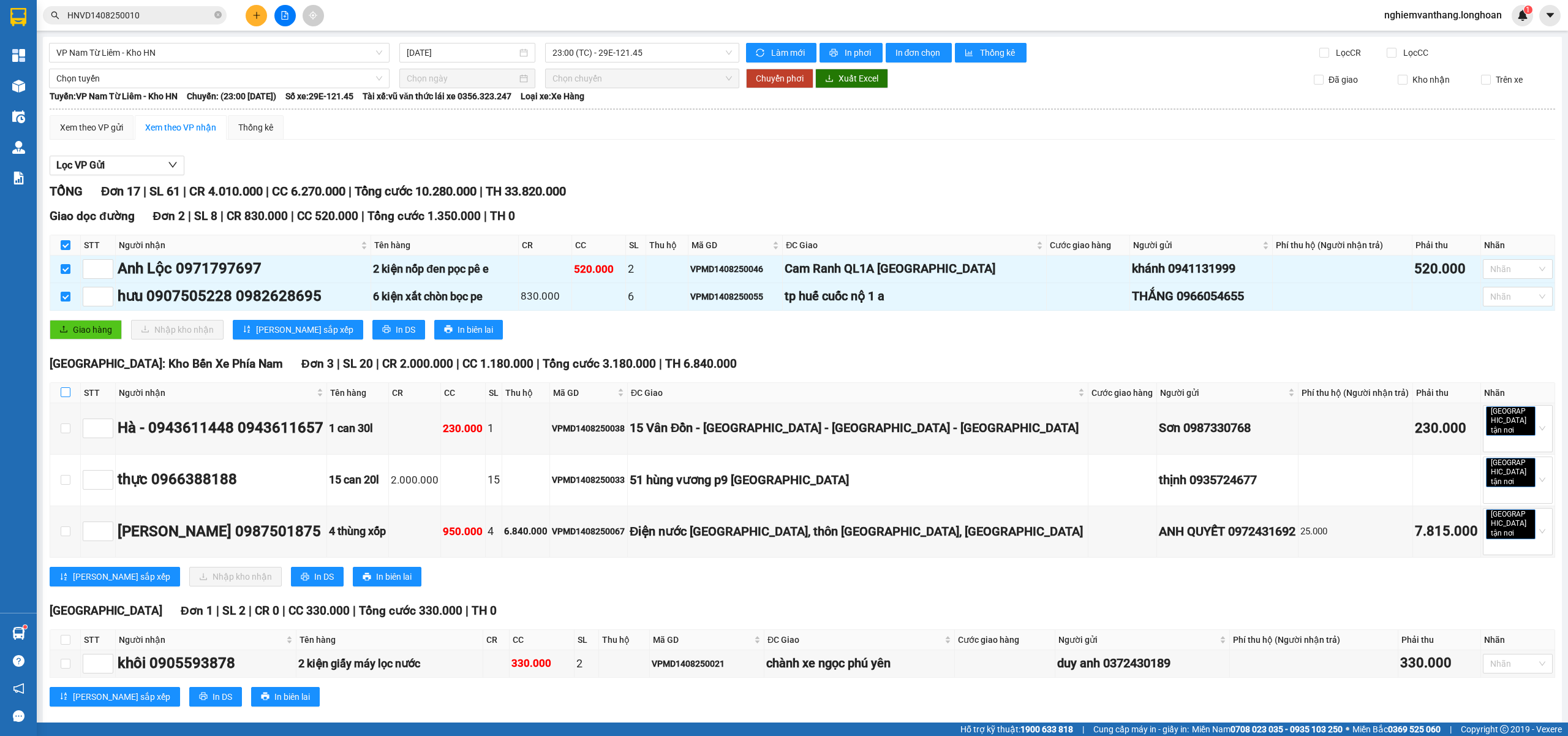
drag, startPoint x: 62, startPoint y: 395, endPoint x: 118, endPoint y: 383, distance: 57.3
click at [63, 394] on input "checkbox" at bounding box center [66, 392] width 10 height 10
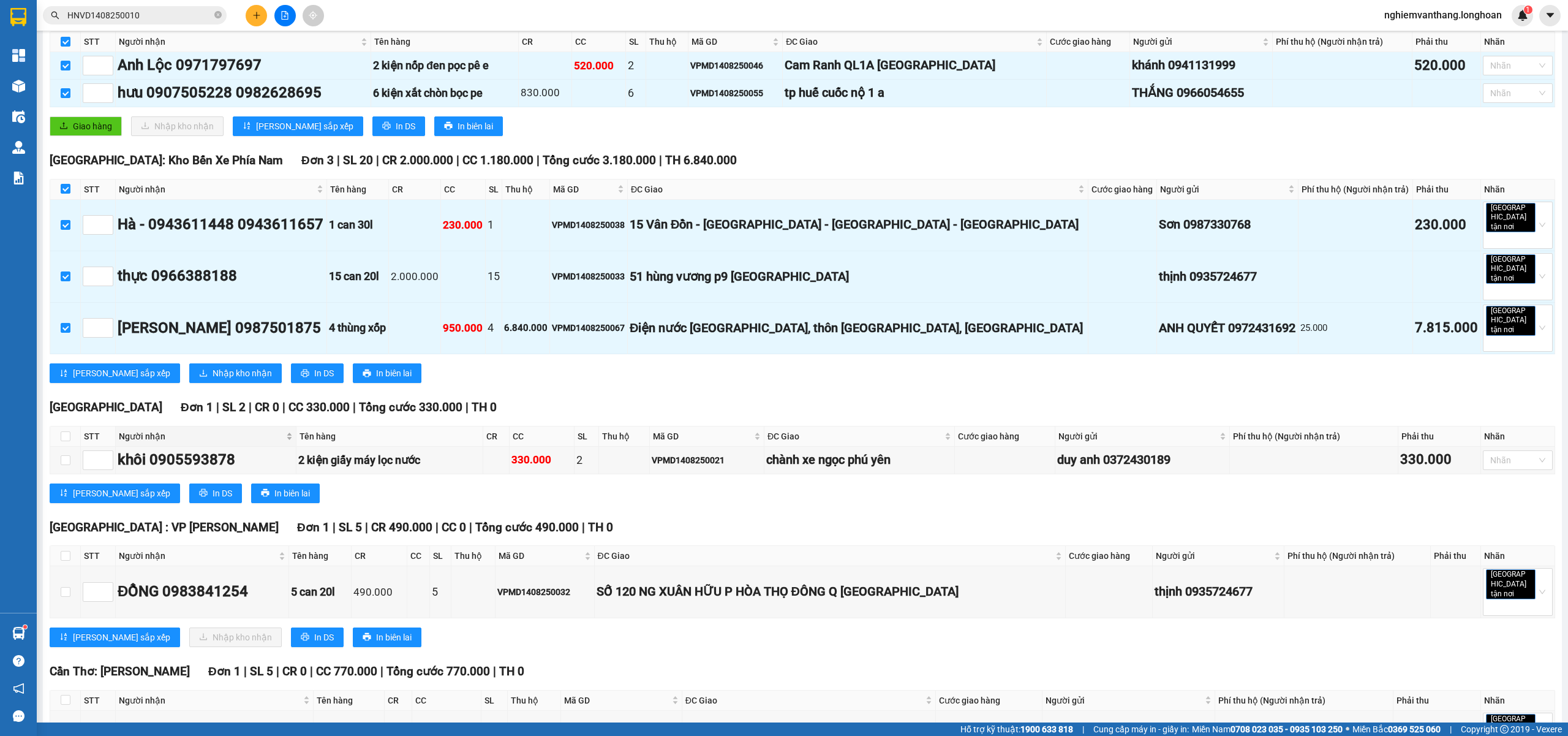
scroll to position [245, 0]
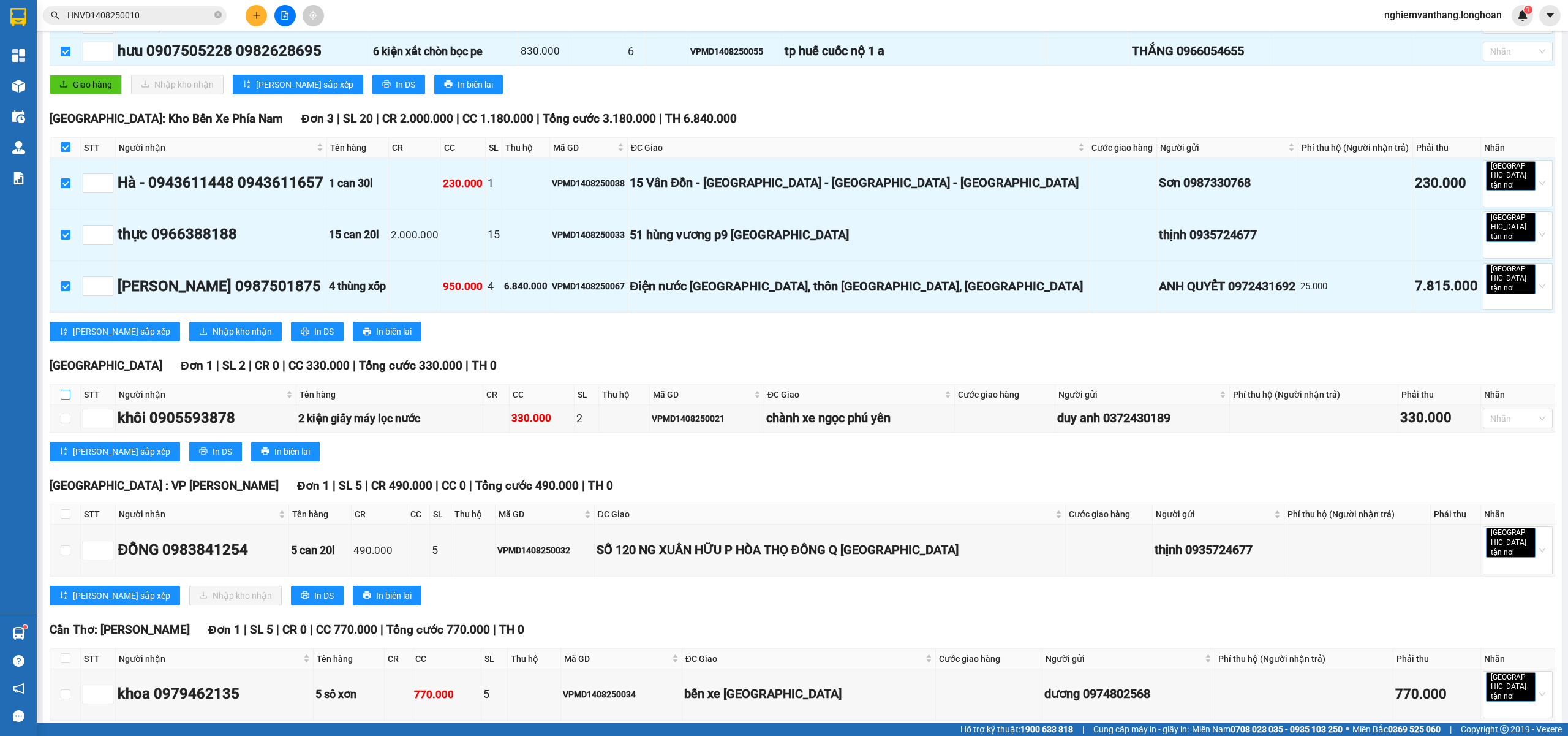
click at [64, 390] on input "checkbox" at bounding box center [66, 394] width 10 height 10
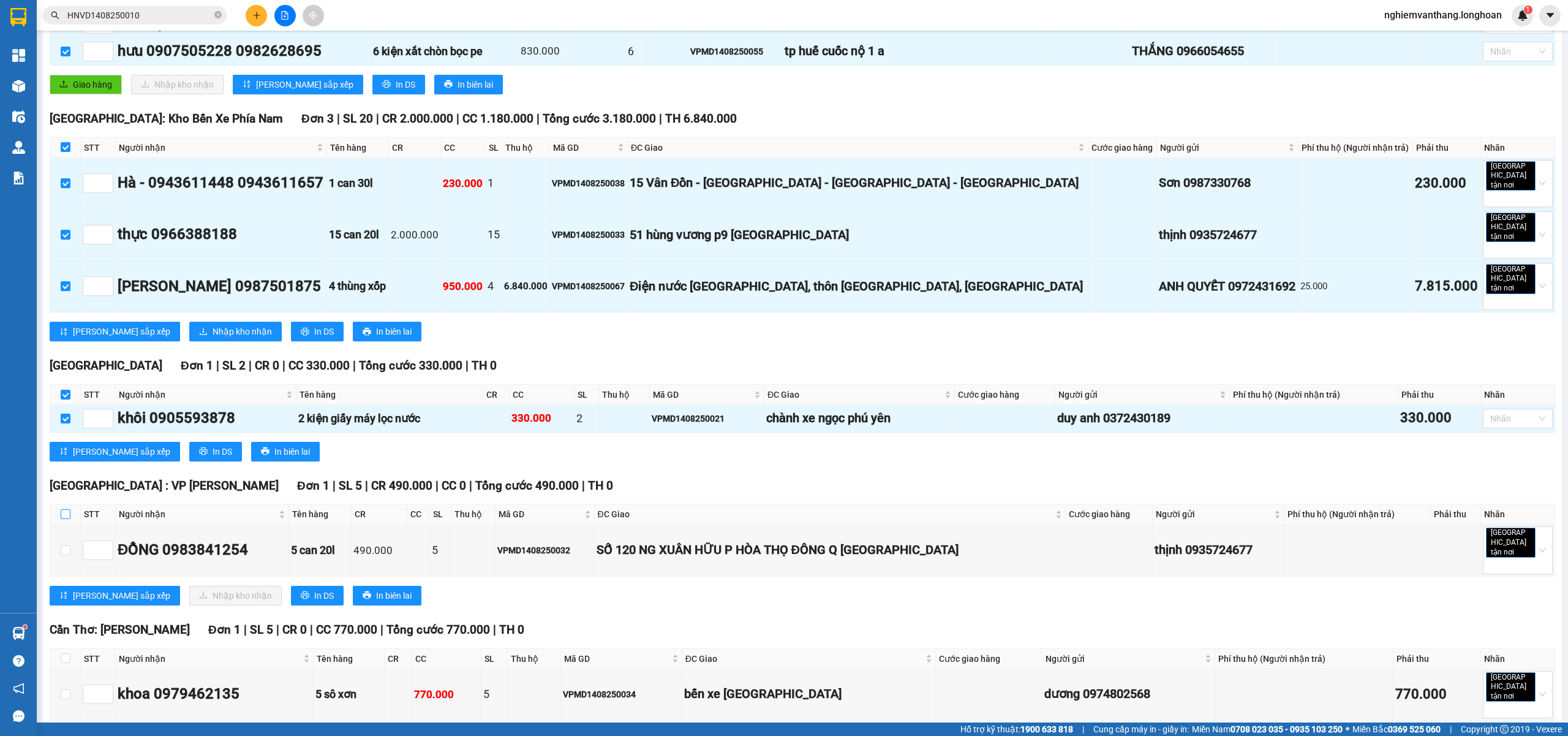
click at [69, 509] on input "checkbox" at bounding box center [66, 514] width 10 height 10
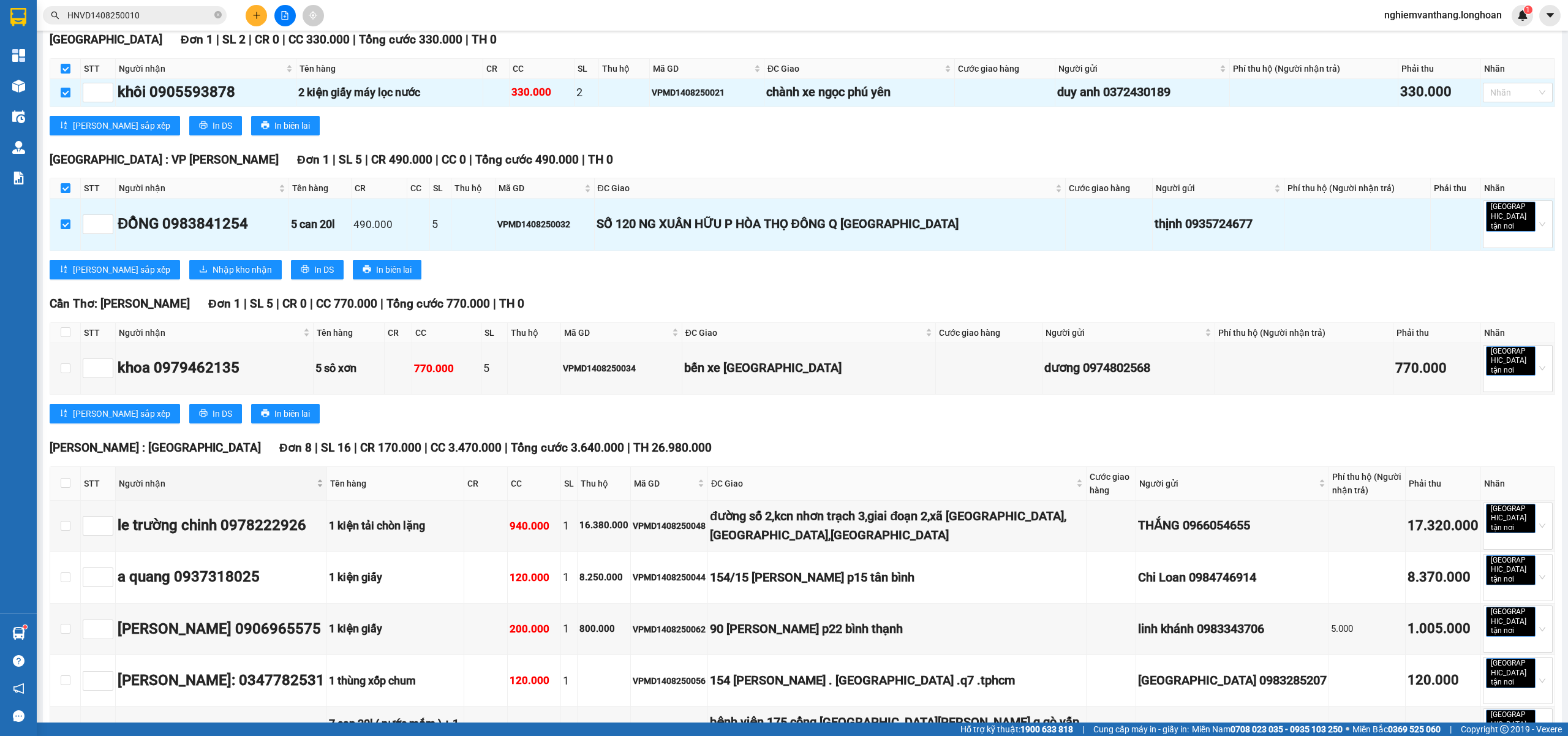
scroll to position [572, 0]
drag, startPoint x: 60, startPoint y: 297, endPoint x: 68, endPoint y: 299, distance: 8.2
click at [60, 322] on th at bounding box center [66, 332] width 31 height 20
click at [68, 327] on input "checkbox" at bounding box center [66, 332] width 10 height 10
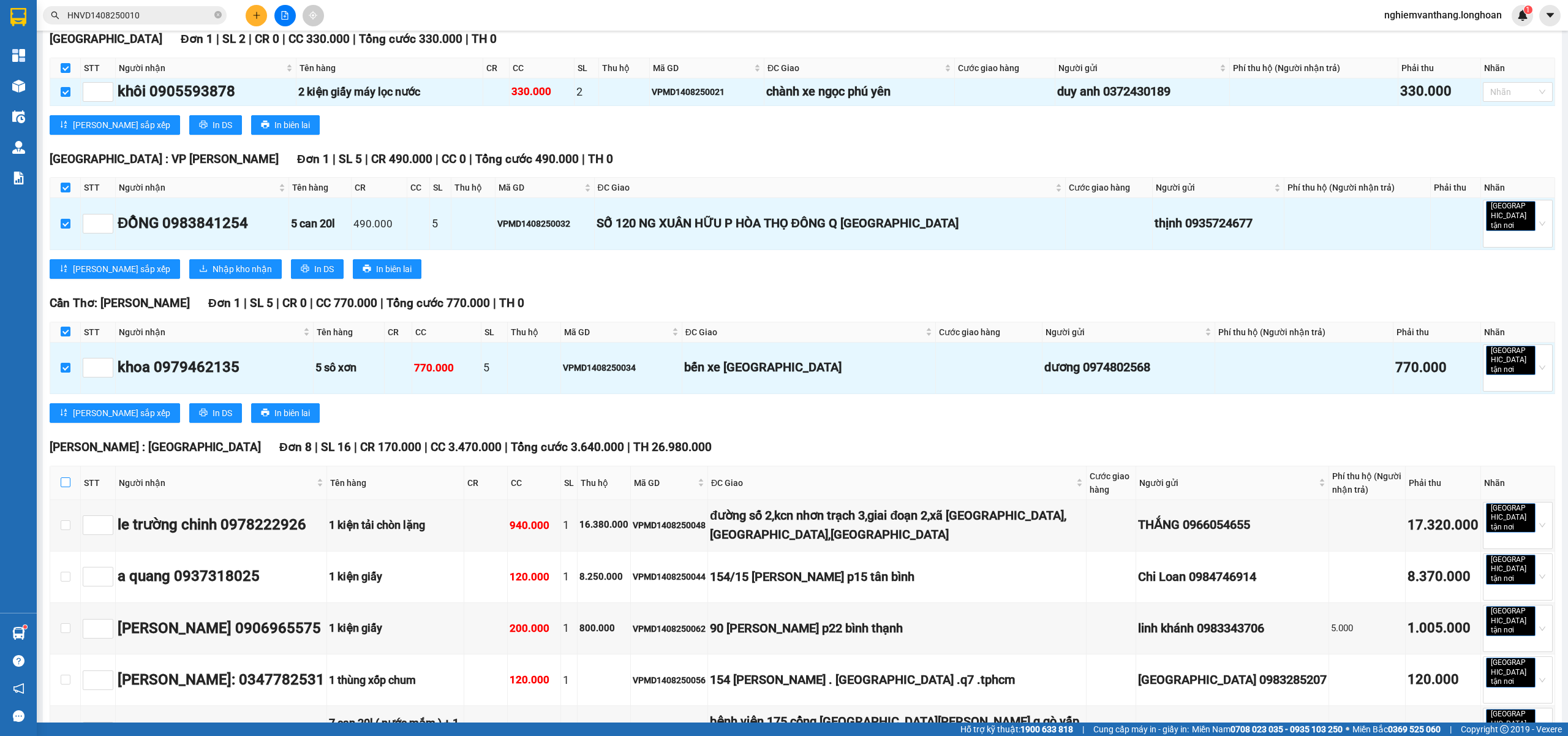
click at [62, 477] on input "checkbox" at bounding box center [66, 482] width 10 height 10
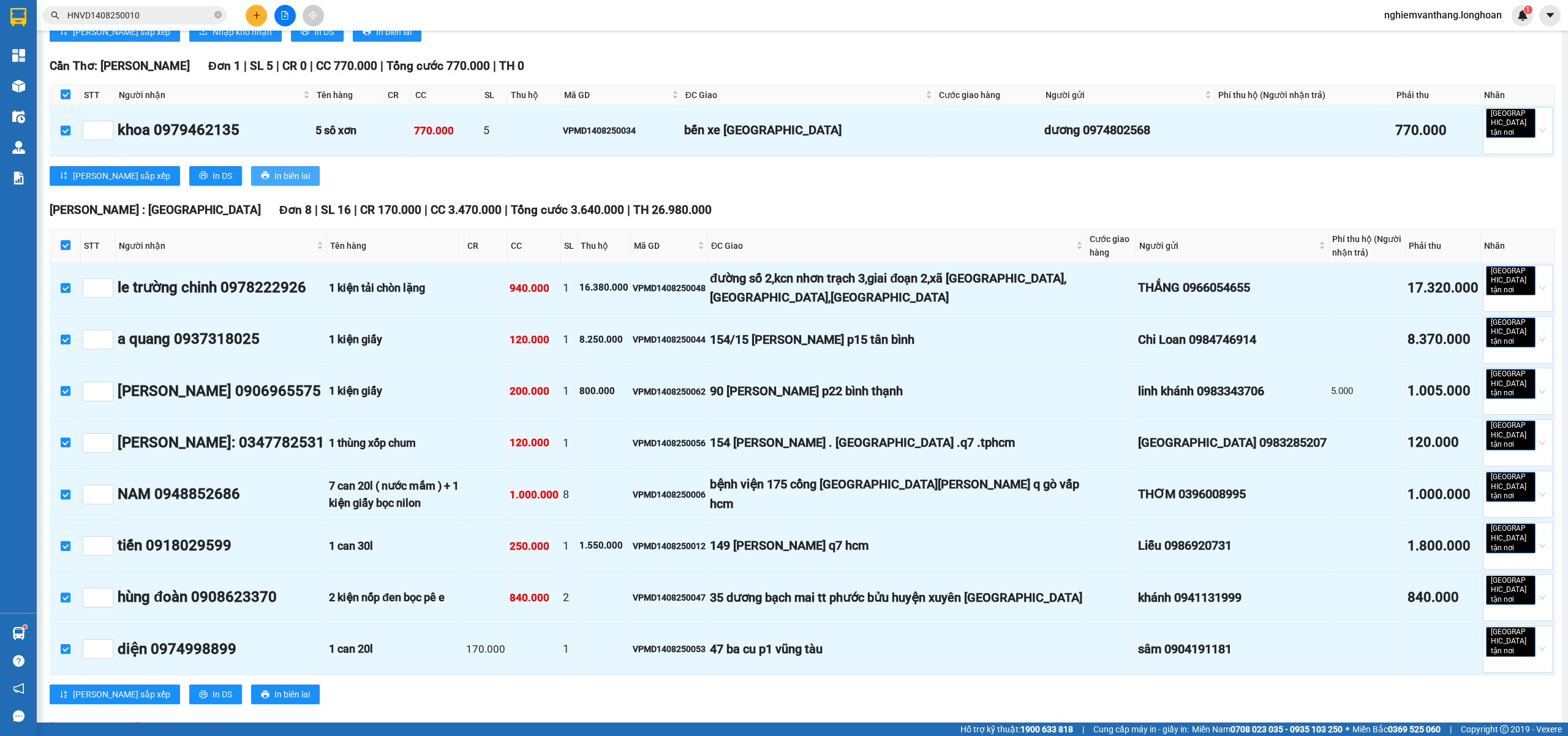
scroll to position [844, 0]
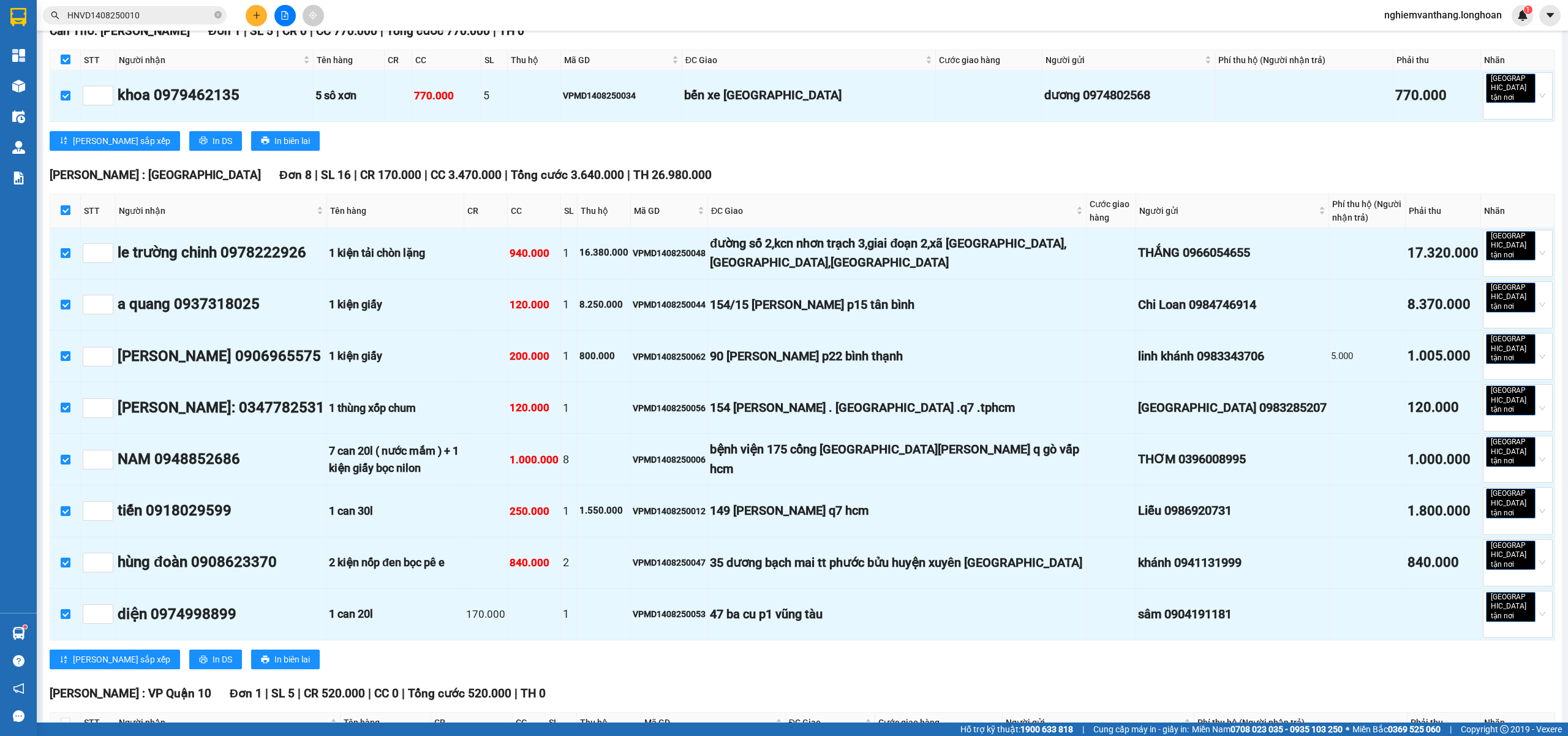
click at [71, 713] on th at bounding box center [66, 722] width 31 height 20
click at [68, 718] on input "checkbox" at bounding box center [66, 722] width 10 height 10
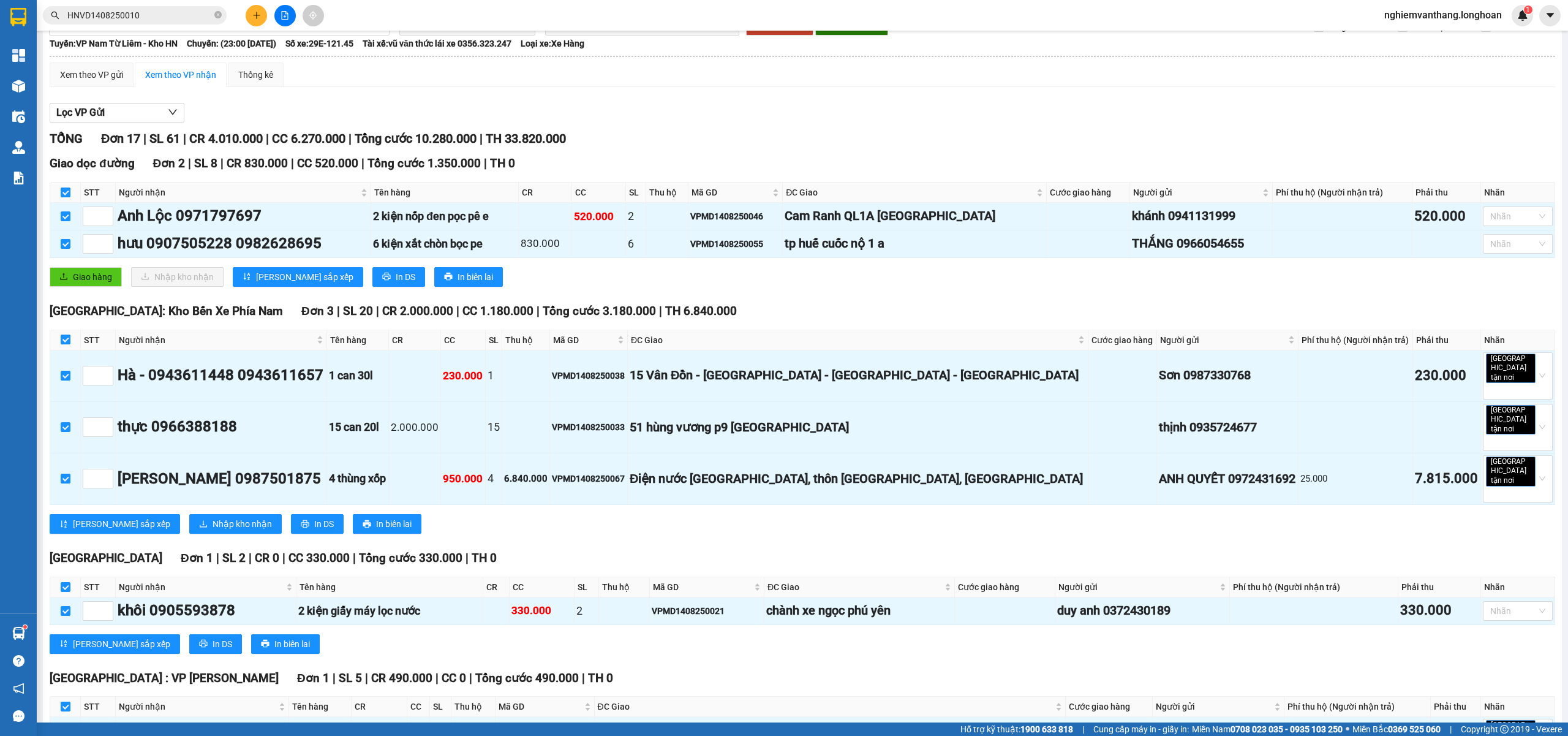
scroll to position [0, 0]
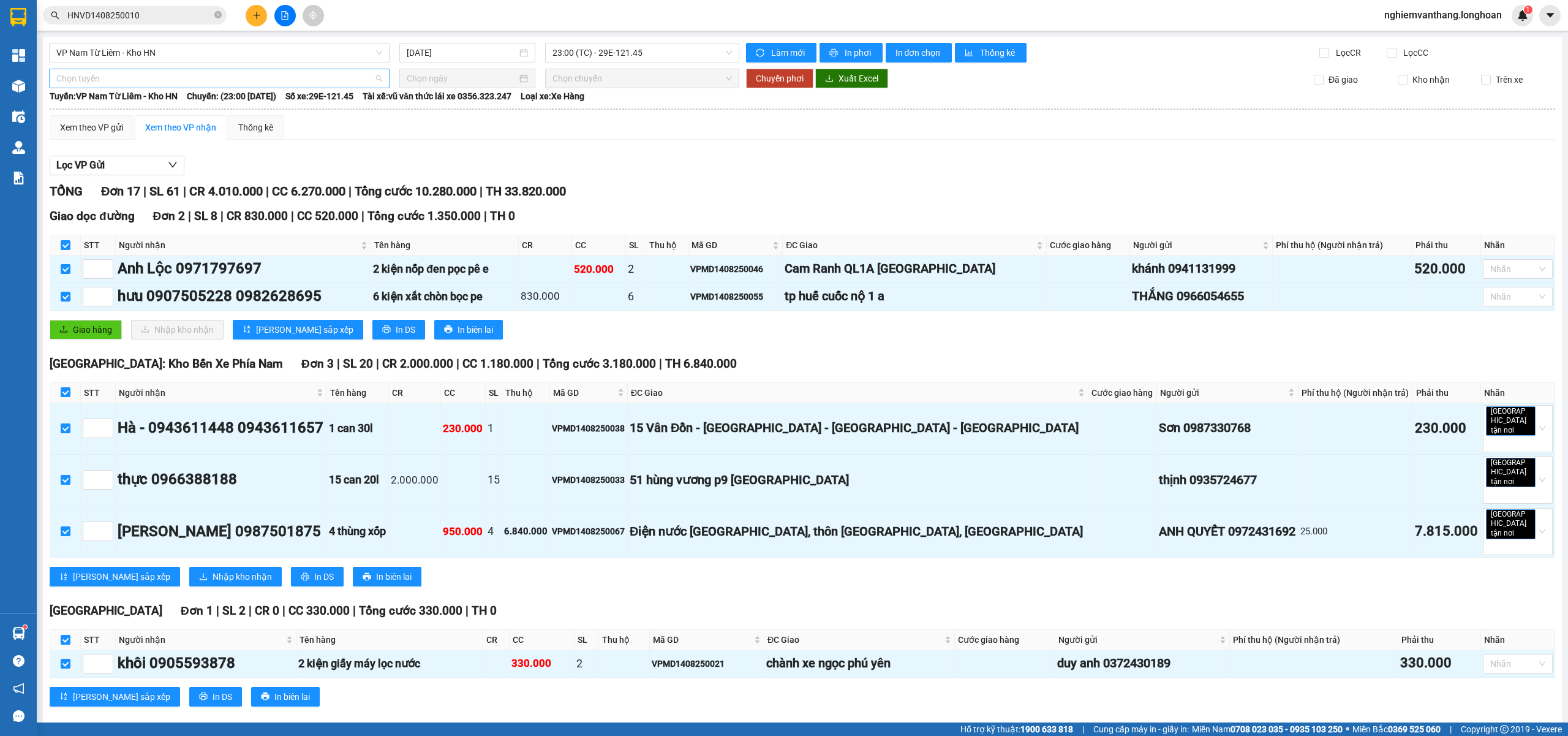
click at [97, 74] on span "Chọn tuyến" at bounding box center [220, 78] width 326 height 18
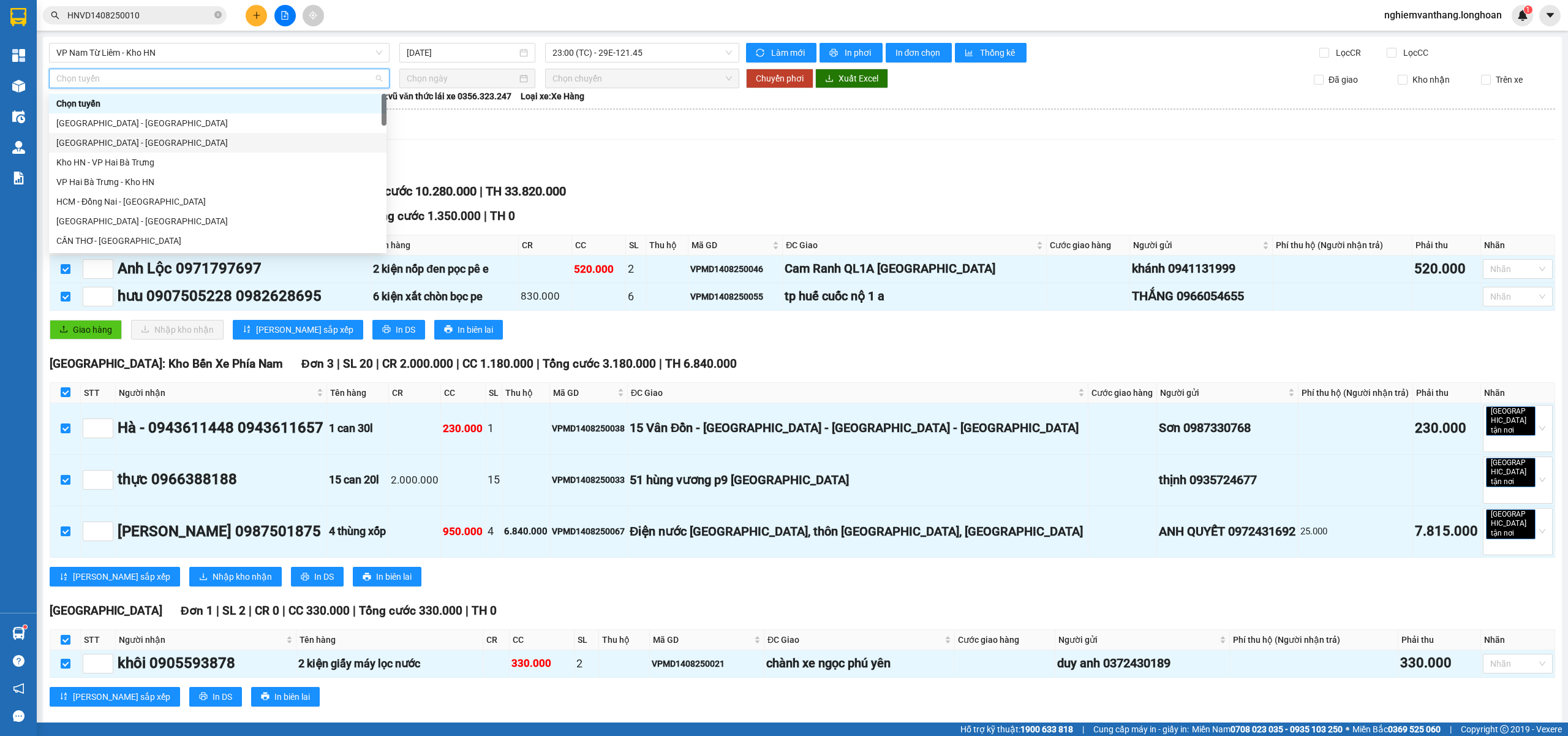
scroll to position [804, 0]
click at [132, 157] on div "Bắc [GEOGRAPHIC_DATA] QL1A" at bounding box center [218, 162] width 323 height 14
click at [469, 77] on input at bounding box center [462, 78] width 110 height 14
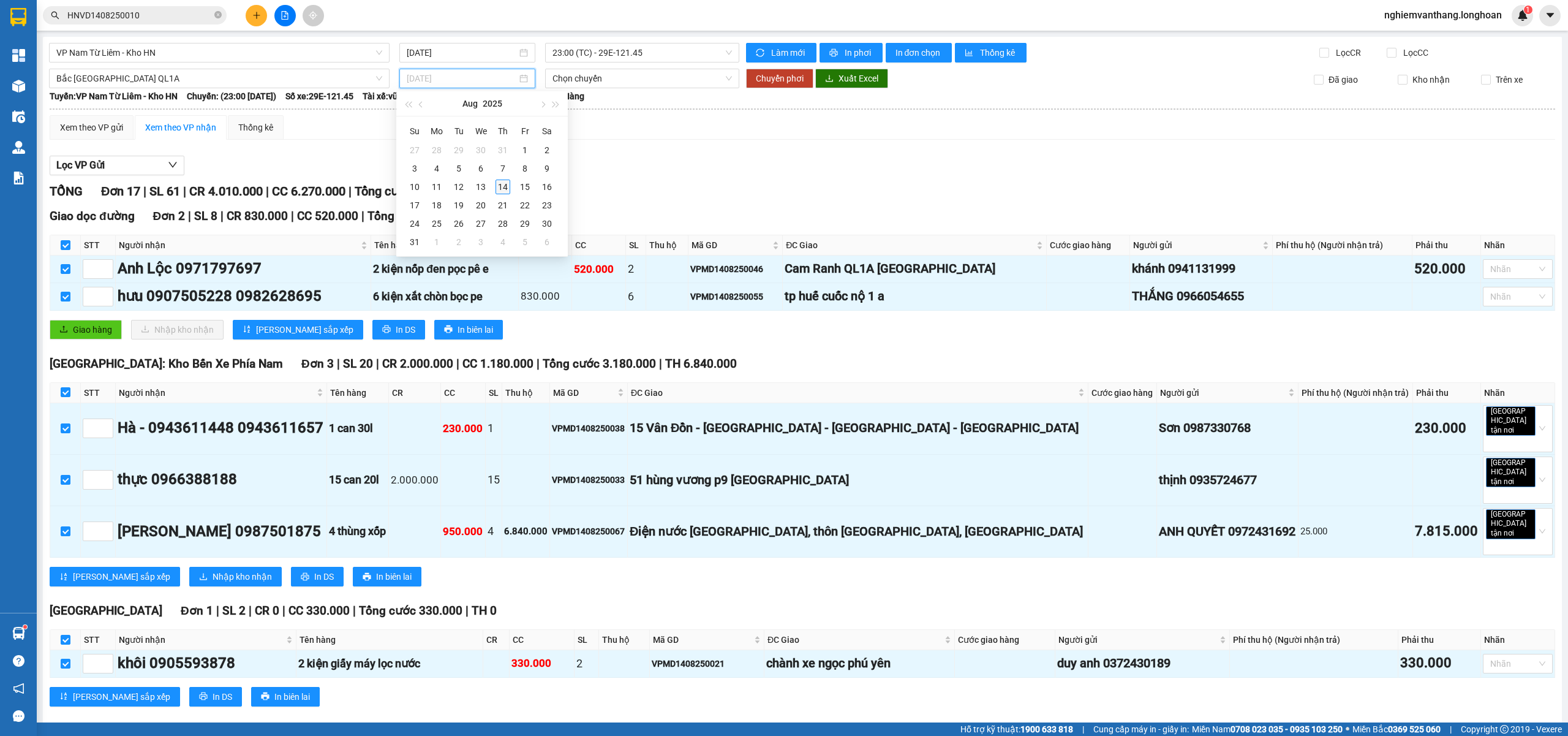
click at [500, 186] on div "14" at bounding box center [503, 187] width 15 height 15
click at [611, 79] on span "15:00 (TC) - 29H-954.95" at bounding box center [642, 78] width 180 height 18
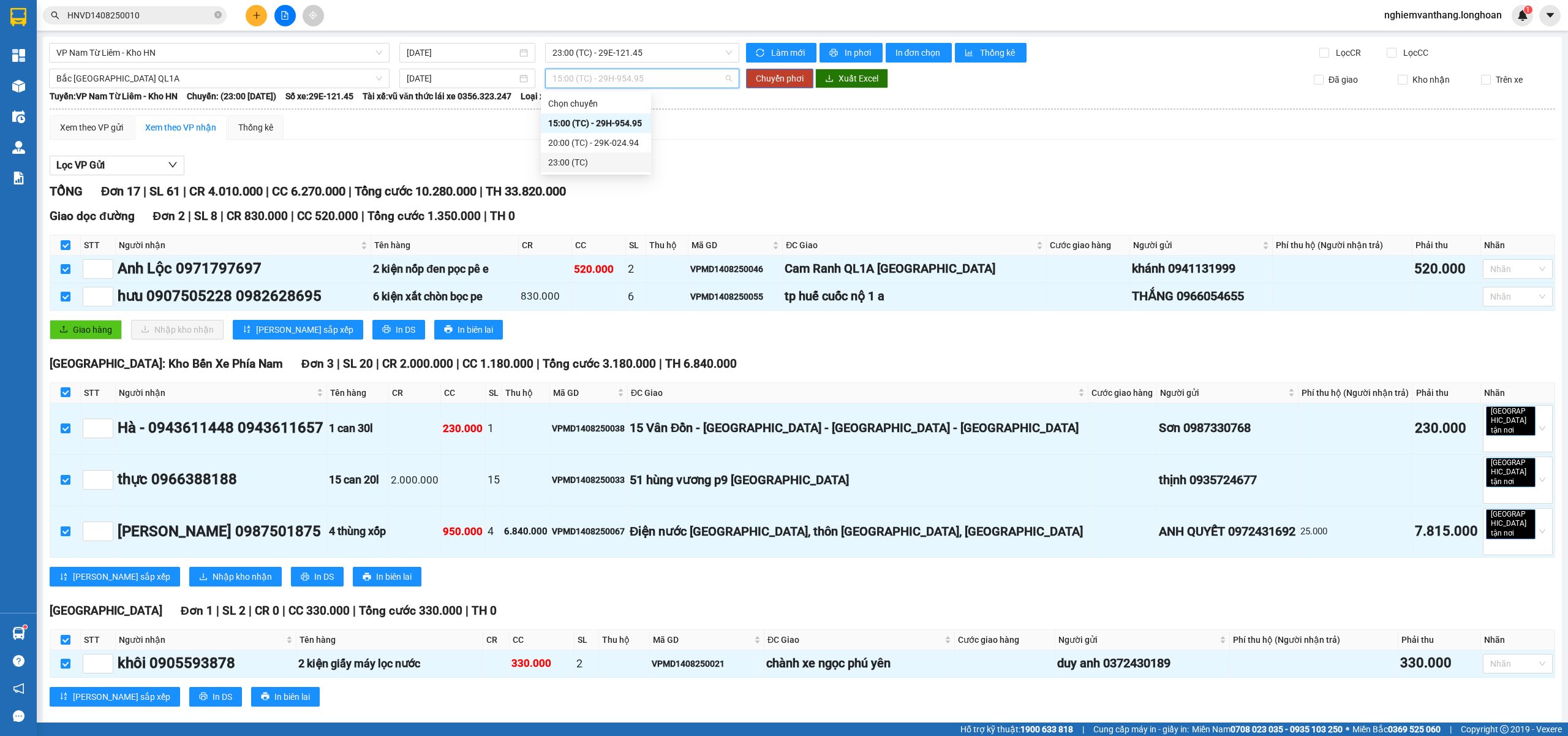
click at [591, 168] on div "23:00 (TC)" at bounding box center [596, 162] width 95 height 14
click at [804, 76] on button "Chuyển phơi" at bounding box center [780, 78] width 68 height 20
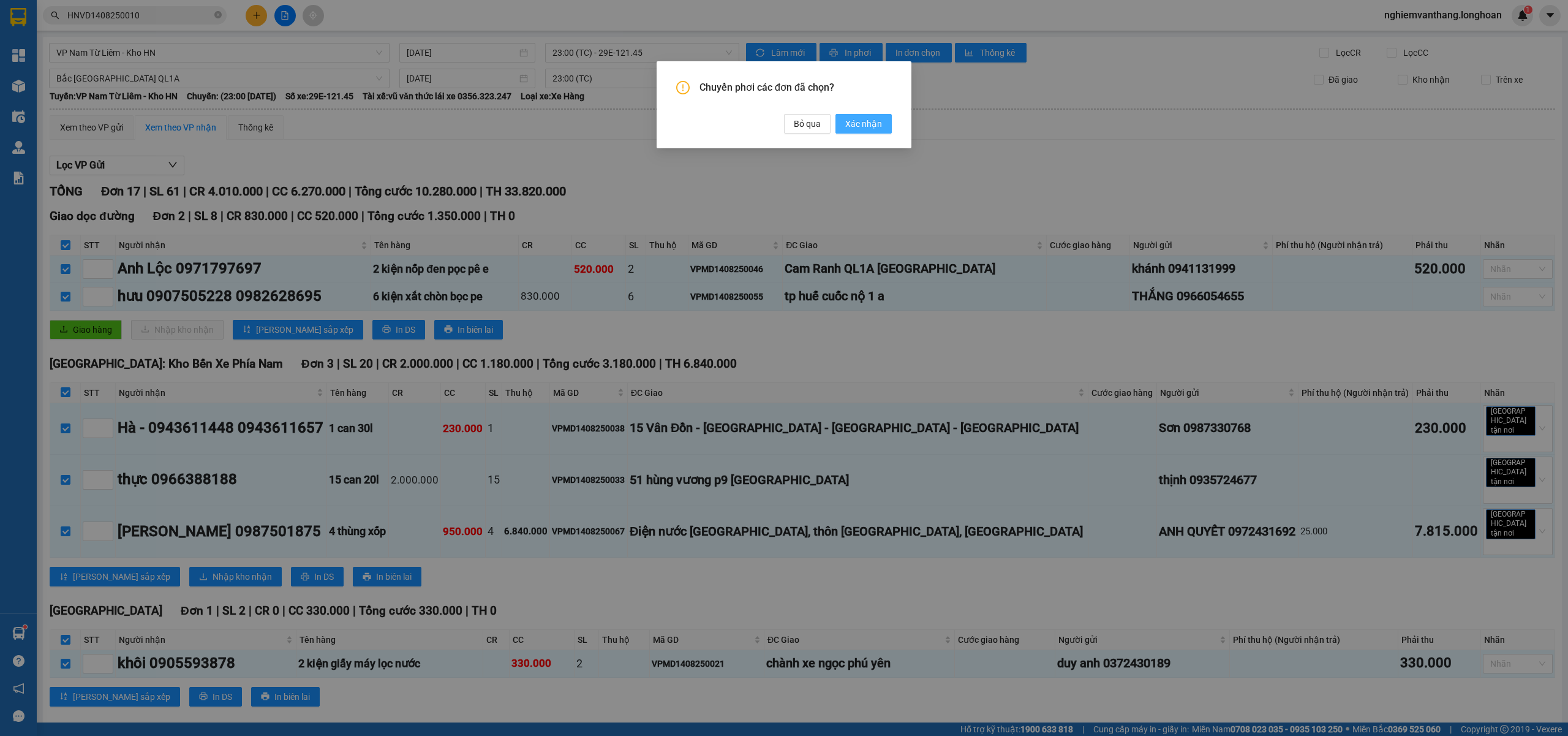
click at [852, 124] on span "Xác nhận" at bounding box center [864, 124] width 37 height 14
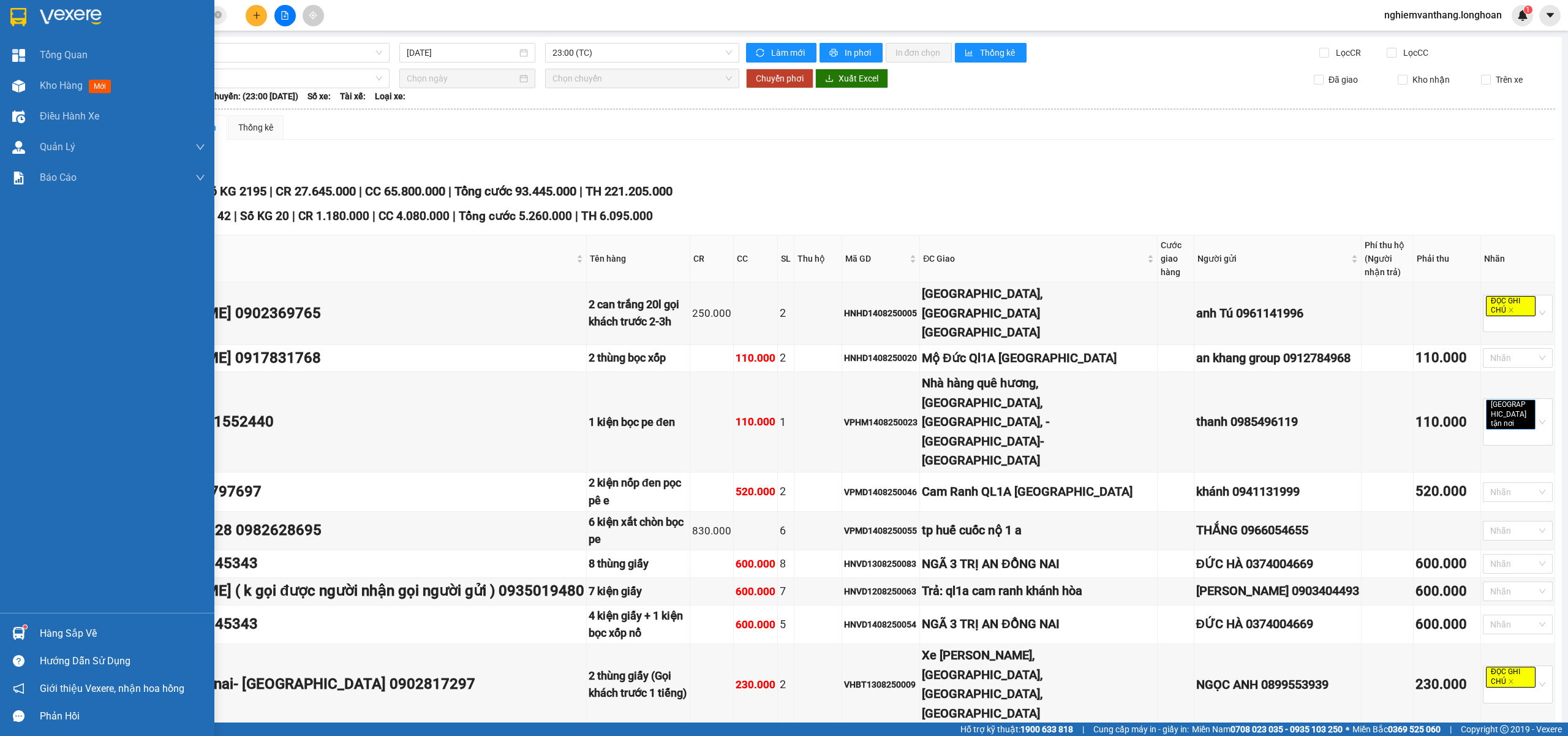
click at [12, 12] on img at bounding box center [18, 17] width 16 height 18
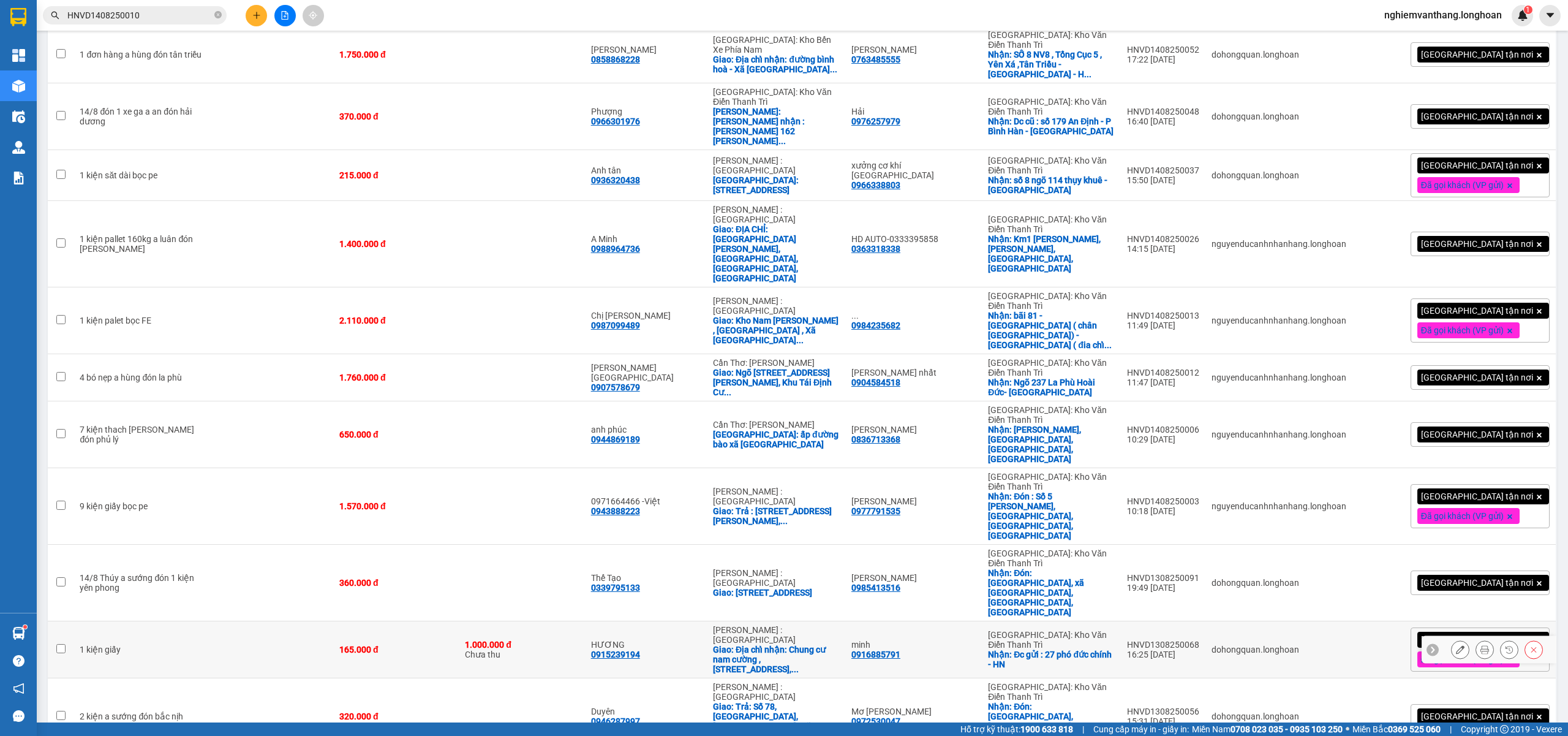
scroll to position [355, 0]
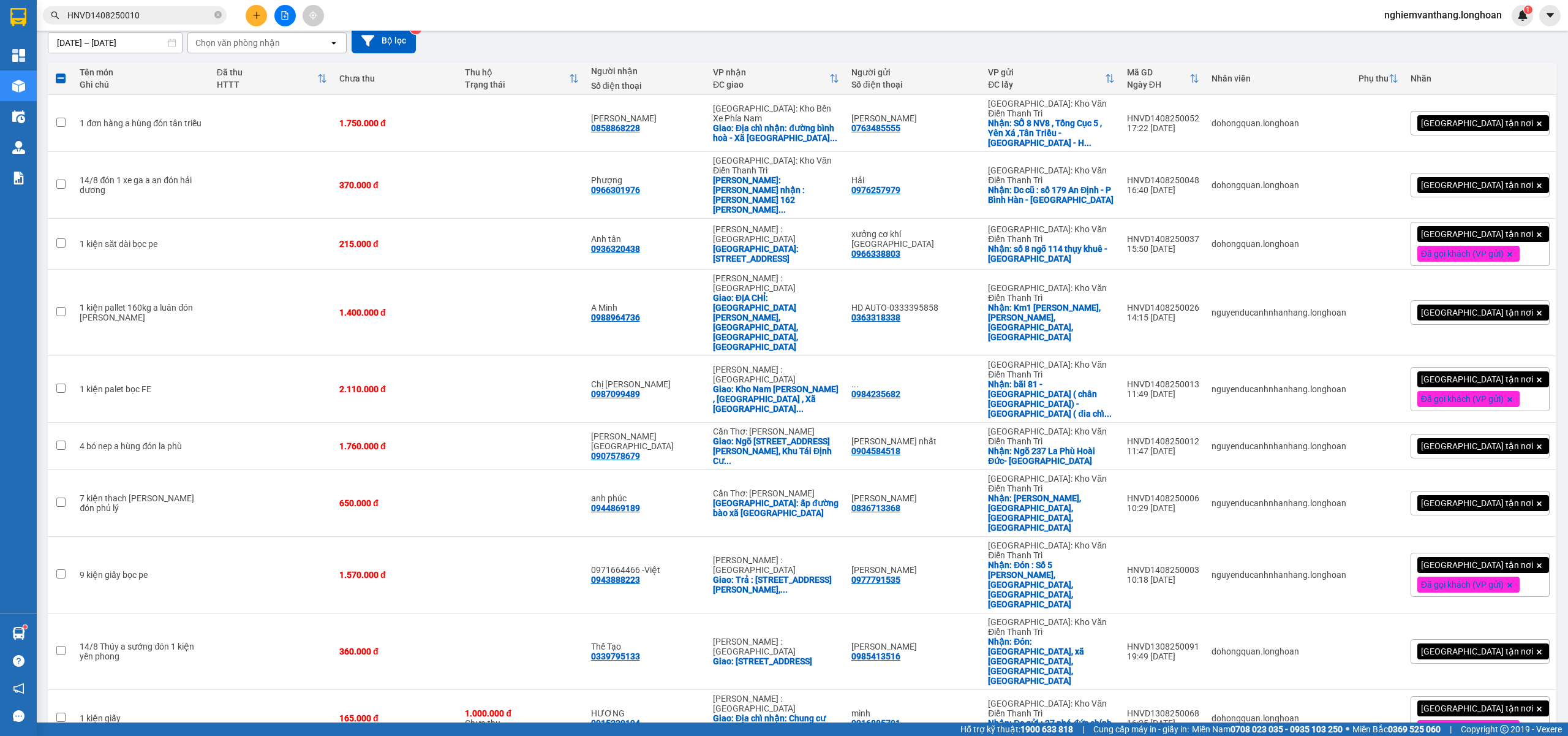
scroll to position [0, 0]
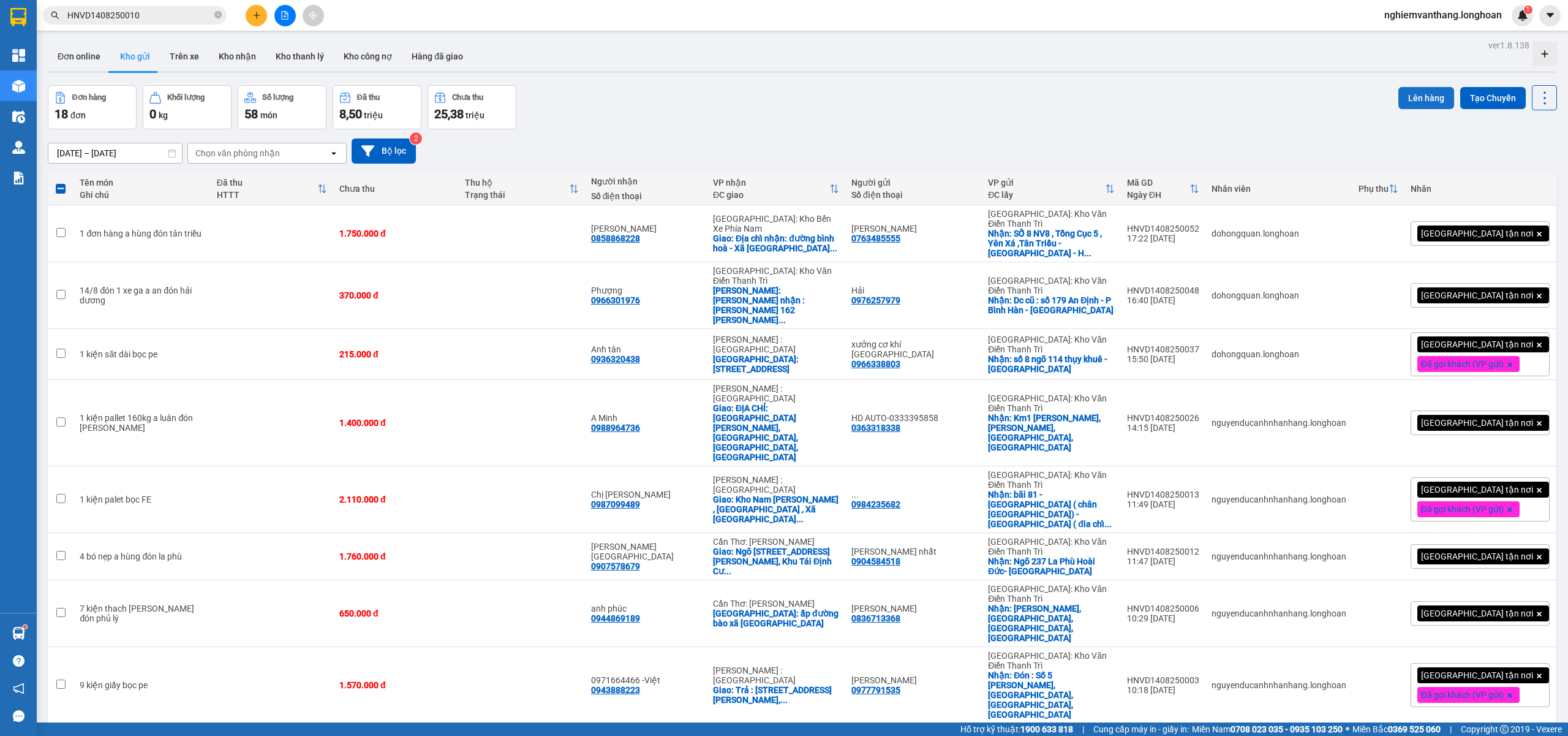
click at [1409, 94] on button "Lên hàng" at bounding box center [1426, 98] width 56 height 22
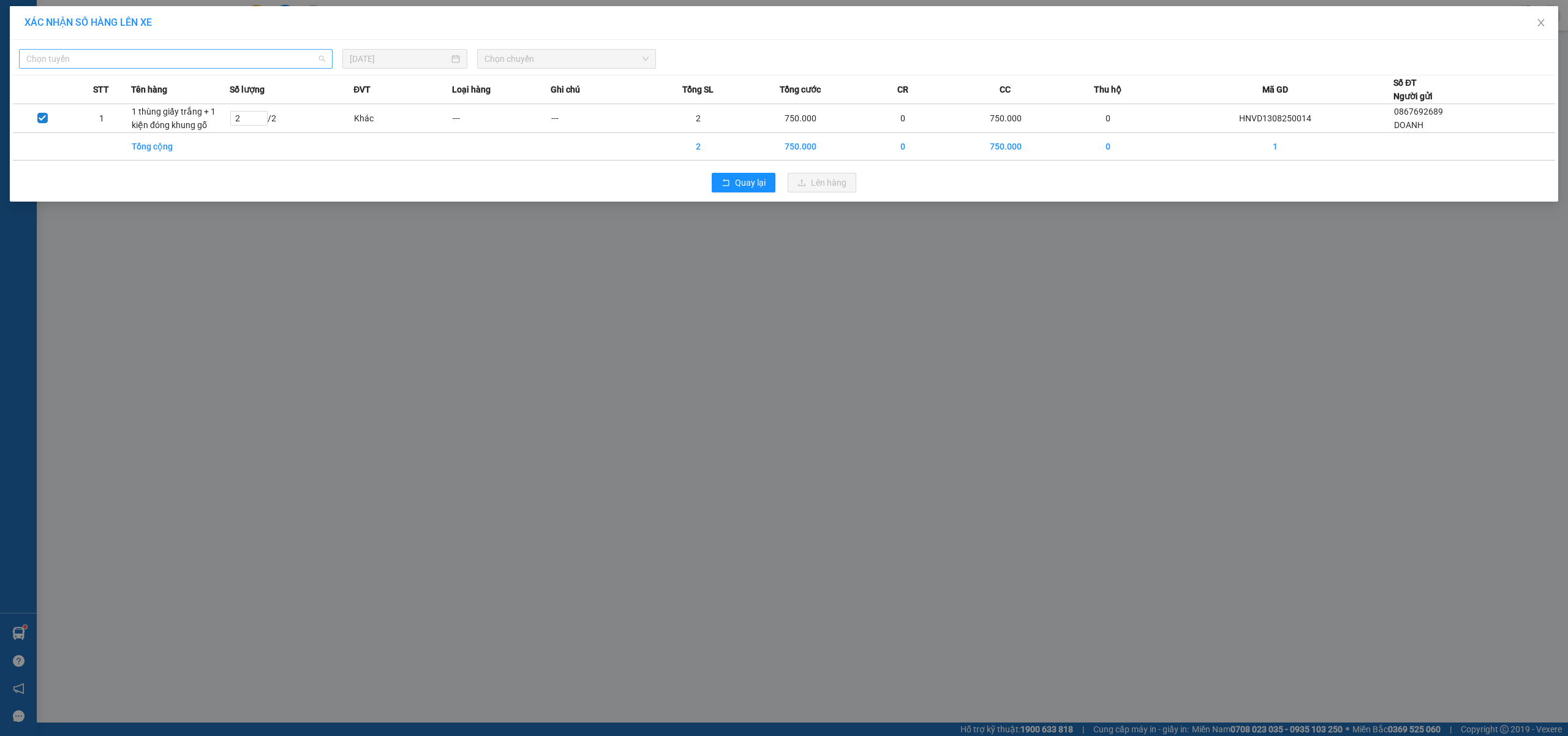
click at [126, 52] on span "Chọn tuyến" at bounding box center [176, 59] width 299 height 18
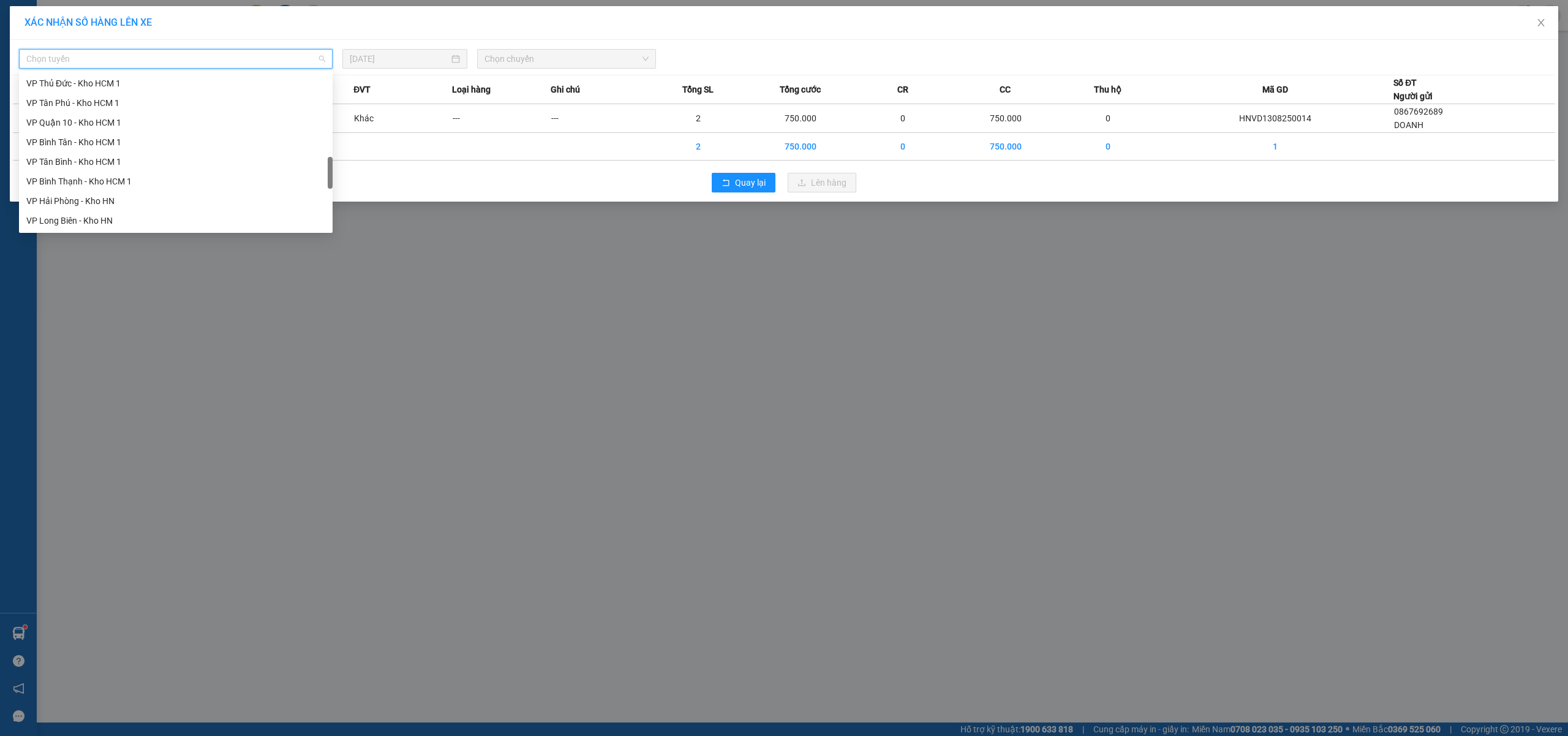
scroll to position [804, 0]
click at [105, 140] on div "Bắc [GEOGRAPHIC_DATA] QL1A" at bounding box center [176, 142] width 299 height 14
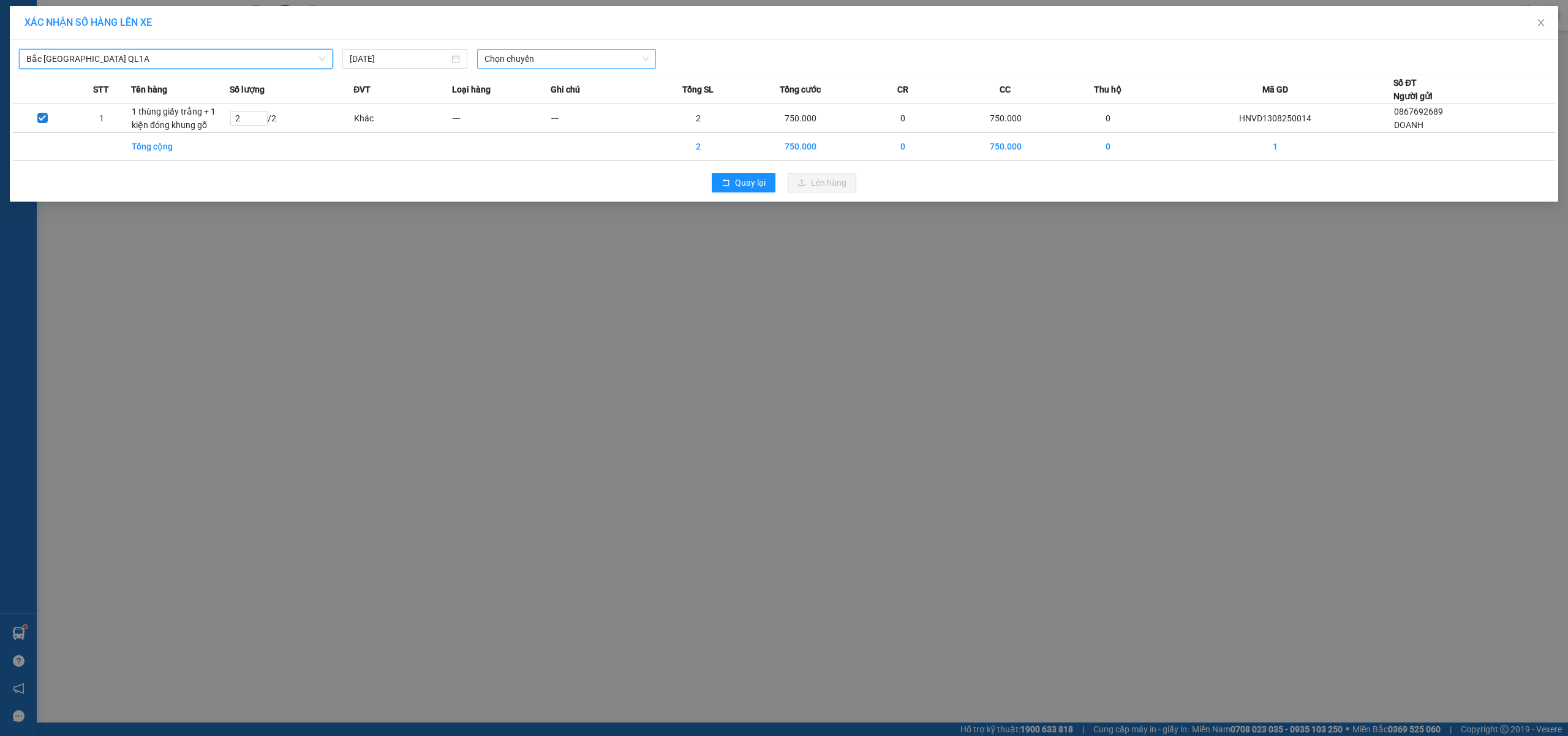
click at [492, 59] on span "Chọn chuyến" at bounding box center [566, 59] width 164 height 18
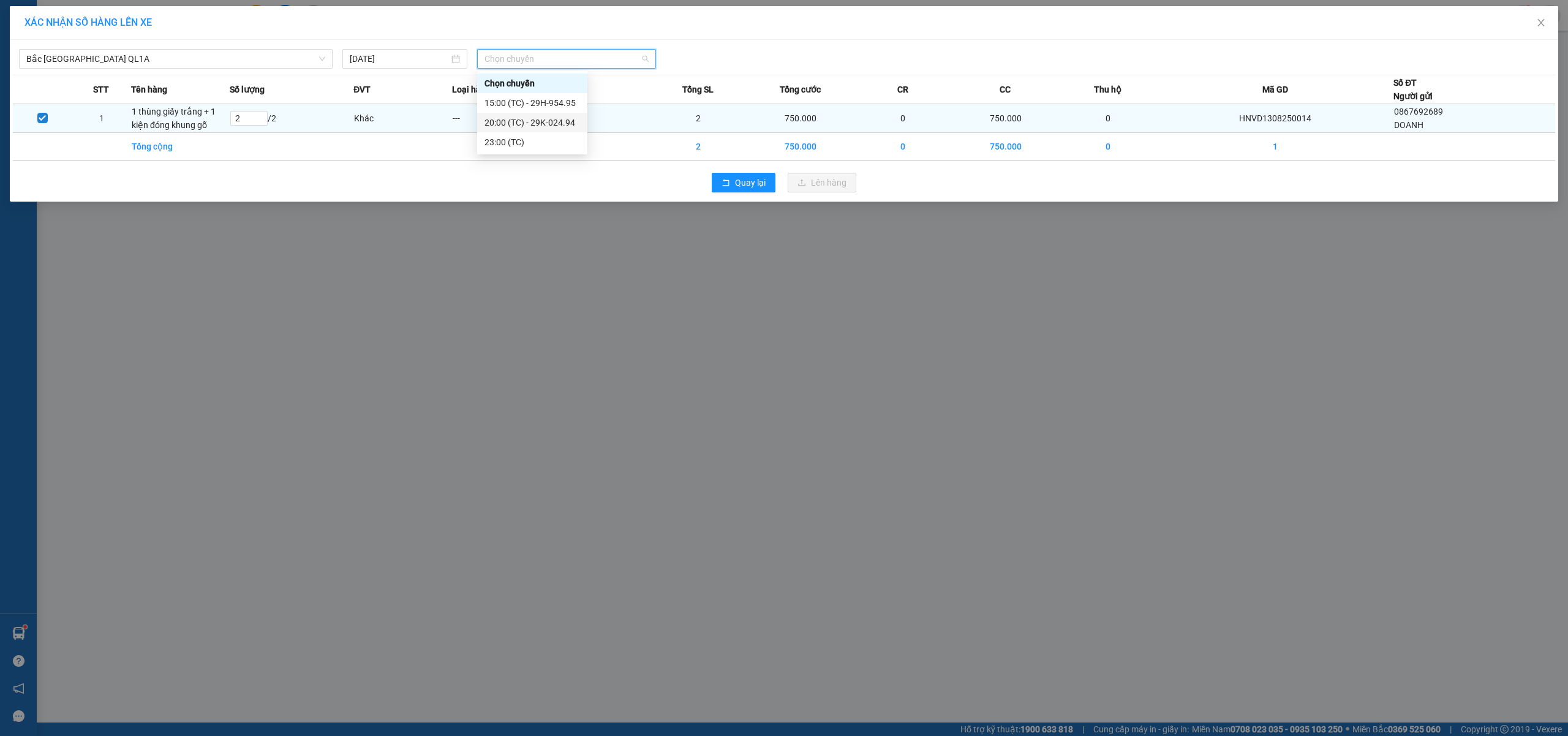
drag, startPoint x: 498, startPoint y: 116, endPoint x: 518, endPoint y: 121, distance: 20.6
click at [500, 116] on div "20:00 (TC) - 29K-024.94" at bounding box center [532, 122] width 95 height 14
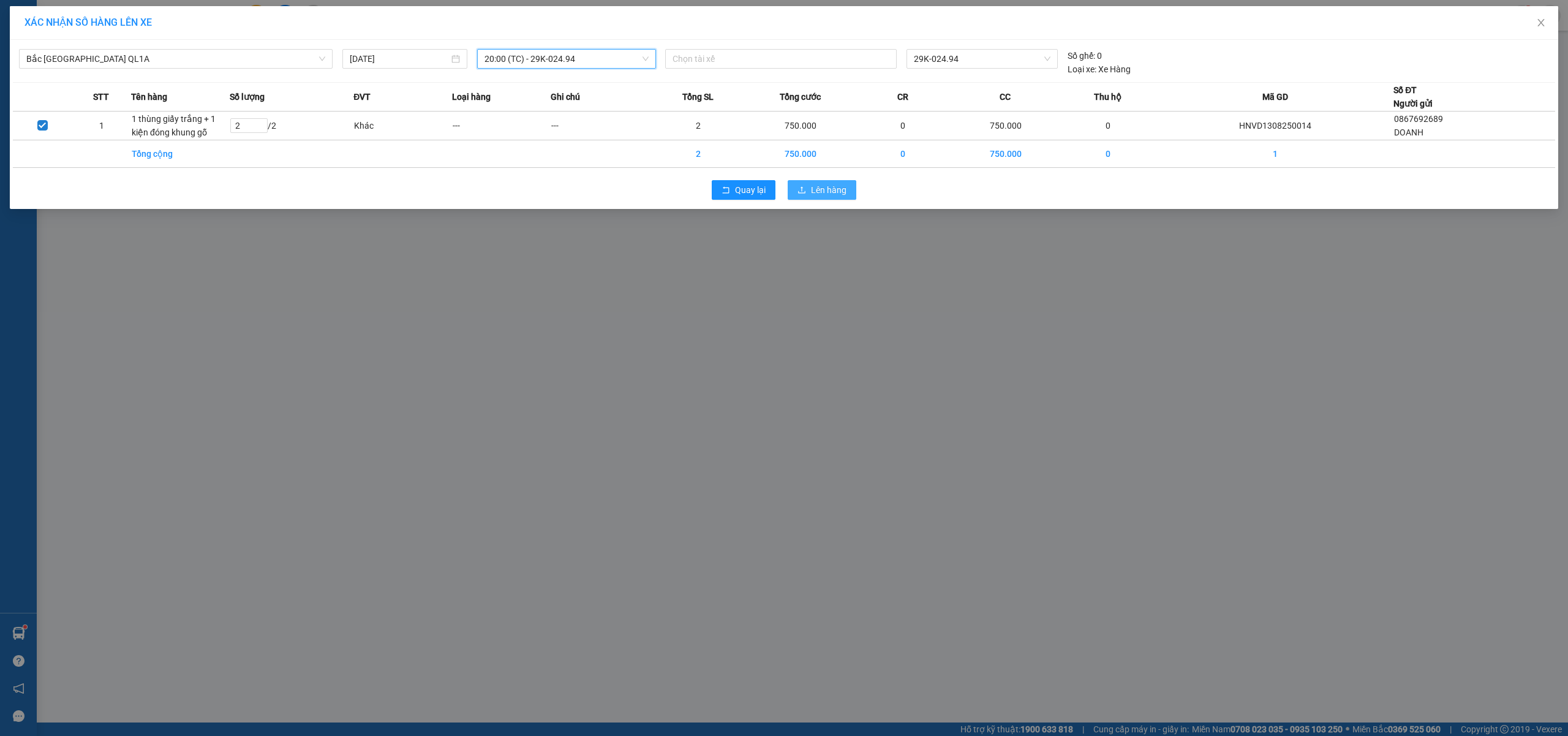
click at [826, 199] on button "Lên hàng" at bounding box center [822, 190] width 68 height 20
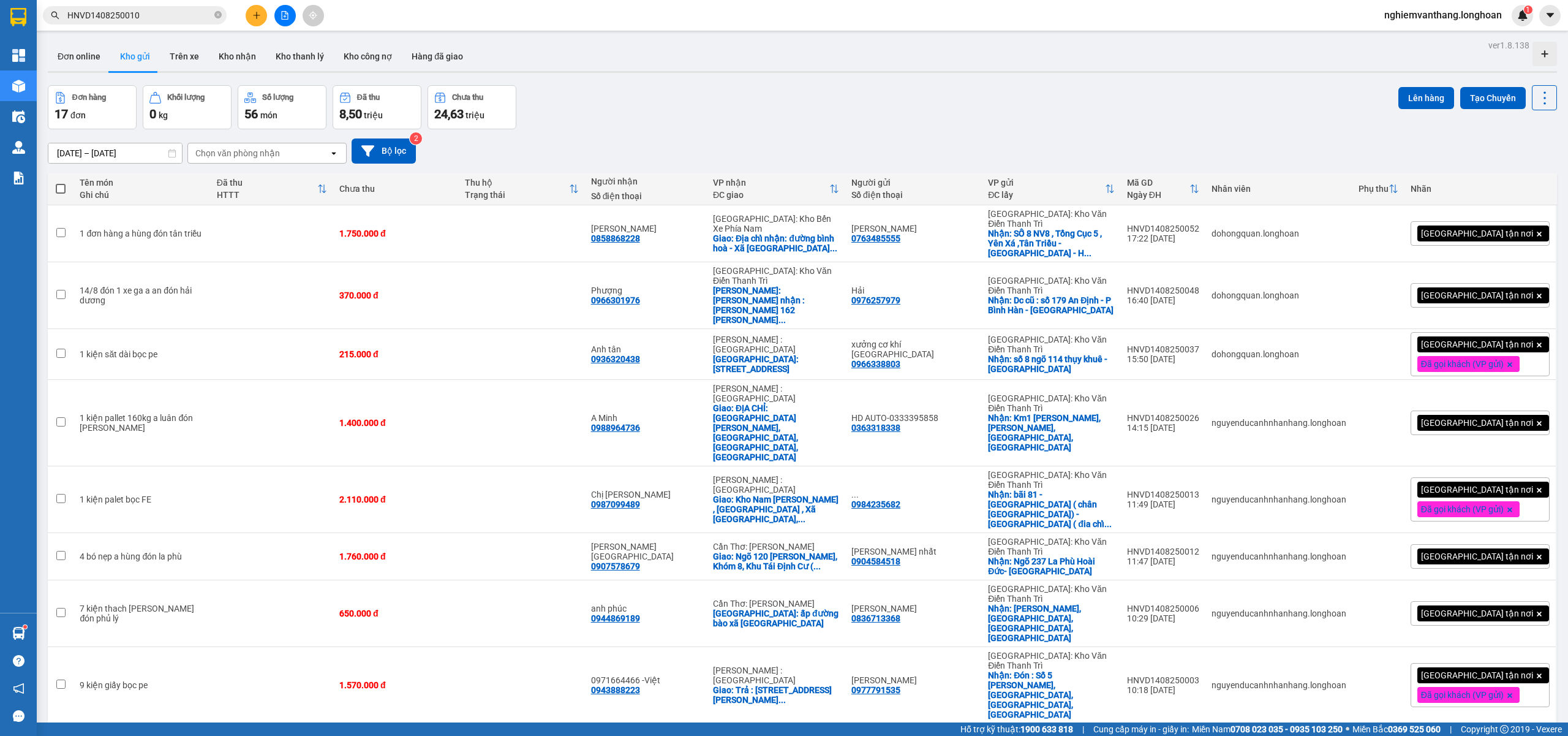
click at [282, 7] on button at bounding box center [285, 15] width 22 height 22
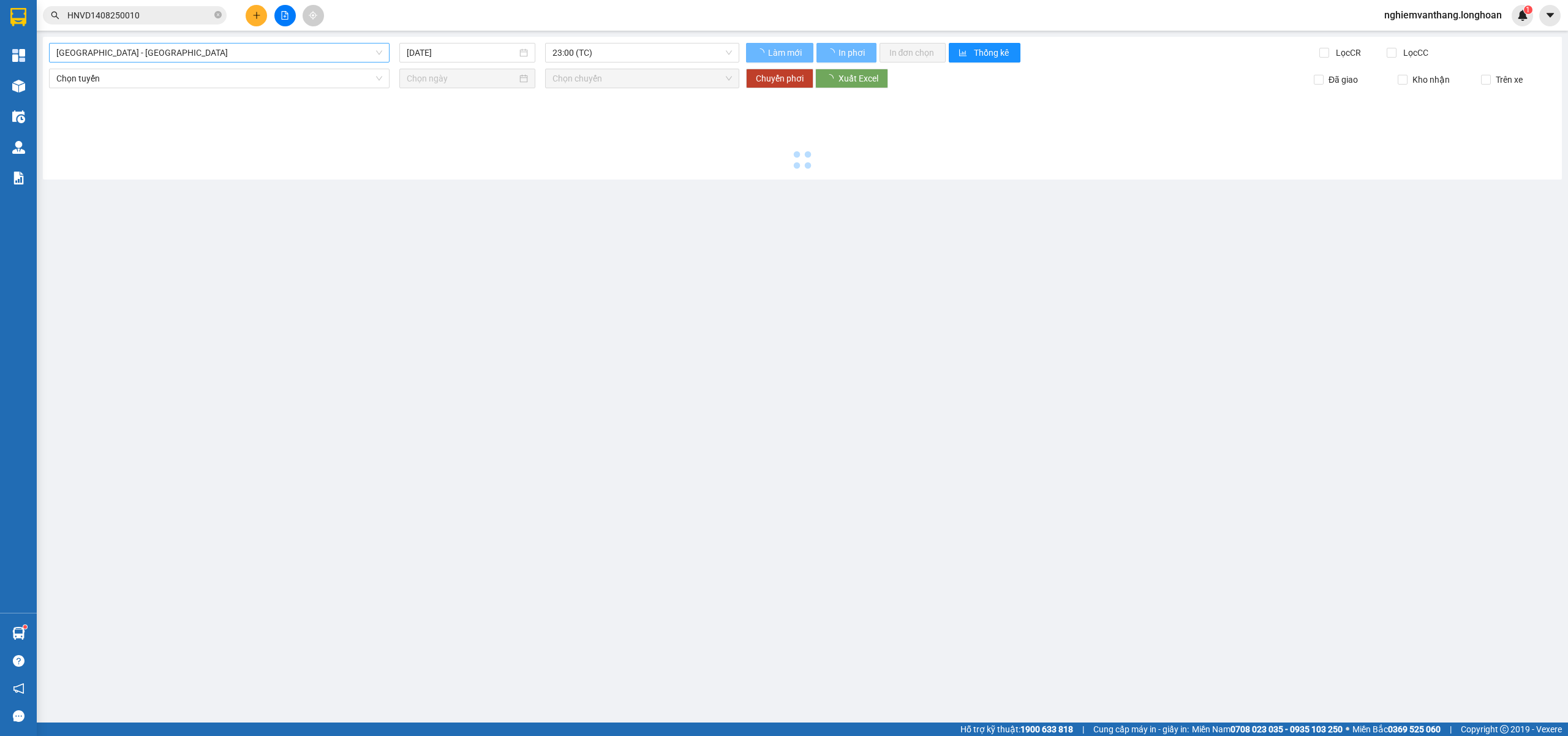
click at [209, 47] on span "Hải Phòng - Hà Nội" at bounding box center [220, 53] width 326 height 18
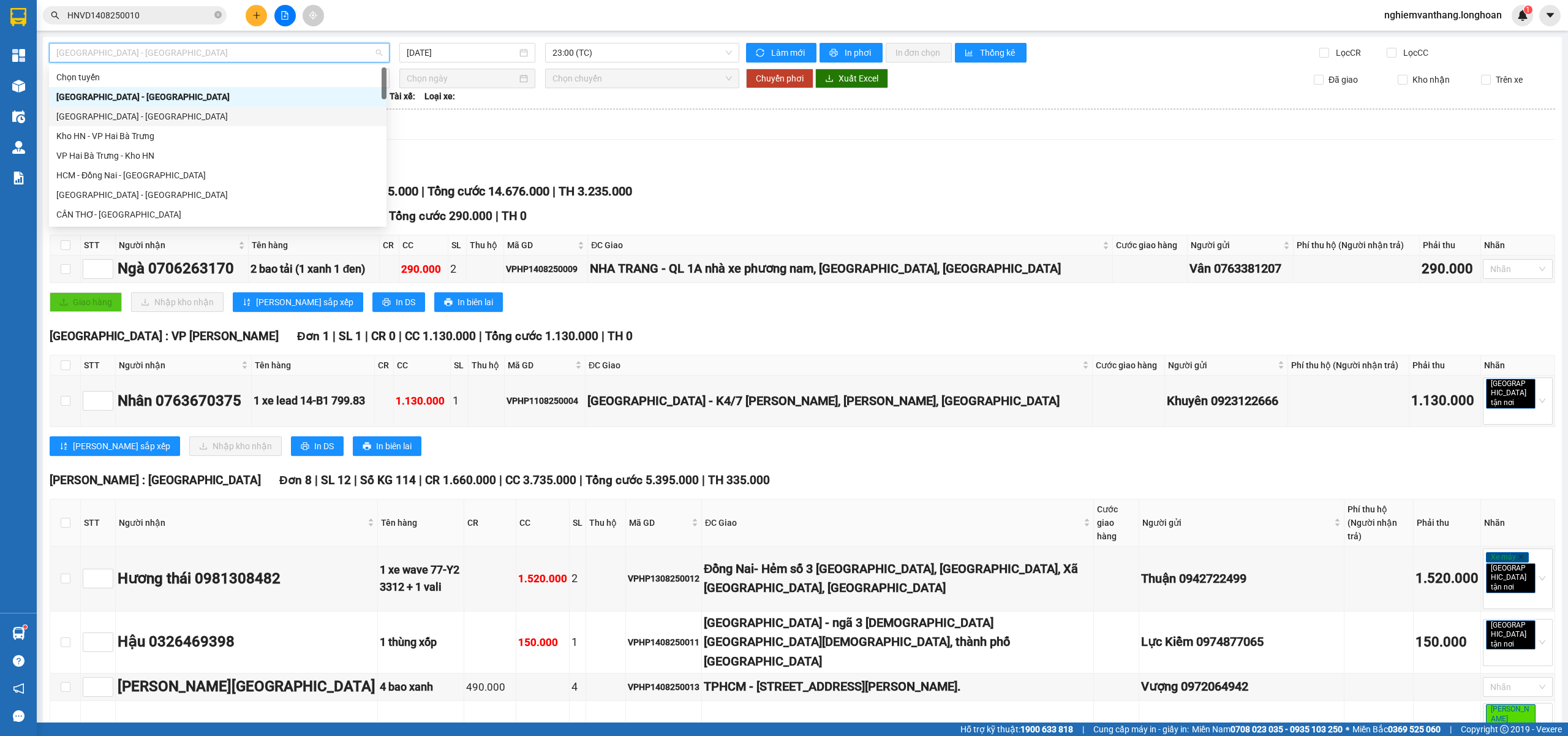
click at [138, 113] on div "Hà Nội - Hải Phòng" at bounding box center [218, 116] width 323 height 14
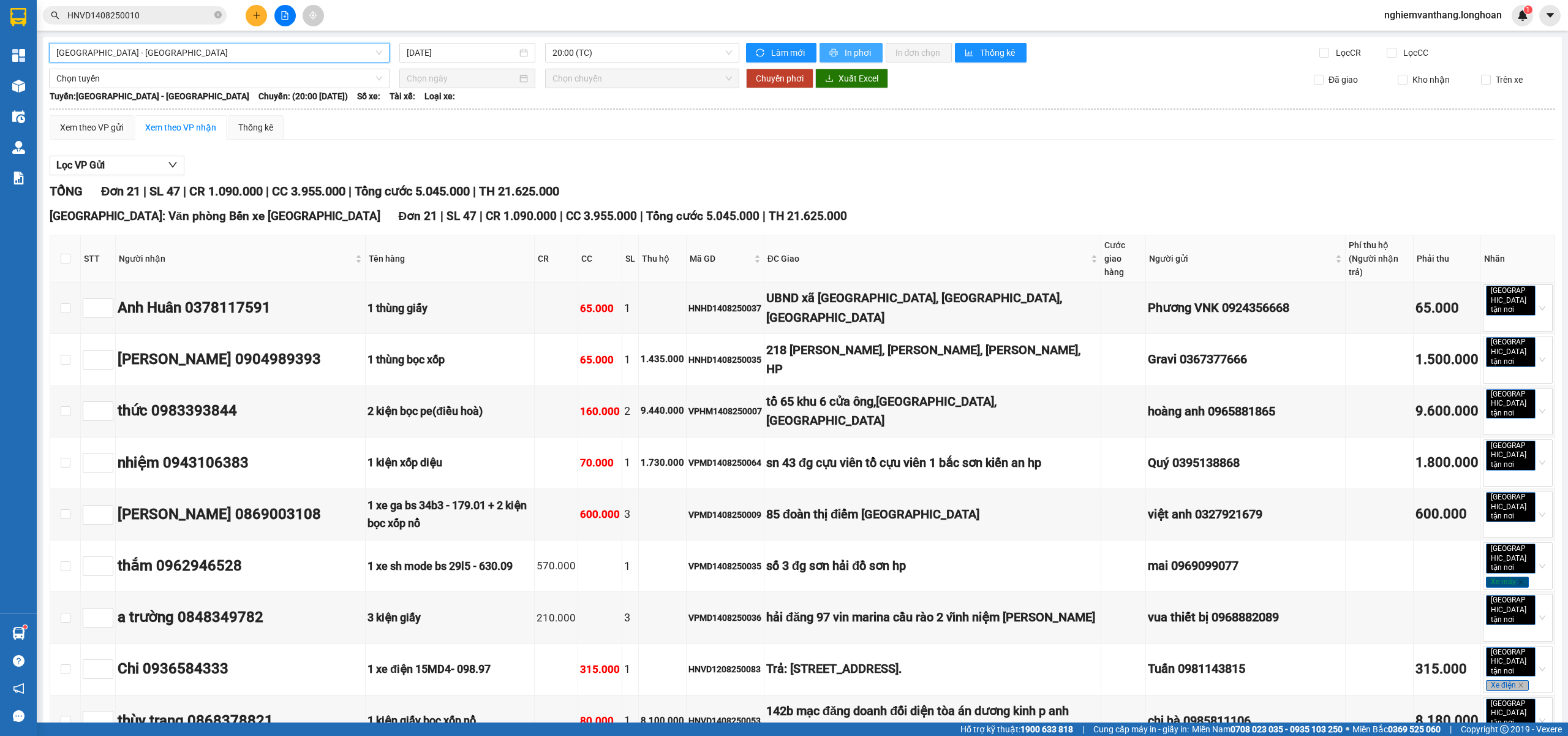
click at [849, 49] on span "In phơi" at bounding box center [859, 53] width 28 height 14
click at [121, 55] on span "Hà Nội - Hải Phòng" at bounding box center [220, 53] width 326 height 18
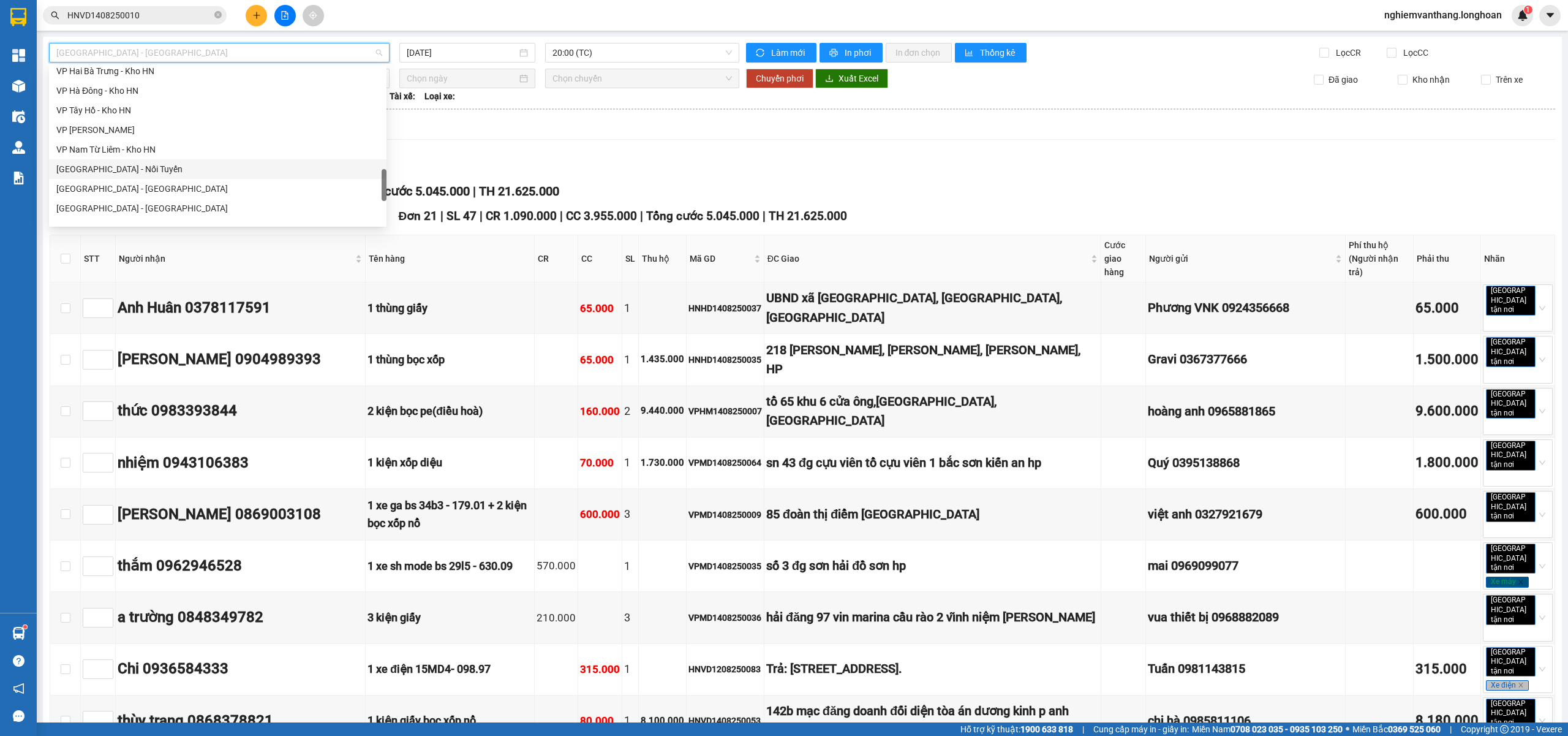
scroll to position [804, 0]
click at [131, 138] on div "Bắc [GEOGRAPHIC_DATA] QL1A" at bounding box center [218, 136] width 323 height 14
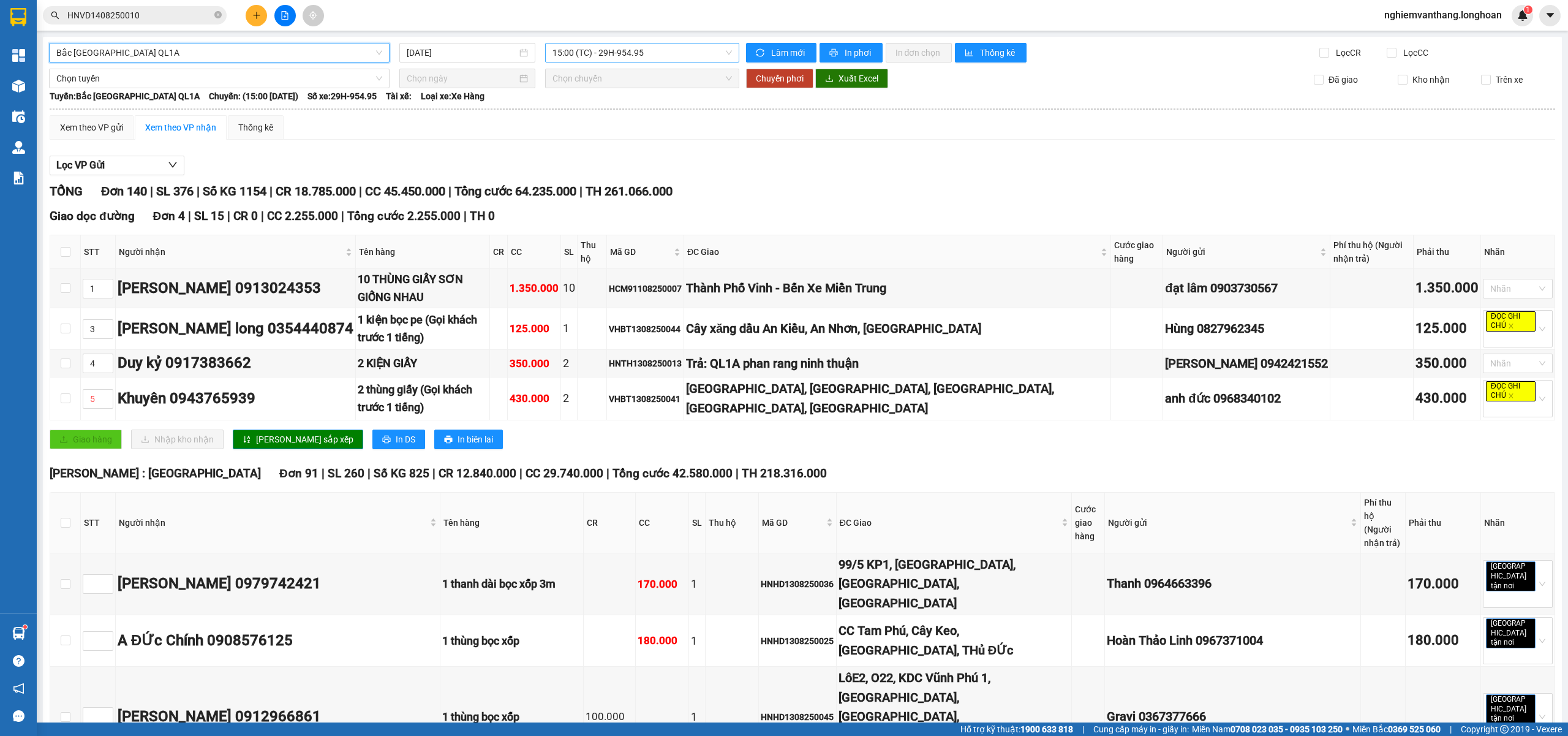
click at [640, 47] on span "15:00 (TC) - 29H-954.95" at bounding box center [642, 53] width 180 height 18
click at [615, 118] on div "20:00 (TC) - 29K-024.94" at bounding box center [596, 116] width 95 height 14
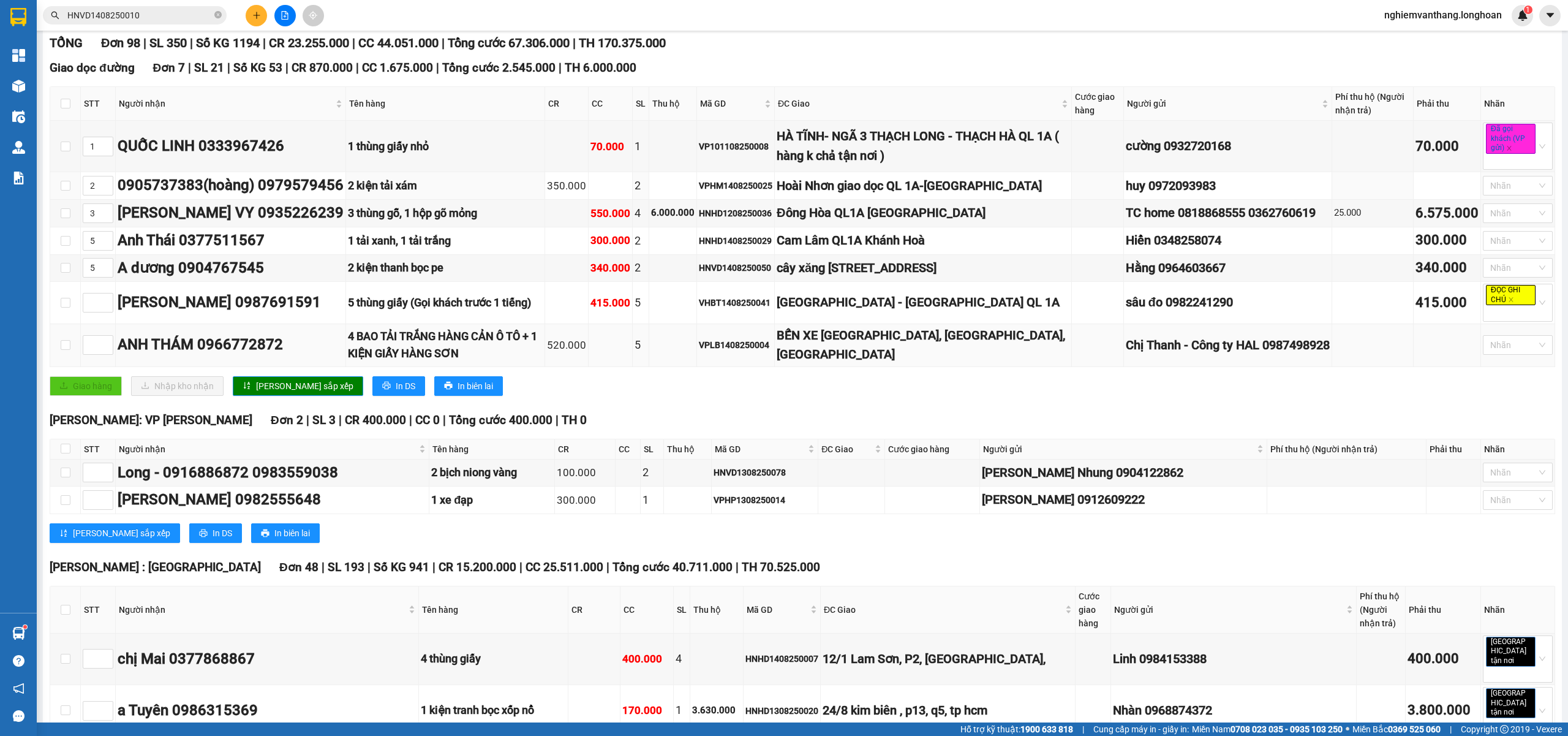
scroll to position [163, 0]
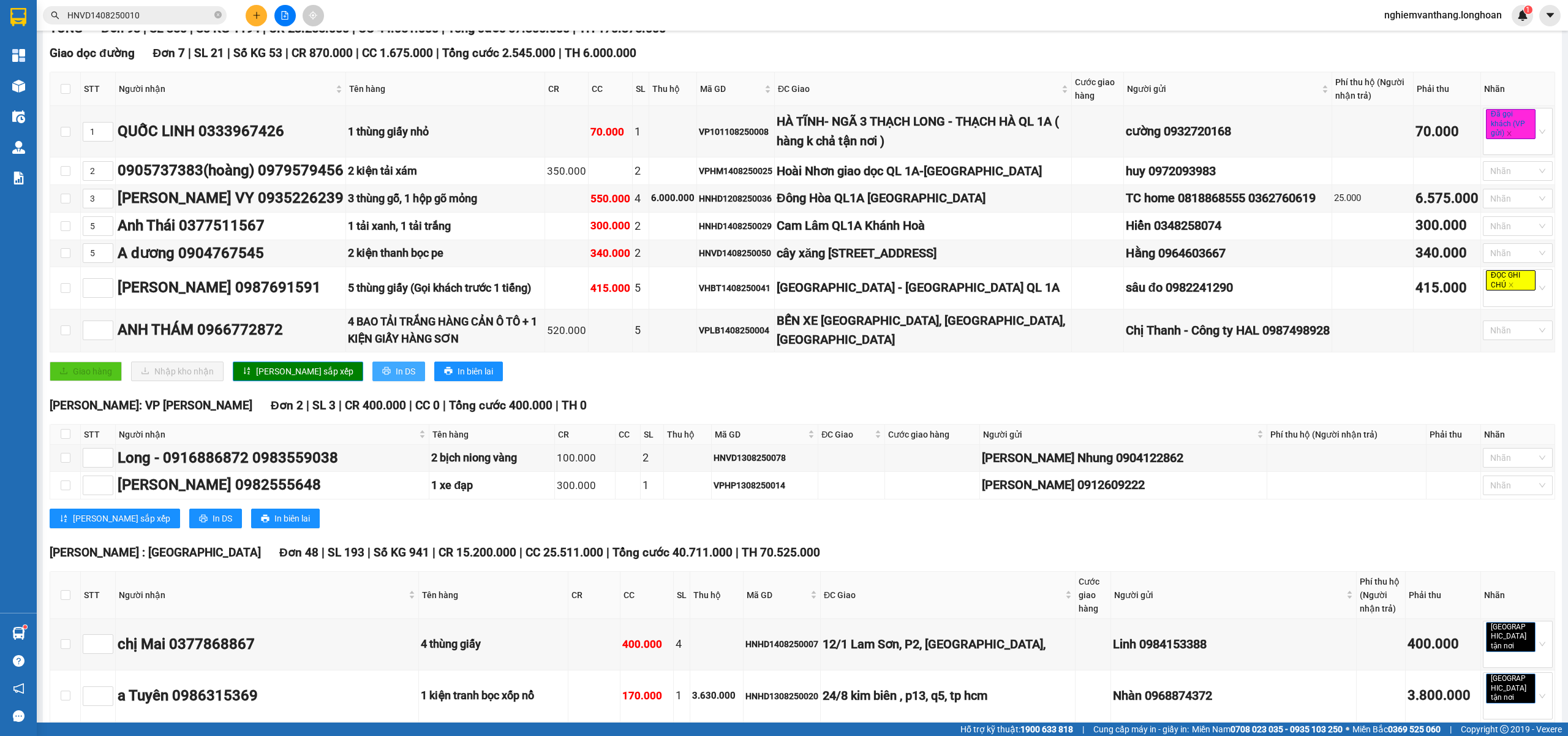
click at [382, 375] on icon "printer" at bounding box center [386, 370] width 9 height 9
click at [105, 290] on span "Increase Value" at bounding box center [106, 284] width 14 height 11
drag, startPoint x: 105, startPoint y: 298, endPoint x: 123, endPoint y: 217, distance: 83.0
click at [105, 297] on div "2" at bounding box center [98, 288] width 31 height 20
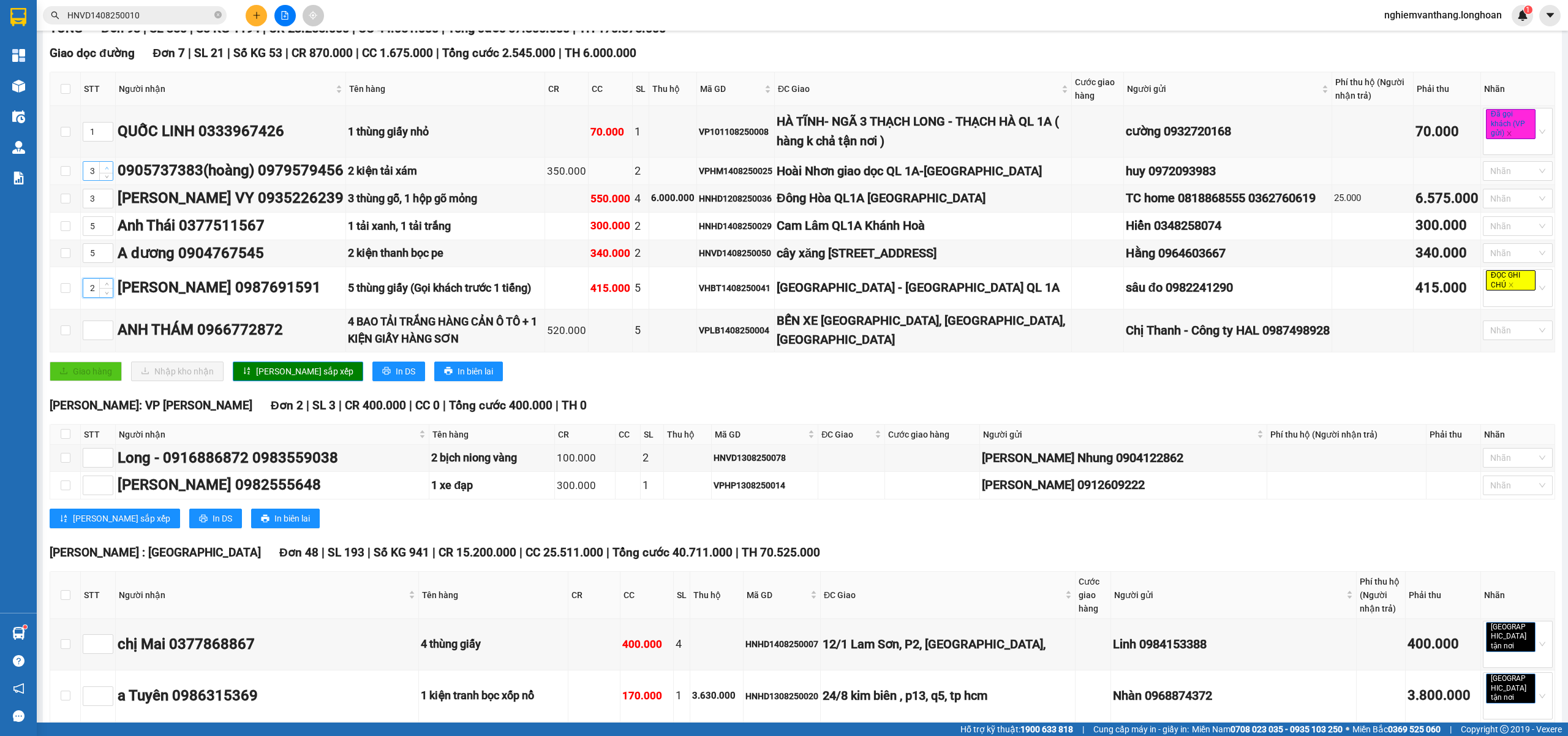
click at [111, 164] on span "Increase Value" at bounding box center [106, 167] width 14 height 11
click at [109, 196] on span "up" at bounding box center [106, 196] width 7 height 7
click at [102, 332] on span "Increase Value" at bounding box center [106, 327] width 14 height 11
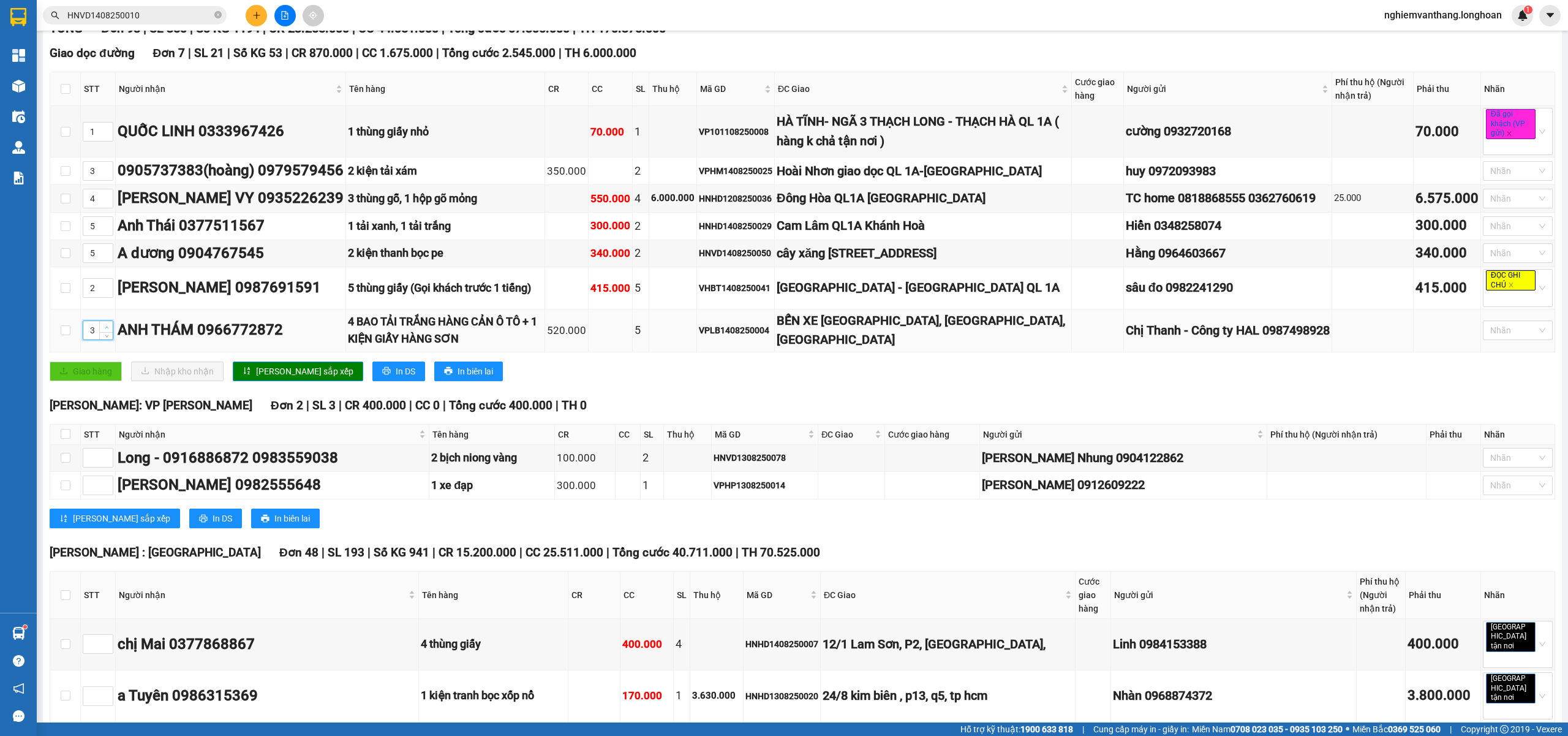
click at [102, 332] on span "Increase Value" at bounding box center [106, 327] width 14 height 11
click at [103, 331] on span "up" at bounding box center [106, 327] width 7 height 7
drag, startPoint x: 103, startPoint y: 223, endPoint x: 106, endPoint y: 238, distance: 15.3
click at [103, 224] on span "up" at bounding box center [106, 221] width 7 height 7
click at [108, 252] on icon "up" at bounding box center [106, 250] width 4 height 4
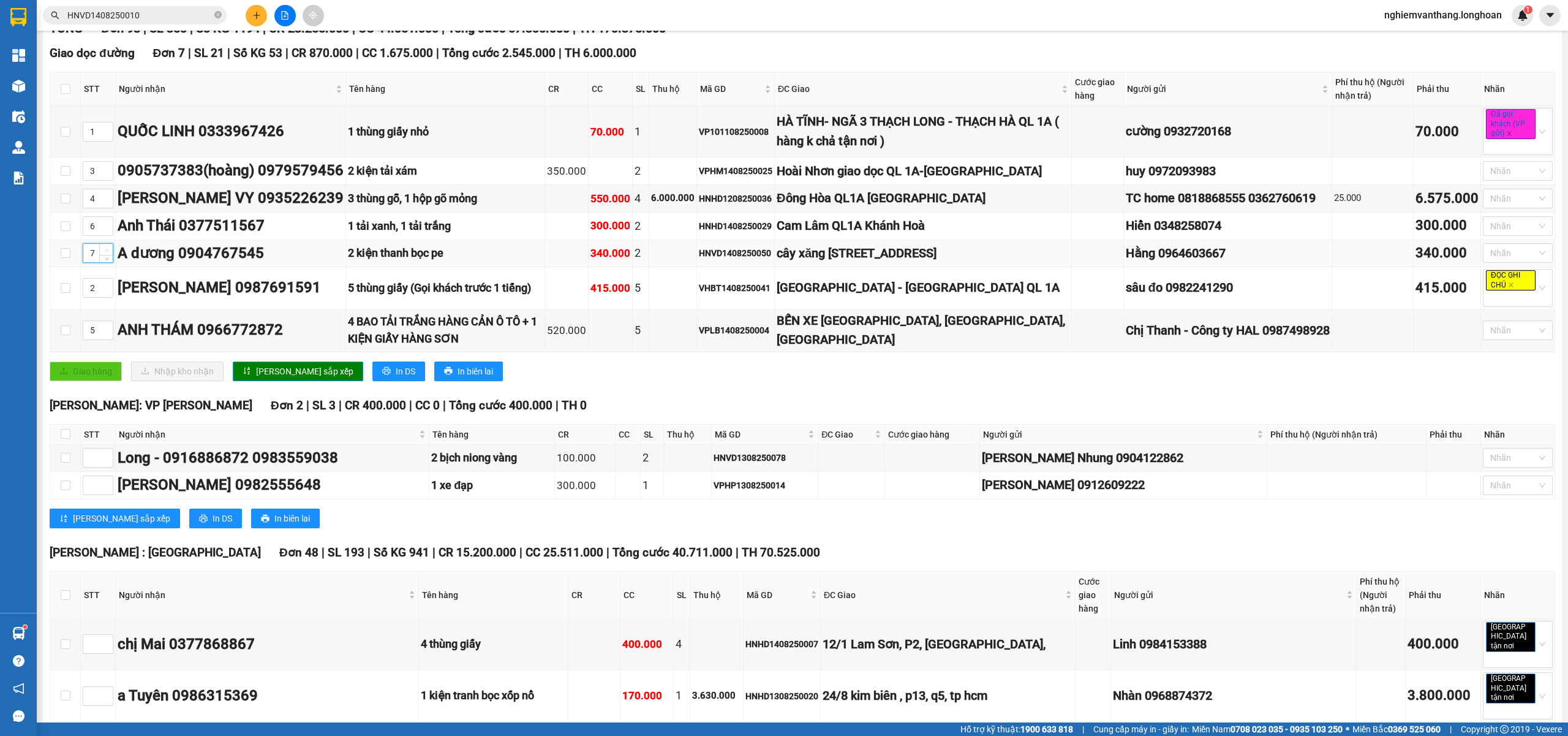
click at [110, 255] on span "Increase Value" at bounding box center [106, 249] width 14 height 11
click at [270, 378] on span "[PERSON_NAME] sắp xếp" at bounding box center [305, 371] width 97 height 14
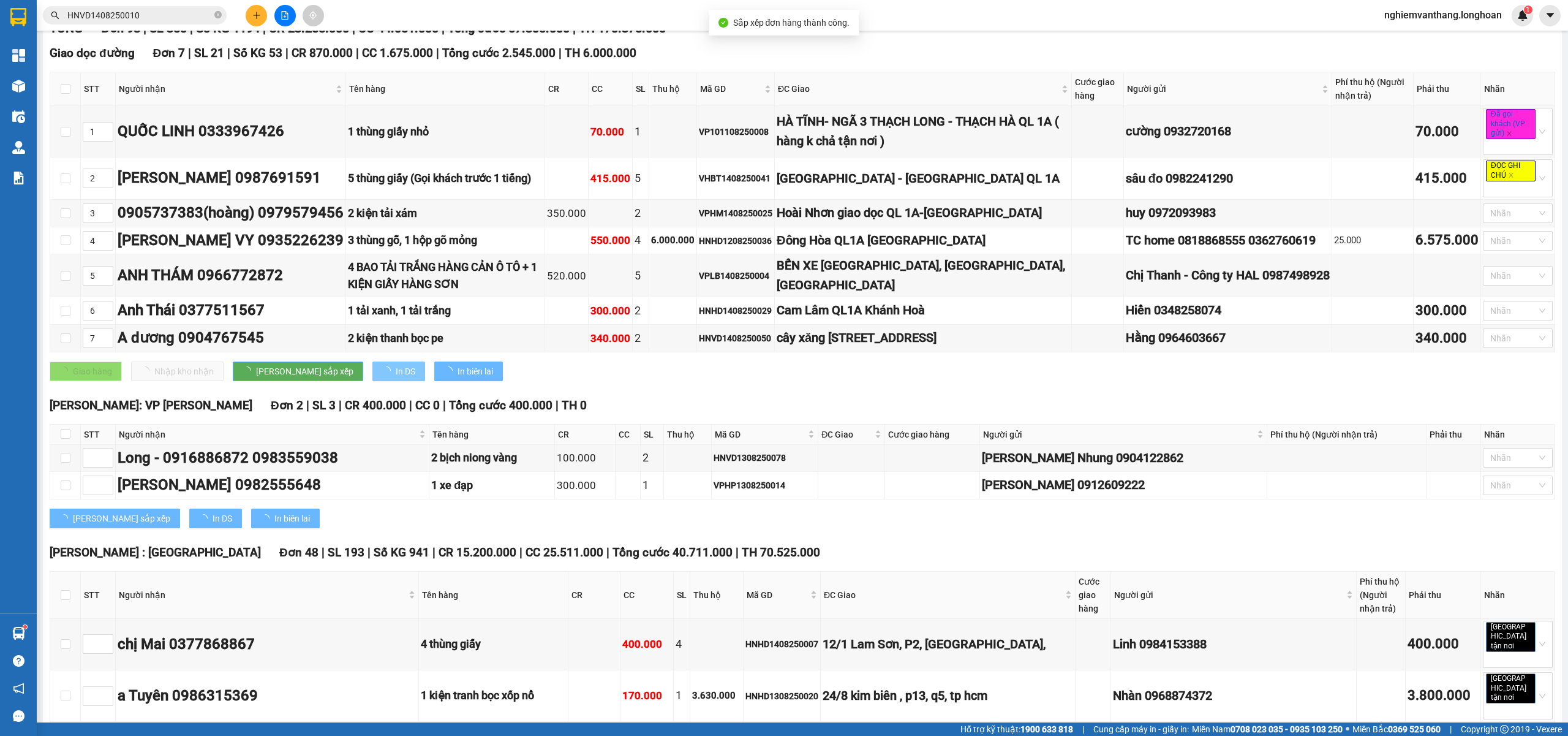
click at [396, 378] on span "In DS" at bounding box center [406, 371] width 20 height 14
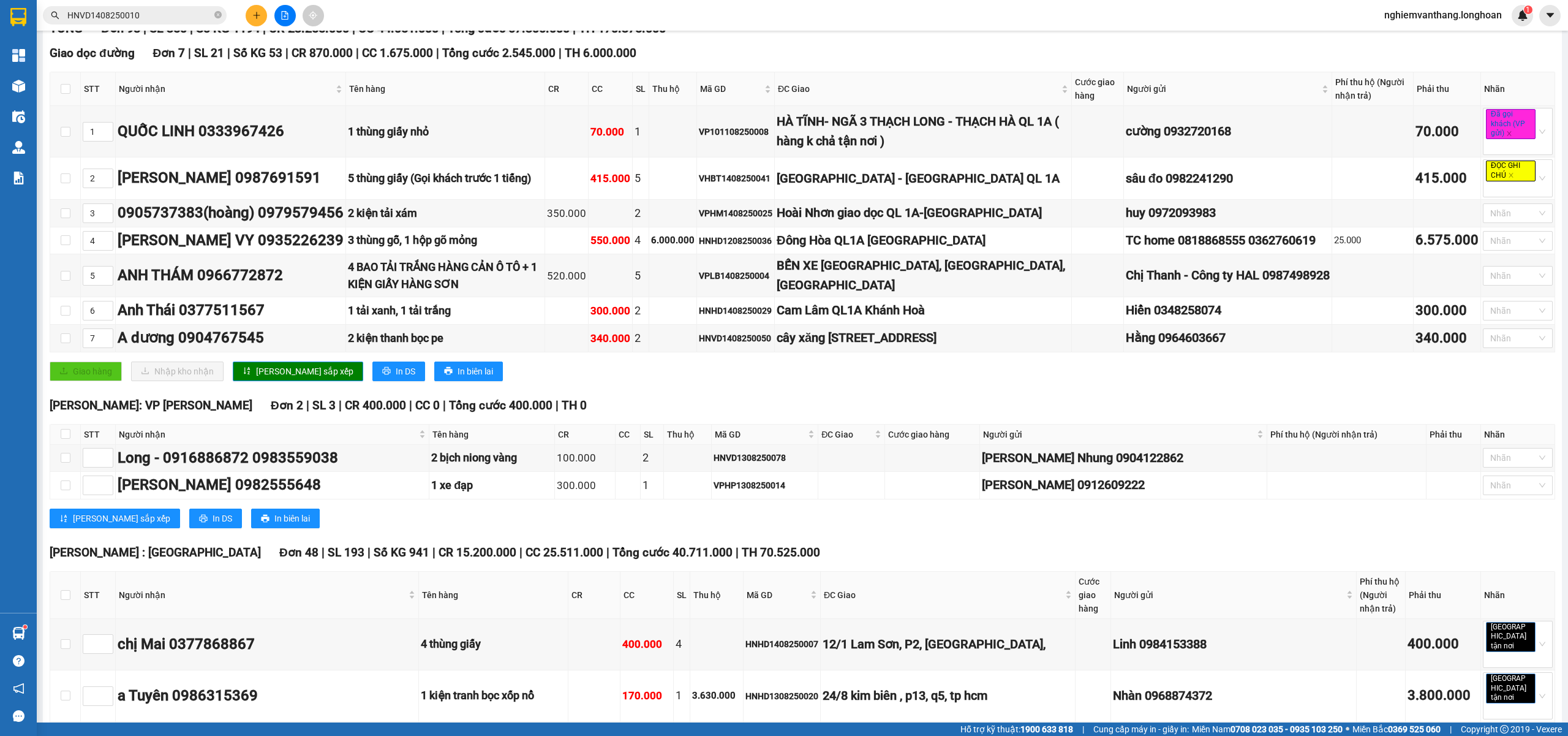
click at [592, 129] on div "23:00 (TC)" at bounding box center [596, 136] width 95 height 14
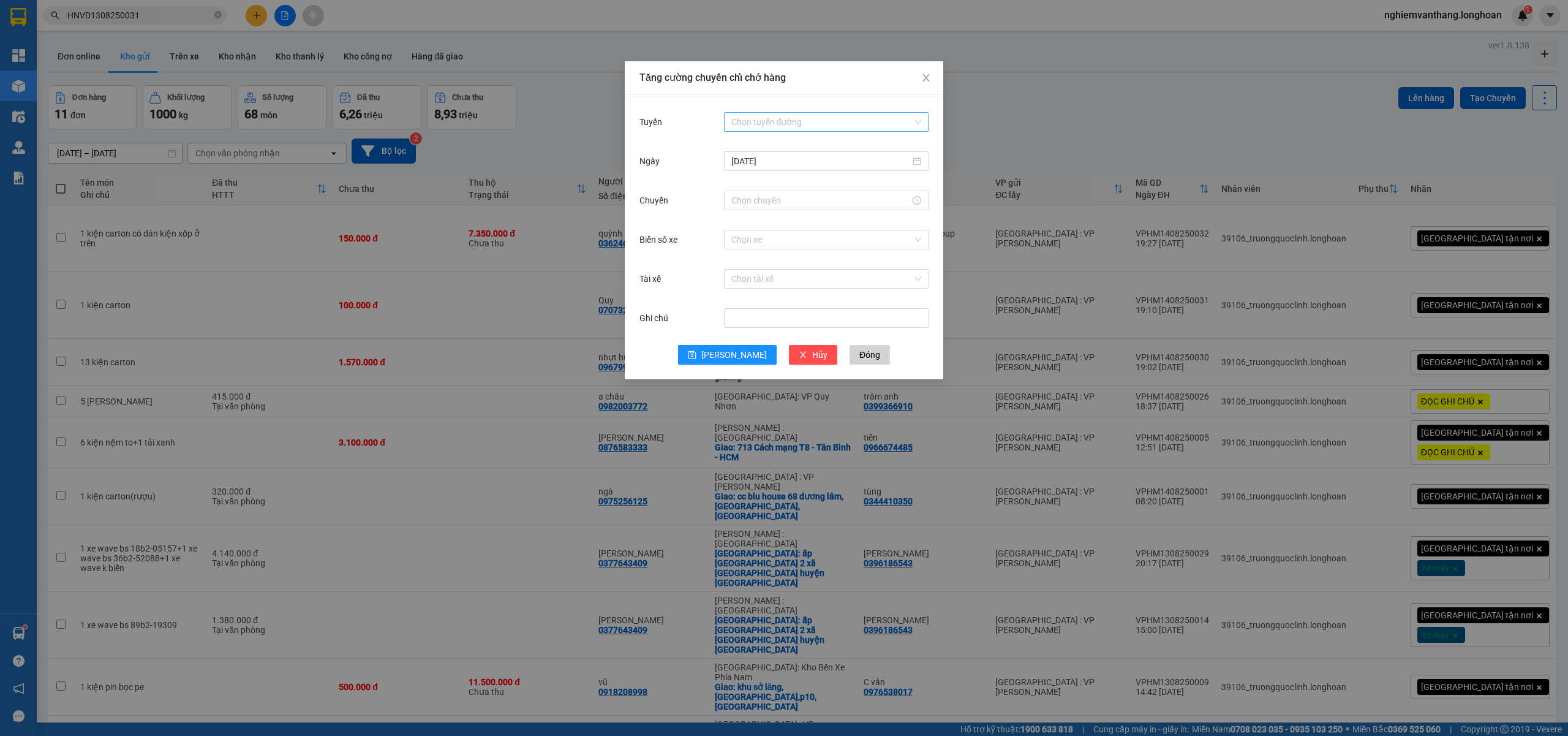
click at [792, 121] on input "Tuyến" at bounding box center [822, 122] width 182 height 18
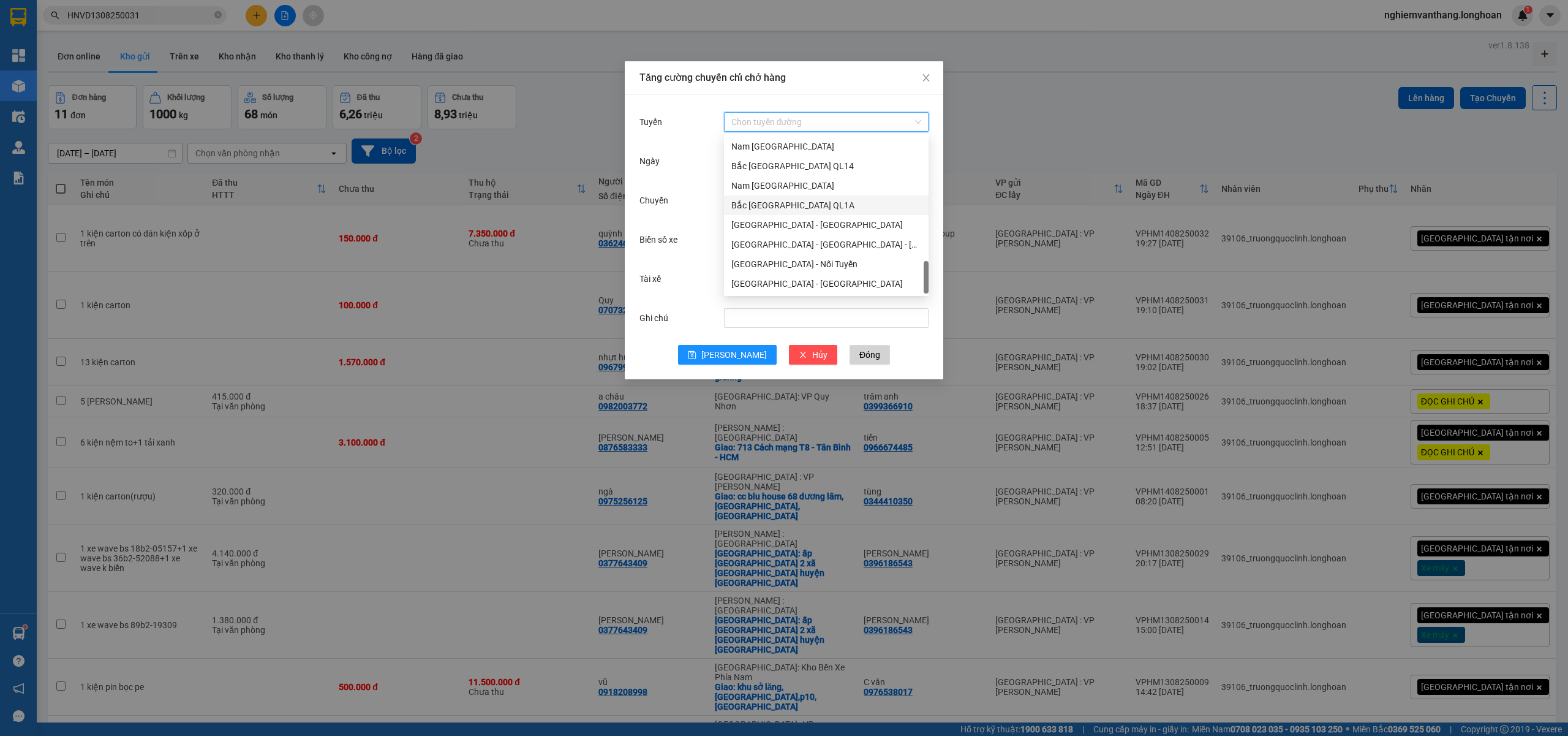
click at [799, 207] on div "Bắc [GEOGRAPHIC_DATA] QL1A" at bounding box center [826, 206] width 204 height 20
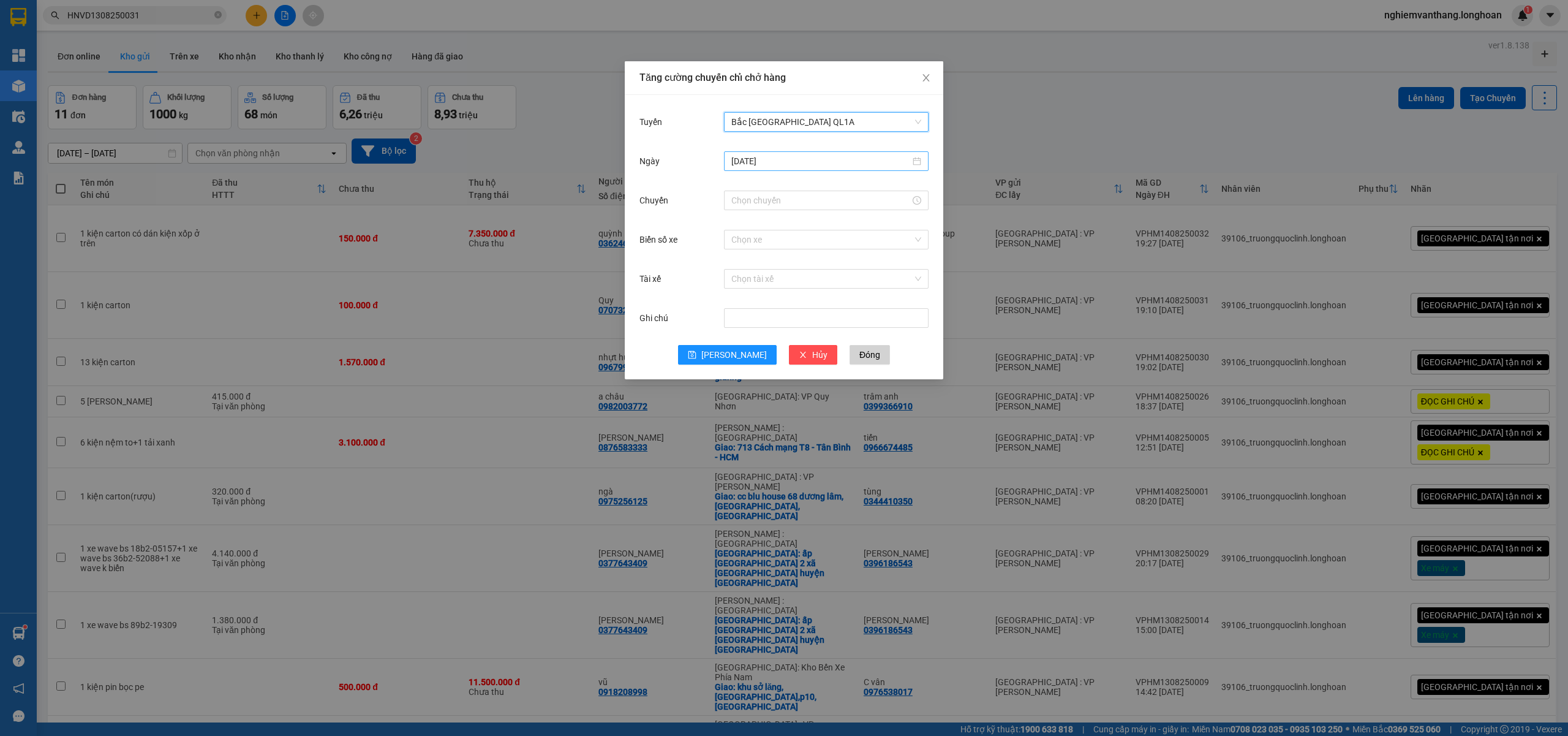
click at [774, 162] on input "[DATE]" at bounding box center [821, 161] width 179 height 14
type input "[DATE]"
click at [858, 270] on div "15" at bounding box center [853, 270] width 15 height 15
click at [767, 199] on input "Chuyến" at bounding box center [821, 201] width 179 height 14
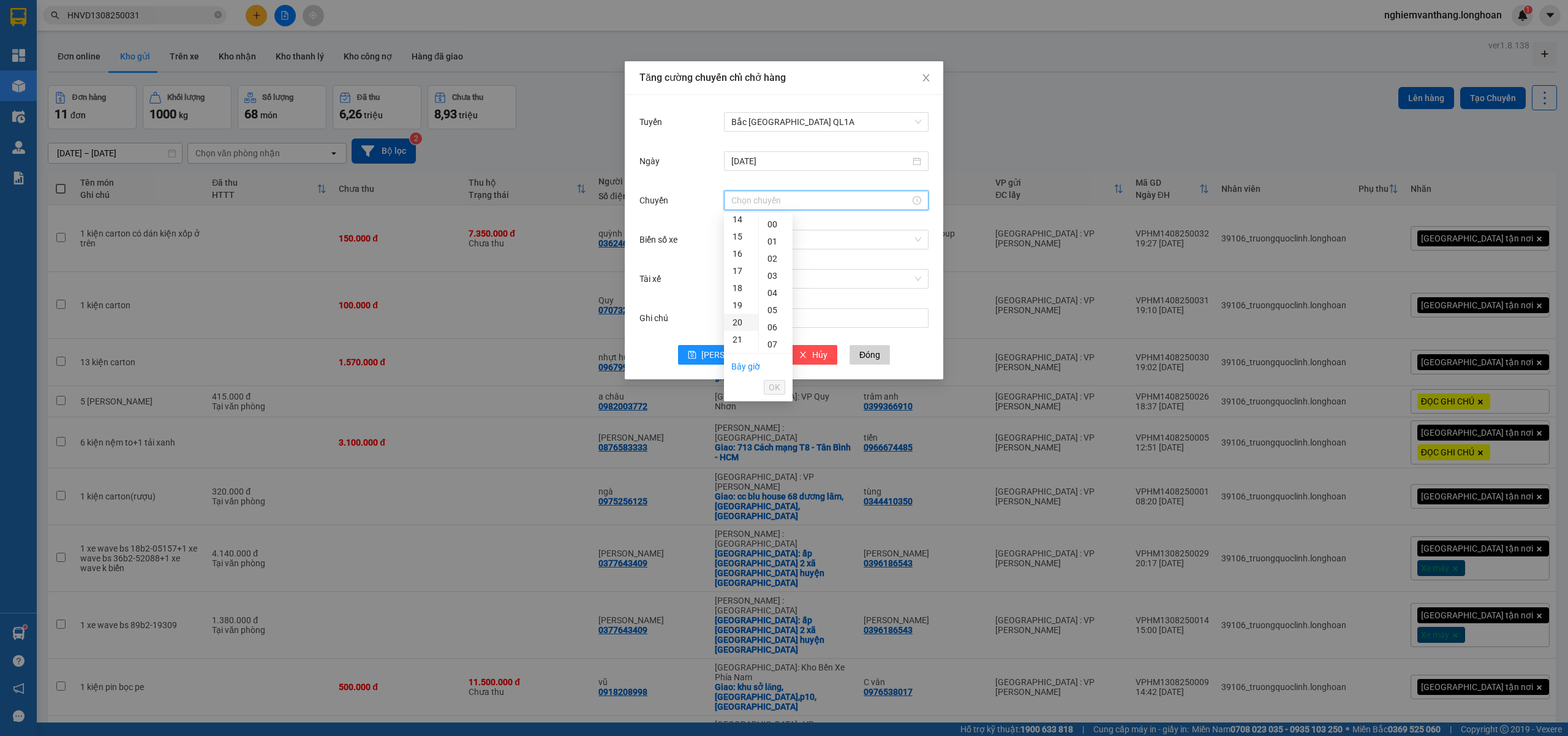
drag, startPoint x: 738, startPoint y: 231, endPoint x: 745, endPoint y: 309, distance: 78.3
click at [739, 229] on div "15" at bounding box center [742, 236] width 34 height 17
type input "15:00"
click at [772, 385] on span "OK" at bounding box center [774, 387] width 12 height 14
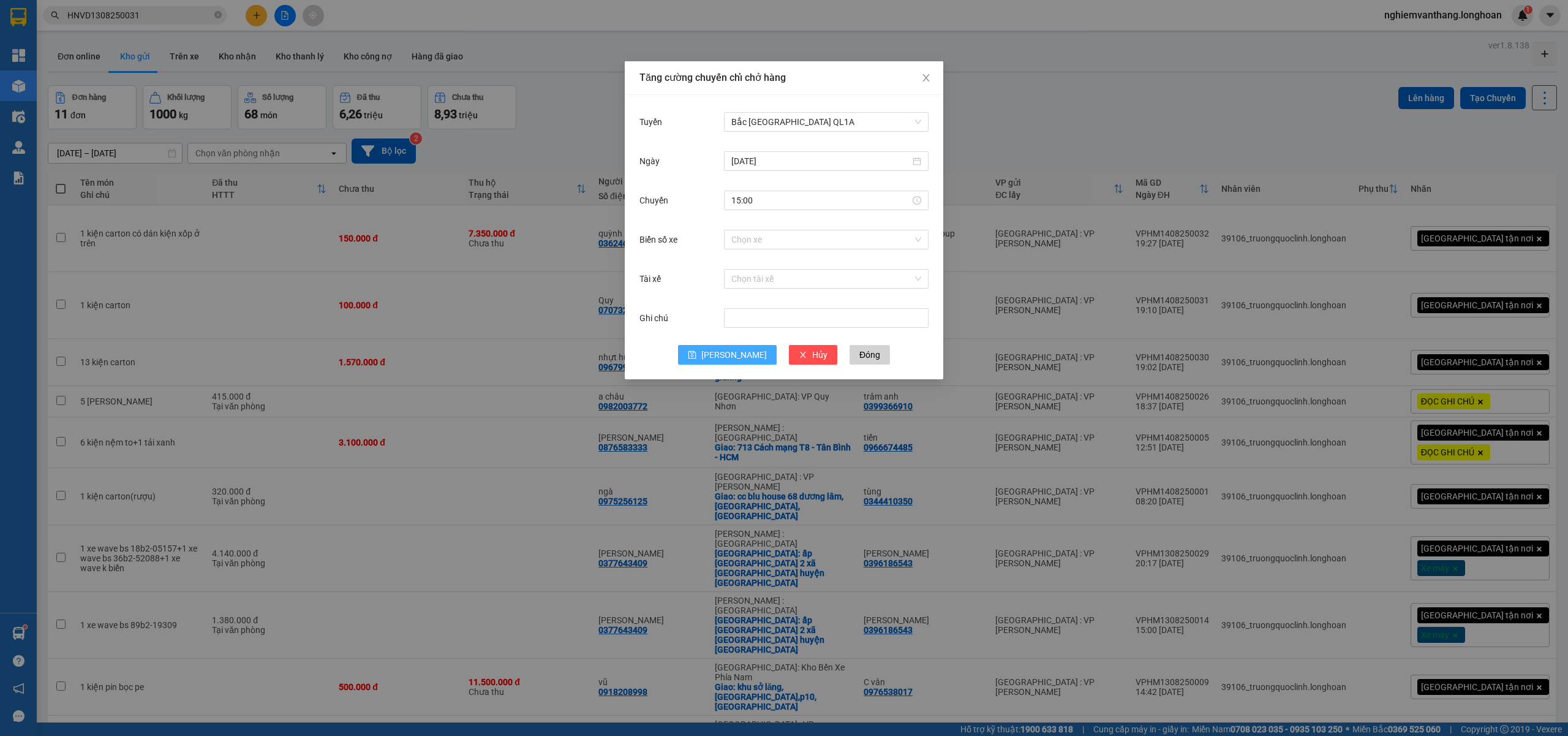
click at [733, 353] on span "Lưu" at bounding box center [734, 354] width 66 height 14
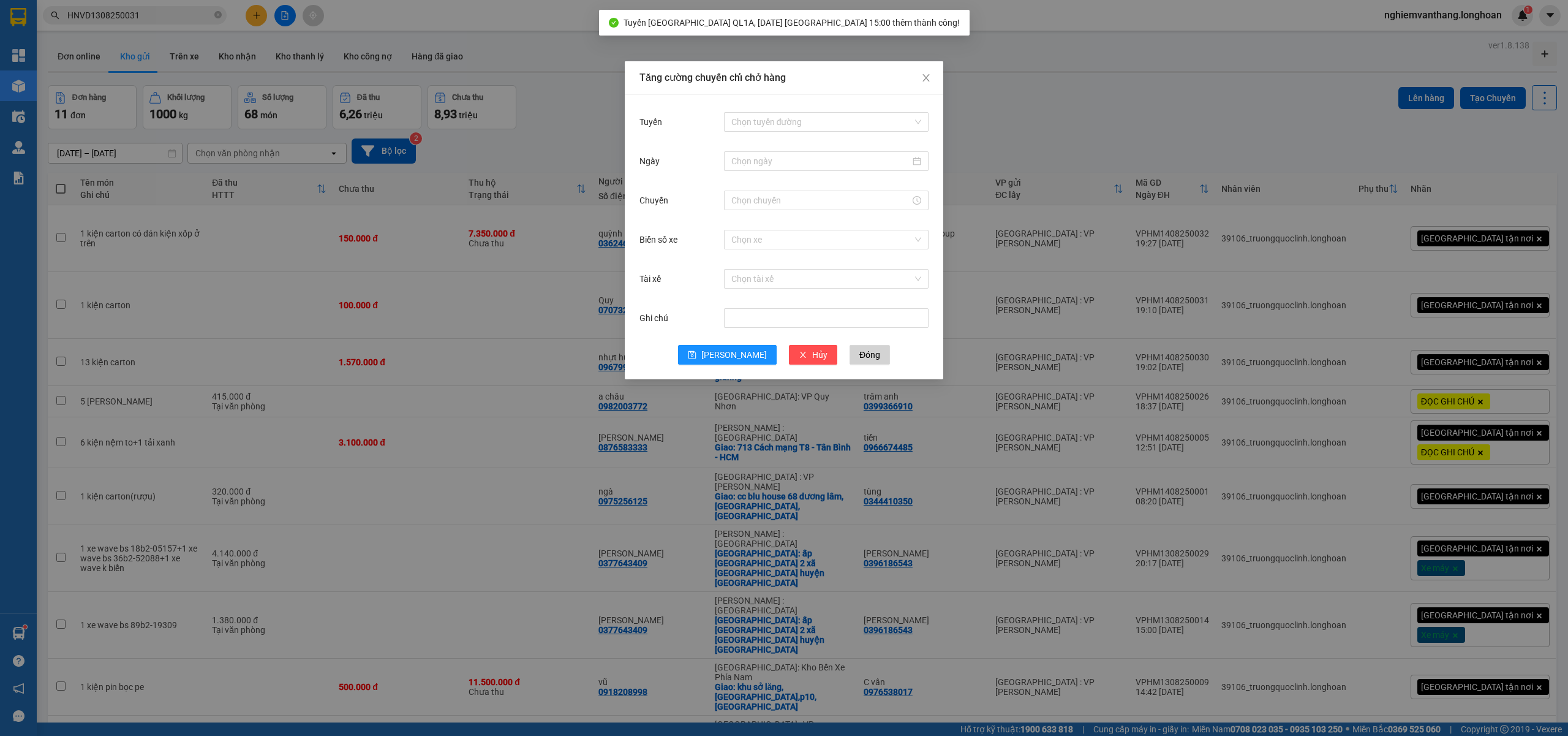
click at [1051, 103] on div "Tăng cường chuyến chỉ chở hàng Tuyến Chọn tuyến đường Ngày Chuyến Biển số xe Ch…" at bounding box center [784, 368] width 1568 height 736
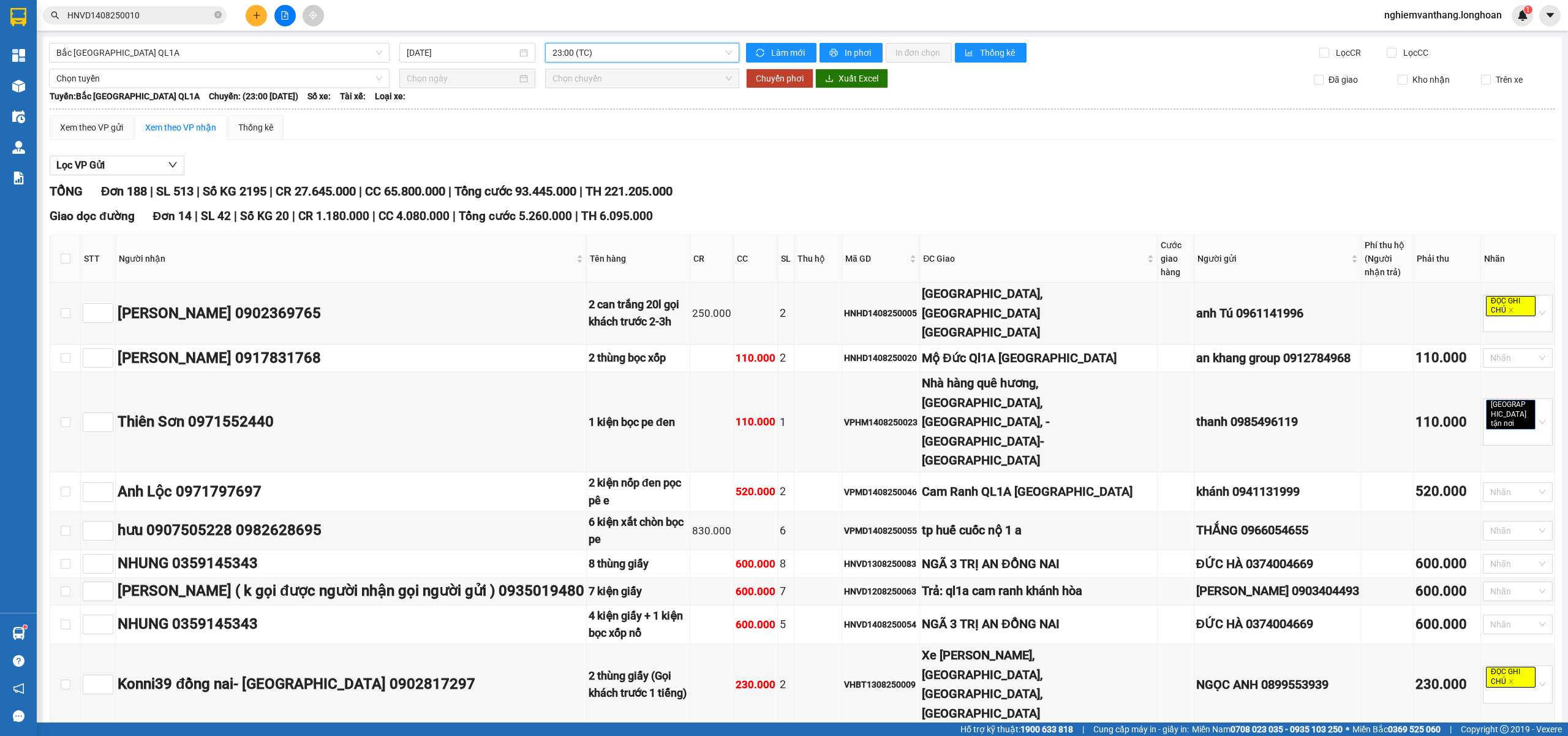
paste input "HNVD1308250031"
type input "HNVD1308250031"
click at [68, 486] on input "checkbox" at bounding box center [66, 491] width 10 height 10
checkbox input "true"
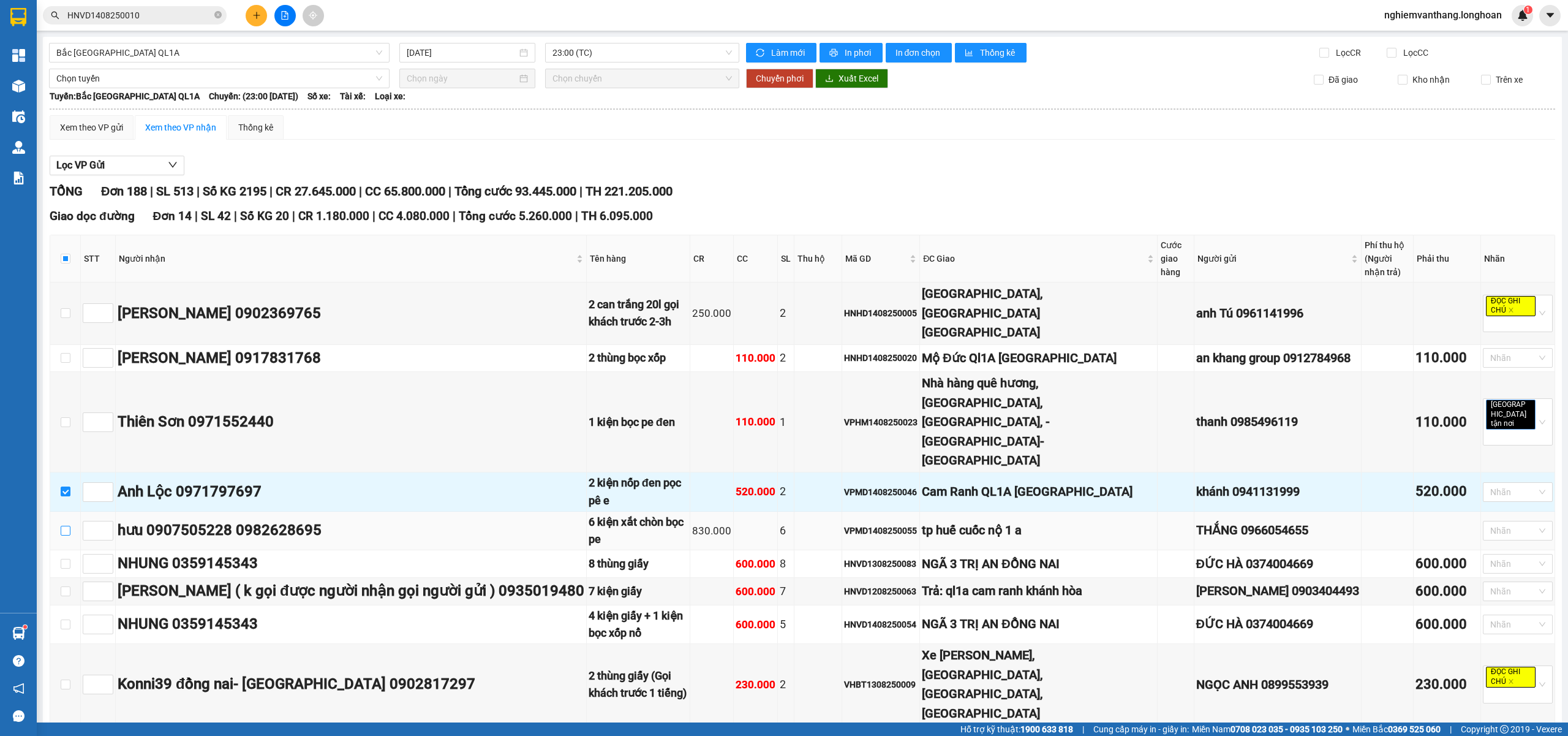
click at [68, 524] on label at bounding box center [66, 530] width 10 height 14
click at [68, 526] on input "checkbox" at bounding box center [66, 530] width 10 height 10
click at [66, 526] on input "checkbox" at bounding box center [66, 530] width 10 height 10
click at [64, 526] on input "checkbox" at bounding box center [66, 530] width 10 height 10
checkbox input "true"
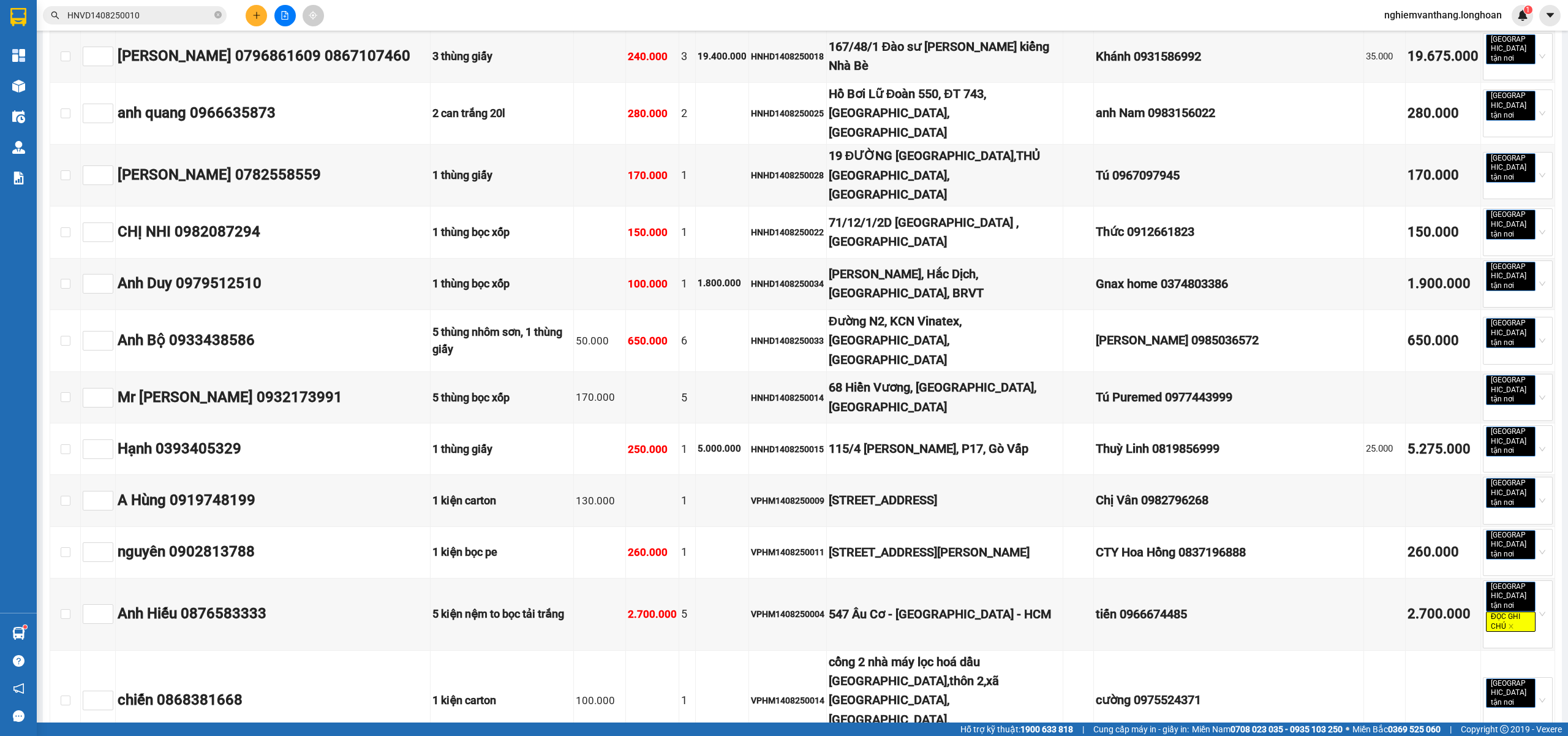
scroll to position [8484, 0]
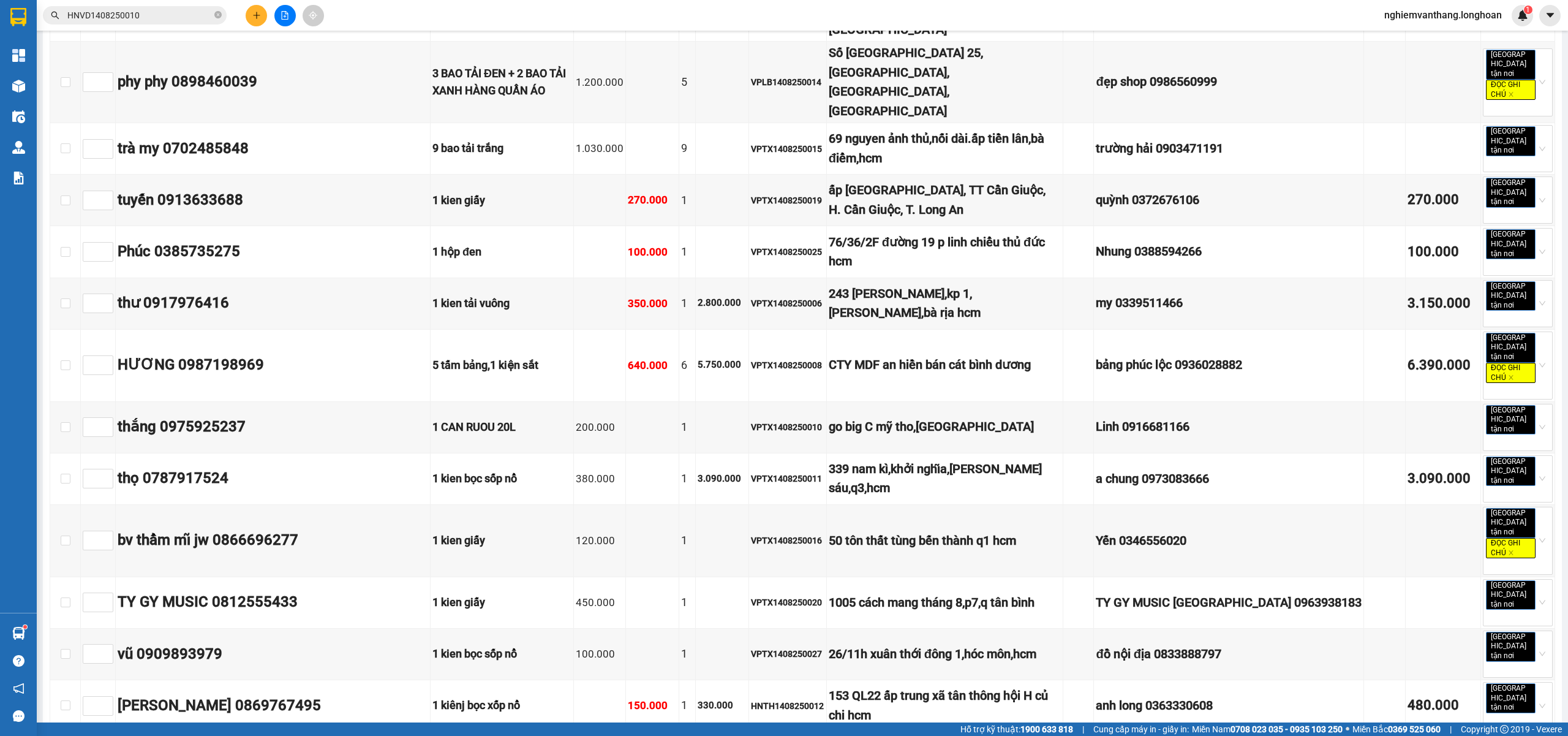
checkbox input "true"
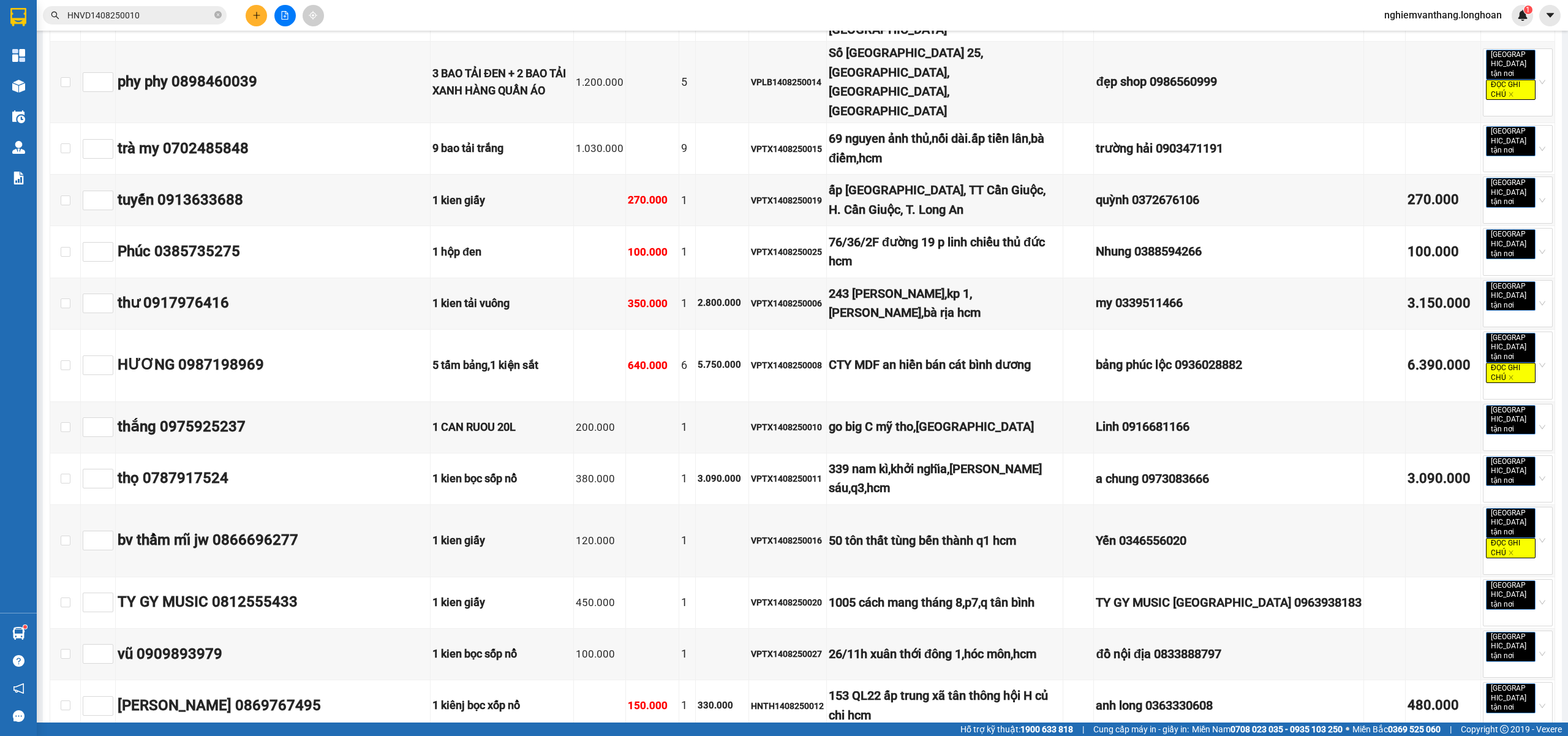
checkbox input "true"
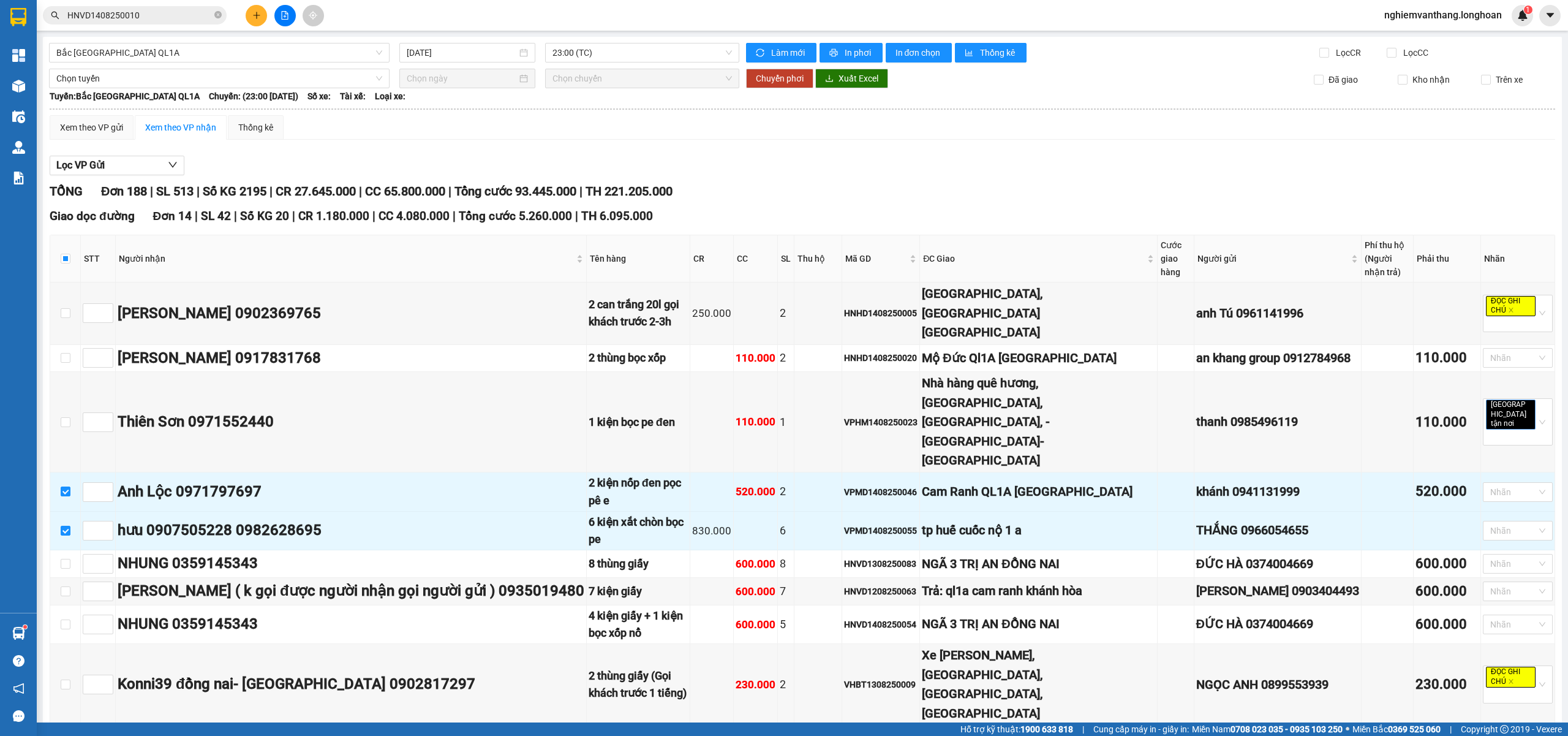
scroll to position [732, 0]
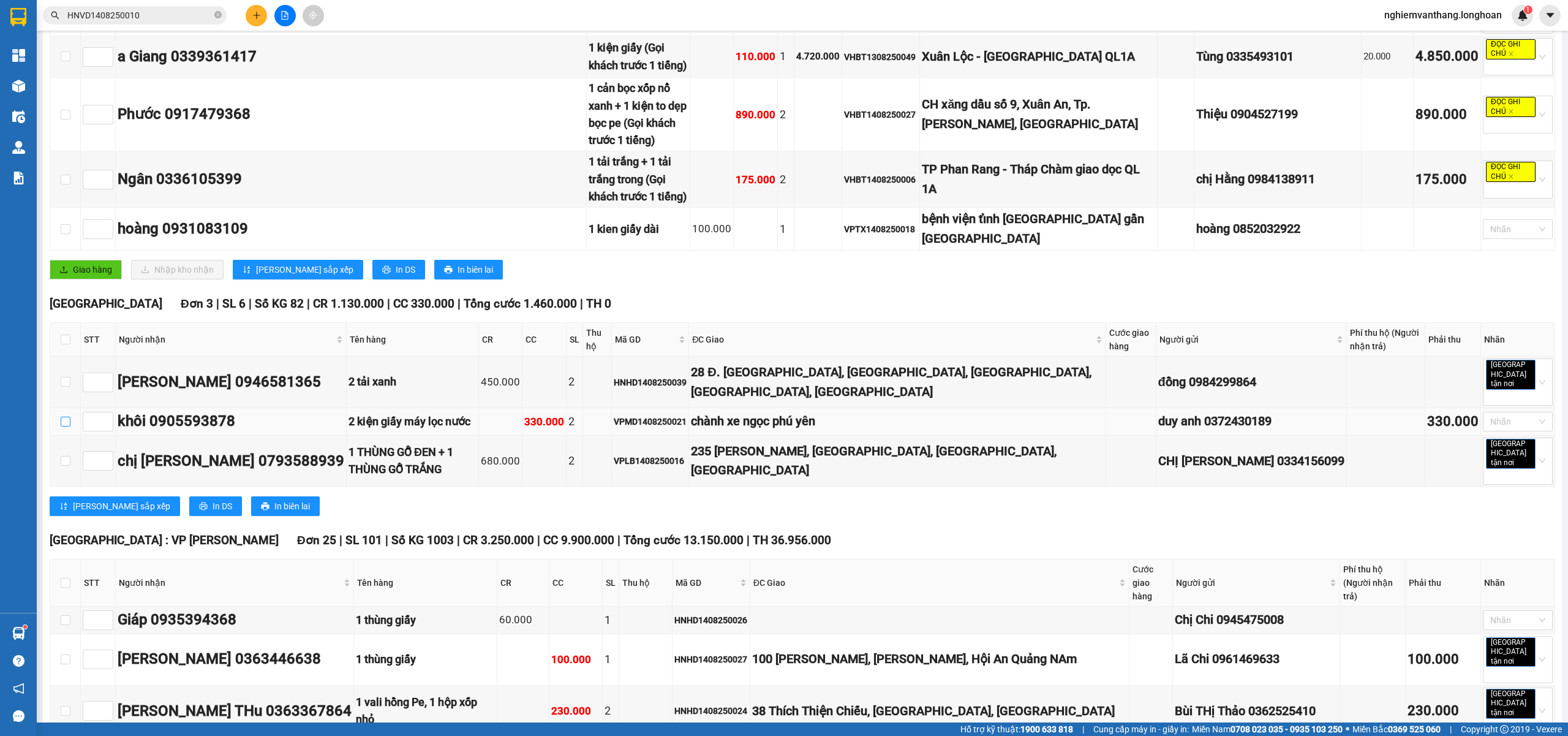
click at [63, 417] on input "checkbox" at bounding box center [66, 422] width 10 height 10
checkbox input "true"
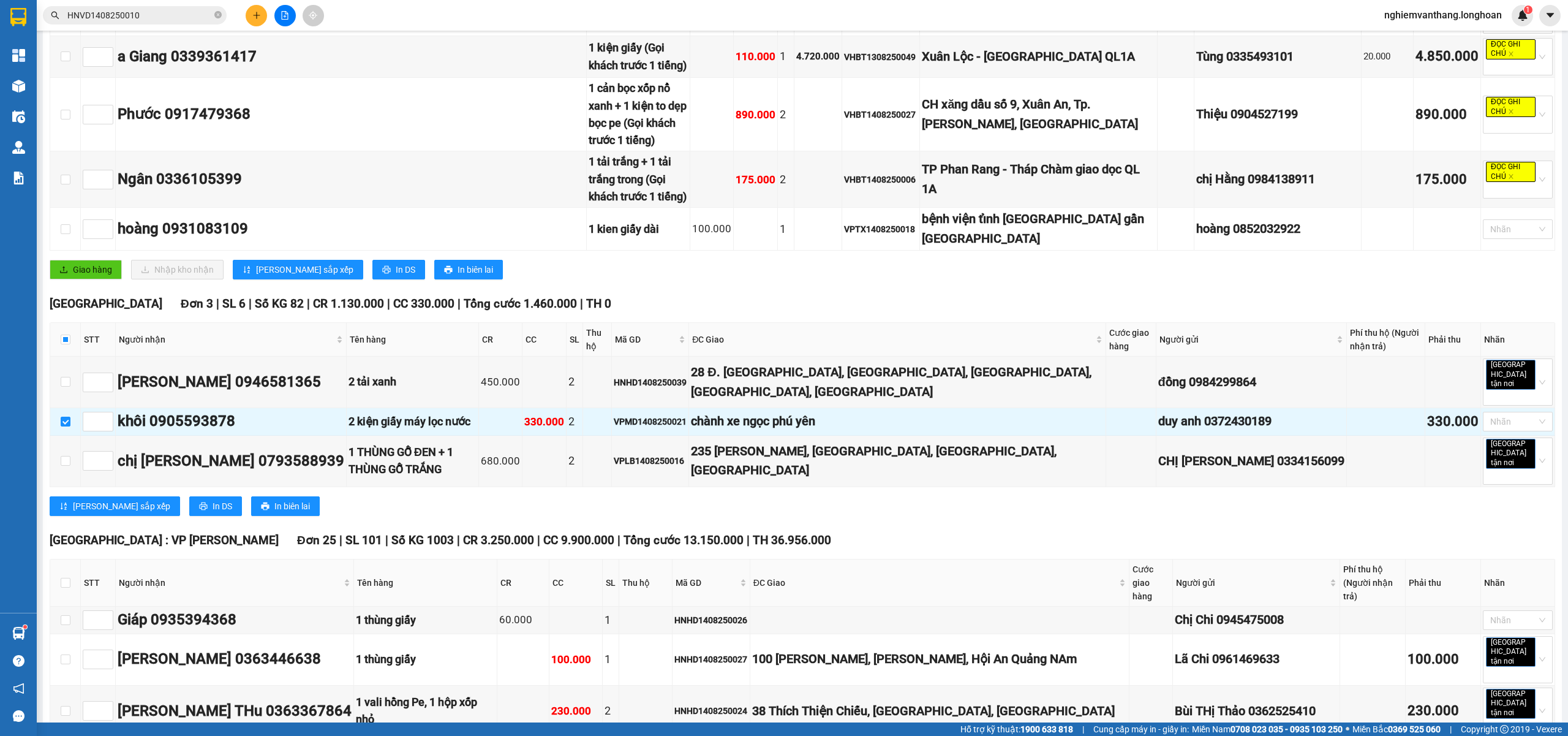
scroll to position [1434, 0]
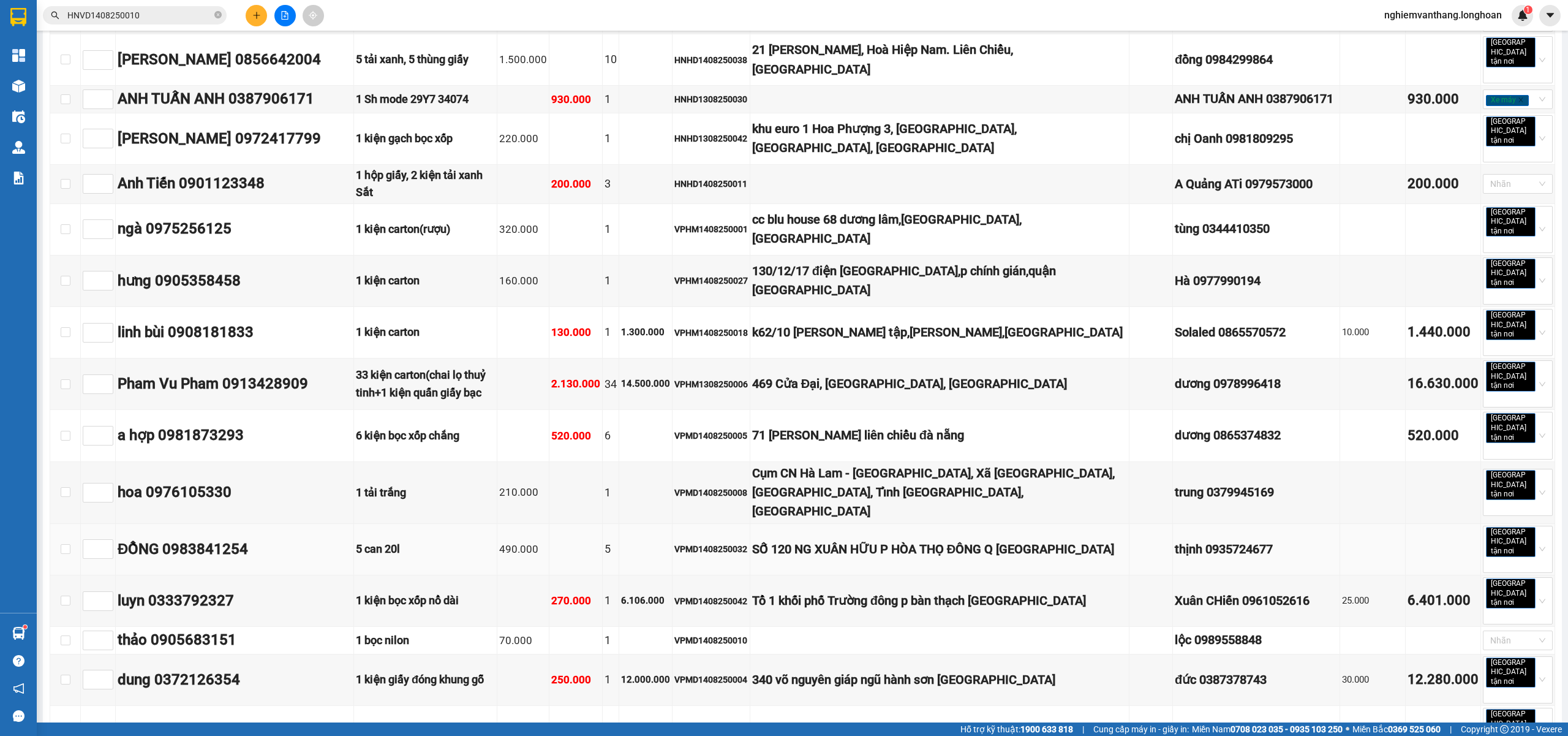
click at [71, 524] on td at bounding box center [66, 550] width 31 height 52
click at [62, 544] on input "checkbox" at bounding box center [66, 549] width 10 height 10
checkbox input "true"
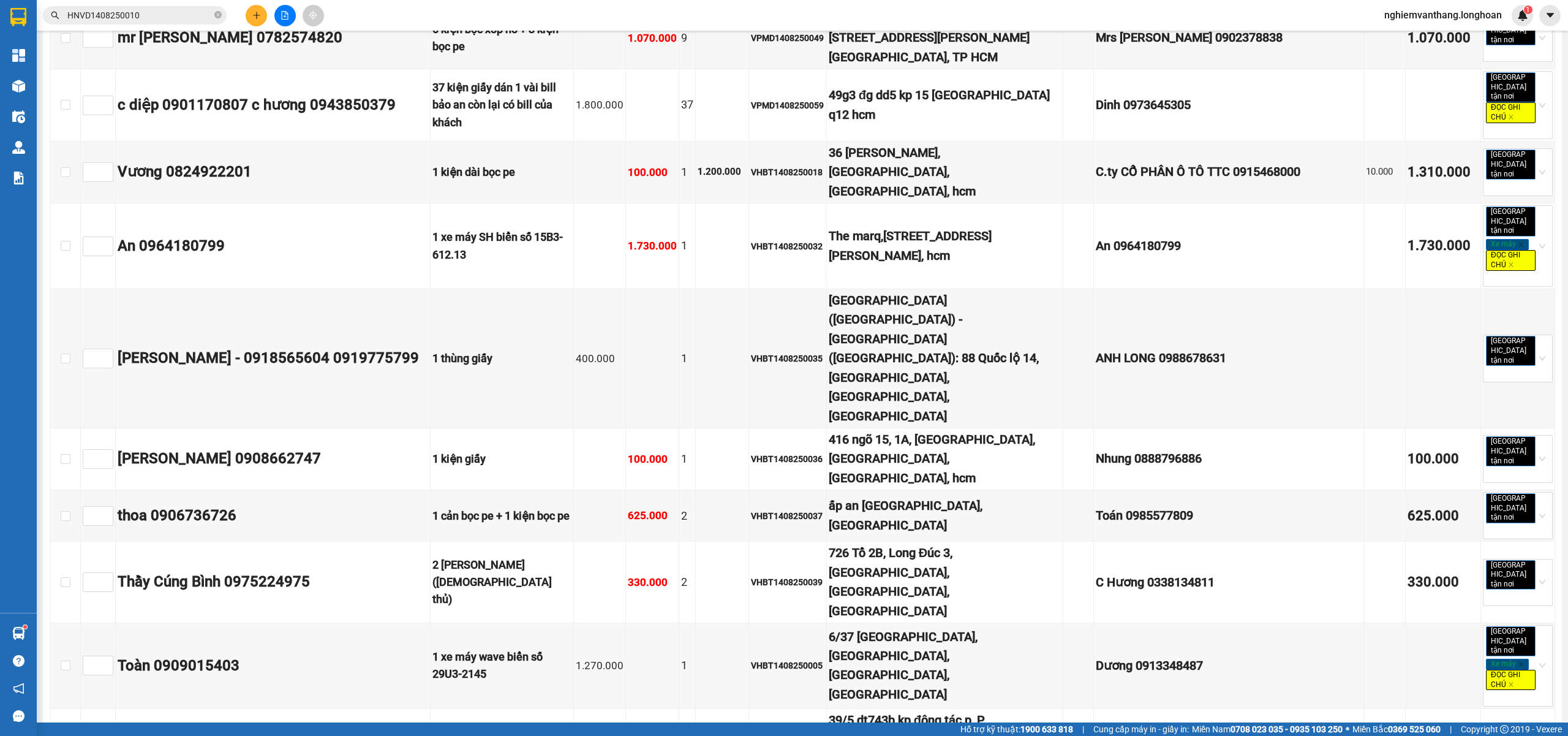
scroll to position [7756, 0]
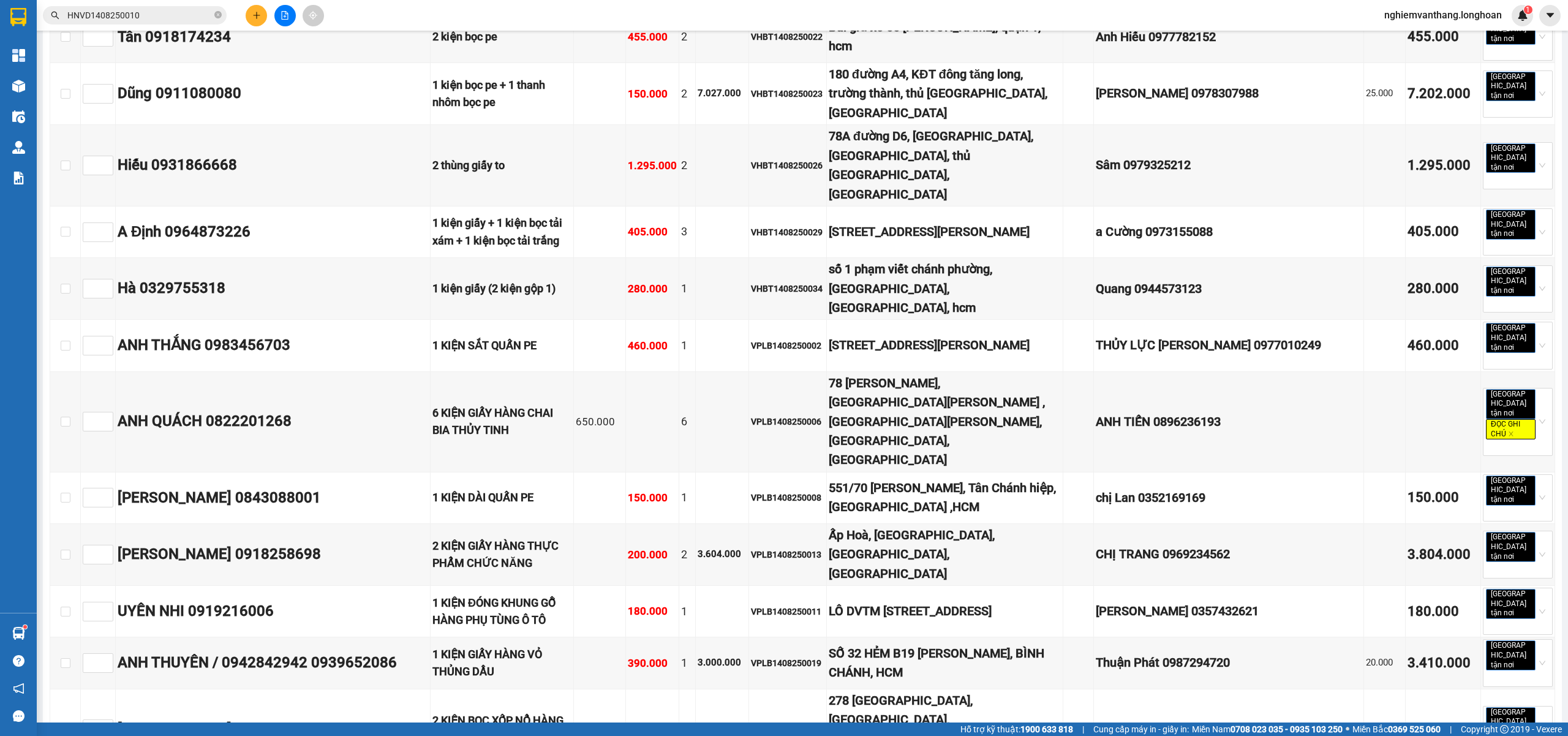
checkbox input "true"
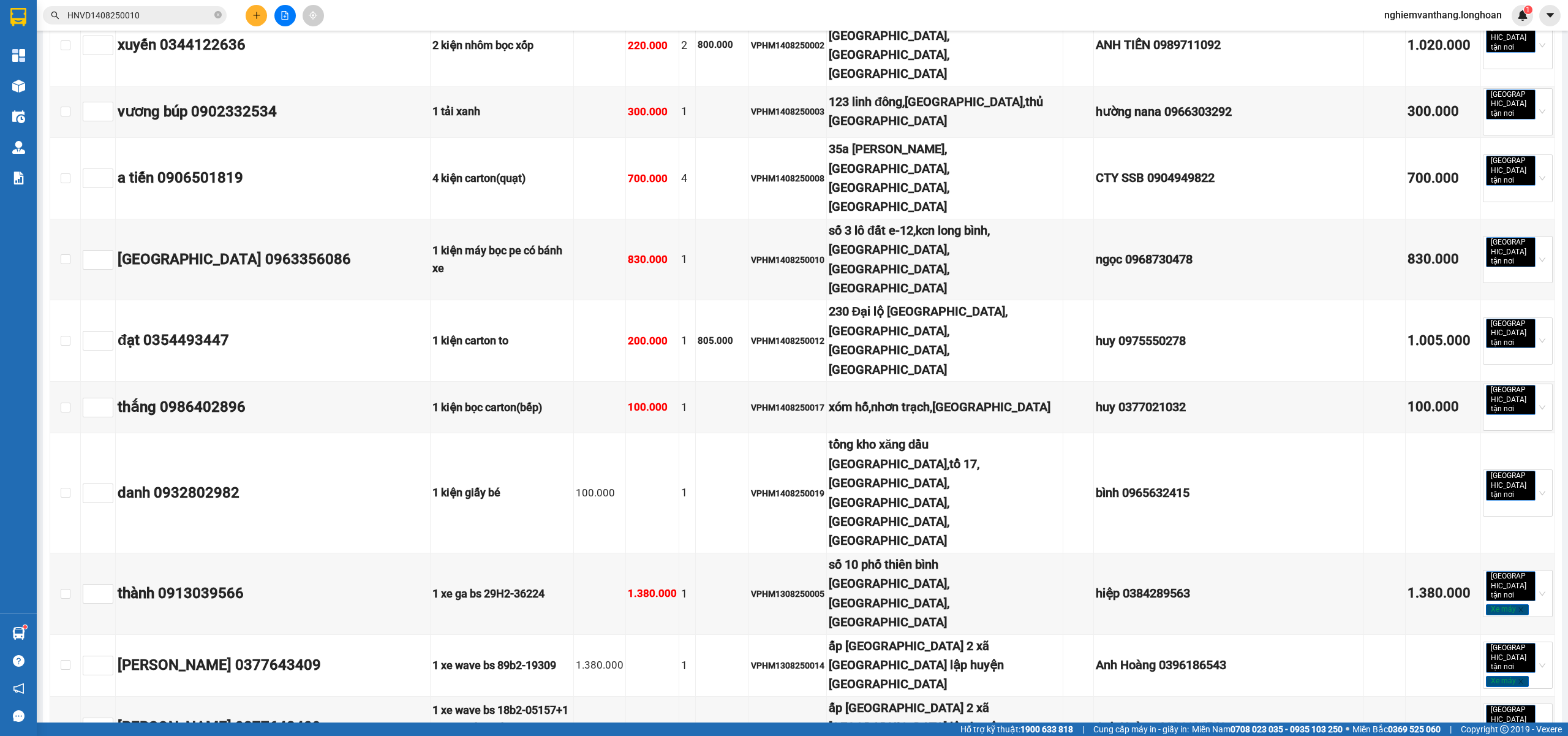
checkbox input "true"
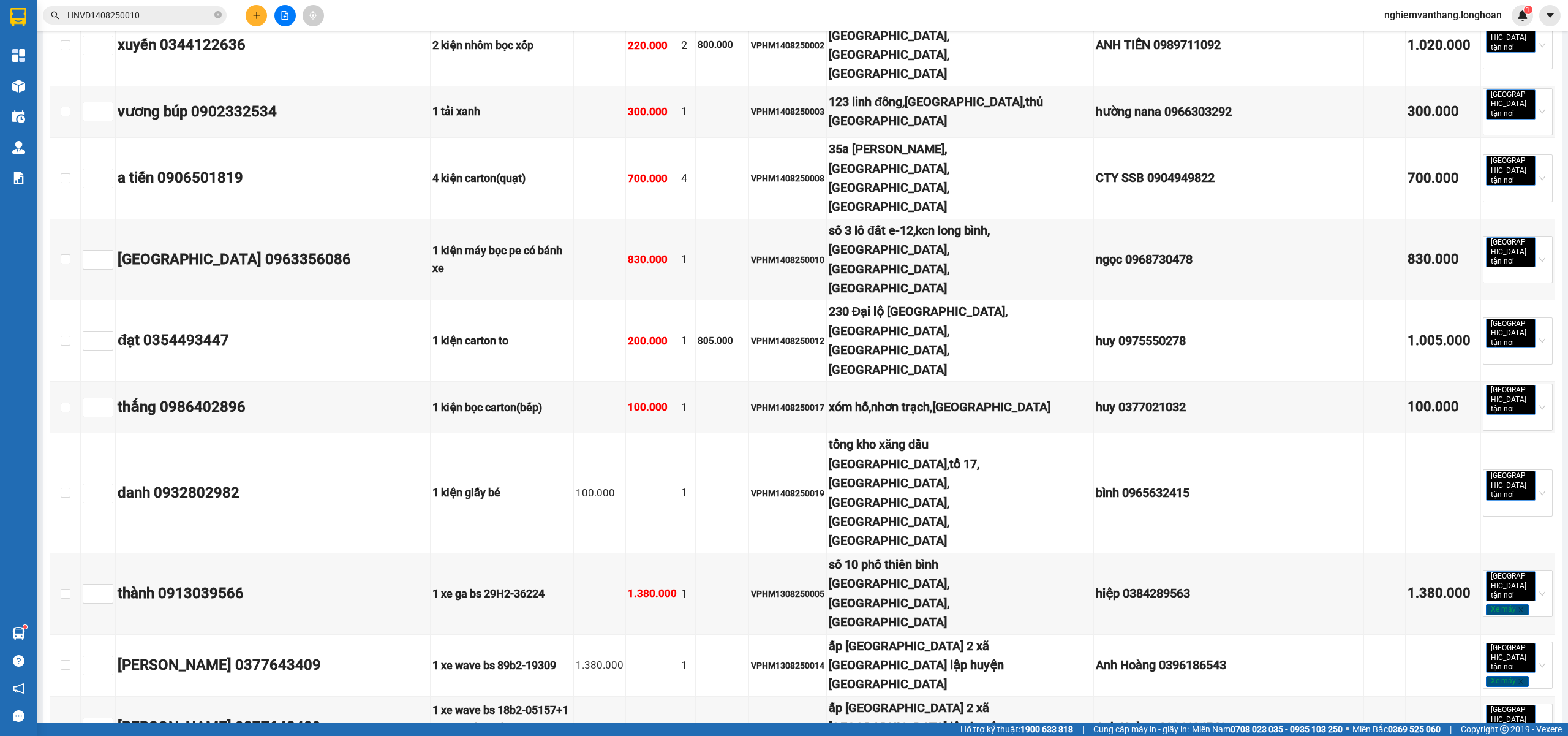
checkbox input "true"
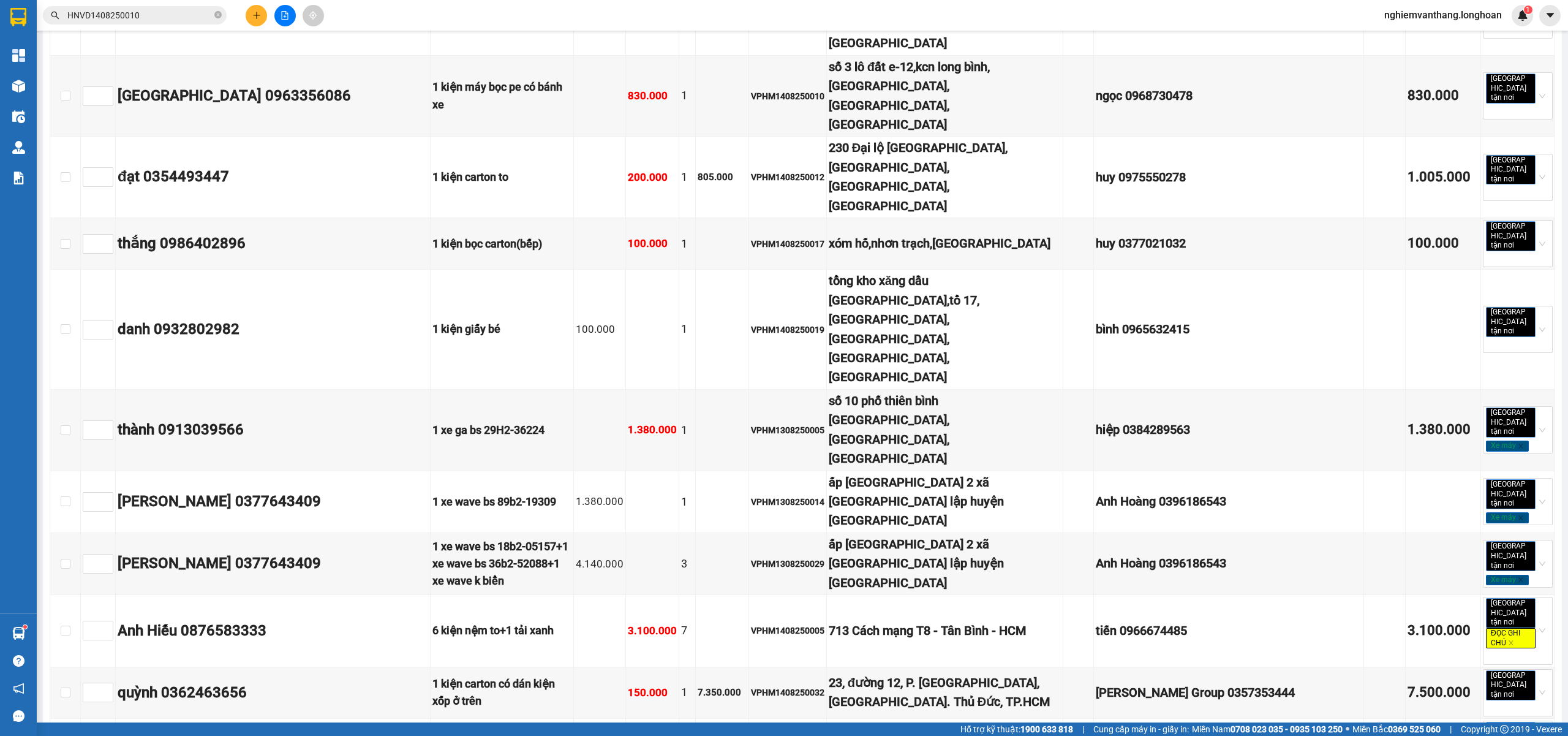
checkbox input "true"
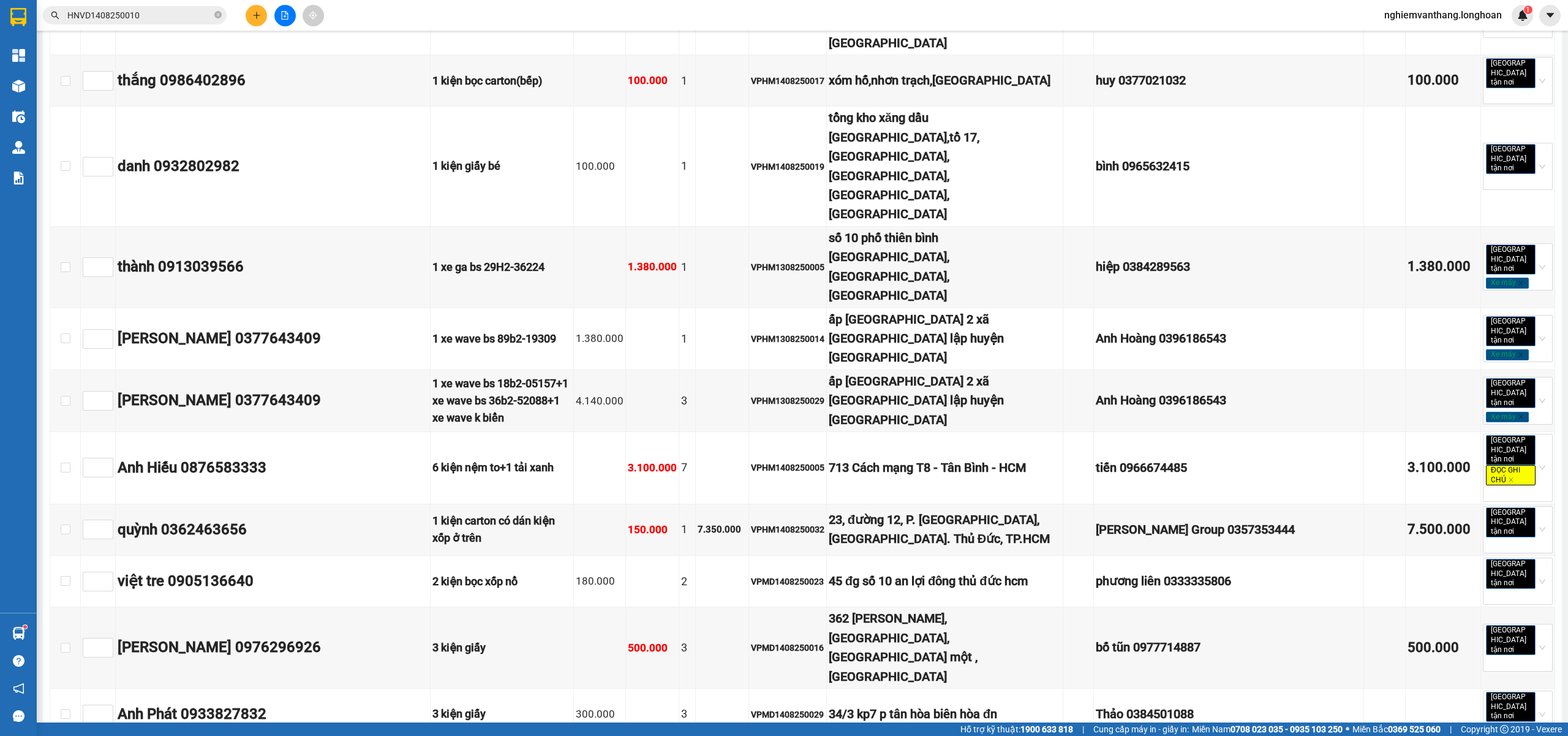
drag, startPoint x: 65, startPoint y: 510, endPoint x: 1204, endPoint y: 20, distance: 1239.9
checkbox input "true"
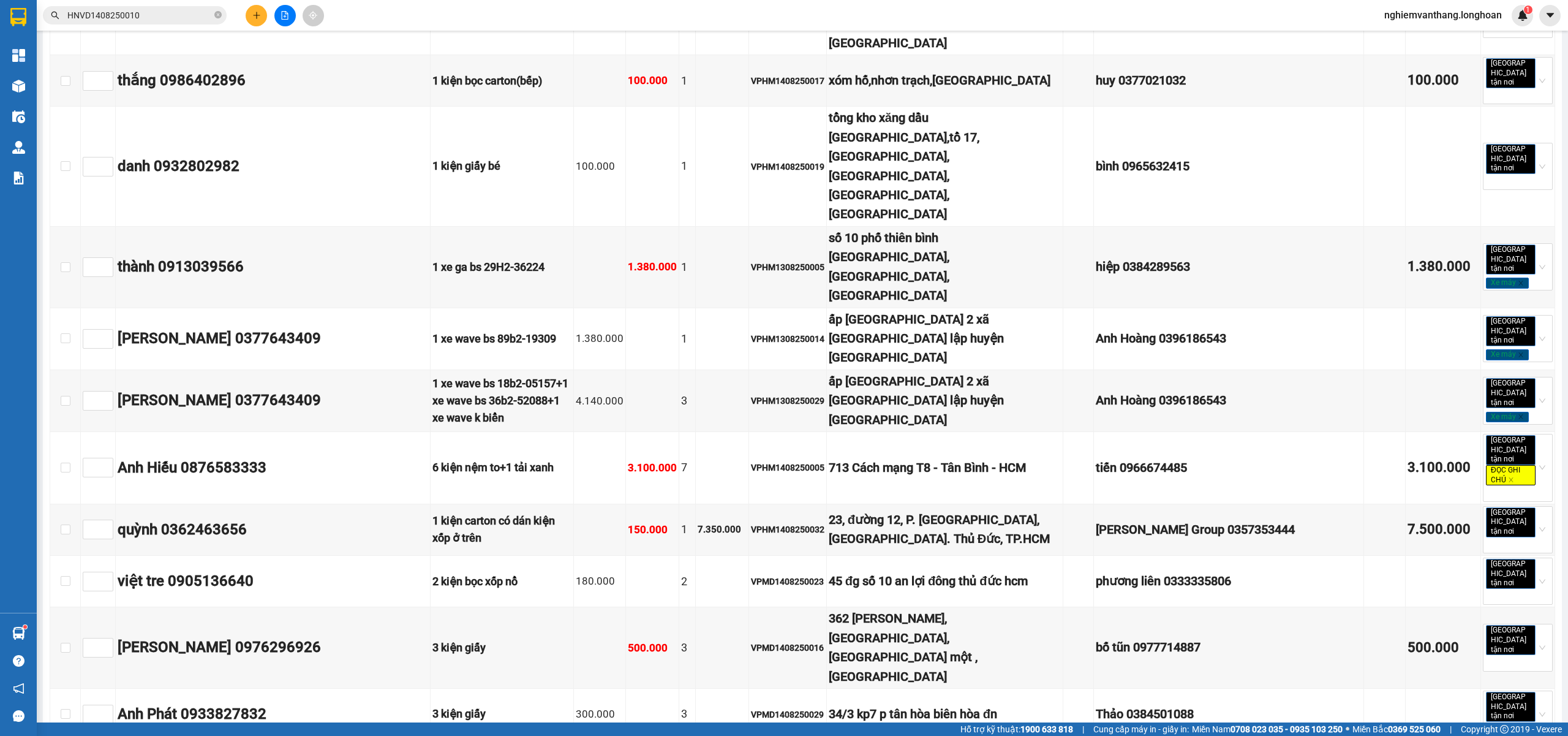
checkbox input "true"
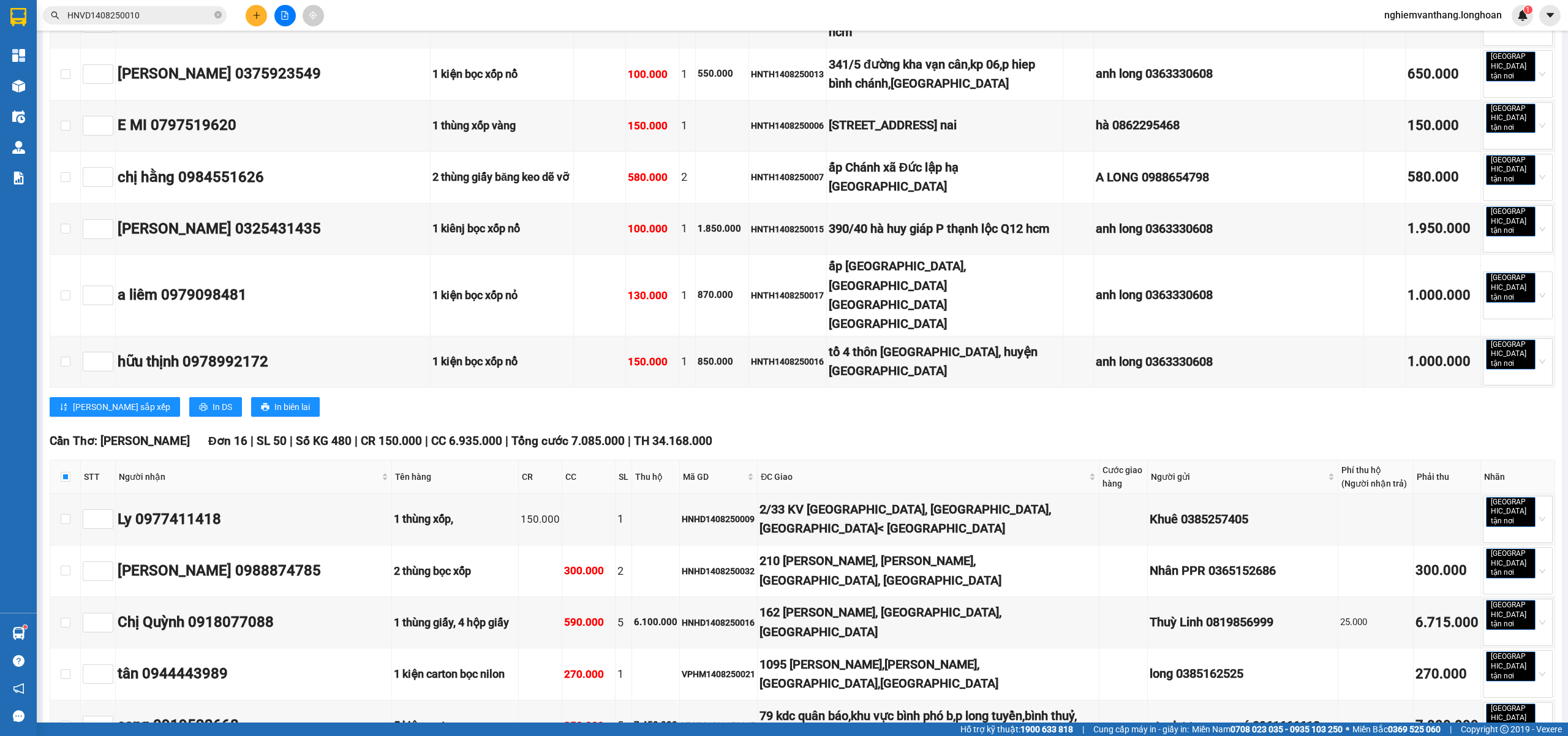
checkbox input "true"
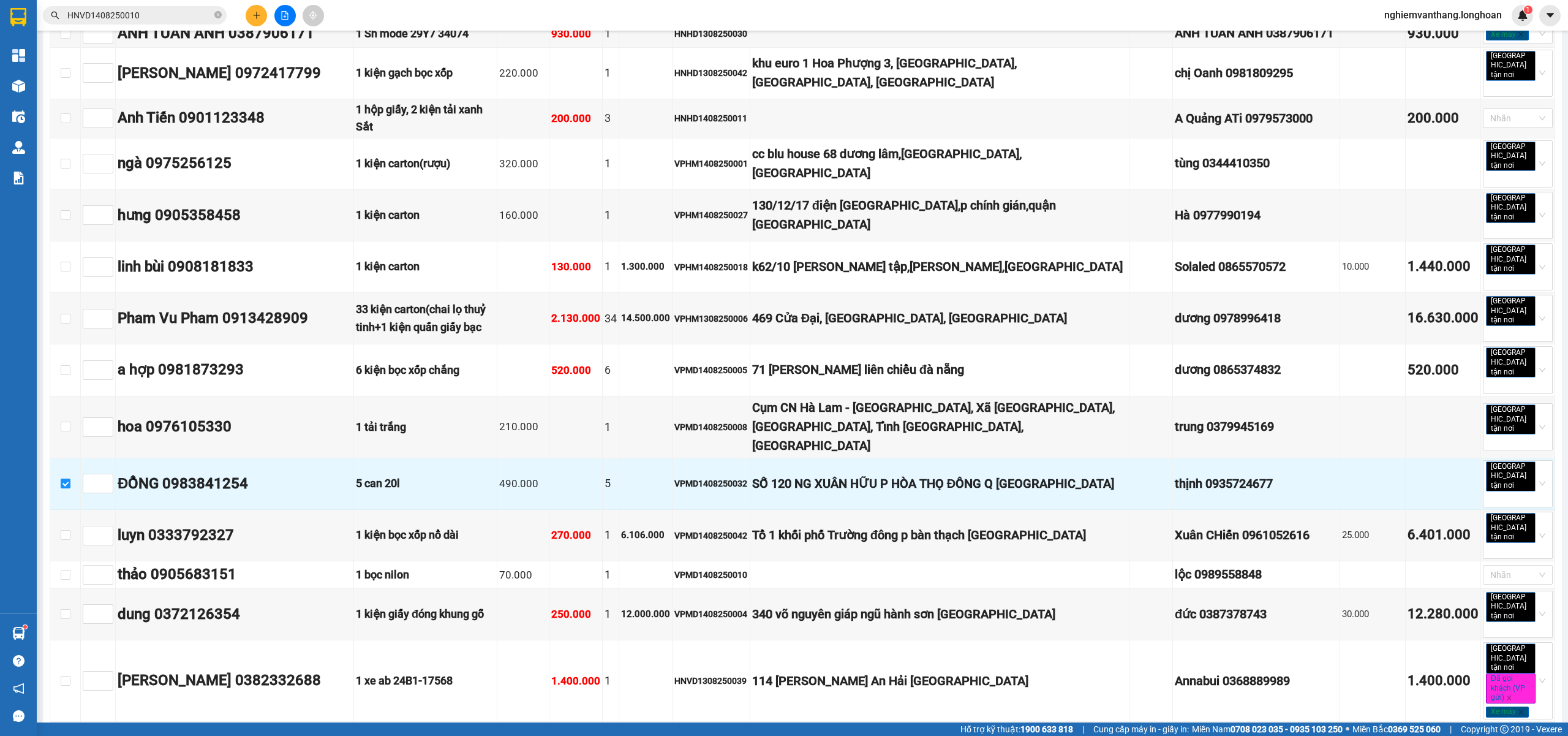
scroll to position [0, 0]
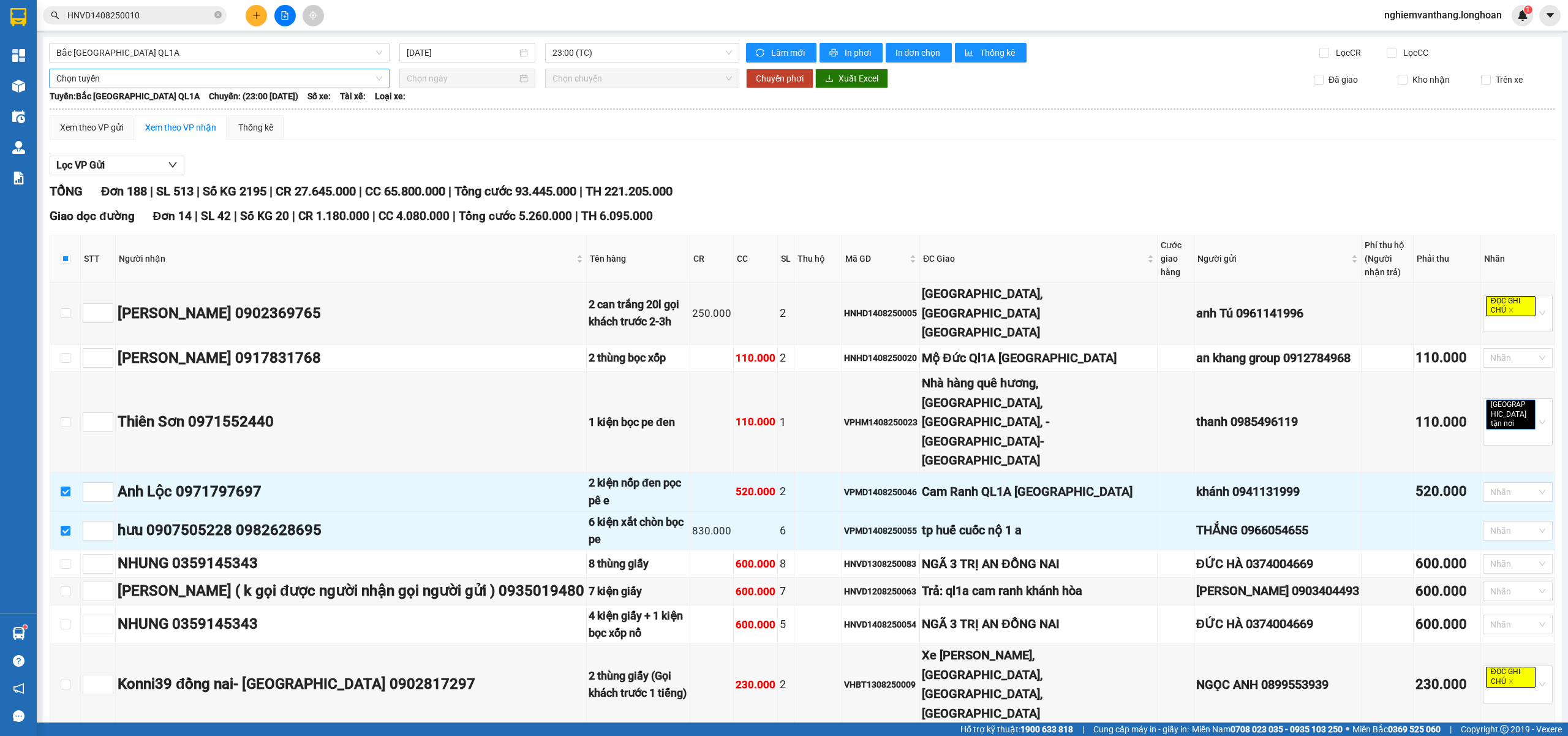
click at [121, 83] on span "Chọn tuyến" at bounding box center [220, 78] width 326 height 18
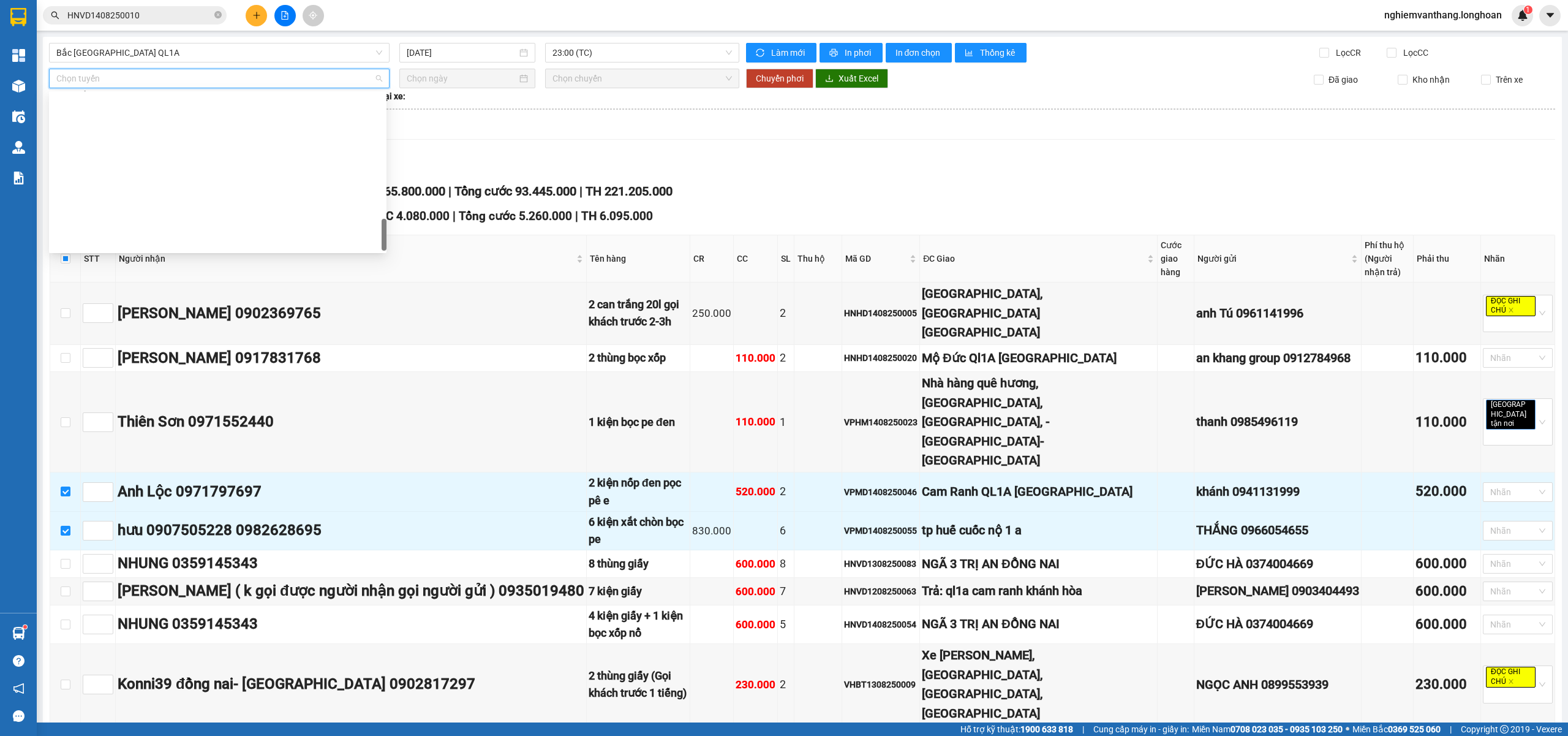
scroll to position [804, 0]
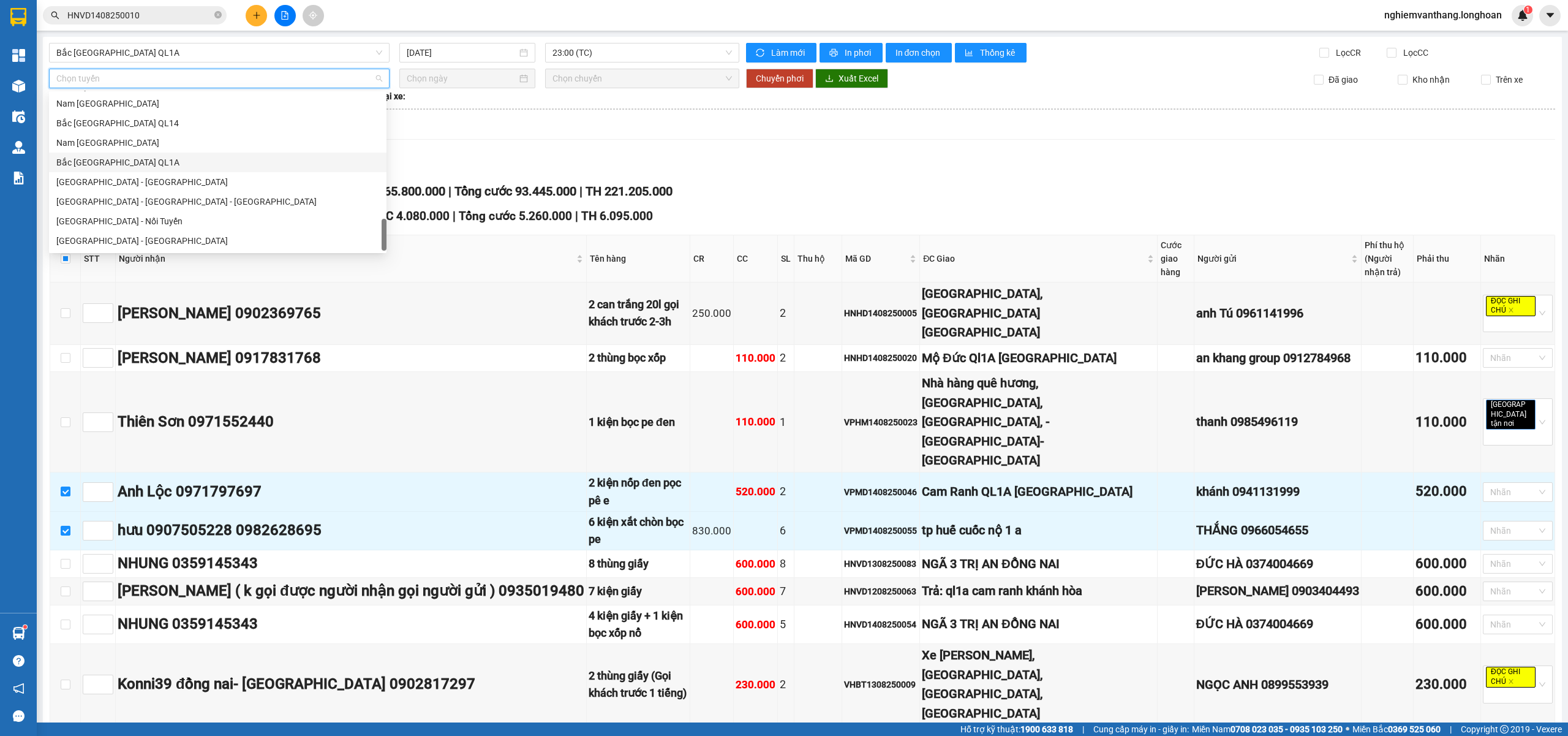
click at [135, 162] on div "Bắc [GEOGRAPHIC_DATA] QL1A" at bounding box center [218, 162] width 323 height 14
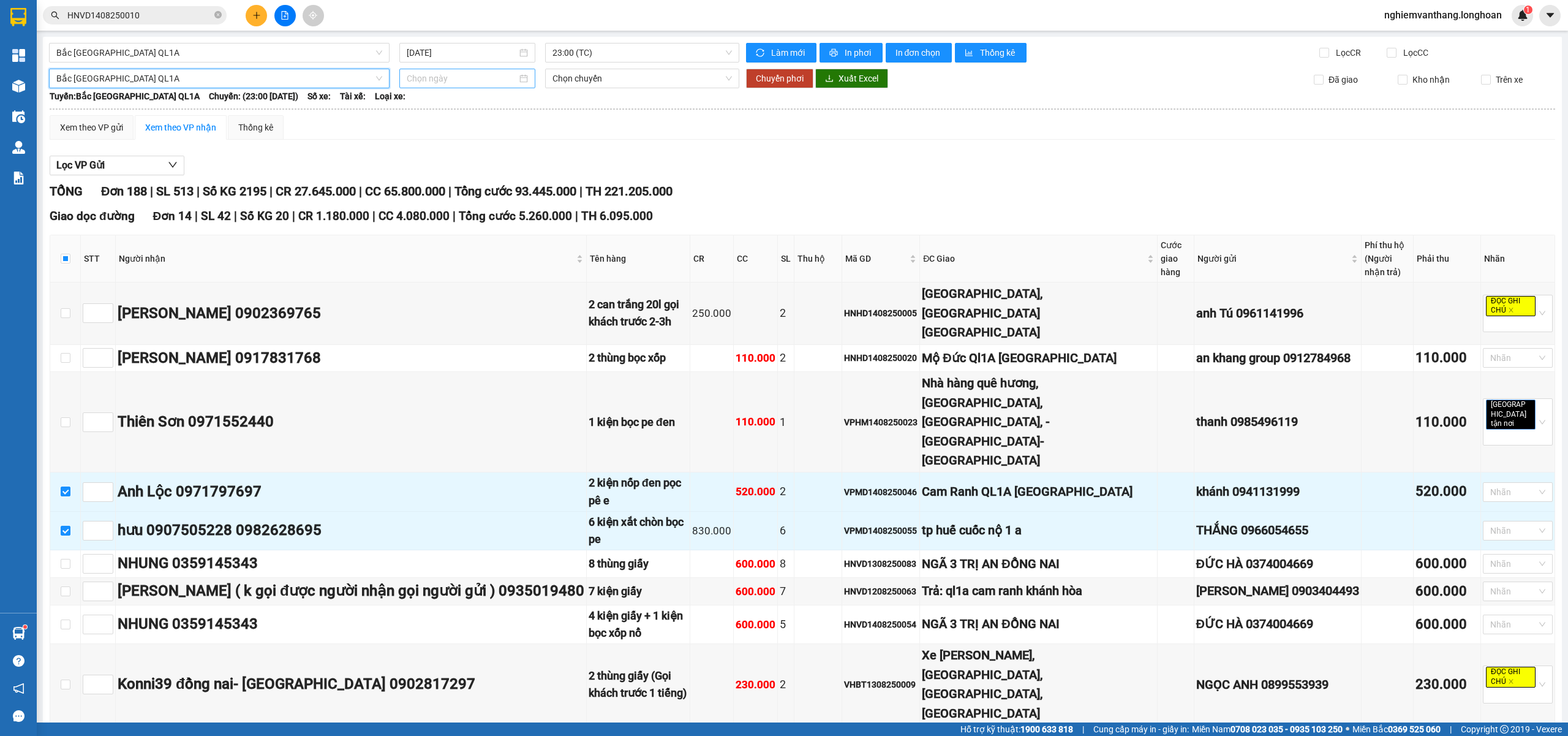
click at [460, 74] on input at bounding box center [462, 78] width 110 height 14
type input "15/08/2025"
click at [522, 185] on div "15" at bounding box center [525, 187] width 15 height 15
type input "15/08/2025"
click at [665, 79] on span "15:00 (TC)" at bounding box center [642, 78] width 180 height 18
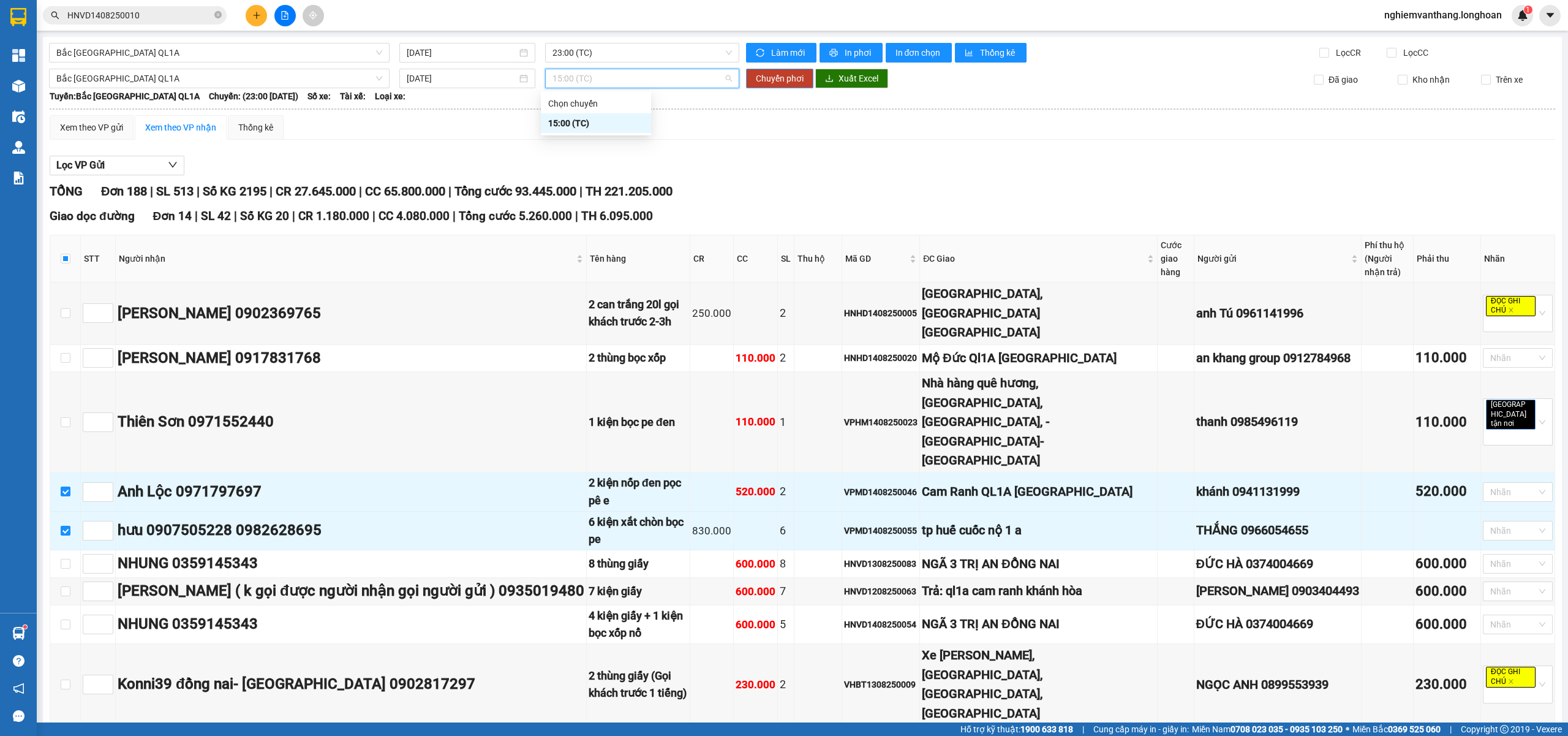
click at [780, 81] on span "Chuyển phơi" at bounding box center [780, 78] width 48 height 14
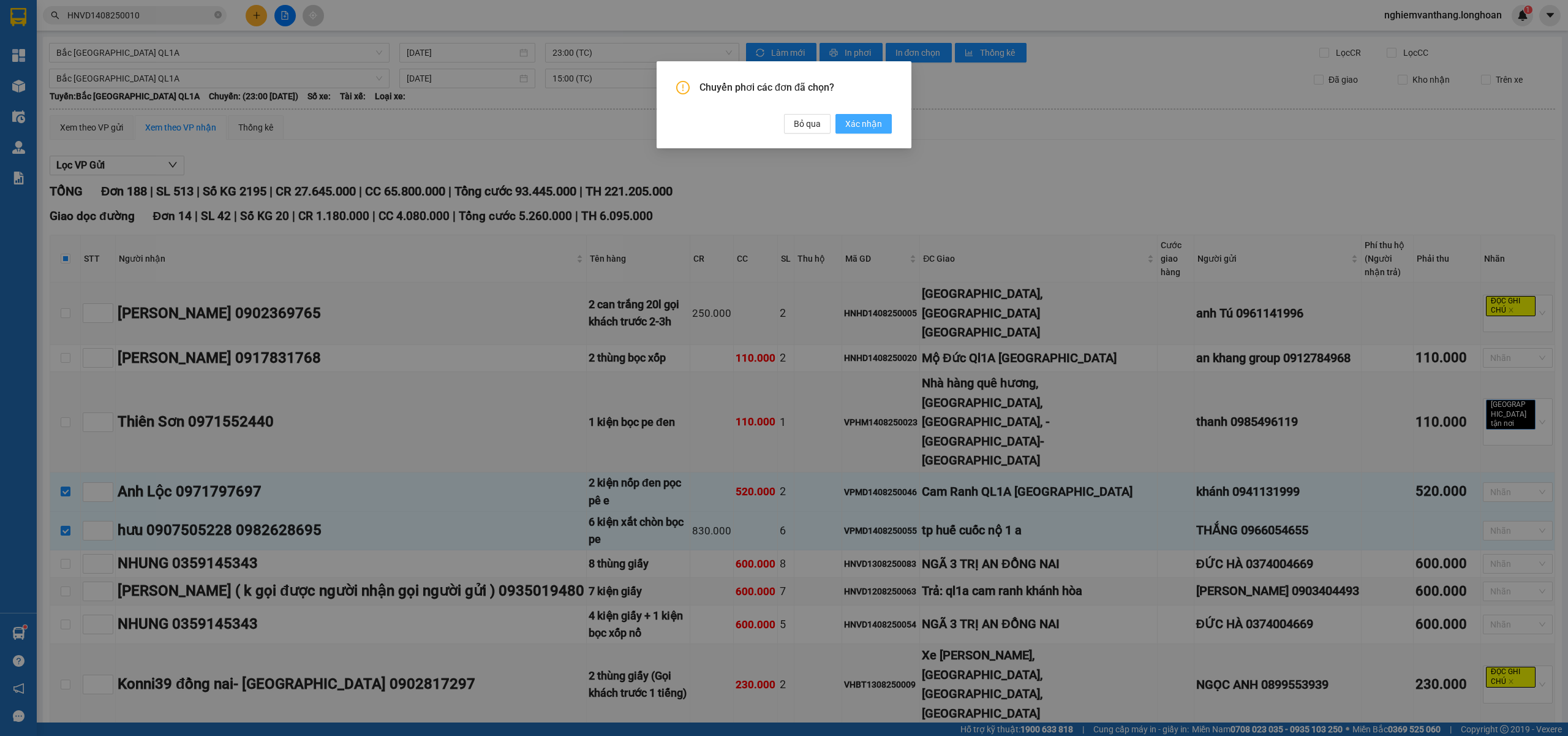
click at [860, 124] on span "Xác nhận" at bounding box center [864, 124] width 37 height 14
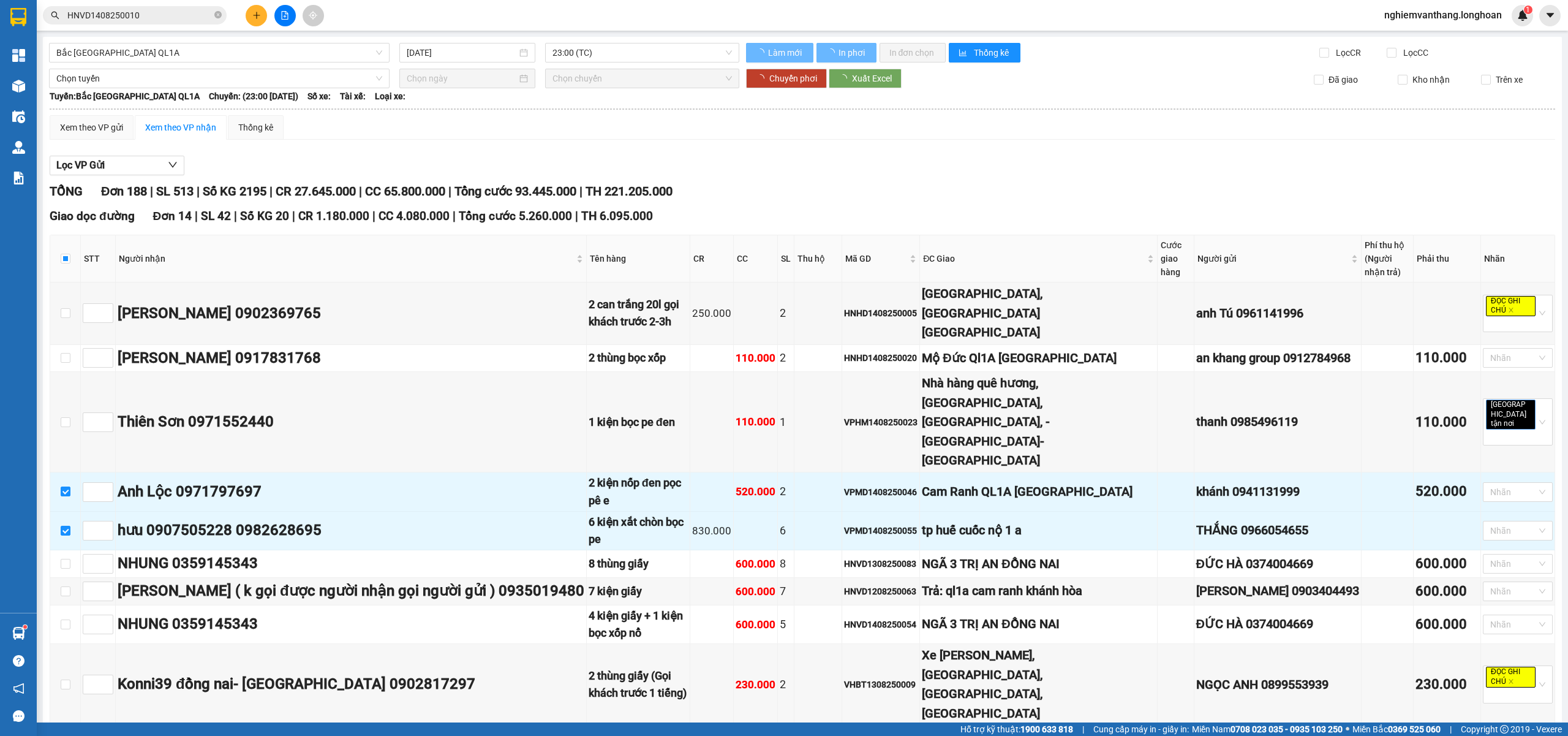
checkbox input "true"
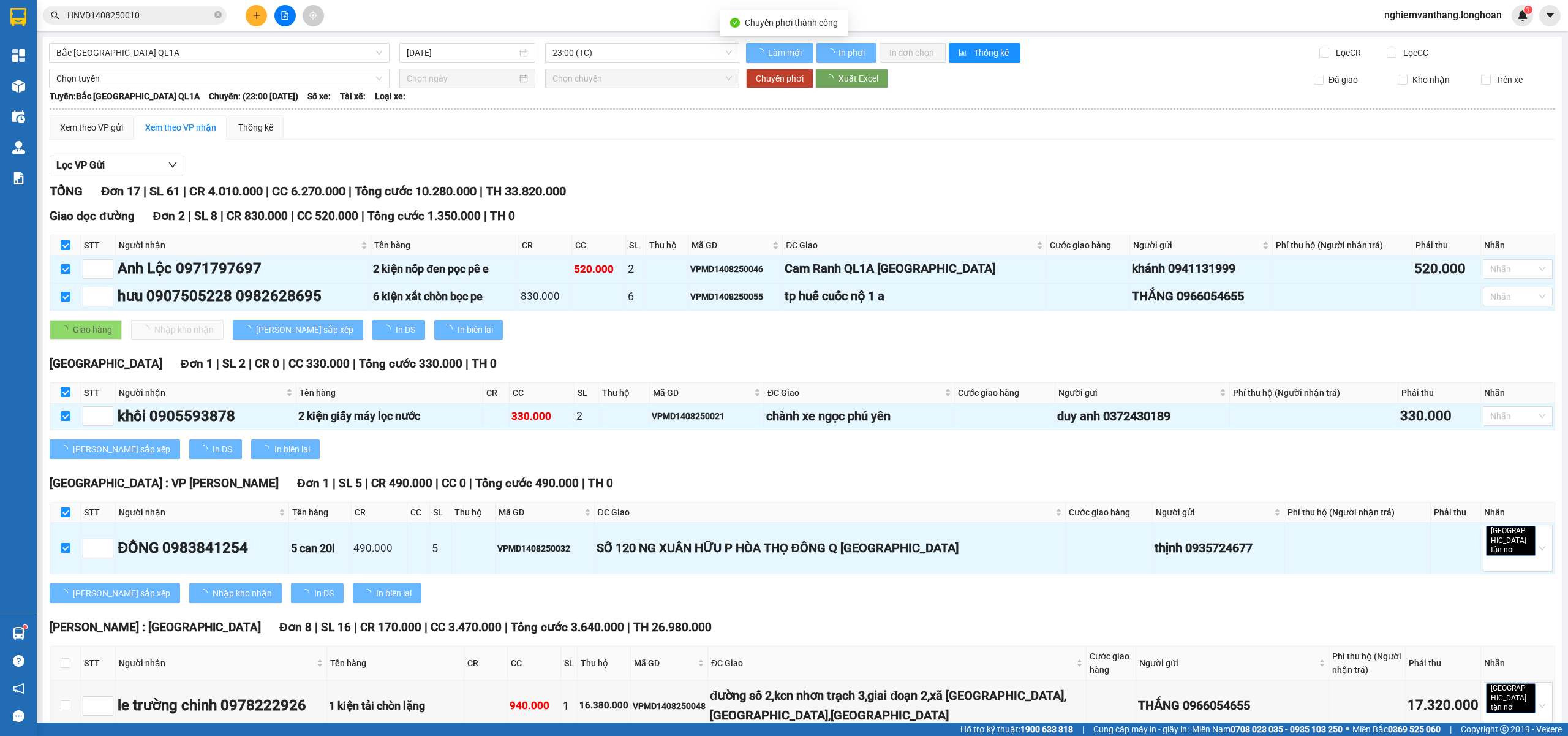
checkbox input "false"
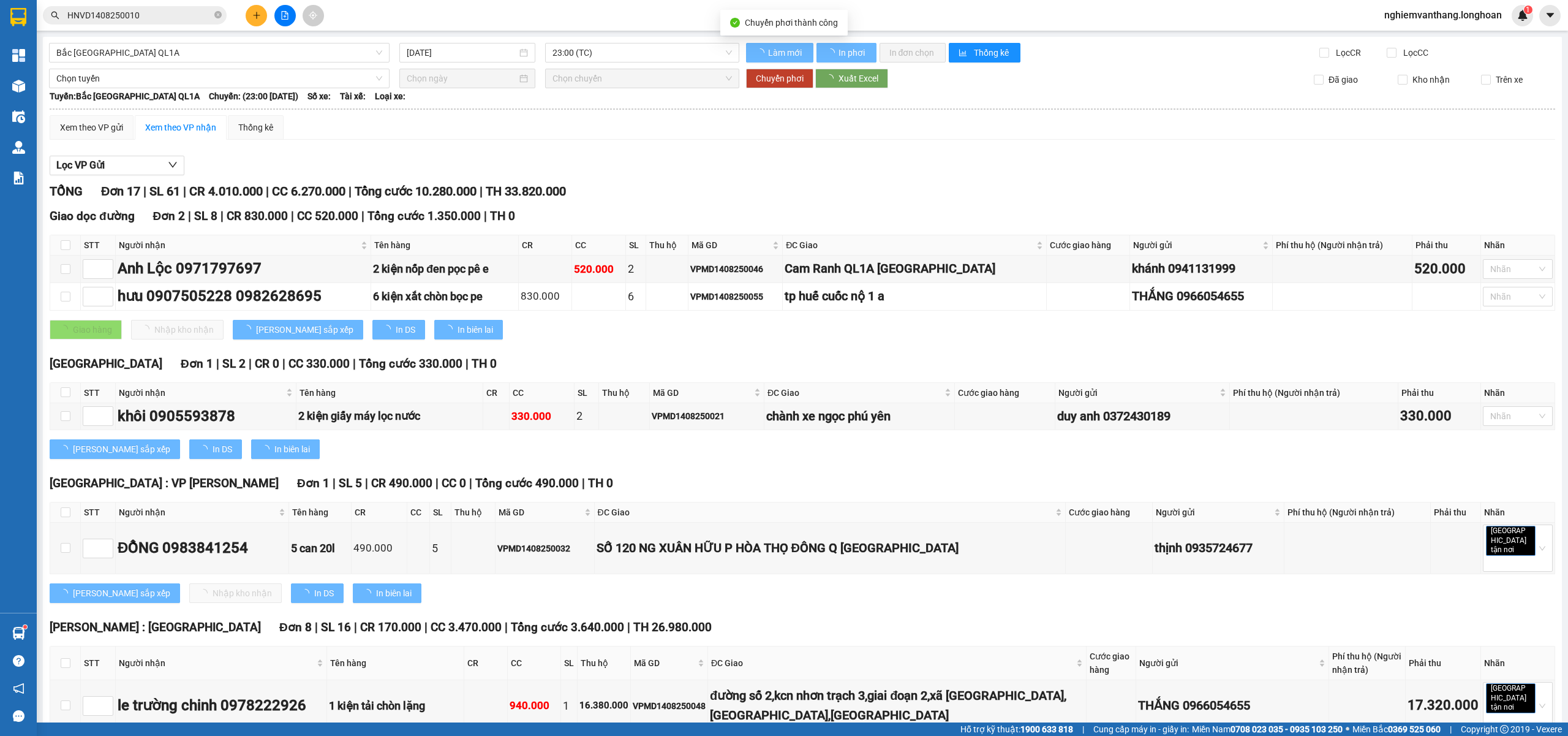
checkbox input "false"
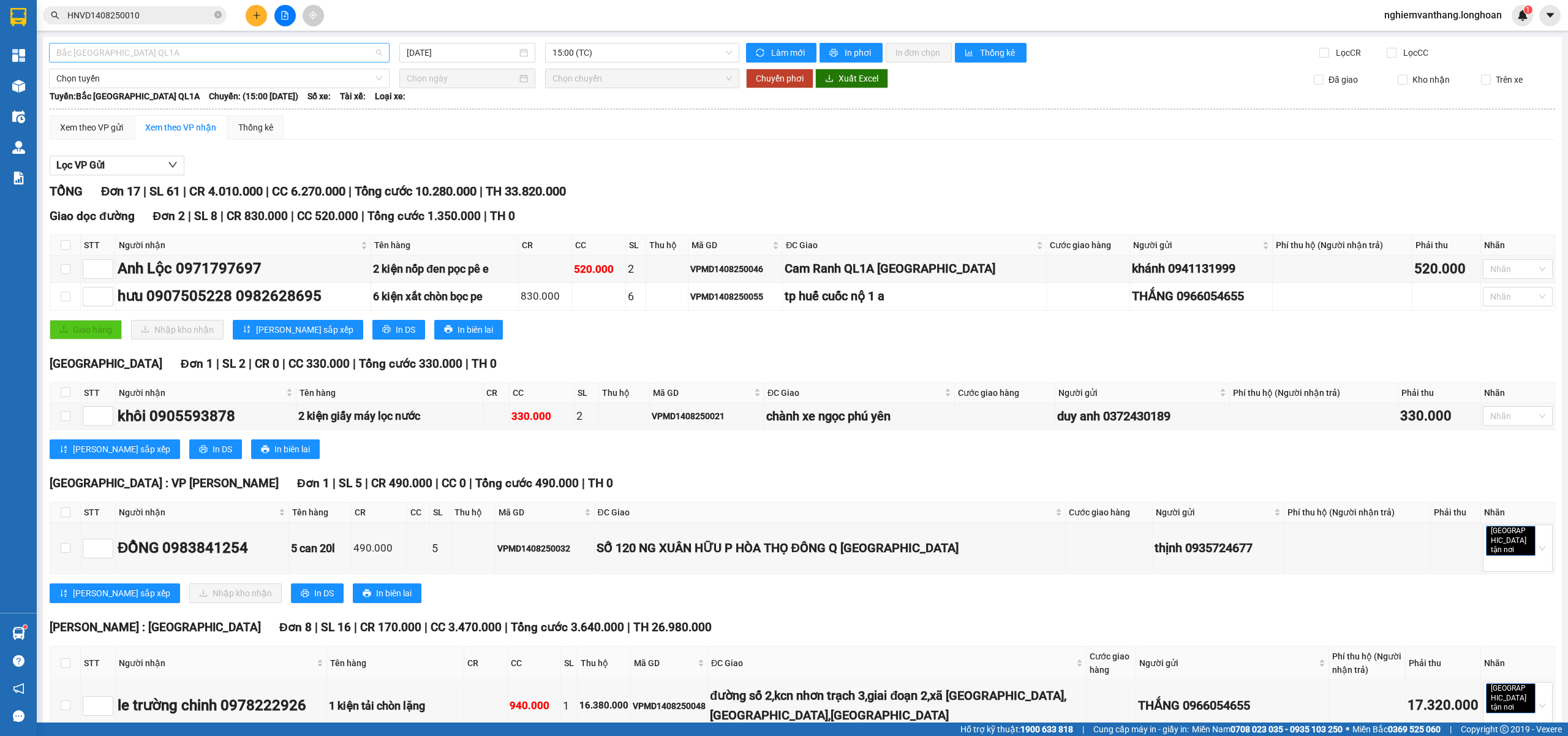
click at [129, 46] on span "Bắc [GEOGRAPHIC_DATA] QL1A" at bounding box center [220, 53] width 326 height 18
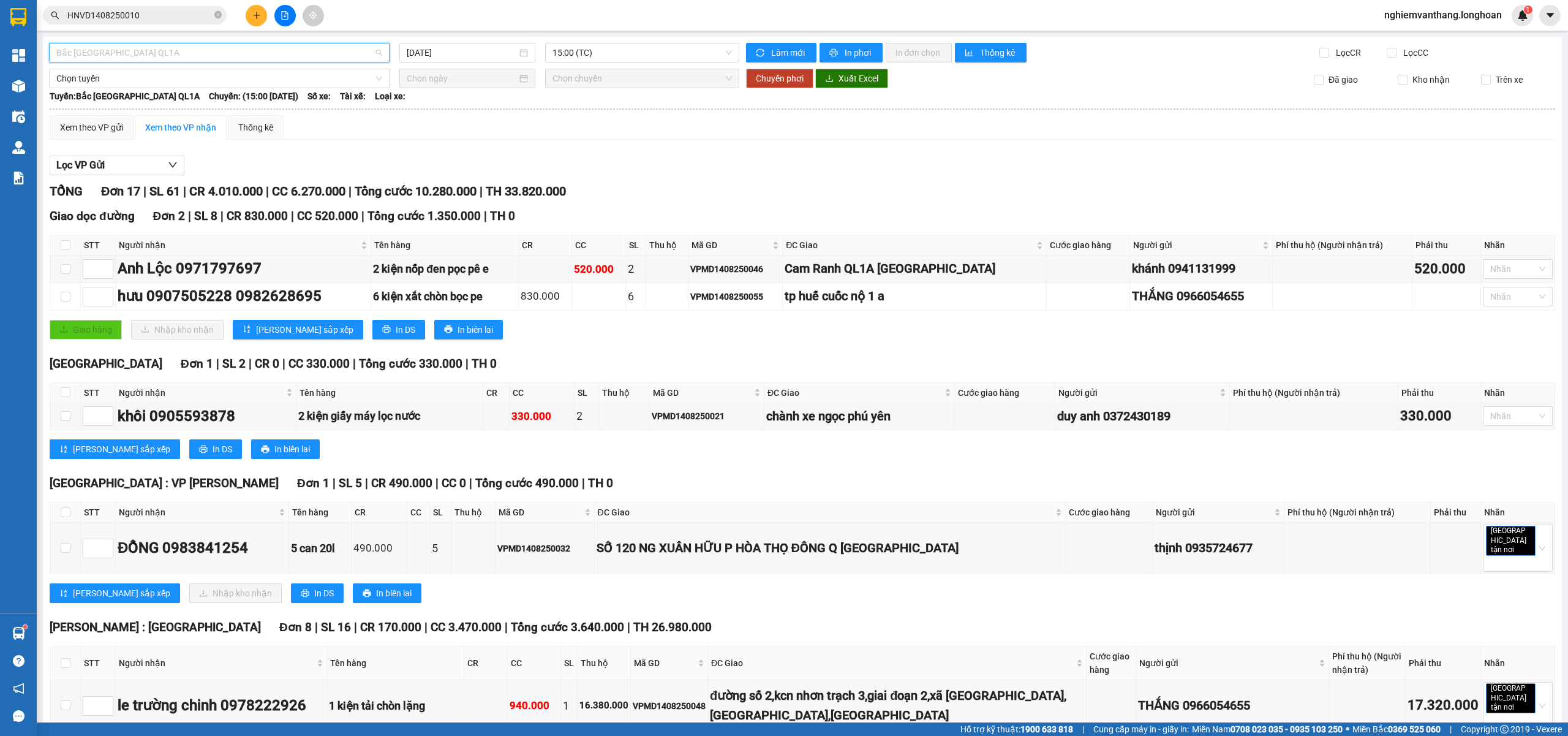
click at [240, 57] on span "Bắc [GEOGRAPHIC_DATA] QL1A" at bounding box center [220, 53] width 326 height 18
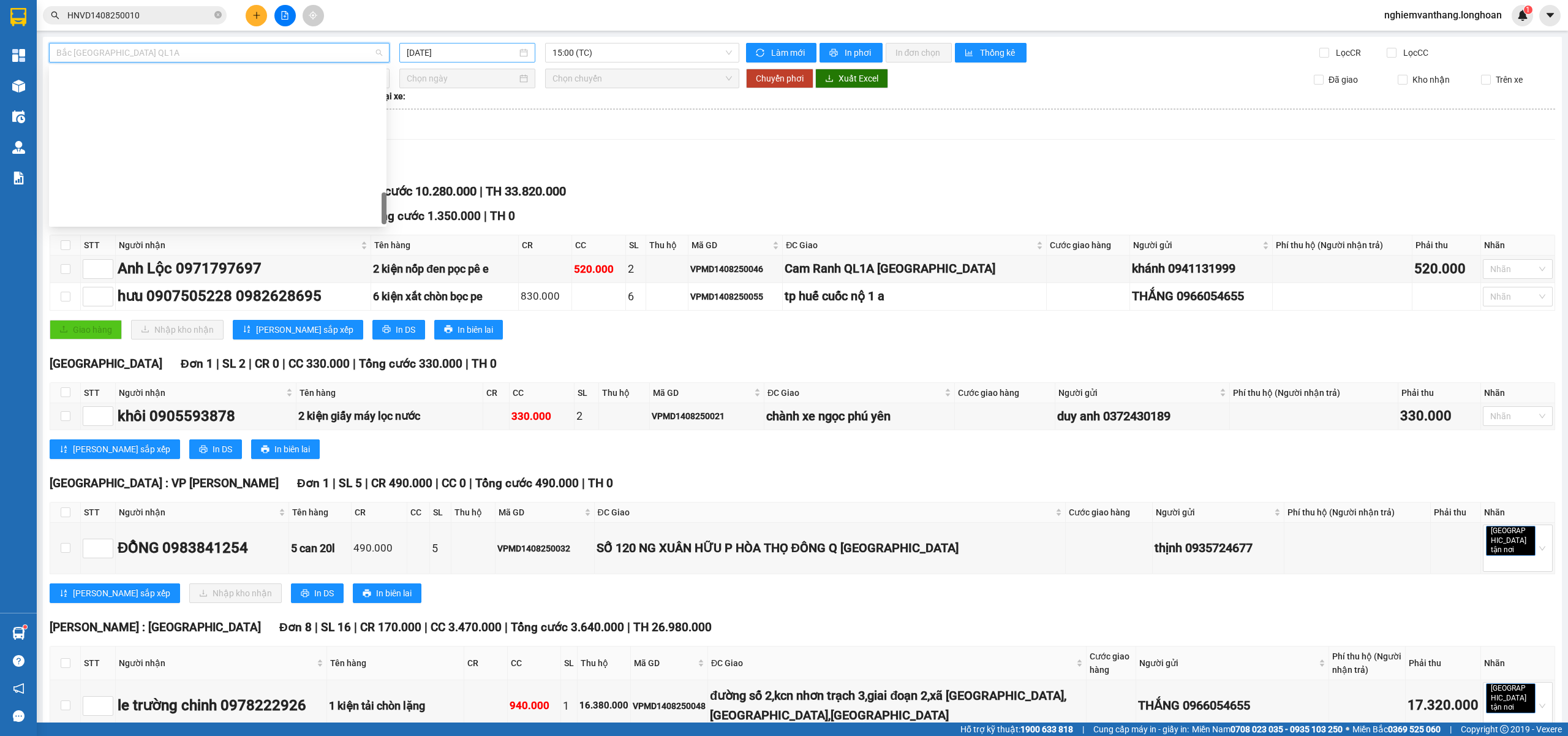
click at [480, 58] on input "15/08/2025" at bounding box center [462, 53] width 110 height 14
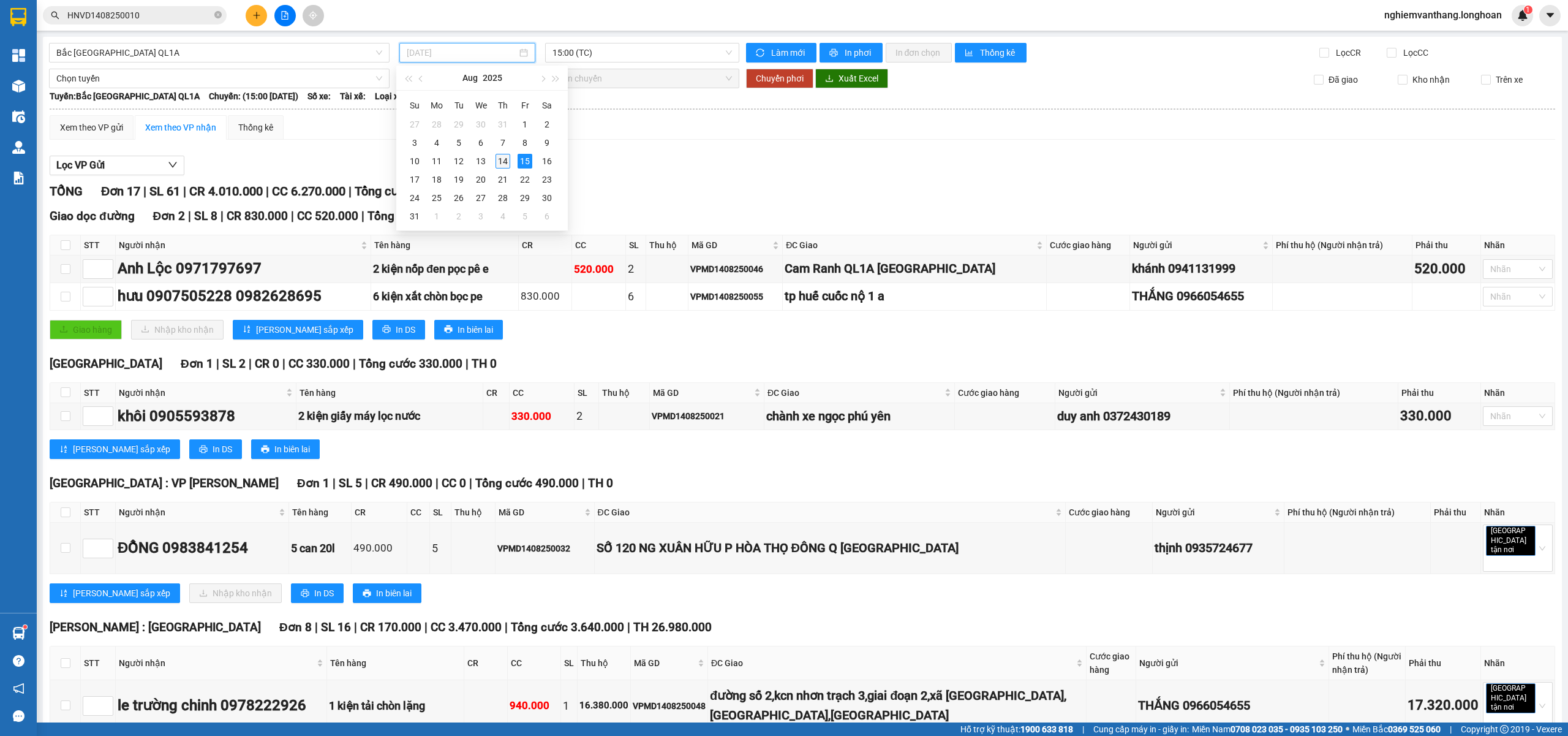
click at [498, 162] on div "14" at bounding box center [503, 161] width 15 height 15
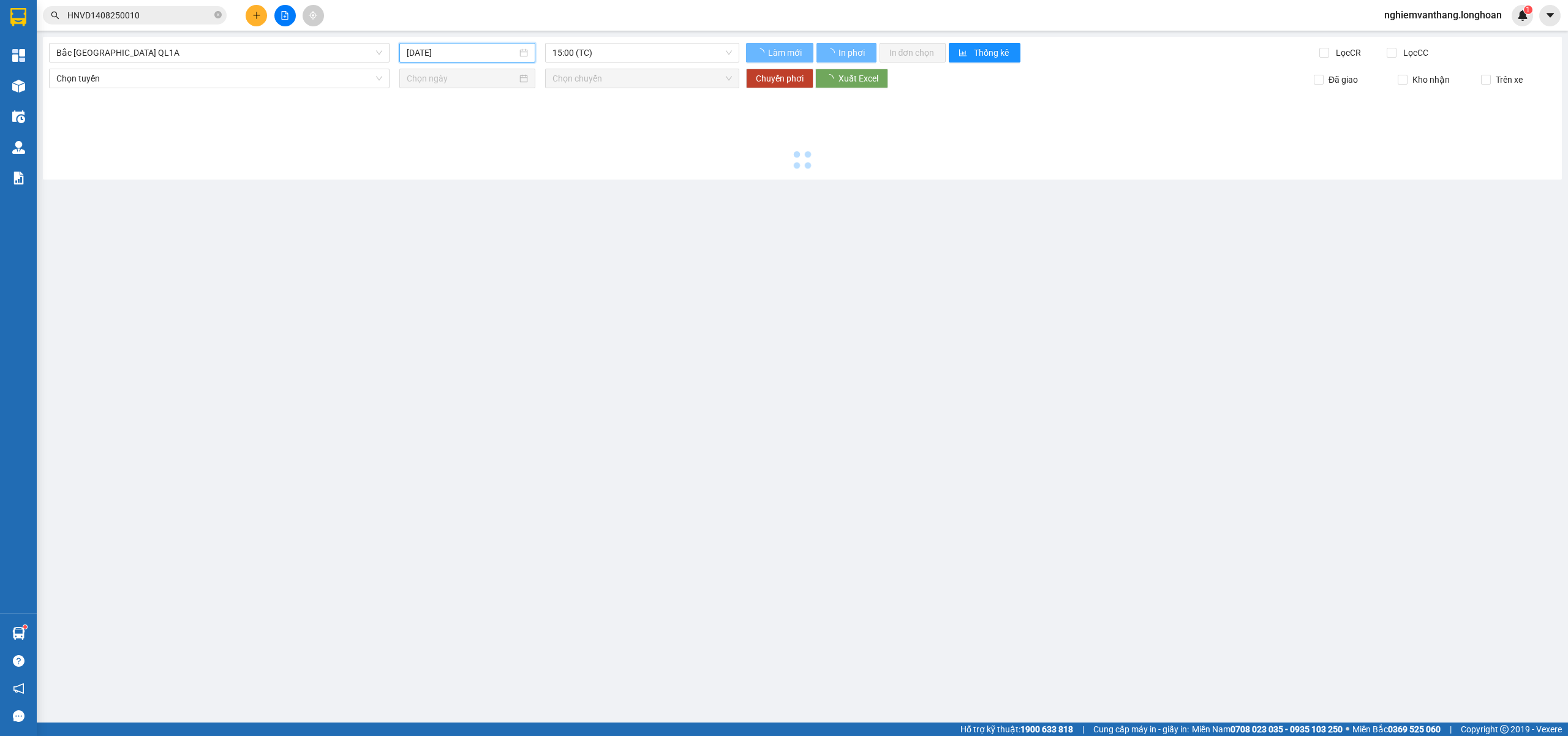
type input "[DATE]"
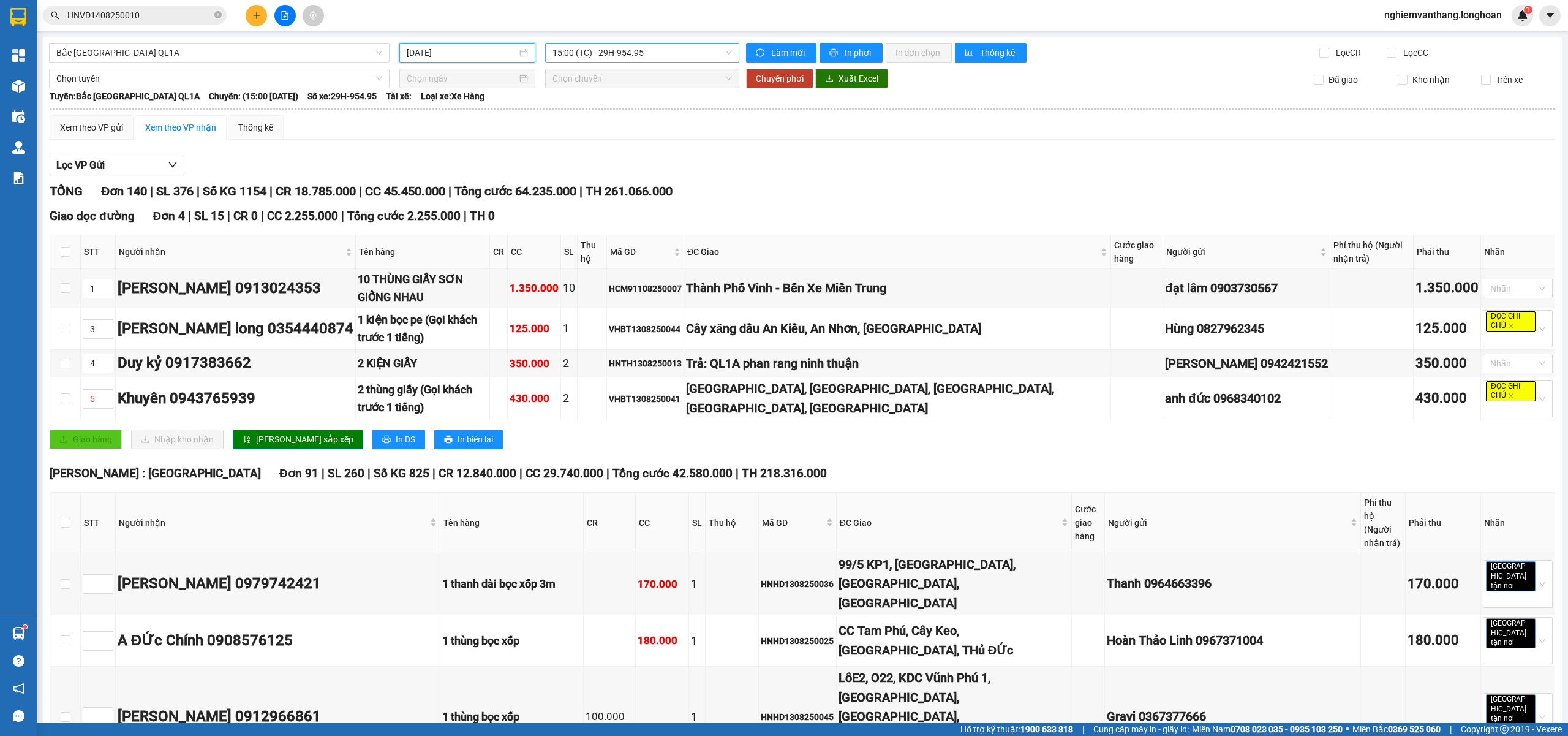
click at [608, 55] on span "15:00 (TC) - 29H-954.95" at bounding box center [642, 53] width 180 height 18
click at [596, 114] on div "20:00 (TC) - 29K-024.94" at bounding box center [596, 116] width 95 height 14
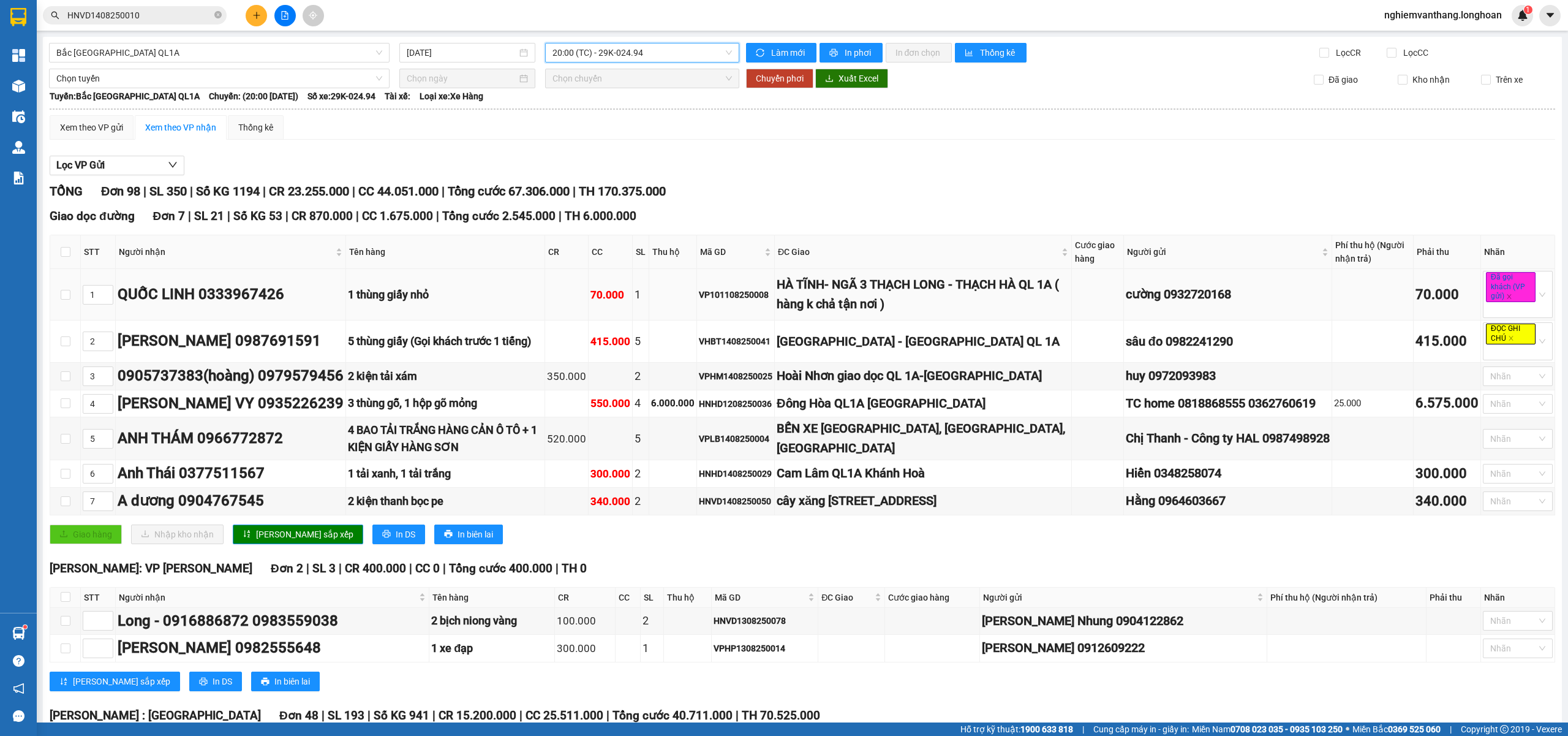
click at [58, 299] on td at bounding box center [66, 295] width 31 height 52
drag, startPoint x: 68, startPoint y: 299, endPoint x: 35, endPoint y: 326, distance: 42.6
click at [58, 316] on td at bounding box center [66, 295] width 31 height 52
drag, startPoint x: 63, startPoint y: 297, endPoint x: 267, endPoint y: 279, distance: 204.8
click at [64, 297] on input "checkbox" at bounding box center [66, 295] width 10 height 10
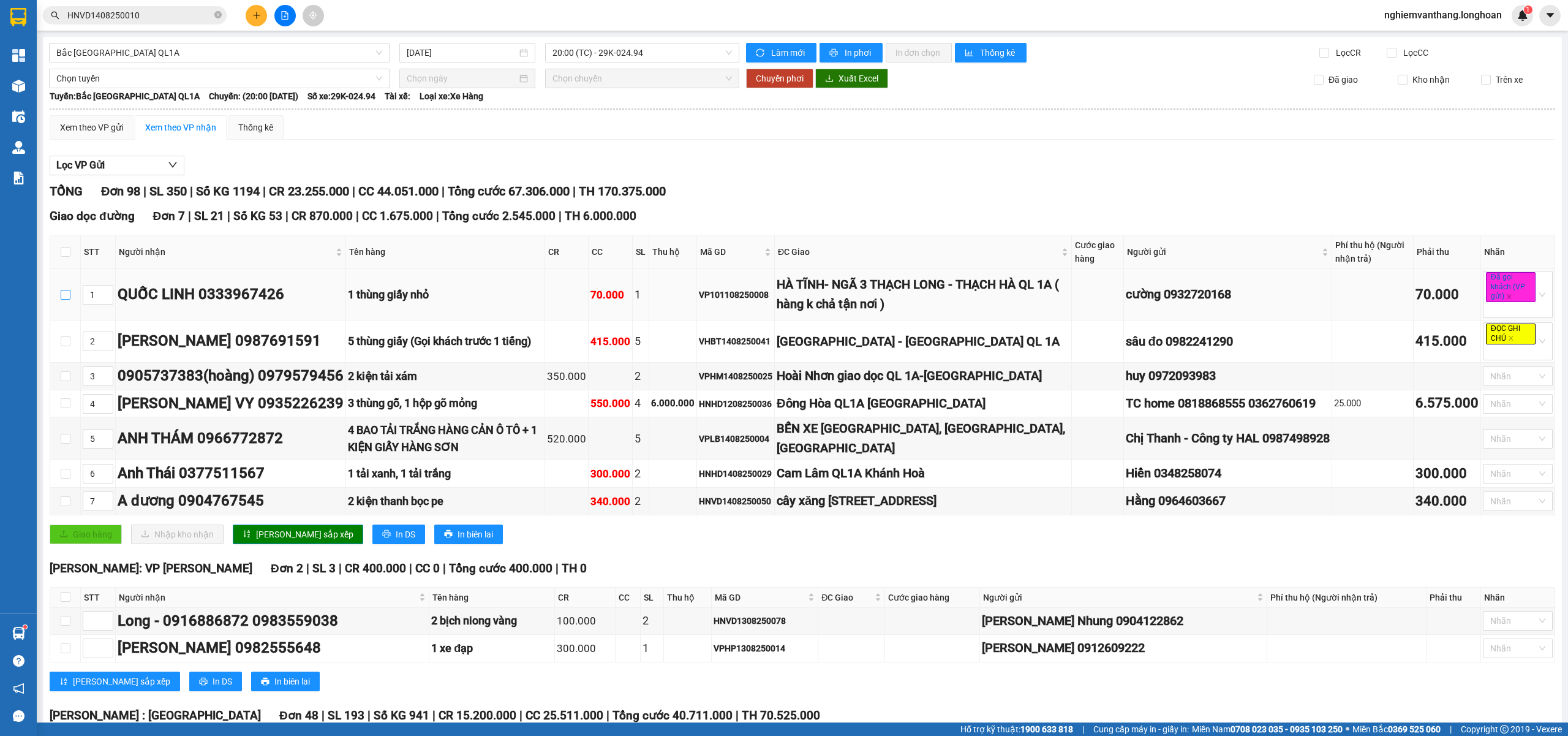
checkbox input "true"
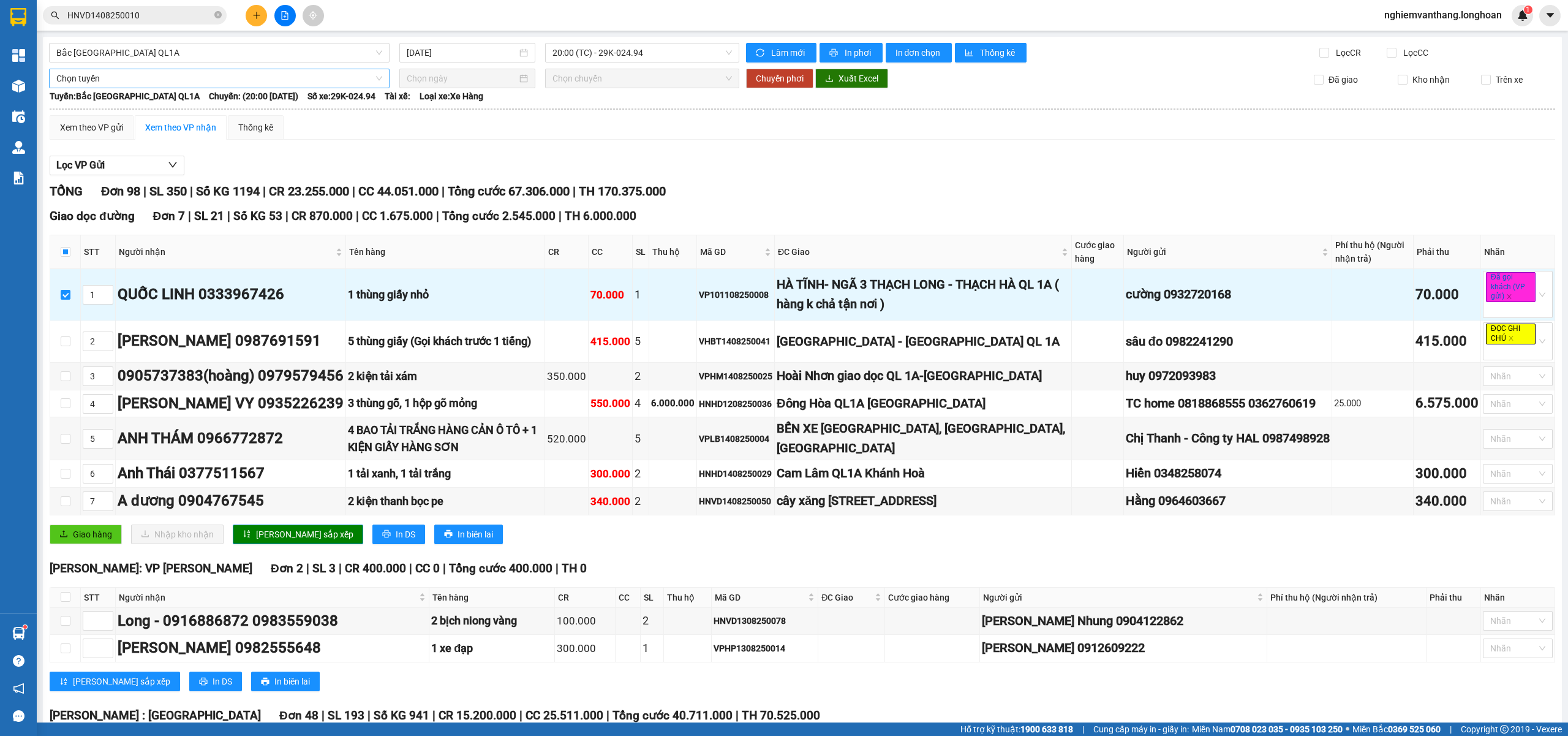
click at [116, 74] on span "Chọn tuyến" at bounding box center [220, 78] width 326 height 18
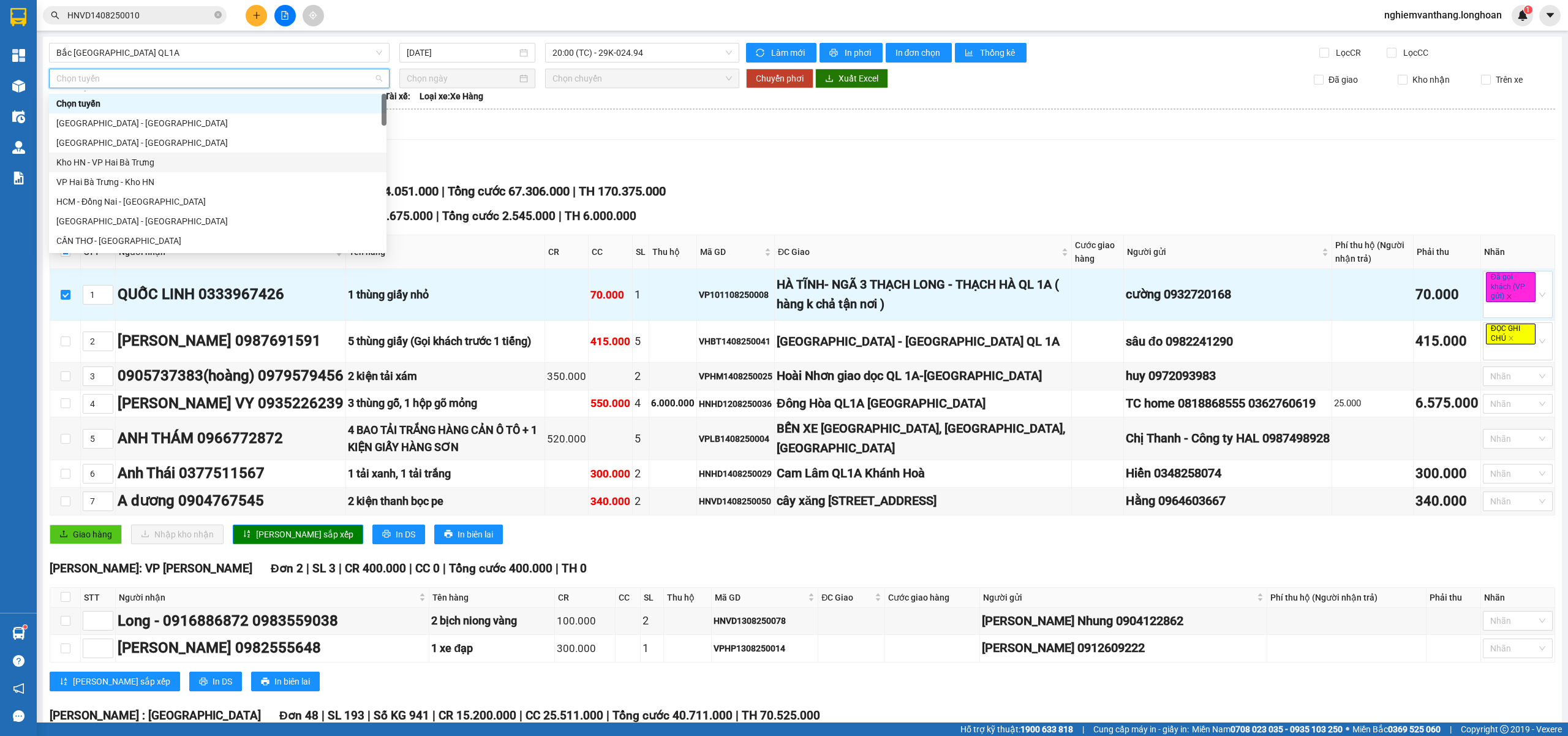
scroll to position [804, 0]
click at [114, 169] on div "Bắc [GEOGRAPHIC_DATA] QL1A" at bounding box center [218, 162] width 338 height 20
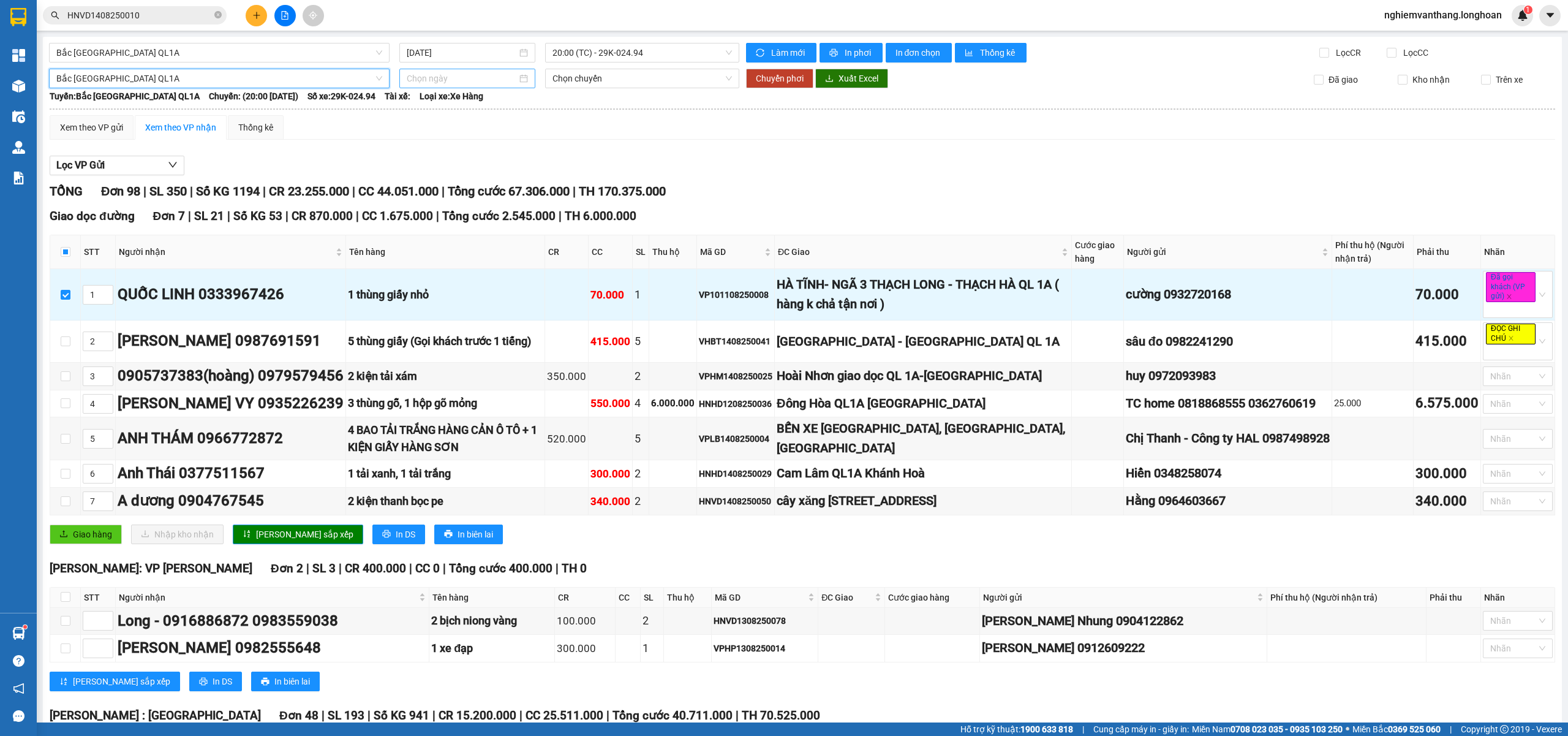
click at [462, 77] on input at bounding box center [462, 78] width 110 height 14
type input "02/08/2025"
type input "15/08/2025"
click at [530, 189] on div "15" at bounding box center [525, 187] width 15 height 15
type input "15/08/2025"
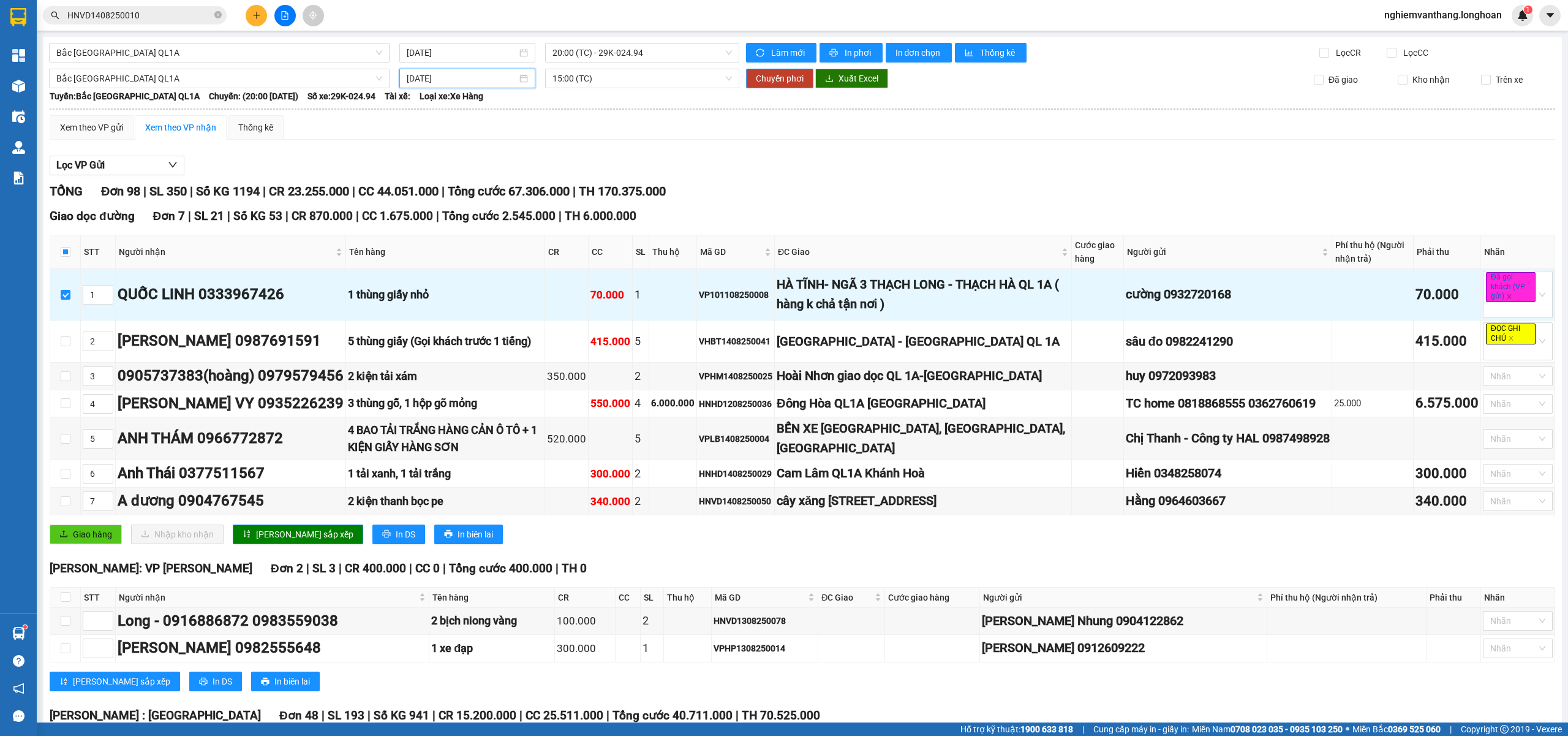
click at [767, 78] on span "Chuyển phơi" at bounding box center [780, 78] width 48 height 14
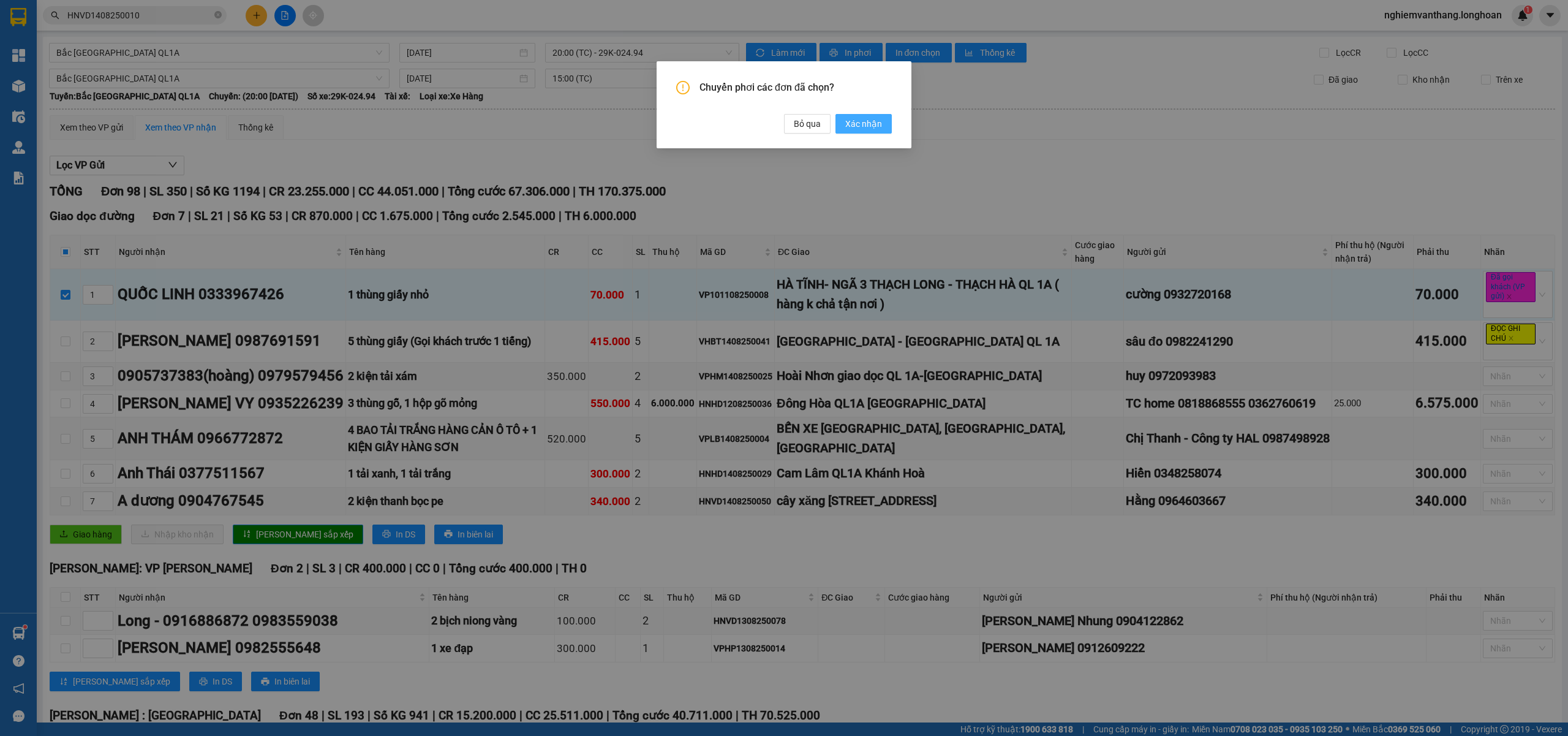
click at [856, 126] on span "Xác nhận" at bounding box center [864, 124] width 37 height 14
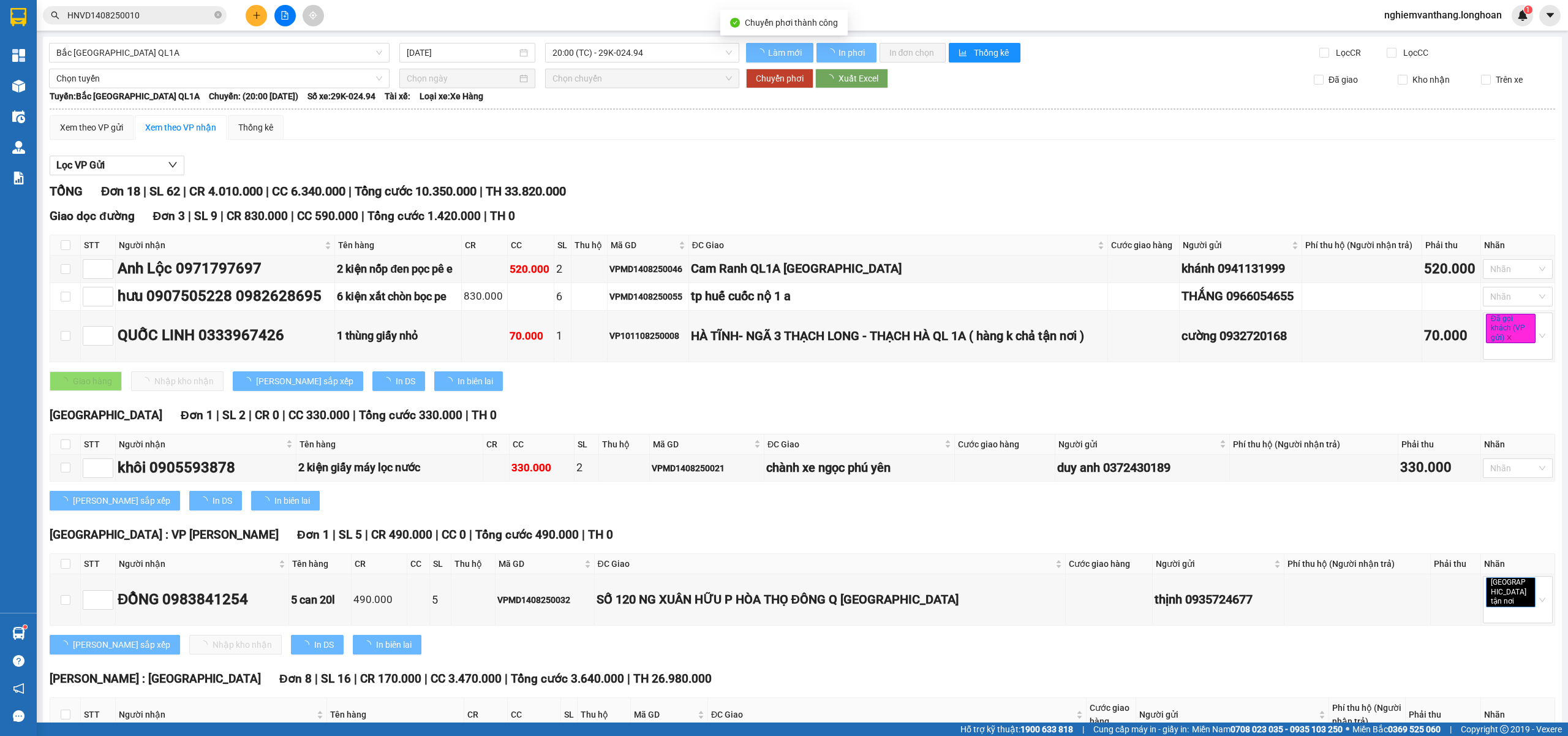
checkbox input "false"
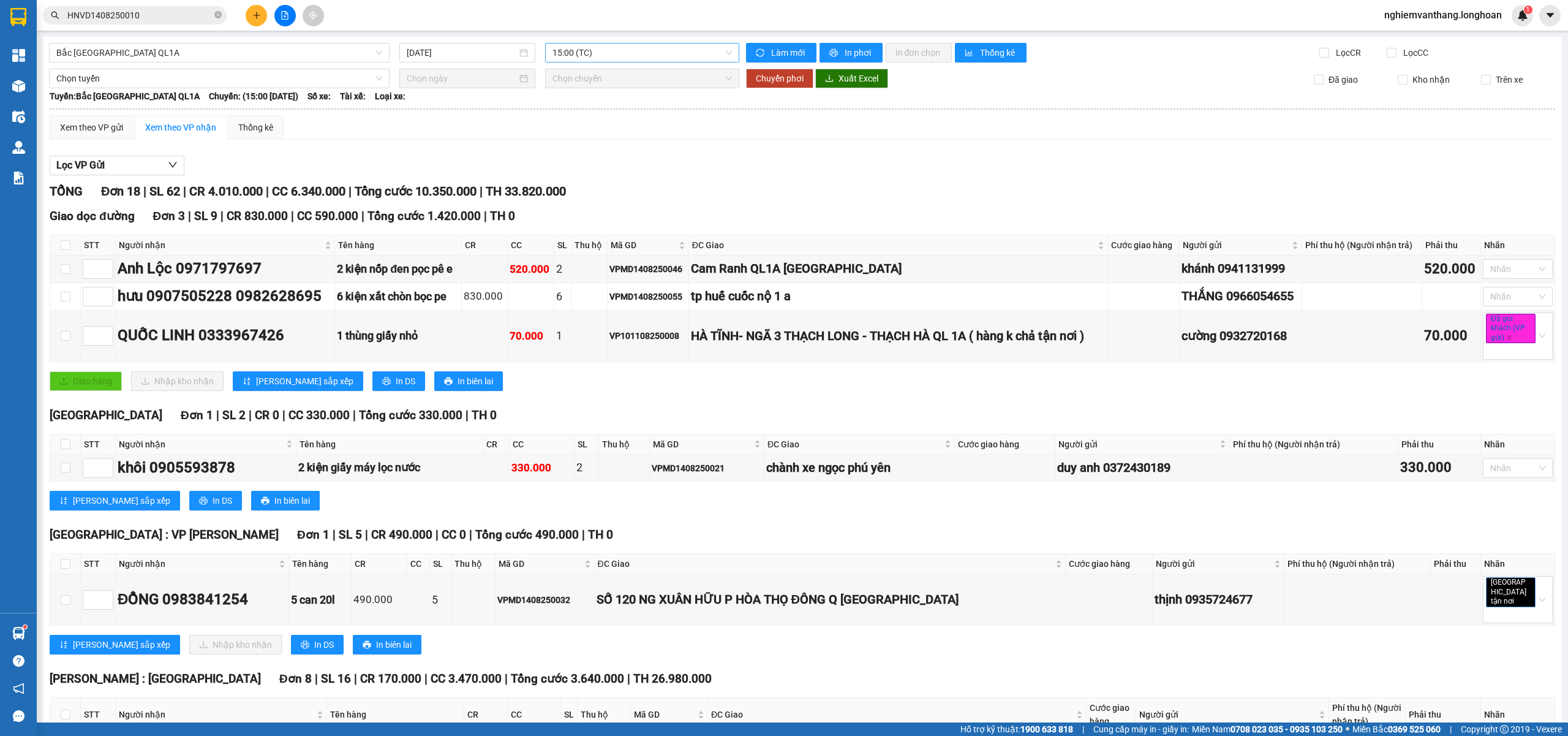
click at [574, 50] on span "15:00 (TC)" at bounding box center [642, 53] width 180 height 18
click at [473, 46] on input "15/08/2025" at bounding box center [462, 53] width 110 height 14
click at [502, 160] on div "14" at bounding box center [503, 161] width 15 height 15
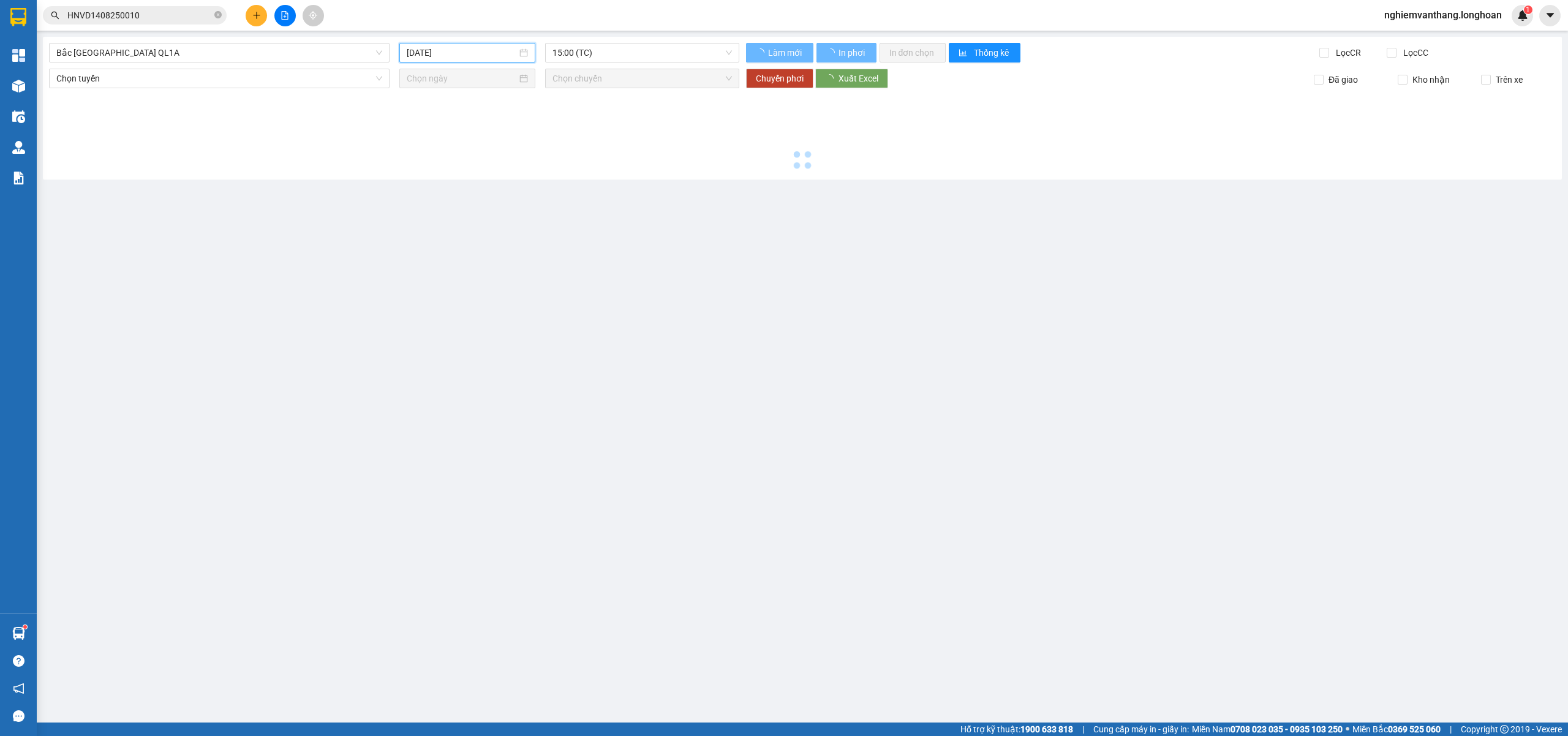
type input "[DATE]"
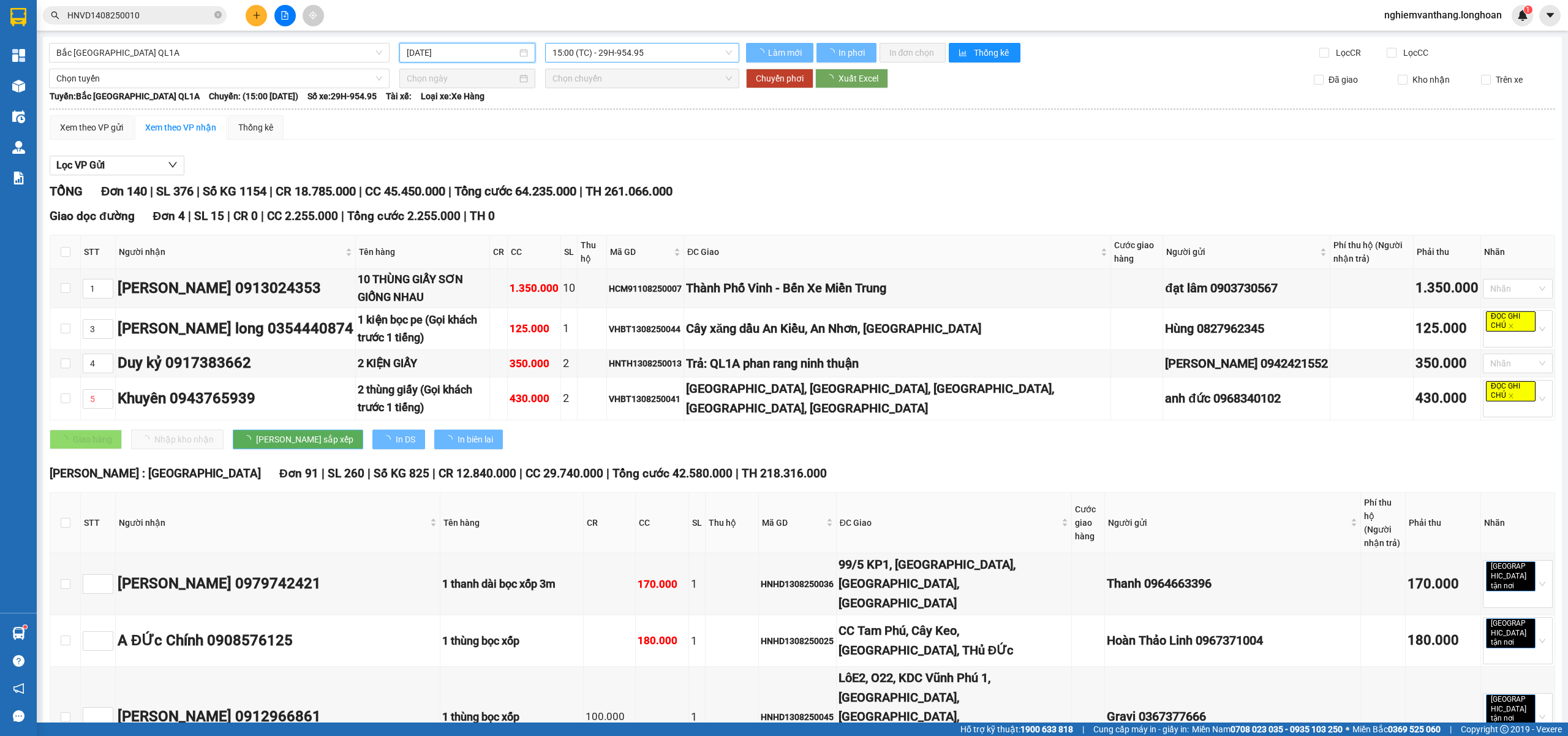
click at [630, 52] on span "15:00 (TC) - 29H-954.95" at bounding box center [642, 53] width 180 height 18
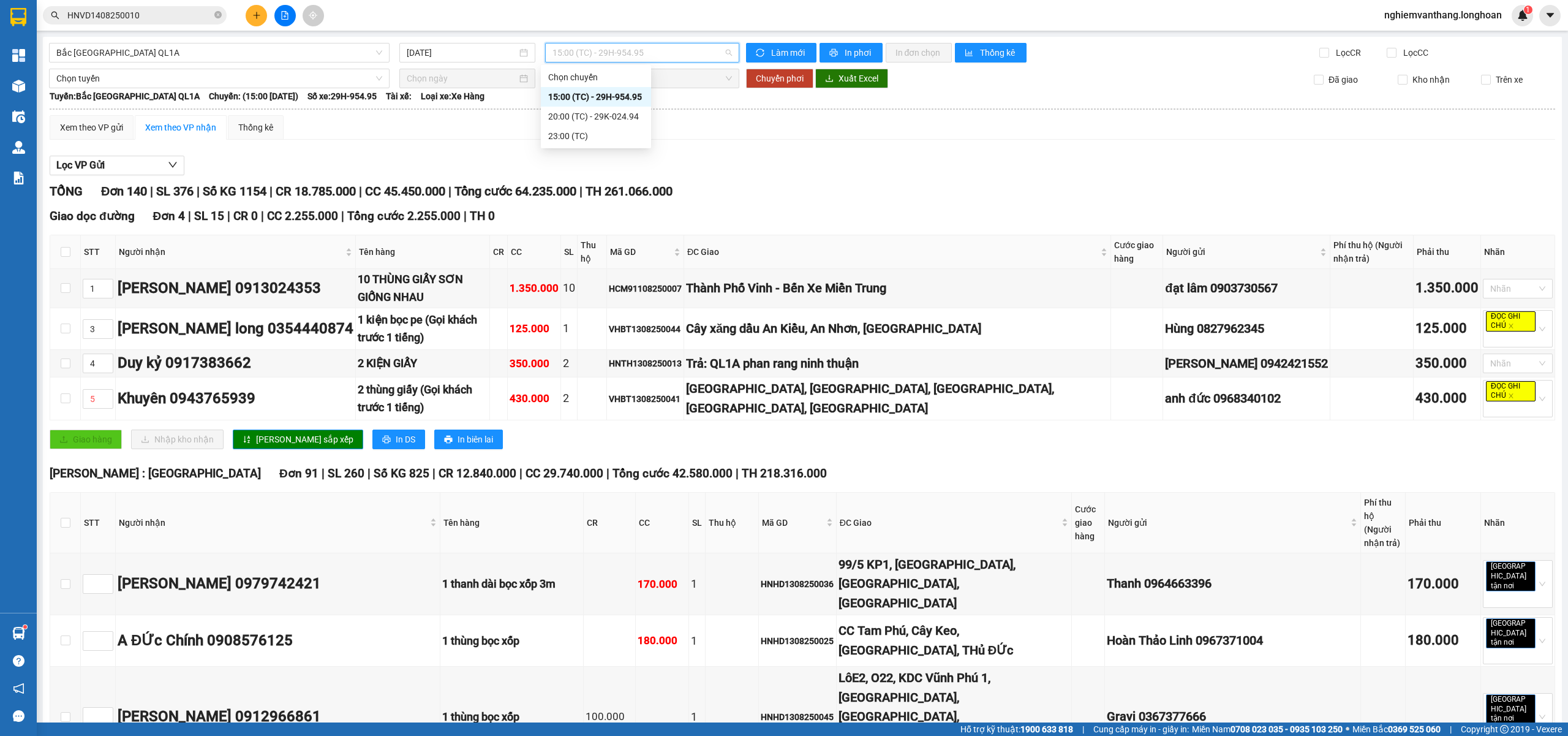
click at [594, 116] on div "20:00 (TC) - 29K-024.94" at bounding box center [596, 116] width 95 height 14
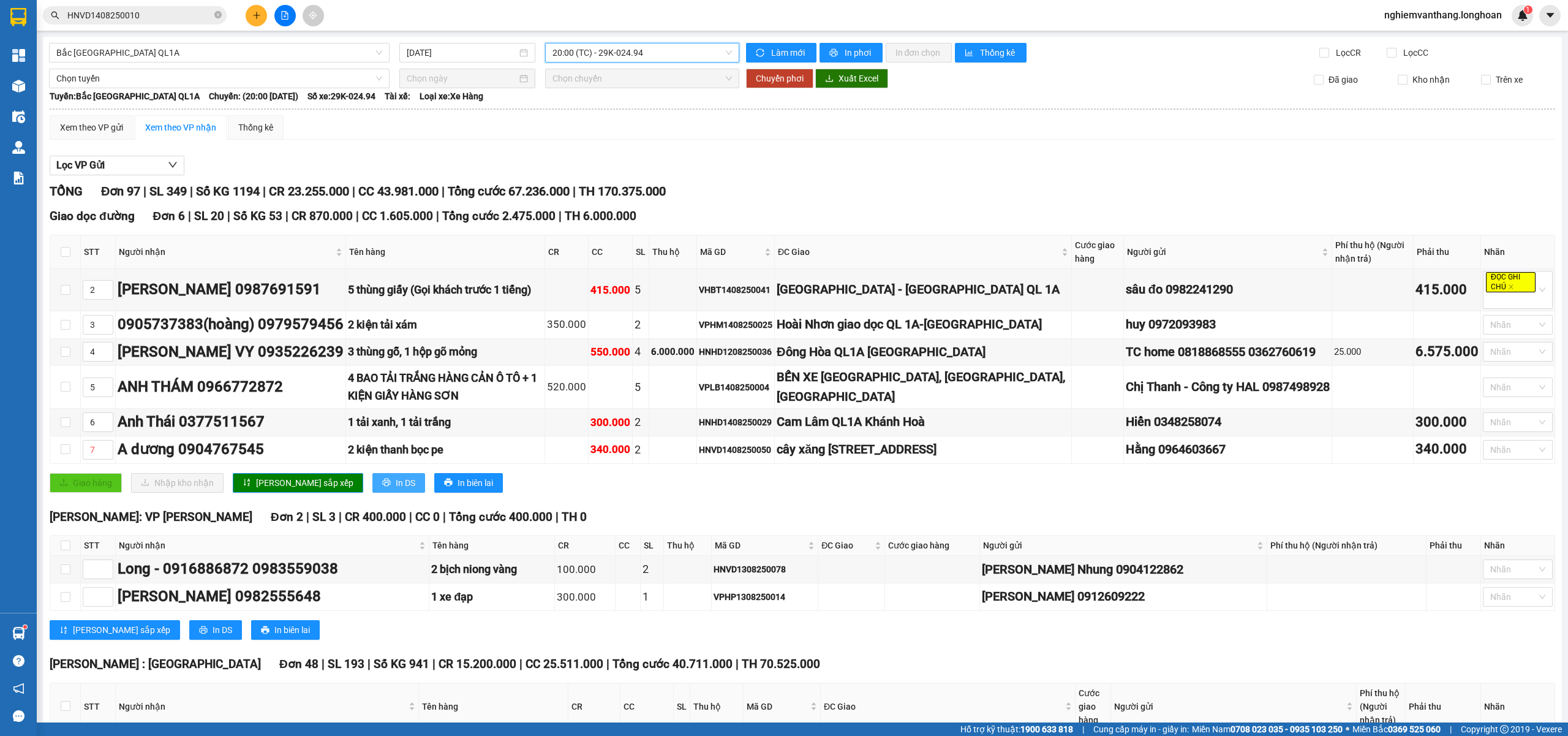
click at [396, 489] on span "In DS" at bounding box center [406, 482] width 20 height 14
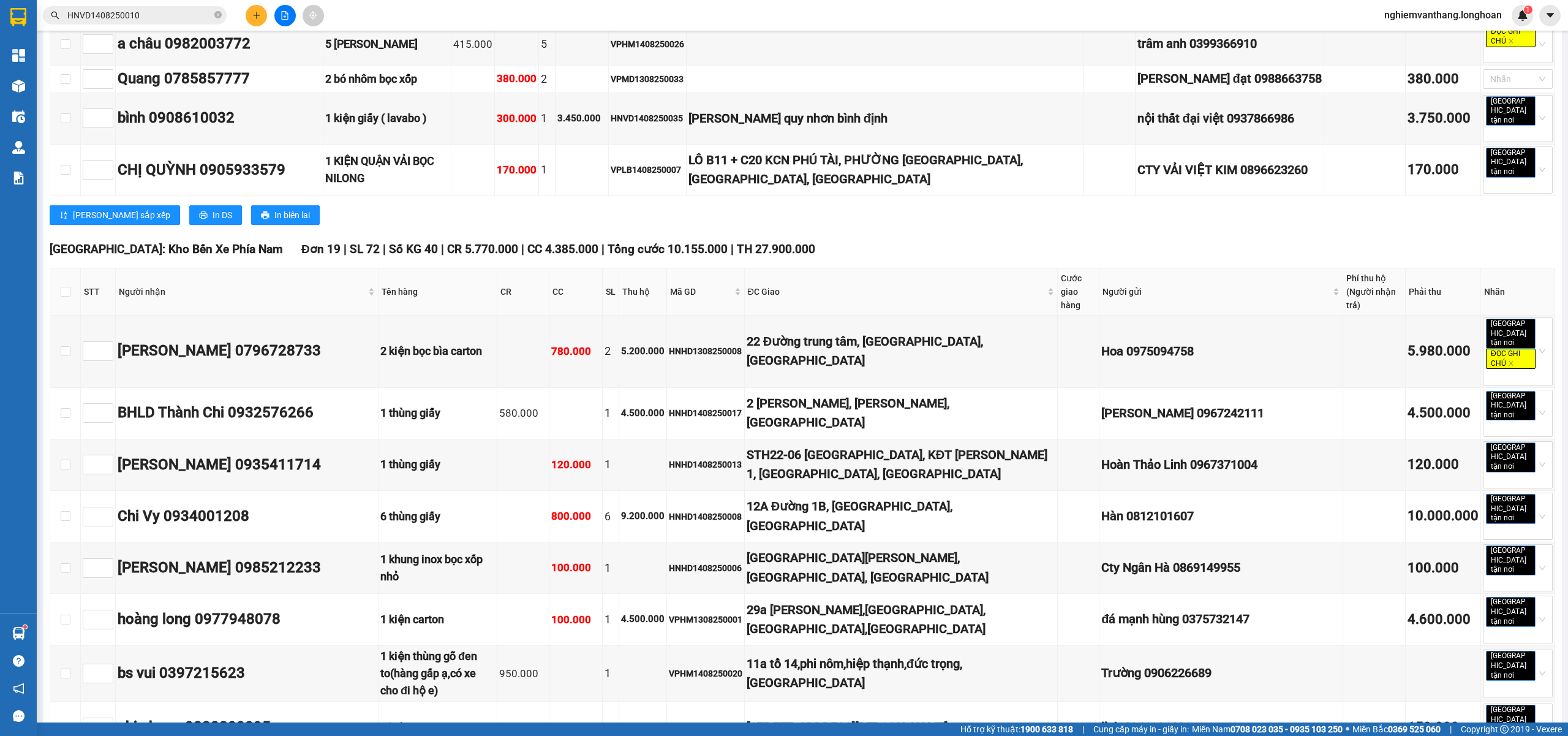
scroll to position [3602, 0]
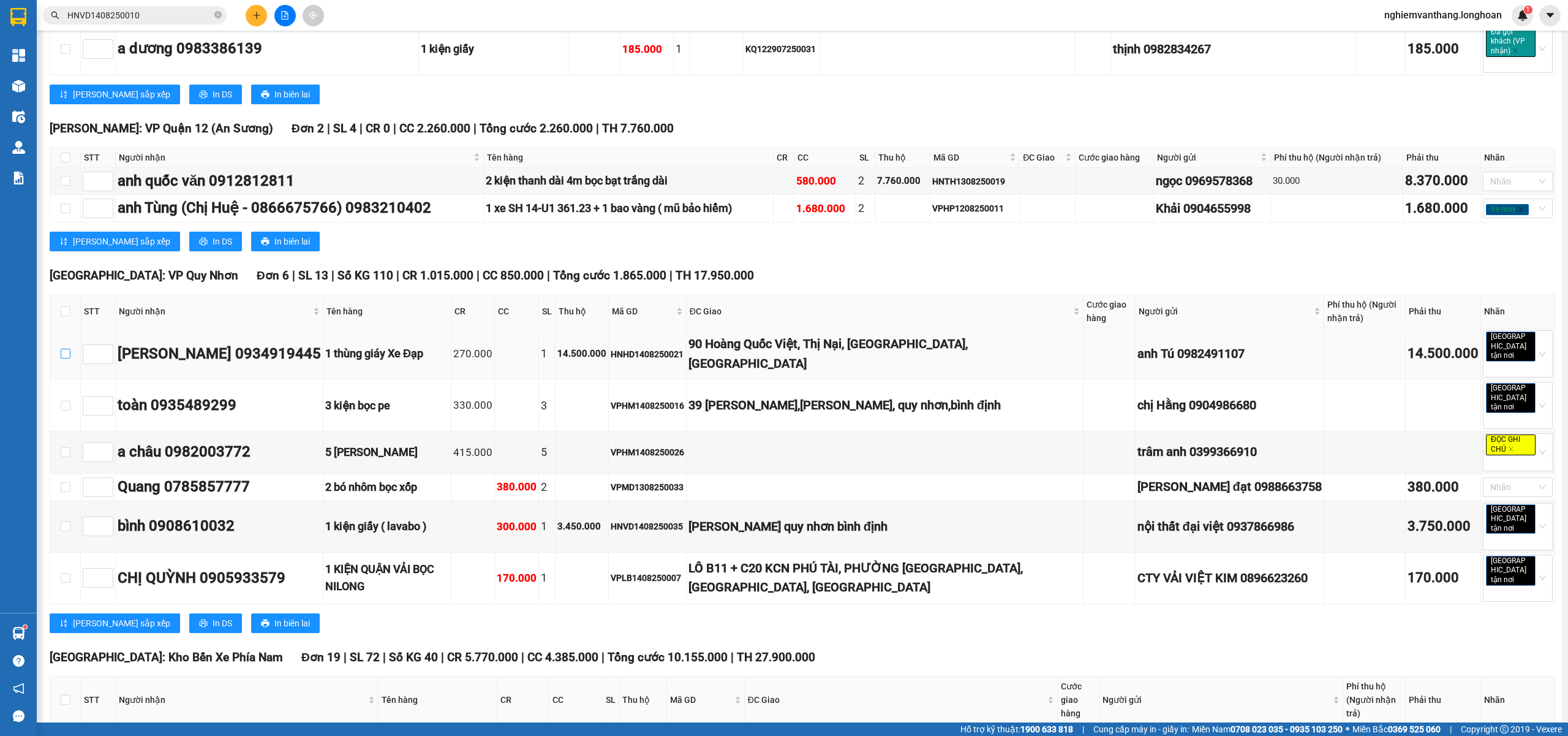
click at [65, 348] on input "checkbox" at bounding box center [66, 353] width 10 height 10
checkbox input "true"
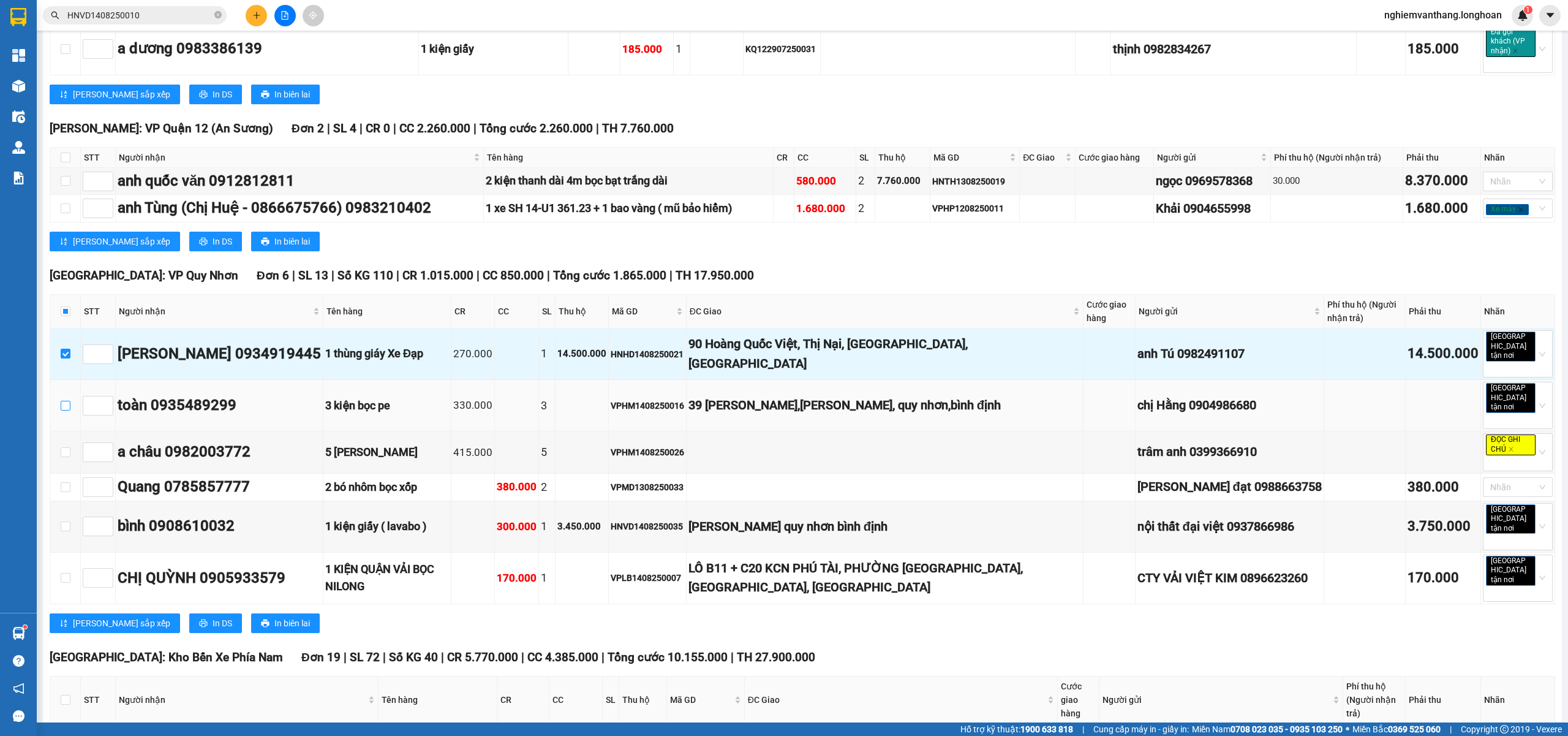
click at [65, 401] on input "checkbox" at bounding box center [66, 406] width 10 height 10
checkbox input "true"
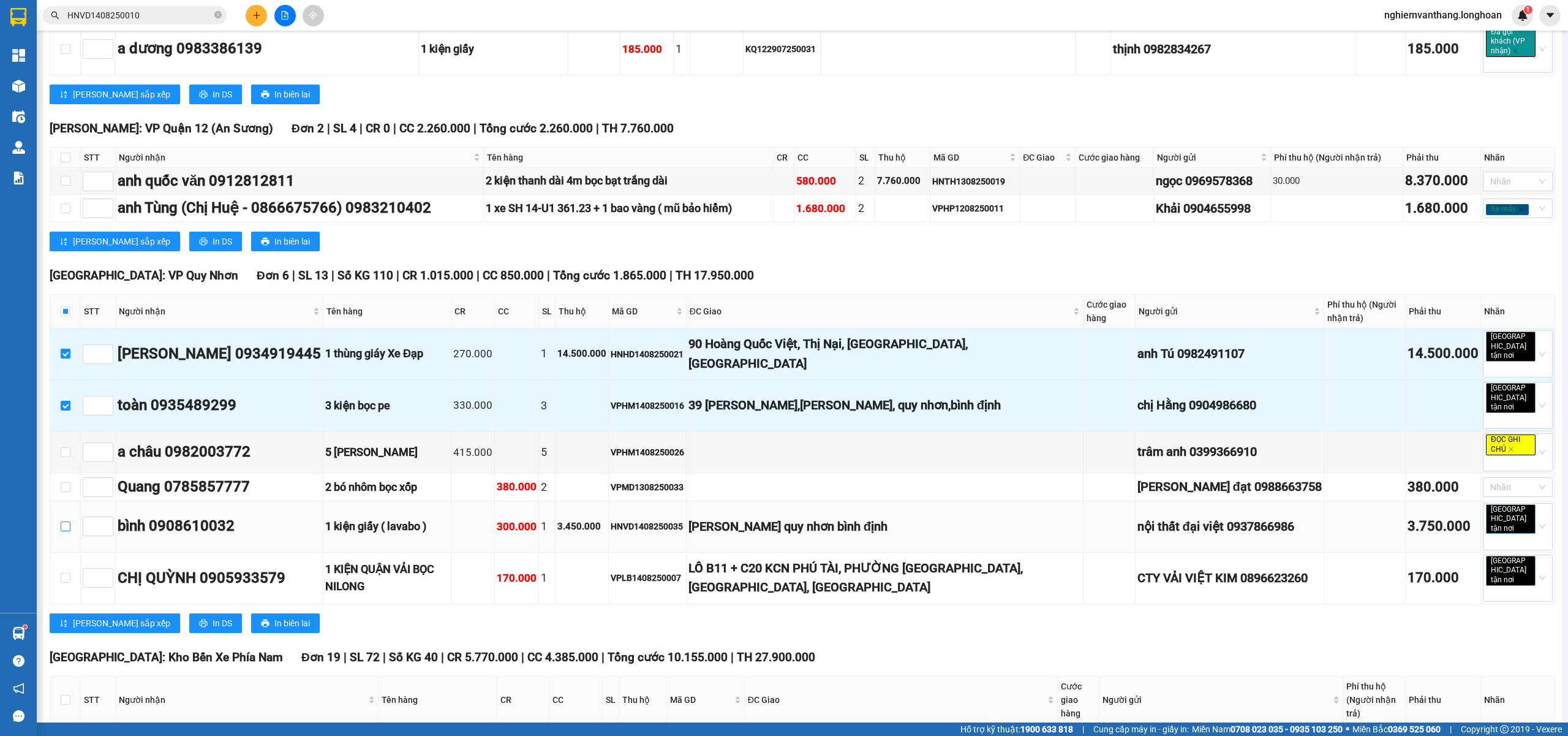
click at [68, 521] on input "checkbox" at bounding box center [66, 526] width 10 height 10
checkbox input "true"
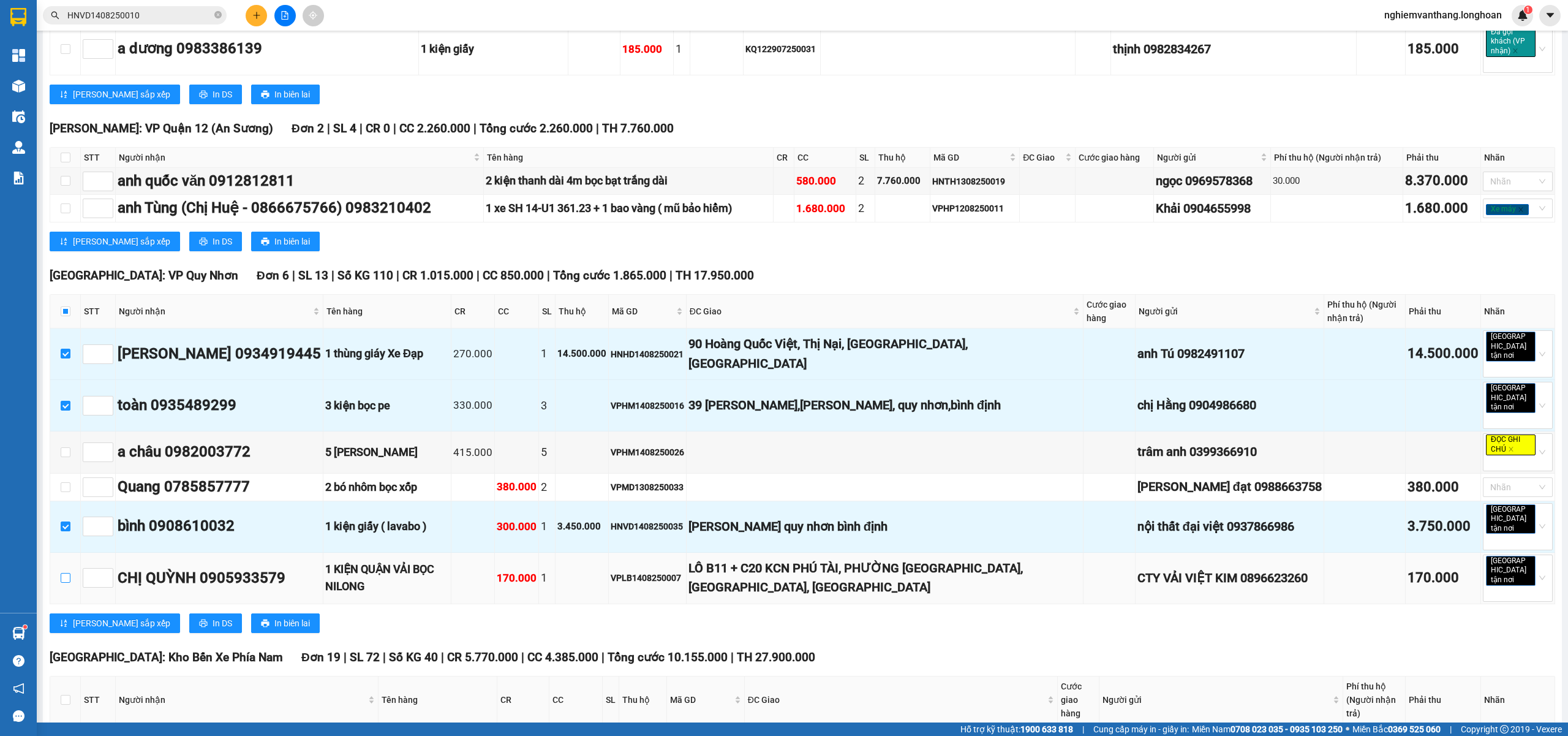
click at [64, 573] on input "checkbox" at bounding box center [66, 578] width 10 height 10
checkbox input "true"
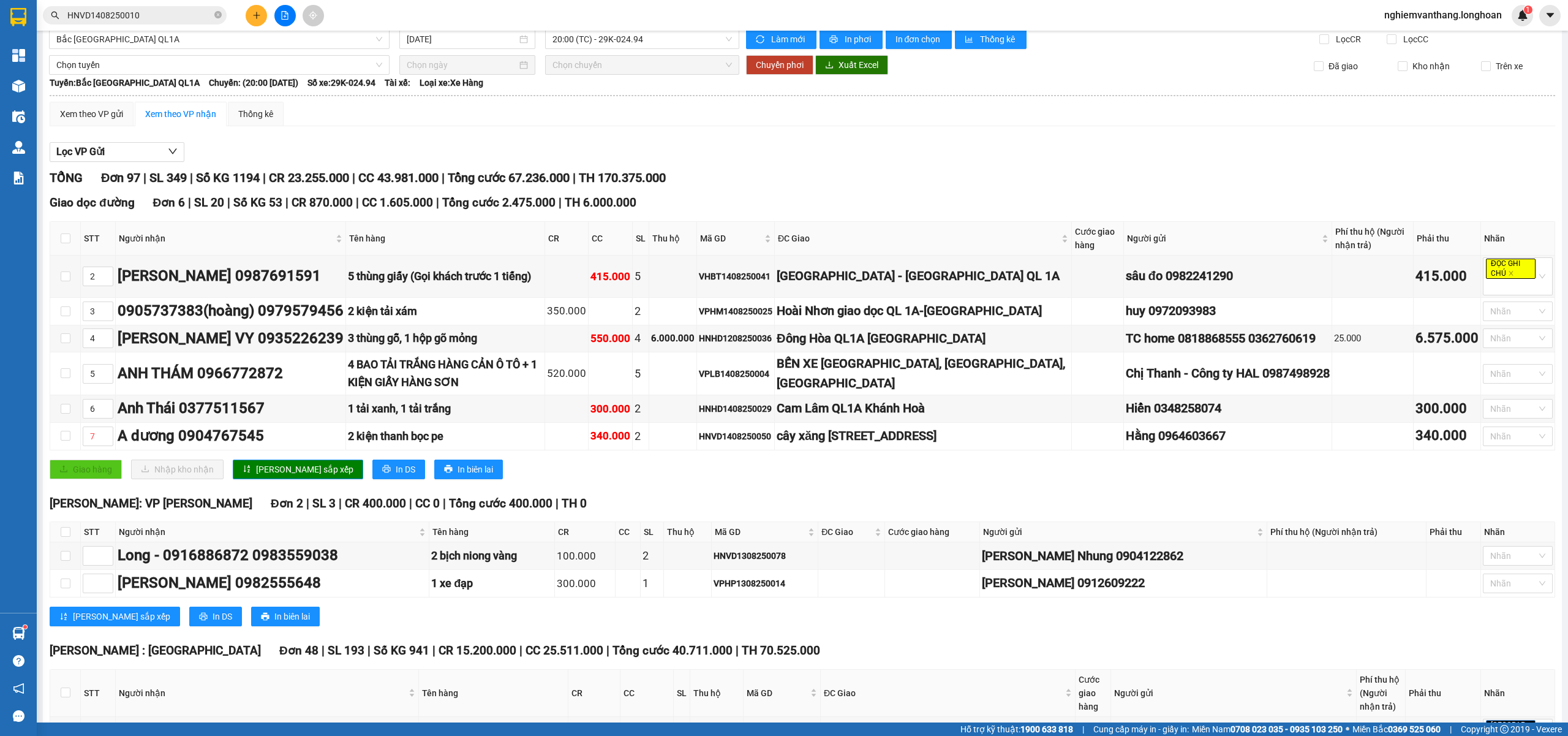
scroll to position [0, 0]
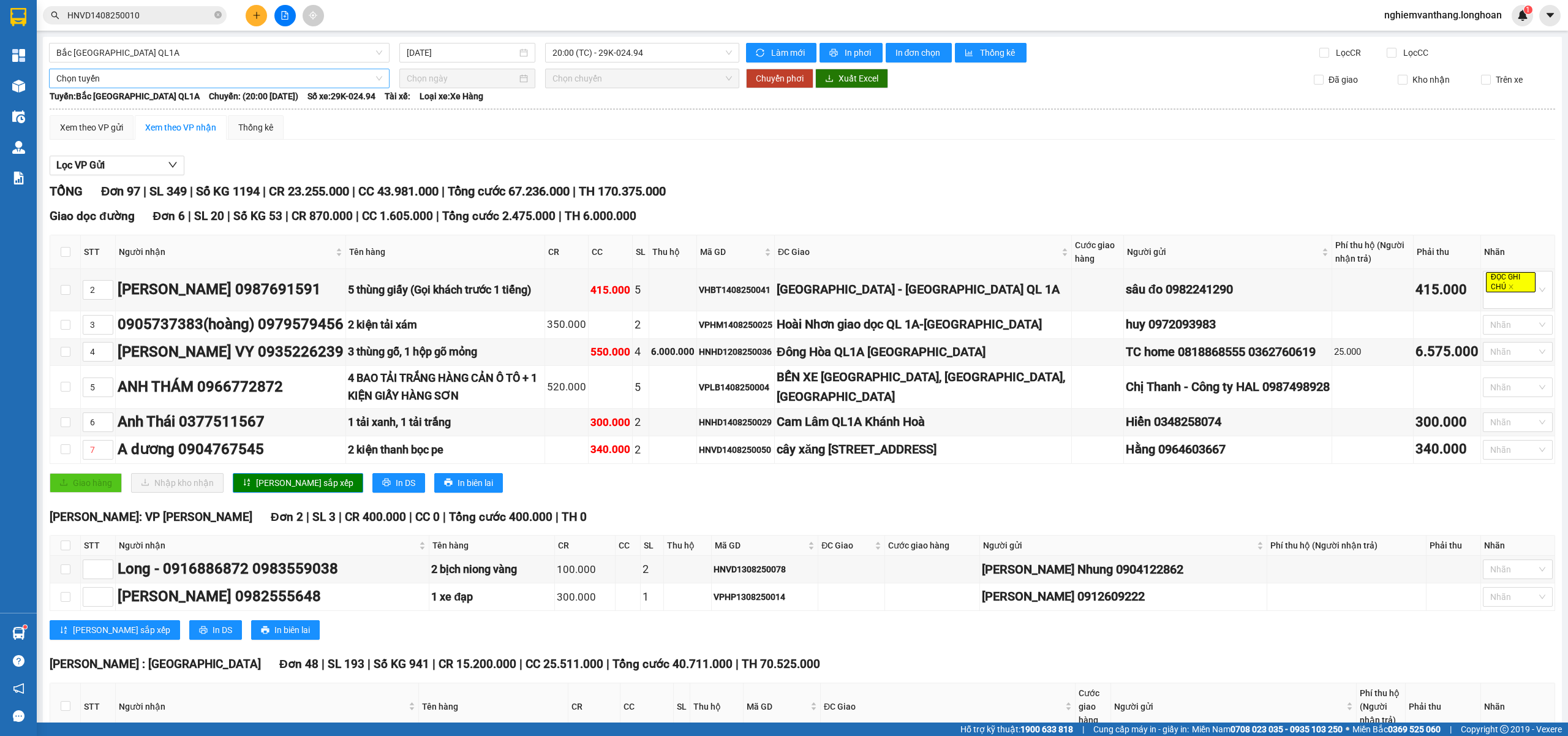
click at [121, 81] on span "Chọn tuyến" at bounding box center [220, 78] width 326 height 18
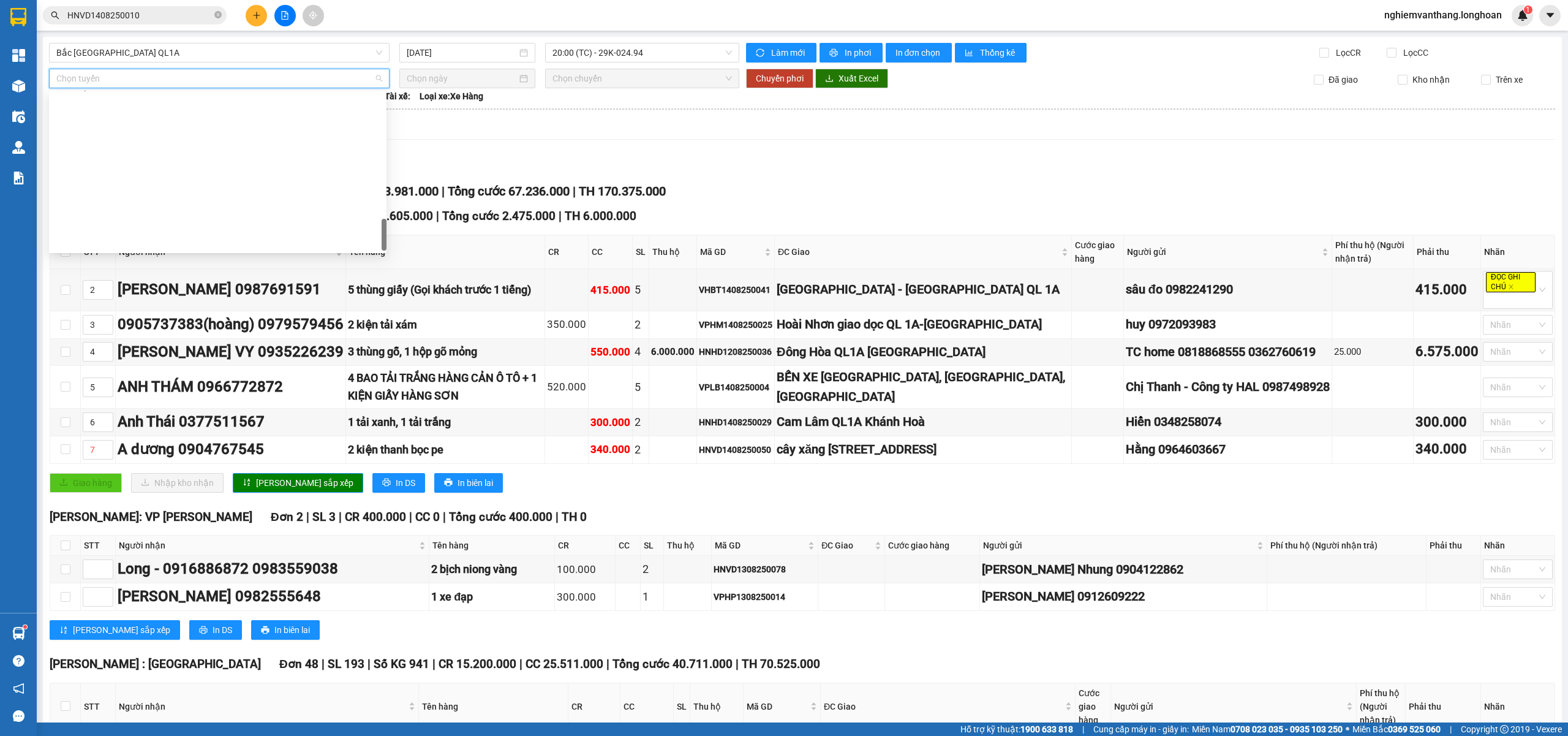
scroll to position [804, 0]
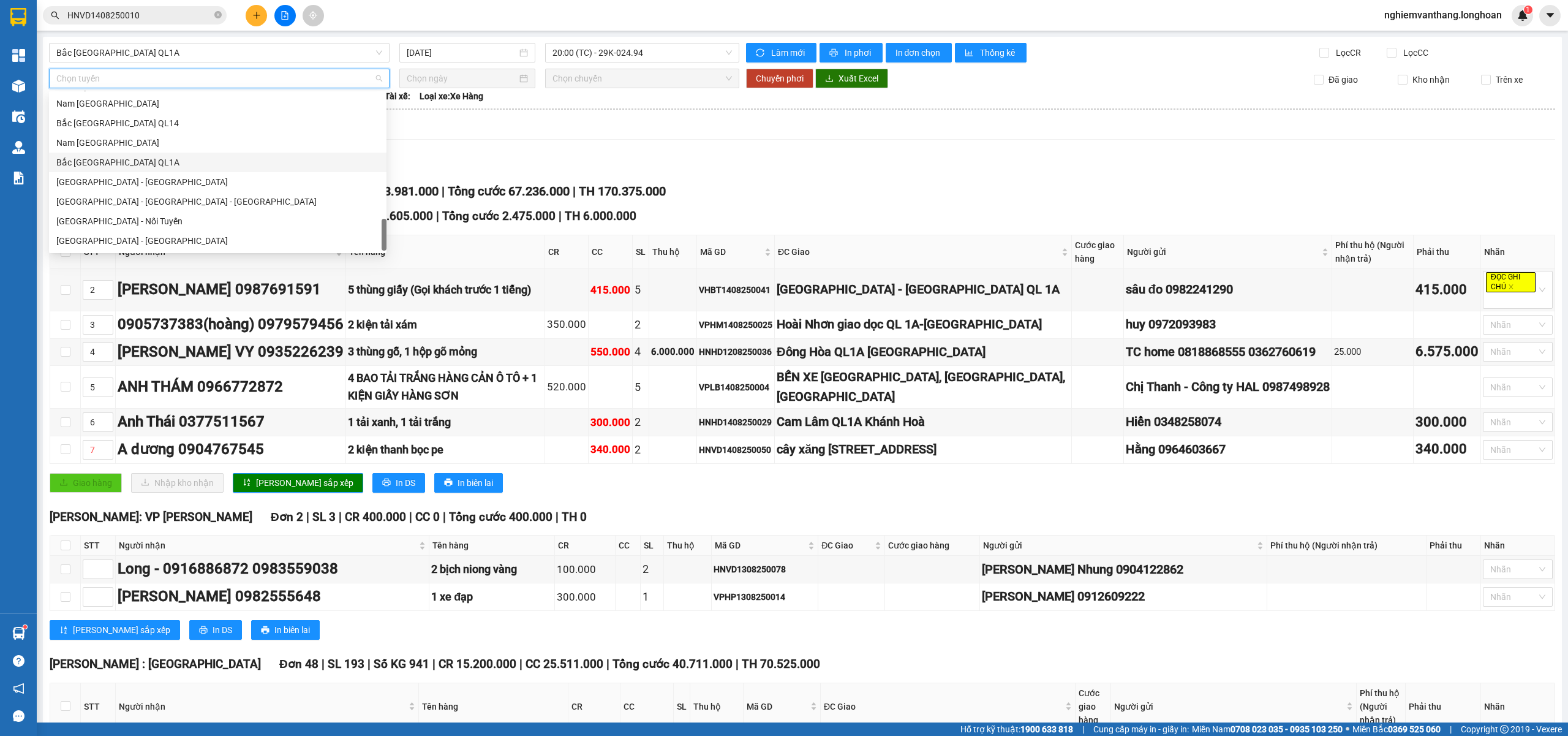
click at [109, 162] on div "Bắc [GEOGRAPHIC_DATA] QL1A" at bounding box center [218, 162] width 323 height 14
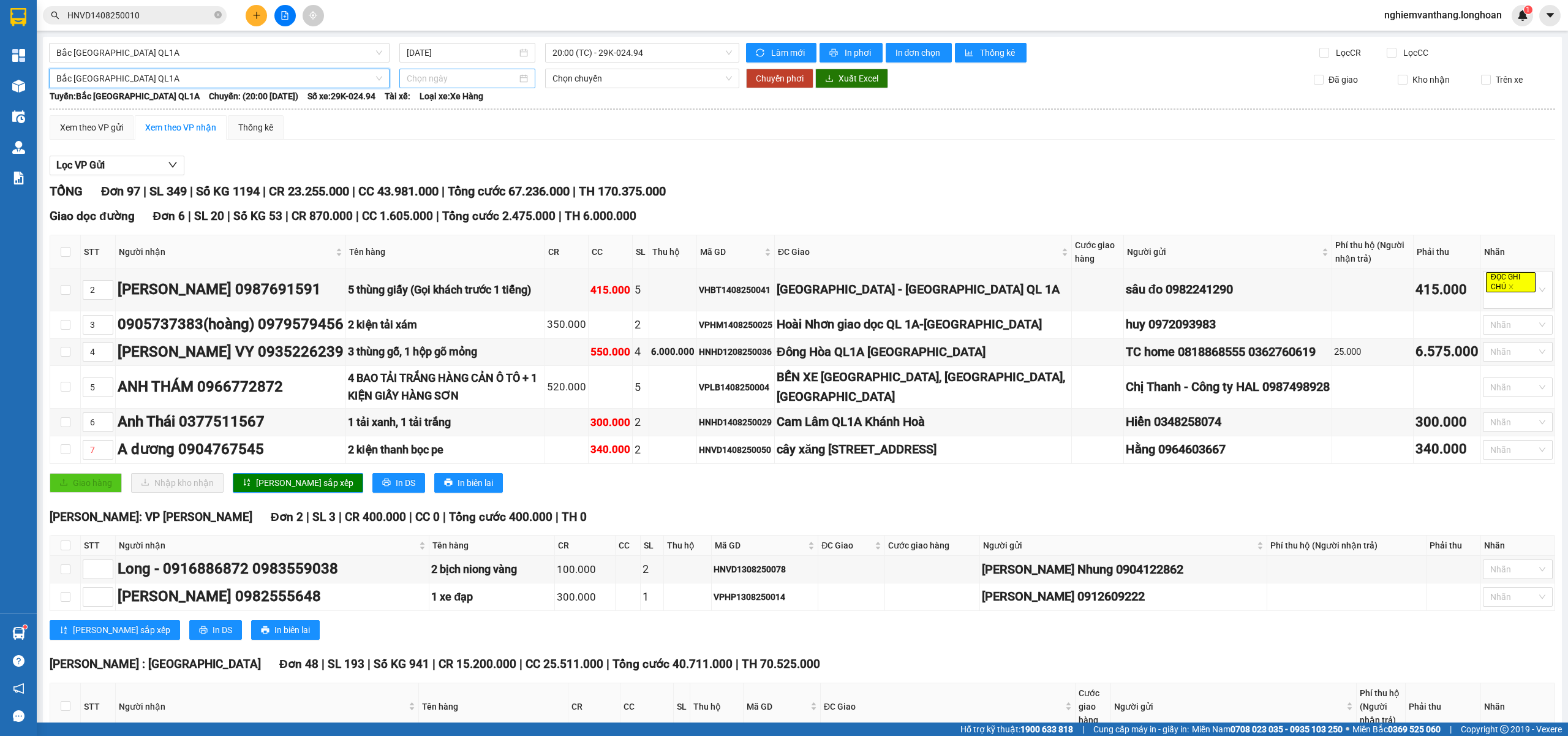
click at [439, 73] on input at bounding box center [462, 78] width 110 height 14
type input "[DATE]"
click at [503, 184] on div "14" at bounding box center [503, 187] width 15 height 15
type input "[DATE]"
click at [578, 79] on span "15:00 (TC) - 29H-954.95" at bounding box center [642, 78] width 180 height 18
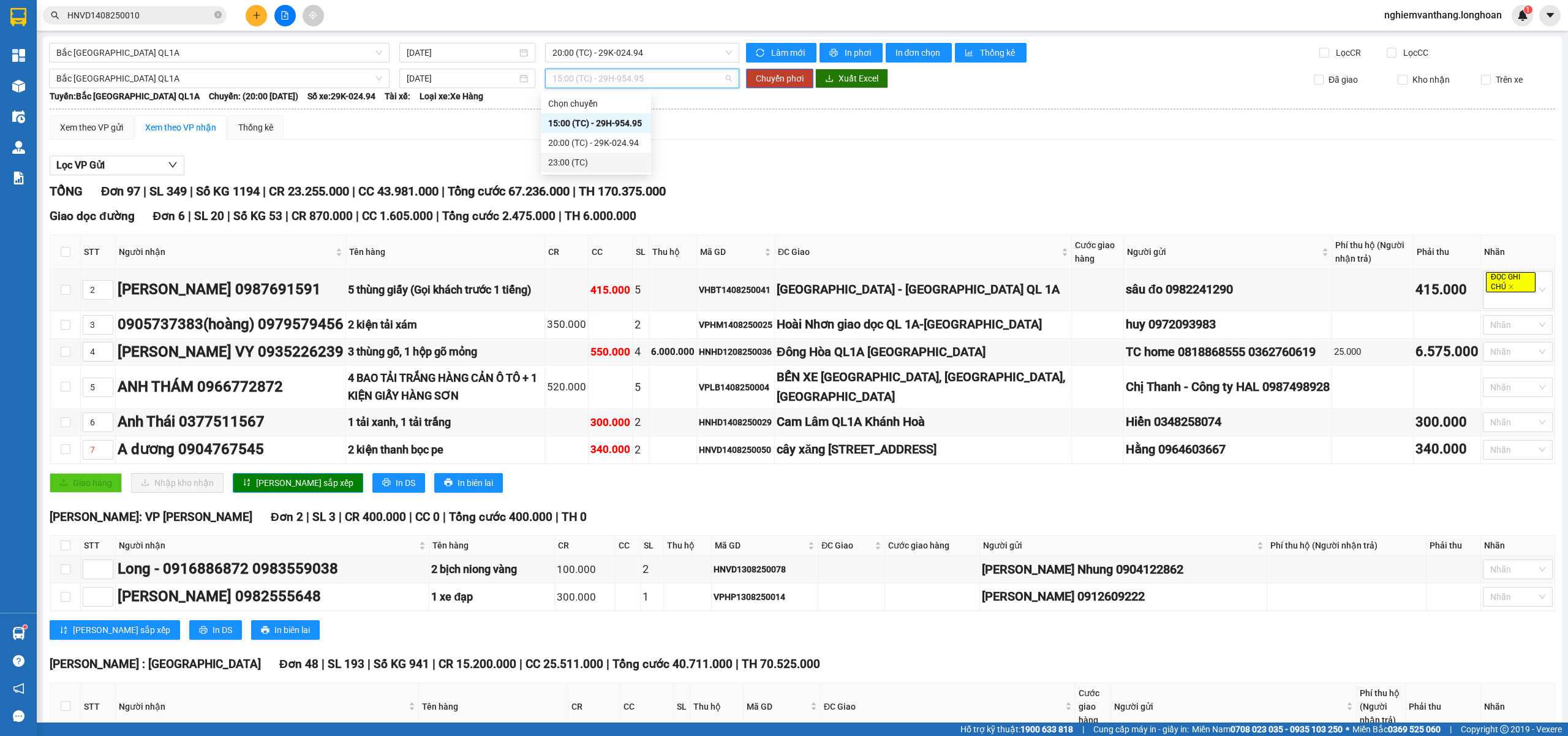
click at [564, 161] on div "23:00 (TC)" at bounding box center [596, 162] width 95 height 14
click at [752, 68] on button "Chuyển phơi" at bounding box center [780, 78] width 68 height 20
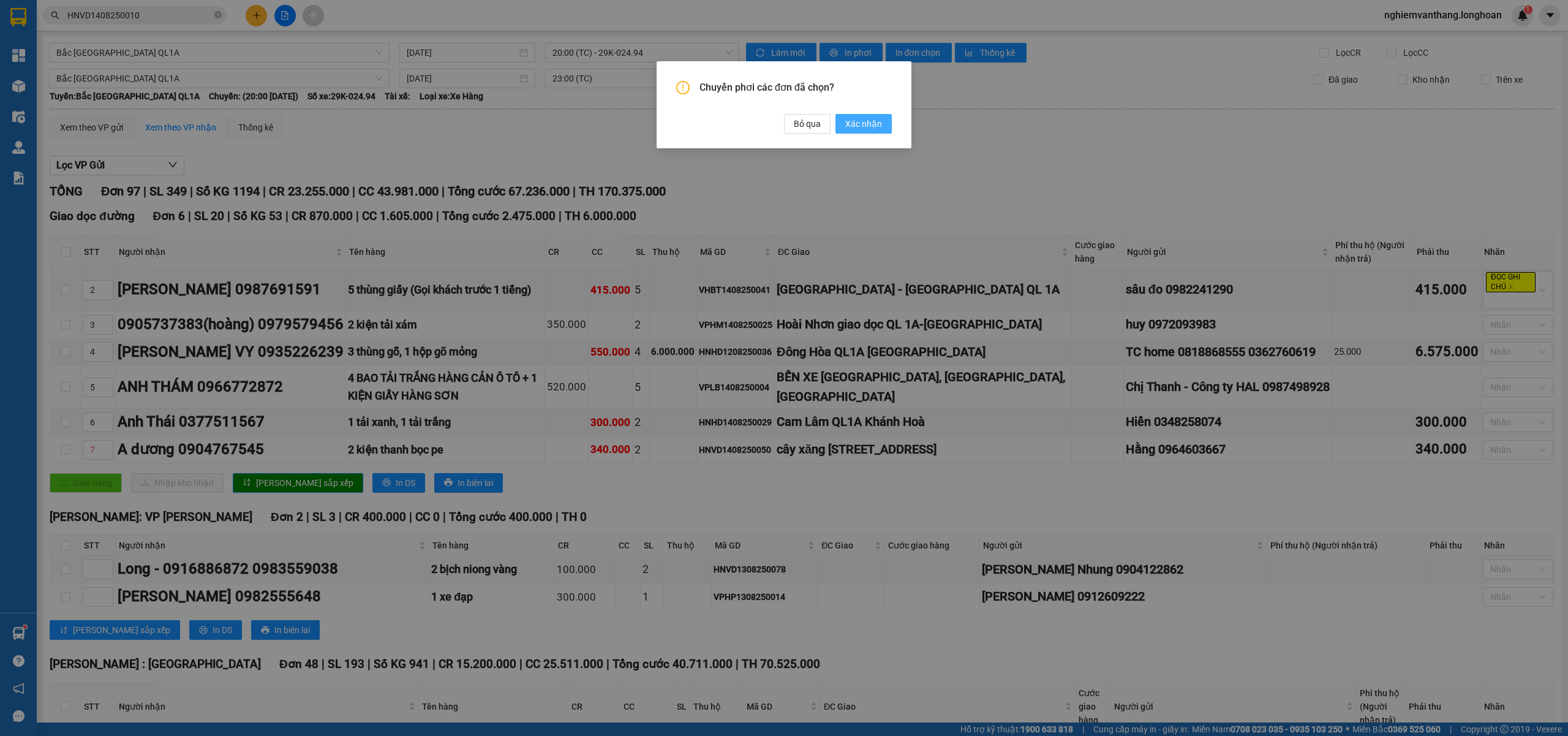
click at [871, 126] on span "Xác nhận" at bounding box center [864, 124] width 37 height 14
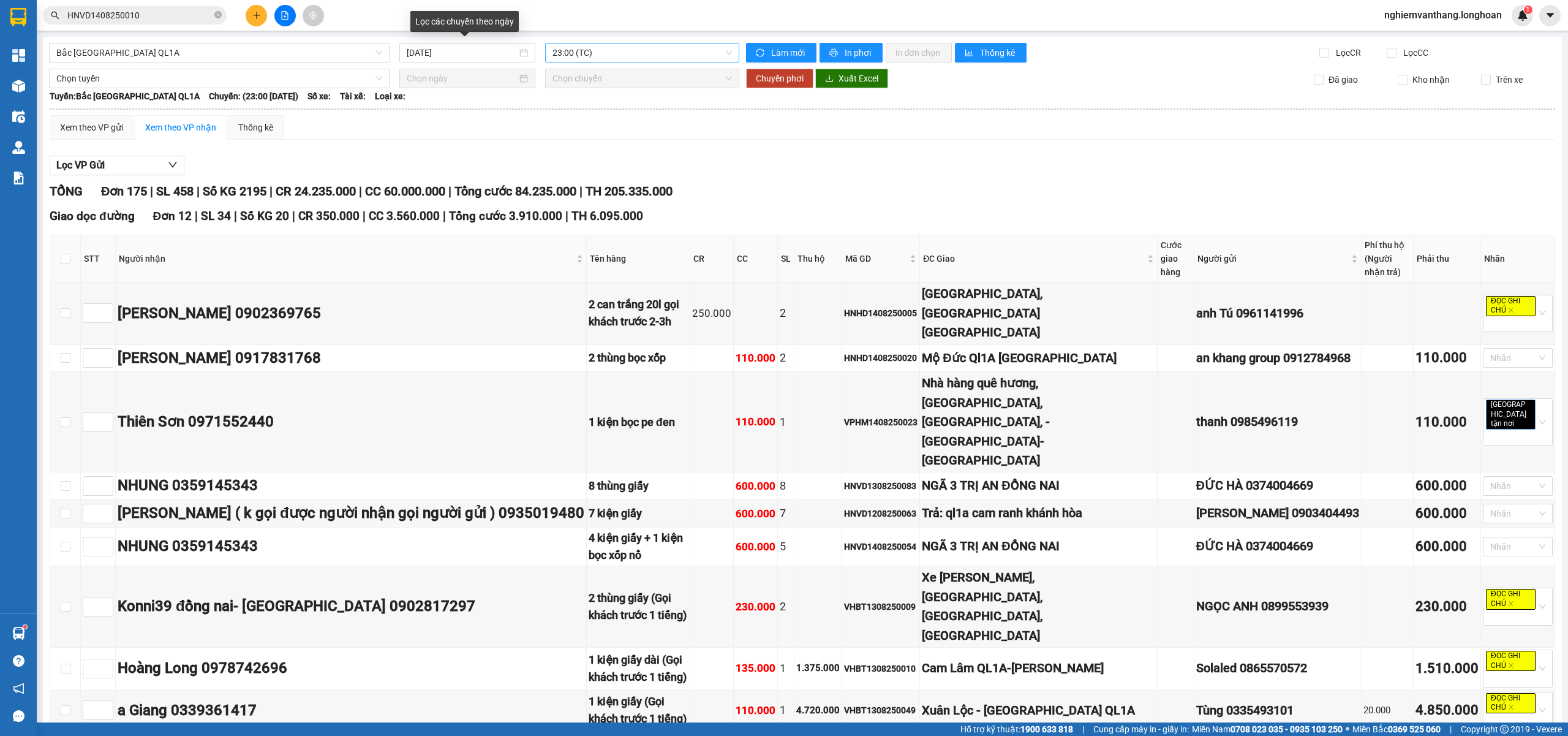
click at [575, 52] on span "23:00 (TC)" at bounding box center [642, 53] width 180 height 18
click at [604, 115] on div "20:00 (TC) - 29K-024.94" at bounding box center [596, 116] width 95 height 14
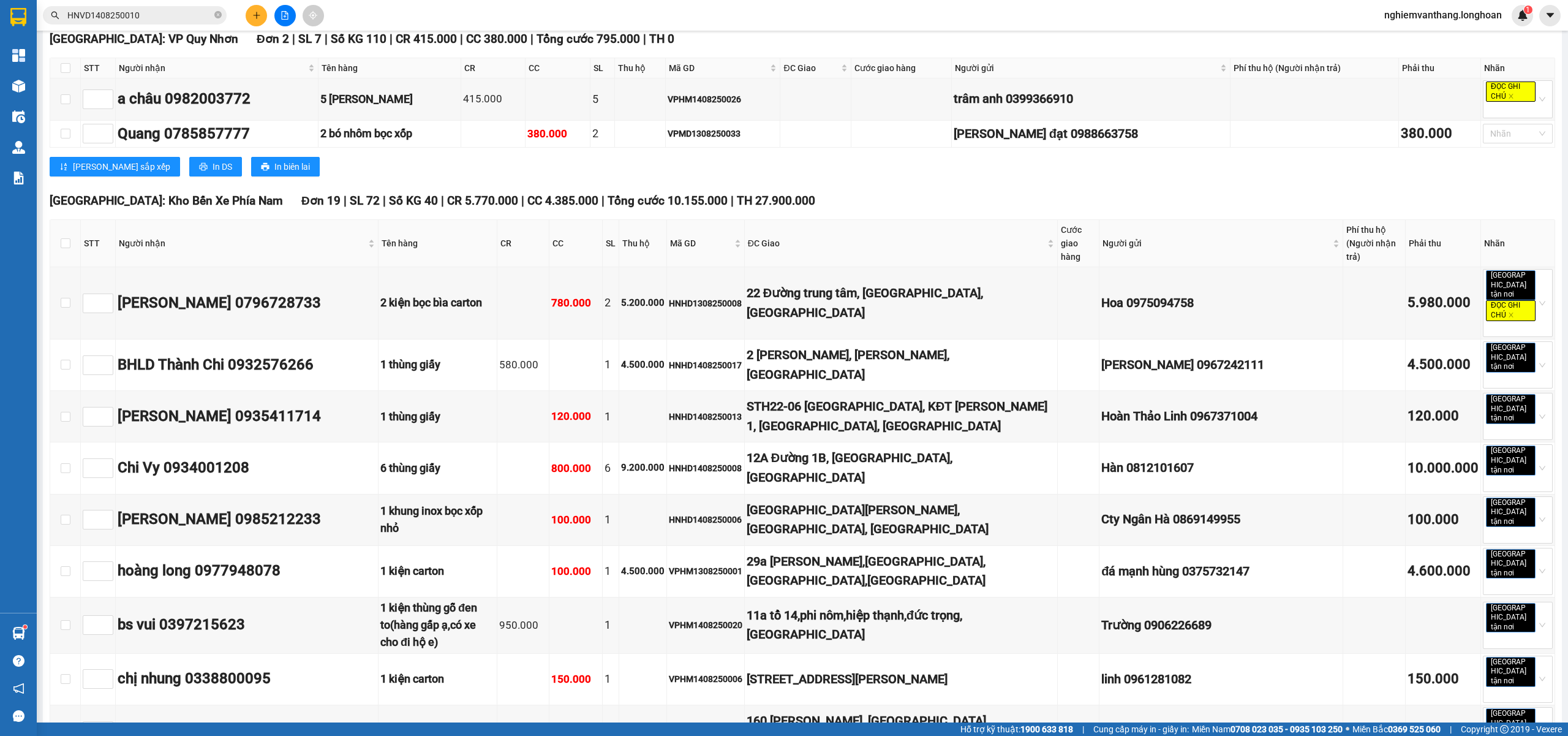
scroll to position [3431, 0]
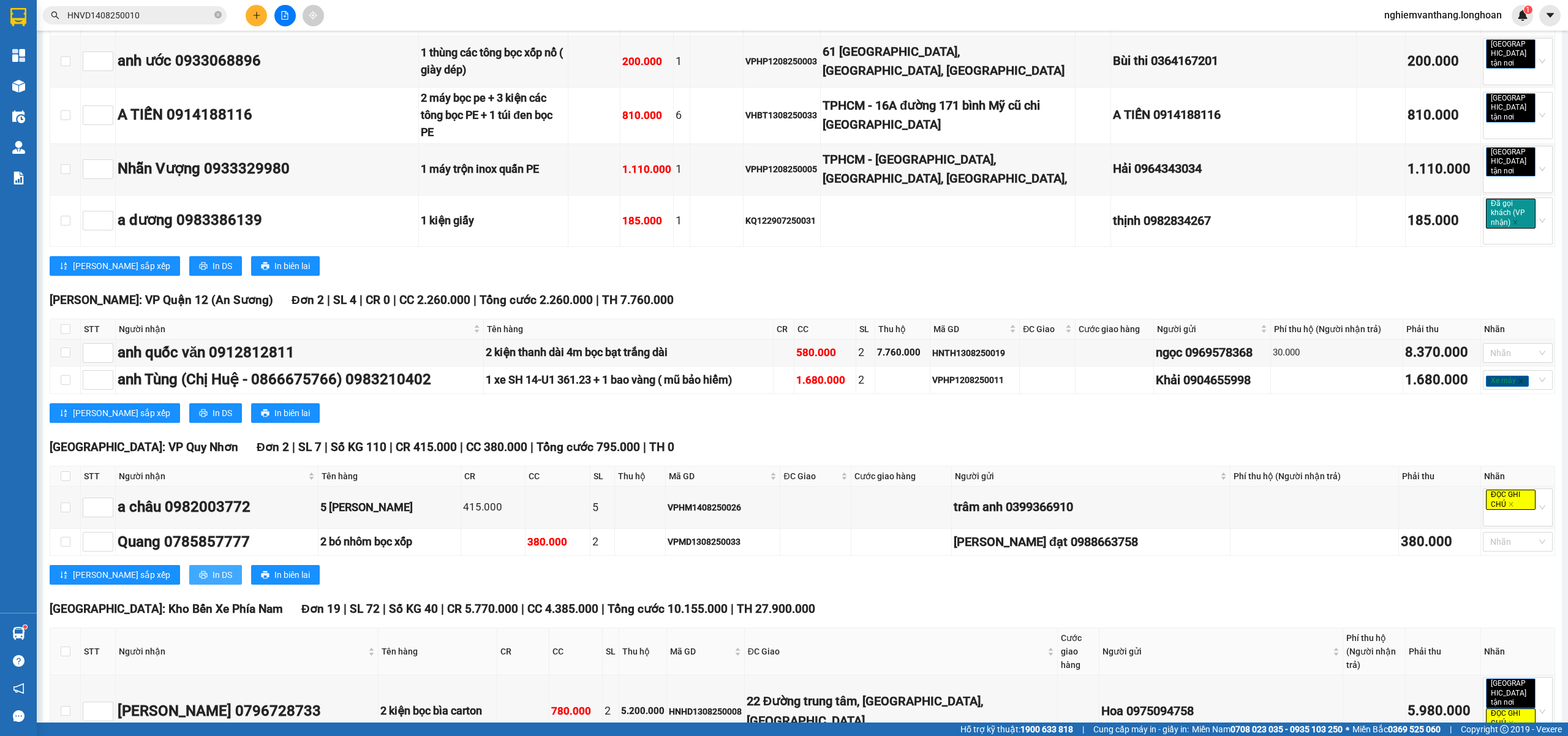
click at [212, 568] on span "In DS" at bounding box center [222, 575] width 20 height 14
drag, startPoint x: 577, startPoint y: 55, endPoint x: 592, endPoint y: 46, distance: 17.5
click at [584, 136] on div "23:00 (TC)" at bounding box center [596, 136] width 95 height 14
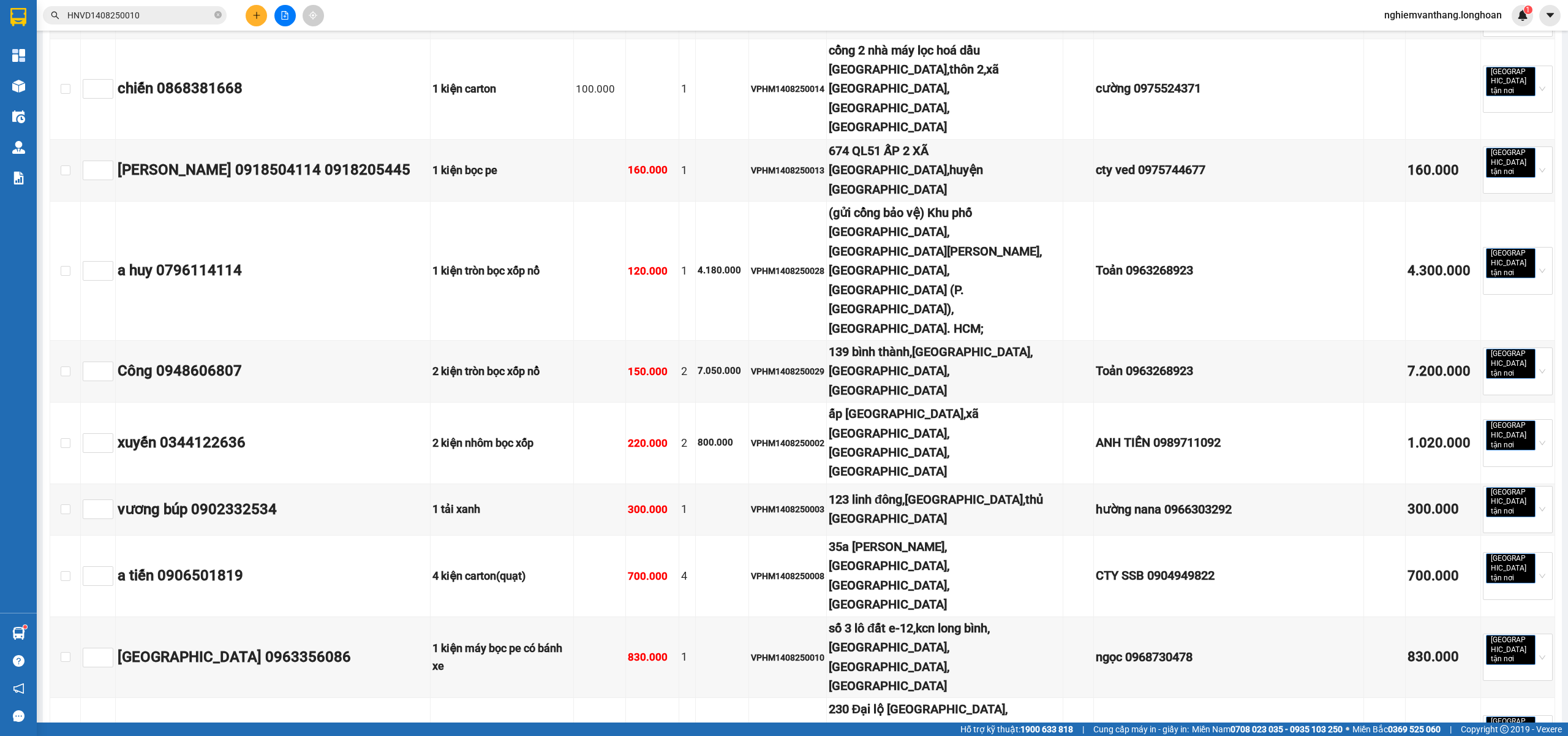
checkbox input "true"
drag, startPoint x: 65, startPoint y: 476, endPoint x: 70, endPoint y: 505, distance: 29.4
checkbox input "true"
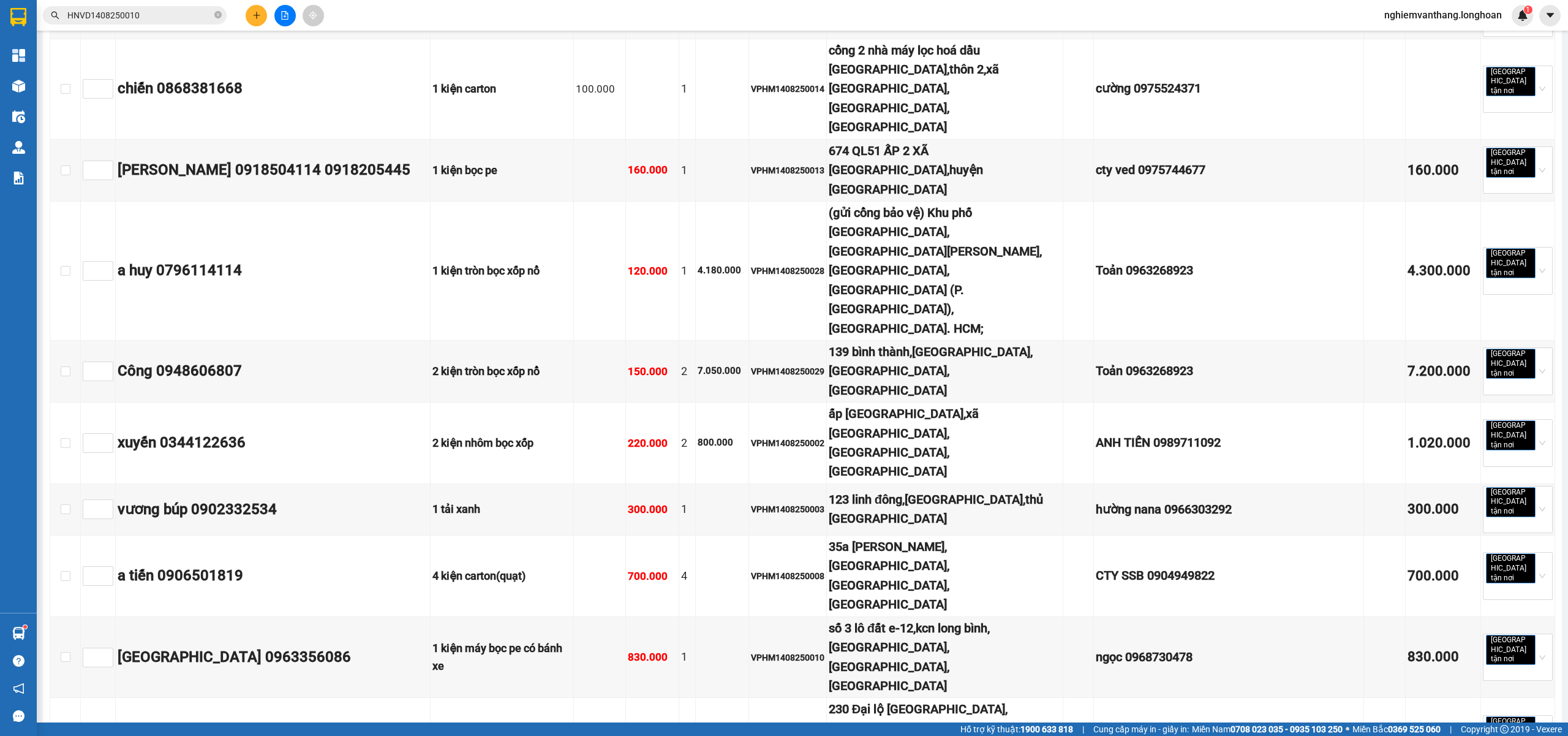
checkbox input "false"
checkbox input "true"
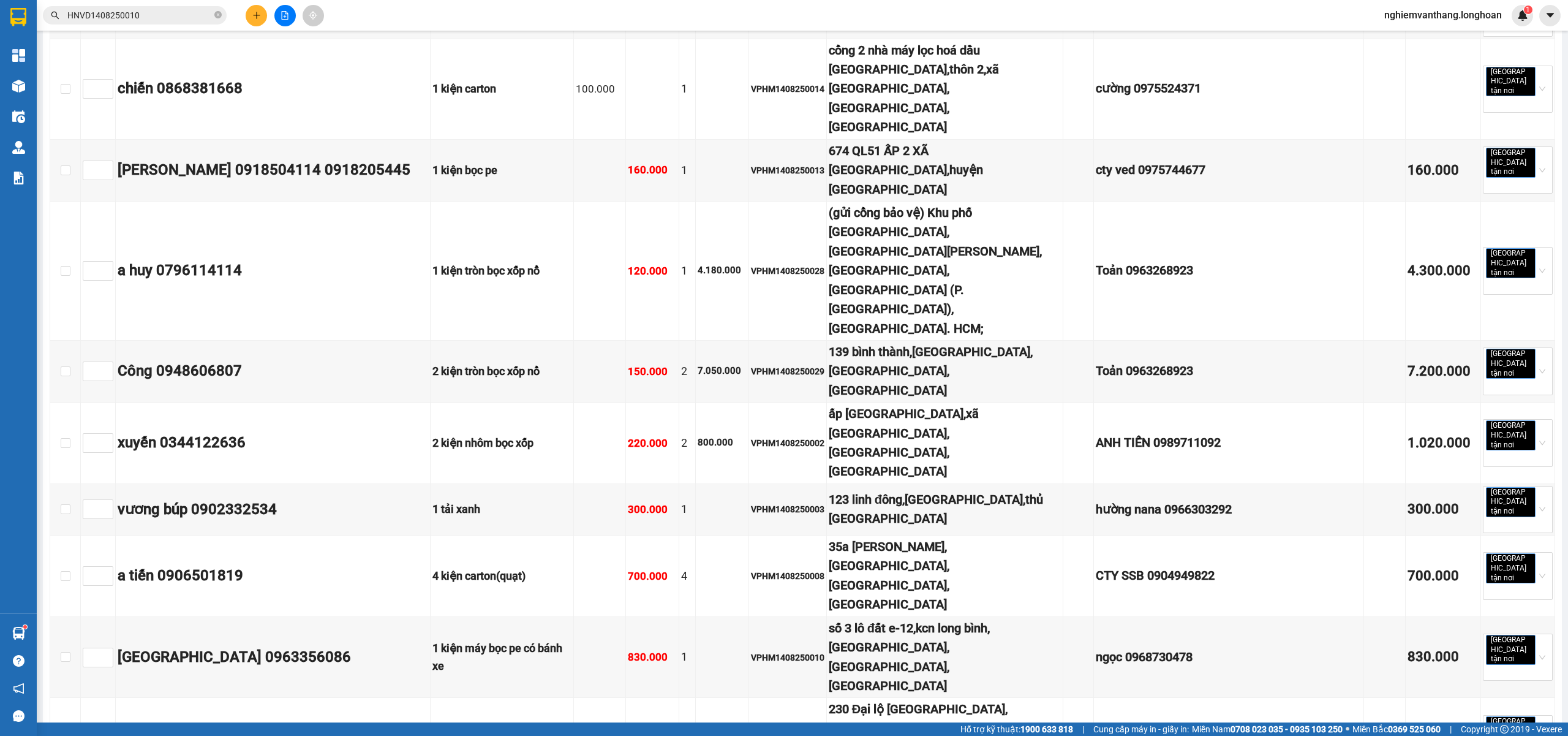
checkbox input "true"
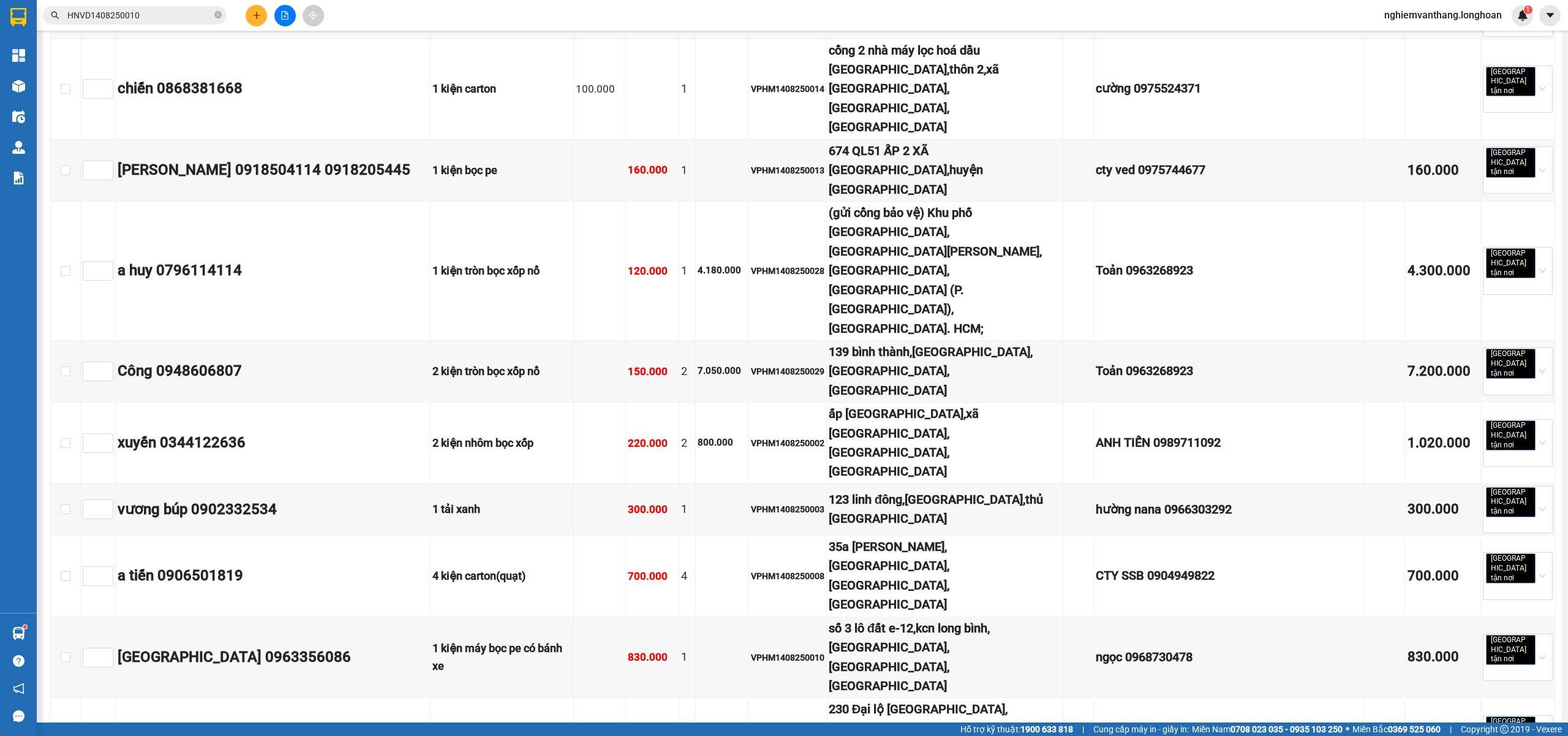
checkbox input "false"
checkbox input "true"
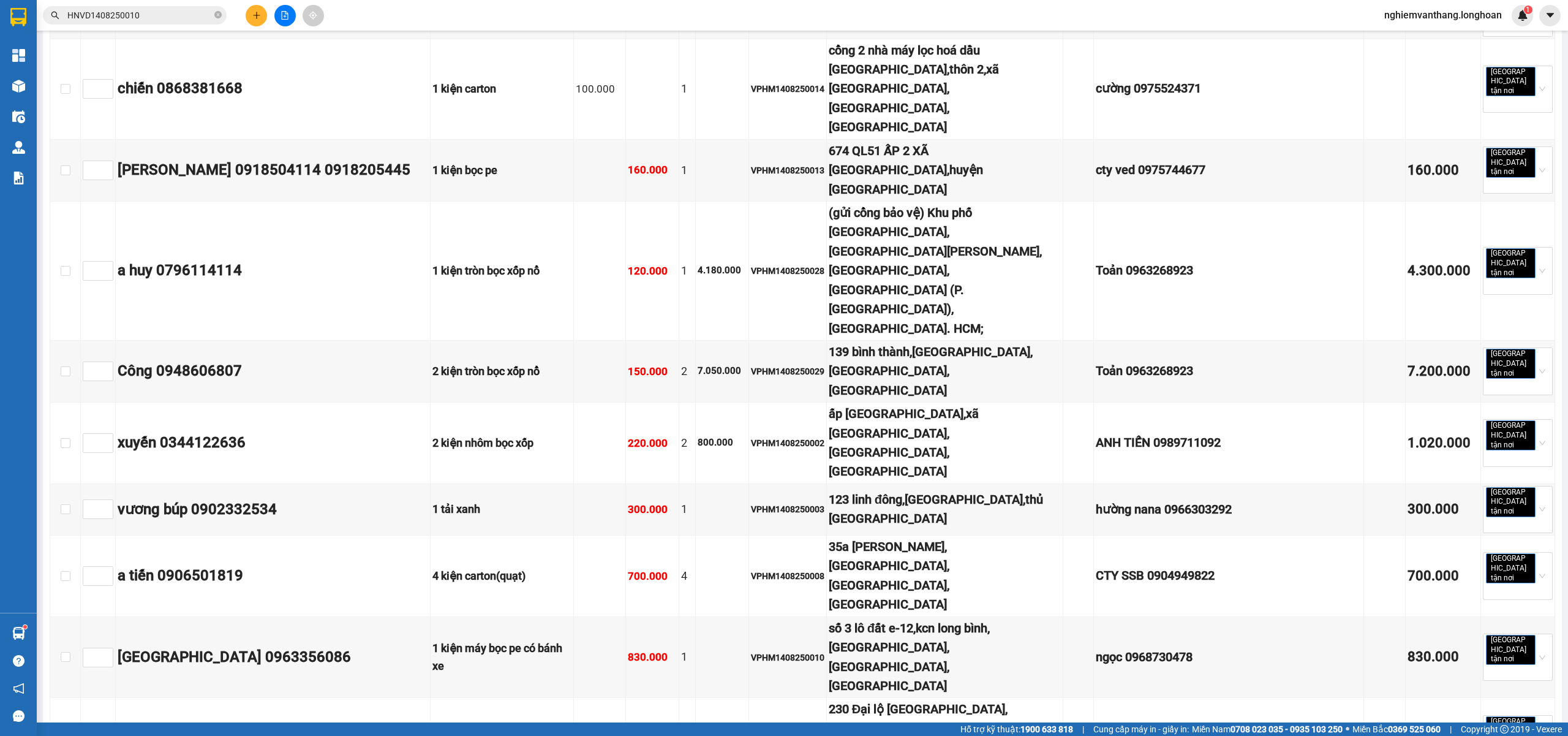
checkbox input "true"
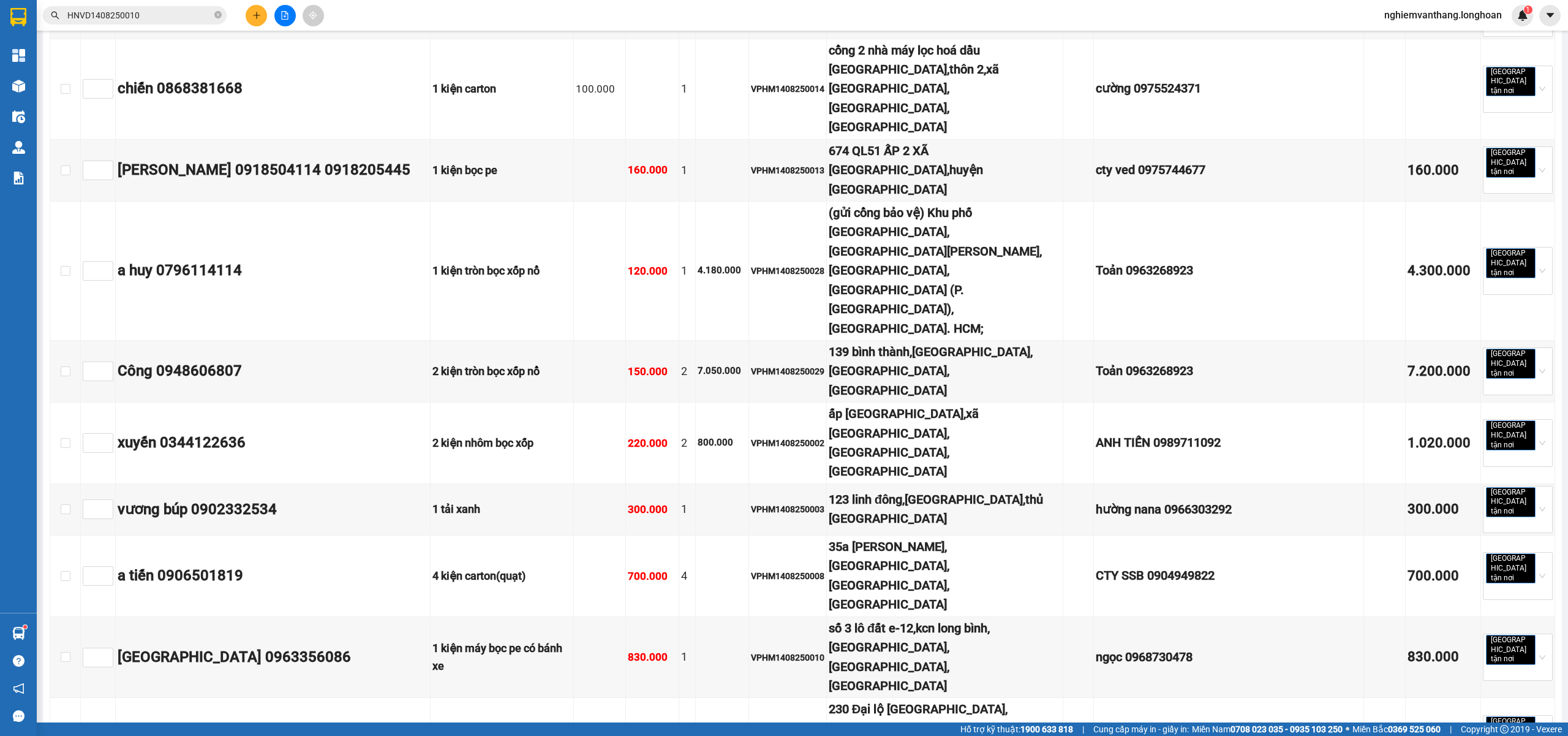
checkbox input "false"
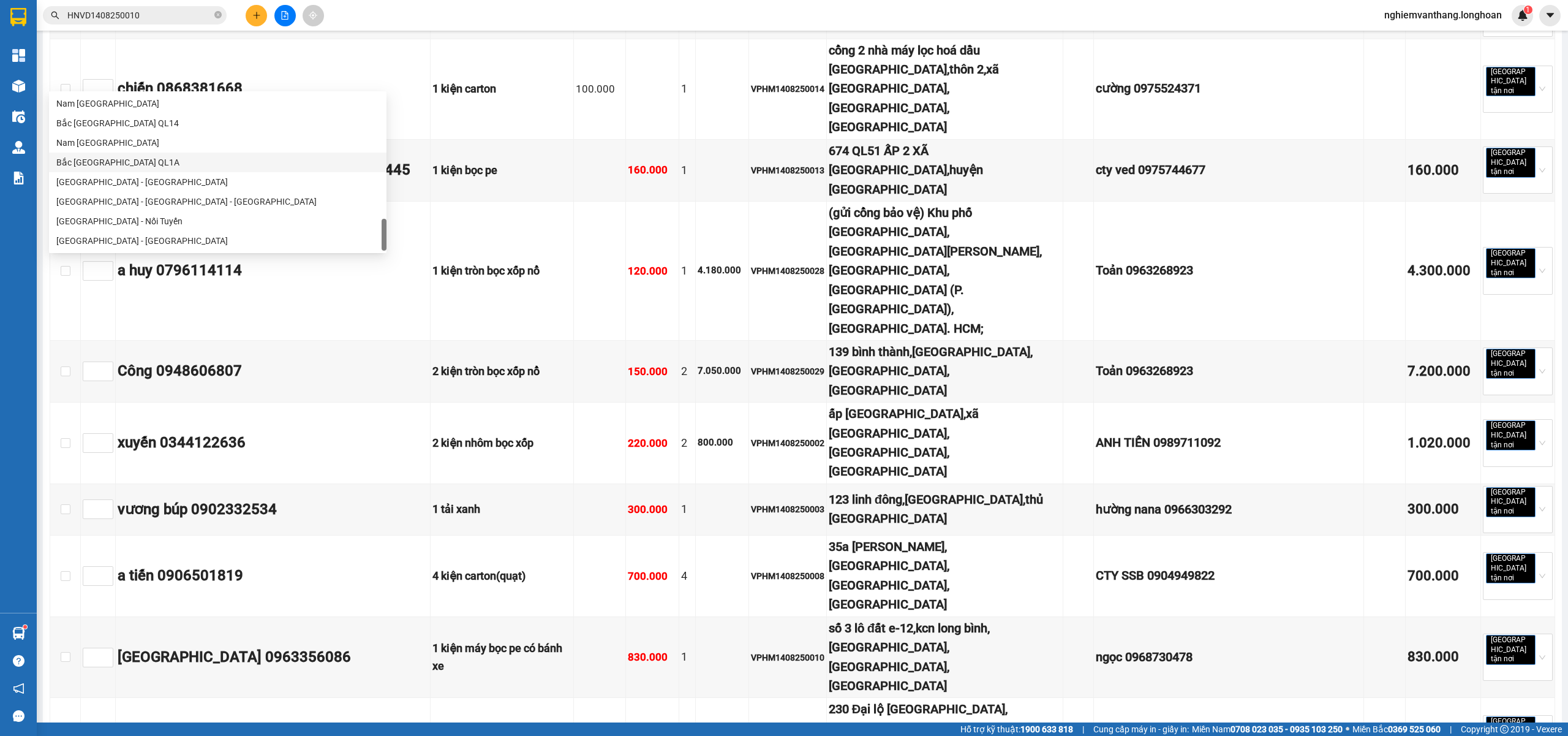
click at [115, 164] on div "Bắc [GEOGRAPHIC_DATA] QL1A" at bounding box center [218, 162] width 323 height 14
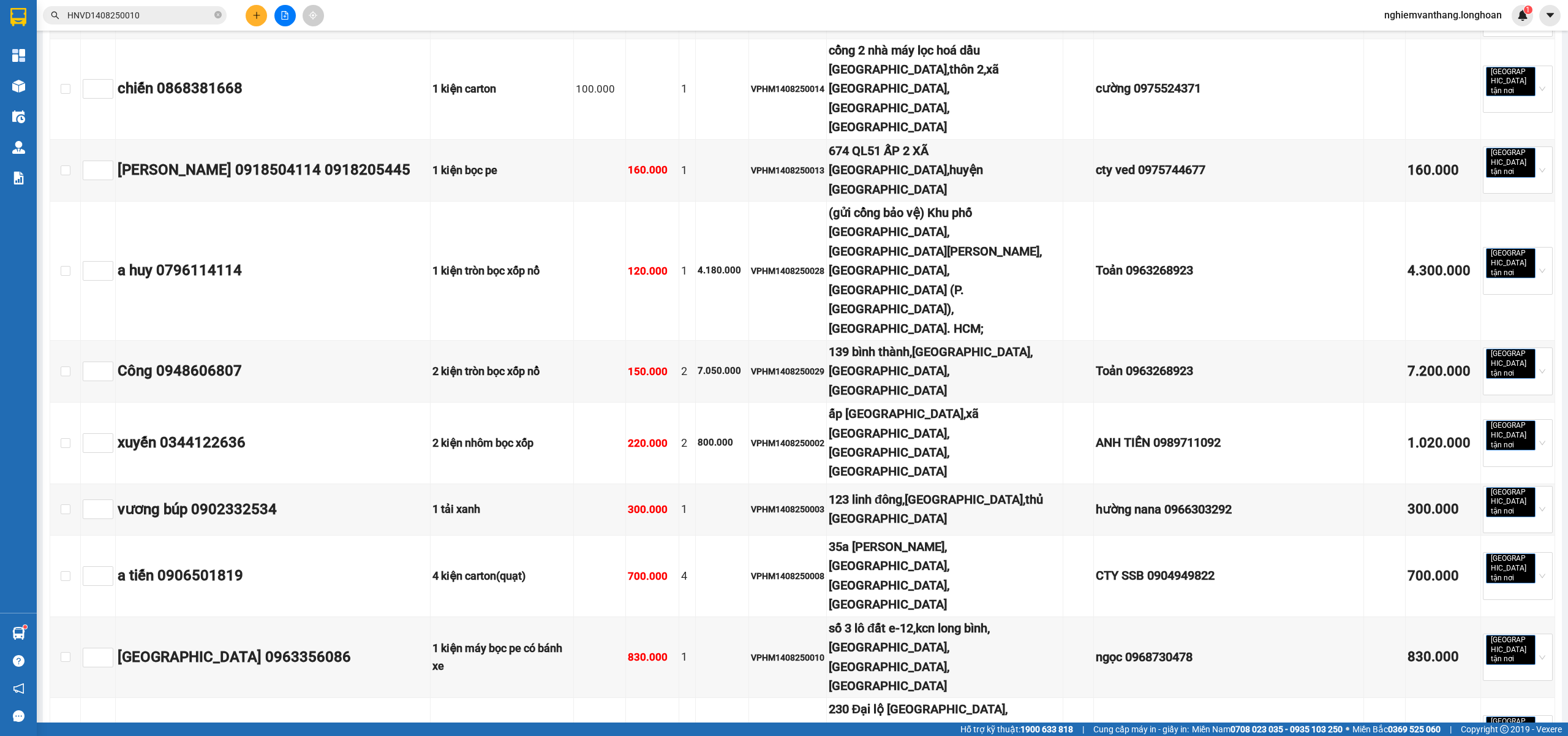
type input "[DATE]"
click at [503, 188] on div "14" at bounding box center [503, 187] width 15 height 15
type input "[DATE]"
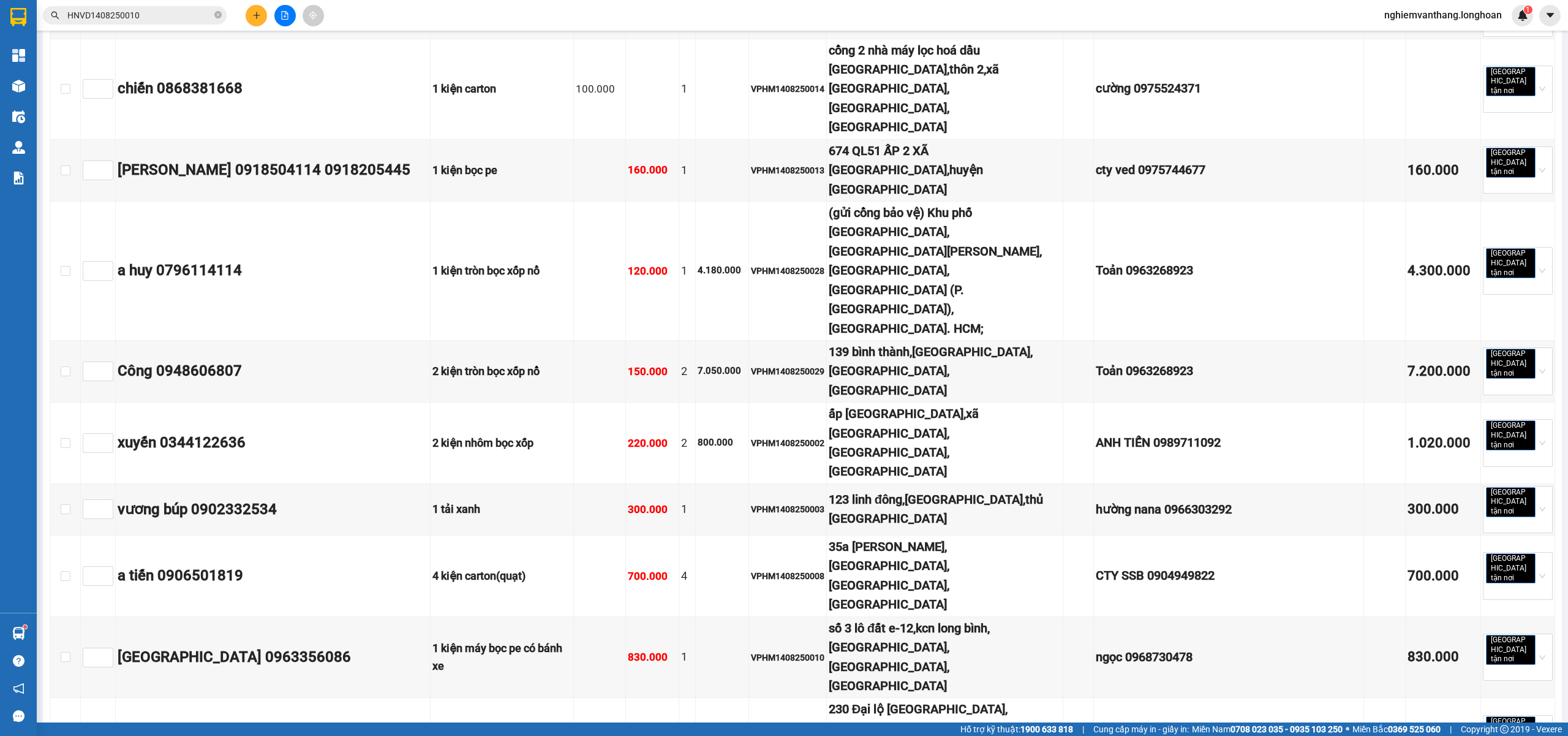
click at [586, 136] on div "20:00 (TC) - 29K-024.94" at bounding box center [596, 143] width 95 height 14
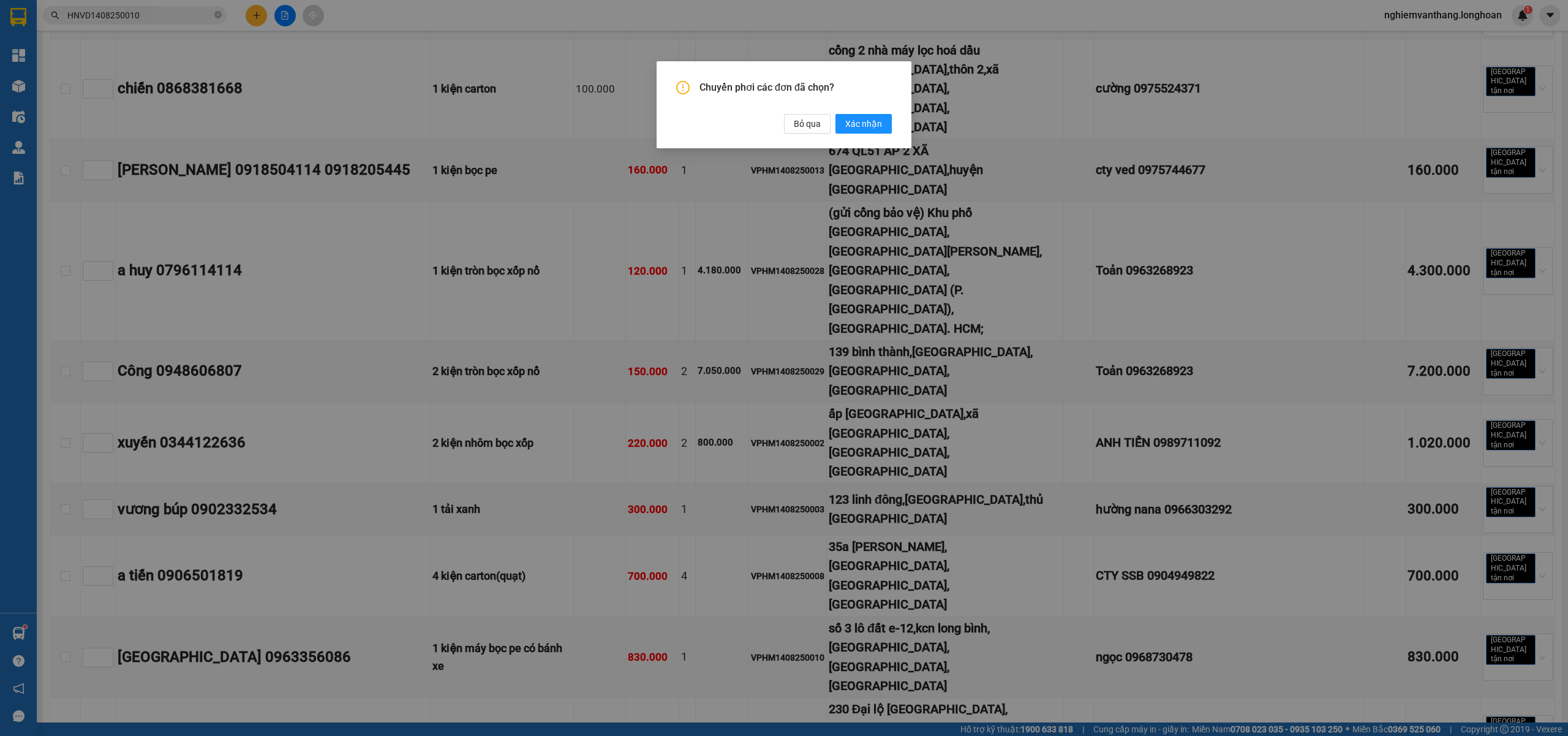
drag, startPoint x: 851, startPoint y: 121, endPoint x: 767, endPoint y: 168, distance: 96.3
click at [852, 121] on span "Xác nhận" at bounding box center [864, 124] width 37 height 14
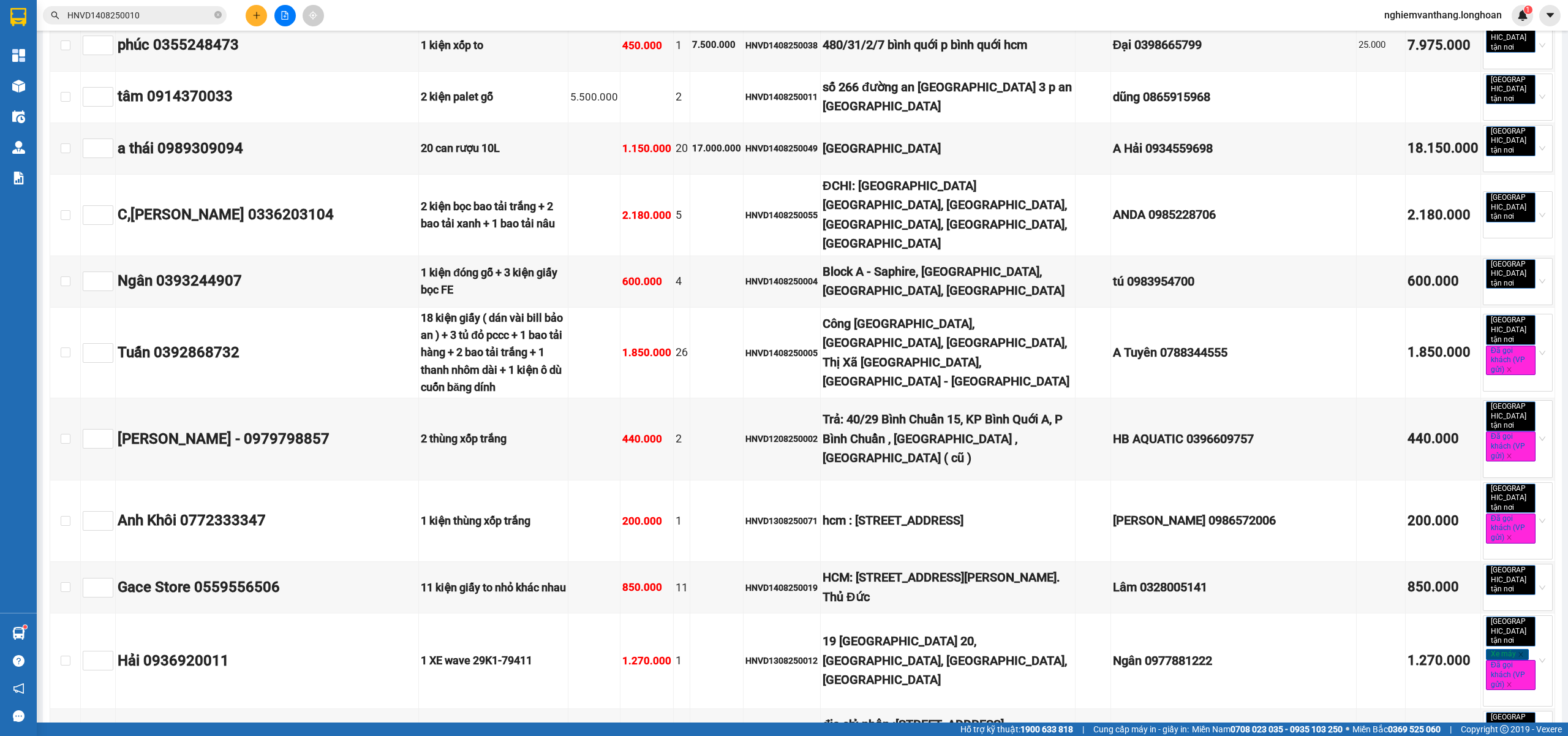
click at [569, 38] on div "Bắc Trung Nam QL1A 14/08/2025 20:00 (TC) - 29K-024.94 Làm mới In phơi In đơn ch…" at bounding box center [802, 133] width 1519 height 7054
click at [452, 151] on div "Lọc VP Gửi TỔNG Đơn 102 | SL 354 | Số KG 1264 | CR 23.110.000 | CC 46.286.000 …" at bounding box center [802, 183] width 1506 height 6928
click at [68, 153] on input "checkbox" at bounding box center [66, 148] width 10 height 10
checkbox input "true"
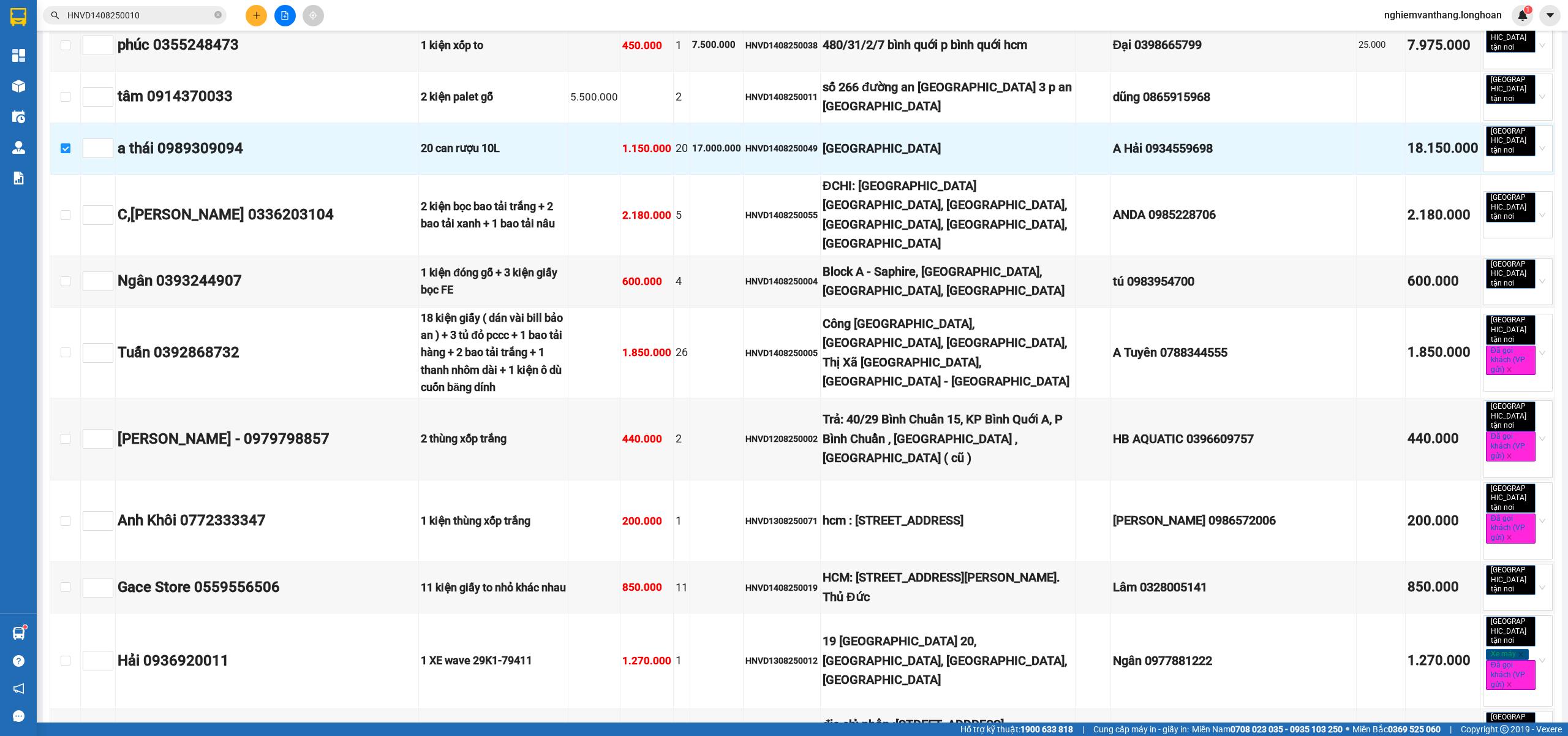
checkbox input "true"
drag, startPoint x: 67, startPoint y: 315, endPoint x: 270, endPoint y: 314, distance: 203.0
checkbox input "true"
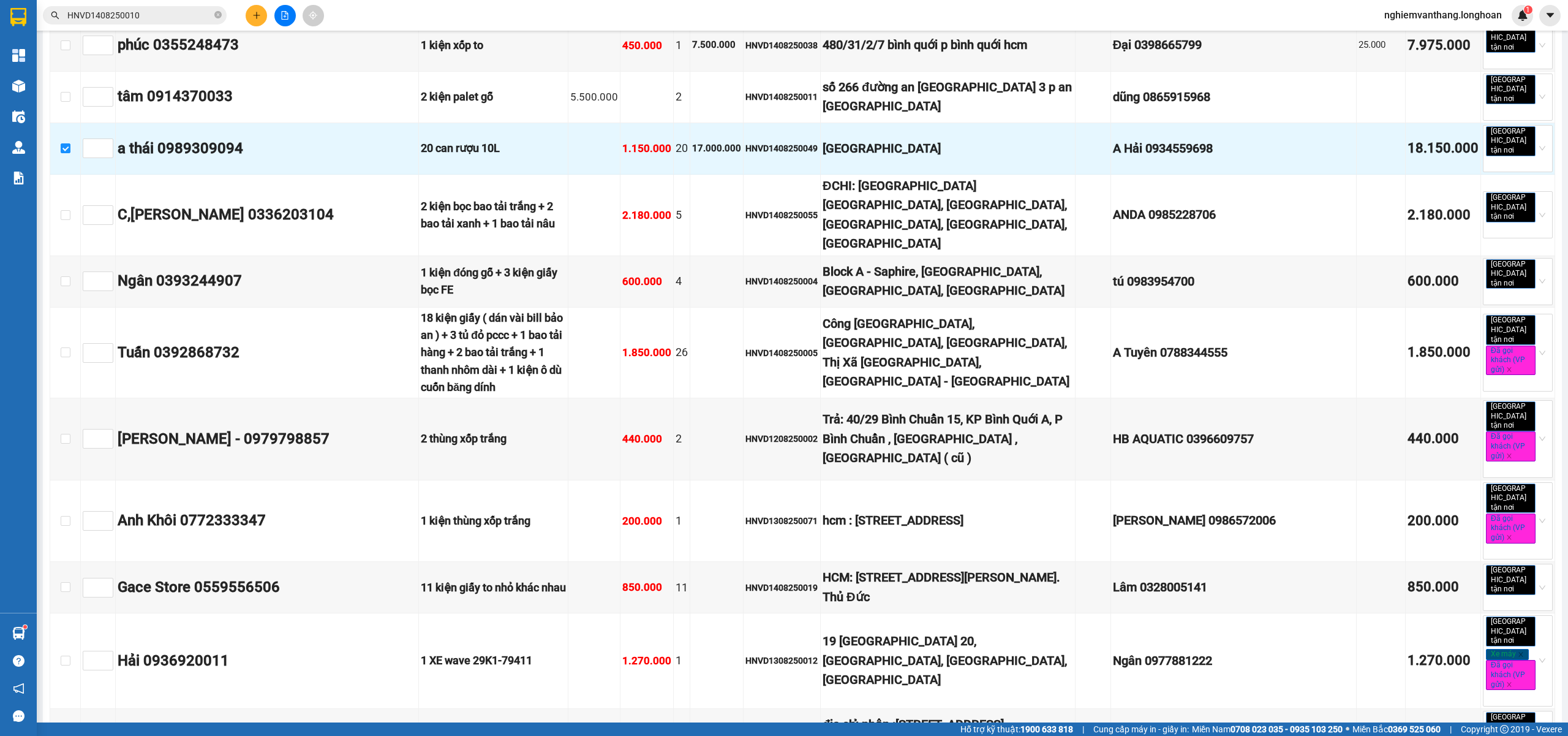
checkbox input "true"
drag, startPoint x: 1555, startPoint y: 679, endPoint x: 1567, endPoint y: 288, distance: 391.2
click at [1567, 288] on main "Bắc Trung Nam QL1A 14/08/2025 20:00 (TC) - 29K-024.94 Làm mới In phơi In đơn ch…" at bounding box center [784, 361] width 1568 height 722
drag, startPoint x: 1554, startPoint y: 641, endPoint x: 1557, endPoint y: 627, distance: 14.3
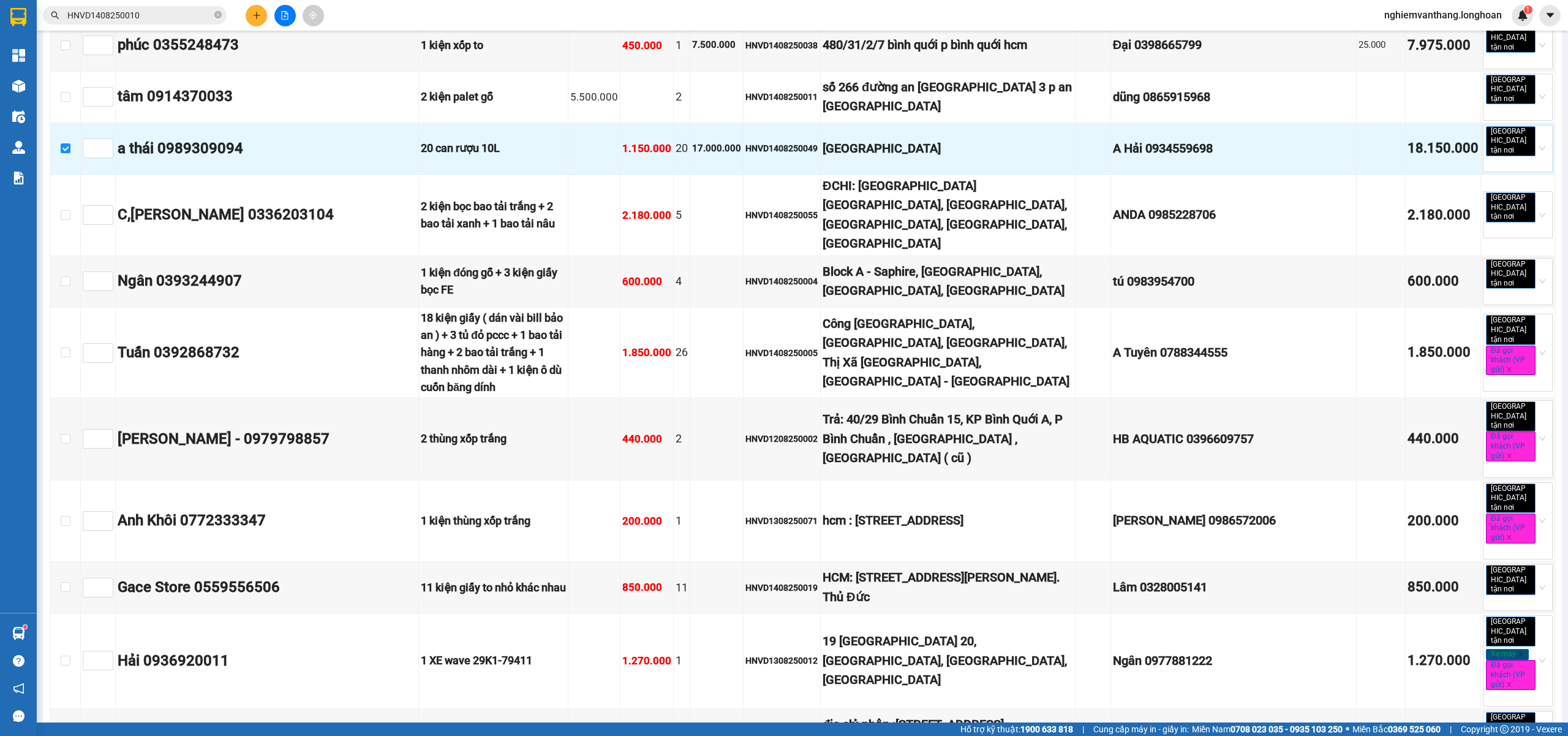
click at [1557, 627] on main "Bắc Trung Nam QL1A 14/08/2025 20:00 (TC) - 29K-024.94 Làm mới In phơi In đơn ch…" at bounding box center [784, 361] width 1568 height 722
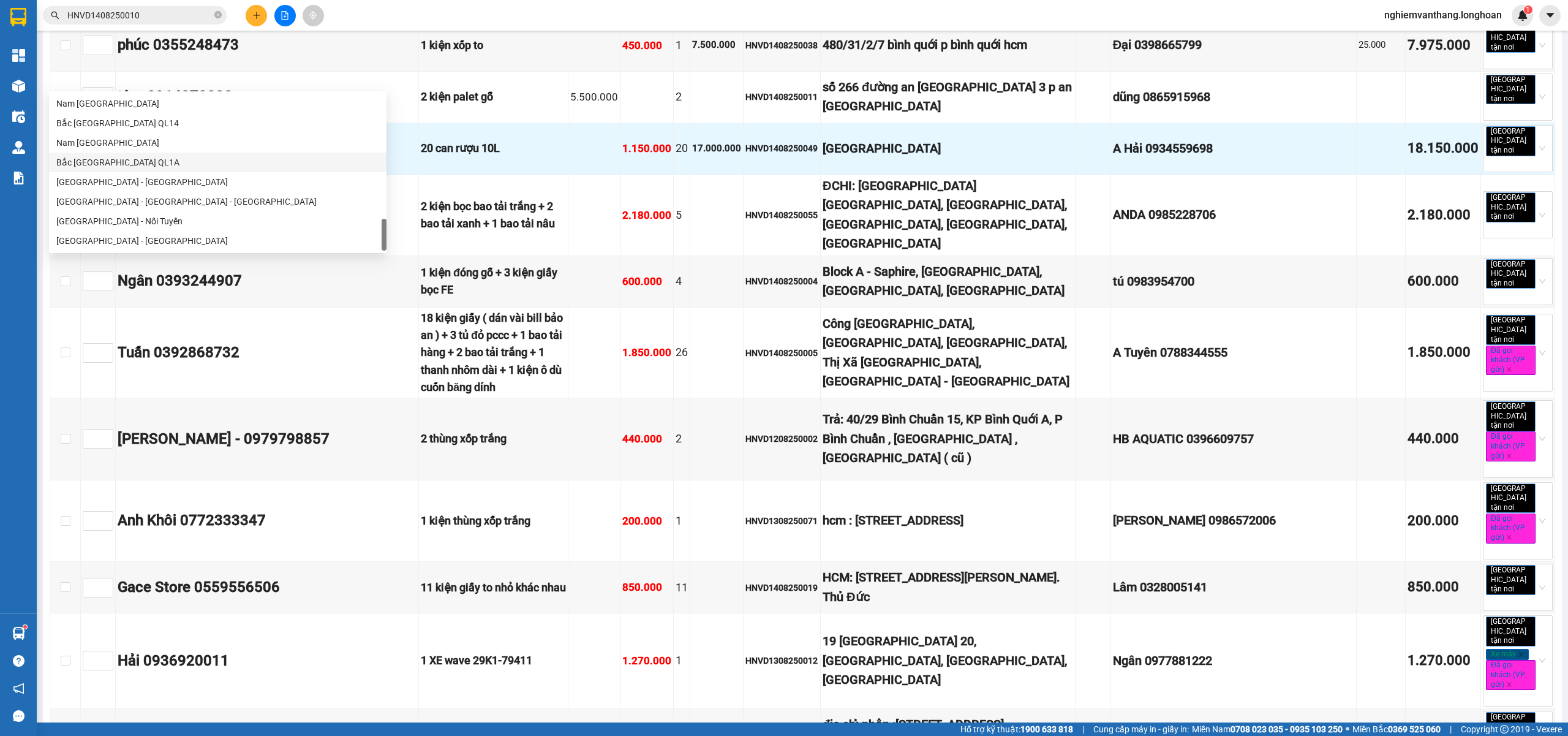
click at [147, 158] on div "Bắc [GEOGRAPHIC_DATA] QL1A" at bounding box center [218, 162] width 323 height 14
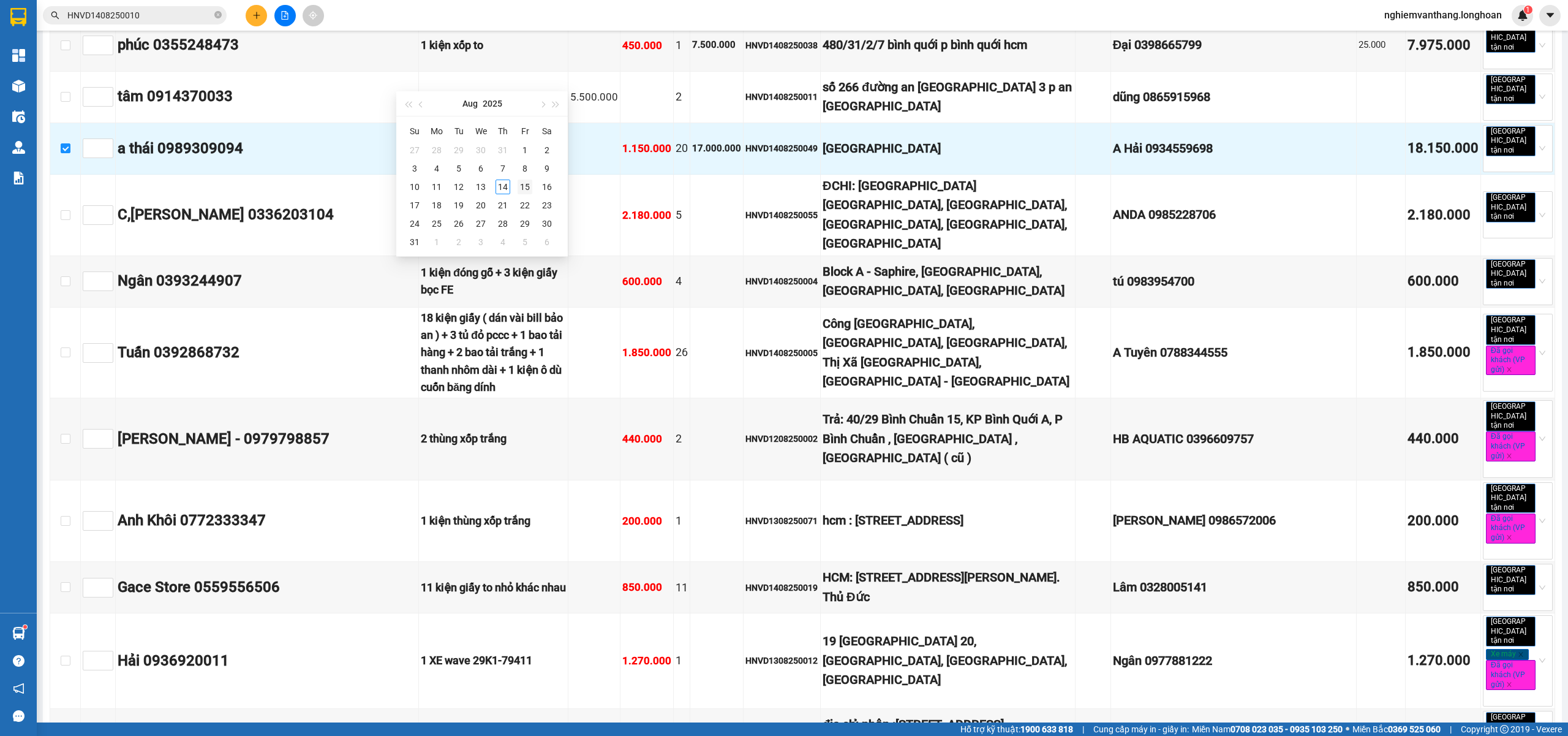
type input "15/08/2025"
click at [526, 190] on div "15" at bounding box center [525, 187] width 15 height 15
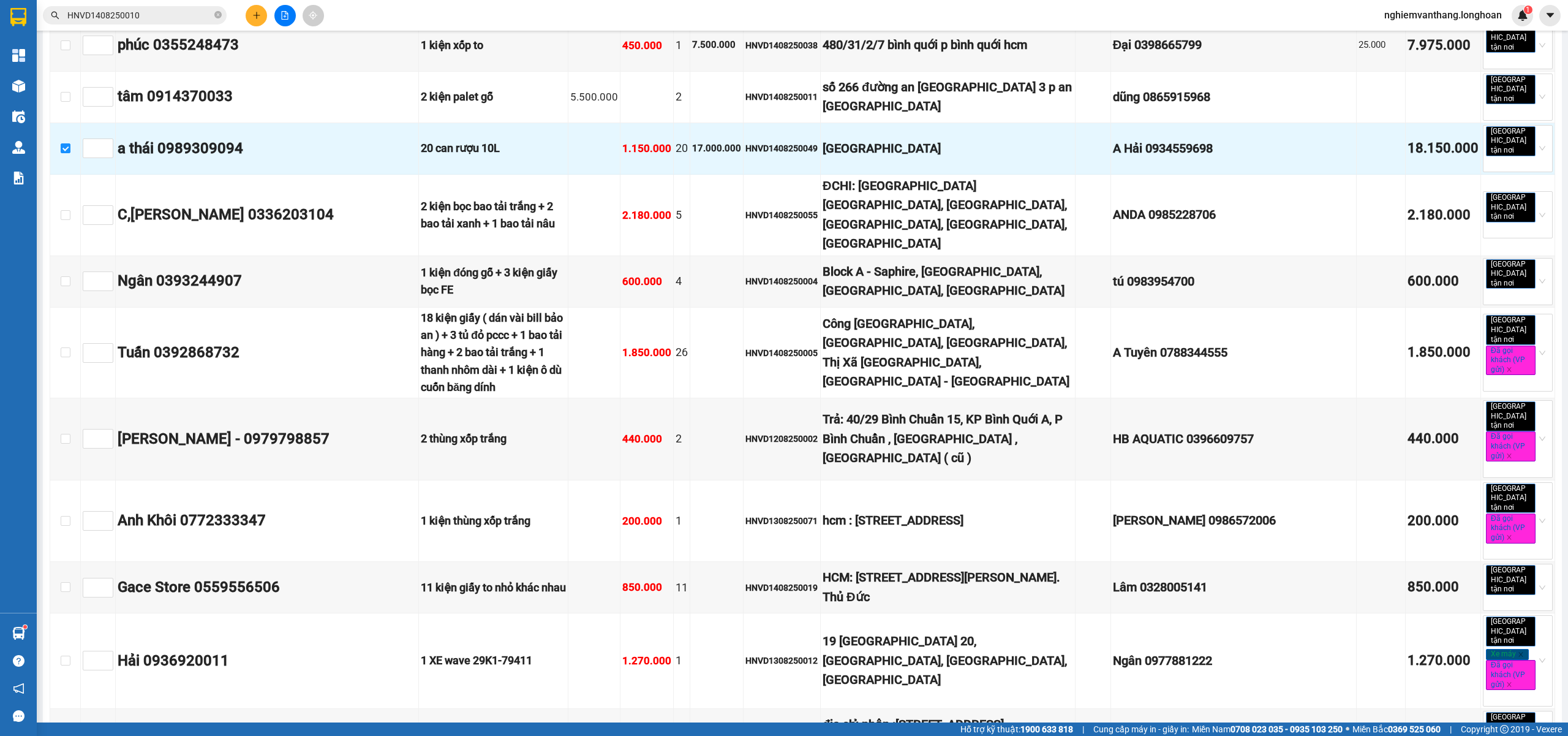
type input "15/08/2025"
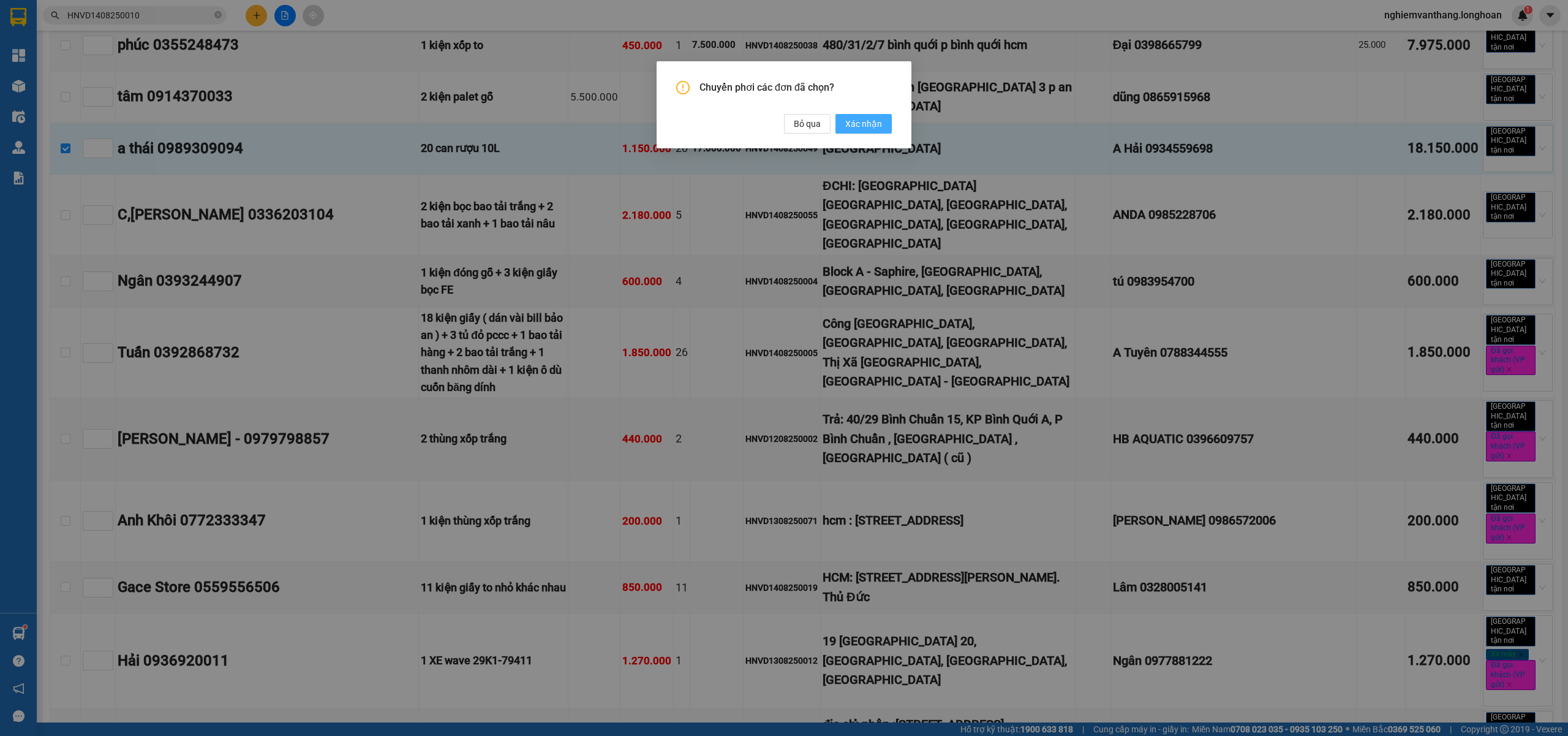
click at [861, 118] on span "Xác nhận" at bounding box center [864, 124] width 37 height 14
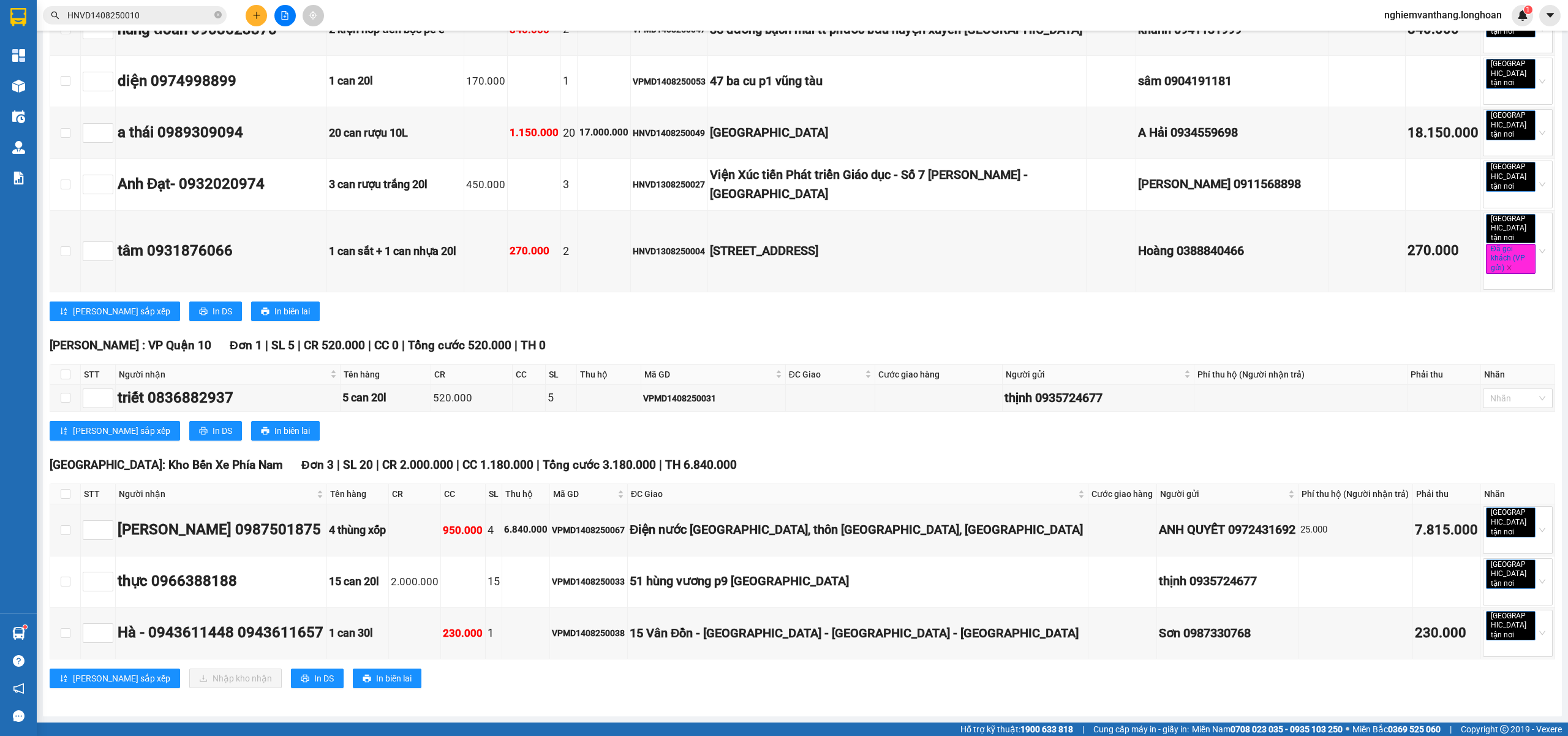
click at [508, 157] on div "14" at bounding box center [503, 161] width 15 height 15
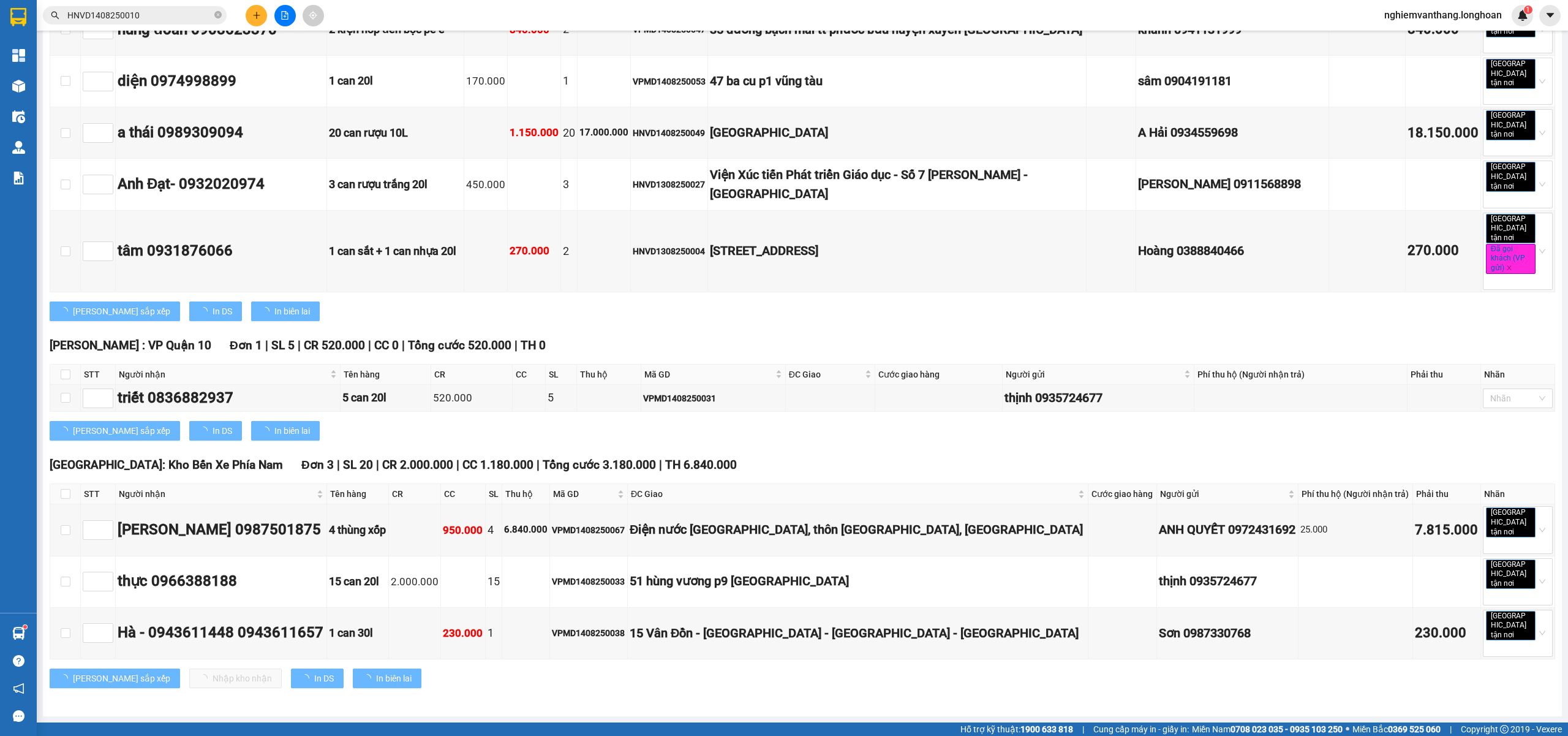
type input "[DATE]"
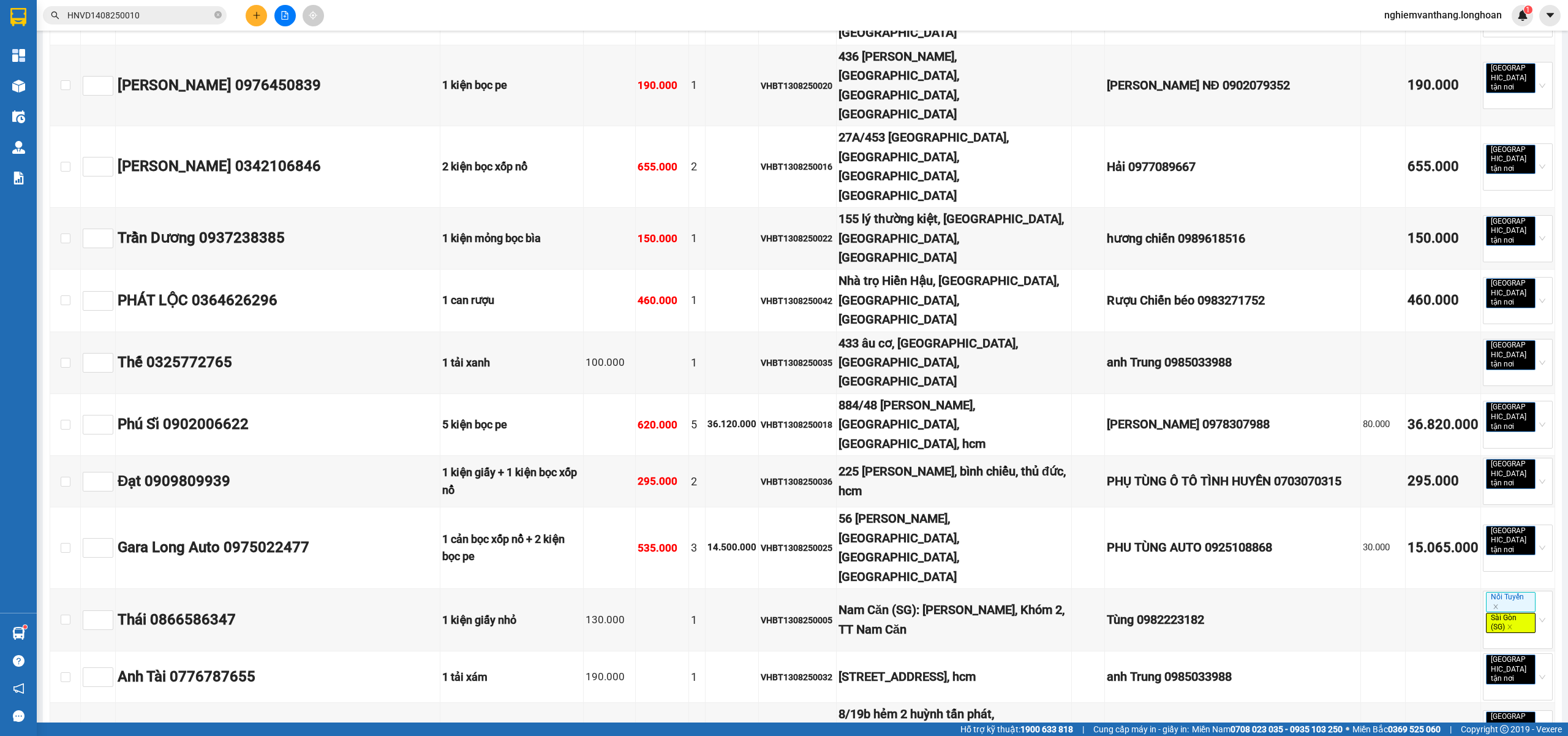
click at [609, 113] on div "20:00 (TC) - 29K-024.94" at bounding box center [596, 116] width 95 height 14
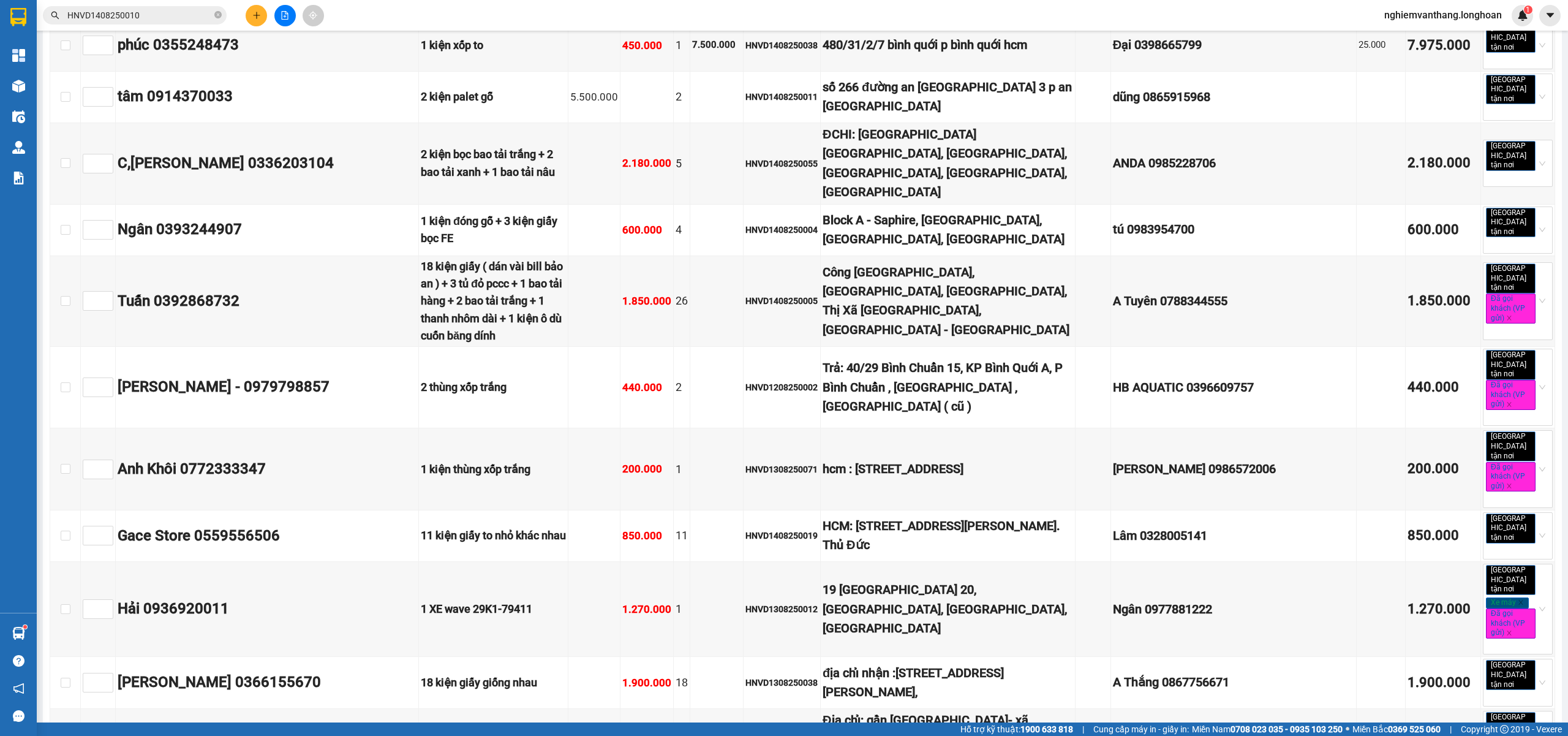
click at [574, 138] on div "23:00 (TC)" at bounding box center [596, 136] width 95 height 14
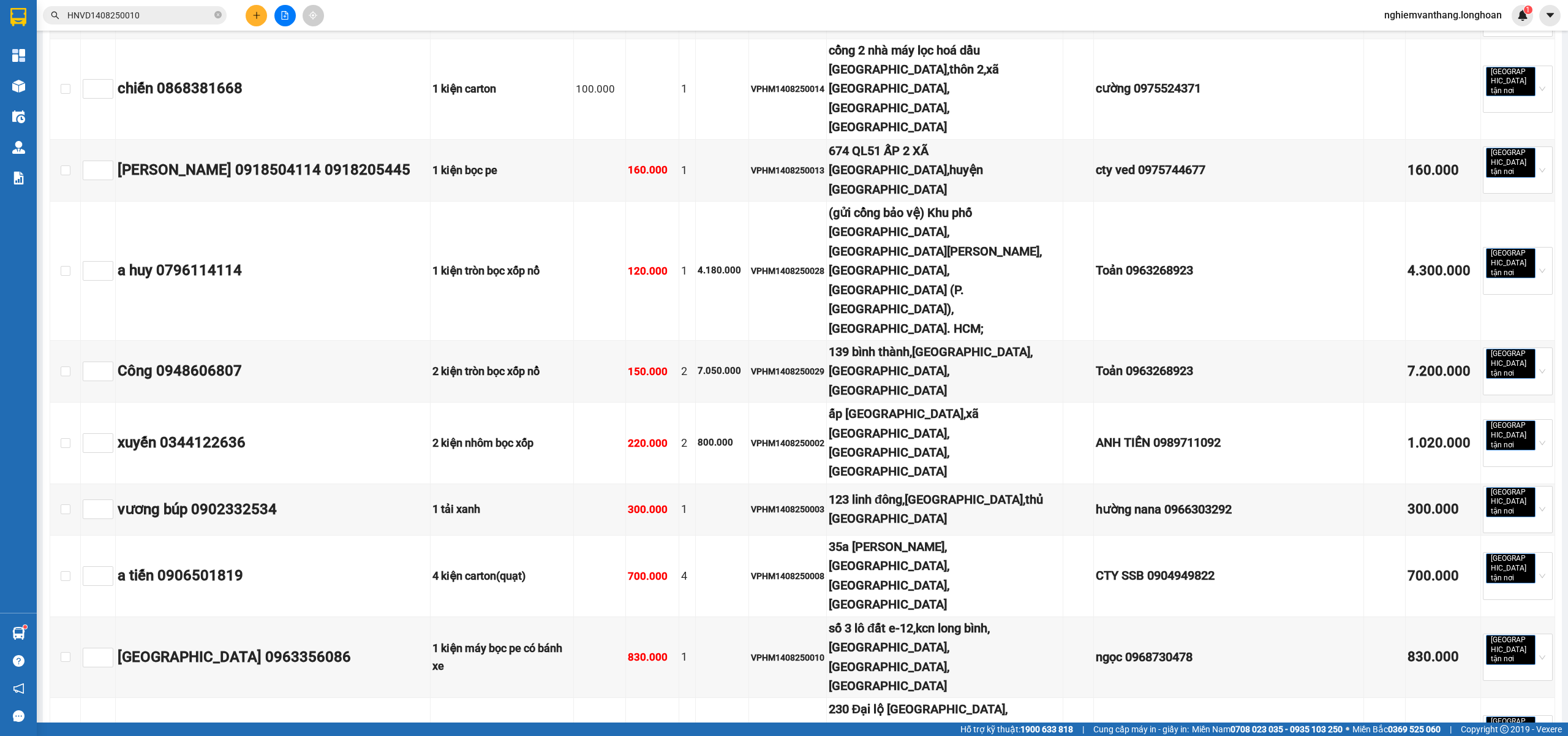
drag, startPoint x: 62, startPoint y: 503, endPoint x: 310, endPoint y: 430, distance: 258.5
checkbox input "true"
drag, startPoint x: 62, startPoint y: 430, endPoint x: 74, endPoint y: 377, distance: 54.3
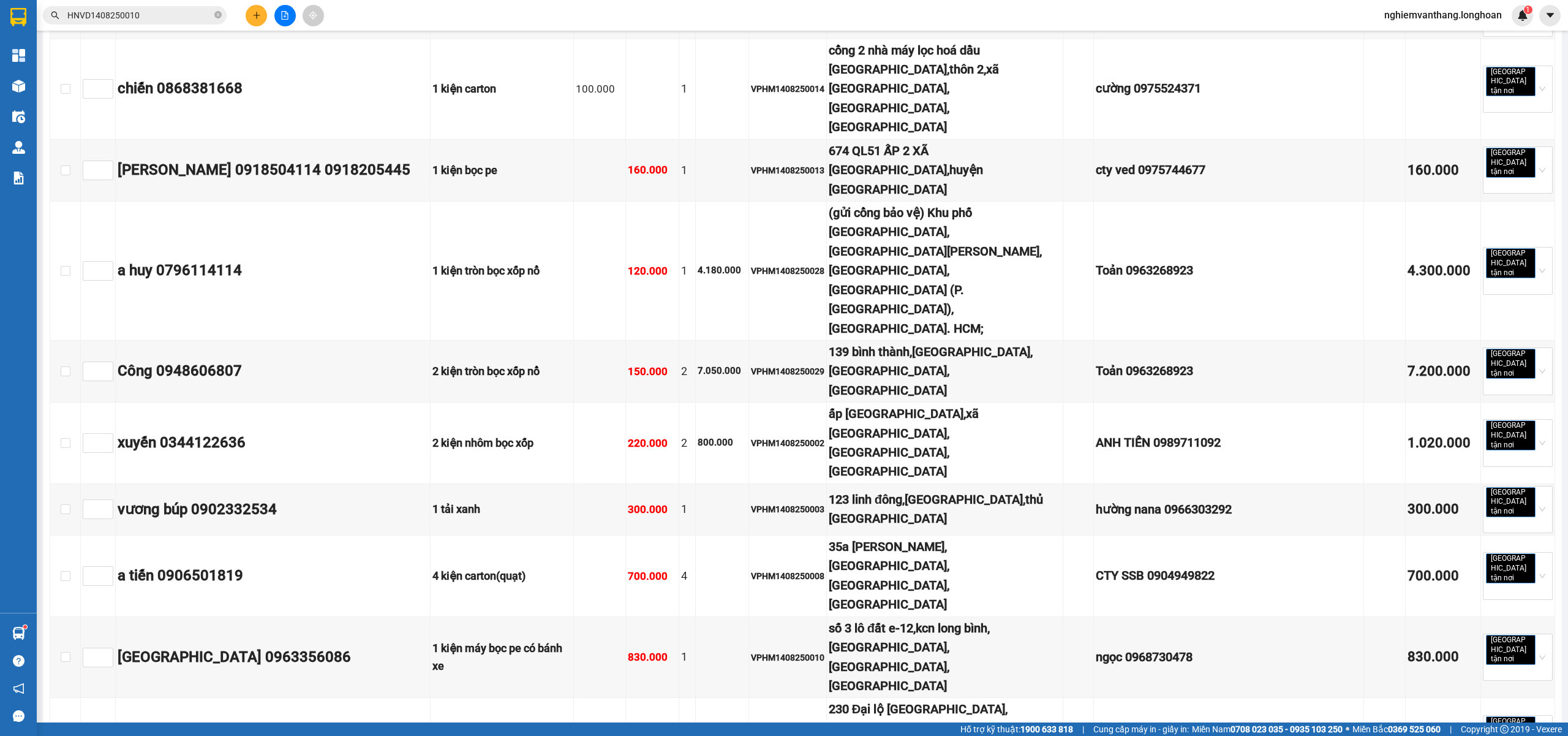
checkbox input "true"
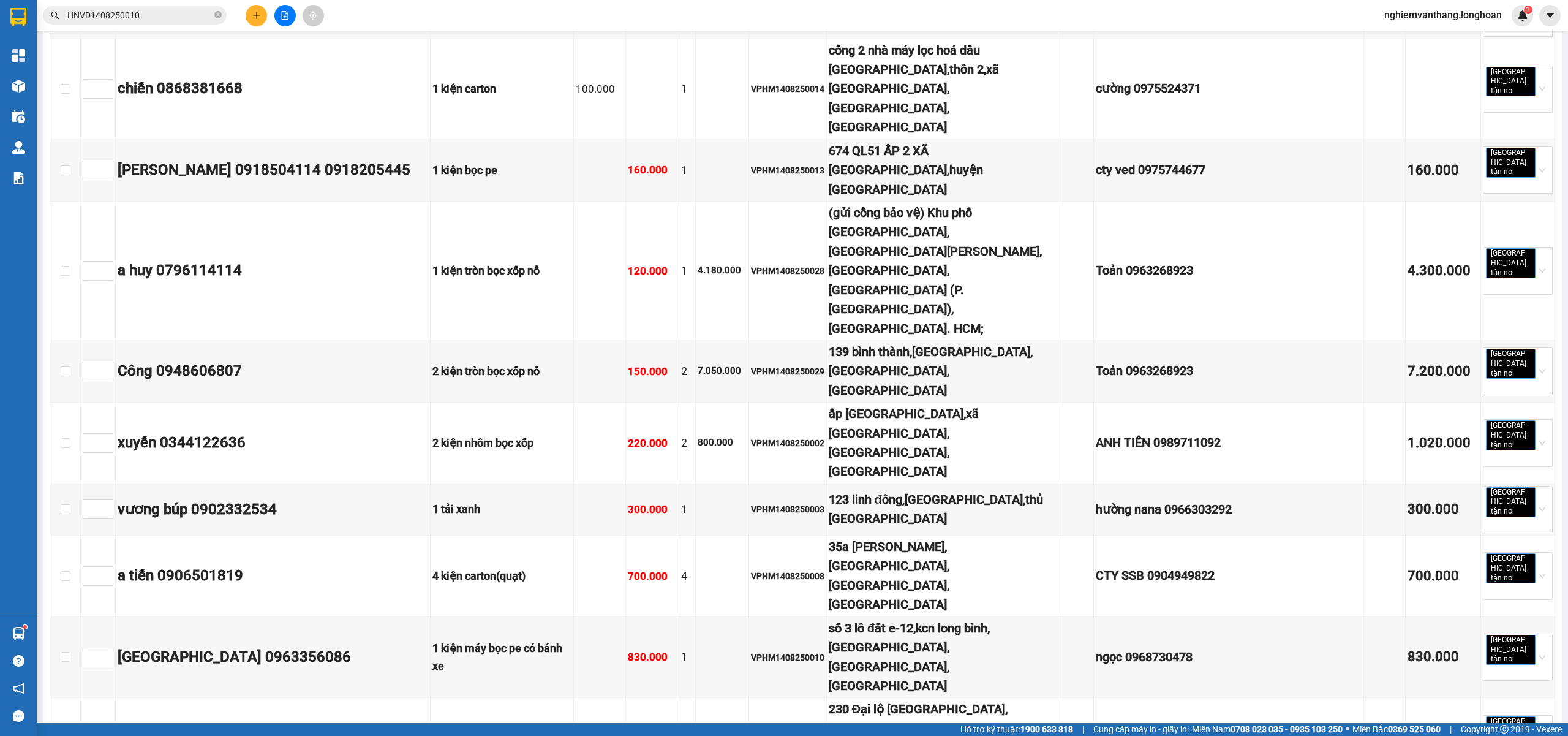
checkbox input "true"
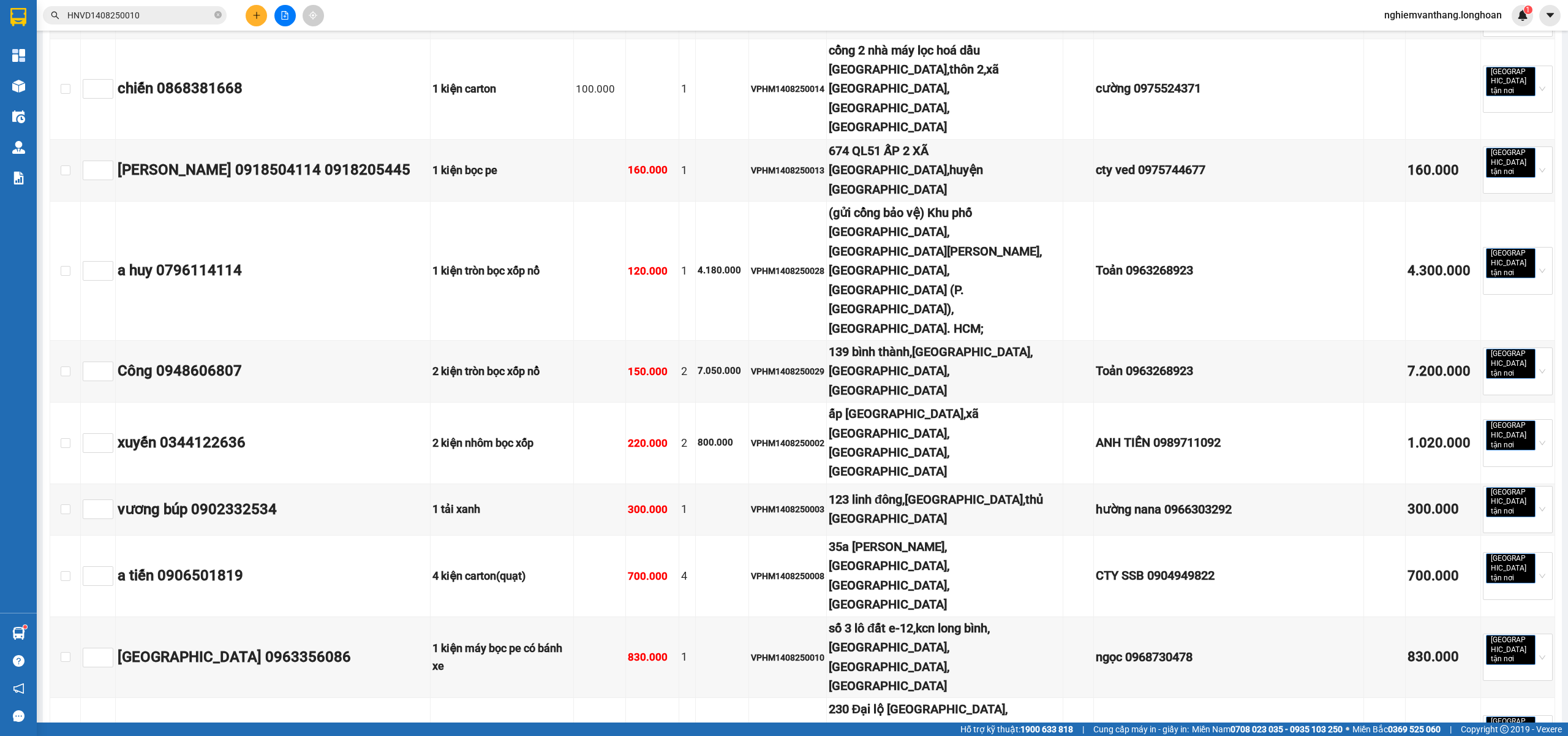
checkbox input "true"
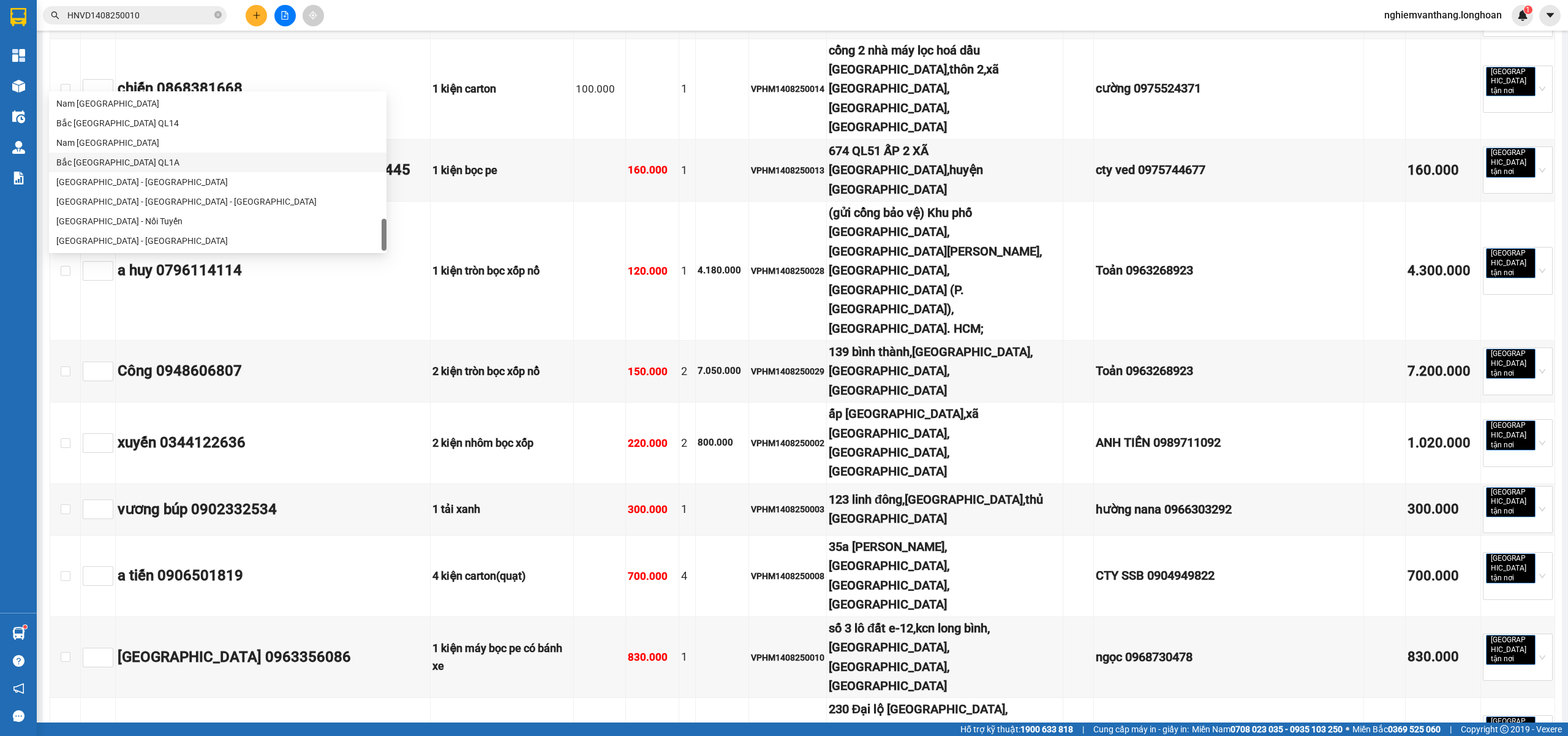
click at [126, 167] on div "Bắc [GEOGRAPHIC_DATA] QL1A" at bounding box center [218, 162] width 323 height 14
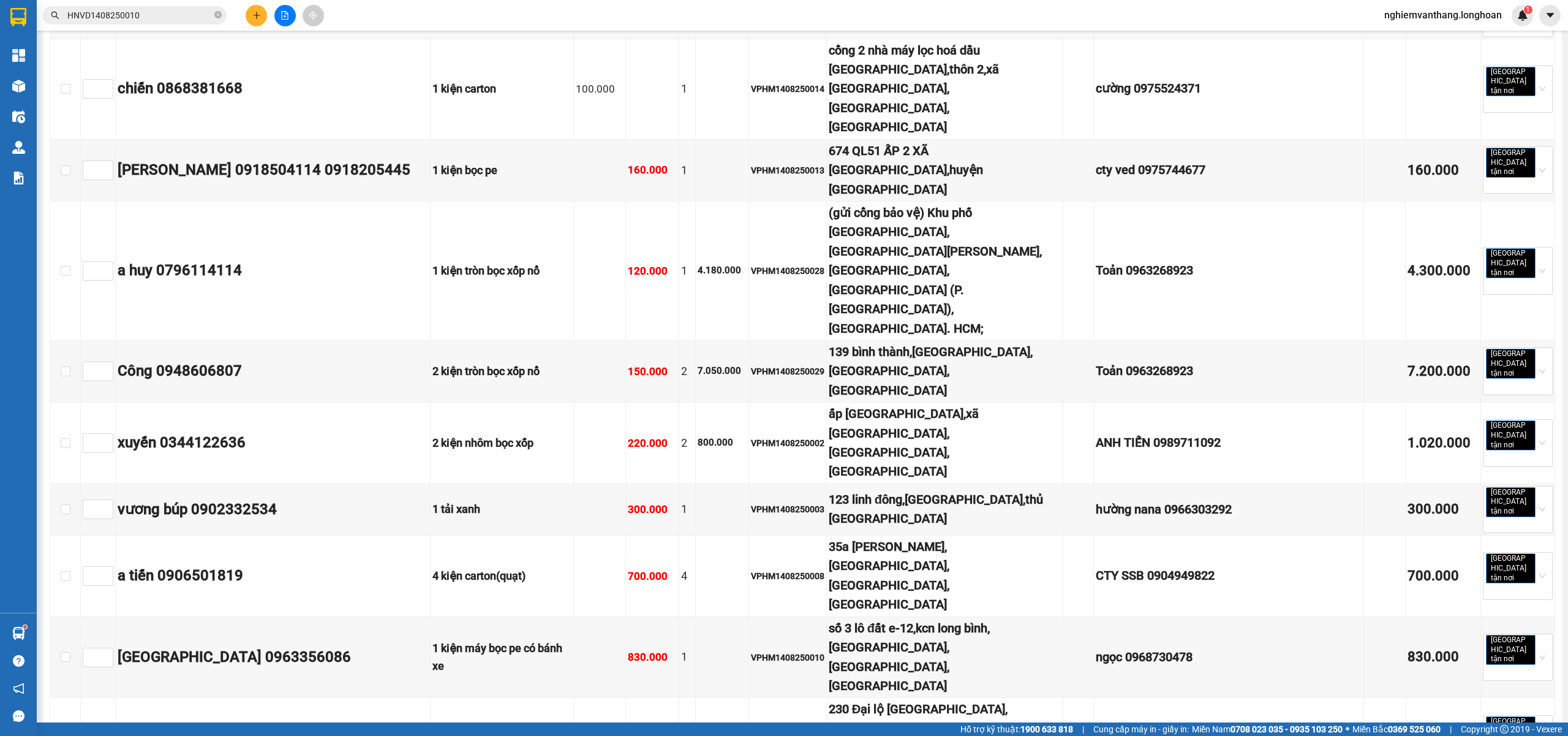
type input "15/08/2025"
click at [525, 186] on div "15" at bounding box center [525, 187] width 15 height 15
type input "15/08/2025"
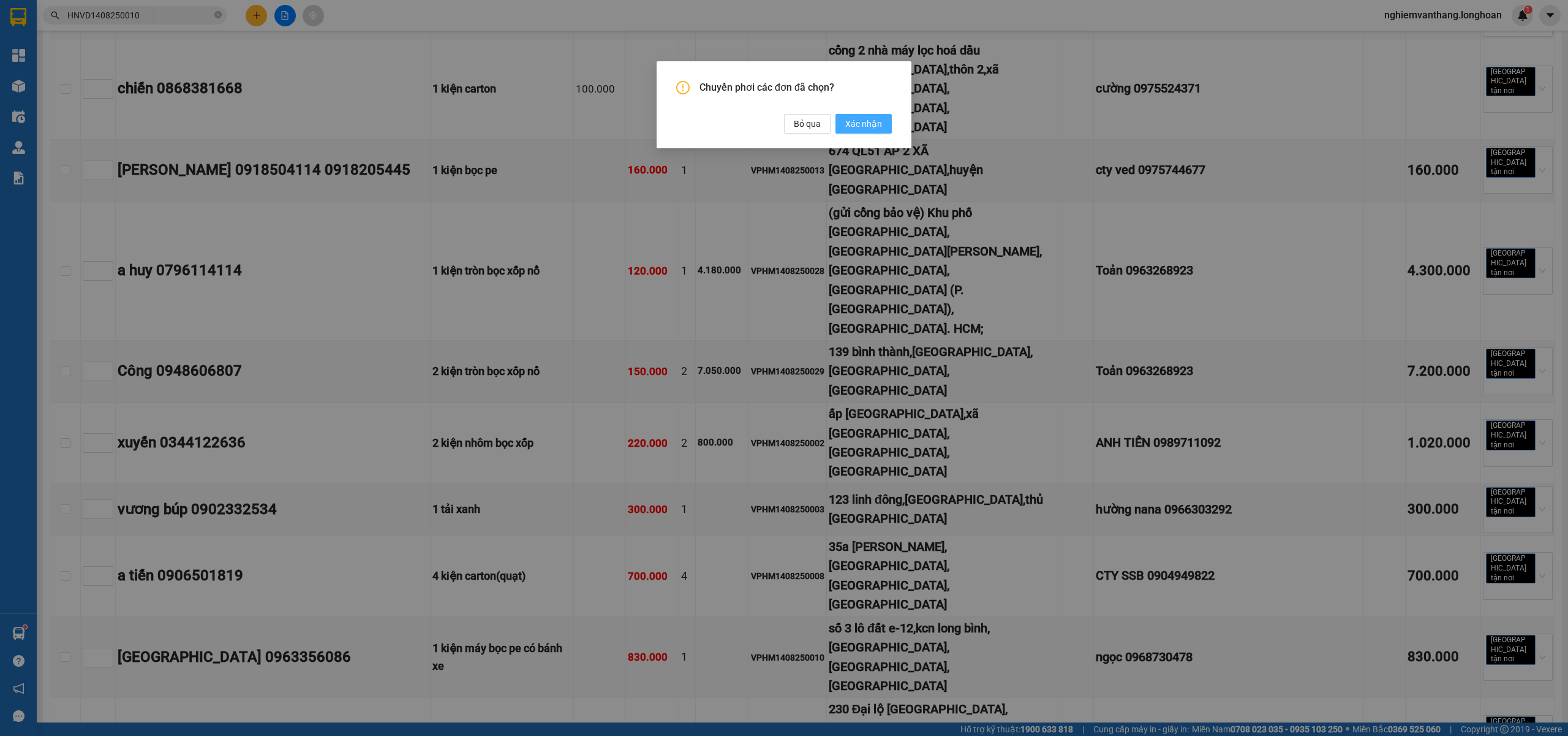
click at [862, 123] on span "Xác nhận" at bounding box center [864, 124] width 37 height 14
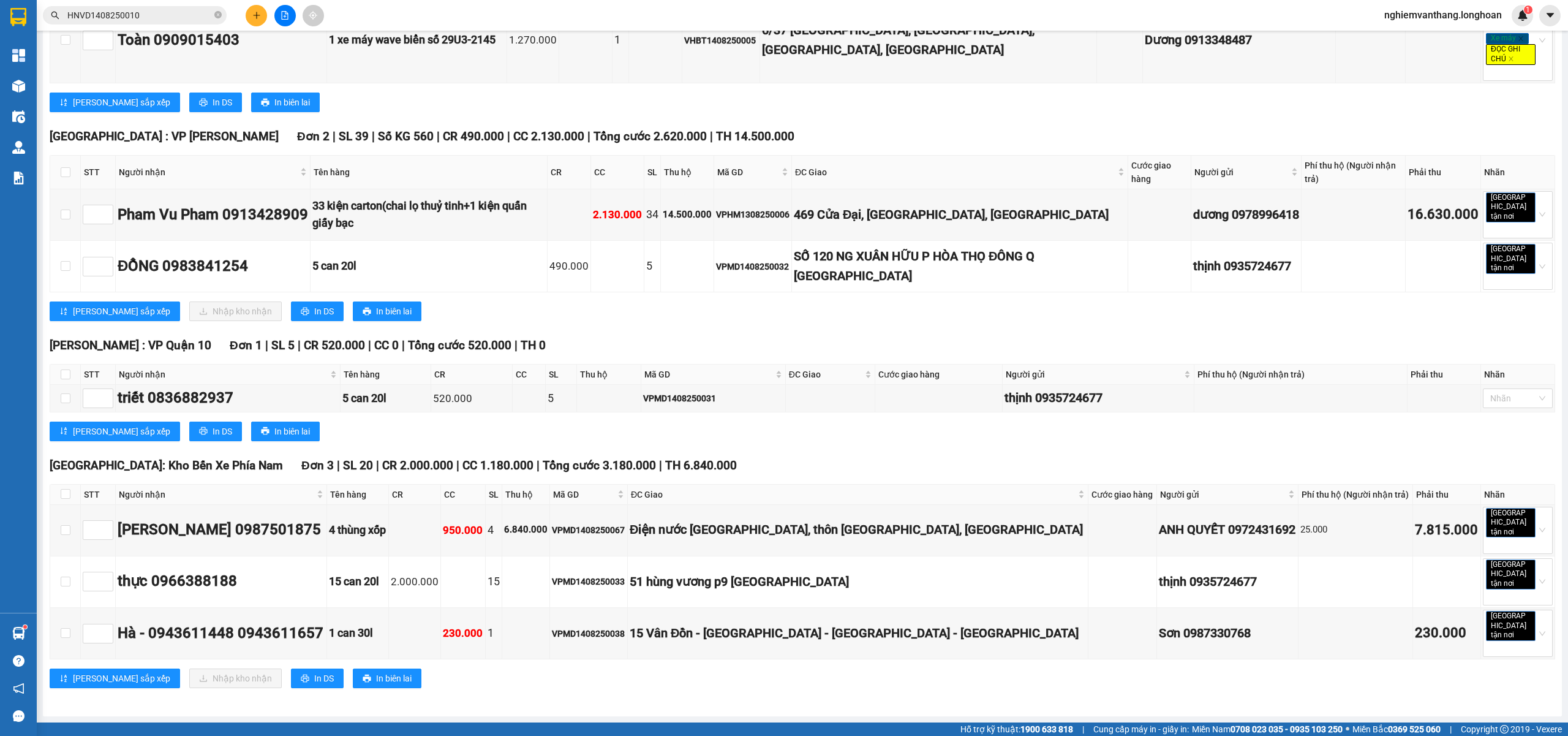
click at [510, 160] on div "14" at bounding box center [503, 161] width 15 height 15
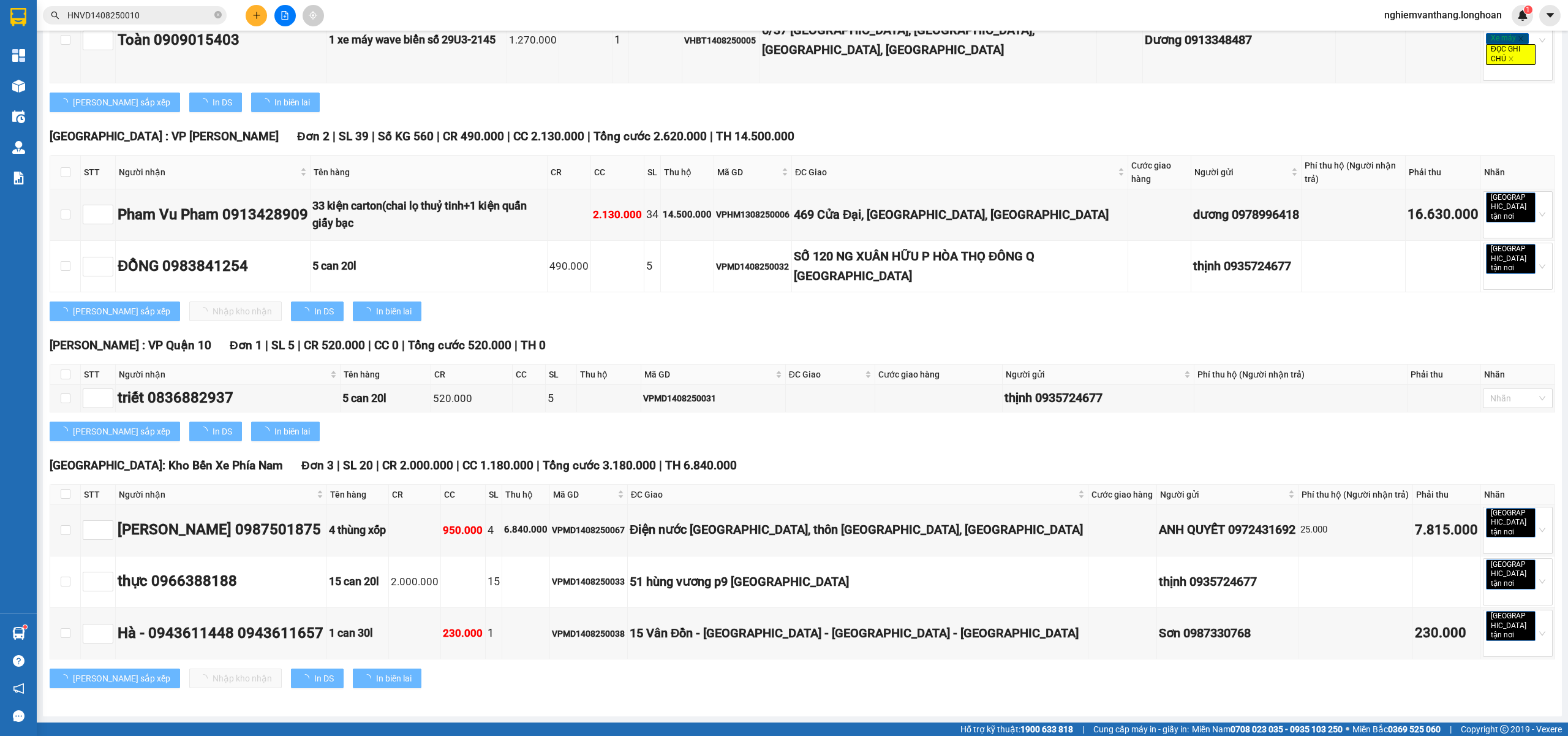
type input "[DATE]"
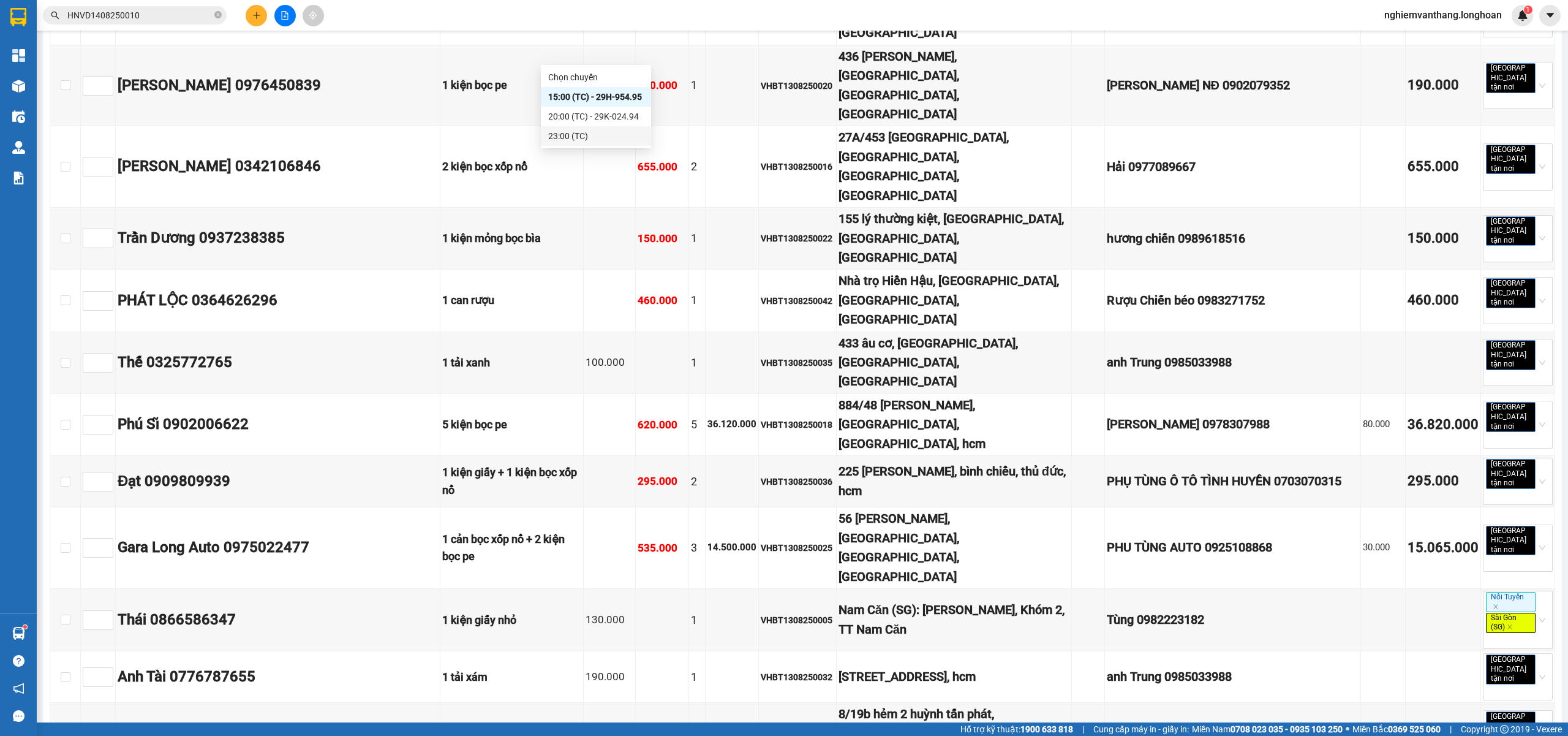
click at [574, 130] on div "23:00 (TC)" at bounding box center [596, 136] width 95 height 14
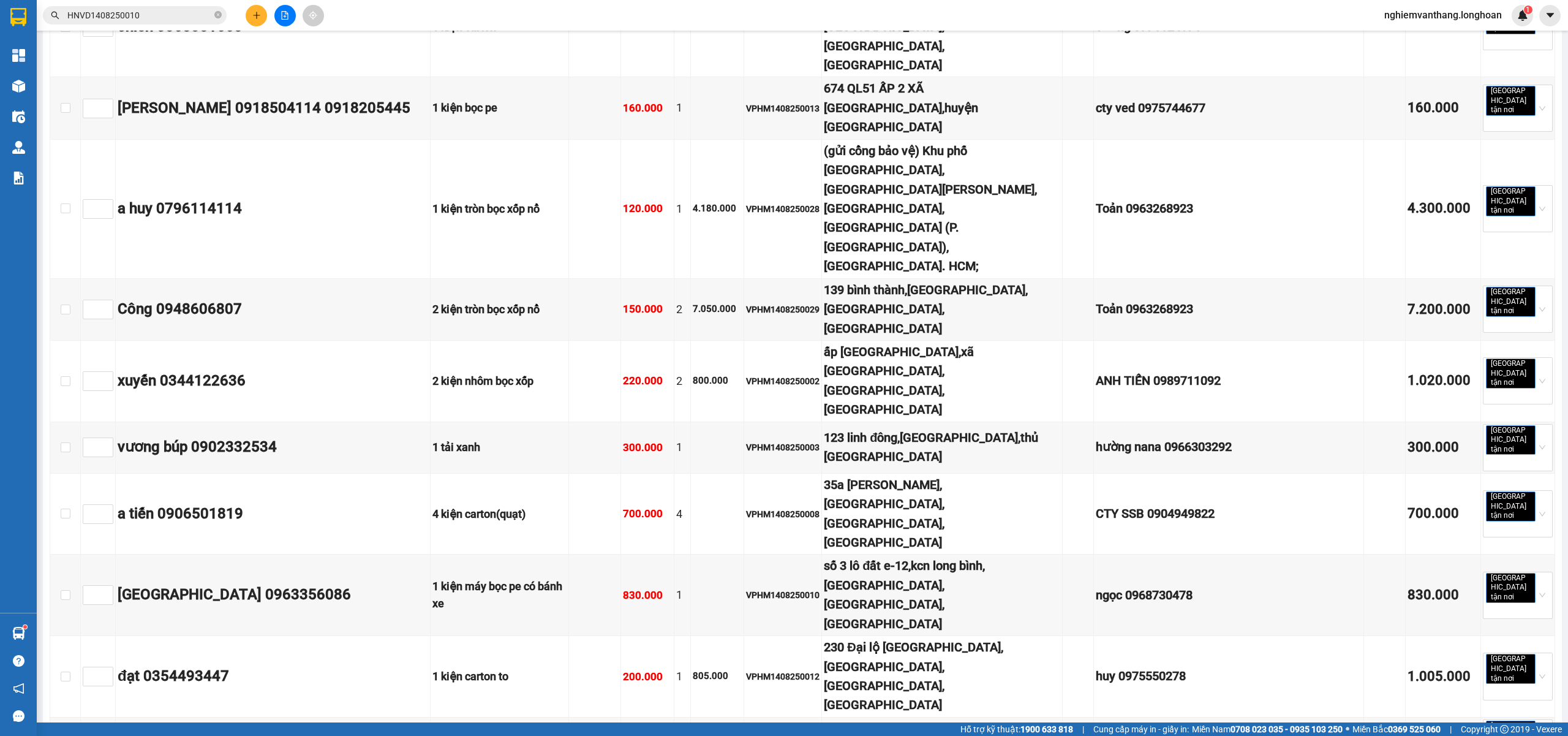
click at [284, 15] on icon "file-add" at bounding box center [285, 15] width 9 height 9
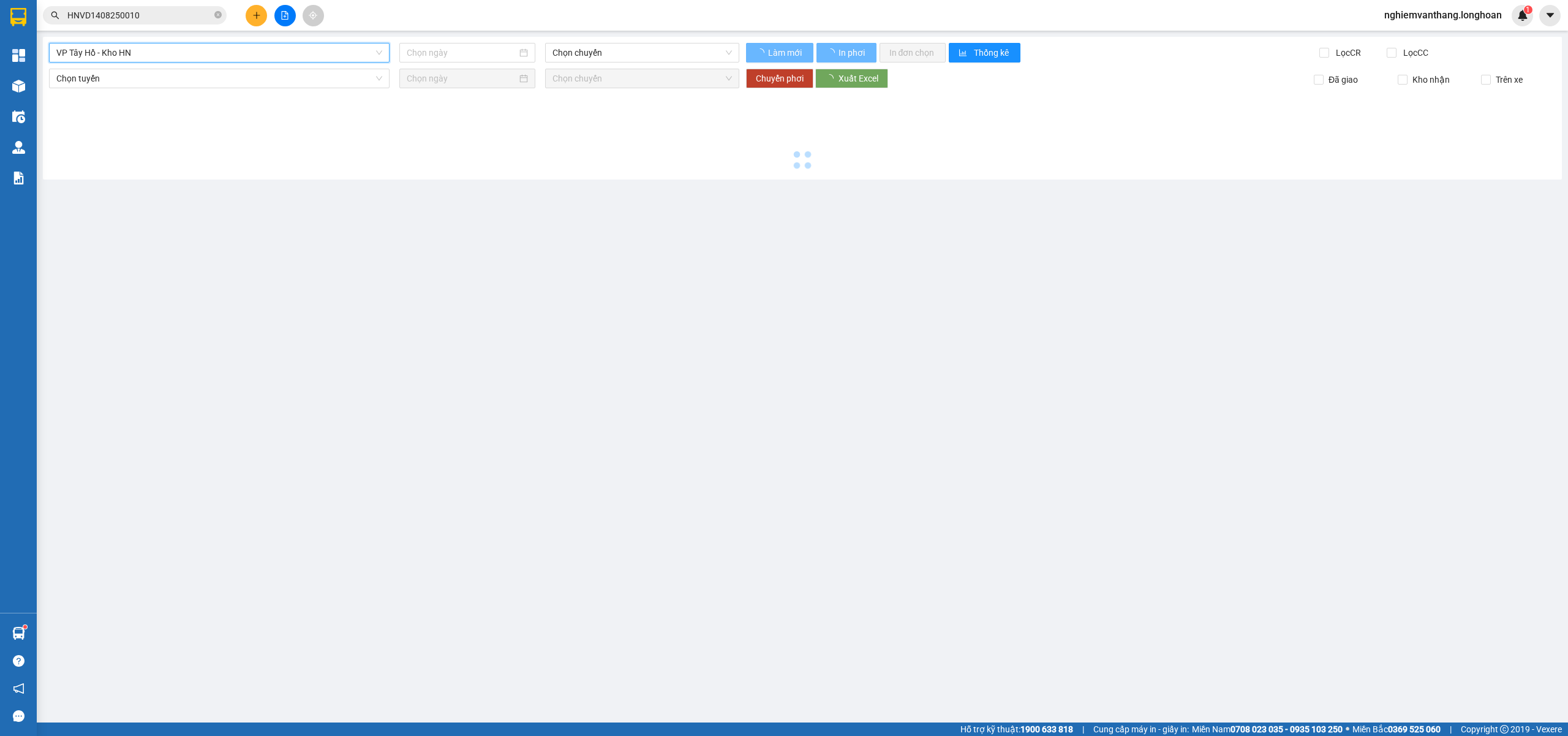
type input "[DATE]"
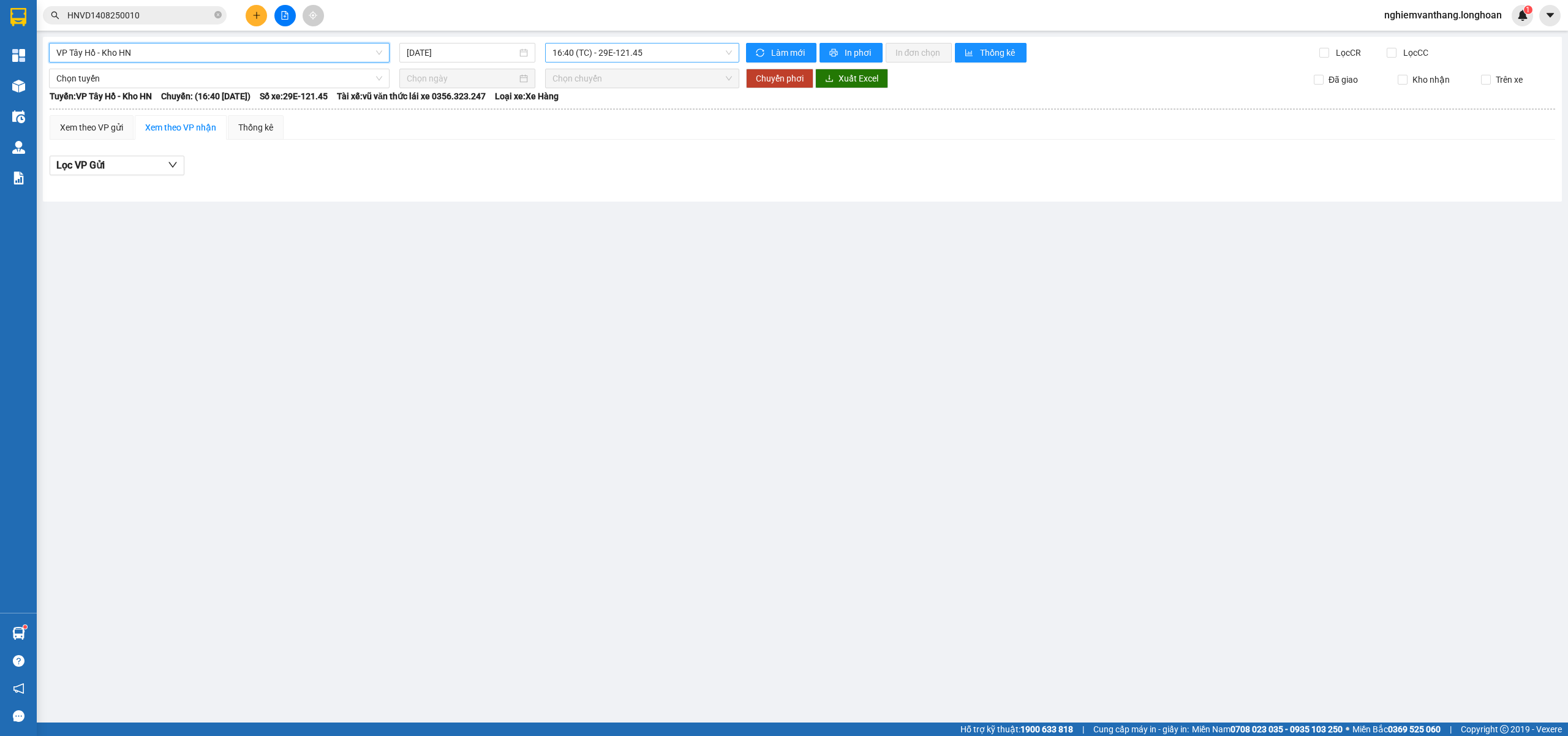
click at [630, 55] on span "16:40 (TC) - 29E-121.45" at bounding box center [642, 53] width 180 height 18
click at [584, 120] on div "20:00 (TC) - 29E-121.45" at bounding box center [600, 116] width 95 height 14
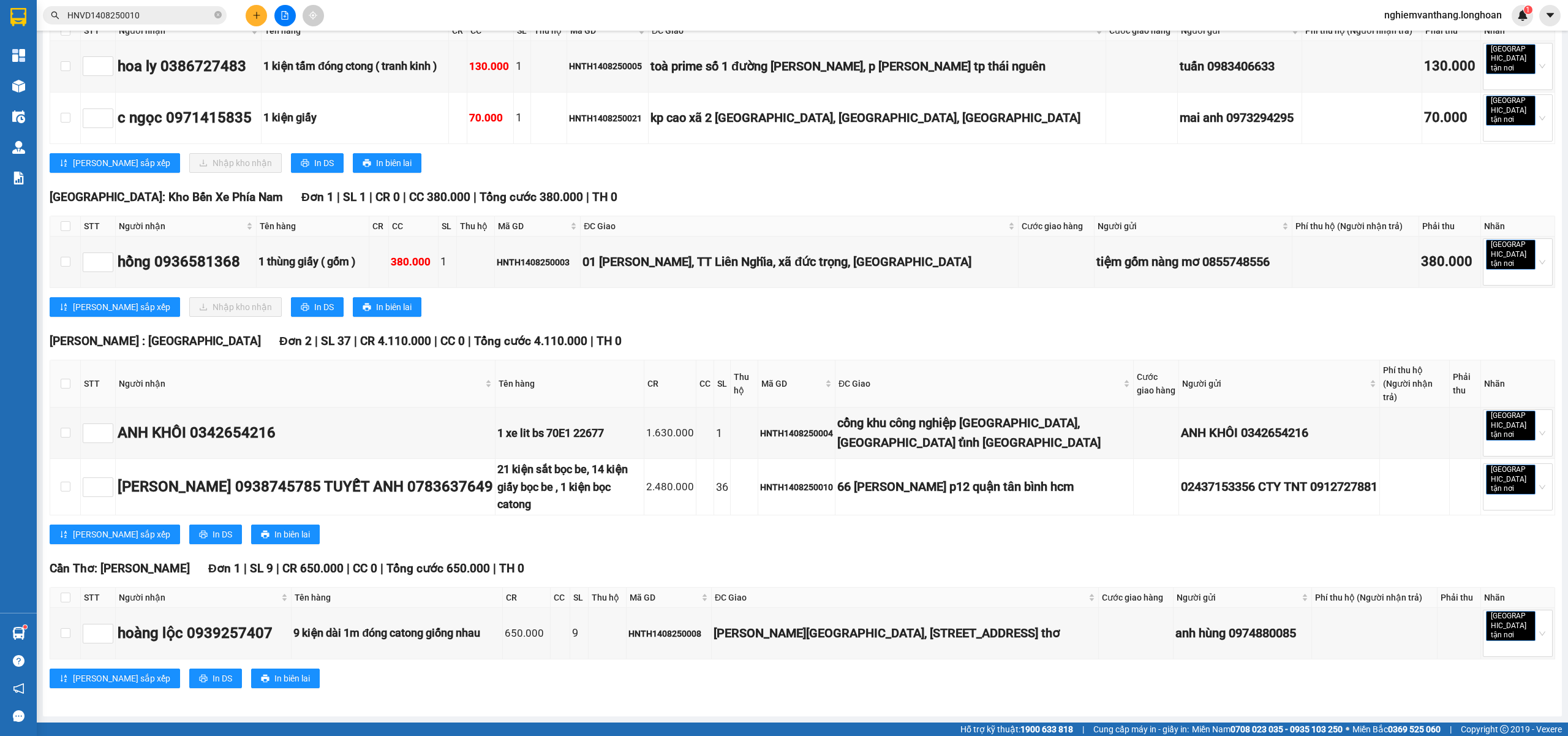
checkbox input "true"
click at [69, 231] on input "checkbox" at bounding box center [66, 226] width 10 height 10
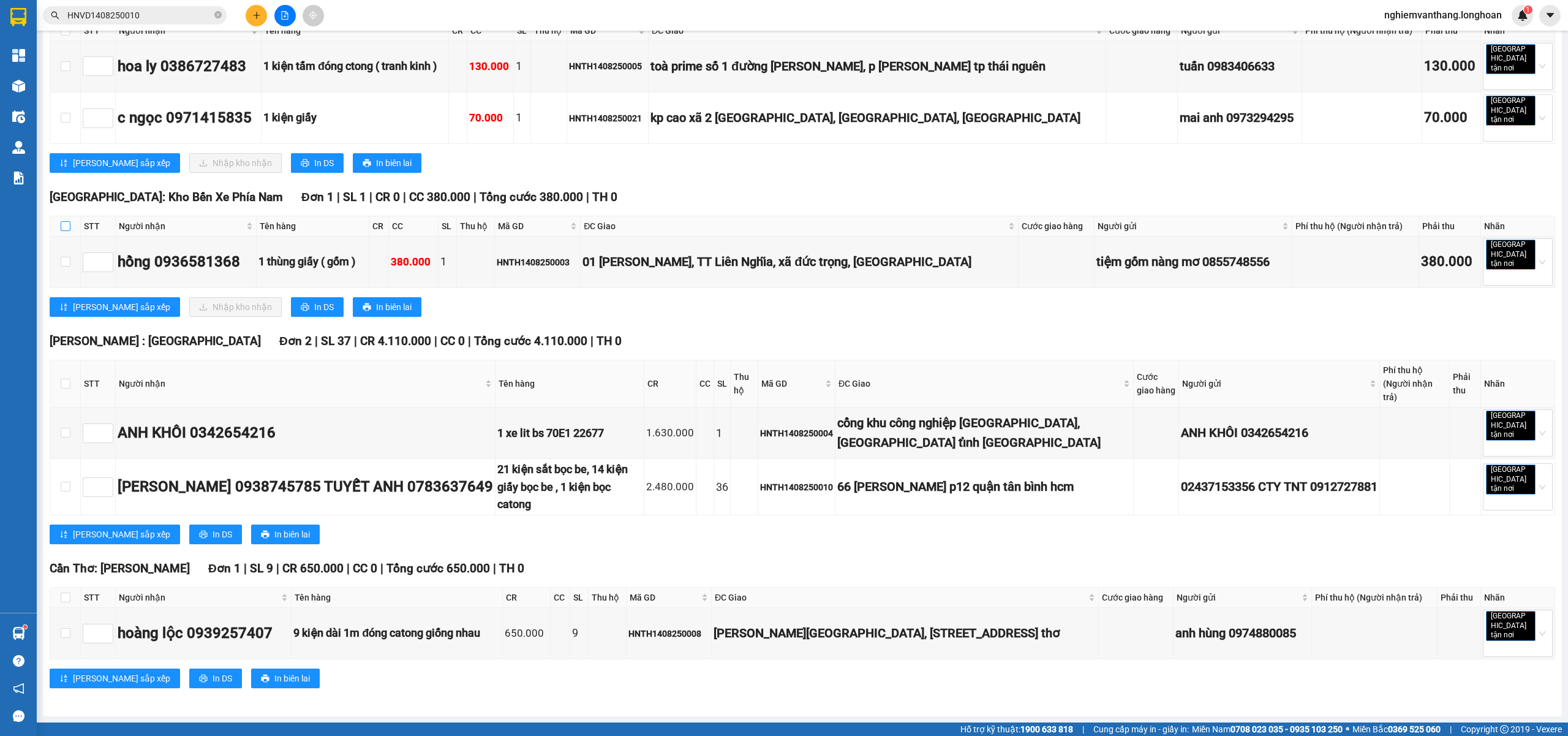
checkbox input "true"
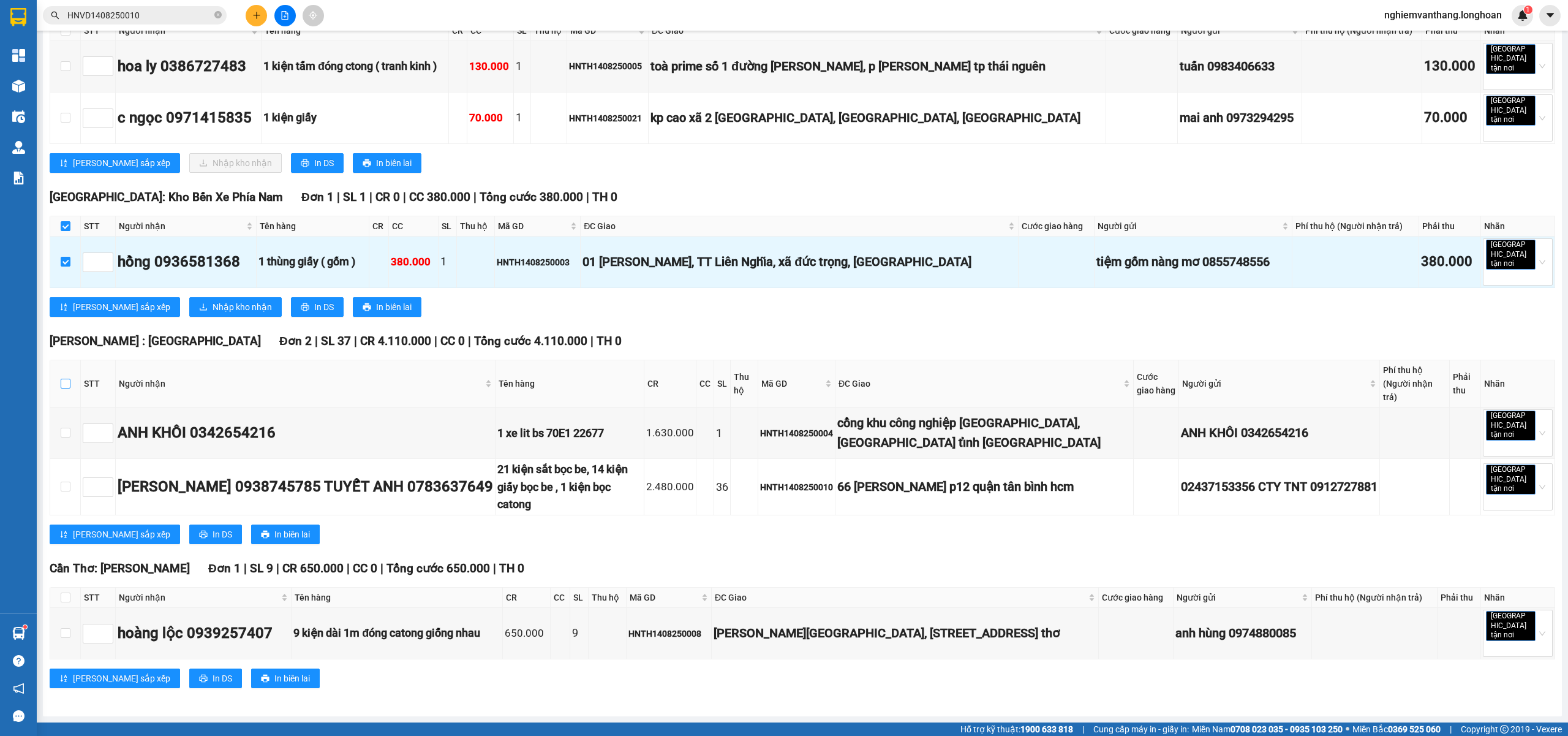
click at [64, 388] on input "checkbox" at bounding box center [66, 383] width 10 height 10
checkbox input "true"
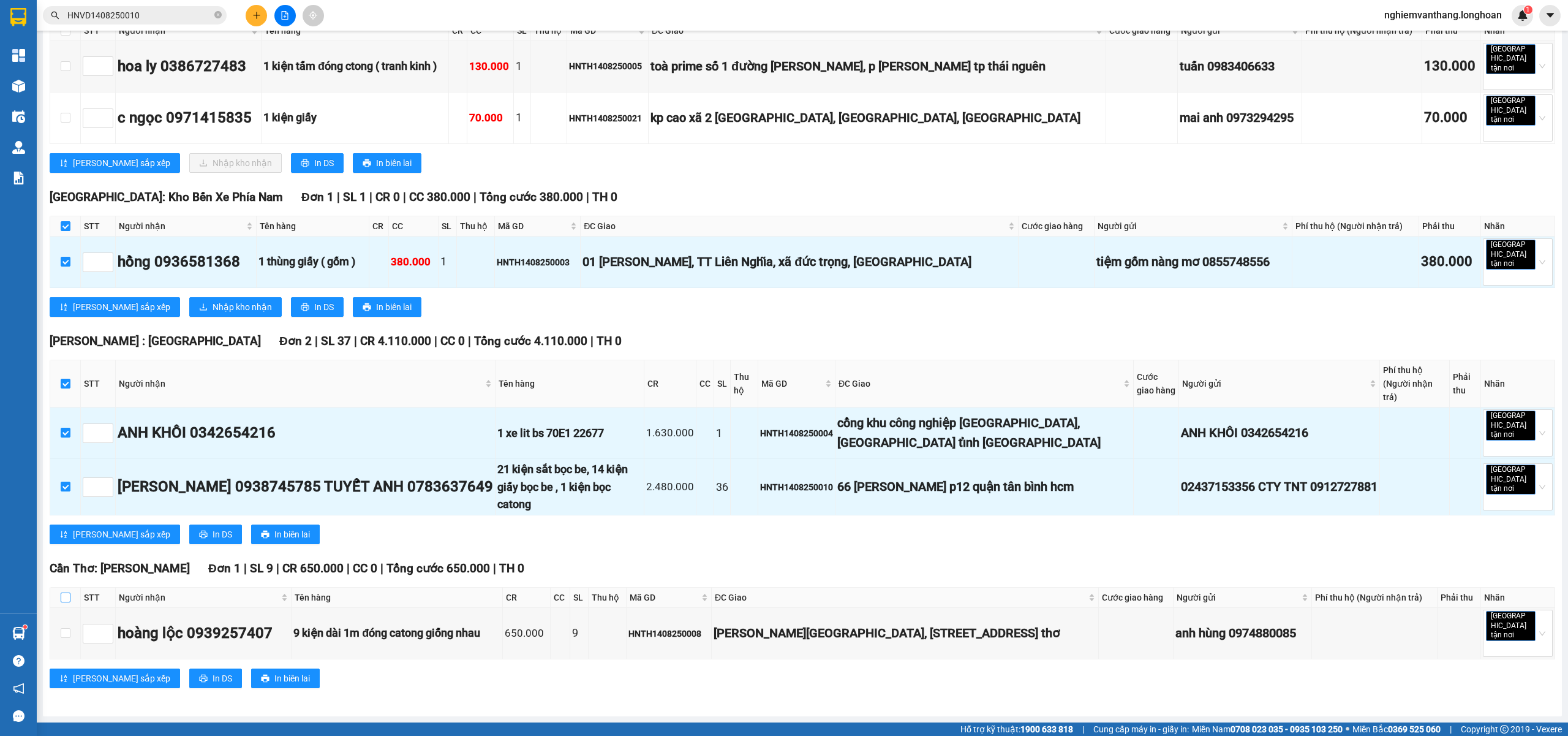
drag, startPoint x: 68, startPoint y: 607, endPoint x: 81, endPoint y: 590, distance: 21.4
click at [68, 602] on input "checkbox" at bounding box center [66, 598] width 10 height 10
checkbox input "true"
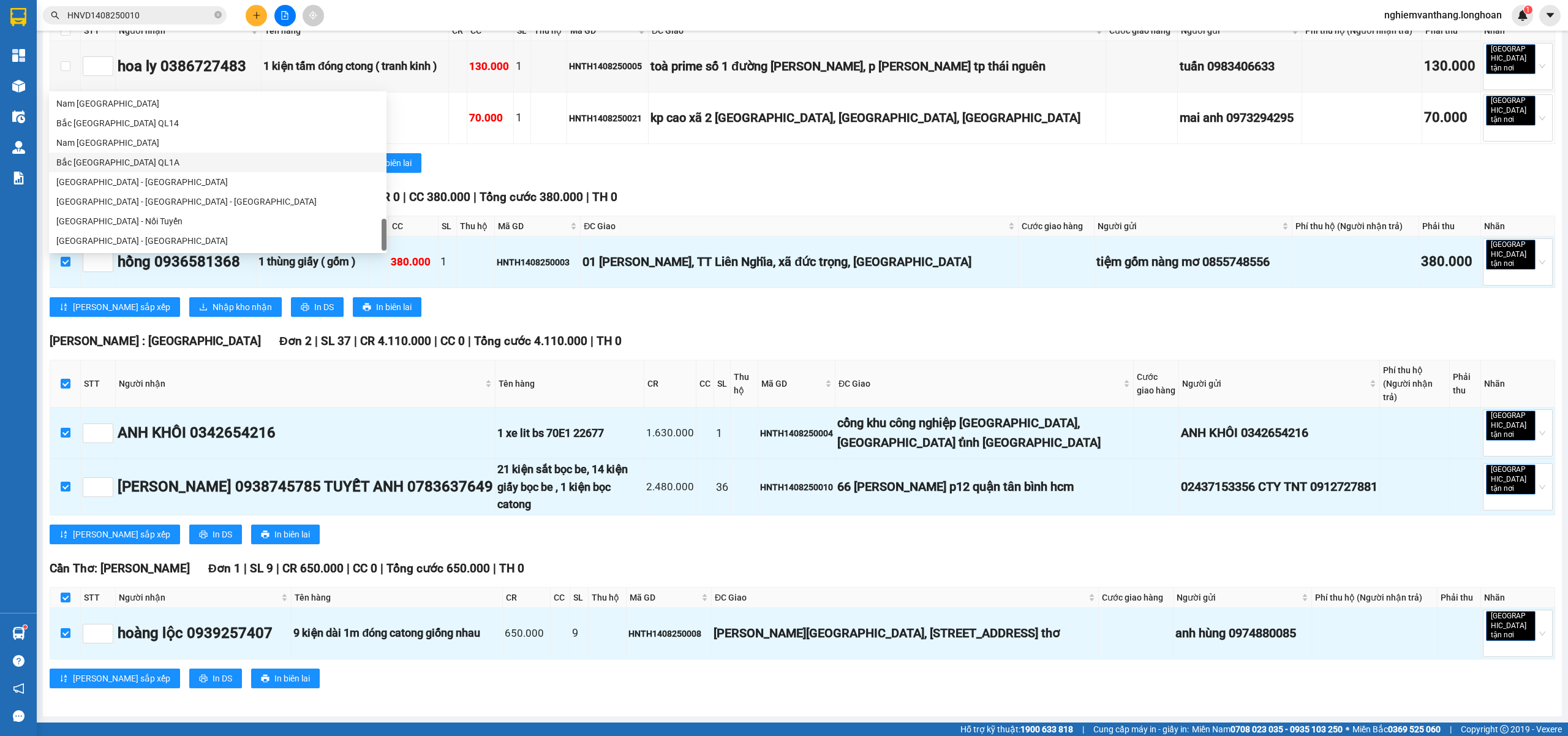
click at [138, 162] on div "Bắc [GEOGRAPHIC_DATA] QL1A" at bounding box center [218, 162] width 323 height 14
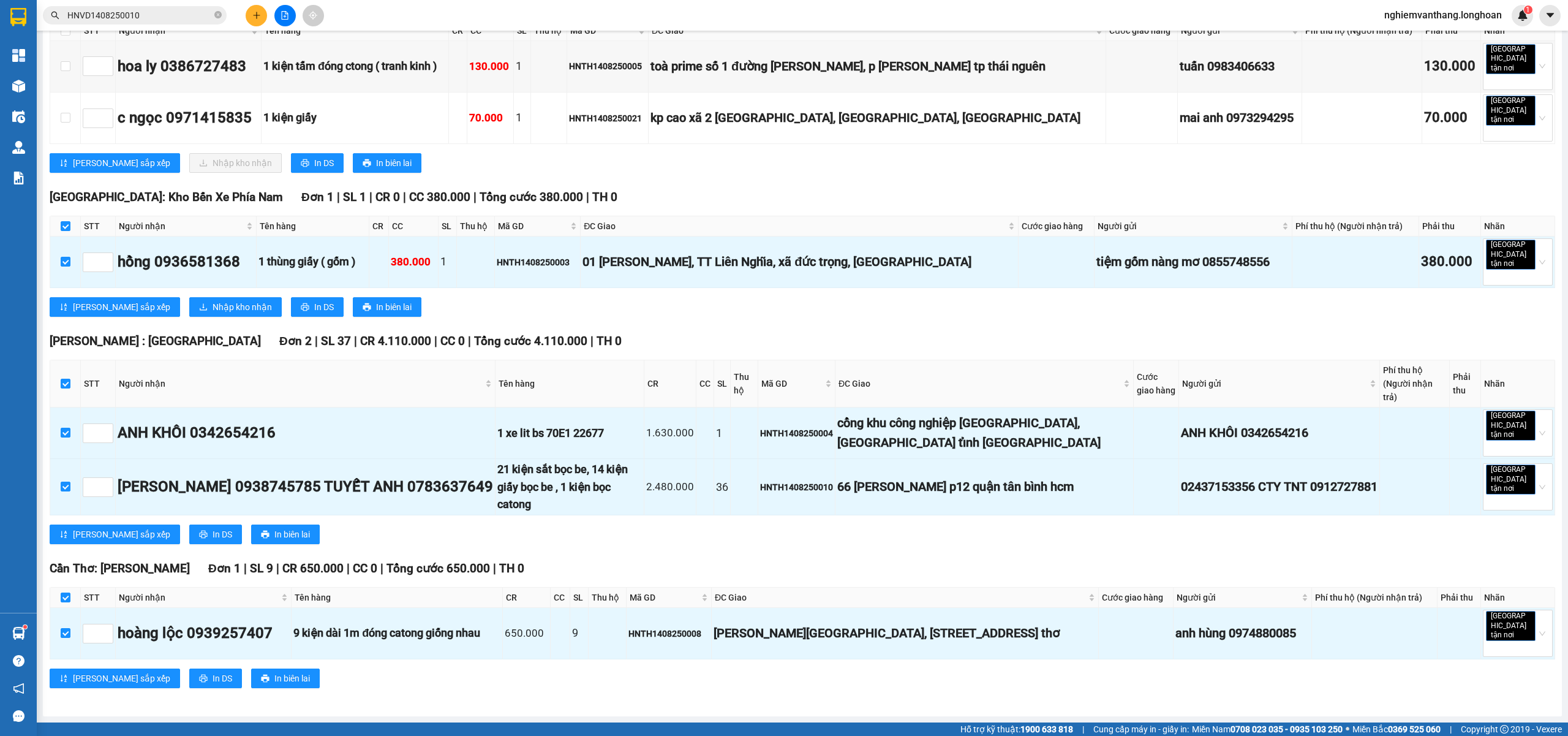
type input "15/08/2025"
drag, startPoint x: 523, startPoint y: 189, endPoint x: 513, endPoint y: 185, distance: 10.8
click at [524, 189] on div "15" at bounding box center [525, 187] width 15 height 15
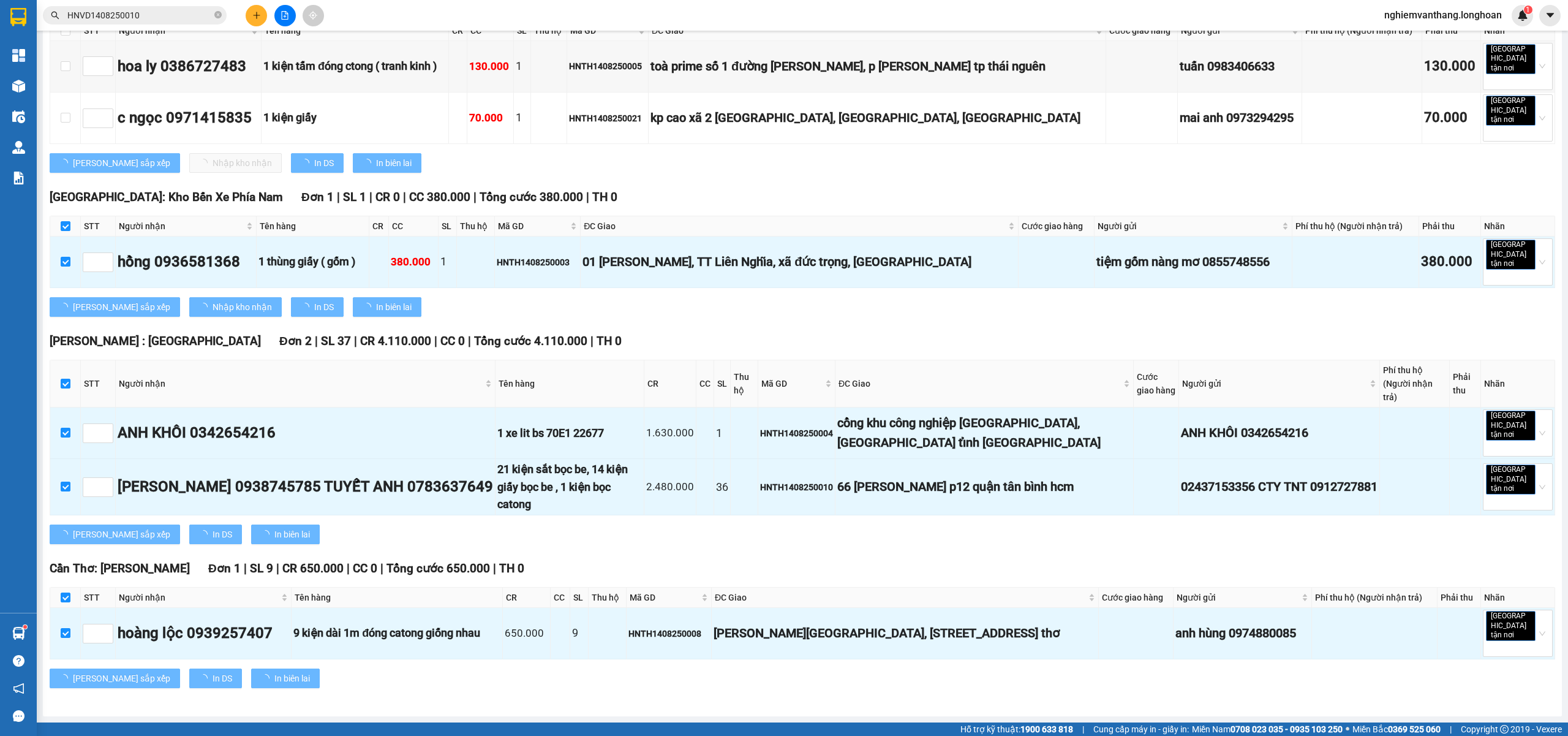
type input "15/08/2025"
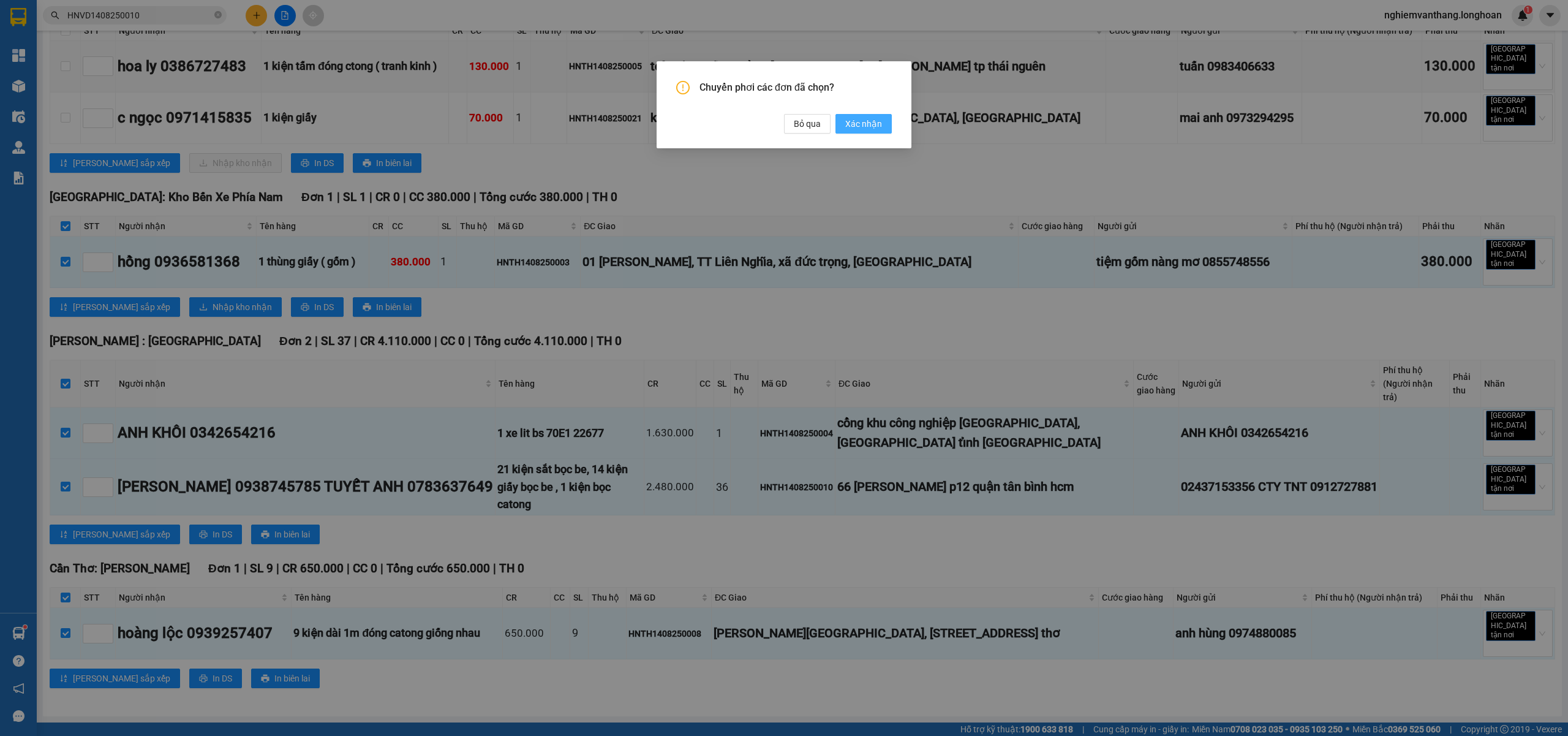
click at [859, 120] on span "Xác nhận" at bounding box center [864, 124] width 37 height 14
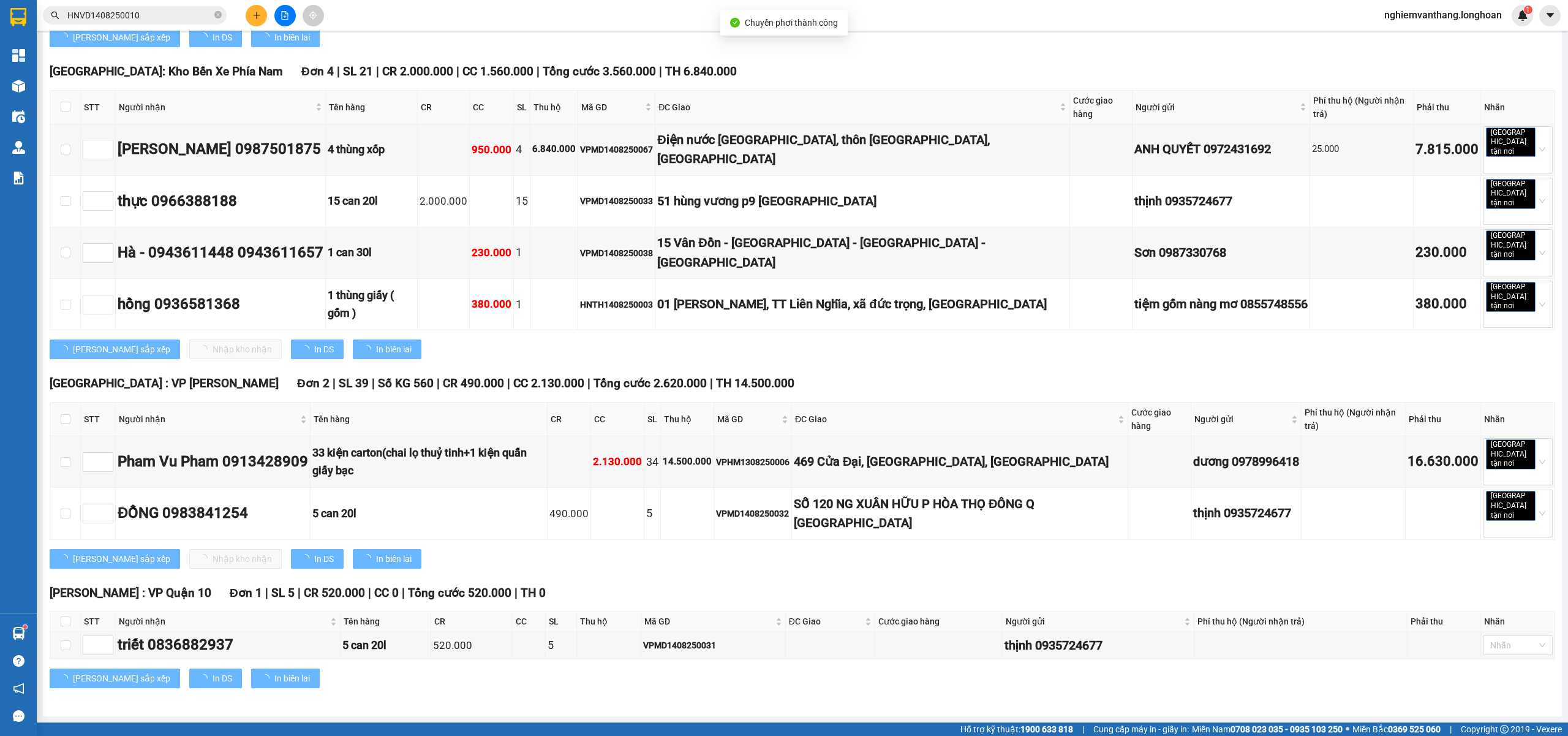
type input "15/08/2025"
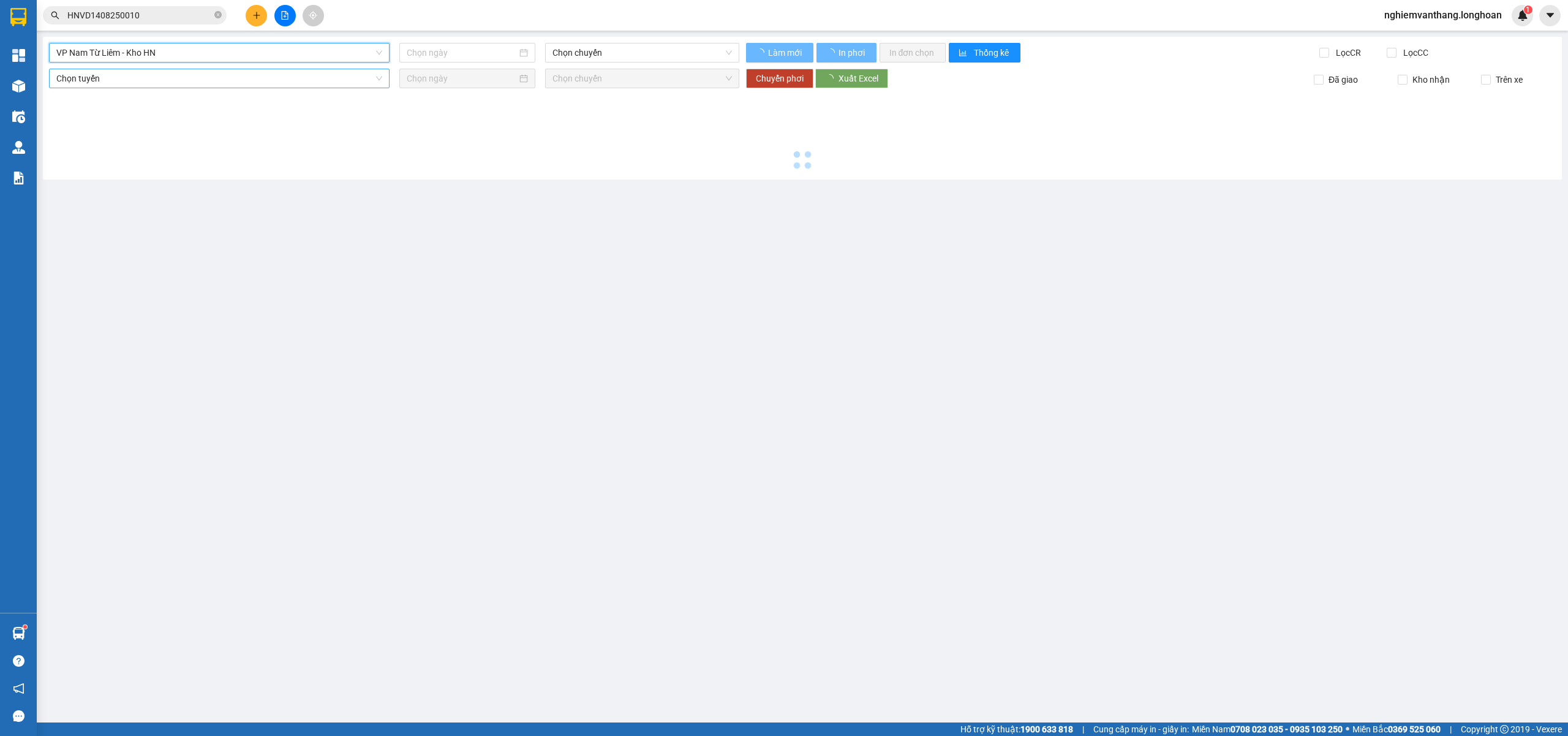
type input "[DATE]"
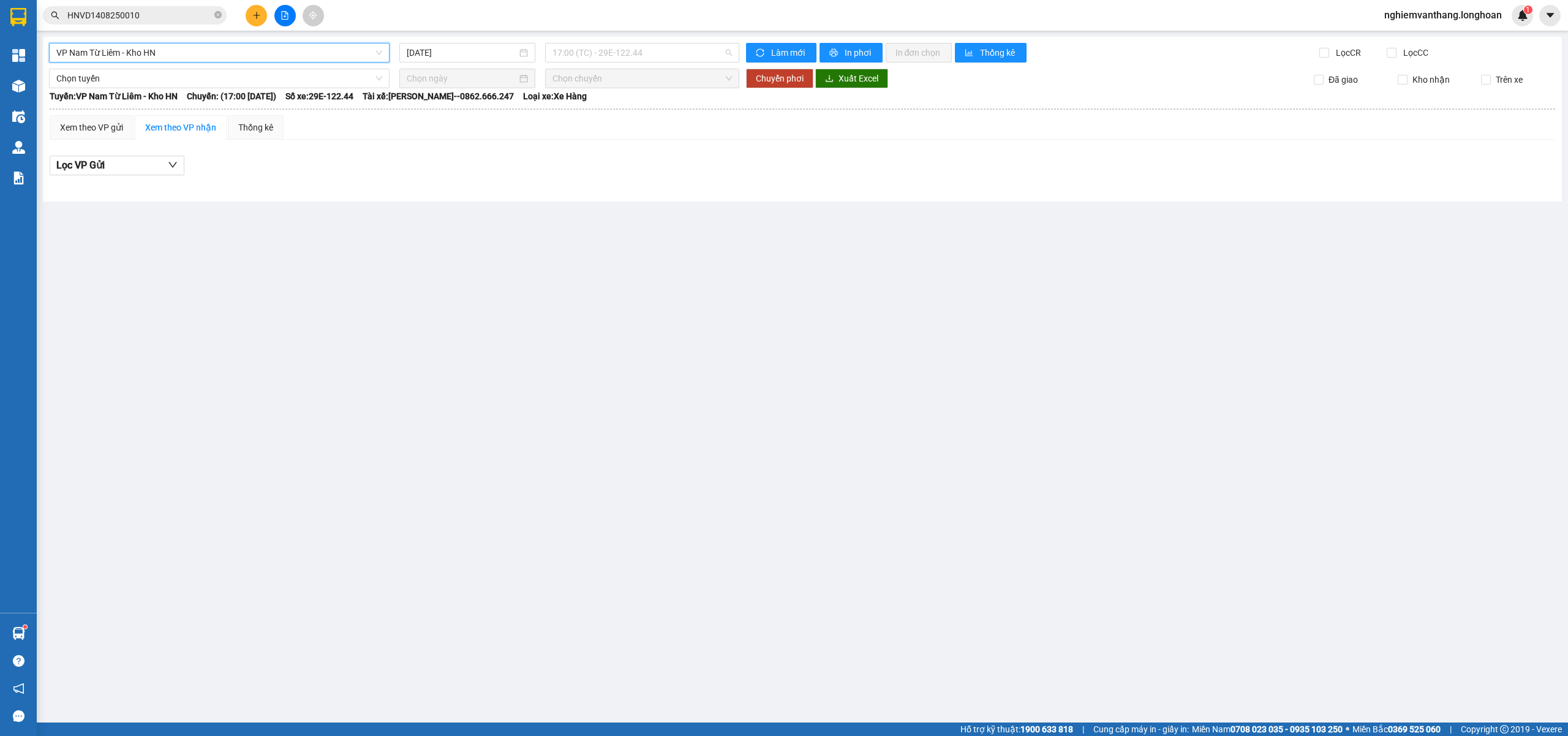
drag, startPoint x: 591, startPoint y: 60, endPoint x: 601, endPoint y: 68, distance: 12.8
click at [592, 60] on span "17:00 (TC) - 29E-122.44" at bounding box center [642, 53] width 180 height 18
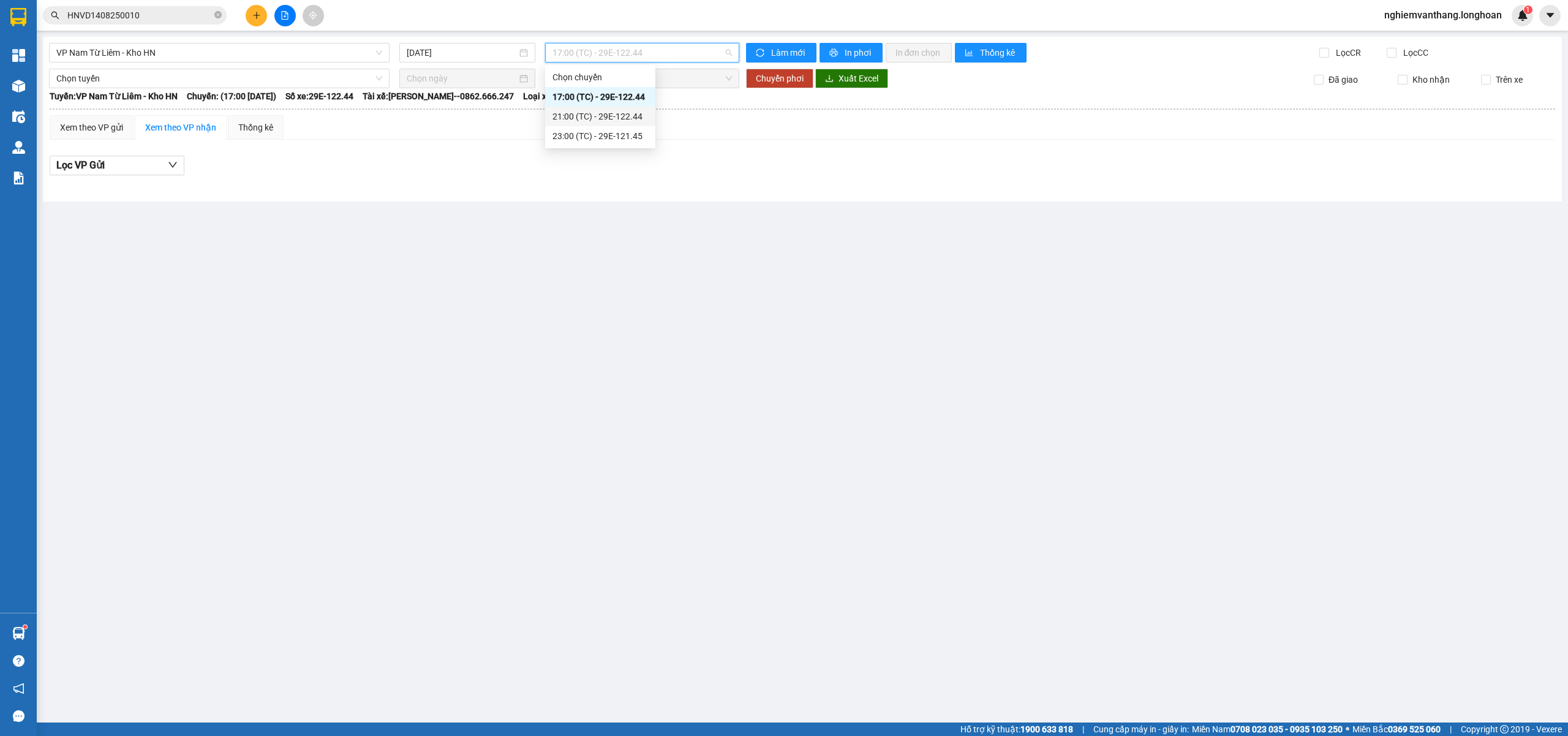
click at [604, 120] on div "21:00 (TC) - 29E-122.44" at bounding box center [600, 116] width 95 height 14
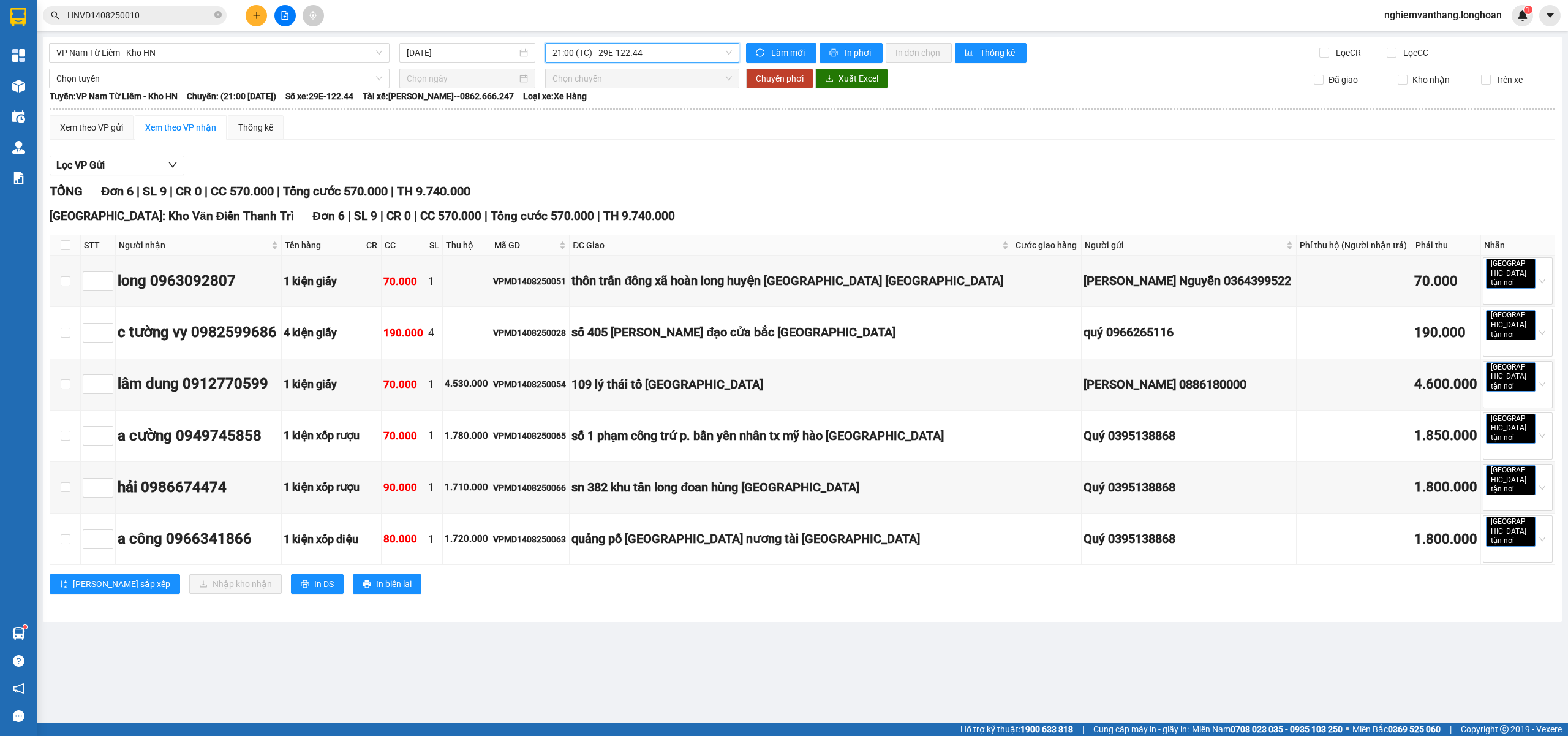
click at [645, 58] on span "21:00 (TC) - 29E-122.44" at bounding box center [642, 53] width 180 height 18
click at [617, 133] on div "23:00 (TC) - 29E-121.45" at bounding box center [600, 136] width 95 height 14
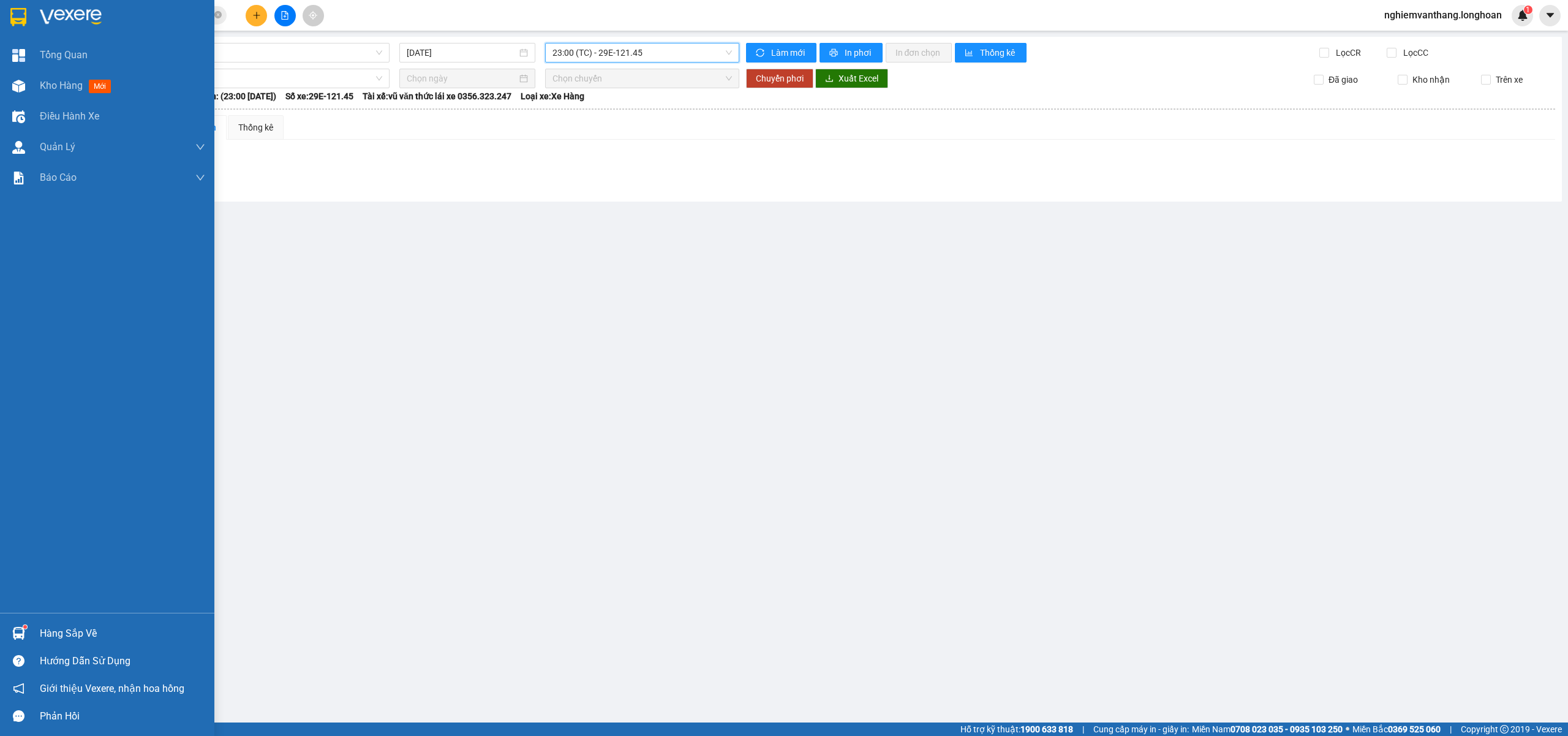
click at [15, 20] on img at bounding box center [18, 17] width 16 height 18
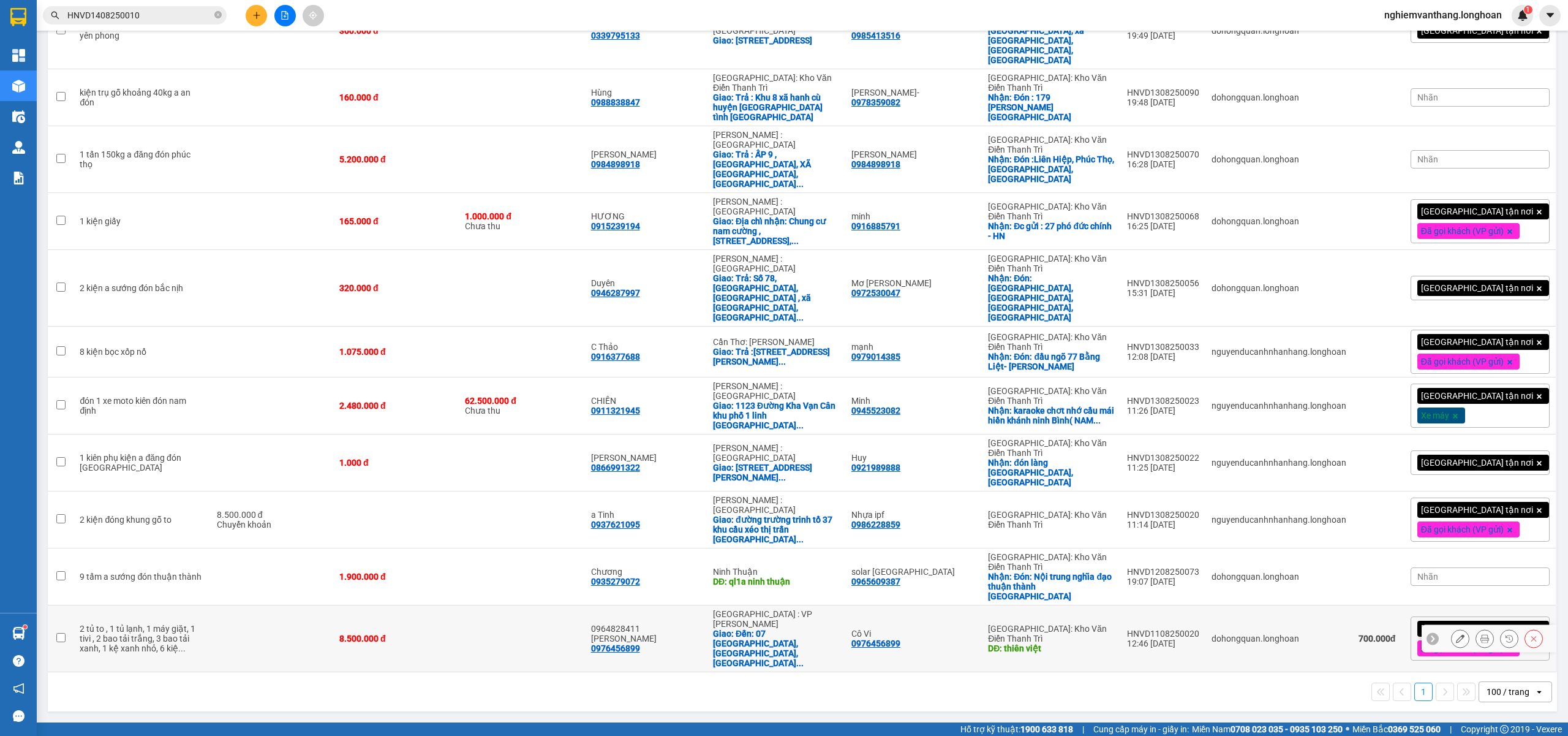
drag, startPoint x: 217, startPoint y: 647, endPoint x: 223, endPoint y: 648, distance: 6.1
click at [216, 648] on td at bounding box center [271, 639] width 122 height 67
checkbox input "true"
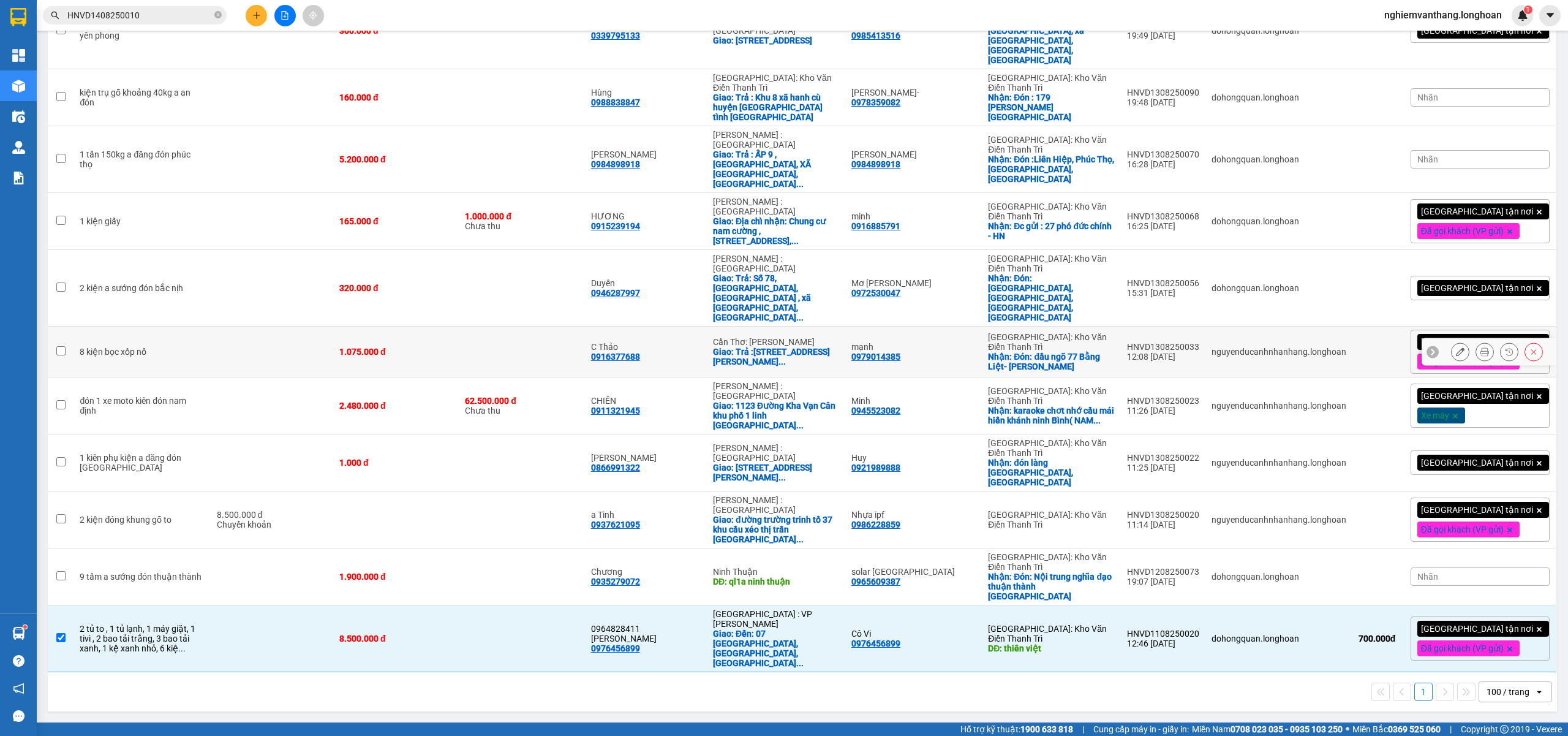
click at [214, 377] on td at bounding box center [271, 352] width 122 height 51
checkbox input "true"
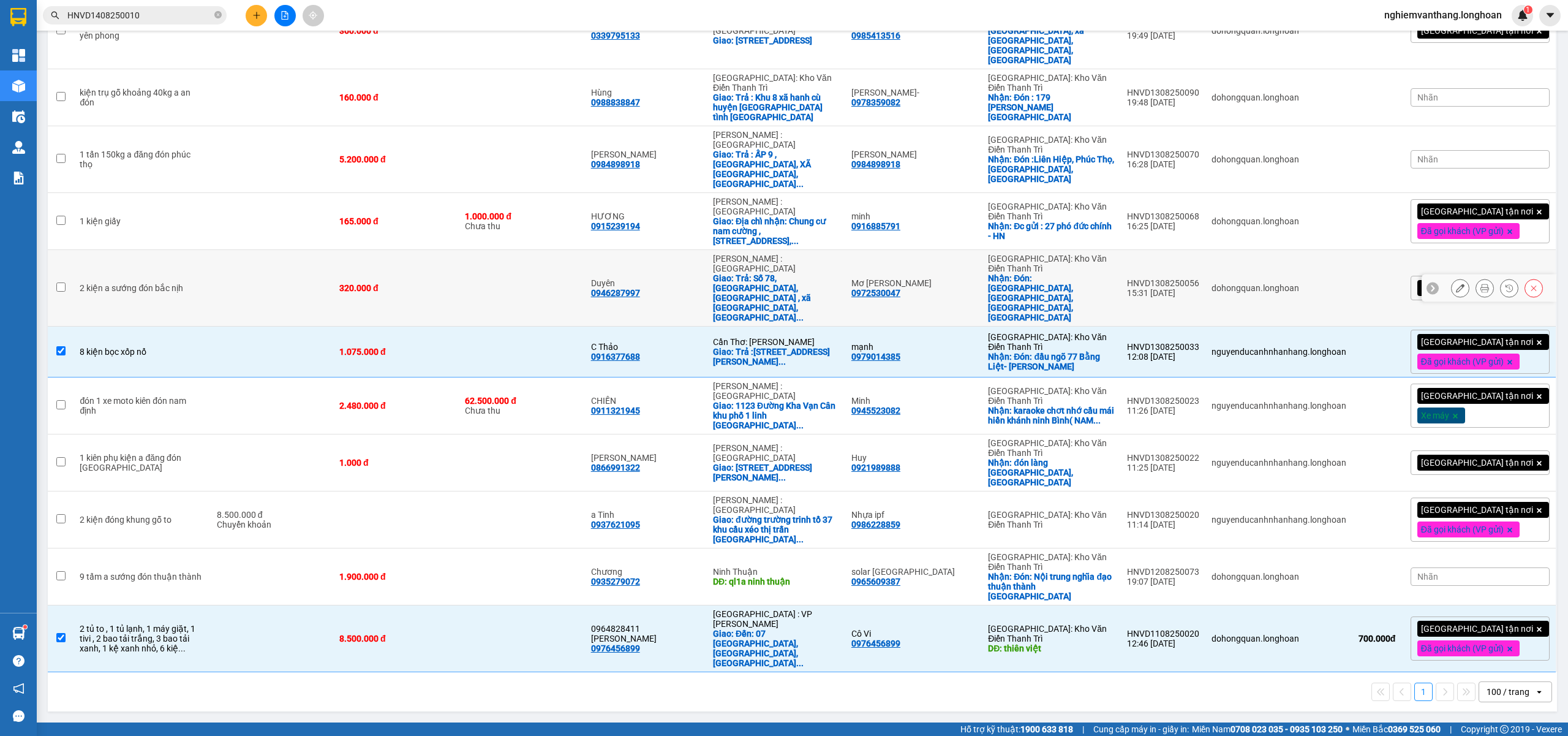
click at [255, 250] on td at bounding box center [271, 222] width 122 height 57
checkbox input "true"
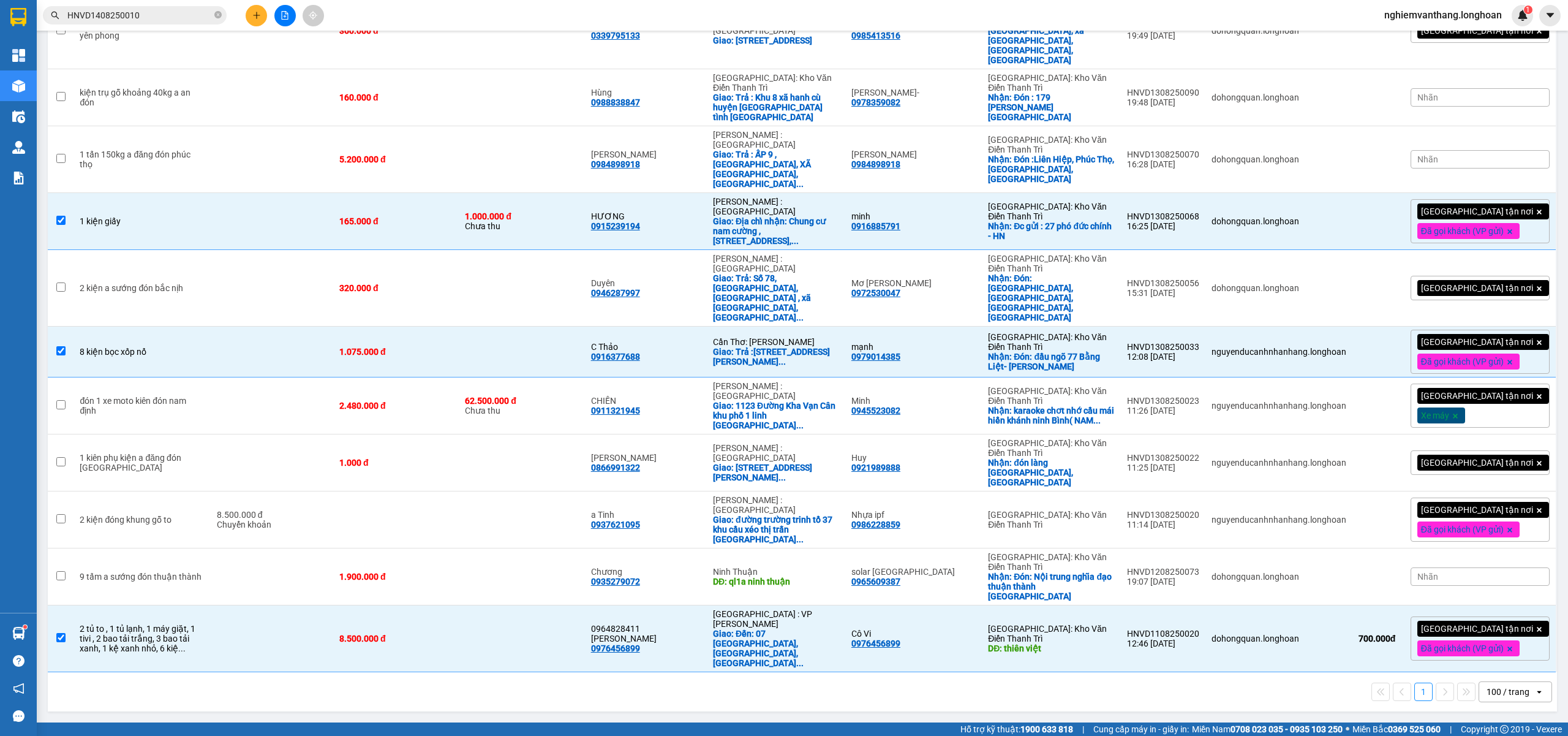
checkbox input "true"
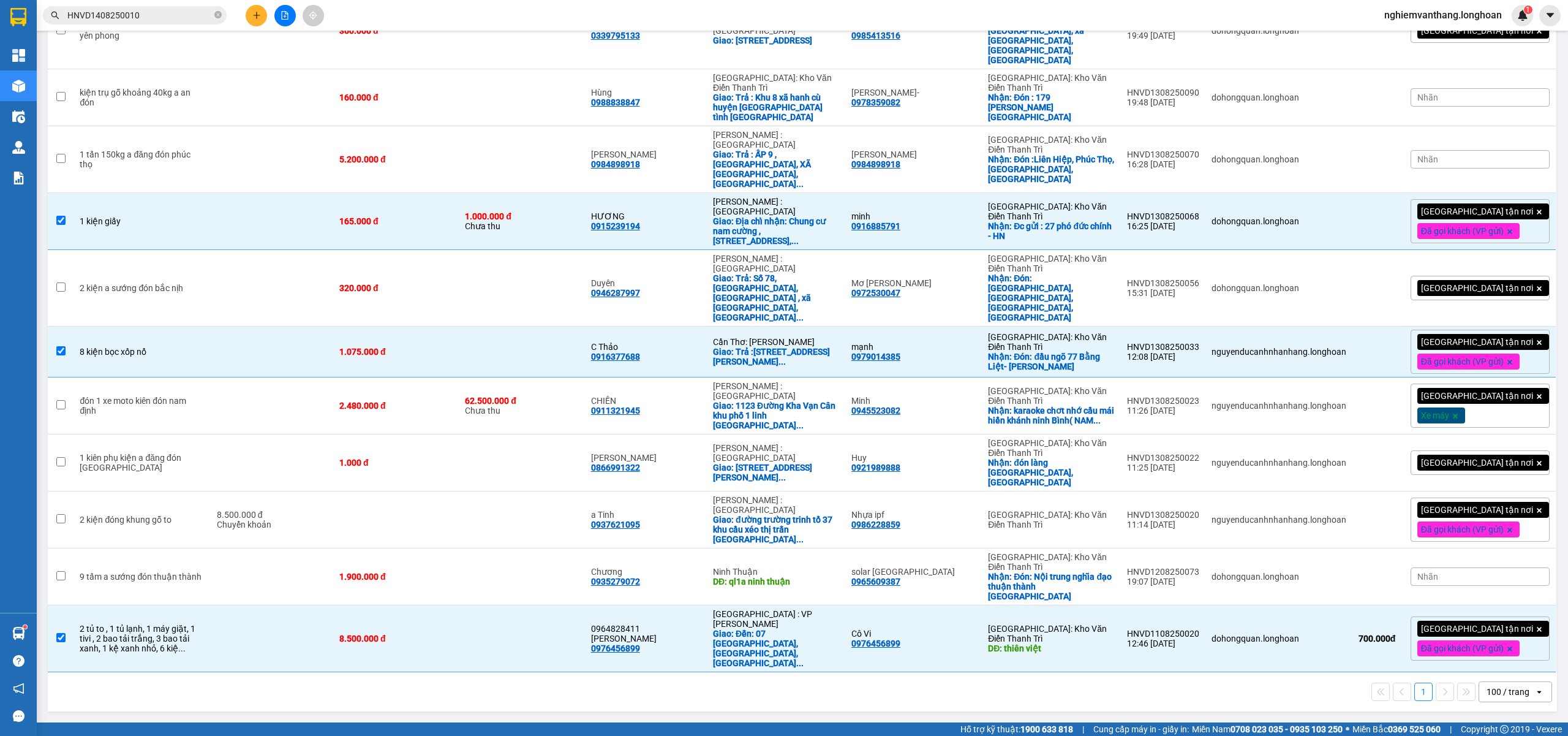
checkbox input "true"
click at [413, 548] on td at bounding box center [396, 519] width 126 height 57
checkbox input "true"
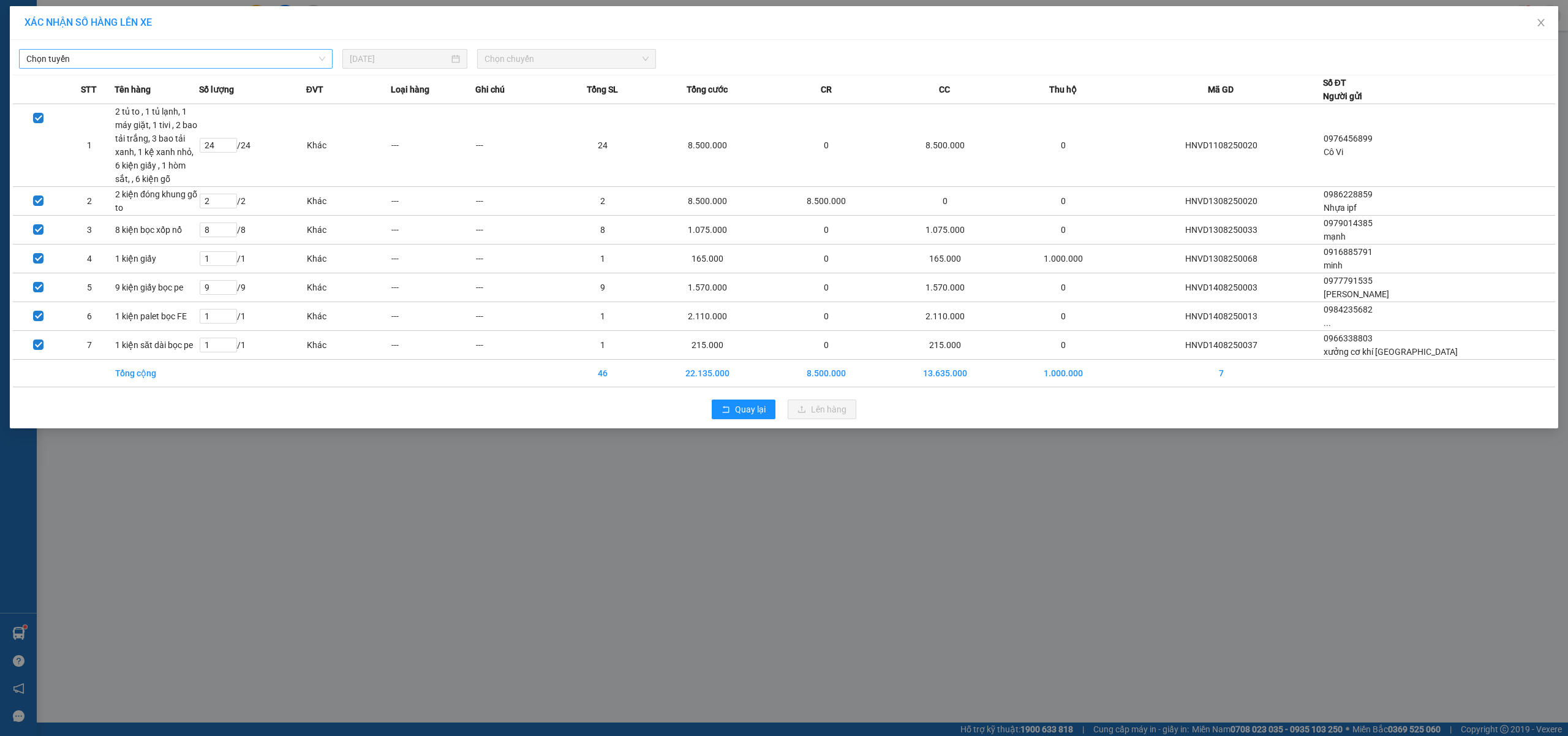
click at [209, 58] on span "Chọn tuyến" at bounding box center [176, 59] width 299 height 18
click at [533, 60] on span "Chọn chuyến" at bounding box center [566, 59] width 164 height 18
click at [505, 137] on div "23:00 (TC)" at bounding box center [532, 142] width 95 height 14
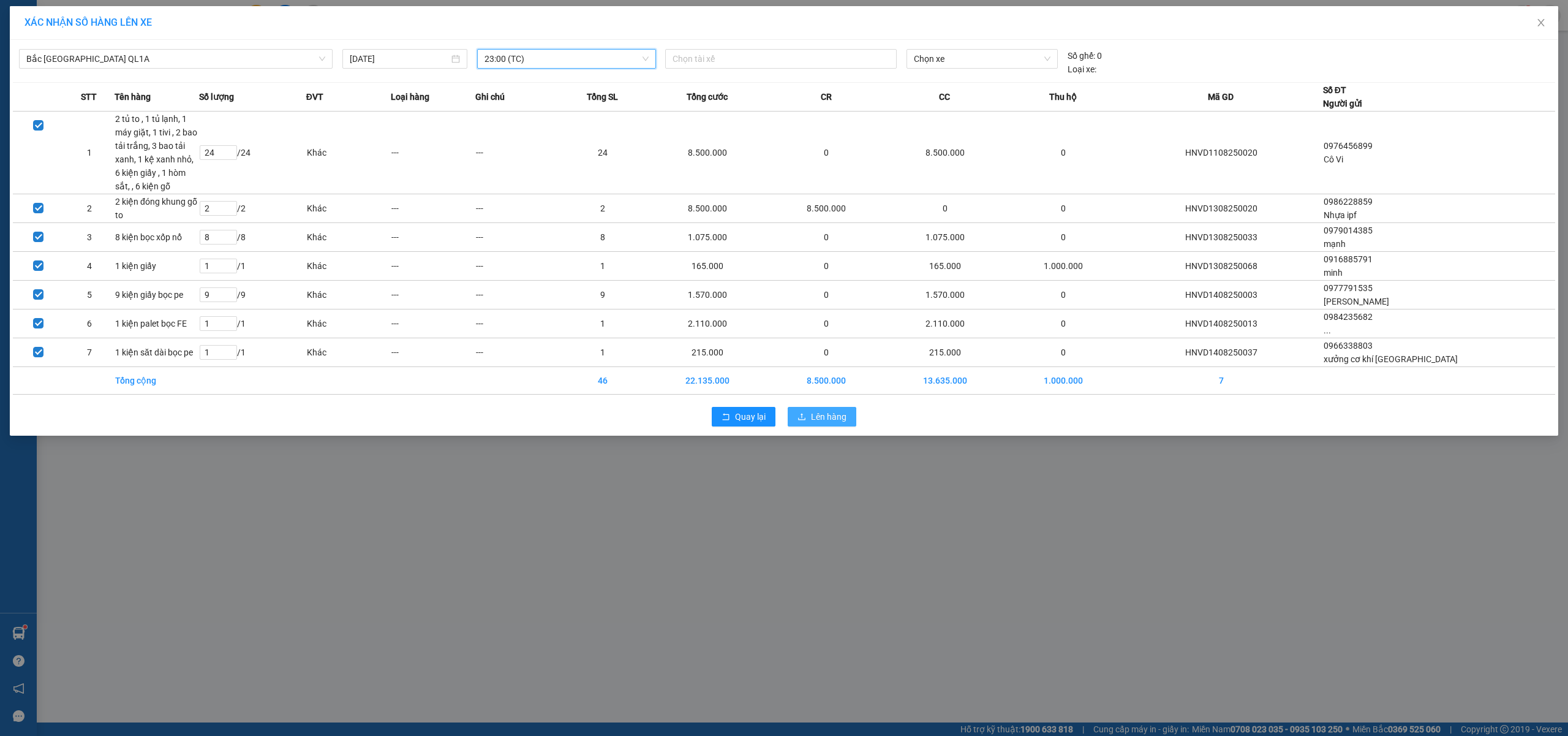
click at [829, 426] on button "Lên hàng" at bounding box center [822, 417] width 68 height 20
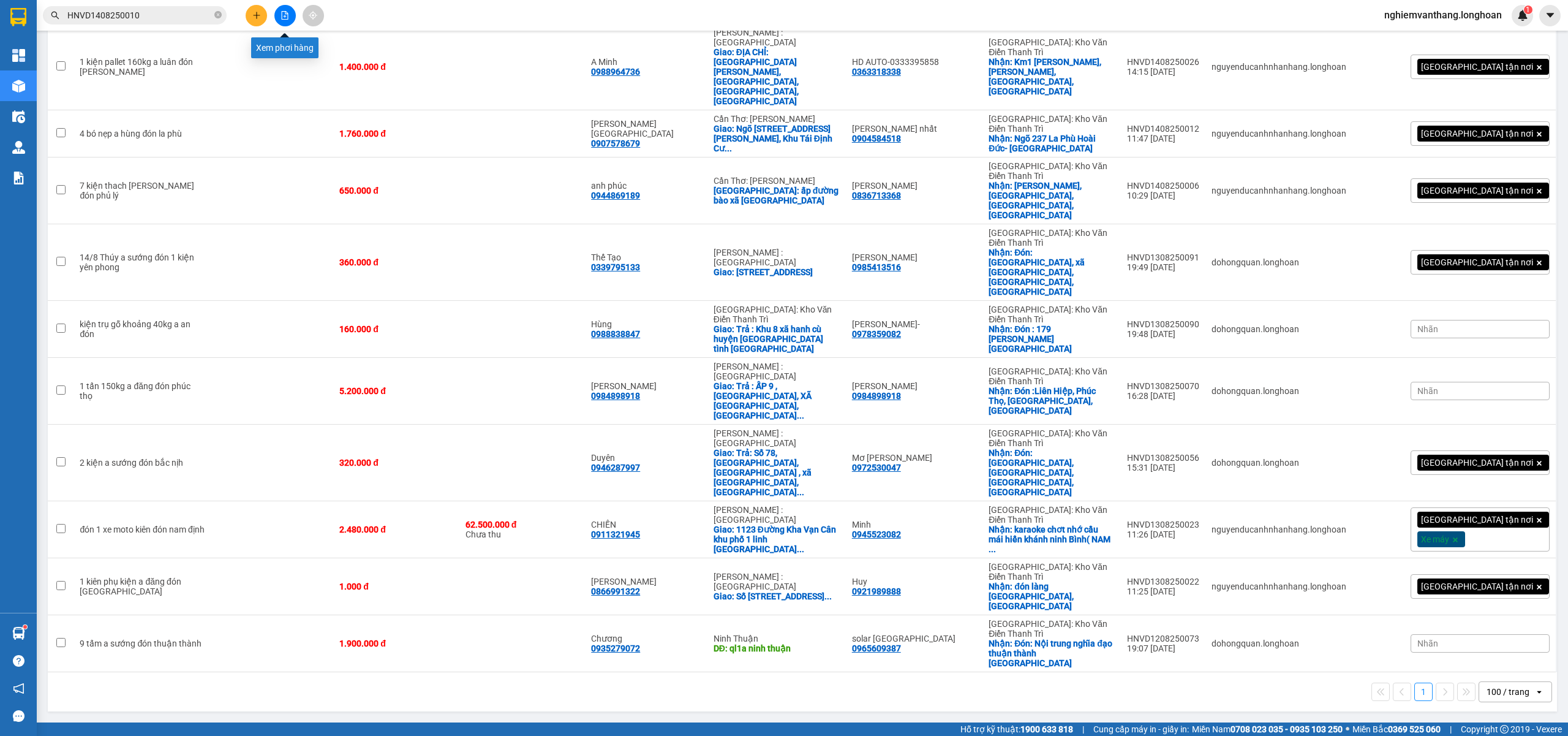
click at [292, 14] on button at bounding box center [285, 15] width 22 height 22
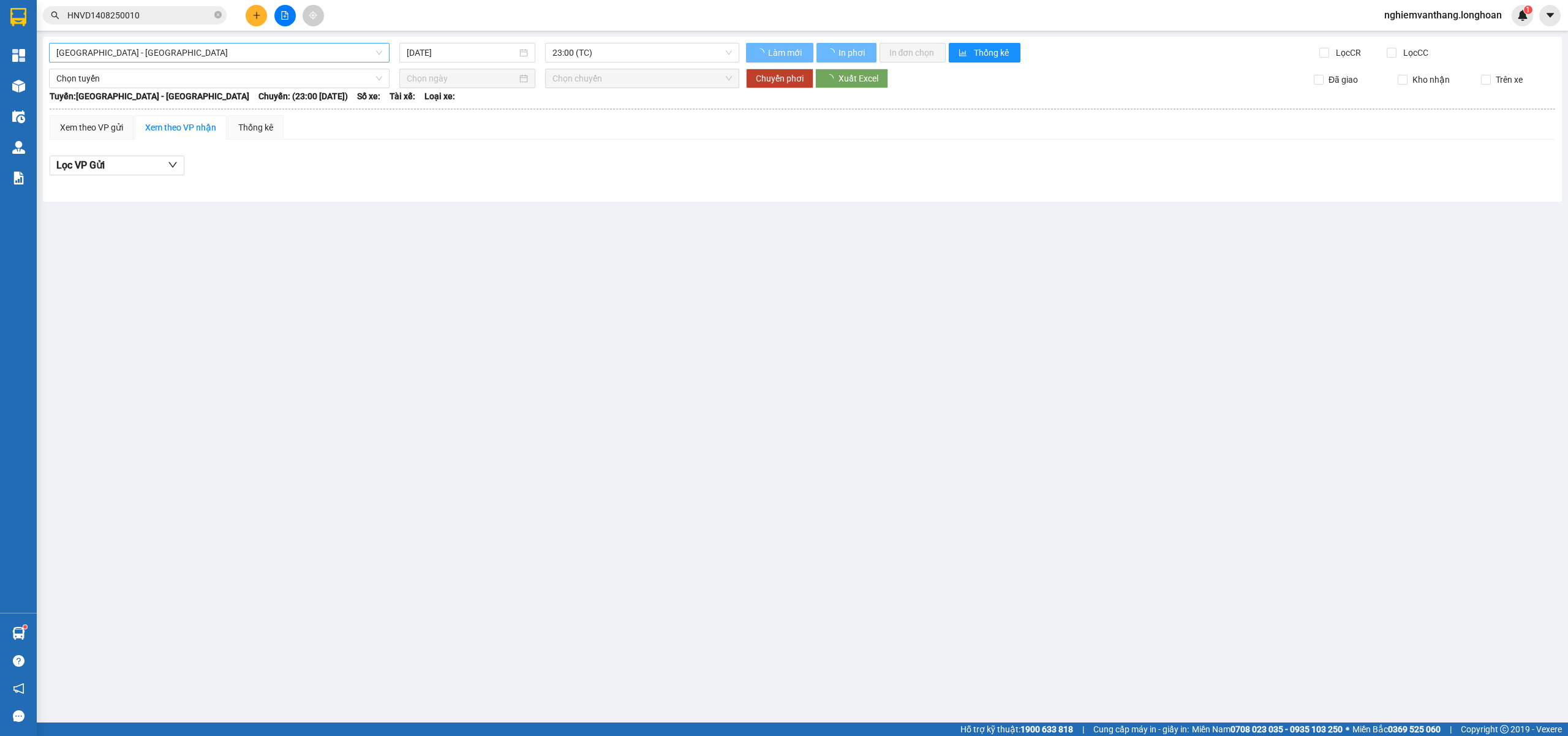
click at [158, 50] on span "Hải Phòng - Hà Nội" at bounding box center [220, 53] width 326 height 18
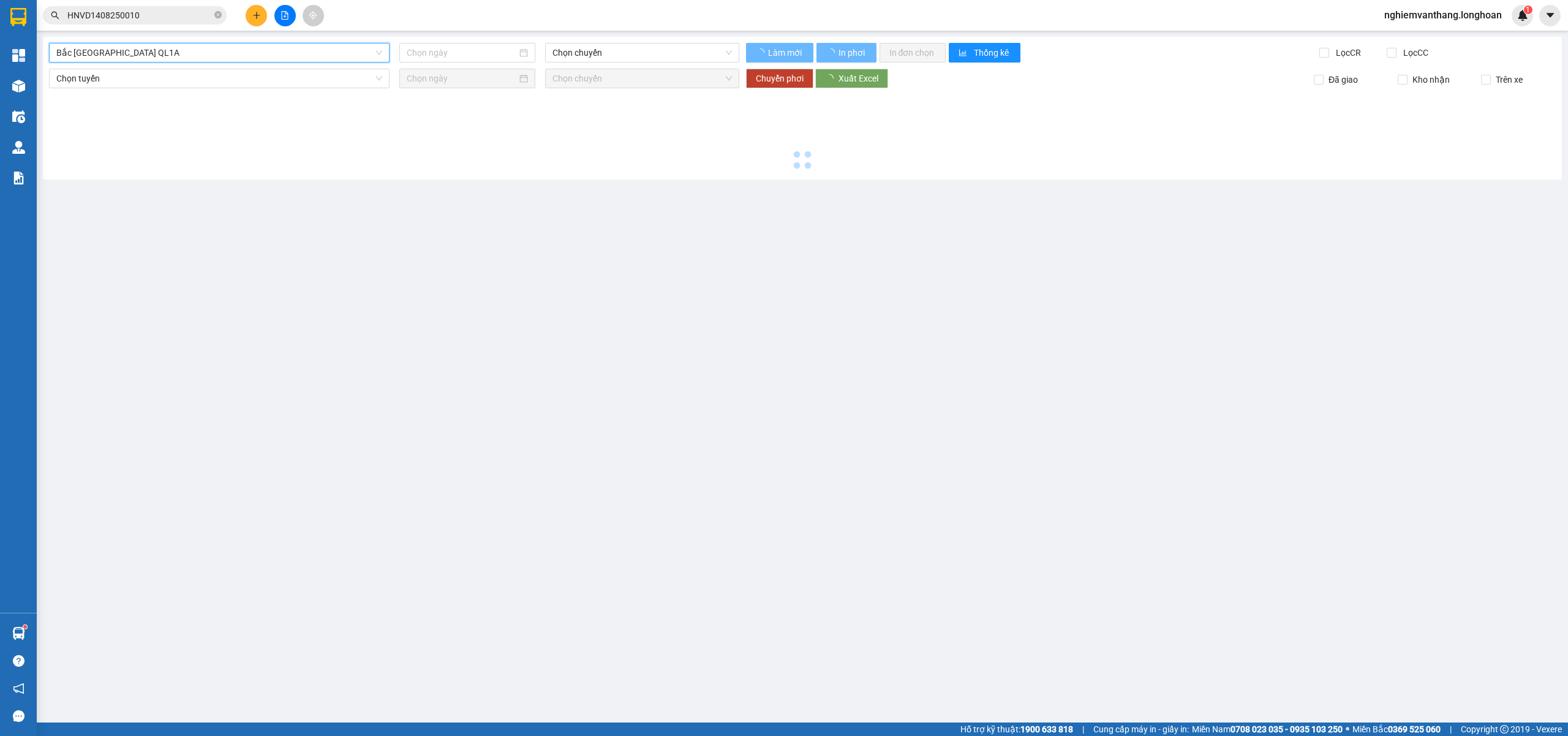
type input "[DATE]"
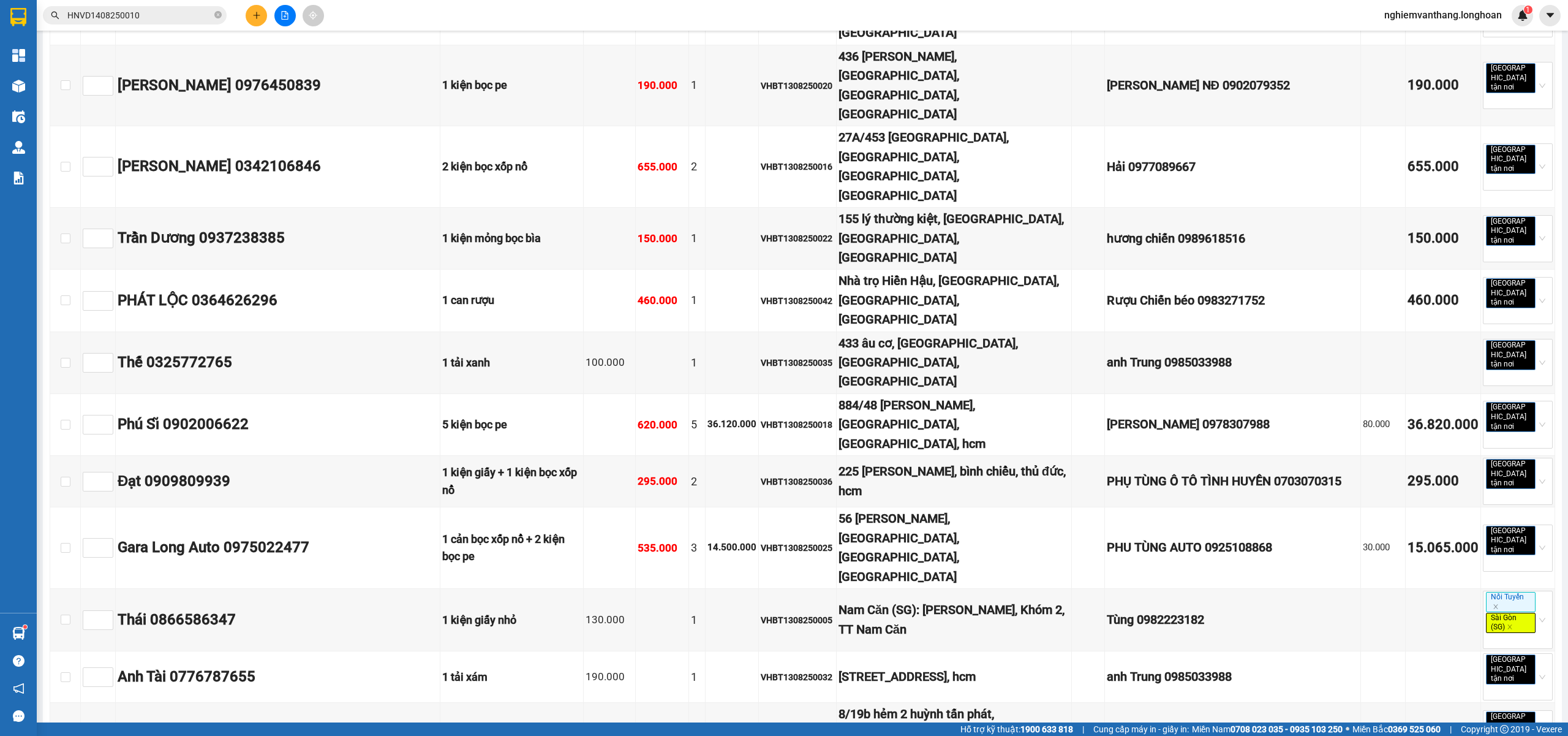
click at [576, 137] on div "23:00 (TC)" at bounding box center [596, 136] width 95 height 14
